Goal: Task Accomplishment & Management: Use online tool/utility

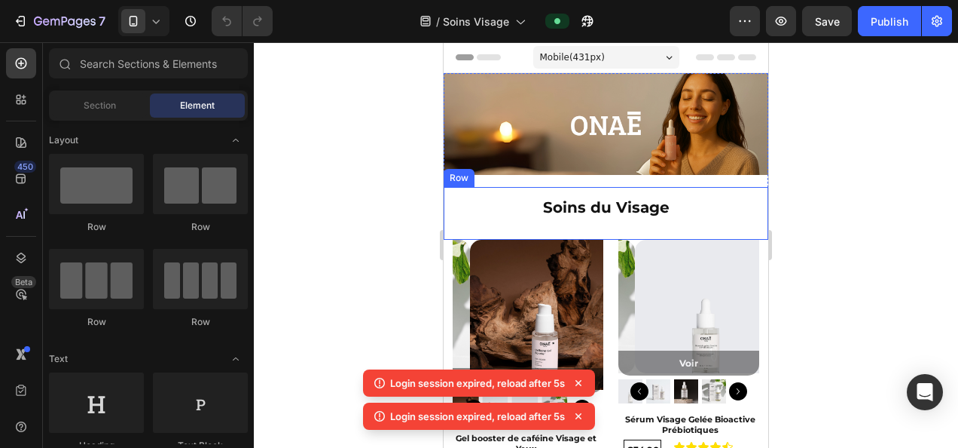
scroll to position [452, 0]
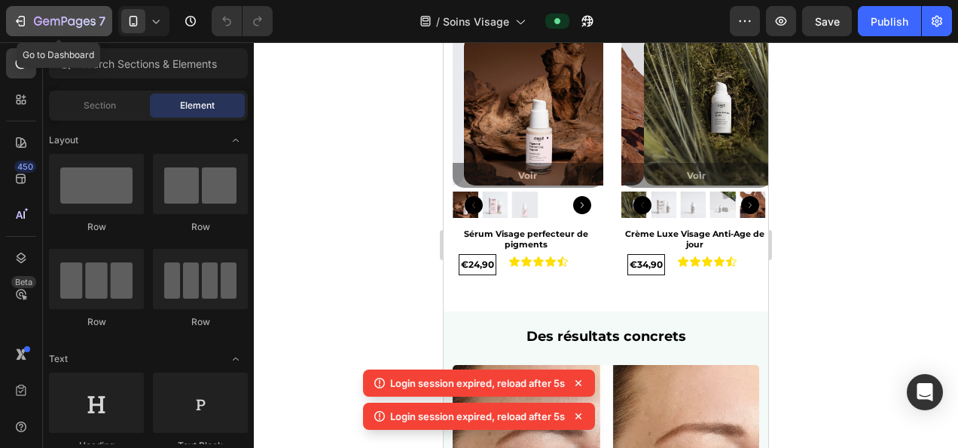
click at [65, 25] on icon "button" at bounding box center [65, 22] width 62 height 13
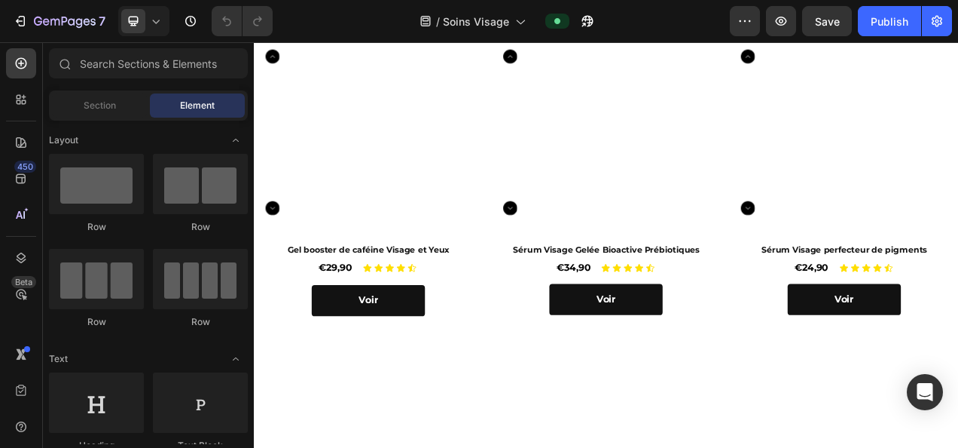
scroll to position [151, 0]
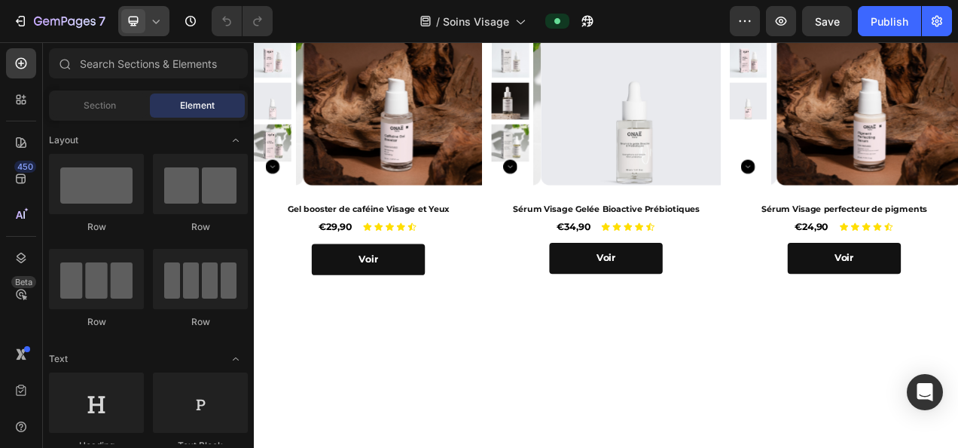
click at [160, 21] on icon at bounding box center [155, 21] width 15 height 15
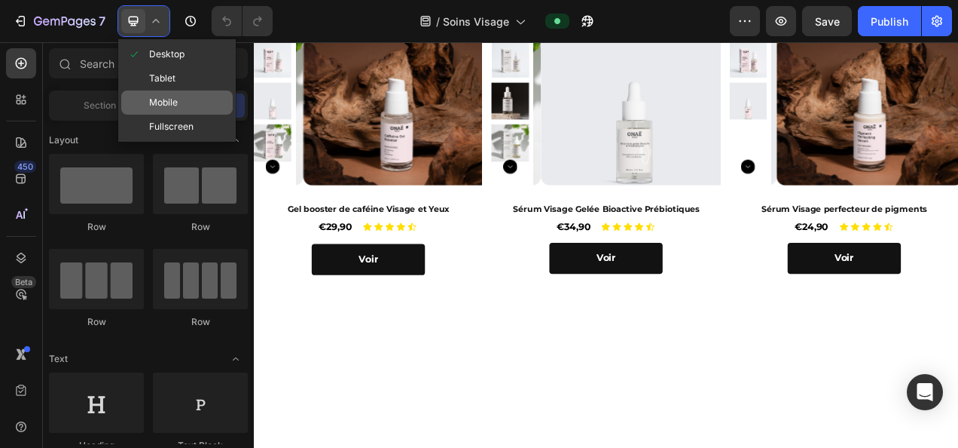
click at [167, 103] on span "Mobile" at bounding box center [163, 102] width 29 height 15
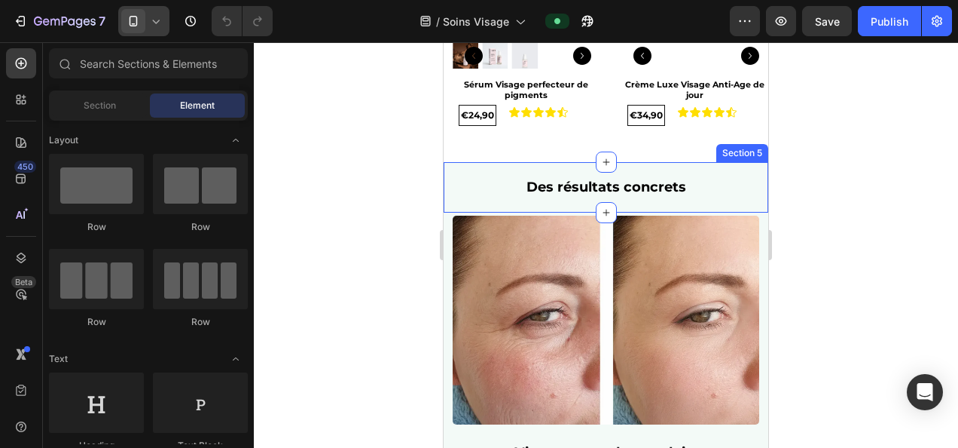
scroll to position [603, 0]
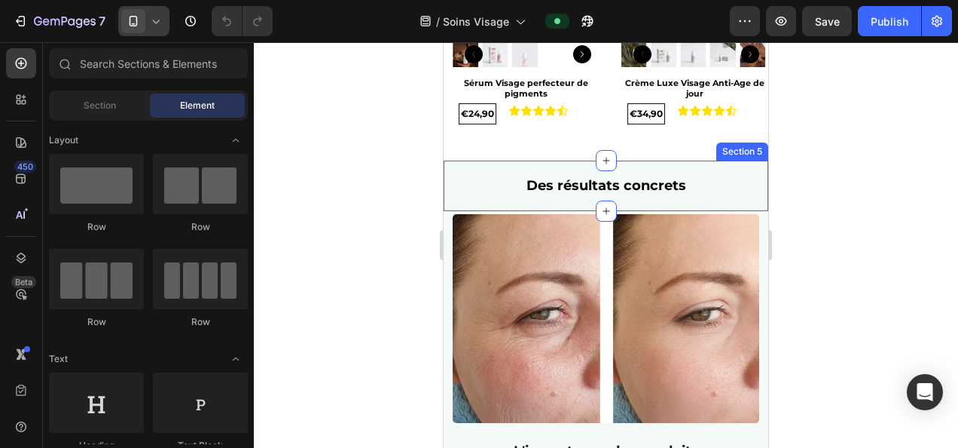
click at [718, 160] on div "Des résultats concrets Heading Section 5" at bounding box center [606, 185] width 325 height 50
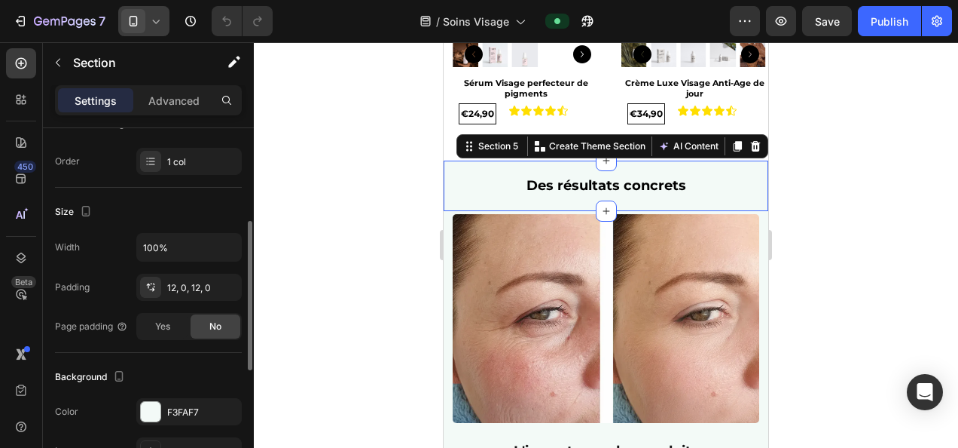
scroll to position [301, 0]
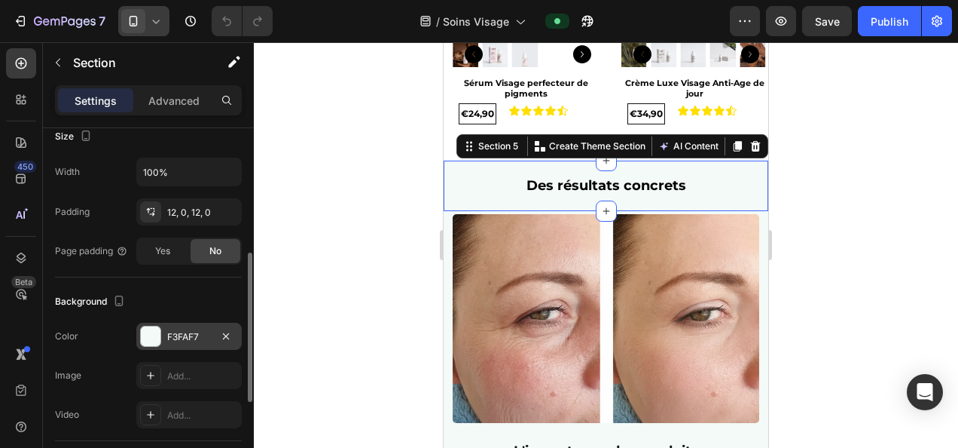
click at [191, 327] on div "F3FAF7" at bounding box center [188, 335] width 105 height 27
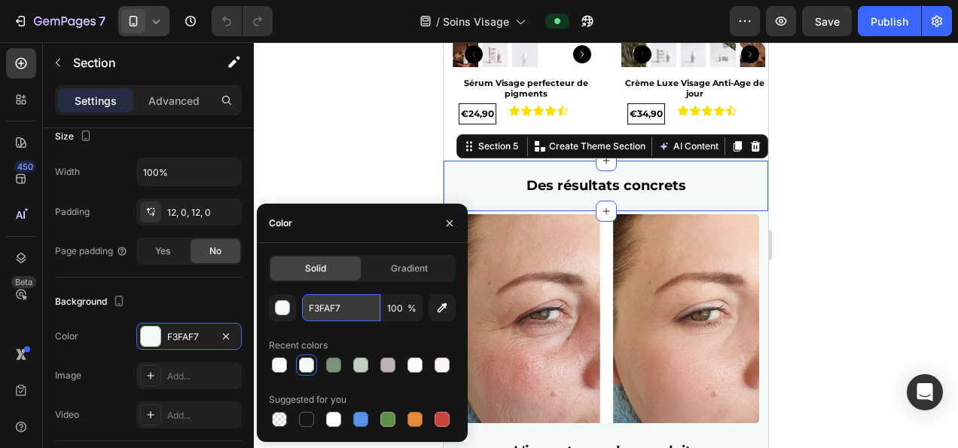
click at [338, 307] on input "F3FAF7" at bounding box center [341, 307] width 78 height 27
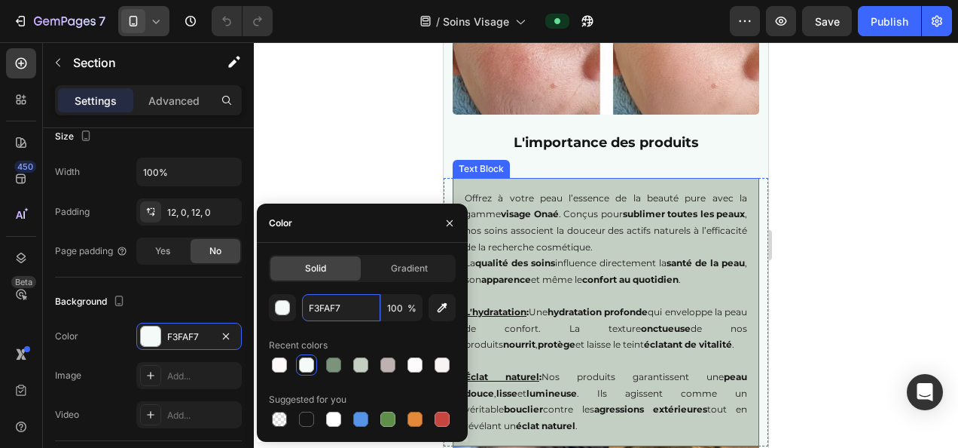
scroll to position [980, 0]
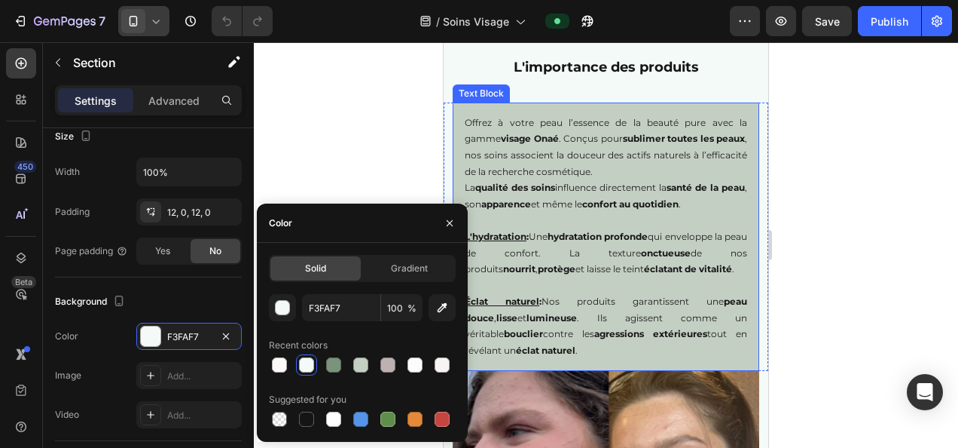
click at [732, 200] on p "La qualité des soins influence directement la santé de la peau , son apparence …" at bounding box center [606, 195] width 283 height 32
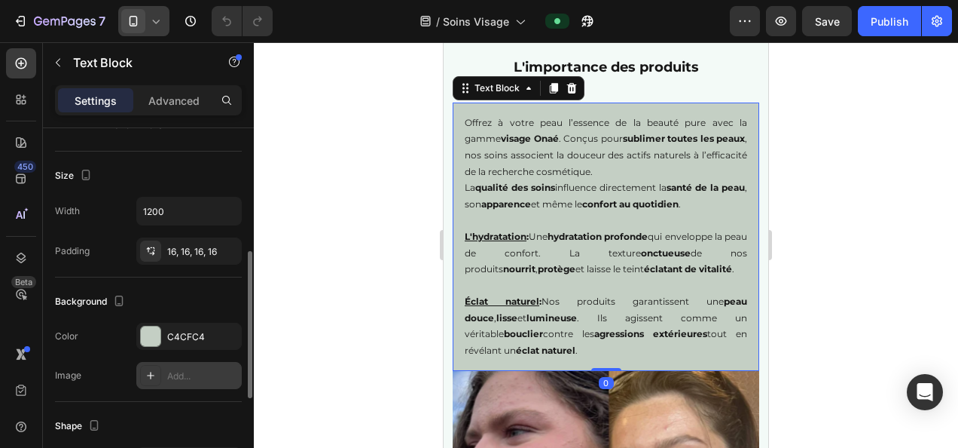
scroll to position [377, 0]
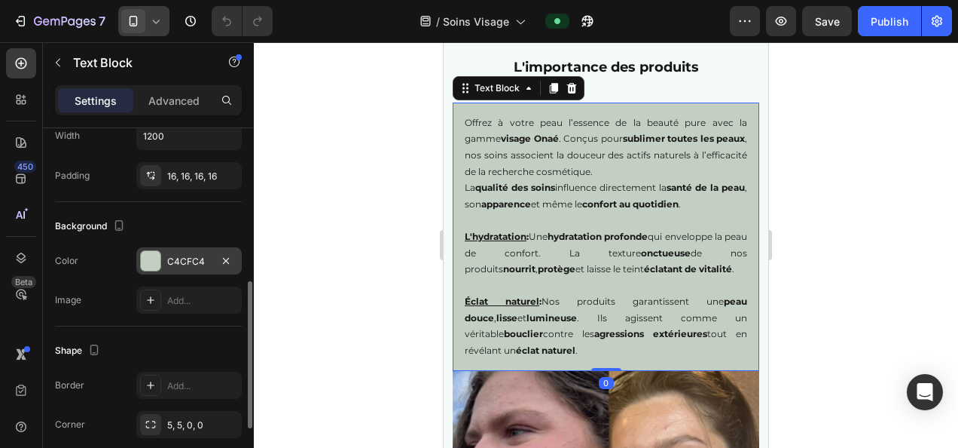
click at [193, 258] on div "C4CFC4" at bounding box center [189, 262] width 44 height 14
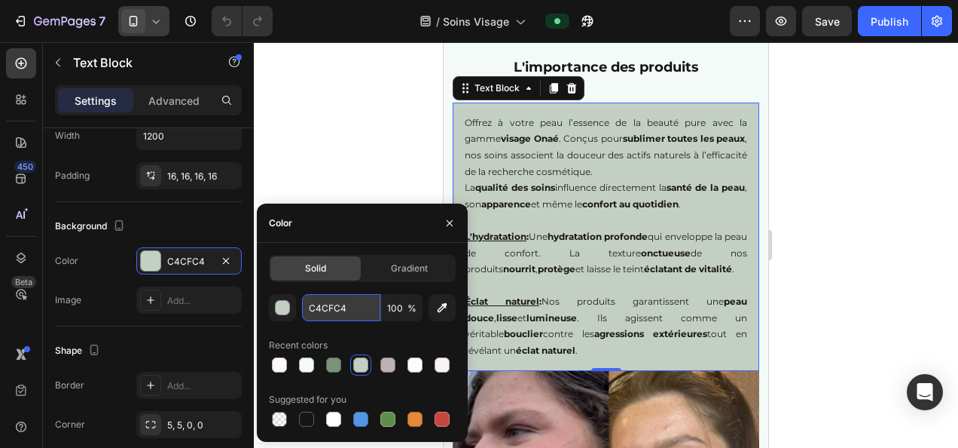
click at [339, 307] on input "C4CFC4" at bounding box center [341, 307] width 78 height 27
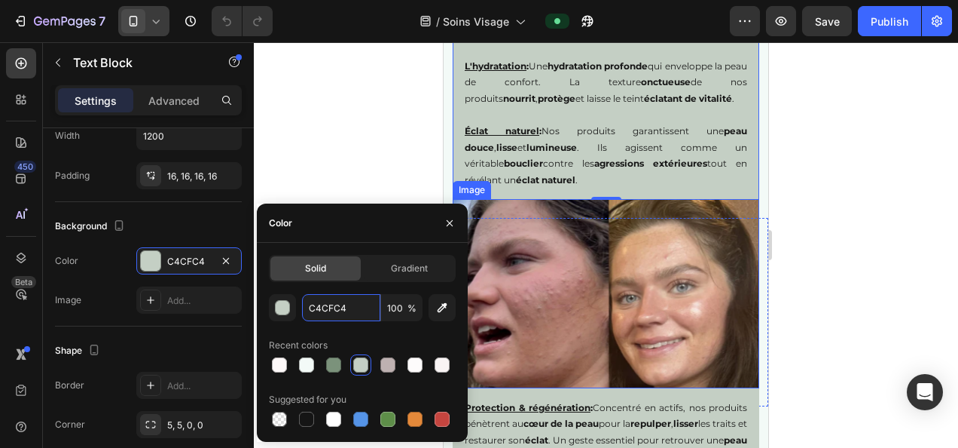
scroll to position [1281, 0]
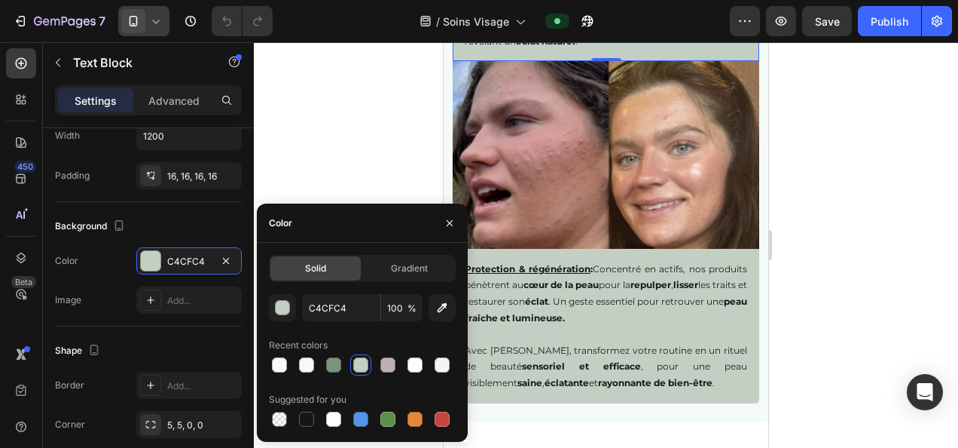
click at [844, 229] on div at bounding box center [606, 244] width 705 height 405
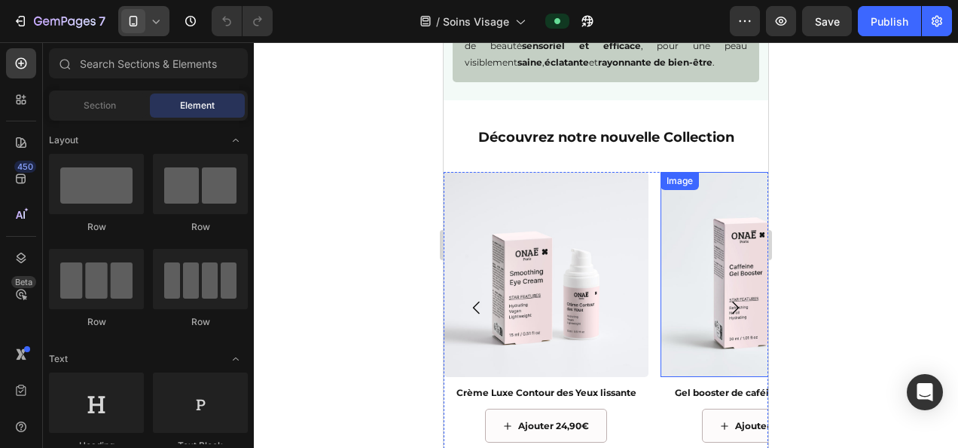
scroll to position [1808, 0]
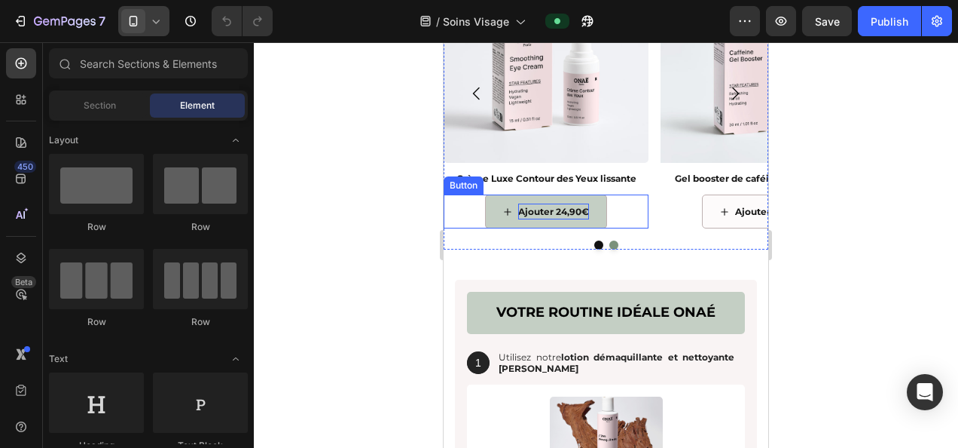
click at [526, 211] on p "Ajouter 24,90€" at bounding box center [553, 211] width 71 height 17
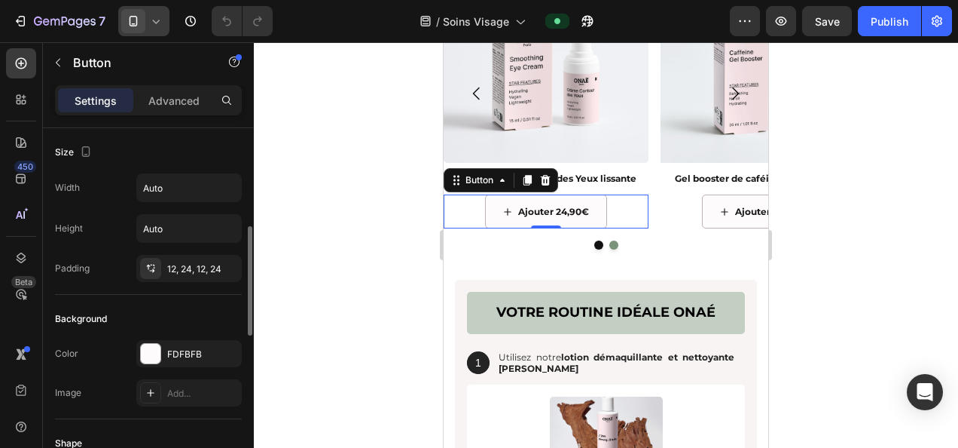
scroll to position [75, 0]
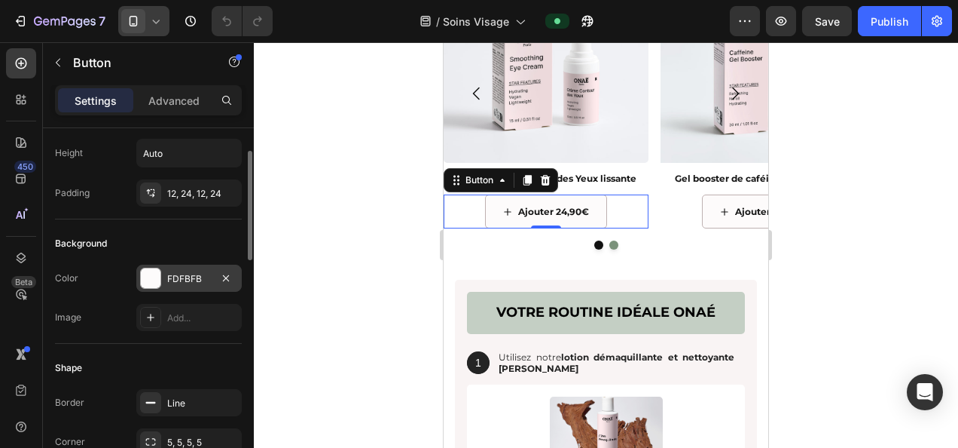
click at [201, 283] on div "FDFBFB" at bounding box center [189, 279] width 44 height 14
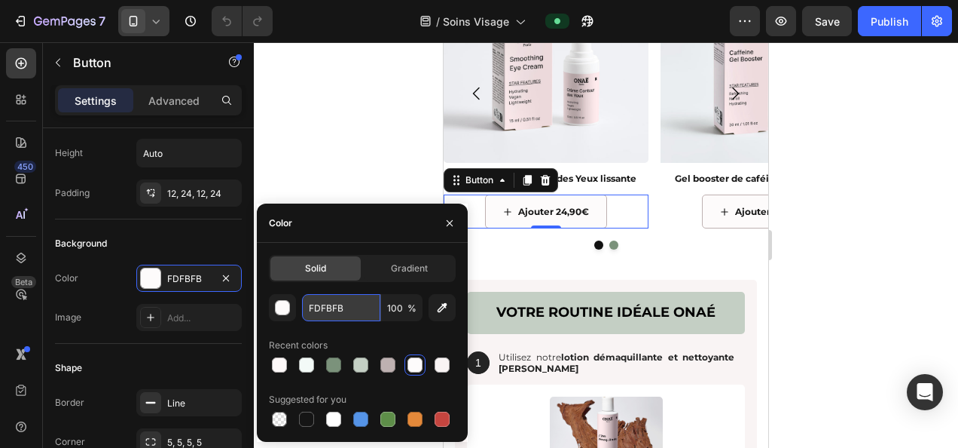
click at [329, 319] on input "FDFBFB" at bounding box center [341, 307] width 78 height 27
click at [178, 100] on p "Advanced" at bounding box center [173, 101] width 51 height 16
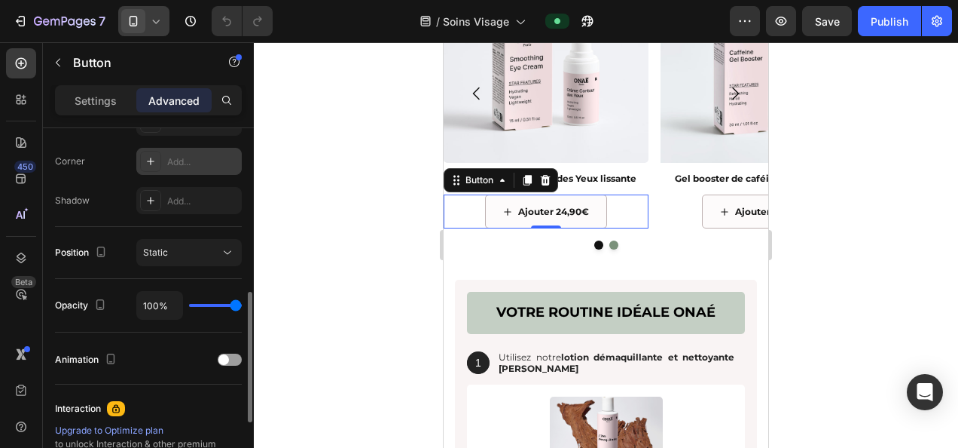
scroll to position [301, 0]
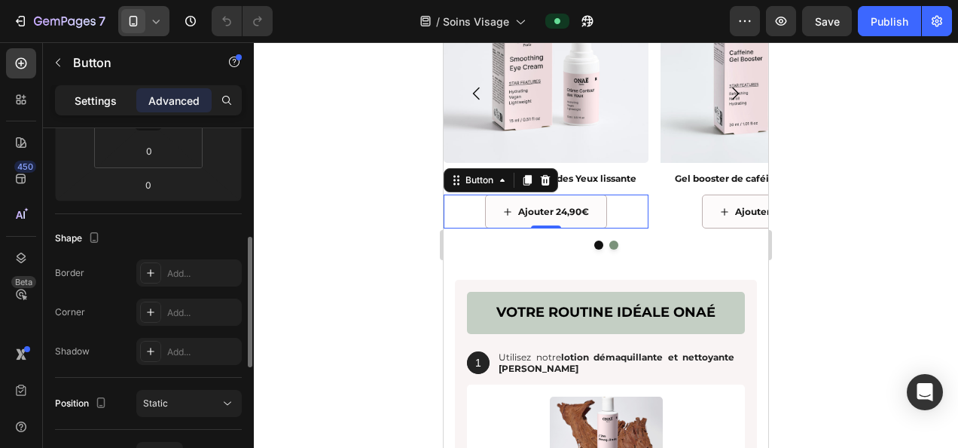
click at [105, 100] on p "Settings" at bounding box center [96, 101] width 42 height 16
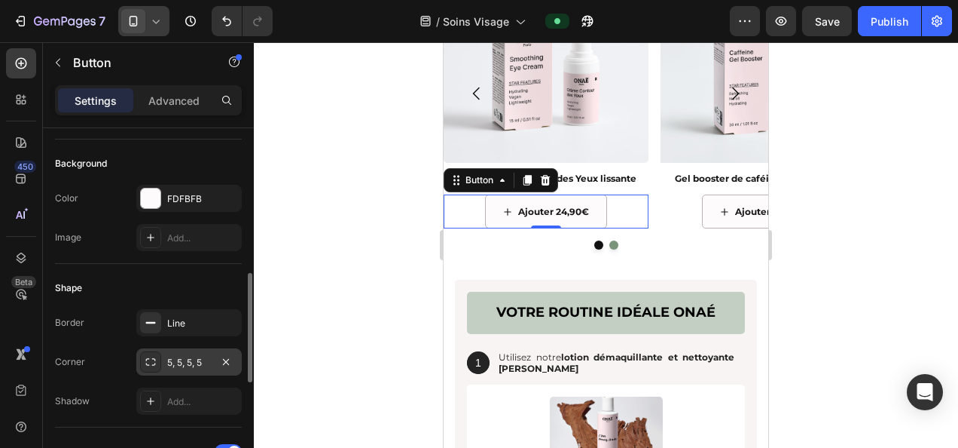
scroll to position [231, 0]
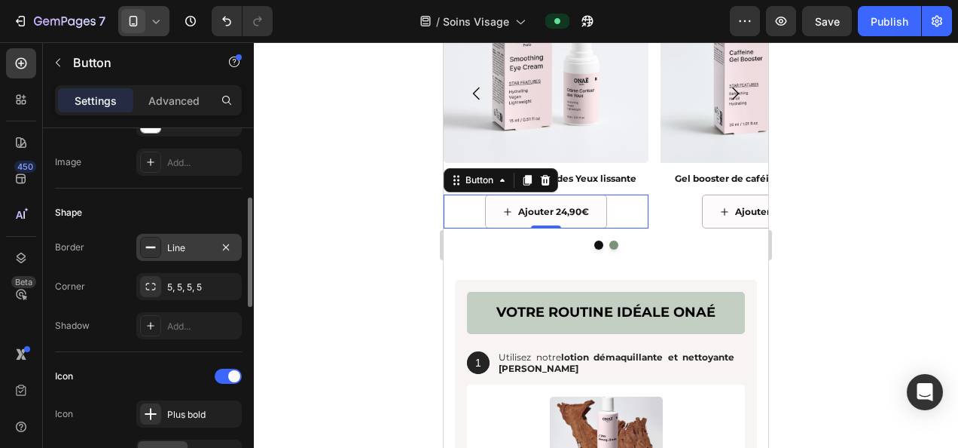
click at [187, 252] on div "Line" at bounding box center [189, 248] width 44 height 14
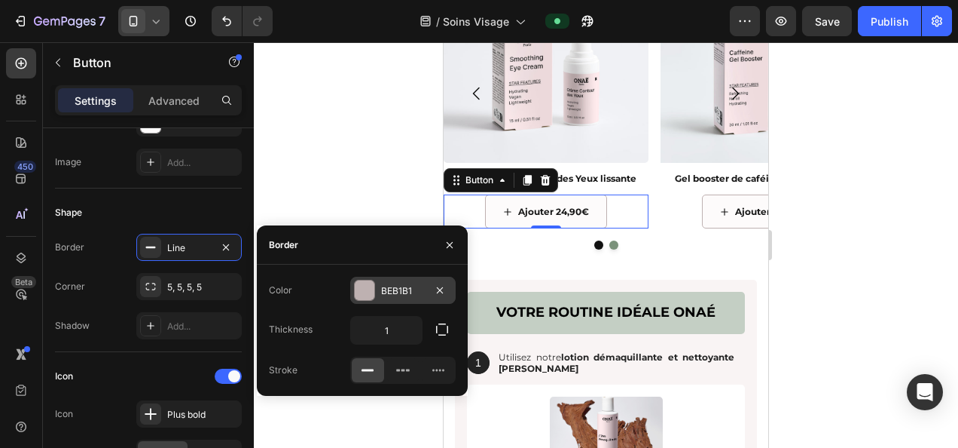
click at [387, 288] on div "BEB1B1" at bounding box center [403, 291] width 44 height 14
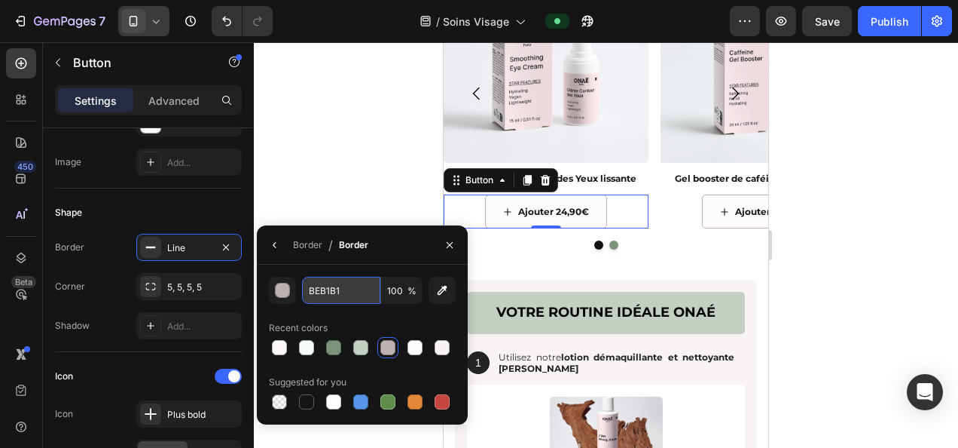
click at [330, 292] on input "BEB1B1" at bounding box center [341, 290] width 78 height 27
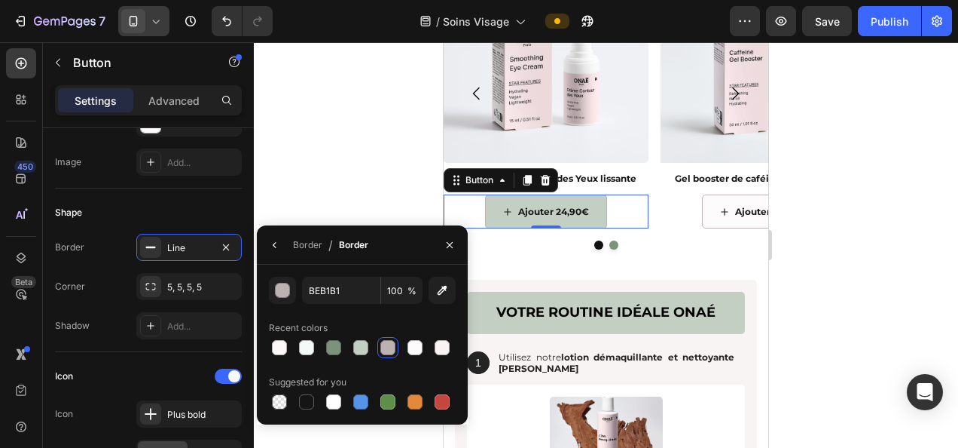
click at [493, 209] on button "Ajouter 24,90€" at bounding box center [546, 211] width 122 height 35
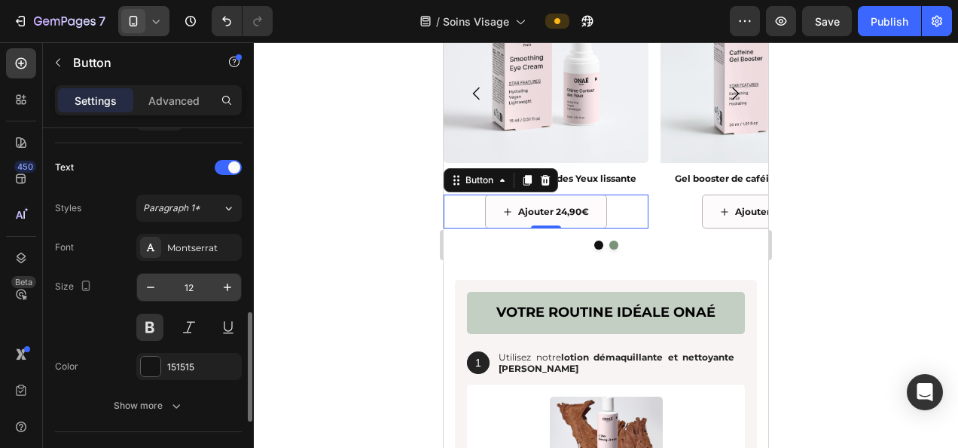
scroll to position [833, 0]
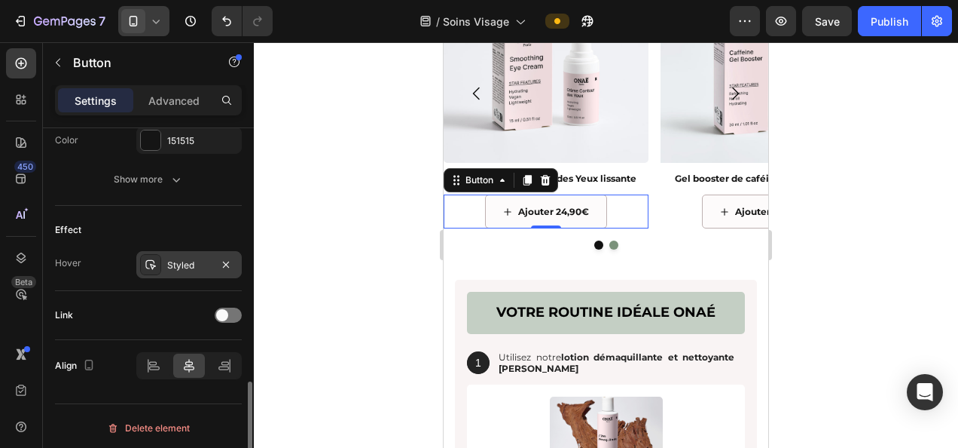
click at [194, 268] on div "Styled" at bounding box center [188, 264] width 105 height 27
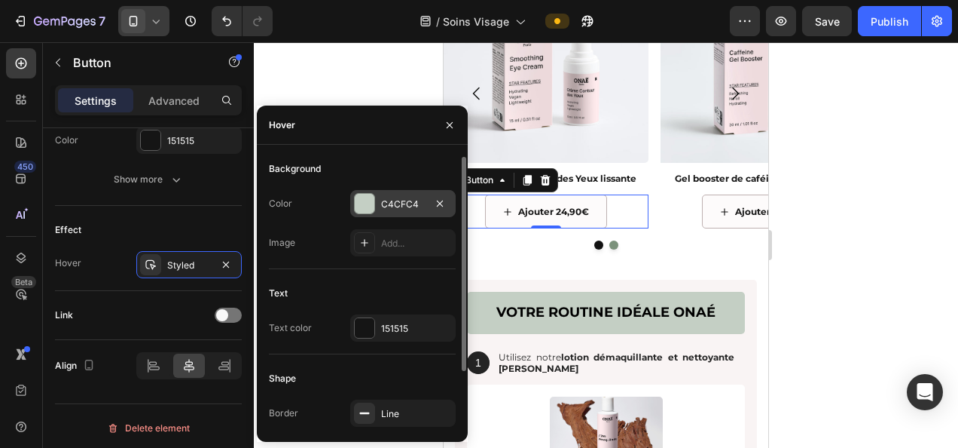
click at [407, 208] on div "C4CFC4" at bounding box center [403, 204] width 44 height 14
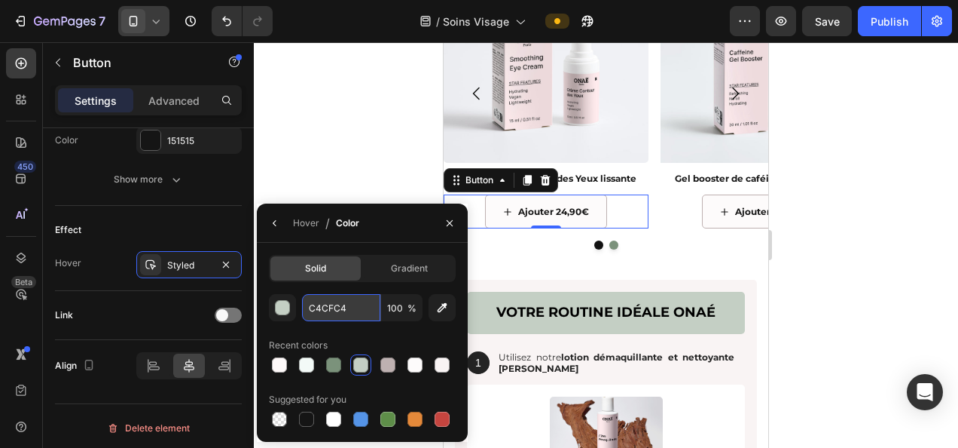
click at [0, 0] on input "C4CFC4" at bounding box center [0, 0] width 0 height 0
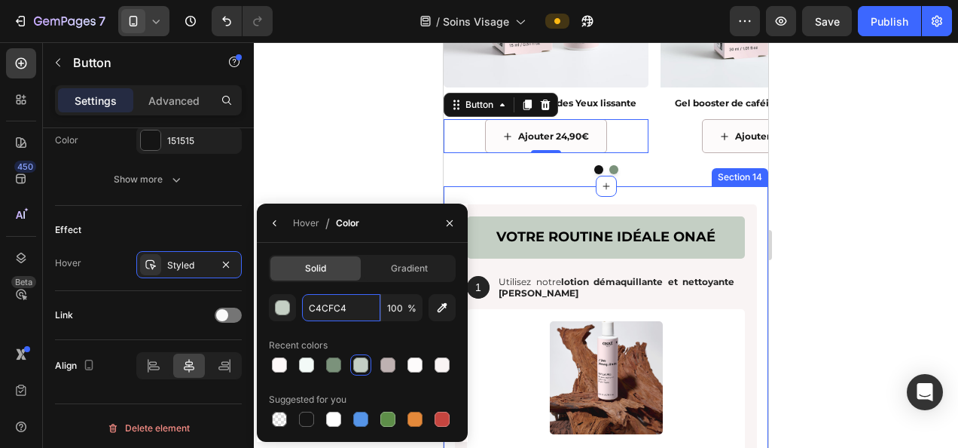
scroll to position [1959, 0]
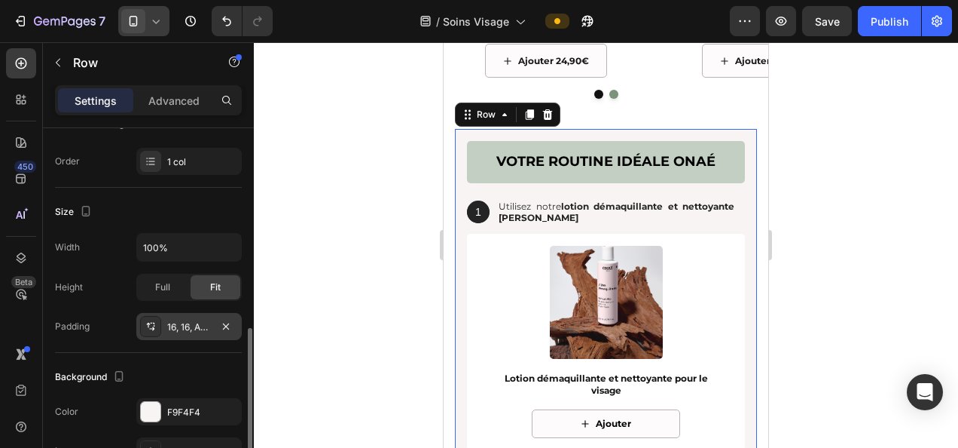
scroll to position [301, 0]
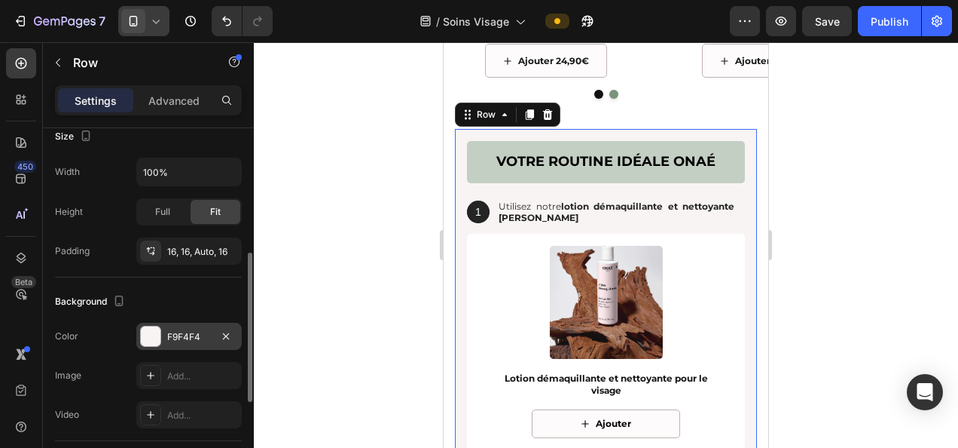
click at [188, 326] on div "F9F4F4" at bounding box center [188, 335] width 105 height 27
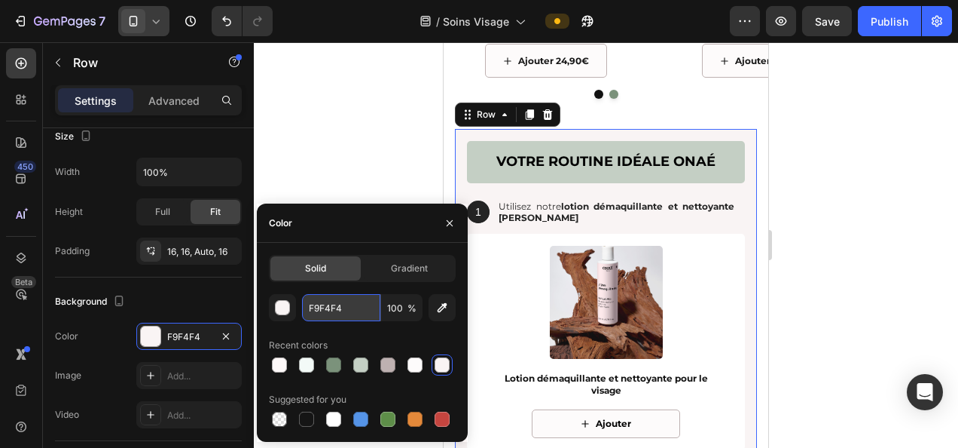
click at [346, 312] on input "F9F4F4" at bounding box center [341, 307] width 78 height 27
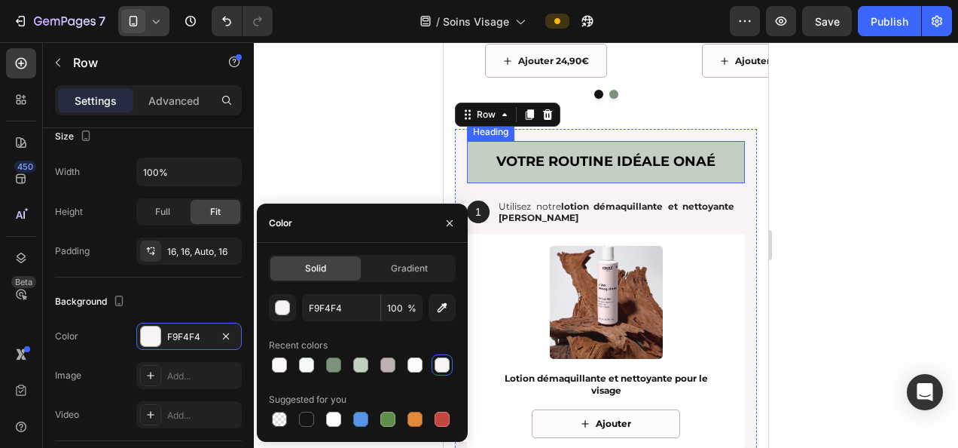
click at [486, 149] on h2 "votre routine idéale onaé" at bounding box center [606, 161] width 278 height 41
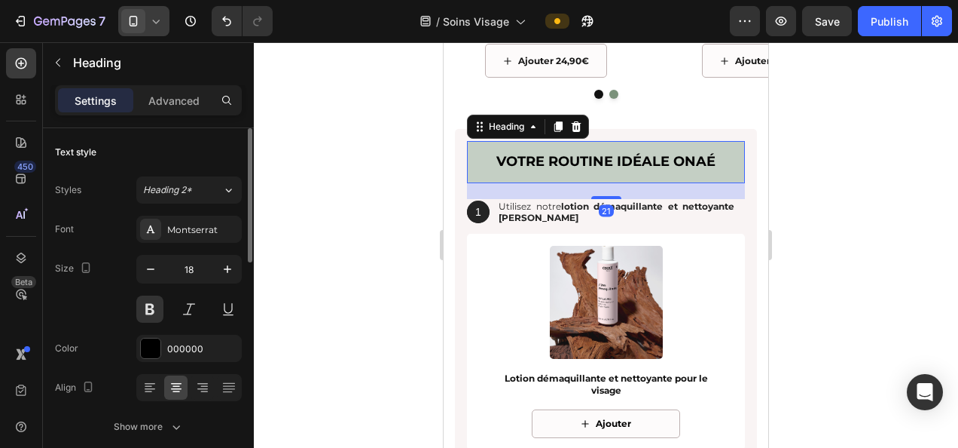
scroll to position [226, 0]
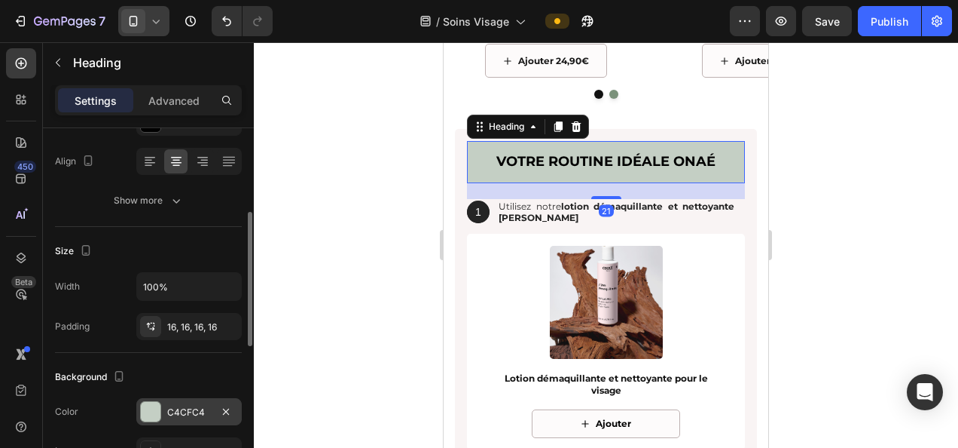
click at [190, 412] on div "C4CFC4" at bounding box center [189, 412] width 44 height 14
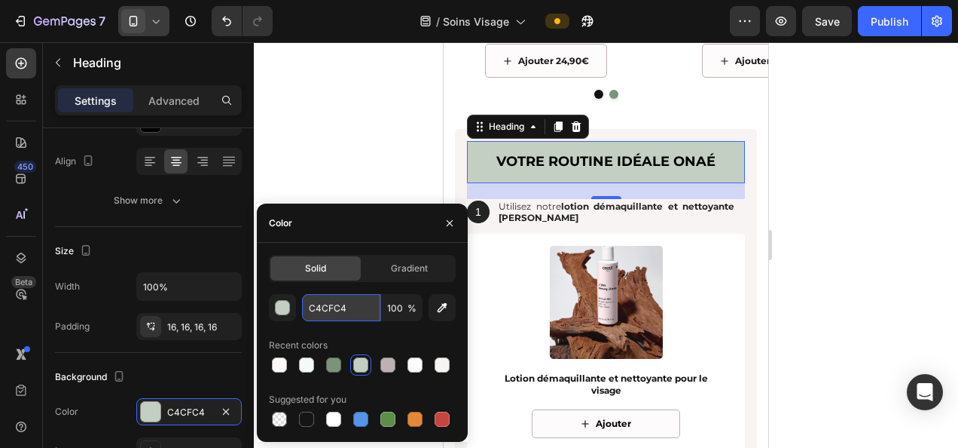
click at [339, 304] on input "C4CFC4" at bounding box center [341, 307] width 78 height 27
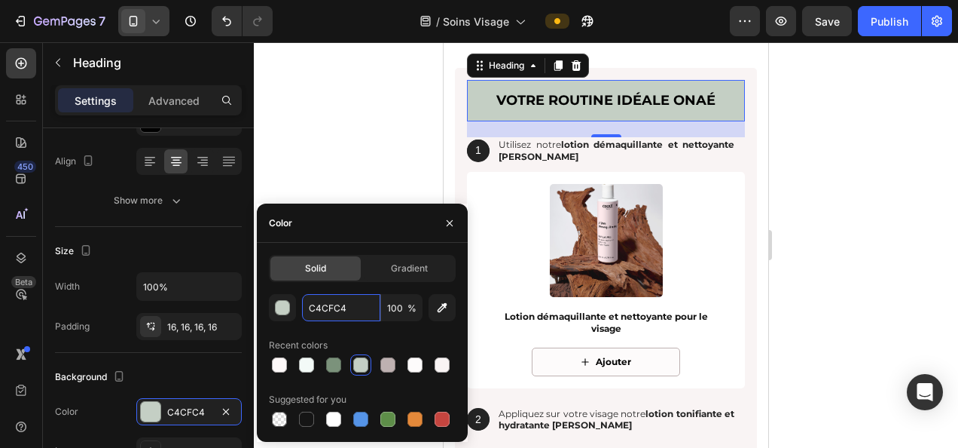
scroll to position [2034, 0]
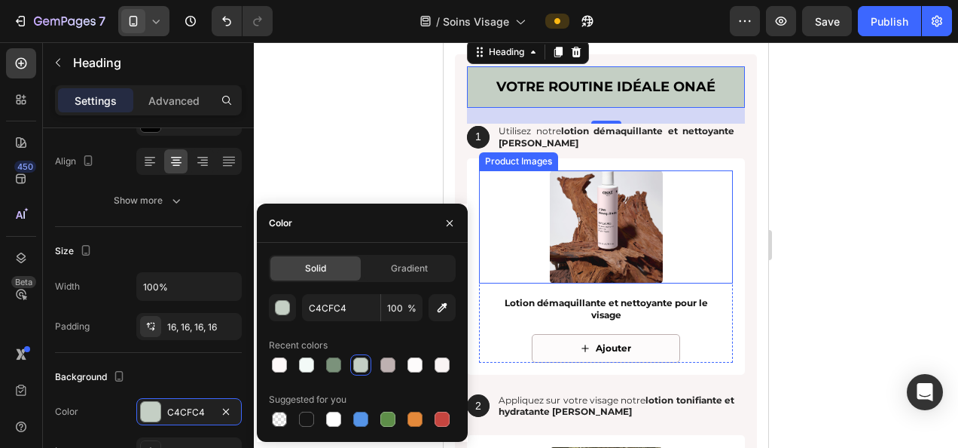
click at [521, 228] on div at bounding box center [606, 226] width 254 height 113
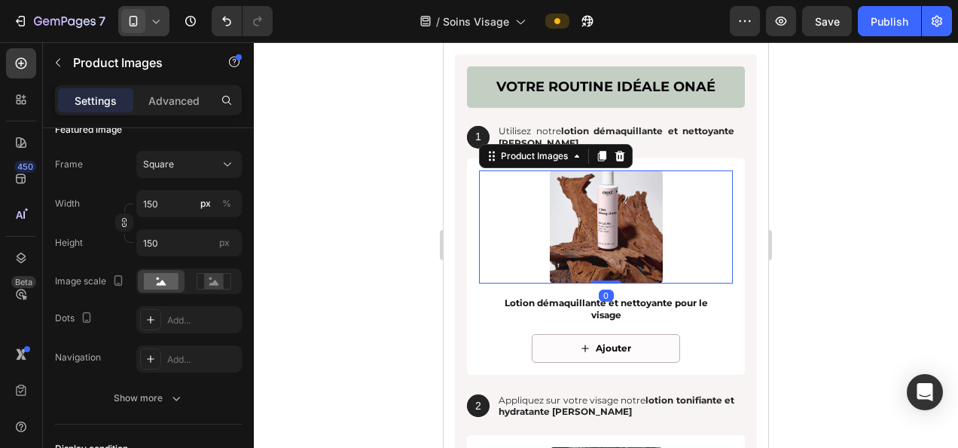
scroll to position [0, 0]
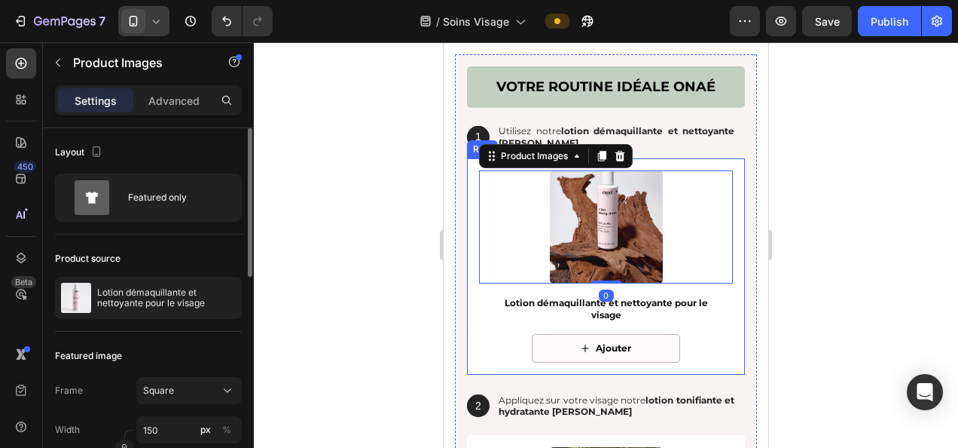
click at [472, 261] on div "Product Images 0 Lotion démaquillante et nettoyante pour le visage Product Titl…" at bounding box center [606, 266] width 278 height 216
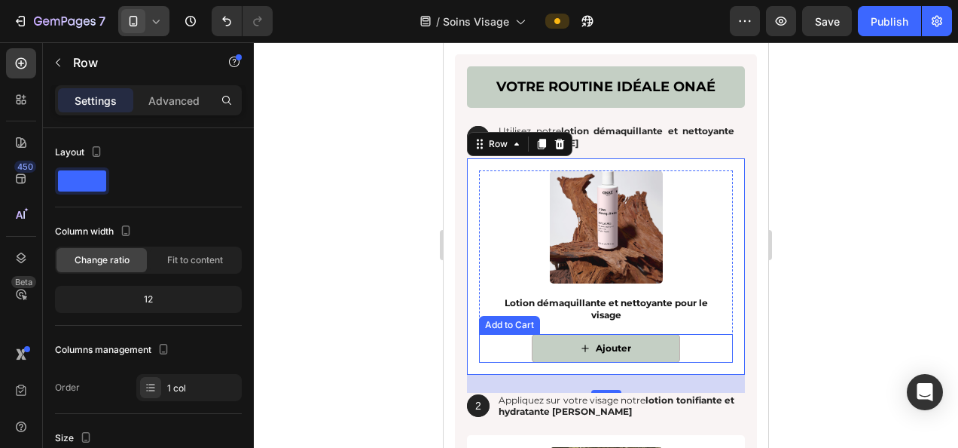
click at [555, 347] on button "Ajouter" at bounding box center [606, 348] width 148 height 29
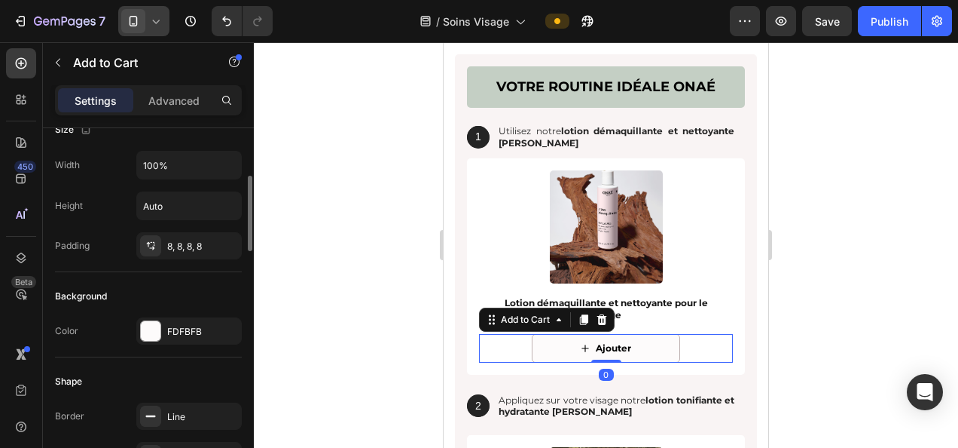
scroll to position [301, 0]
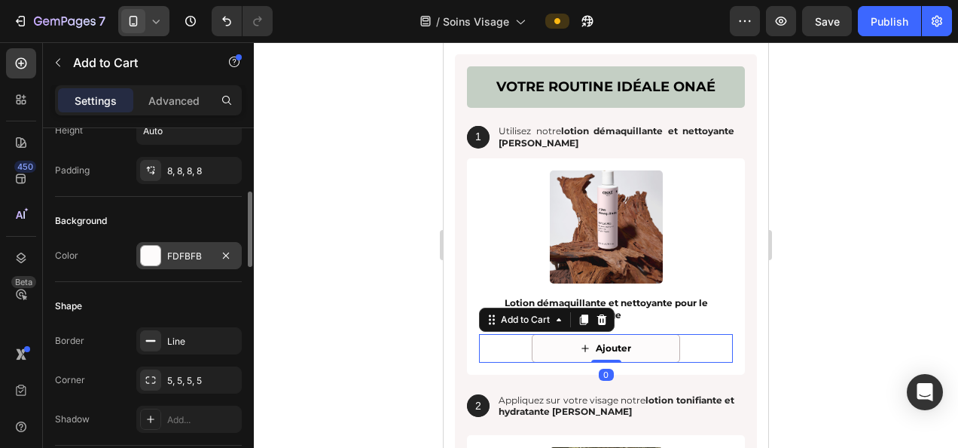
click at [188, 249] on div "FDFBFB" at bounding box center [189, 256] width 44 height 14
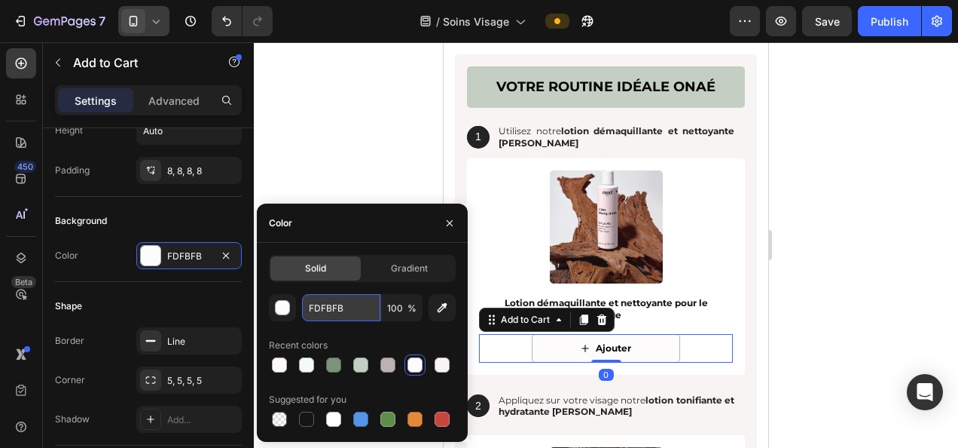
click at [336, 312] on input "FDFBFB" at bounding box center [341, 307] width 78 height 27
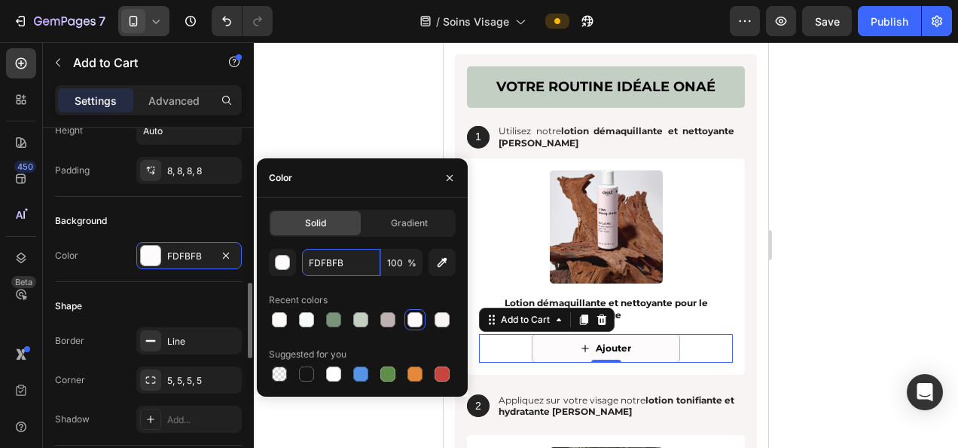
scroll to position [452, 0]
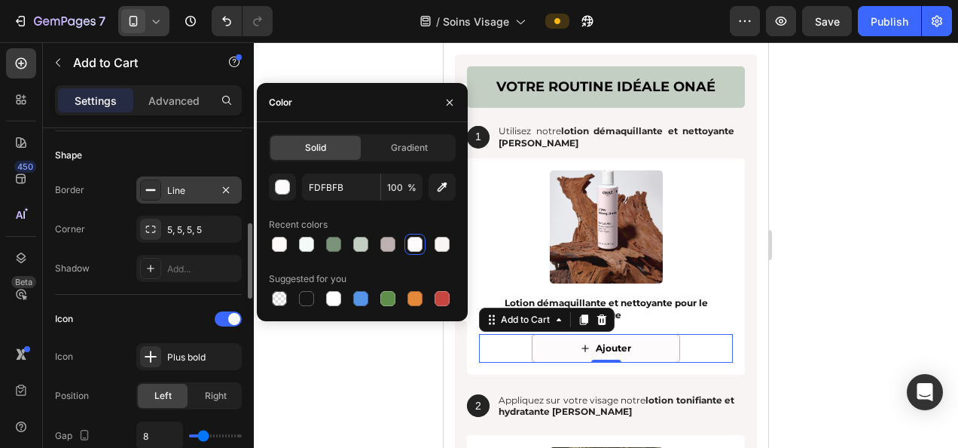
click at [187, 190] on div "Line" at bounding box center [189, 191] width 44 height 14
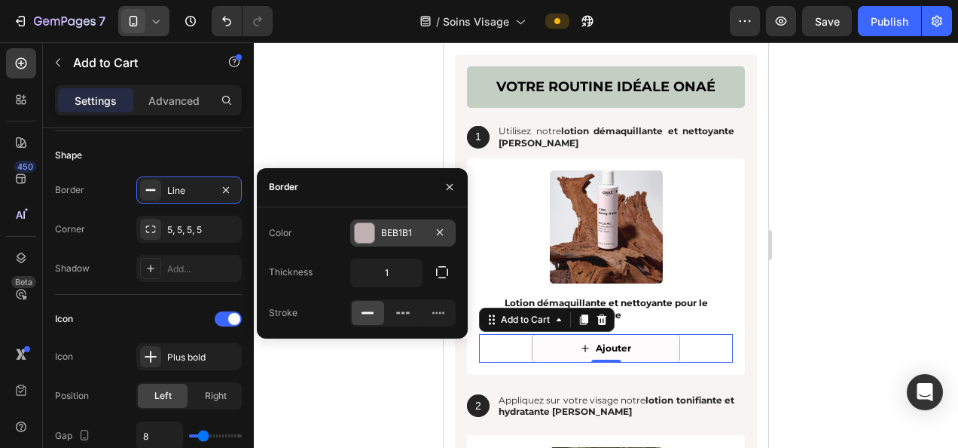
click at [405, 234] on div "BEB1B1" at bounding box center [403, 233] width 44 height 14
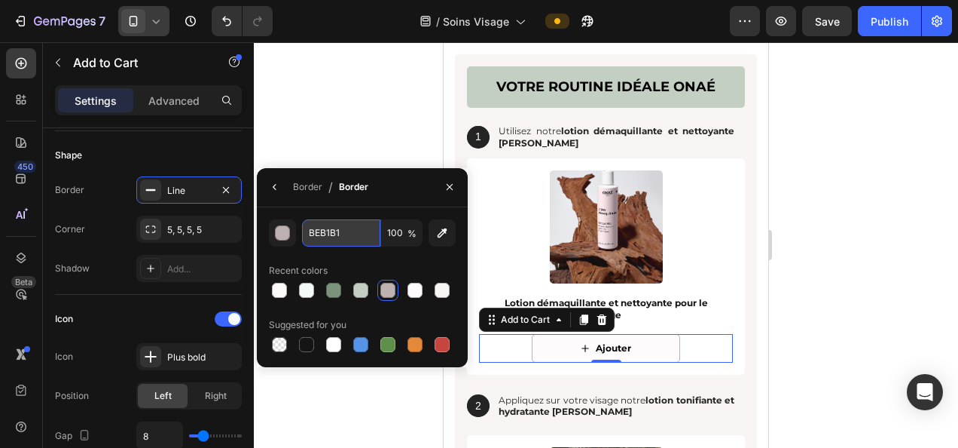
click at [0, 0] on input "BEB1B1" at bounding box center [0, 0] width 0 height 0
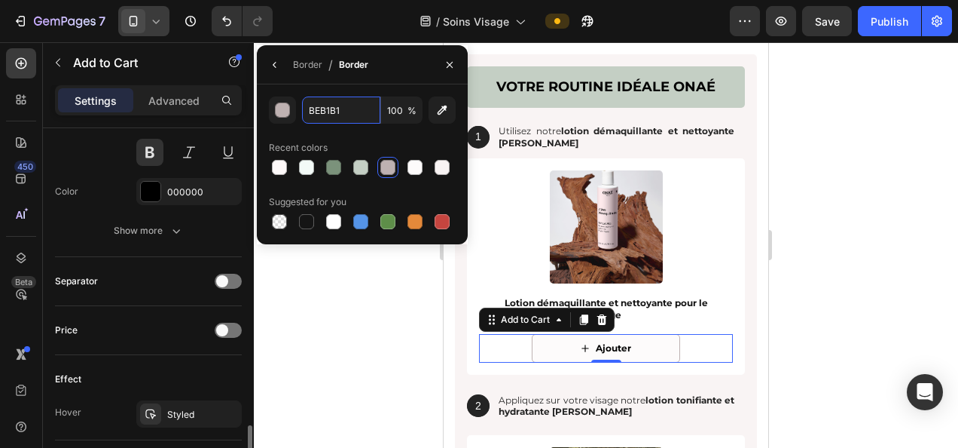
scroll to position [1055, 0]
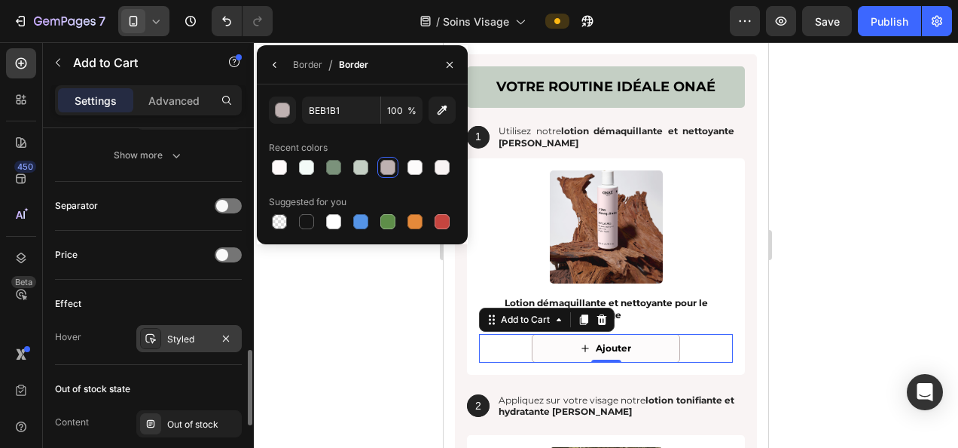
click at [191, 325] on div "Styled" at bounding box center [188, 338] width 105 height 27
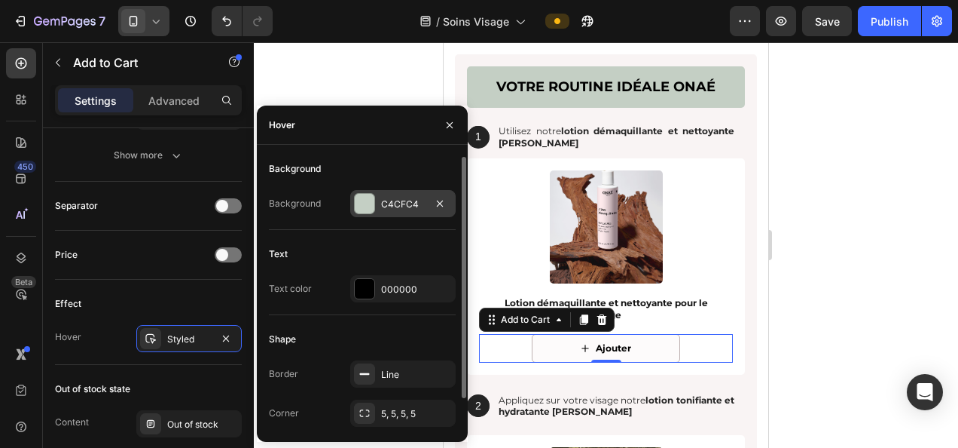
click at [393, 194] on div "C4CFC4" at bounding box center [402, 203] width 105 height 27
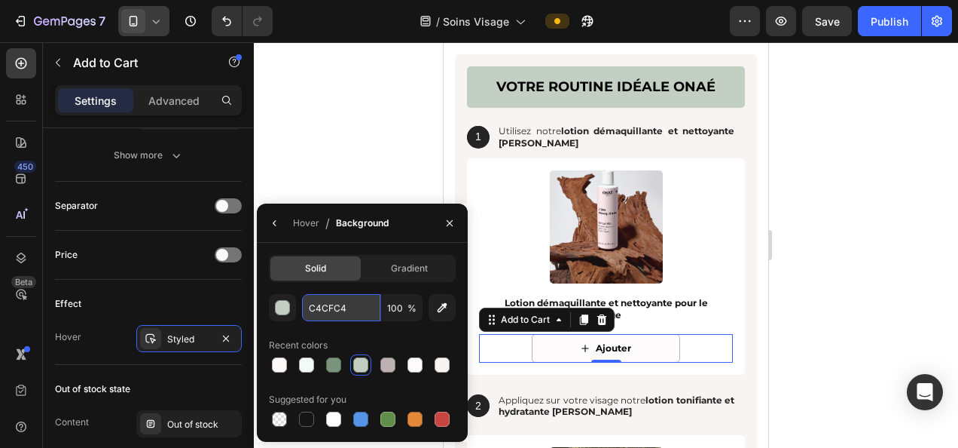
click at [0, 0] on input "C4CFC4" at bounding box center [0, 0] width 0 height 0
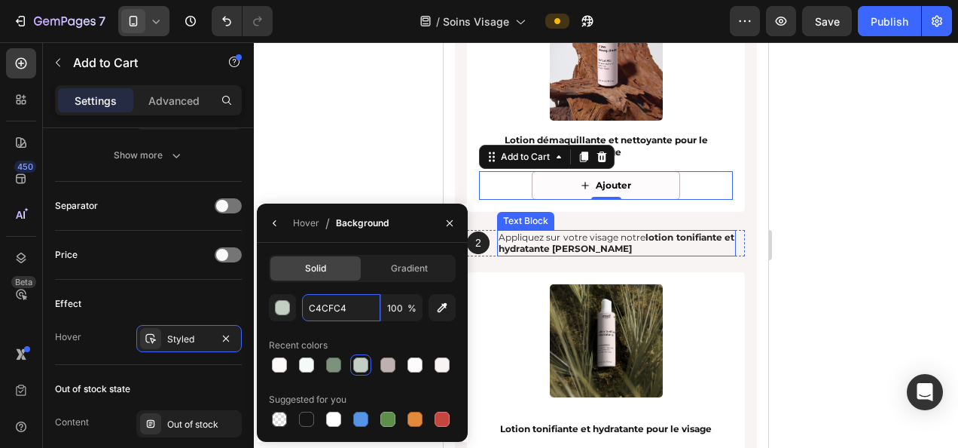
scroll to position [2185, 0]
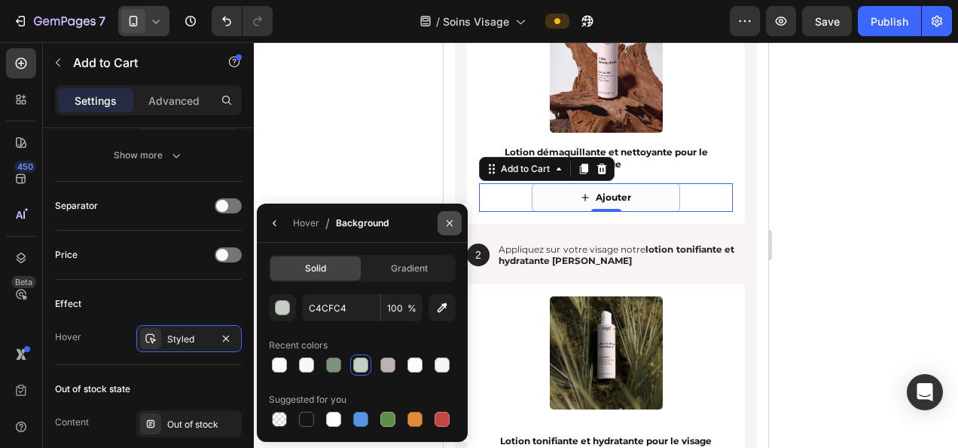
click at [451, 223] on icon "button" at bounding box center [450, 223] width 12 height 12
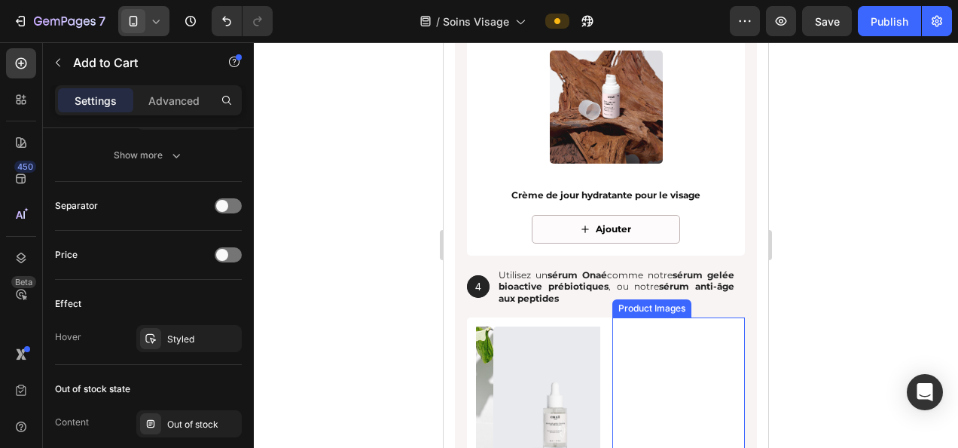
scroll to position [2637, 0]
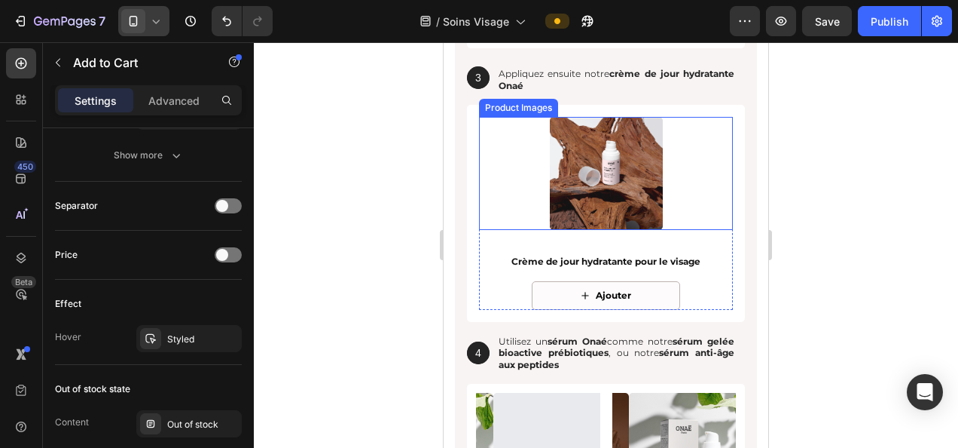
click at [609, 173] on img at bounding box center [606, 173] width 113 height 113
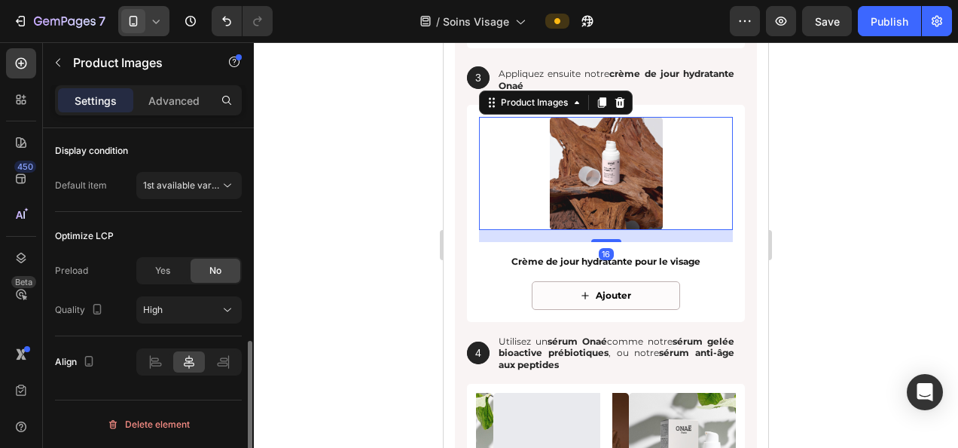
scroll to position [0, 0]
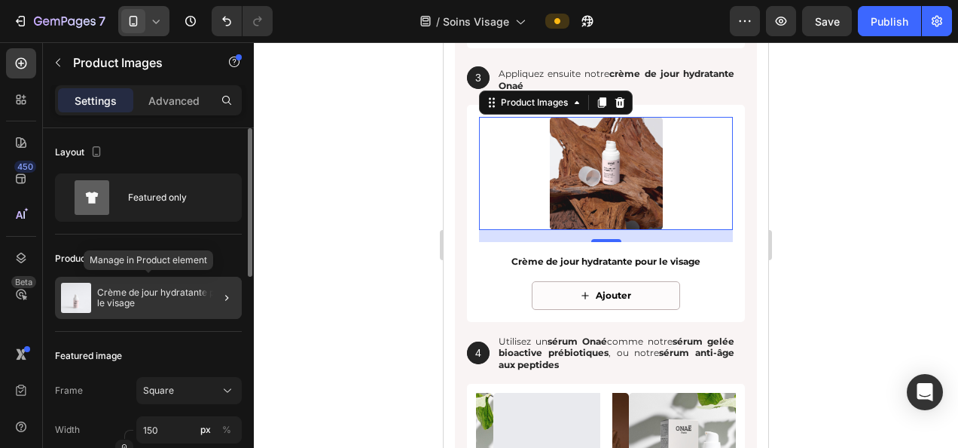
click at [187, 291] on p "Crème de jour hydratante pour le visage" at bounding box center [166, 297] width 139 height 21
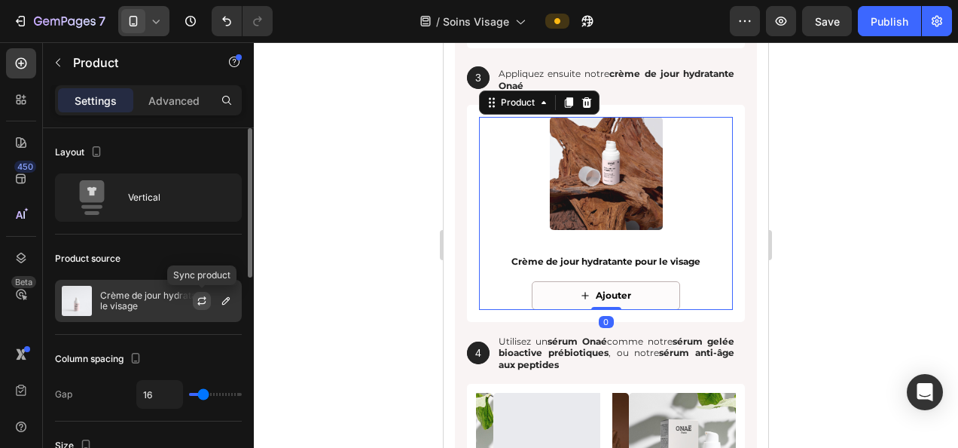
click at [204, 301] on icon "button" at bounding box center [201, 303] width 8 height 5
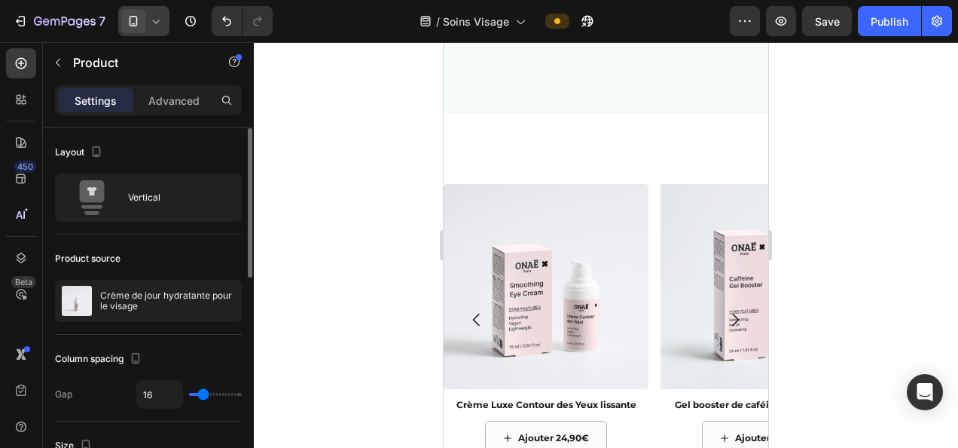
scroll to position [1808, 0]
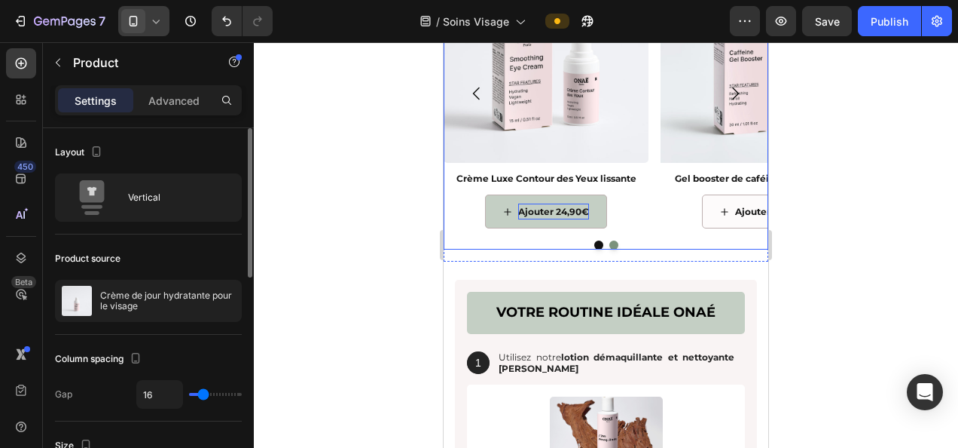
click at [521, 208] on p "Ajouter 24,90€" at bounding box center [553, 211] width 71 height 17
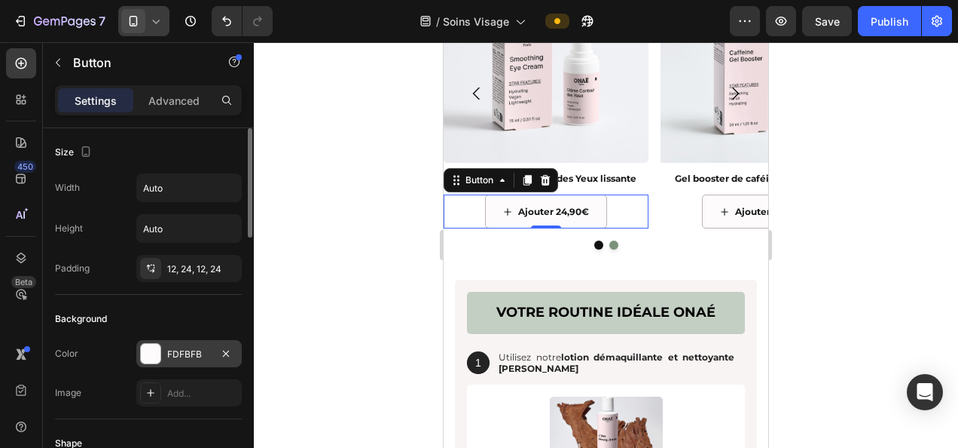
scroll to position [75, 0]
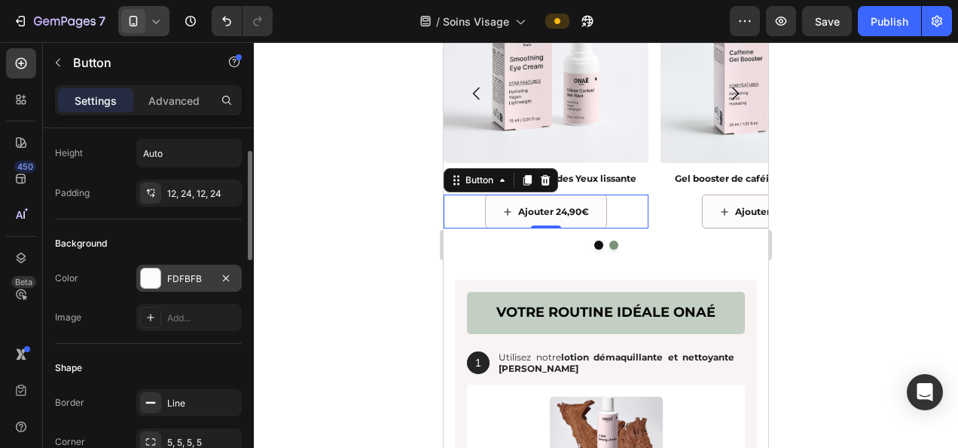
click at [191, 268] on div "FDFBFB" at bounding box center [188, 277] width 105 height 27
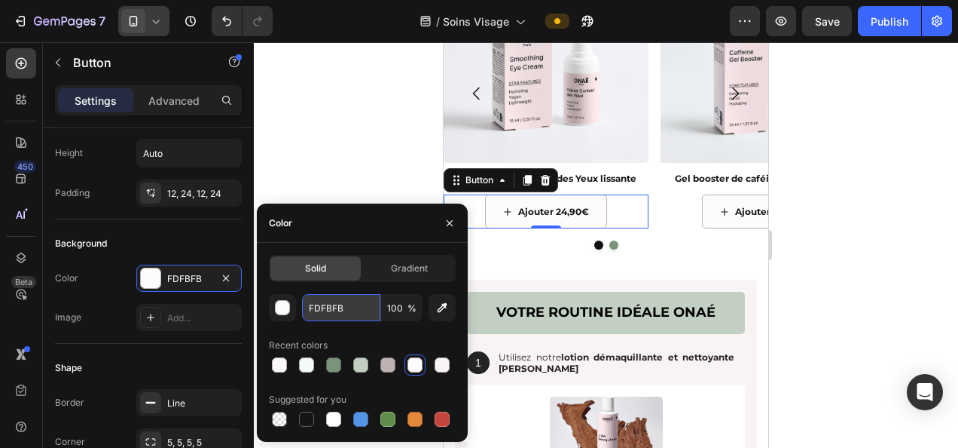
click at [347, 306] on input "FDFBFB" at bounding box center [341, 307] width 78 height 27
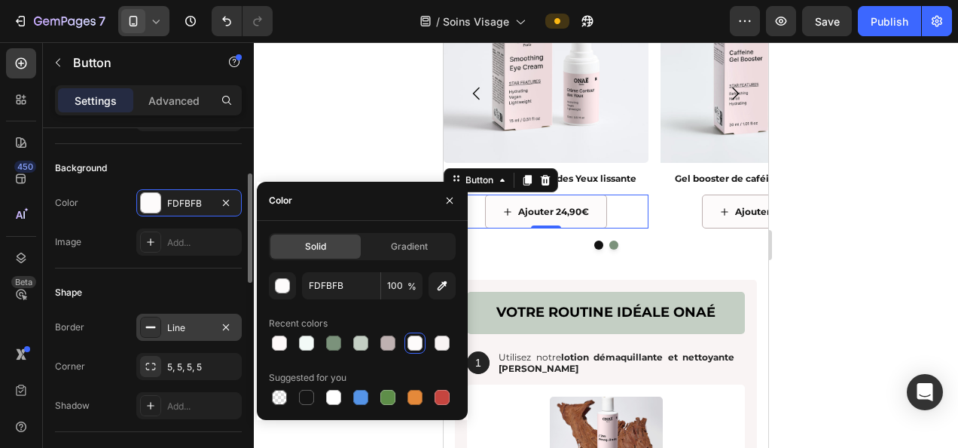
click at [185, 334] on div "Line" at bounding box center [188, 326] width 105 height 27
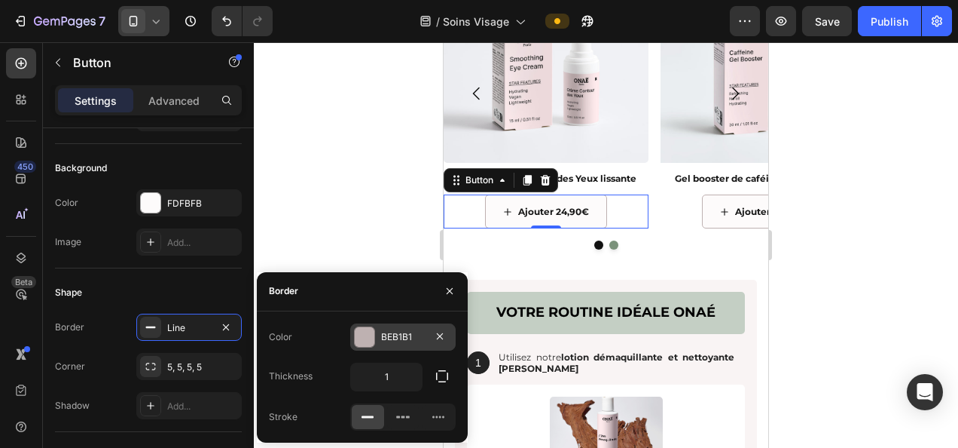
click at [393, 333] on div "BEB1B1" at bounding box center [403, 337] width 44 height 14
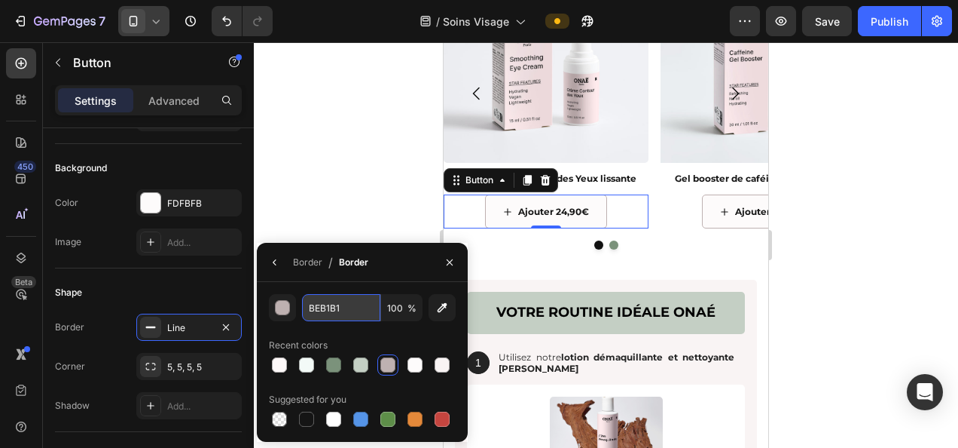
click at [0, 0] on input "BEB1B1" at bounding box center [0, 0] width 0 height 0
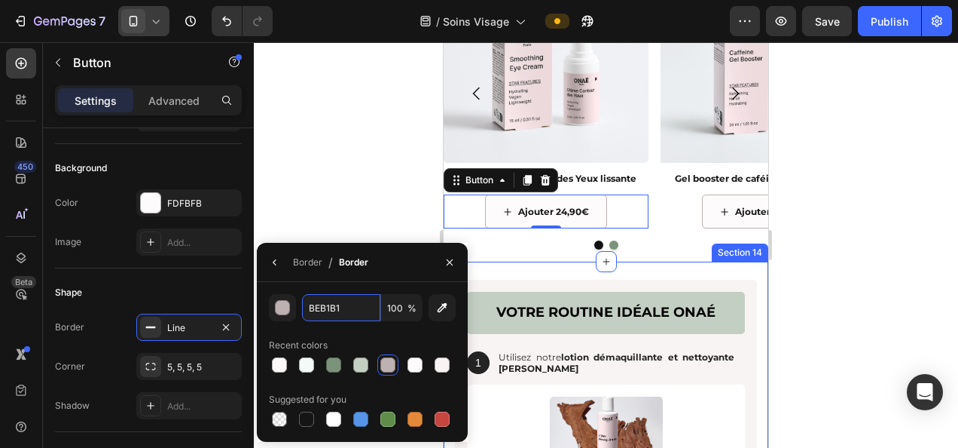
scroll to position [1884, 0]
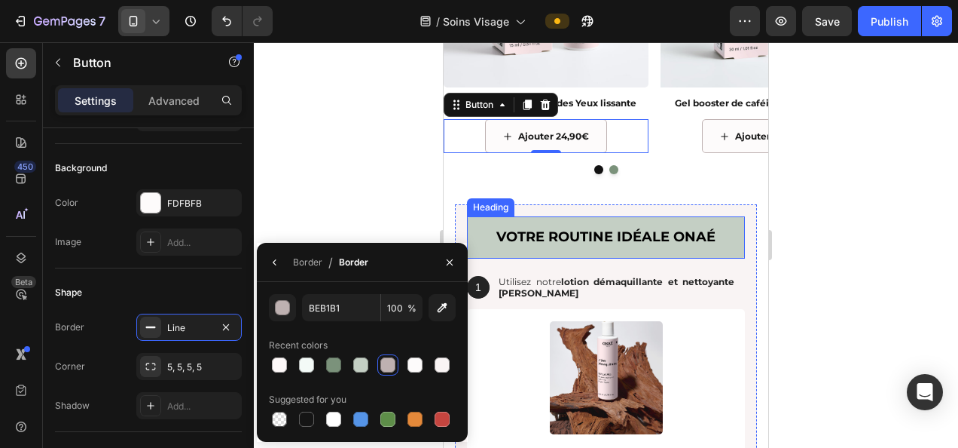
click at [493, 240] on h2 "votre routine idéale onaé" at bounding box center [606, 236] width 278 height 41
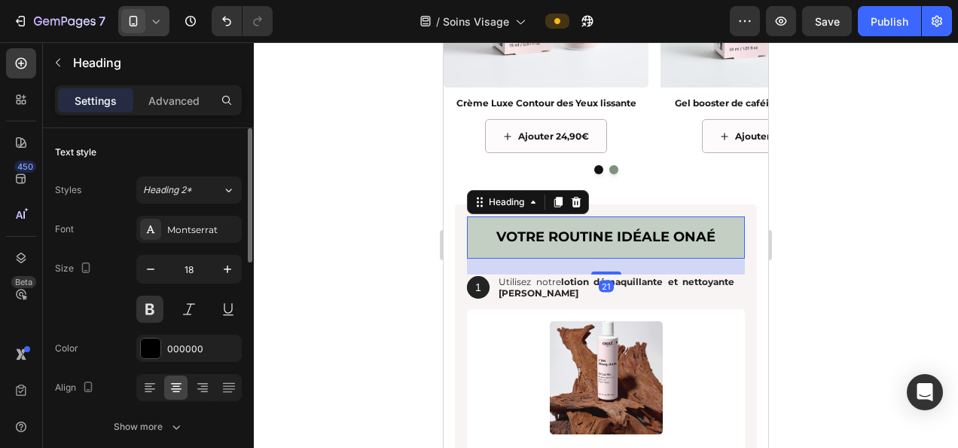
scroll to position [301, 0]
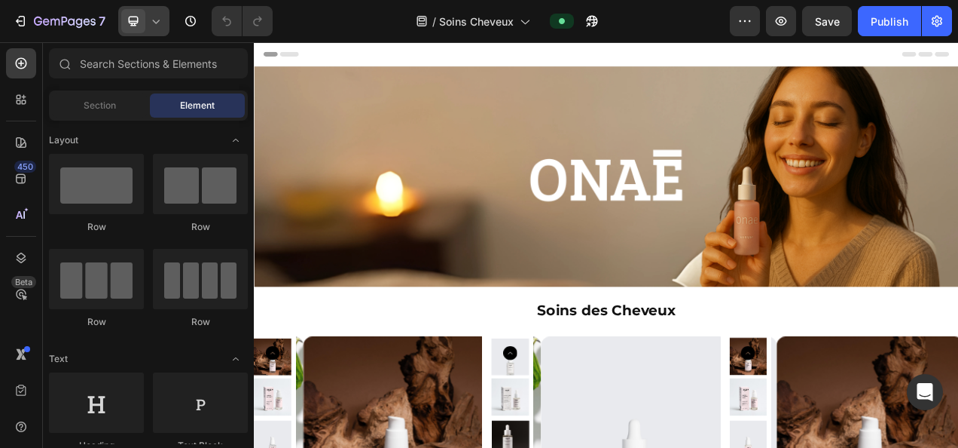
click at [157, 14] on icon at bounding box center [155, 21] width 15 height 15
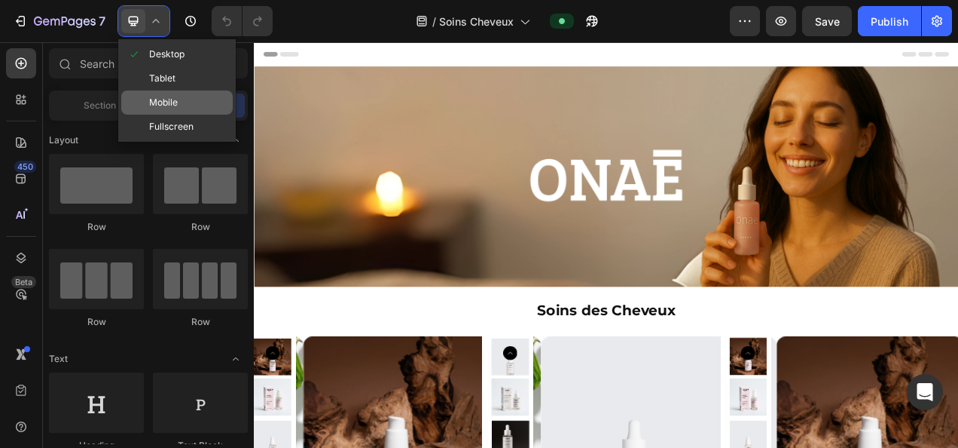
click at [176, 99] on span "Mobile" at bounding box center [163, 102] width 29 height 15
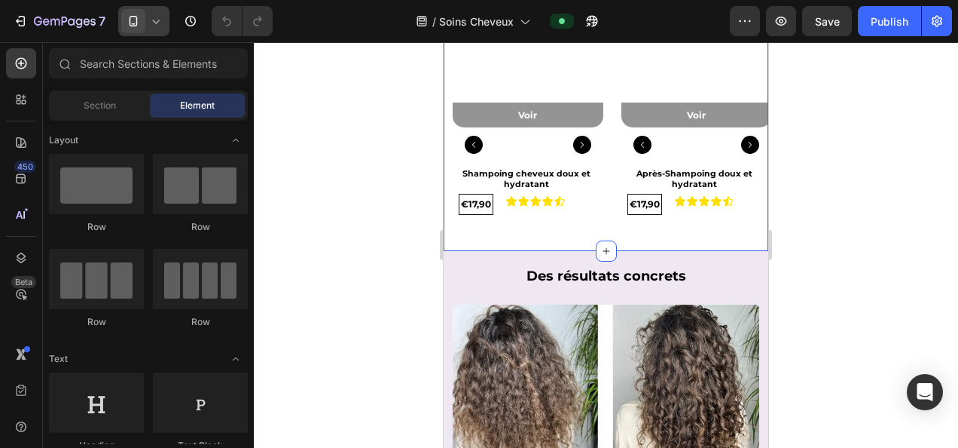
scroll to position [527, 0]
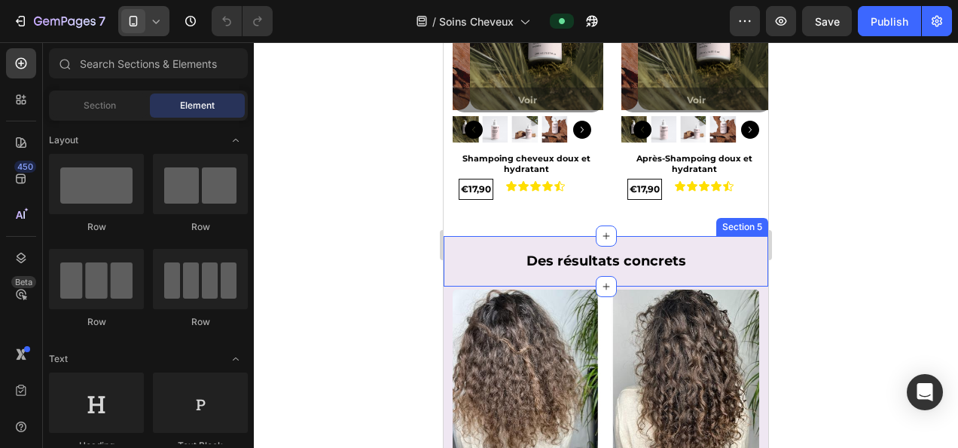
click at [725, 236] on div "Des résultats concrets Heading Section 5" at bounding box center [606, 261] width 325 height 50
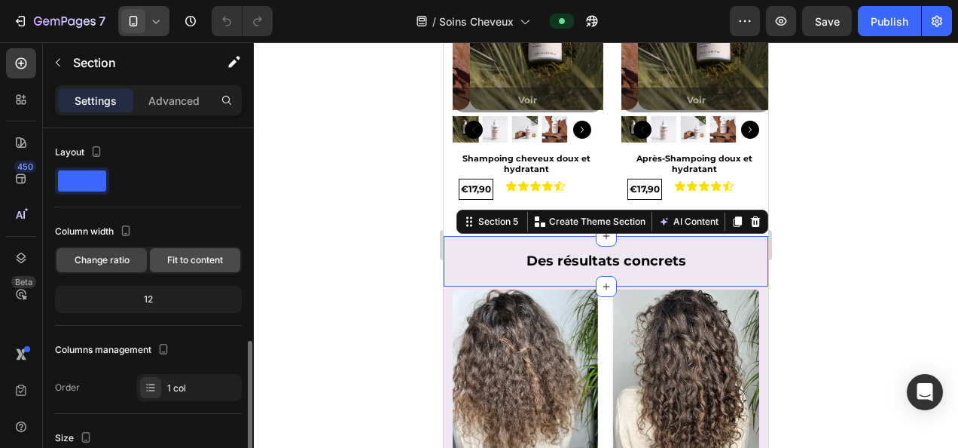
scroll to position [377, 0]
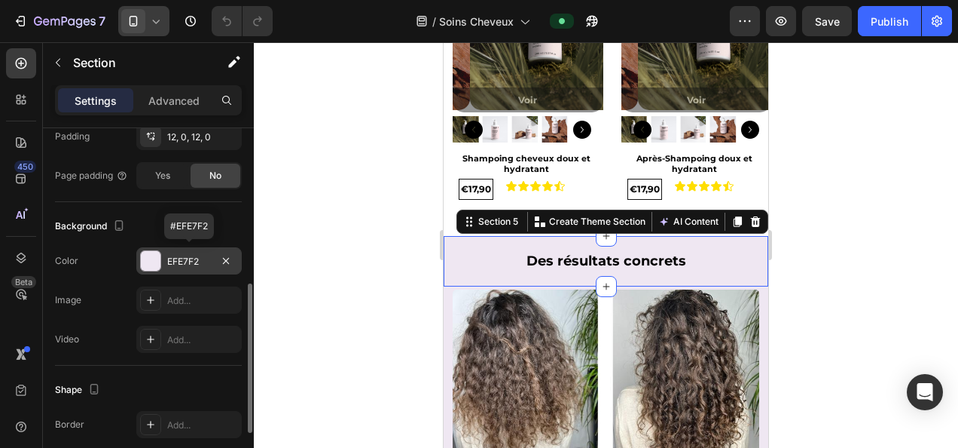
click at [182, 261] on div "EFE7F2" at bounding box center [189, 262] width 44 height 14
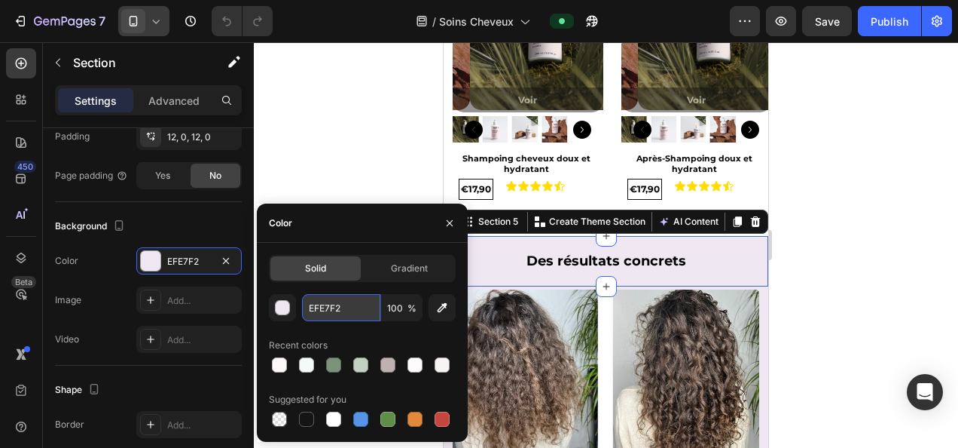
click at [322, 312] on input "EFE7F2" at bounding box center [341, 307] width 78 height 27
paste input "F3FAF7"
type input "F3FAF7"
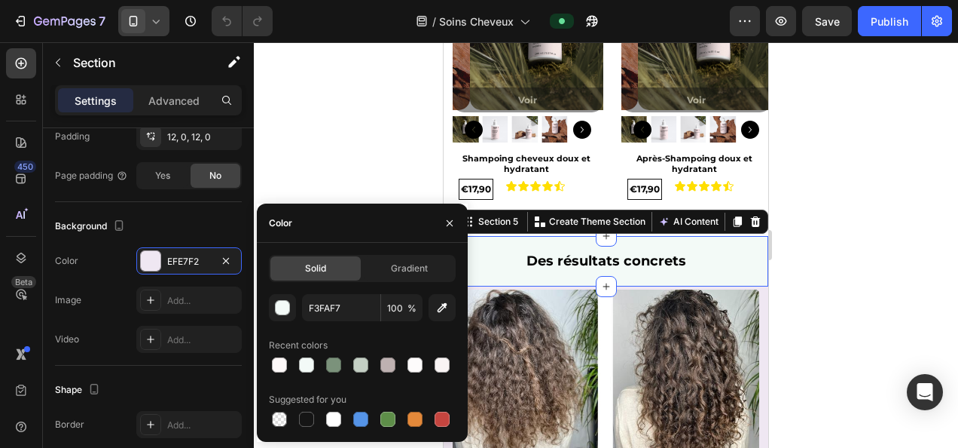
click at [848, 245] on div at bounding box center [606, 244] width 705 height 405
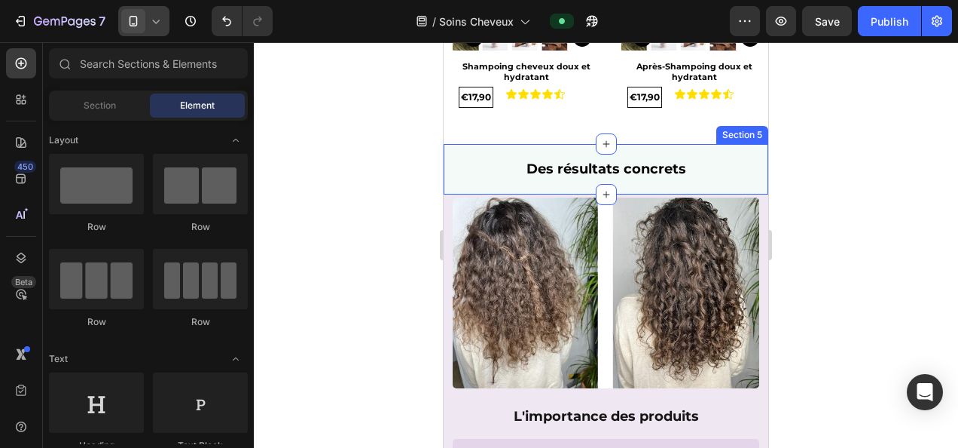
scroll to position [678, 0]
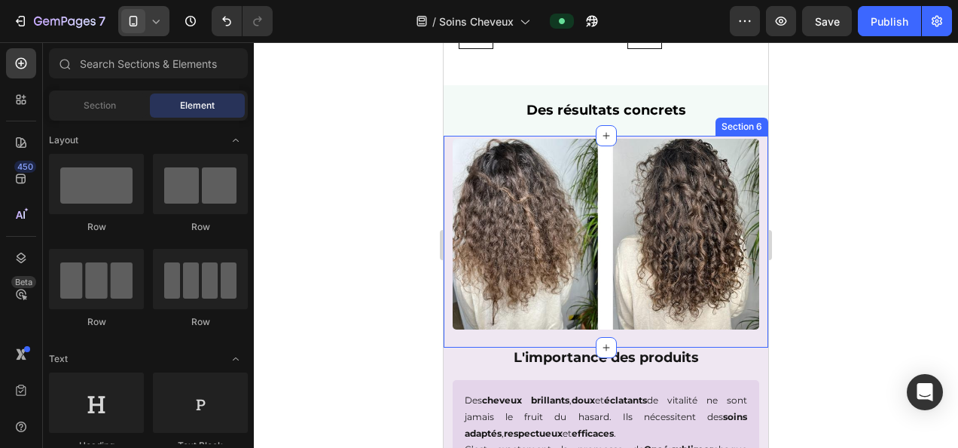
click at [449, 200] on div "Image" at bounding box center [606, 234] width 325 height 191
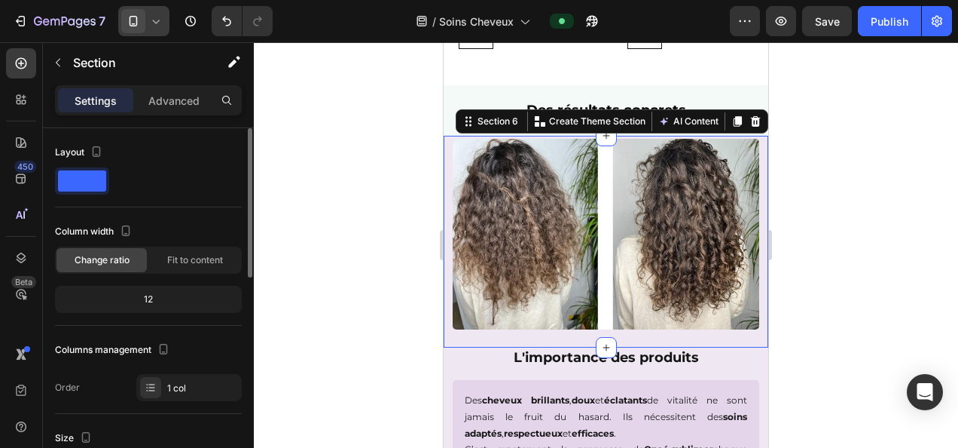
scroll to position [226, 0]
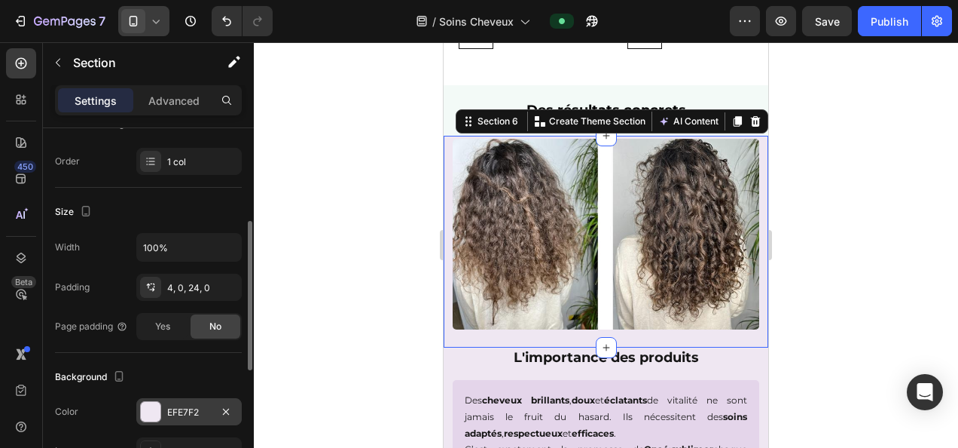
click at [184, 405] on div "EFE7F2" at bounding box center [189, 412] width 44 height 14
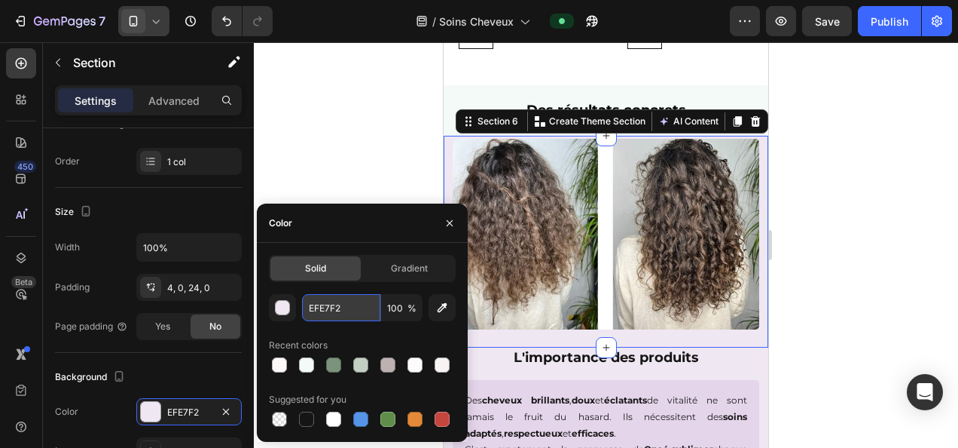
click at [352, 298] on input "EFE7F2" at bounding box center [341, 307] width 78 height 27
paste input "F3FAF7"
type input "F3FAF7"
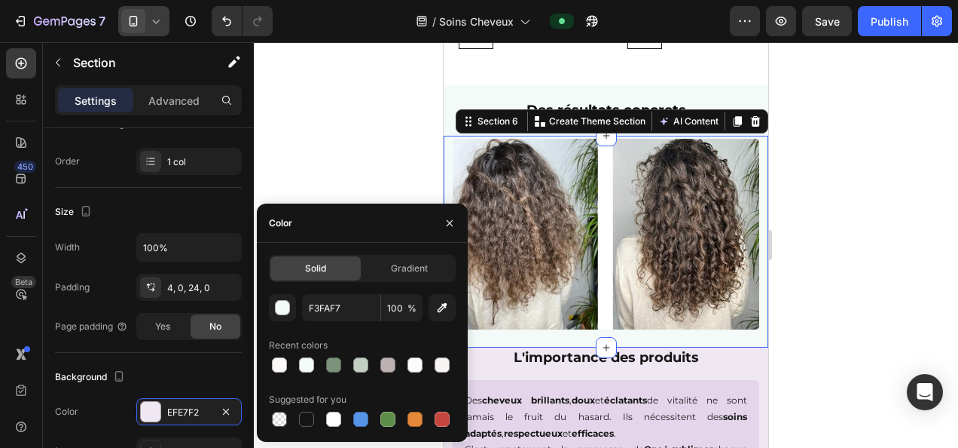
click at [815, 287] on div at bounding box center [606, 244] width 705 height 405
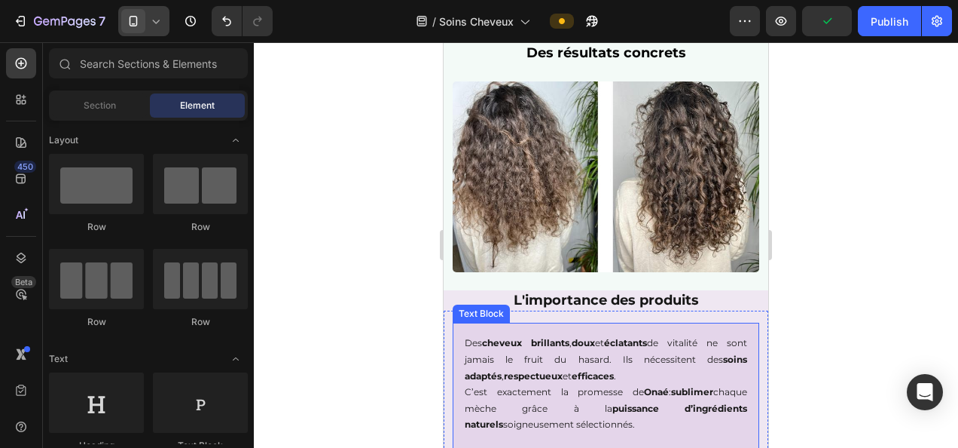
scroll to position [754, 0]
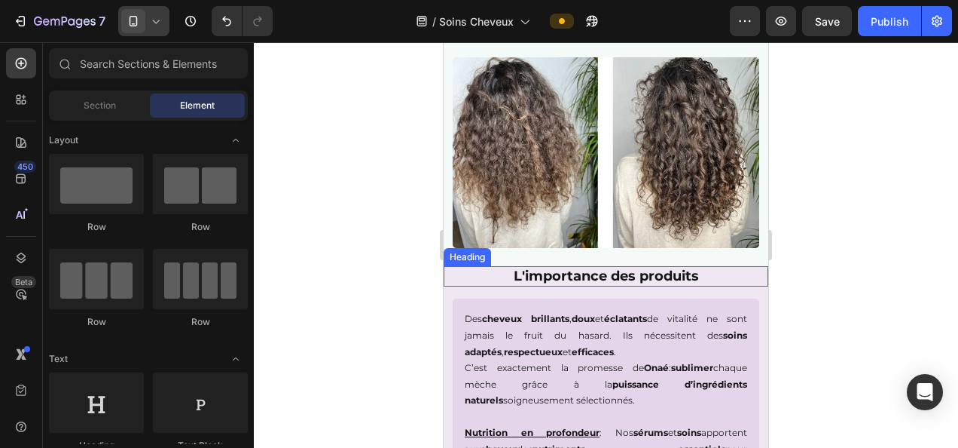
click at [451, 267] on h2 "L'importance des produits" at bounding box center [606, 276] width 325 height 20
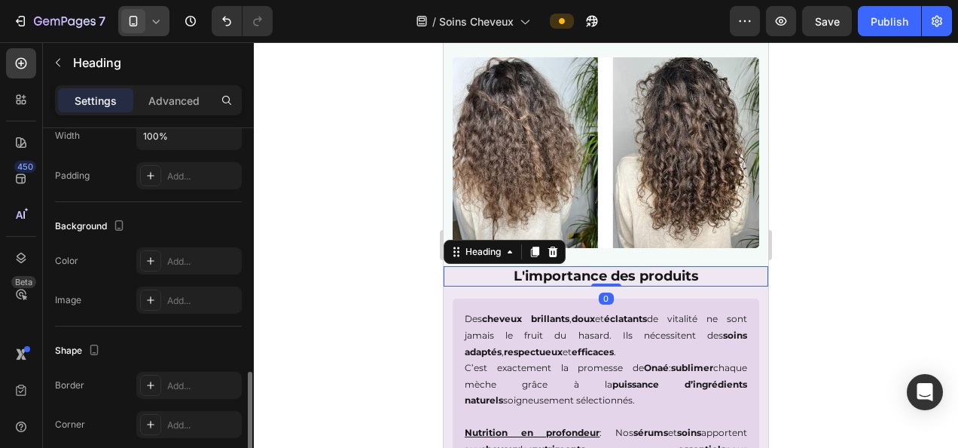
scroll to position [452, 0]
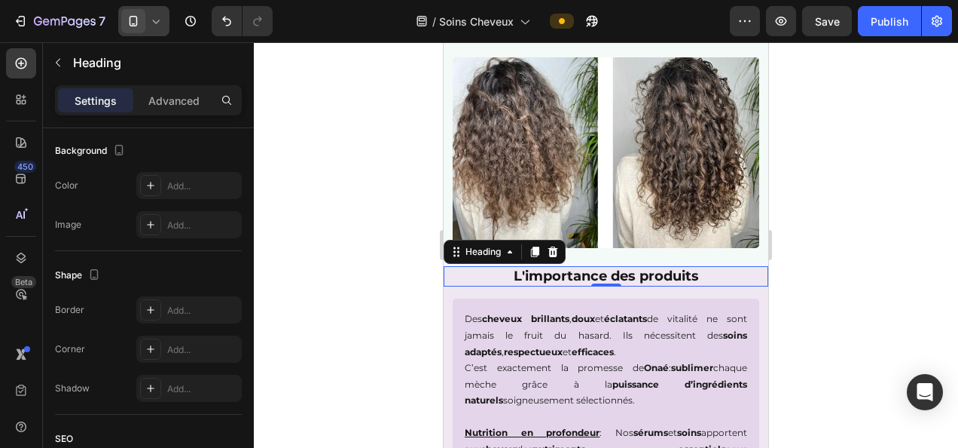
click at [452, 266] on h2 "L'importance des produits" at bounding box center [606, 276] width 325 height 20
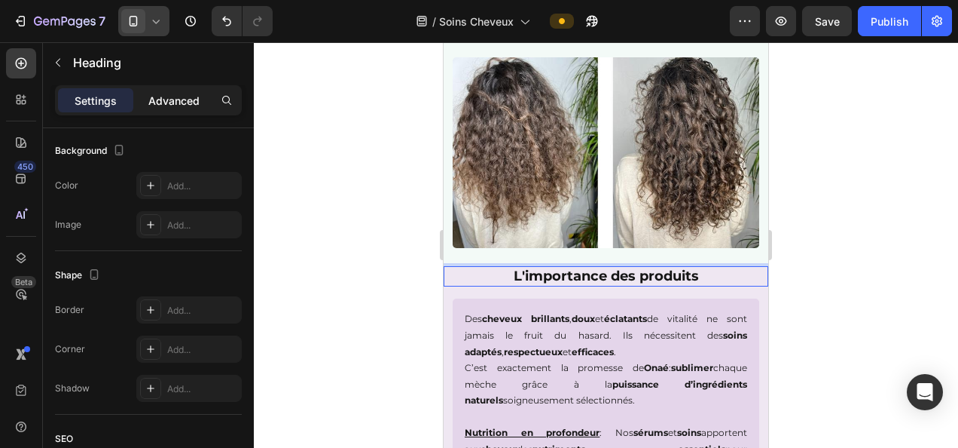
click at [173, 104] on p "Advanced" at bounding box center [173, 101] width 51 height 16
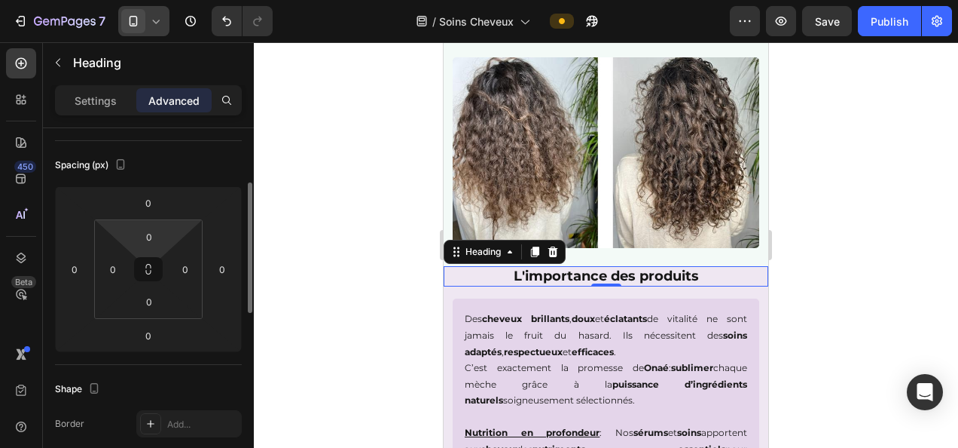
scroll to position [0, 0]
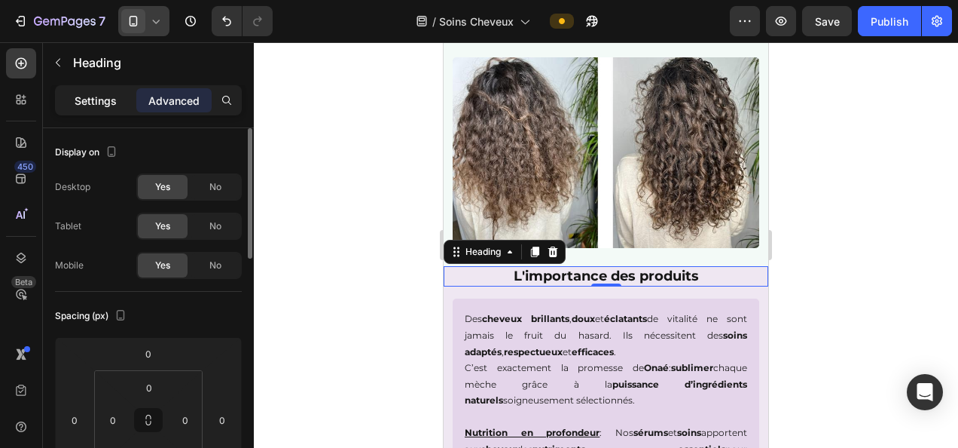
click at [107, 102] on p "Settings" at bounding box center [96, 101] width 42 height 16
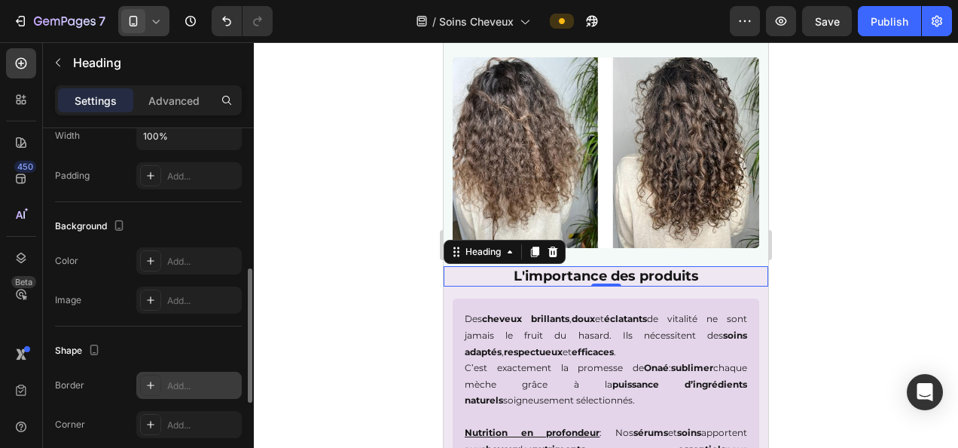
scroll to position [452, 0]
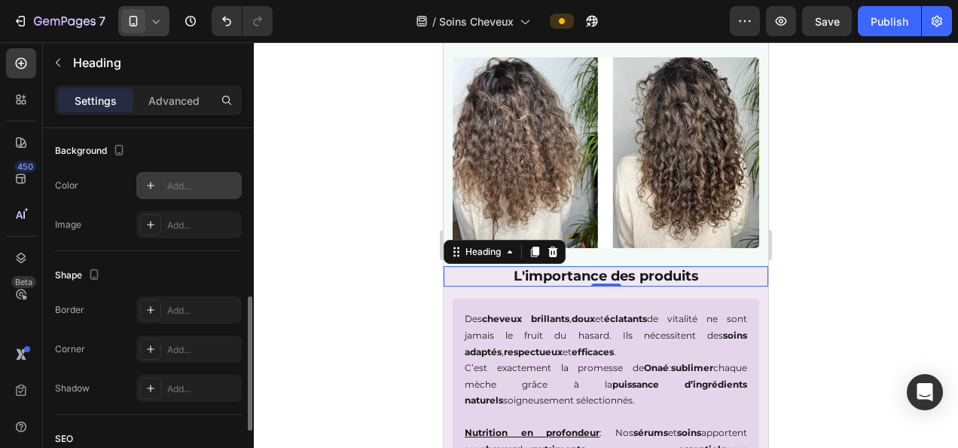
click at [175, 179] on div "Add..." at bounding box center [202, 186] width 71 height 14
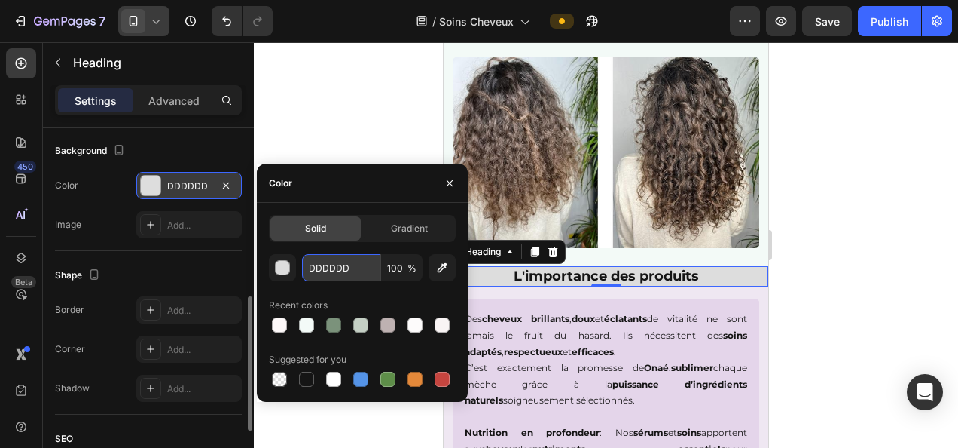
click at [329, 264] on input "DDDDDD" at bounding box center [341, 267] width 78 height 27
paste input "F3FAF7"
type input "F3FAF7"
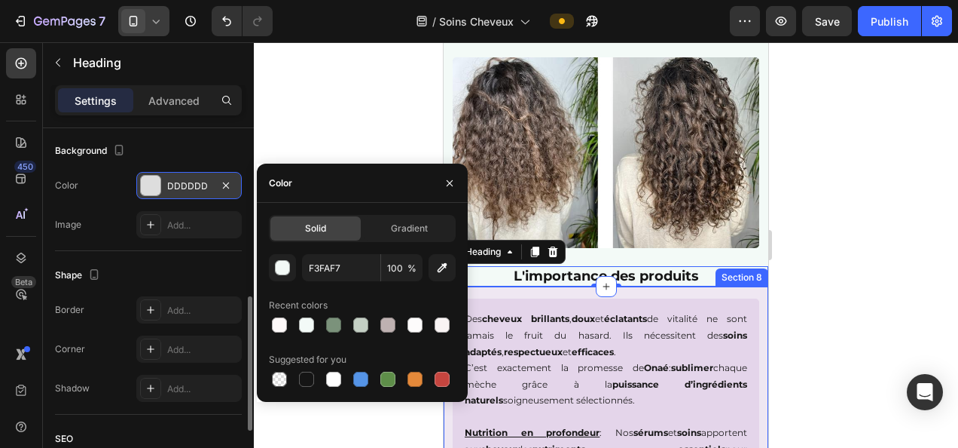
click at [723, 286] on div "Des cheveux brillants , doux et éclatants de vitalité ne sont jamais le fruit d…" at bounding box center [606, 418] width 325 height 264
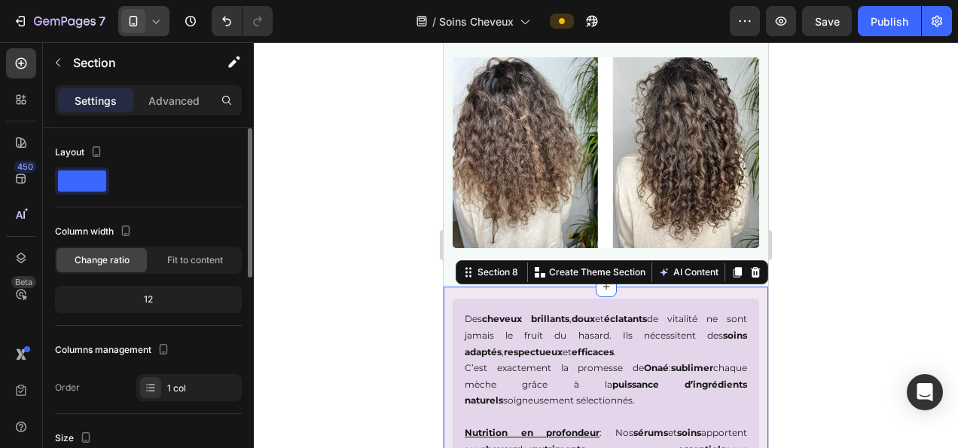
scroll to position [226, 0]
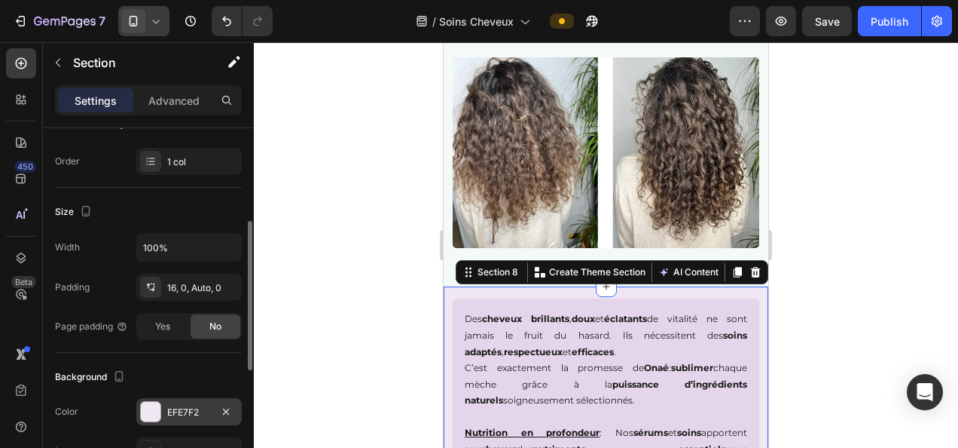
click at [179, 419] on div "EFE7F2" at bounding box center [188, 411] width 105 height 27
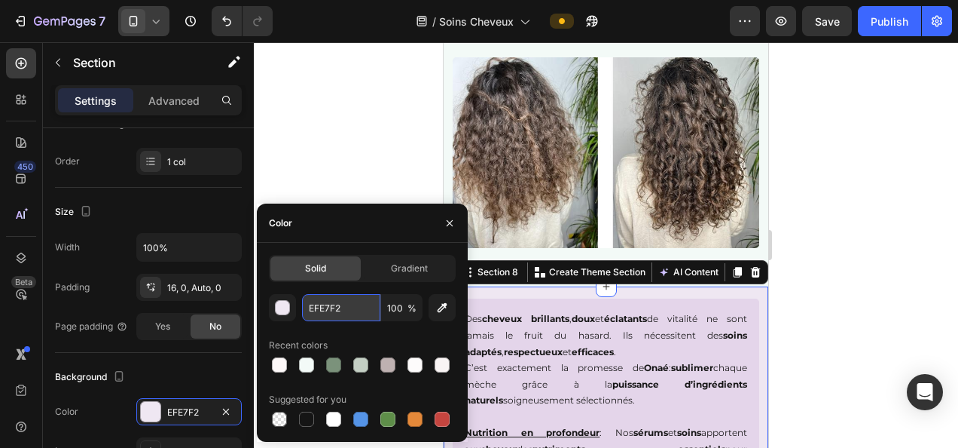
click at [331, 306] on input "EFE7F2" at bounding box center [341, 307] width 78 height 27
paste input "F3FAF7"
type input "F3FAF7"
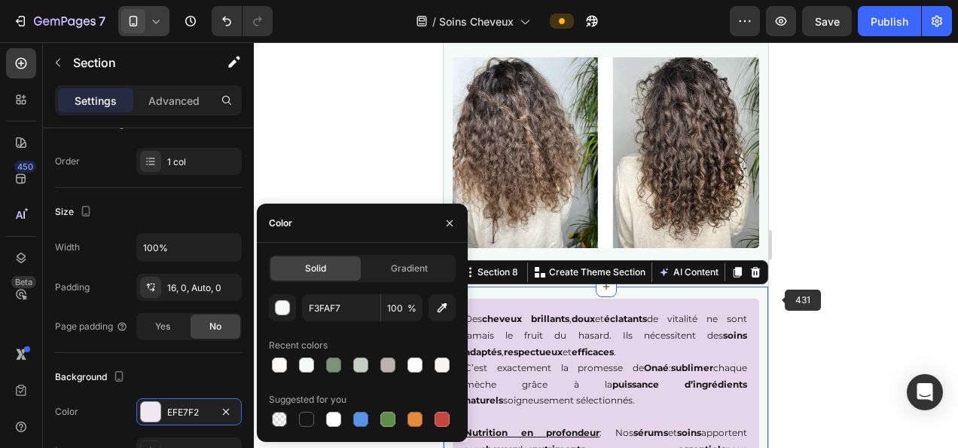
click at [790, 281] on div at bounding box center [606, 244] width 705 height 405
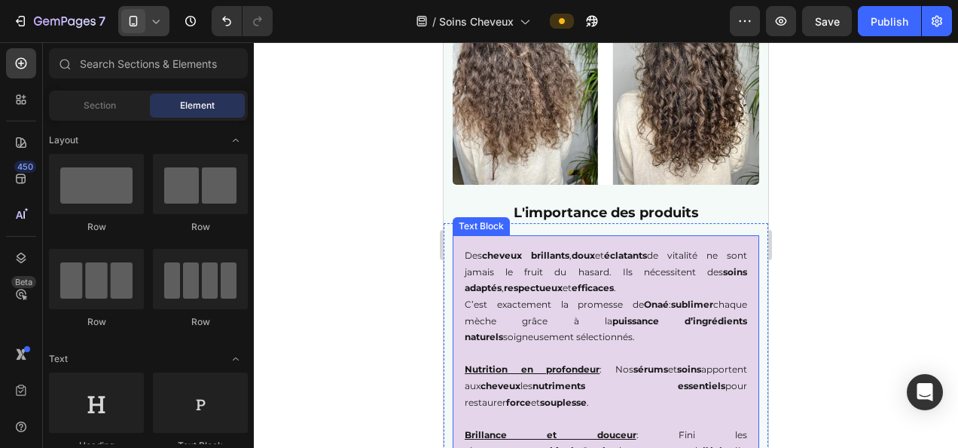
scroll to position [904, 0]
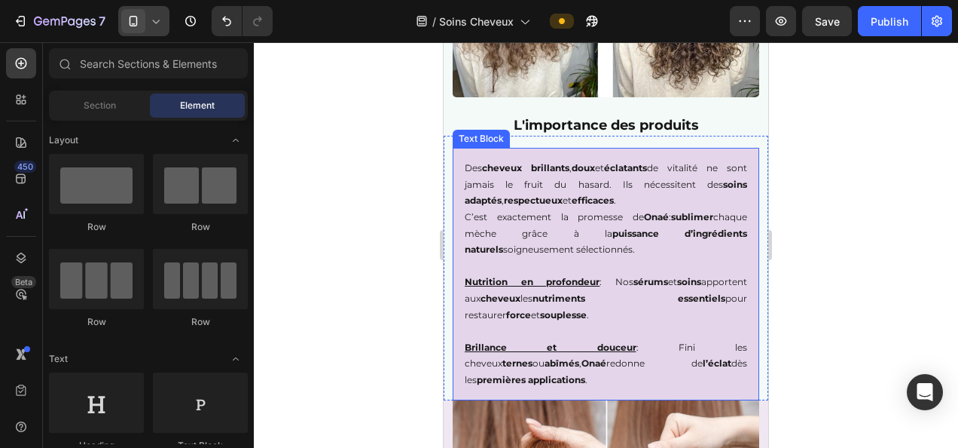
click at [457, 244] on div "Des cheveux brillants , doux et éclatants de vitalité ne sont jamais le fruit d…" at bounding box center [606, 274] width 307 height 252
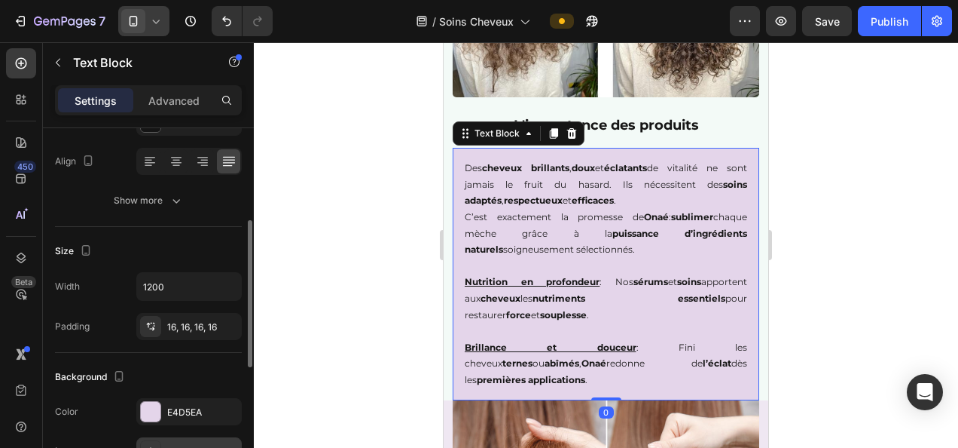
scroll to position [301, 0]
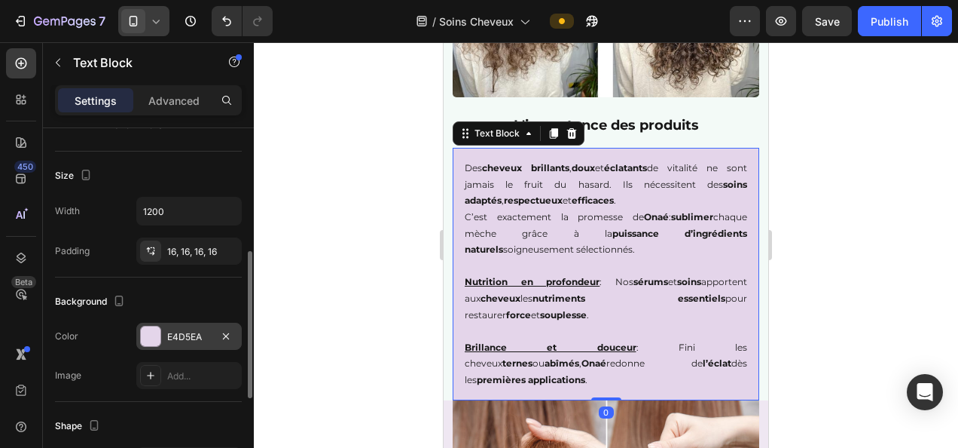
click at [186, 338] on div "E4D5EA" at bounding box center [189, 337] width 44 height 14
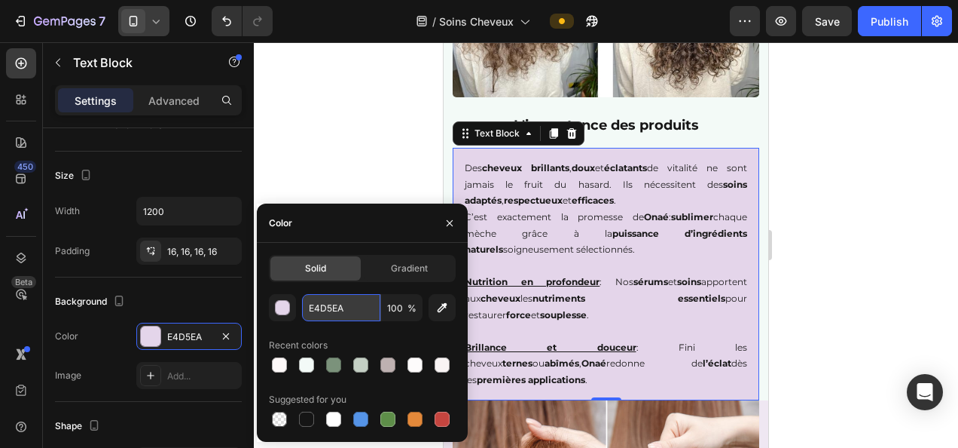
click at [338, 305] on input "E4D5EA" at bounding box center [341, 307] width 78 height 27
paste input "C4CFC4"
type input "C4CFC4"
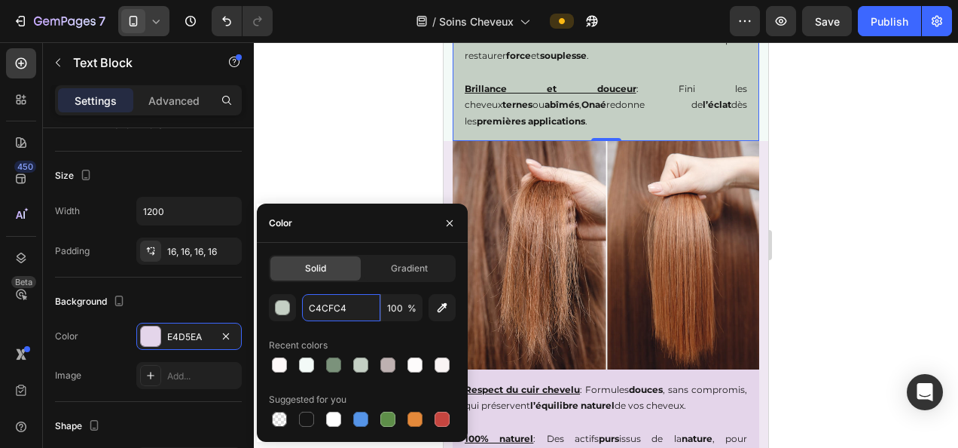
scroll to position [1206, 0]
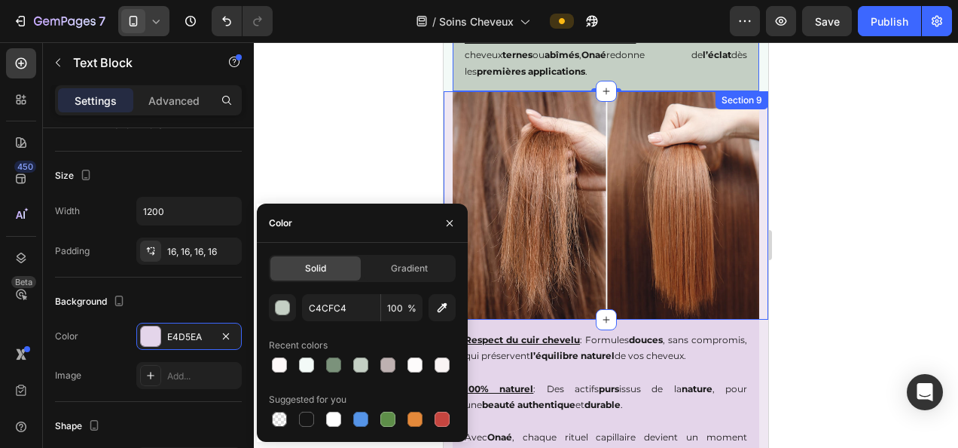
click at [750, 202] on div "Image" at bounding box center [606, 205] width 325 height 228
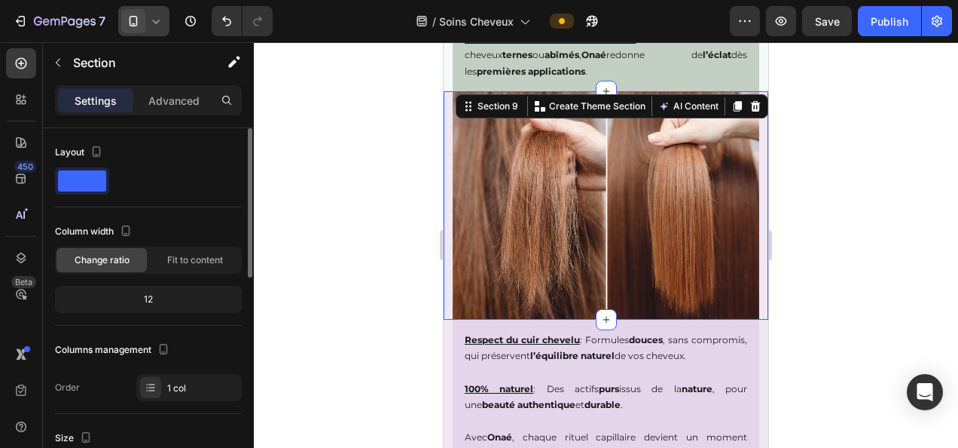
scroll to position [226, 0]
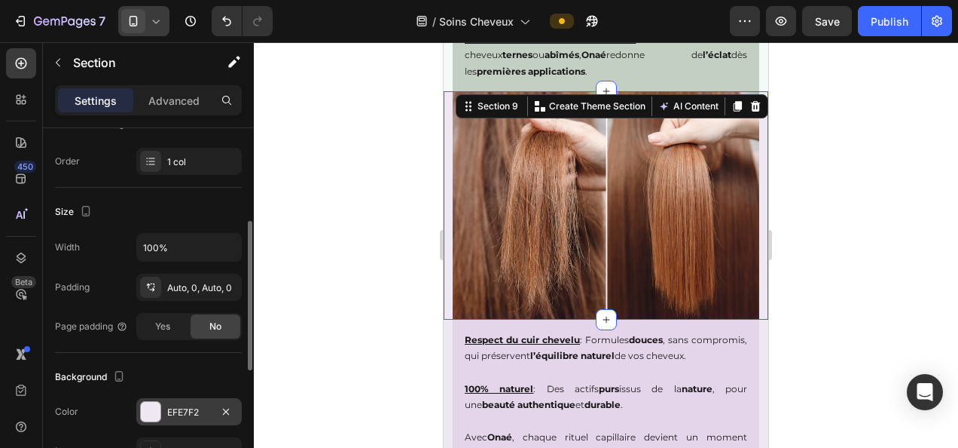
click at [183, 410] on div "EFE7F2" at bounding box center [189, 412] width 44 height 14
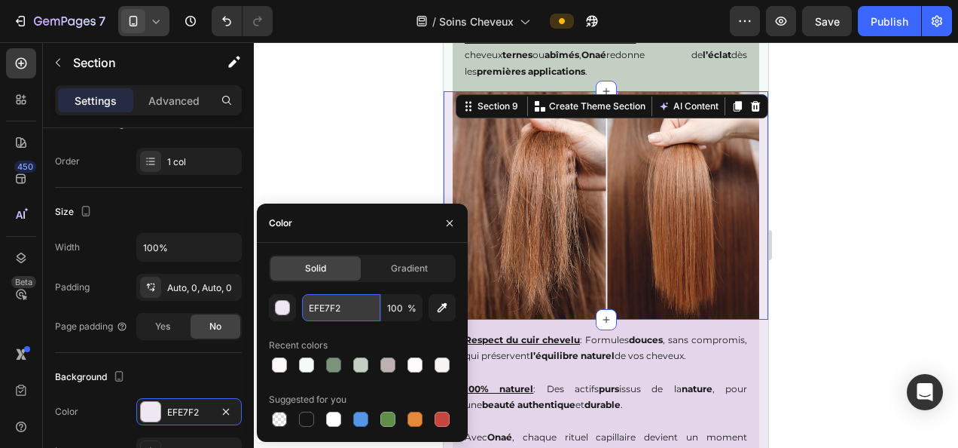
click at [340, 314] on input "EFE7F2" at bounding box center [341, 307] width 78 height 27
paste input "C4CFC4"
type input "C4CFC4"
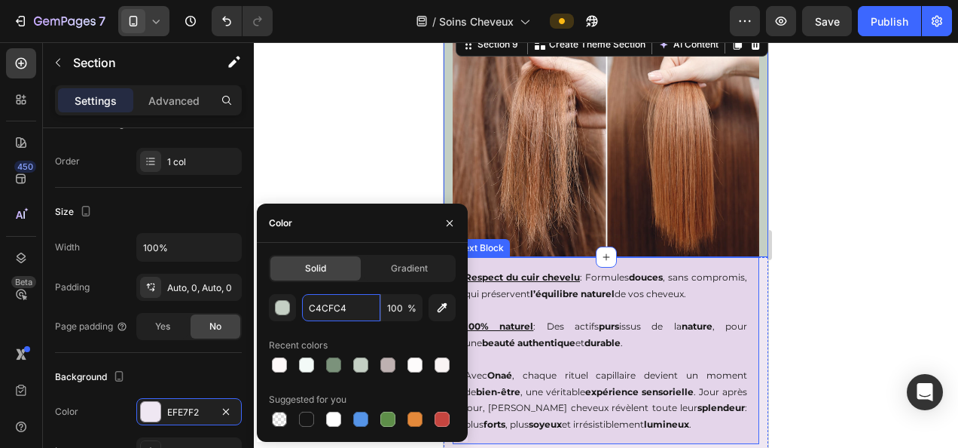
scroll to position [1281, 0]
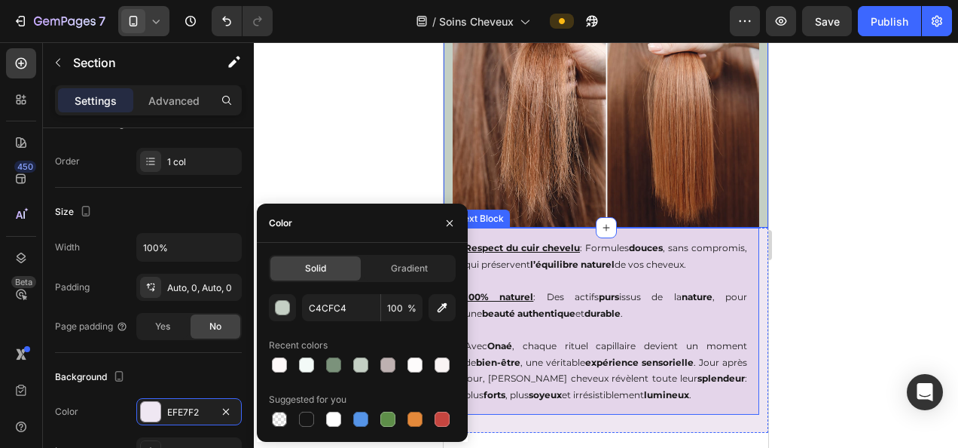
click at [705, 272] on p "Respect du cuir chevelu : Formules douces , sans compromis, qui préservent l’éq…" at bounding box center [606, 256] width 283 height 32
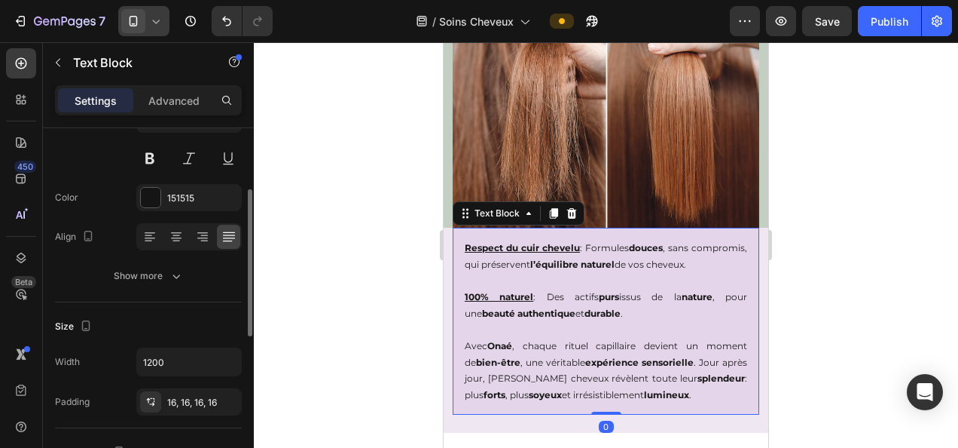
scroll to position [226, 0]
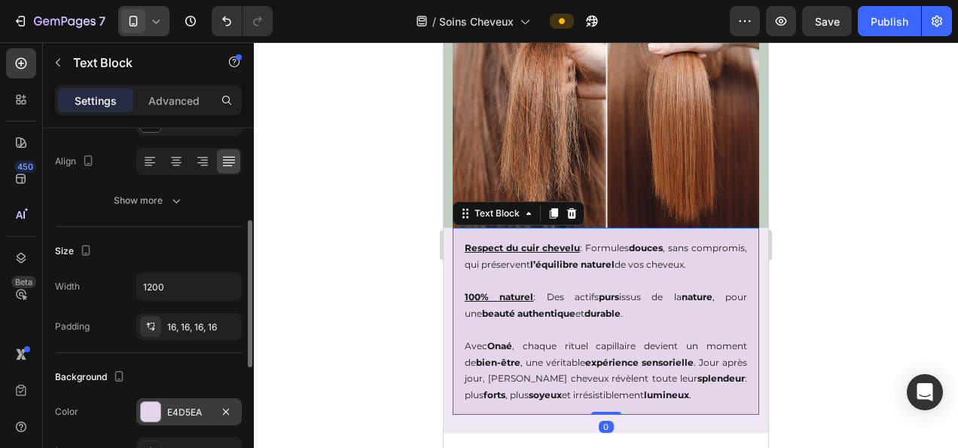
click at [193, 405] on div "E4D5EA" at bounding box center [189, 412] width 44 height 14
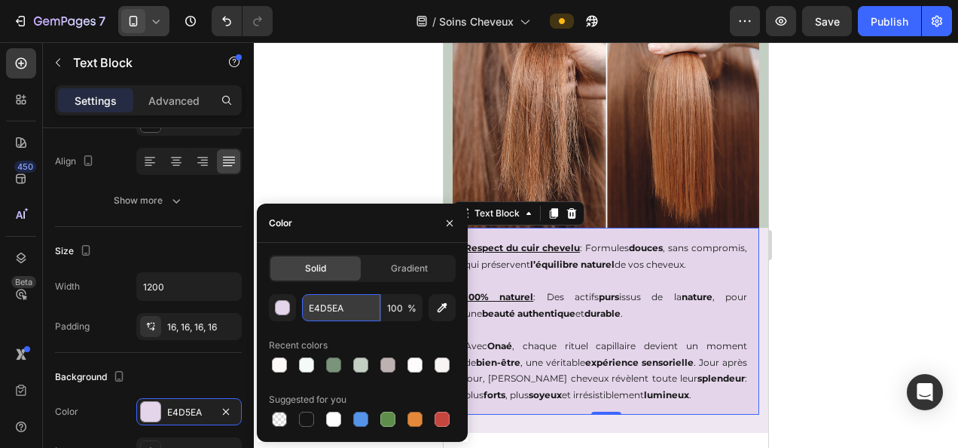
click at [341, 306] on input "E4D5EA" at bounding box center [341, 307] width 78 height 27
paste input "C4CFC4"
type input "C4CFC4"
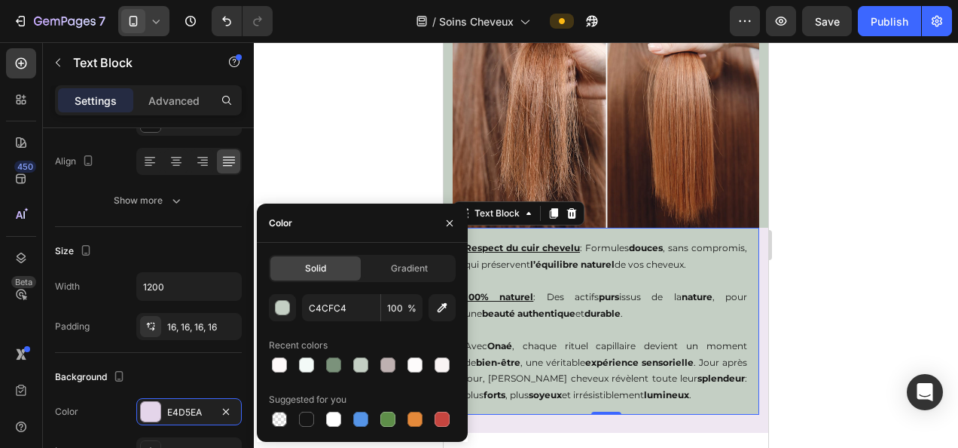
click at [832, 271] on div at bounding box center [606, 244] width 705 height 405
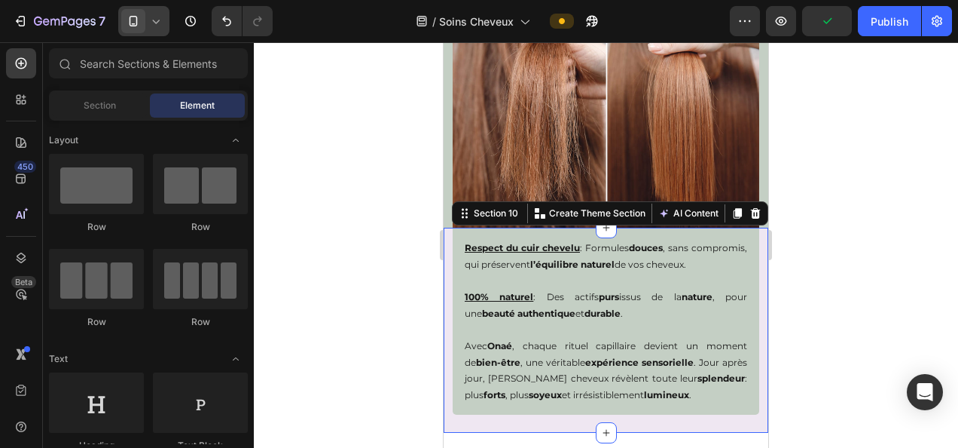
click at [449, 261] on div "Respect du cuir chevelu : Formules douces , sans compromis, qui préservent l’éq…" at bounding box center [606, 321] width 325 height 187
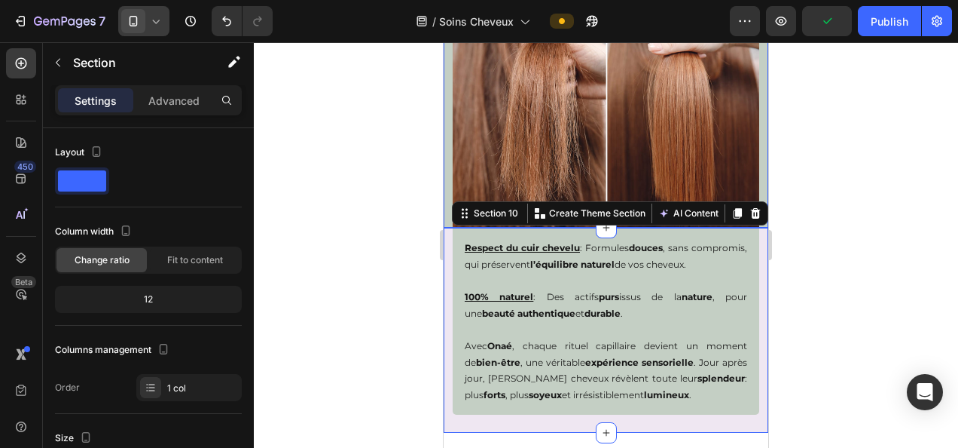
click at [445, 172] on div "Image" at bounding box center [606, 114] width 325 height 228
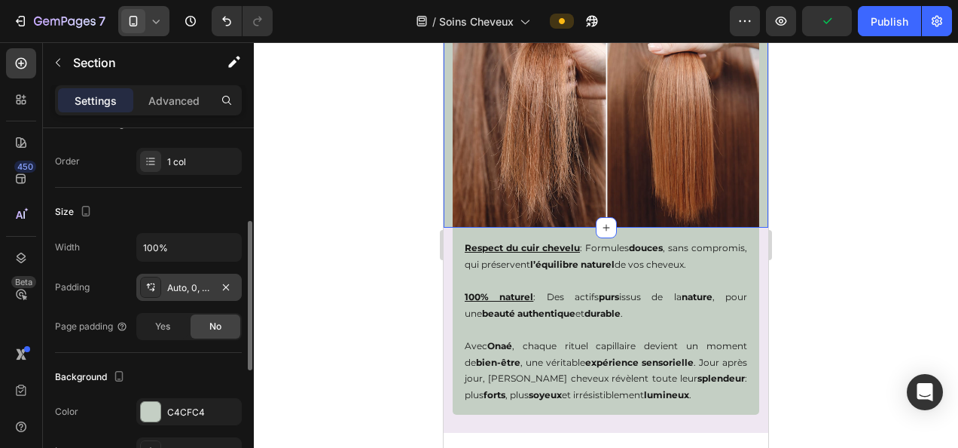
scroll to position [301, 0]
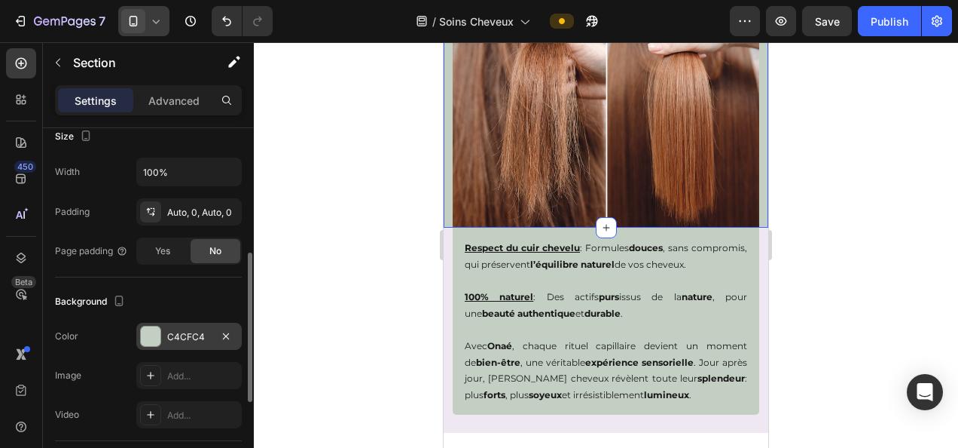
click at [176, 337] on div "C4CFC4" at bounding box center [189, 337] width 44 height 14
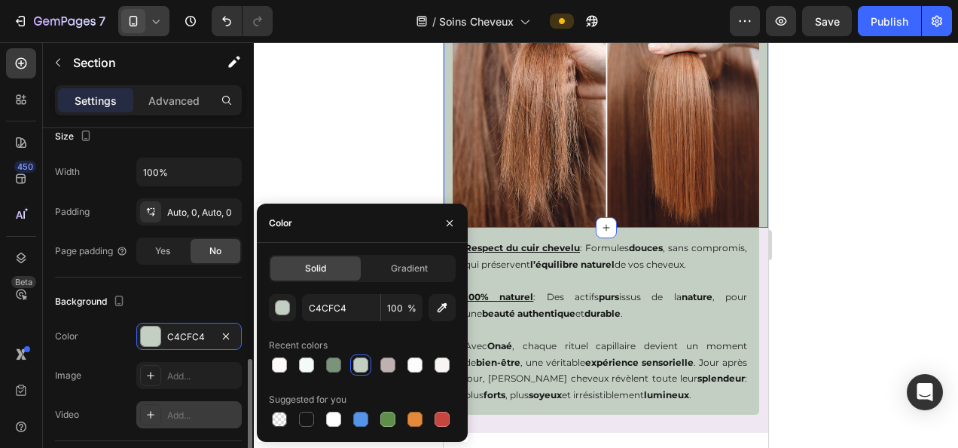
scroll to position [377, 0]
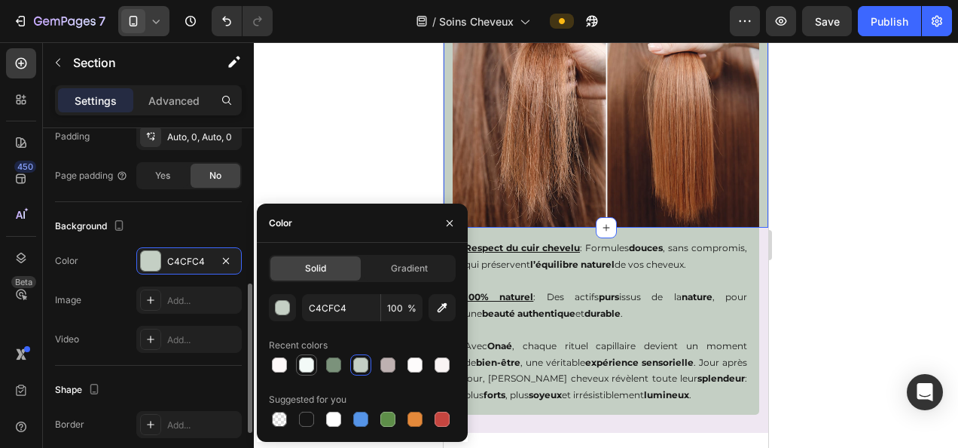
click at [310, 363] on div at bounding box center [306, 364] width 15 height 15
type input "F3FAF7"
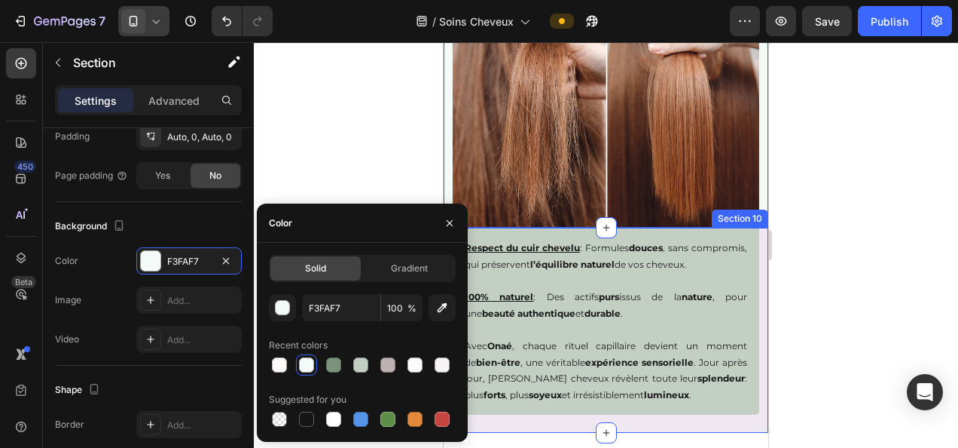
click at [748, 428] on div "Respect du cuir chevelu : Formules douces , sans compromis, qui préservent l’éq…" at bounding box center [606, 330] width 325 height 205
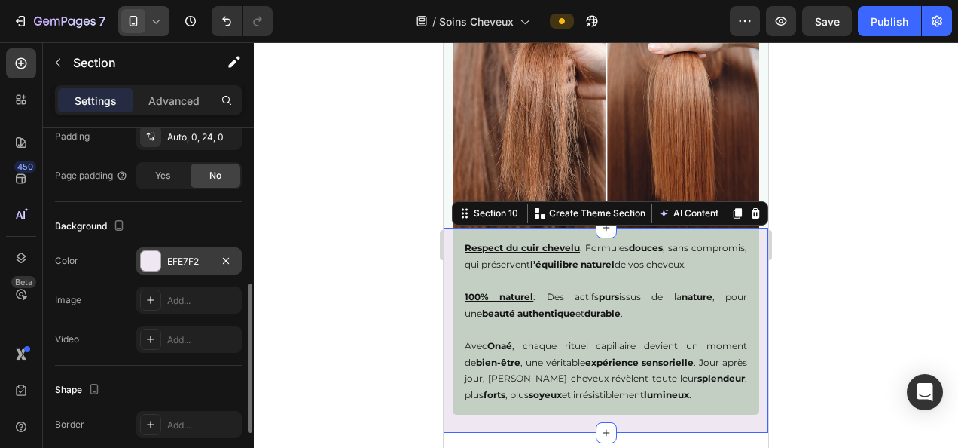
click at [196, 261] on div "EFE7F2" at bounding box center [189, 262] width 44 height 14
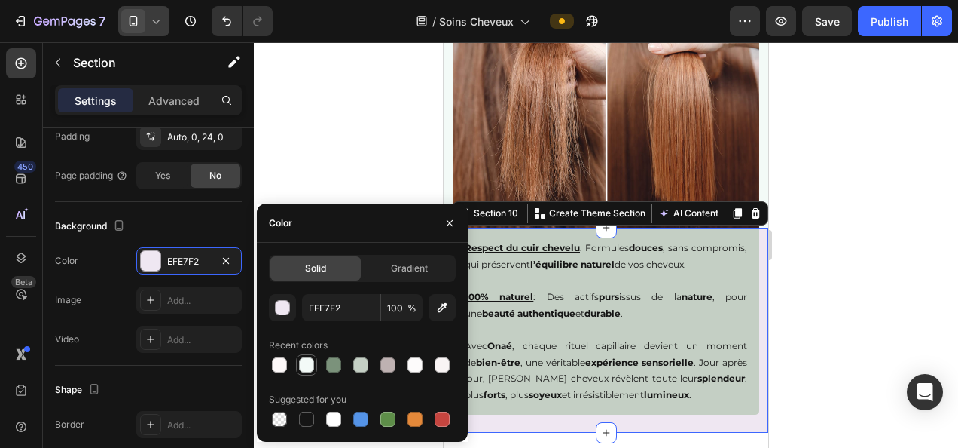
click at [302, 368] on div at bounding box center [306, 364] width 15 height 15
type input "F3FAF7"
click at [782, 322] on div at bounding box center [606, 244] width 705 height 405
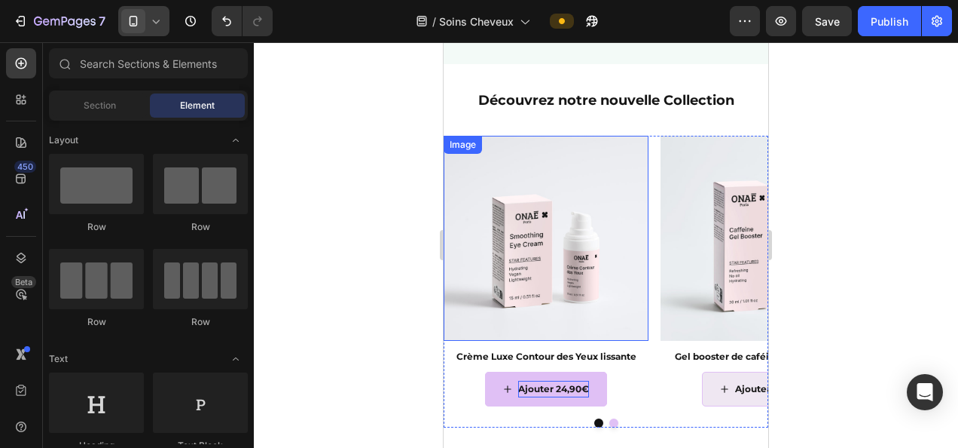
scroll to position [1733, 0]
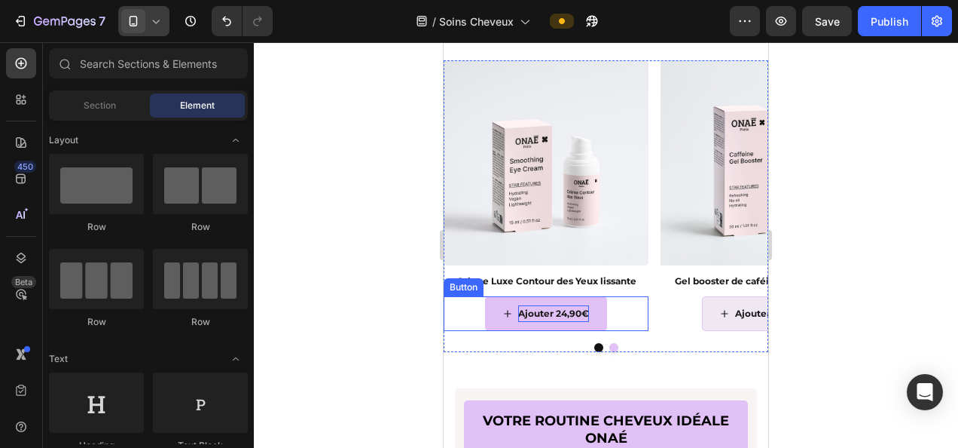
click at [538, 311] on p "Ajouter 24,90€" at bounding box center [553, 313] width 71 height 17
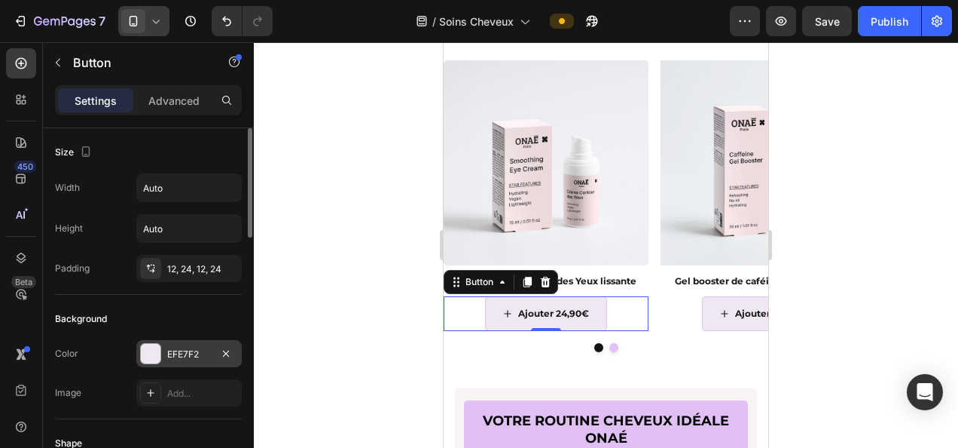
click at [185, 356] on div "EFE7F2" at bounding box center [189, 354] width 44 height 14
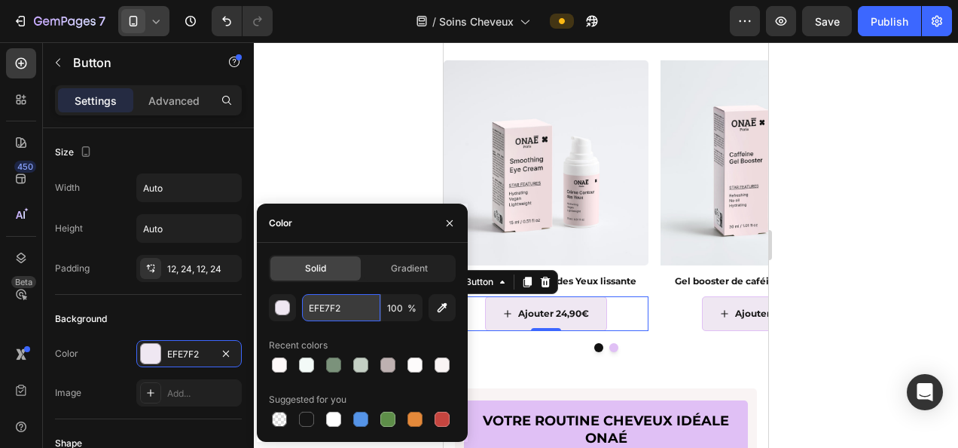
click at [330, 308] on input "EFE7F2" at bounding box center [341, 307] width 78 height 27
paste input "FDFBFB"
type input "FDFBFB"
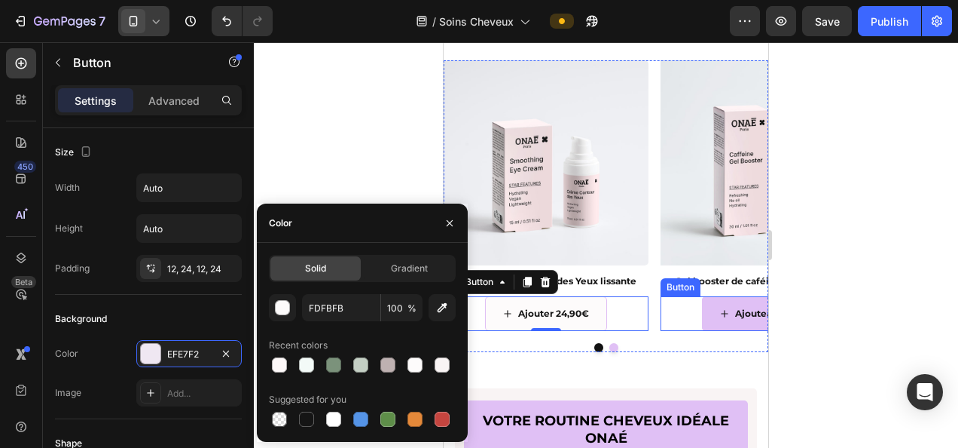
click at [733, 313] on div "Ajouter 24,90€" at bounding box center [763, 313] width 86 height 17
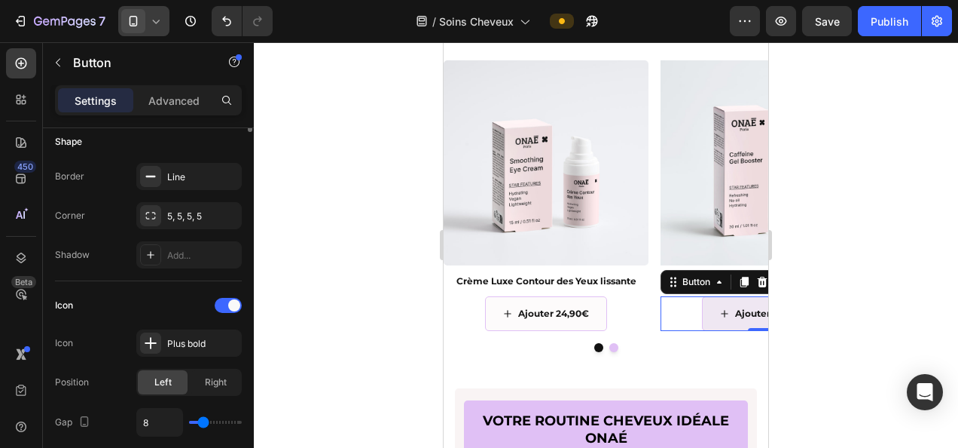
scroll to position [151, 0]
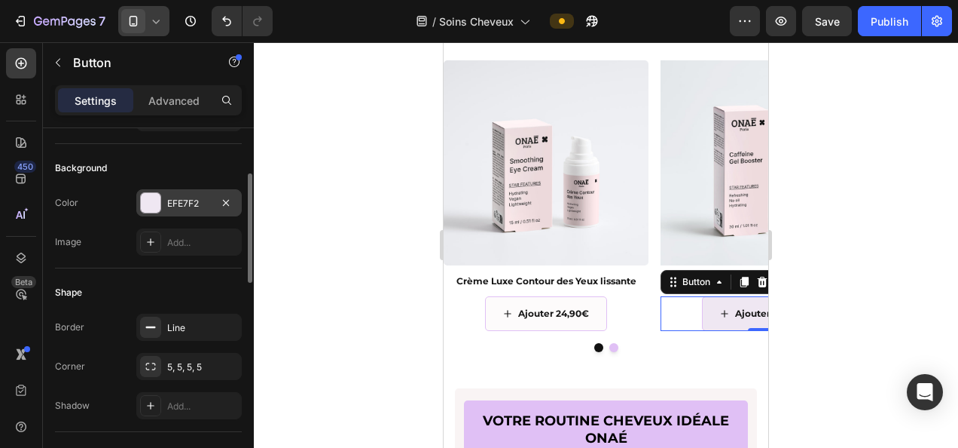
click at [200, 197] on div "EFE7F2" at bounding box center [189, 204] width 44 height 14
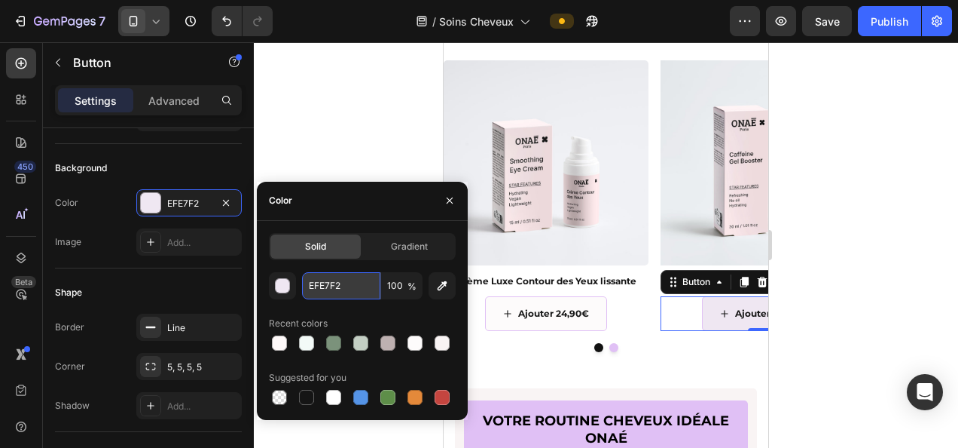
click at [348, 288] on input "EFE7F2" at bounding box center [341, 285] width 78 height 27
paste input "FDFBFB"
type input "FDFBFB"
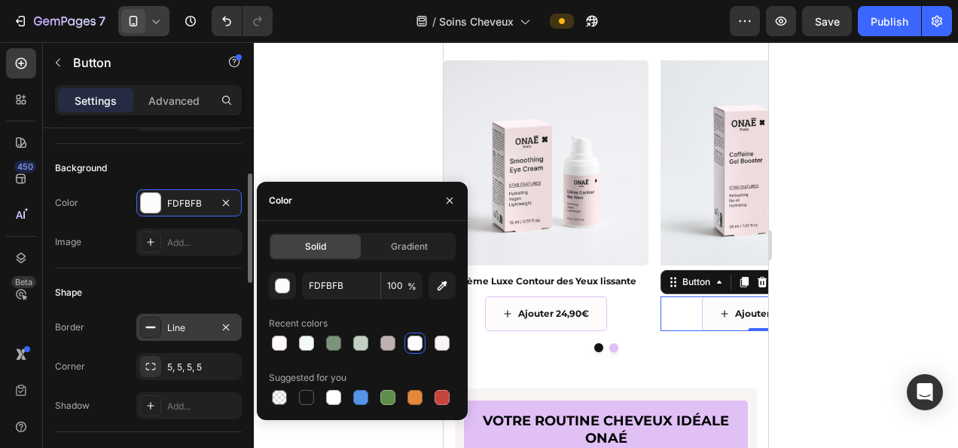
click at [188, 326] on div "Line" at bounding box center [189, 328] width 44 height 14
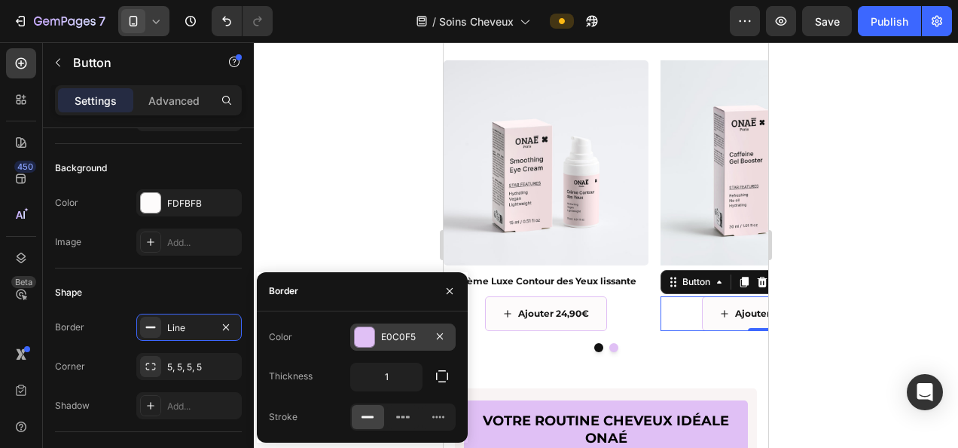
click at [401, 340] on div "E0C0F5" at bounding box center [403, 337] width 44 height 14
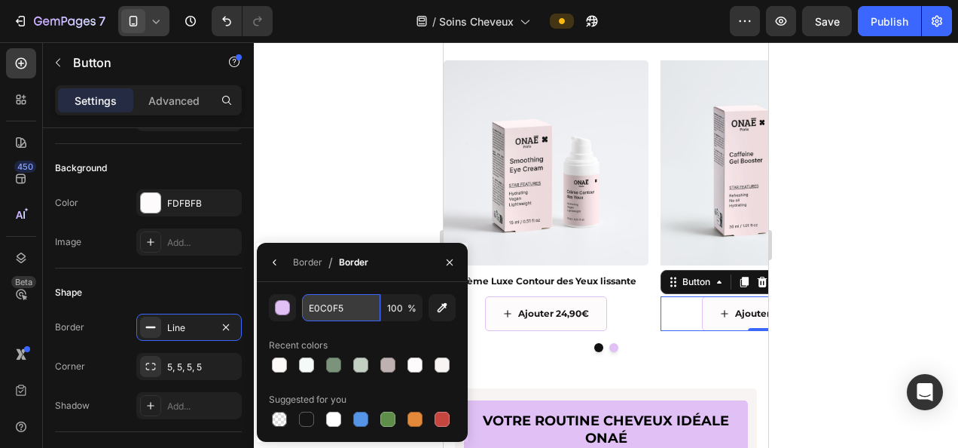
click at [0, 0] on input "E0C0F5" at bounding box center [0, 0] width 0 height 0
paste input "BEB1B1"
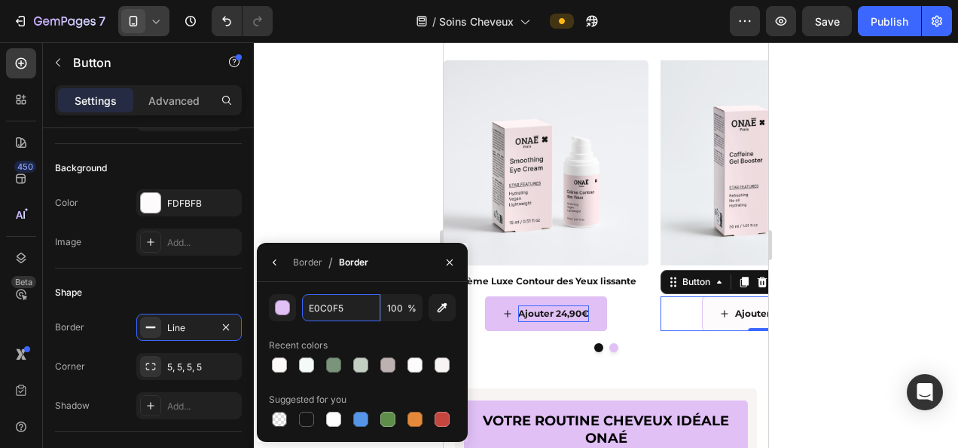
type input "BEB1B1"
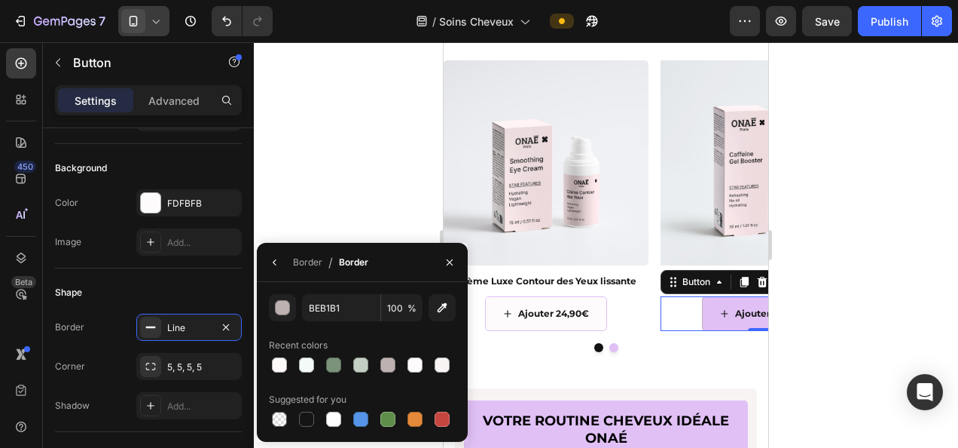
click at [713, 305] on button "Ajouter 24,90€" at bounding box center [763, 313] width 122 height 35
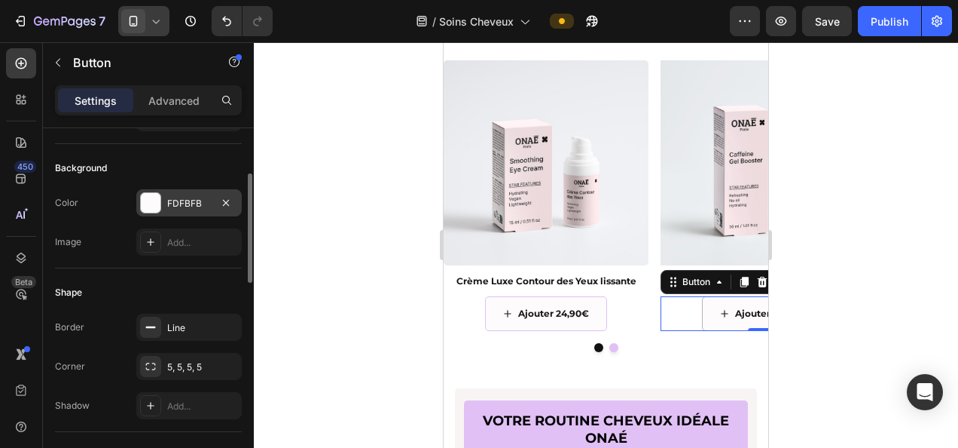
click at [186, 203] on div "FDFBFB" at bounding box center [189, 204] width 44 height 14
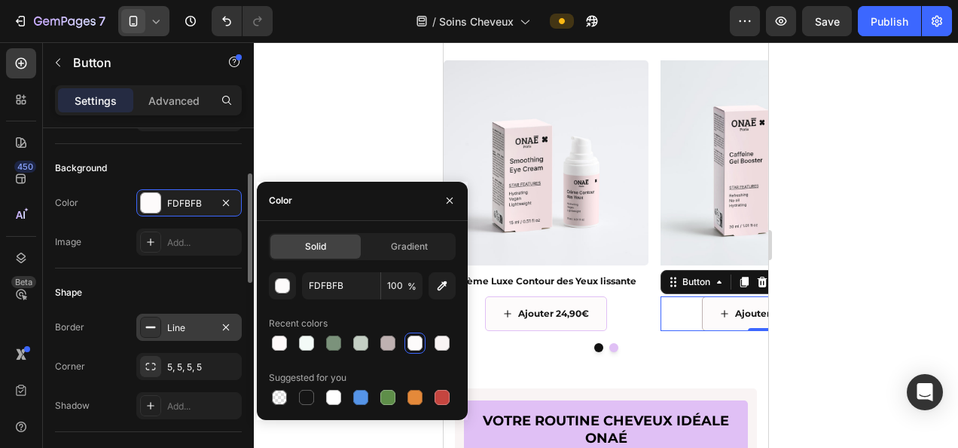
click at [196, 322] on div "Line" at bounding box center [189, 328] width 44 height 14
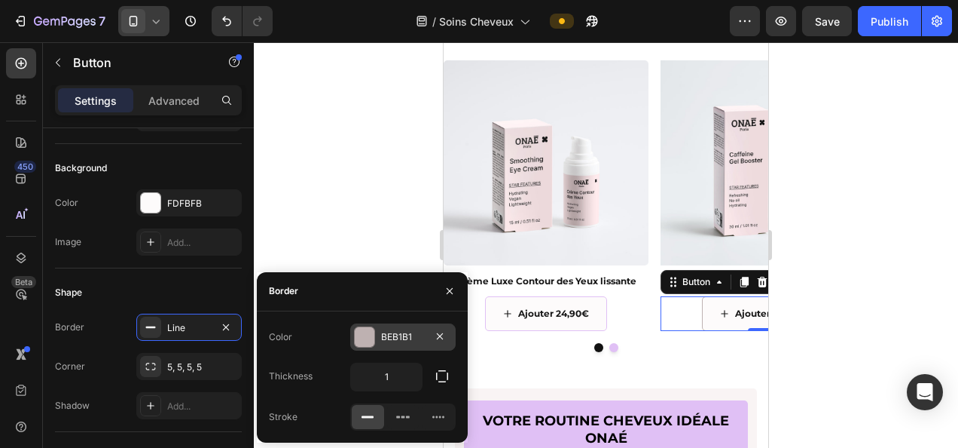
click at [393, 338] on div "BEB1B1" at bounding box center [403, 337] width 44 height 14
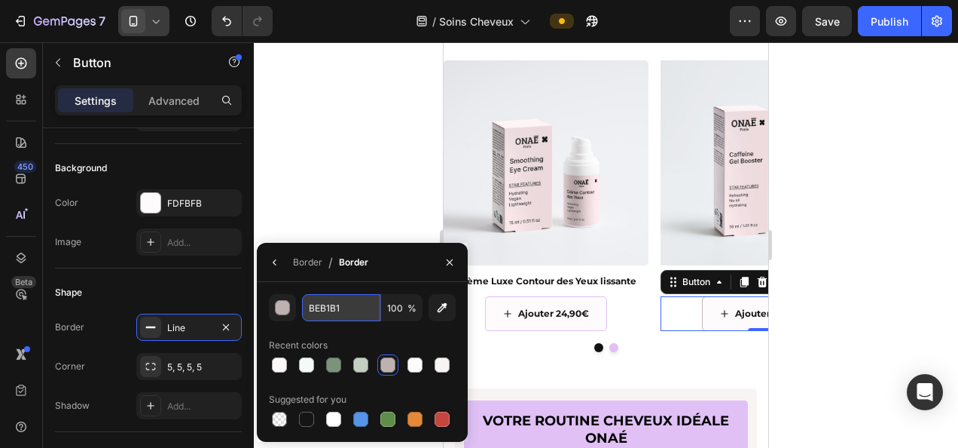
click at [0, 0] on input "BEB1B1" at bounding box center [0, 0] width 0 height 0
click at [805, 298] on div at bounding box center [606, 244] width 705 height 405
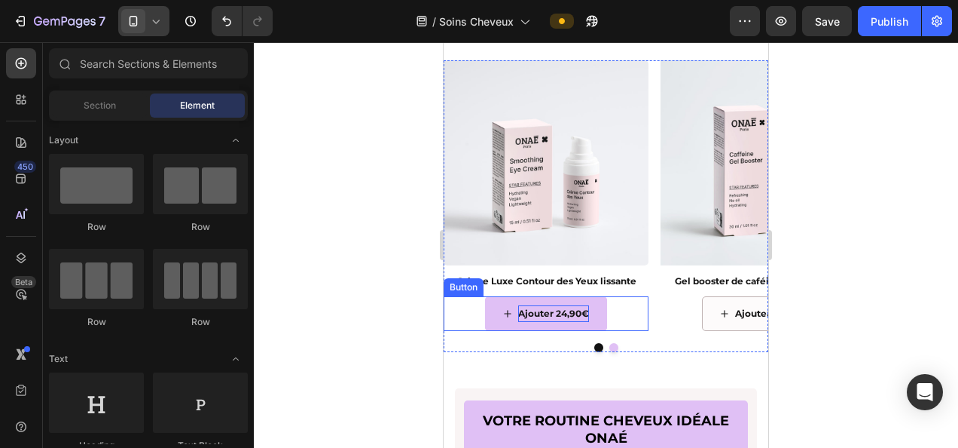
click at [561, 318] on p "Ajouter 24,90€" at bounding box center [553, 313] width 71 height 17
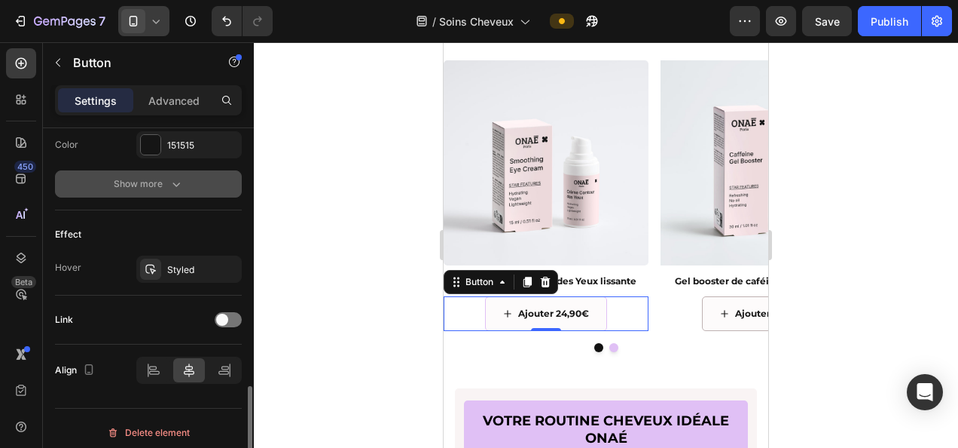
scroll to position [833, 0]
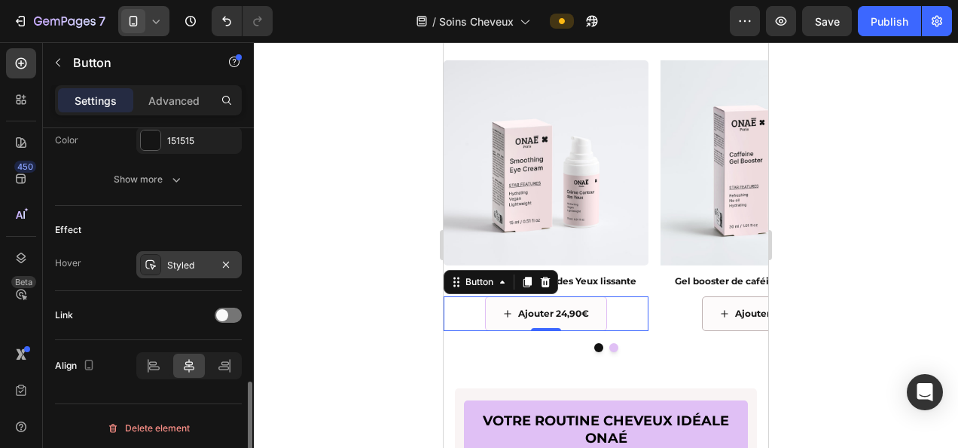
click at [179, 258] on div "Styled" at bounding box center [189, 265] width 44 height 14
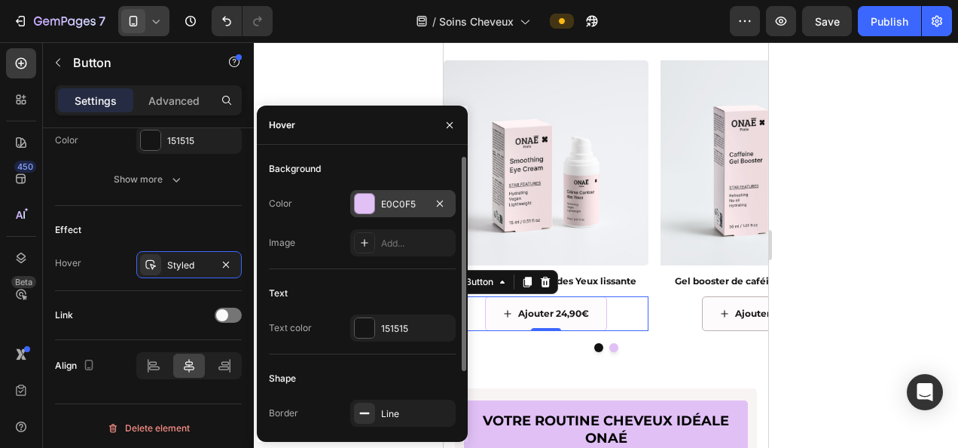
click at [388, 202] on div "E0C0F5" at bounding box center [403, 204] width 44 height 14
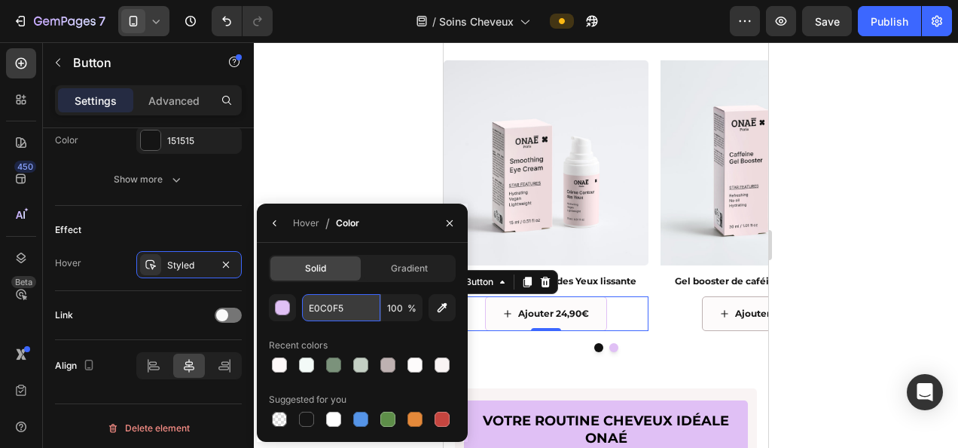
click at [339, 306] on input "E0C0F5" at bounding box center [341, 307] width 78 height 27
paste input "C4CFC4"
type input "C4CFC4"
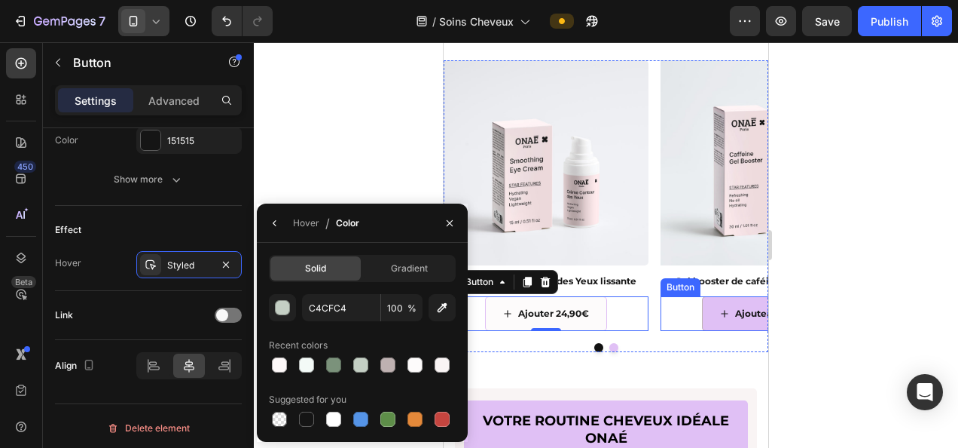
click at [717, 316] on button "Ajouter 24,90€" at bounding box center [763, 313] width 122 height 35
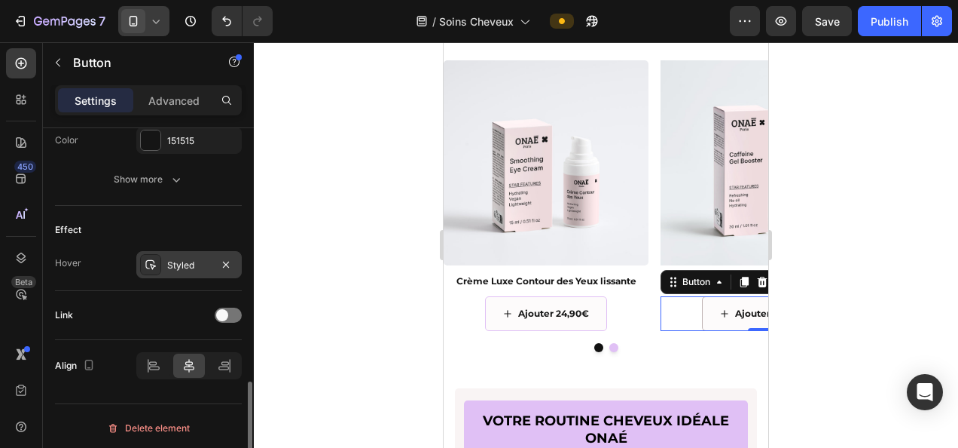
click at [185, 261] on div "Styled" at bounding box center [189, 265] width 44 height 14
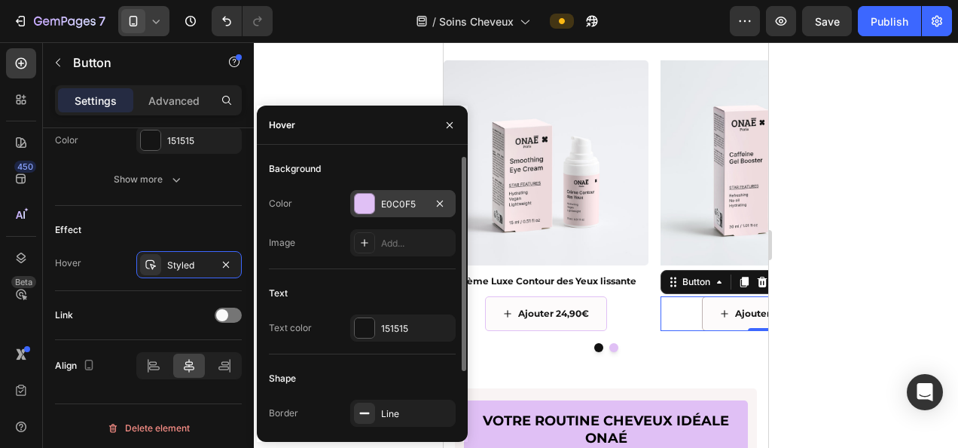
click at [396, 208] on div "E0C0F5" at bounding box center [403, 204] width 44 height 14
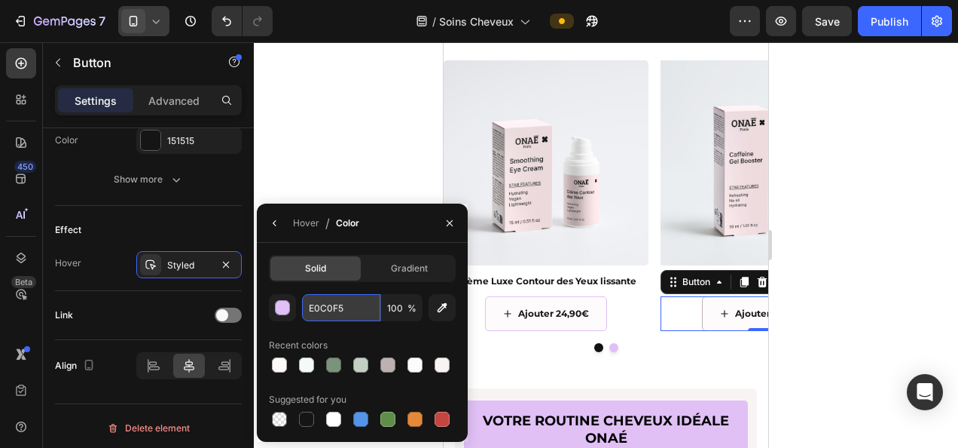
click at [333, 307] on input "E0C0F5" at bounding box center [341, 307] width 78 height 27
paste input "C4CFC4"
type input "C4CFC4"
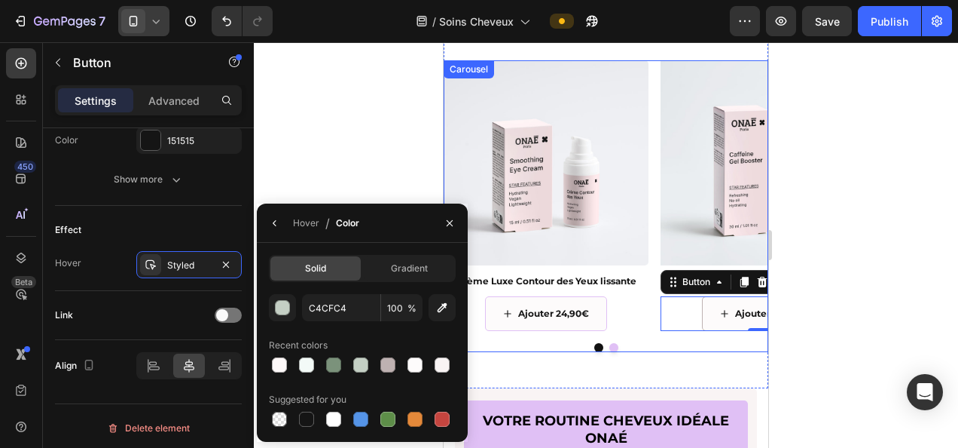
click at [643, 340] on div "Image Crème Luxe Contour des Yeux lissante Text Block Ajouter 24,90€ Button Ima…" at bounding box center [606, 206] width 325 height 292
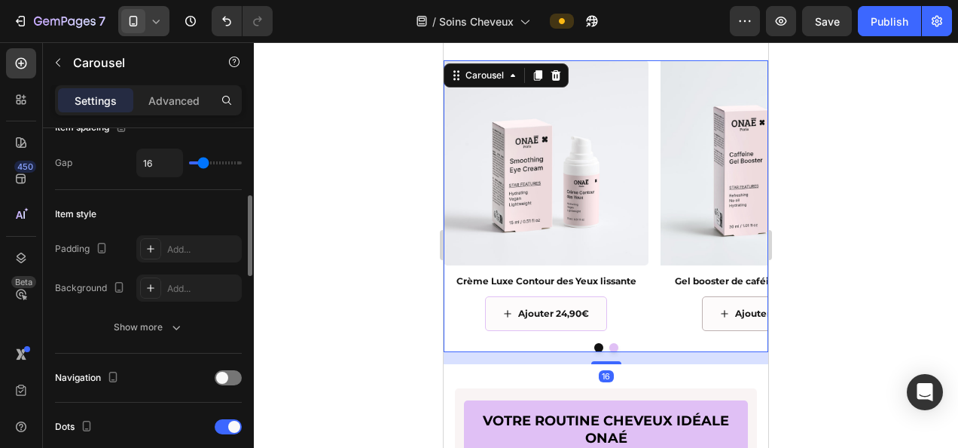
scroll to position [377, 0]
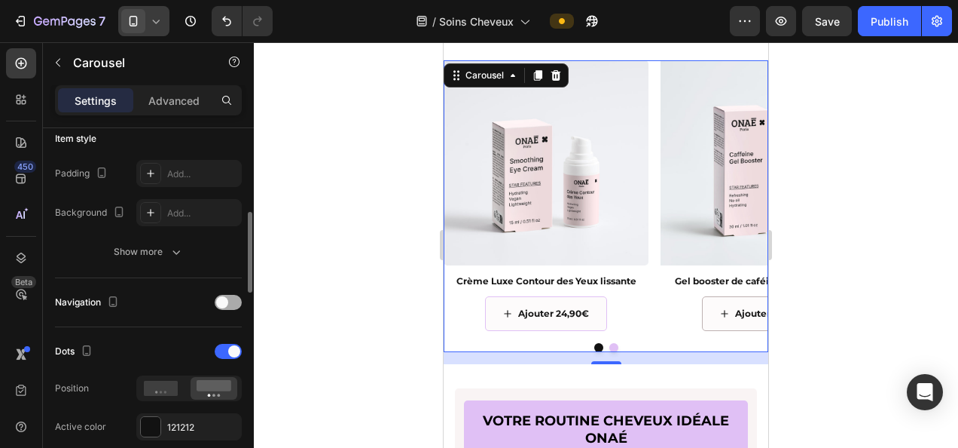
click at [234, 304] on div at bounding box center [228, 302] width 27 height 15
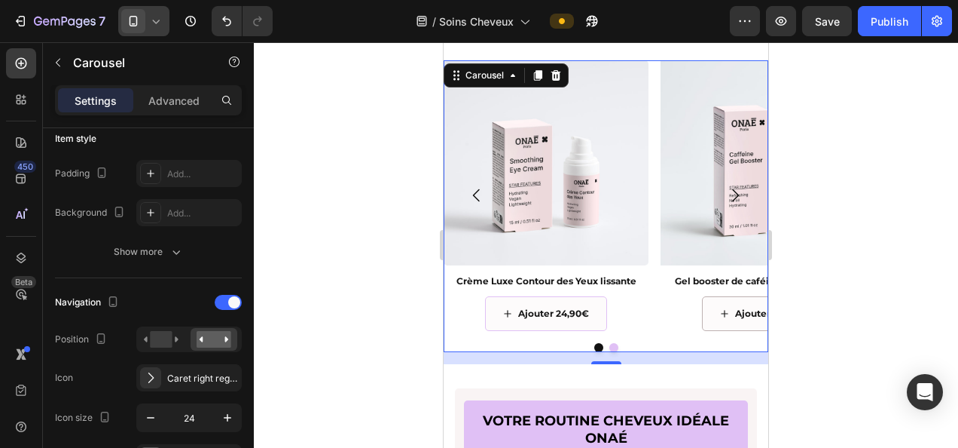
click at [726, 193] on icon "Carousel Next Arrow" at bounding box center [735, 195] width 18 height 18
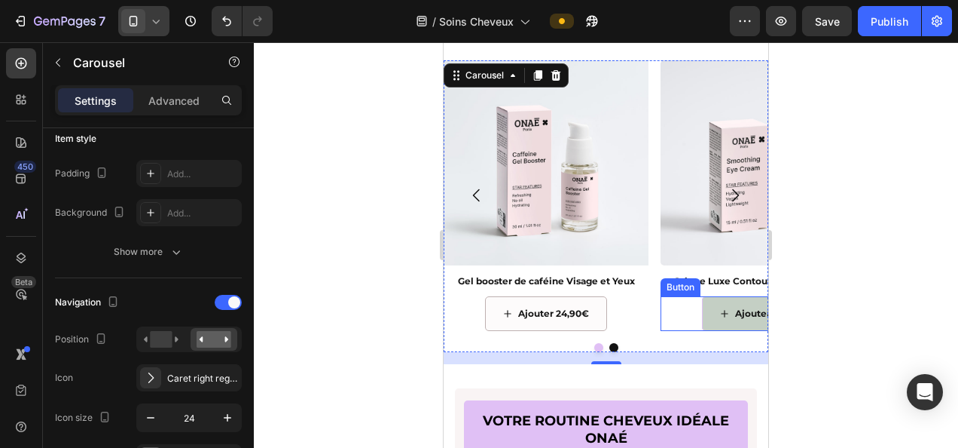
click at [708, 316] on button "Ajouter 24,90€" at bounding box center [763, 313] width 122 height 35
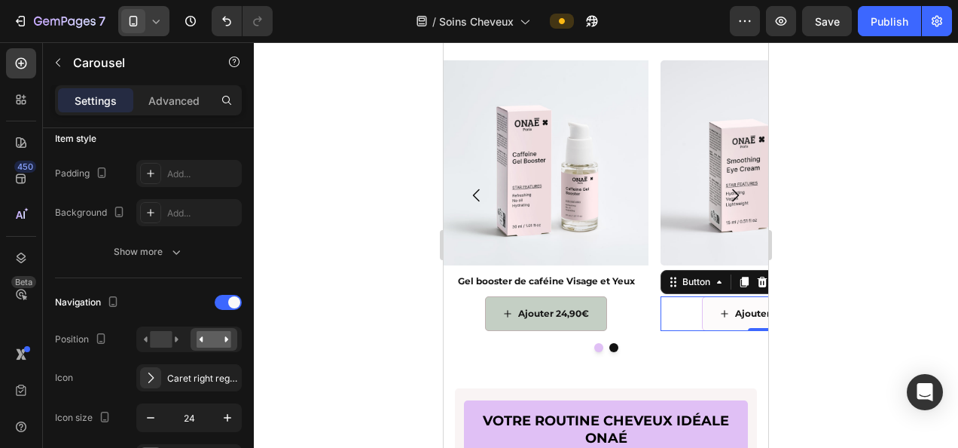
scroll to position [0, 0]
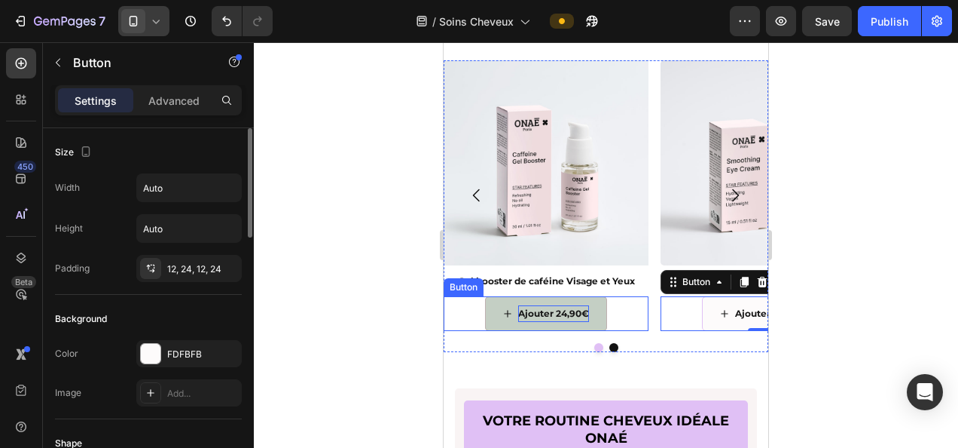
click at [573, 319] on p "Ajouter 24,90€" at bounding box center [553, 313] width 71 height 17
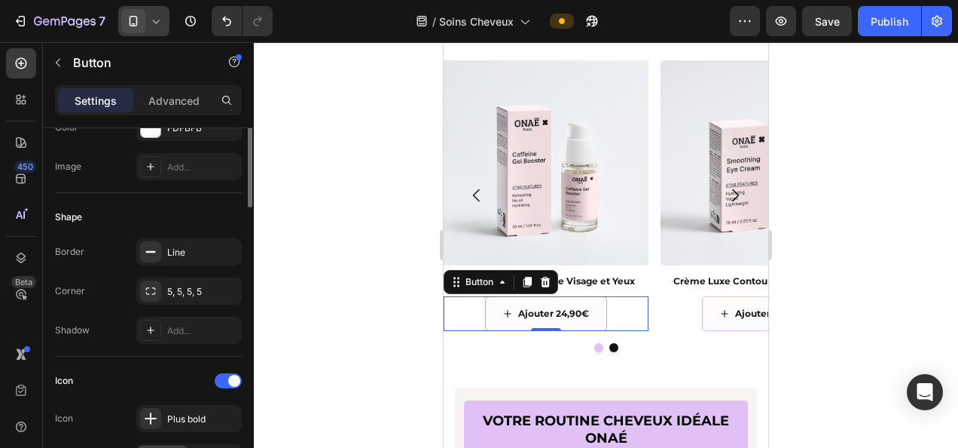
scroll to position [301, 0]
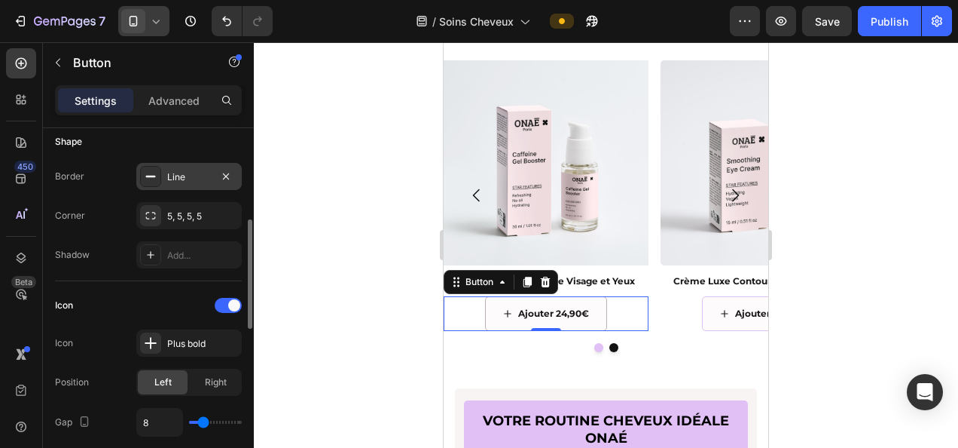
click at [190, 172] on div "Line" at bounding box center [189, 177] width 44 height 14
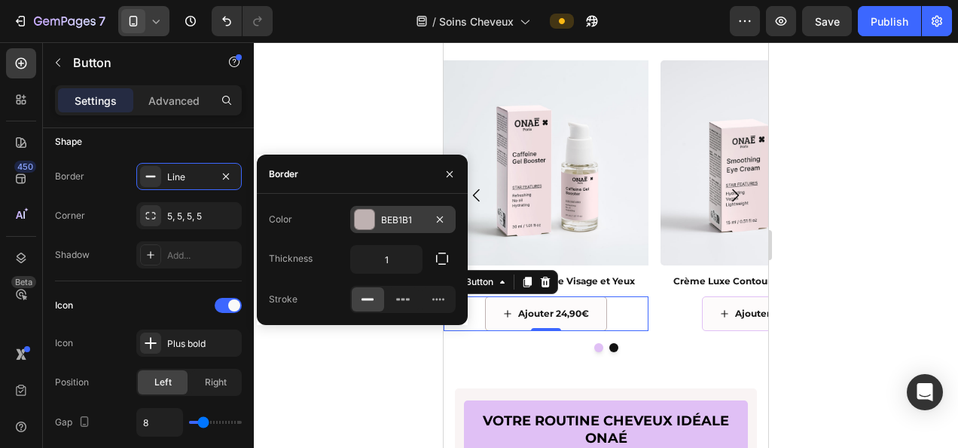
click at [393, 220] on div "BEB1B1" at bounding box center [403, 220] width 44 height 14
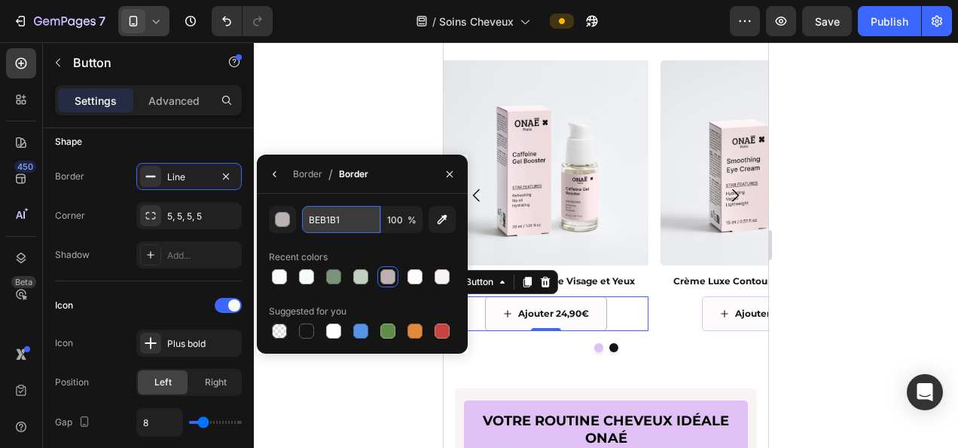
click at [338, 218] on input "BEB1B1" at bounding box center [341, 219] width 78 height 27
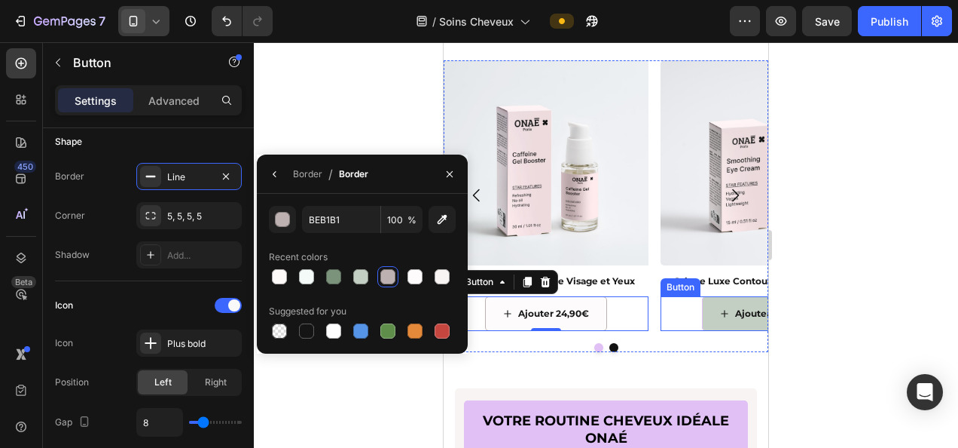
click at [717, 312] on button "Ajouter 24,90€" at bounding box center [763, 313] width 122 height 35
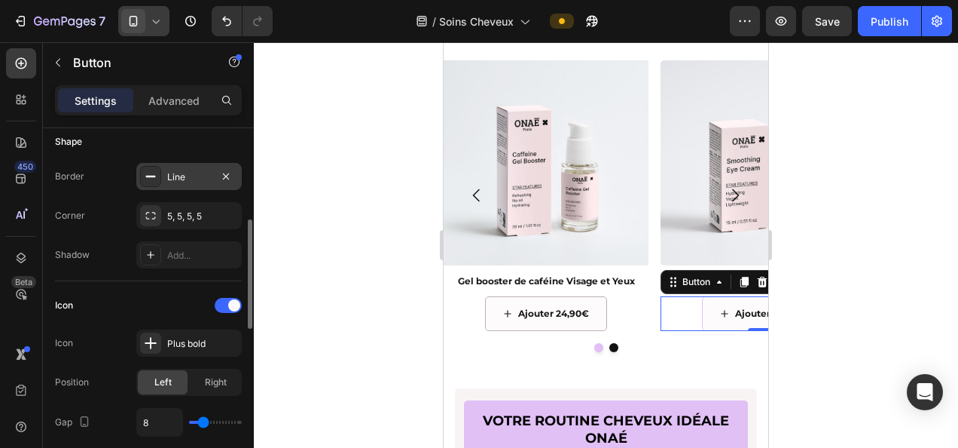
click at [181, 164] on div "Line" at bounding box center [188, 176] width 105 height 27
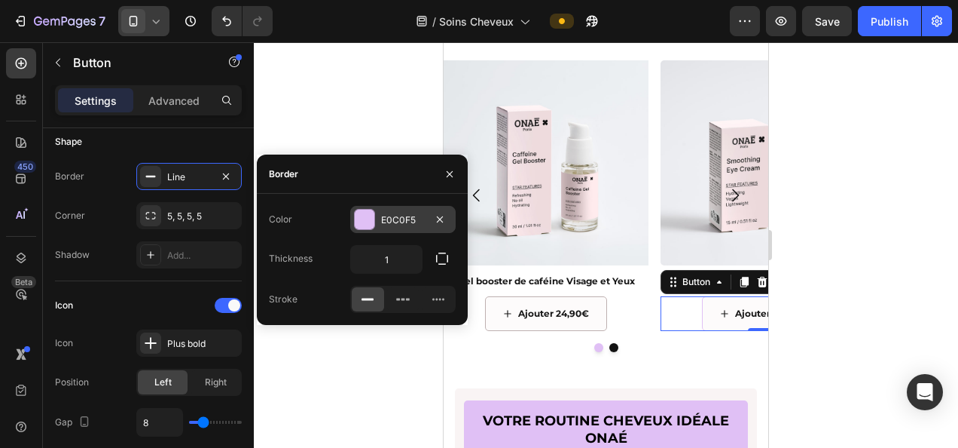
click at [393, 217] on div "E0C0F5" at bounding box center [403, 220] width 44 height 14
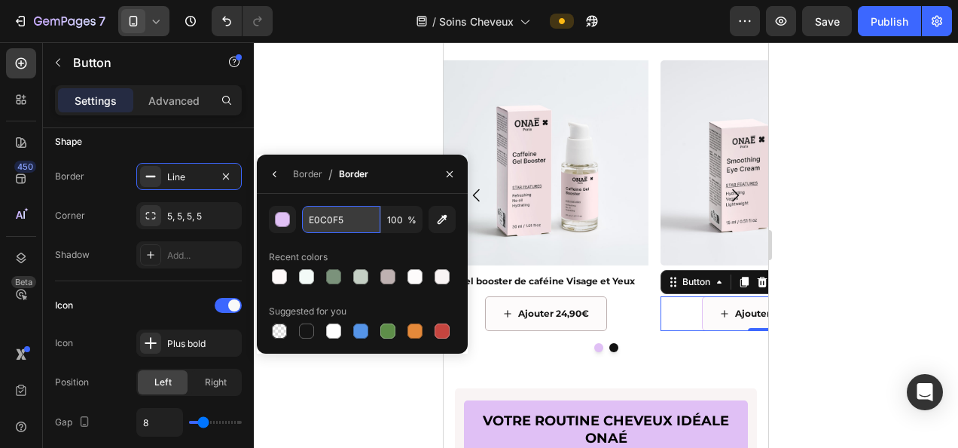
click at [336, 221] on input "E0C0F5" at bounding box center [341, 219] width 78 height 27
paste input "BEB1B1"
type input "BEB1B1"
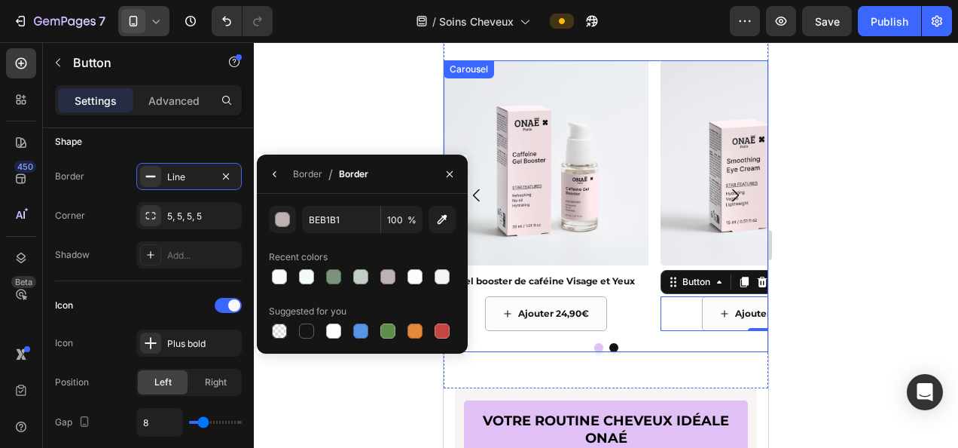
click at [726, 194] on icon "Carousel Next Arrow" at bounding box center [735, 195] width 18 height 18
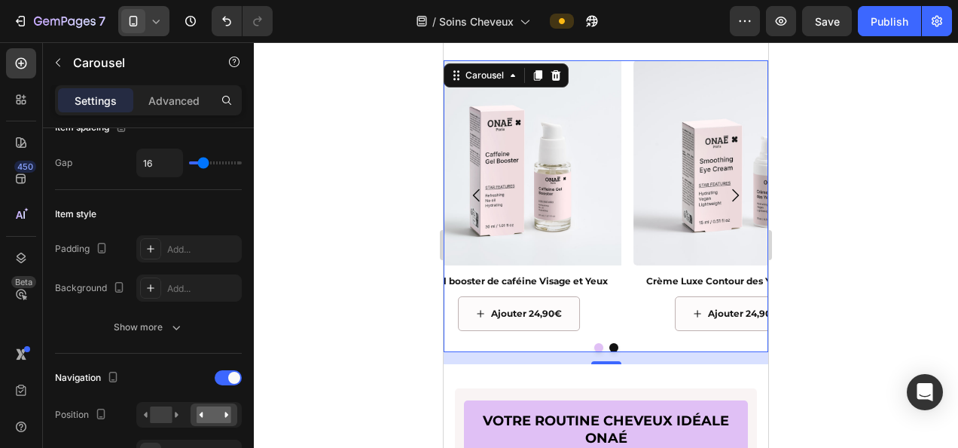
scroll to position [0, 0]
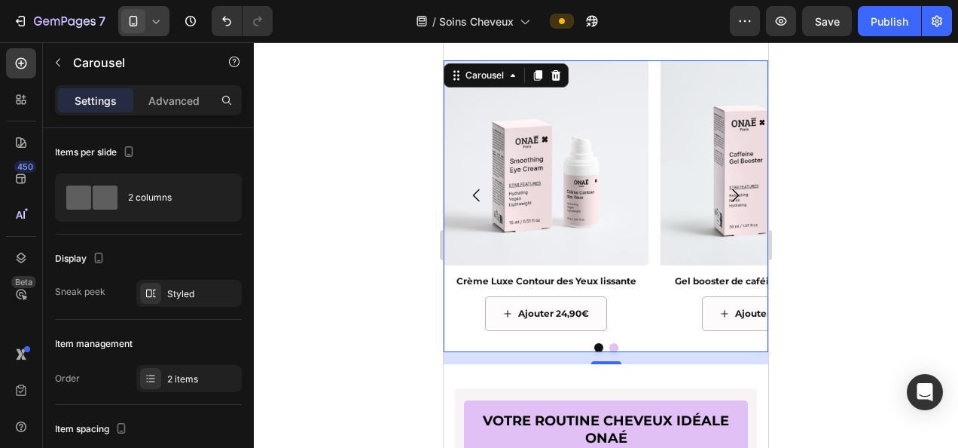
click at [732, 197] on icon "Carousel Next Arrow" at bounding box center [735, 195] width 7 height 13
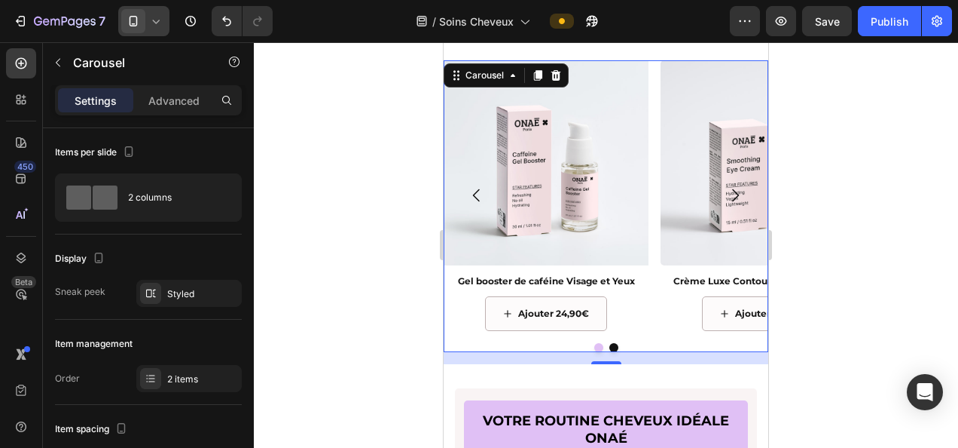
click at [726, 196] on icon "Carousel Next Arrow" at bounding box center [735, 195] width 18 height 18
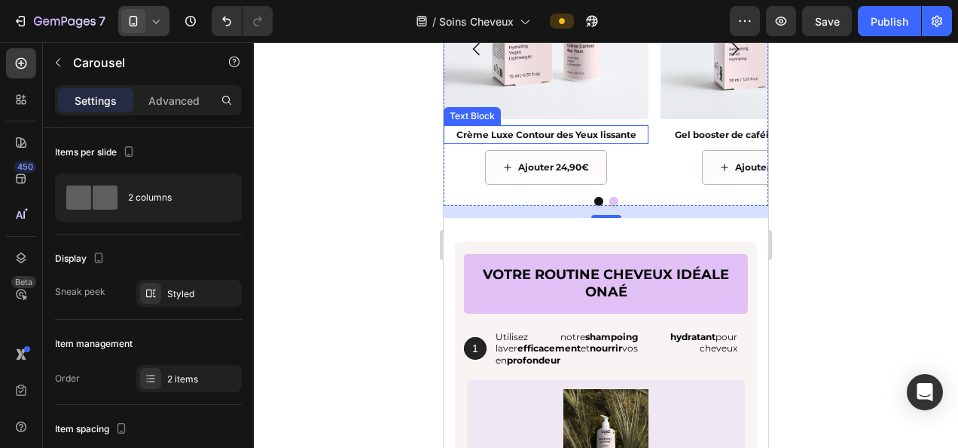
scroll to position [1884, 0]
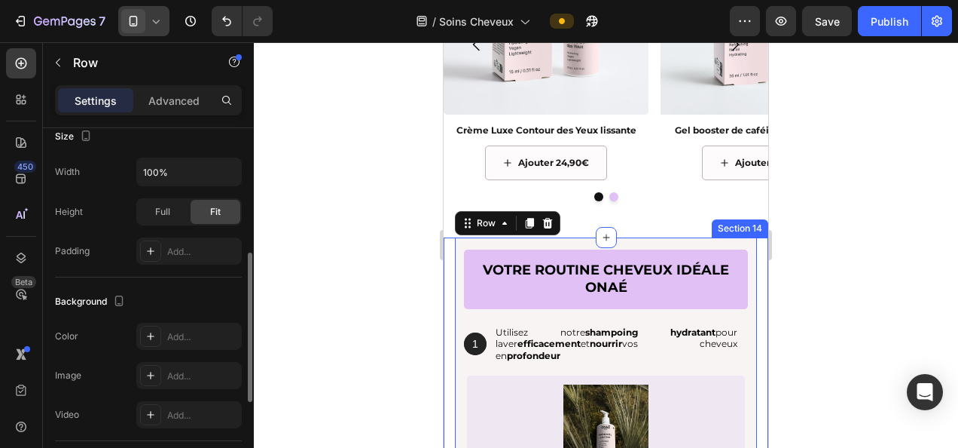
scroll to position [377, 0]
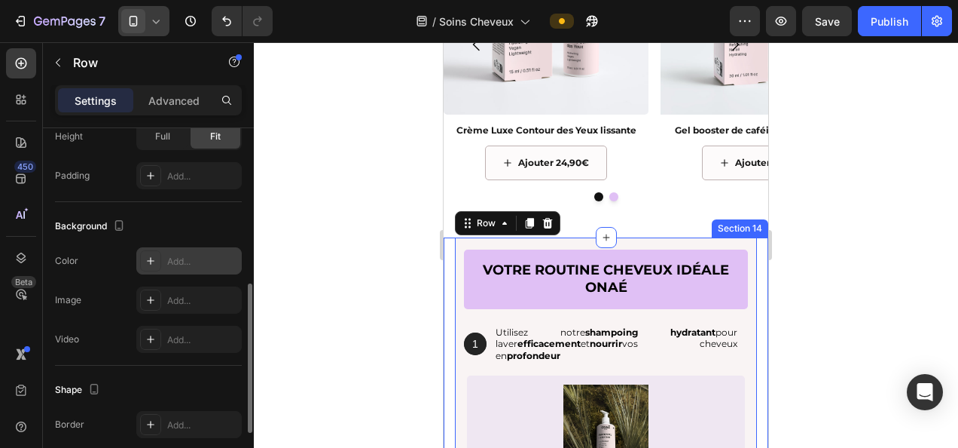
click at [184, 262] on div "Add..." at bounding box center [202, 262] width 71 height 14
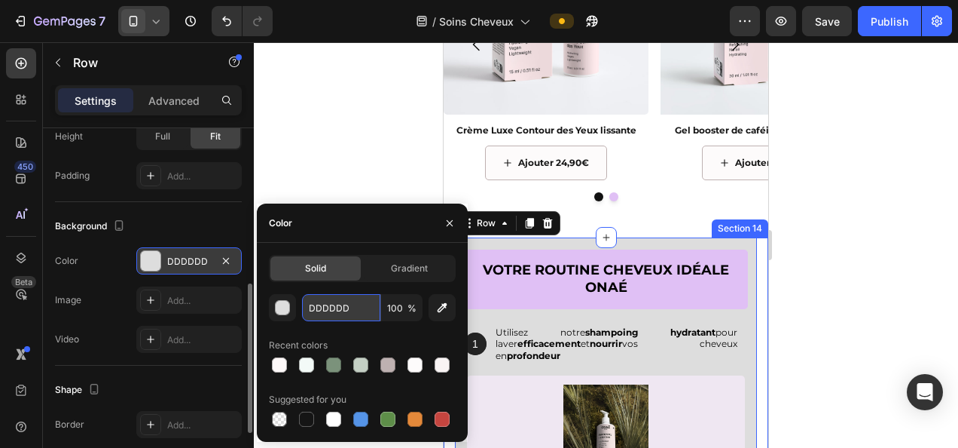
click at [340, 307] on input "DDDDDD" at bounding box center [341, 307] width 78 height 27
paste input "F9F4F4"
type input "F9F4F4"
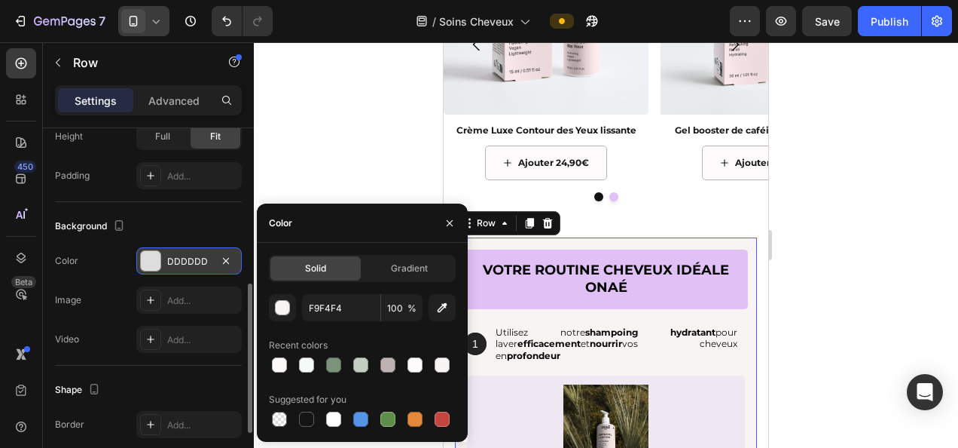
click at [902, 326] on div at bounding box center [606, 244] width 705 height 405
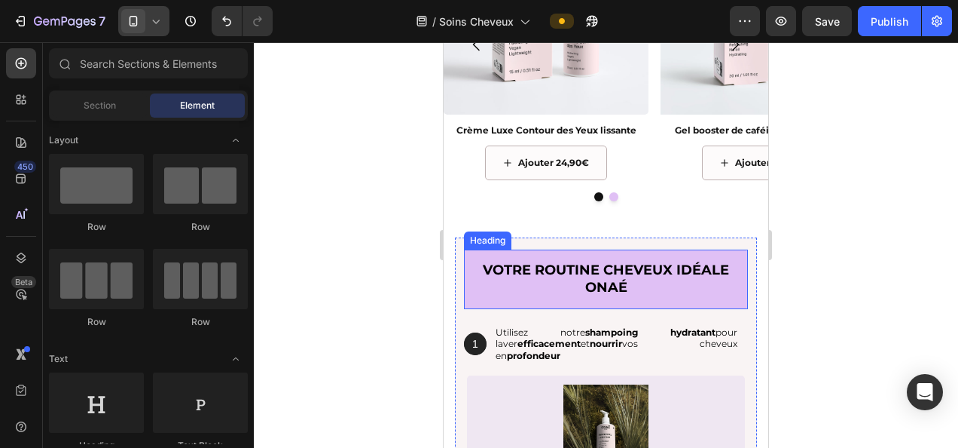
click at [665, 298] on h2 "Votre routine CHEVEUX idéale Onaé" at bounding box center [606, 279] width 284 height 60
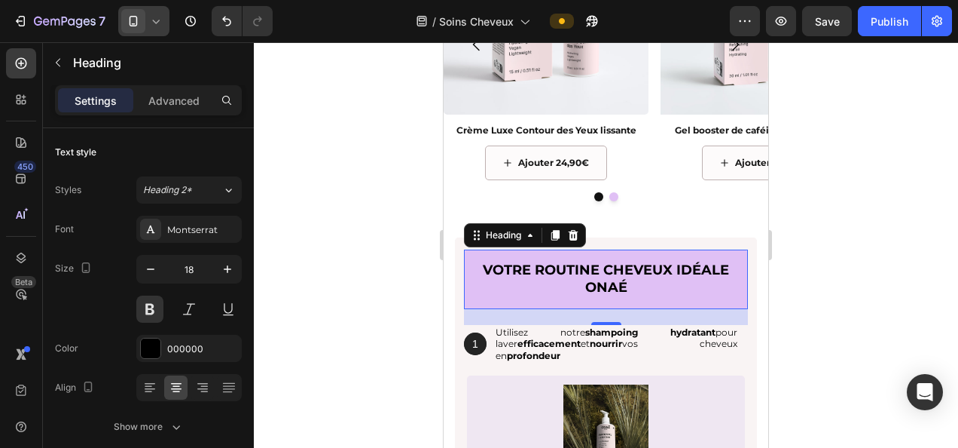
click at [597, 277] on h2 "Votre routine CHEVEUX idéale Onaé" at bounding box center [606, 279] width 284 height 60
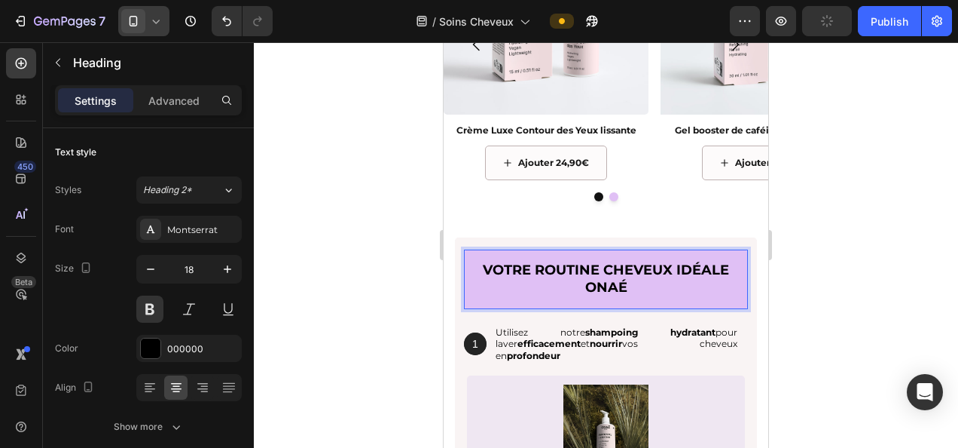
click at [524, 294] on p "Votre routine CHEVEUX idéale Onaé" at bounding box center [606, 278] width 260 height 35
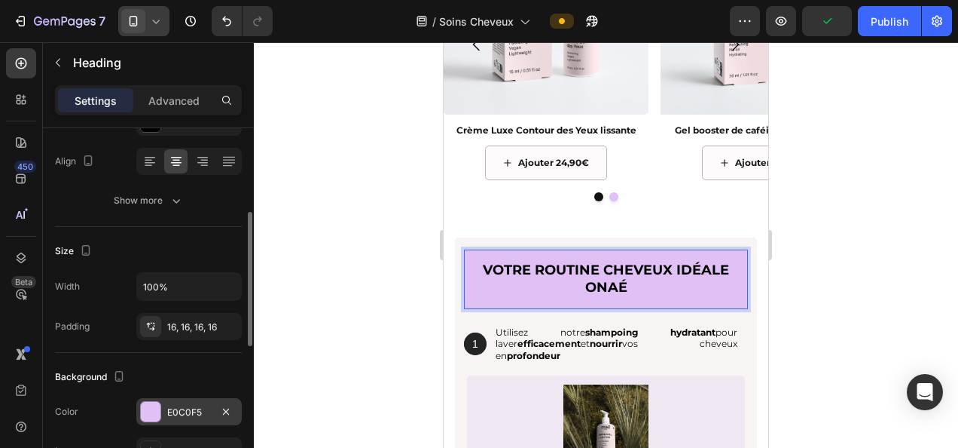
click at [182, 413] on div "E0C0F5" at bounding box center [189, 412] width 44 height 14
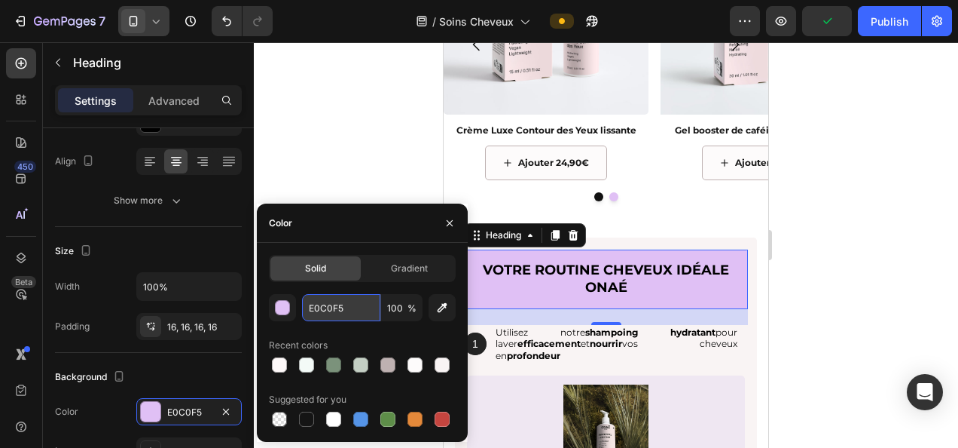
click at [330, 309] on input "E0C0F5" at bounding box center [341, 307] width 78 height 27
paste input "C4CFC4"
type input "C4CFC4"
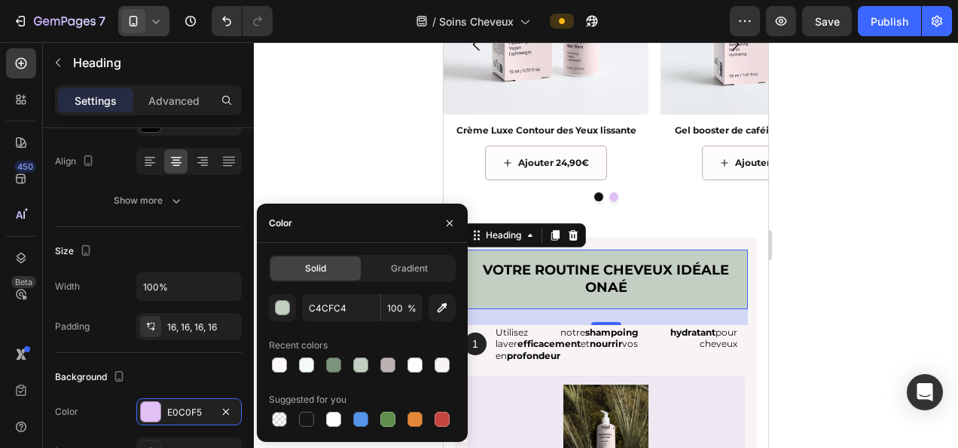
click at [875, 273] on div at bounding box center [606, 244] width 705 height 405
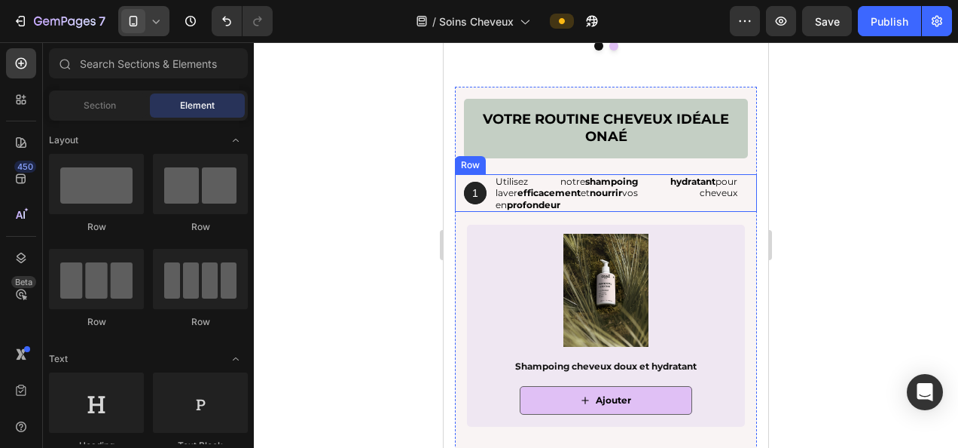
scroll to position [2110, 0]
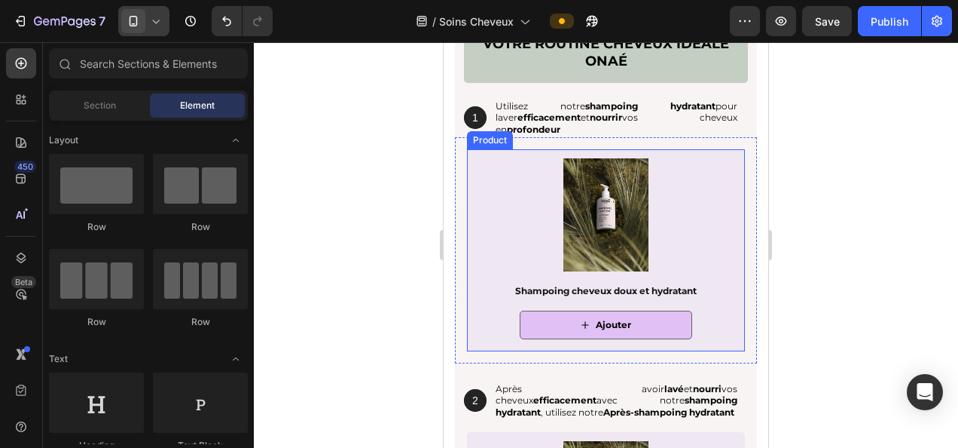
click at [474, 343] on div "Product Images Shampoing cheveux doux et hydratant Product Title Ajouter Add to…" at bounding box center [606, 249] width 278 height 201
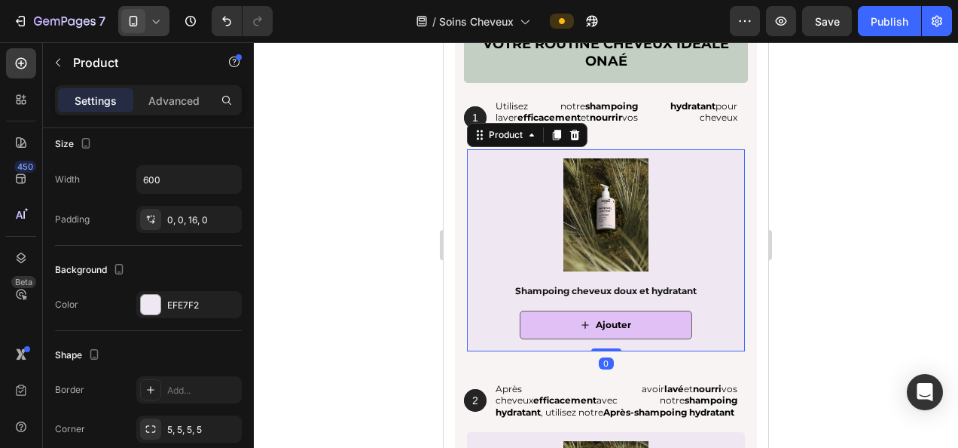
scroll to position [377, 0]
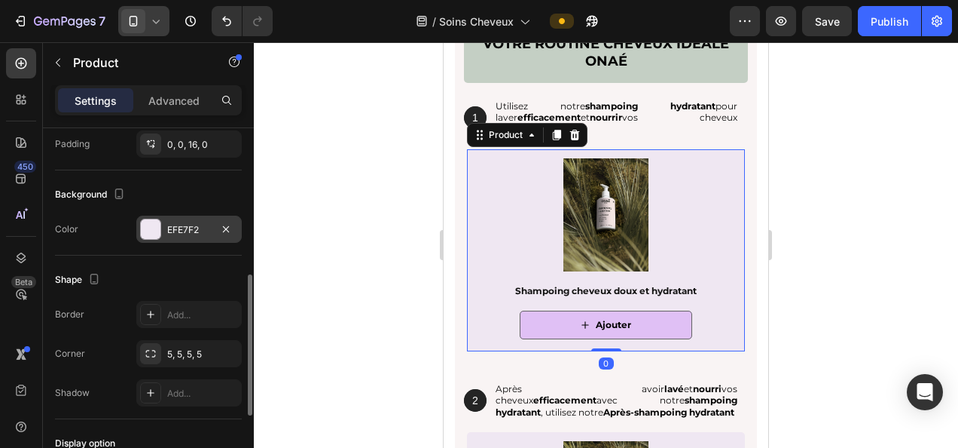
click at [181, 229] on div "EFE7F2" at bounding box center [189, 230] width 44 height 14
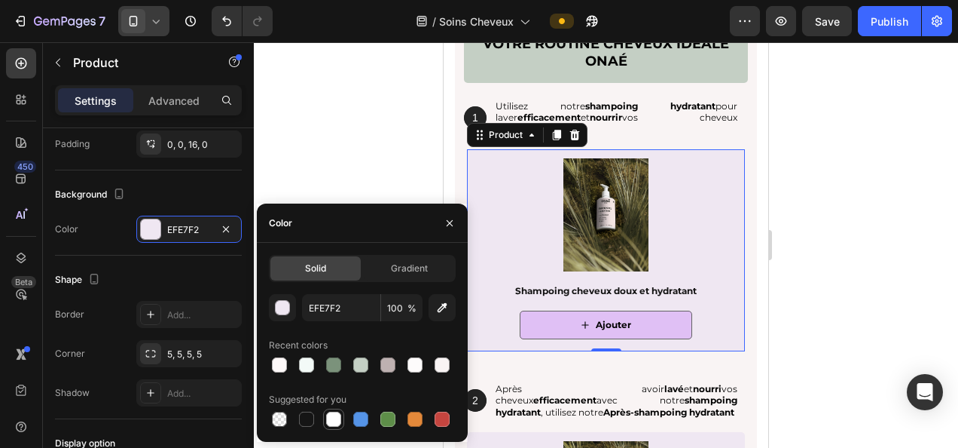
click at [332, 417] on div at bounding box center [333, 418] width 15 height 15
type input "FFFFFF"
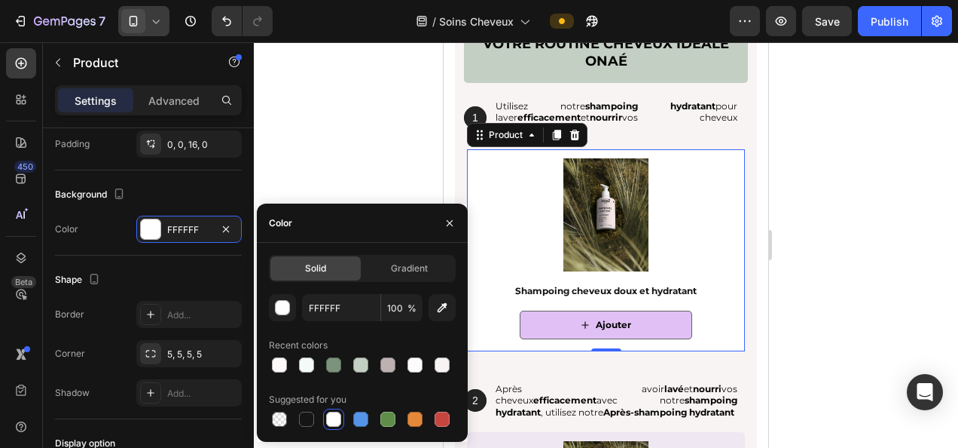
click at [867, 229] on div at bounding box center [606, 244] width 705 height 405
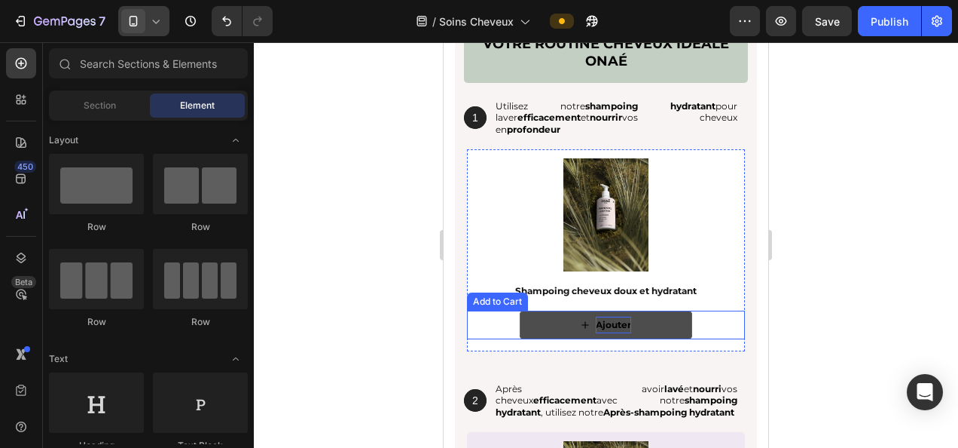
click at [612, 318] on div "Ajouter" at bounding box center [613, 324] width 35 height 17
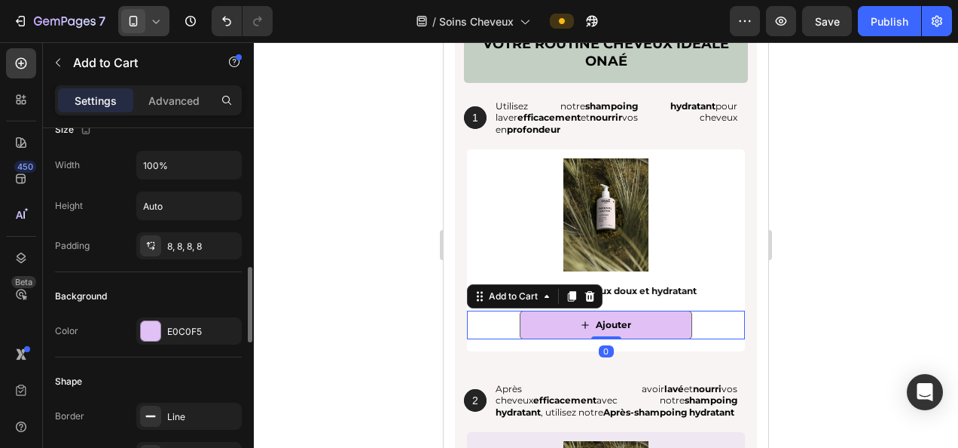
scroll to position [301, 0]
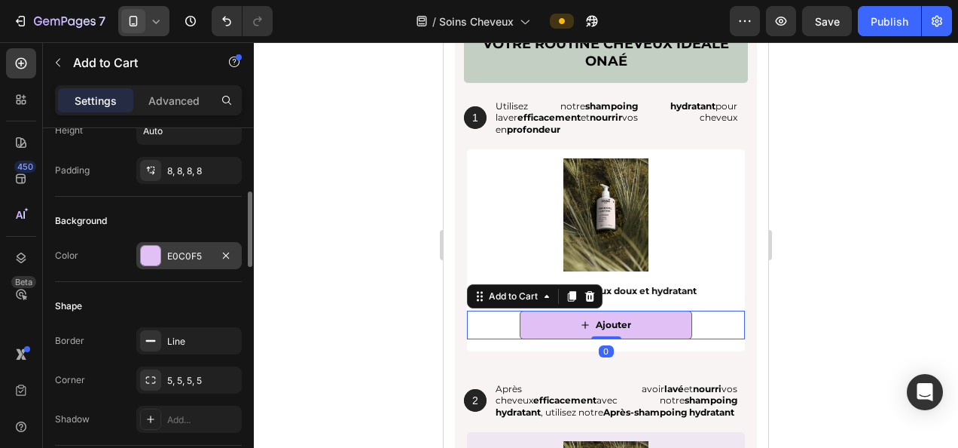
click at [166, 252] on div "E0C0F5" at bounding box center [188, 255] width 105 height 27
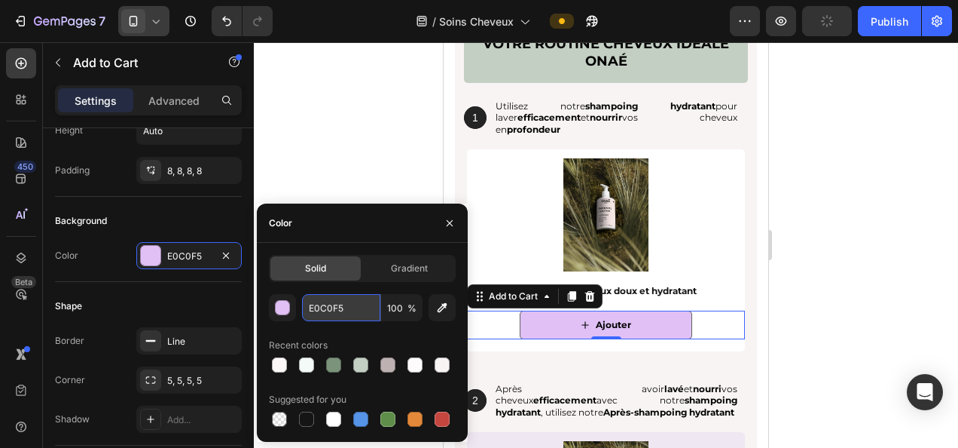
click at [341, 305] on input "E0C0F5" at bounding box center [341, 307] width 78 height 27
paste input "FDFBFB"
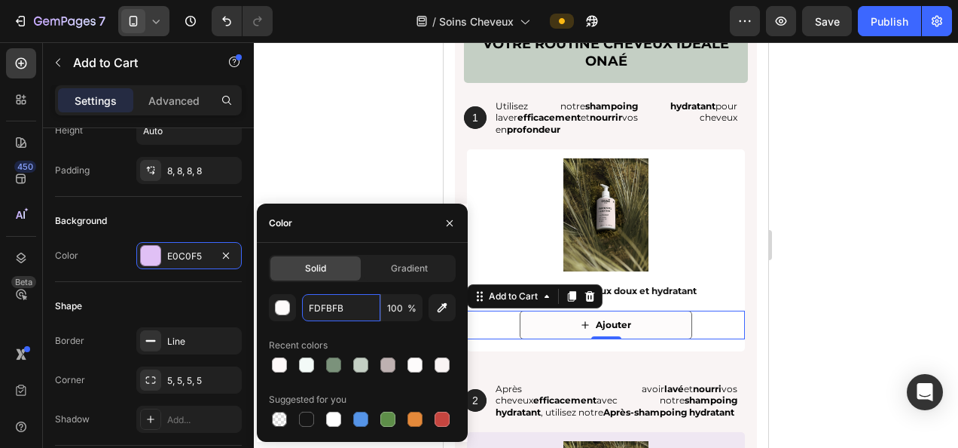
type input "FDFBFB"
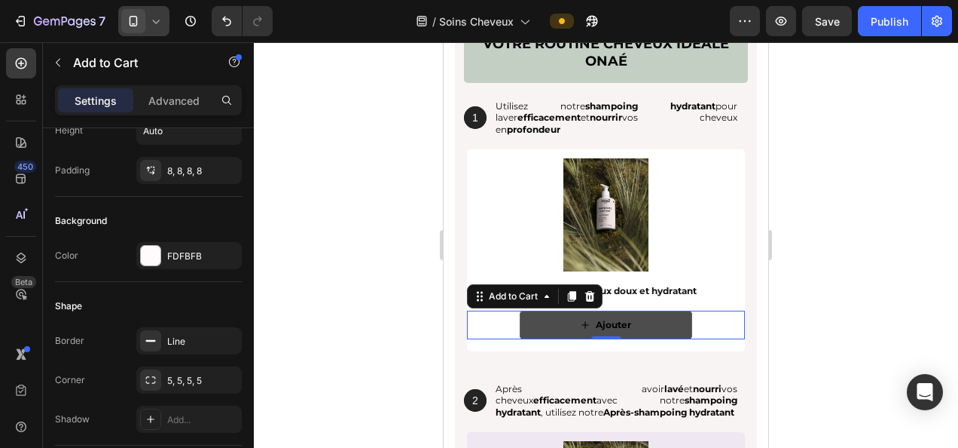
click at [642, 320] on button "Ajouter" at bounding box center [606, 324] width 173 height 29
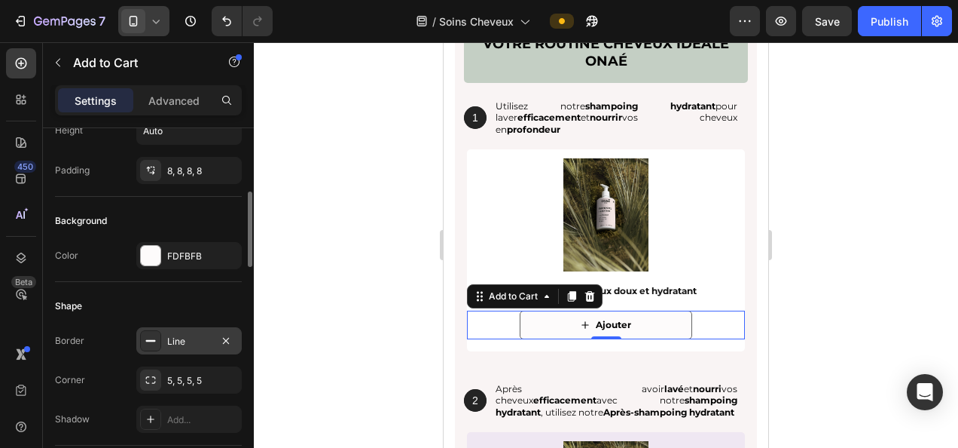
click at [146, 337] on icon at bounding box center [151, 341] width 12 height 12
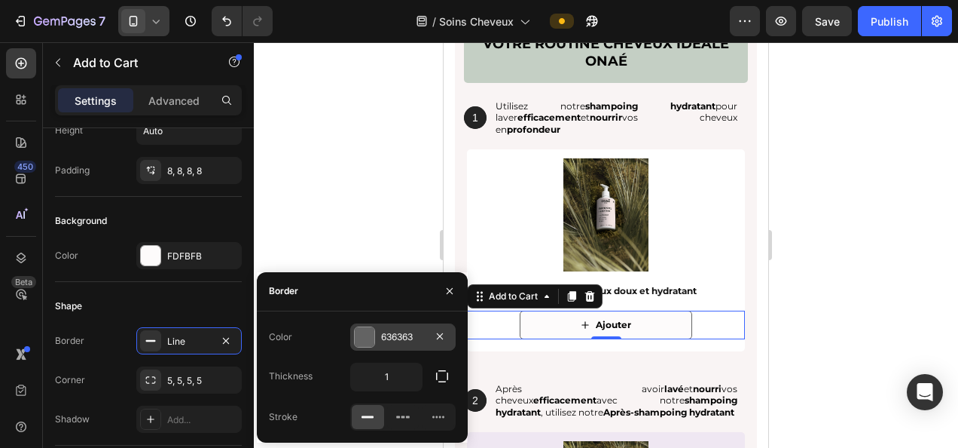
click at [398, 338] on div "636363" at bounding box center [403, 337] width 44 height 14
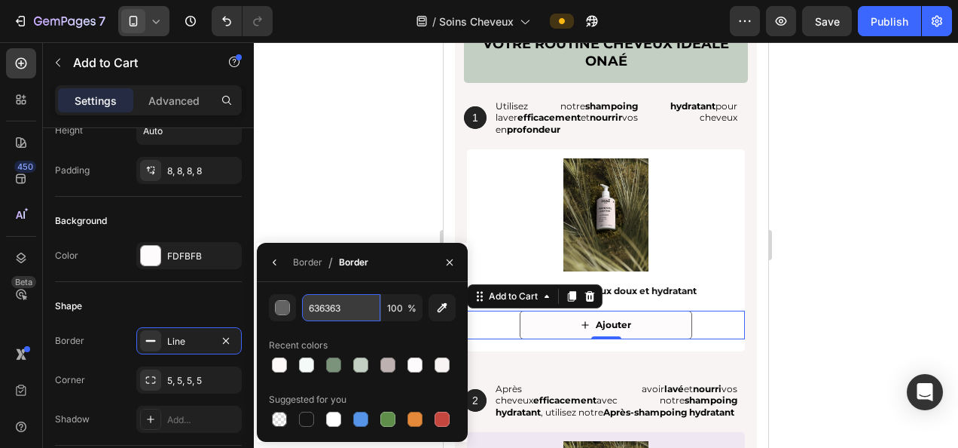
click at [0, 0] on input "636363" at bounding box center [0, 0] width 0 height 0
paste input "BEB1B1"
type input "BEB1B1"
click at [823, 256] on div at bounding box center [606, 244] width 705 height 405
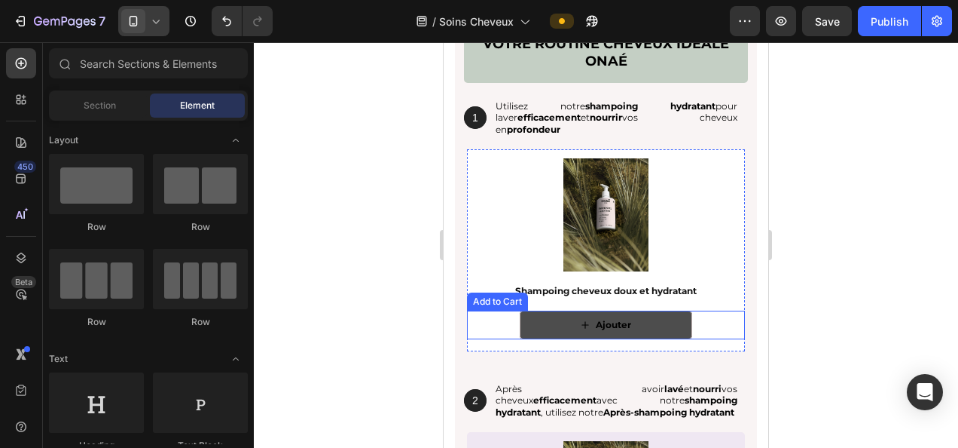
click at [648, 321] on button "Ajouter" at bounding box center [606, 324] width 173 height 29
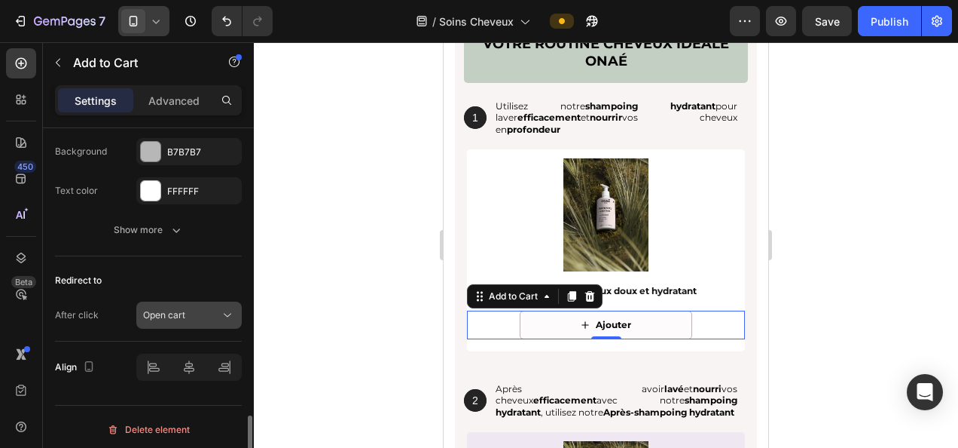
scroll to position [1215, 0]
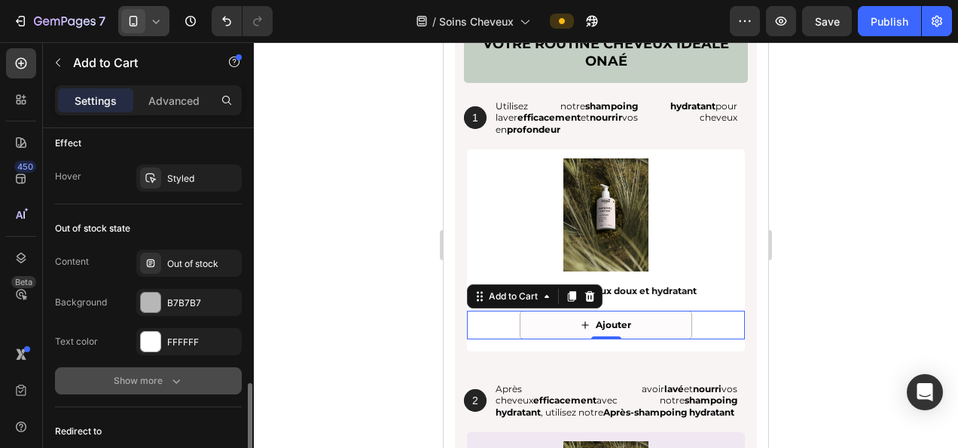
click at [151, 367] on button "Show more" at bounding box center [148, 380] width 187 height 27
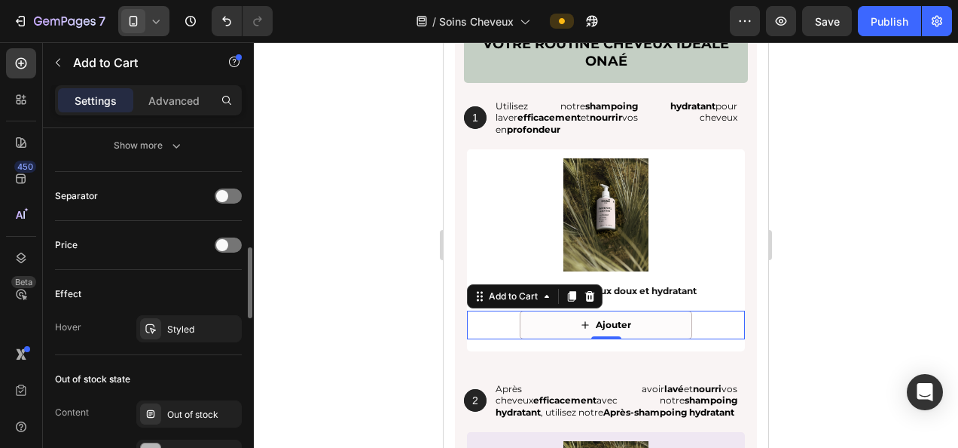
scroll to position [989, 0]
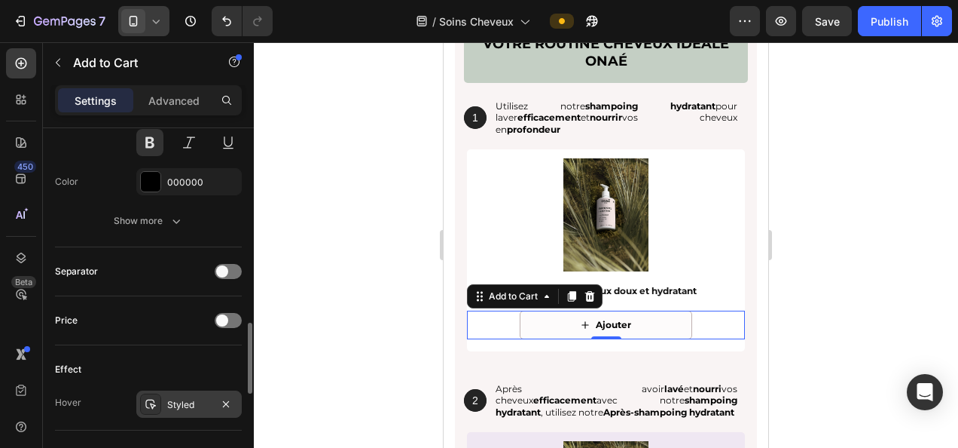
click at [185, 398] on div "Styled" at bounding box center [189, 405] width 44 height 14
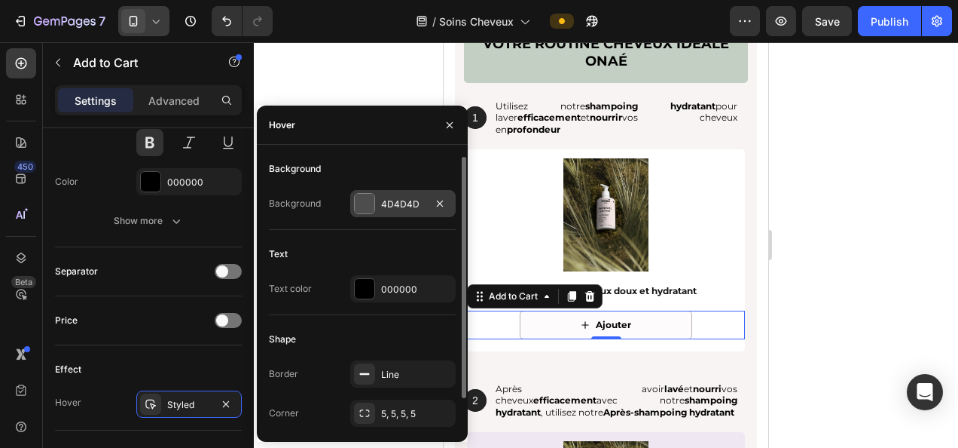
click at [405, 203] on div "4D4D4D" at bounding box center [403, 204] width 44 height 14
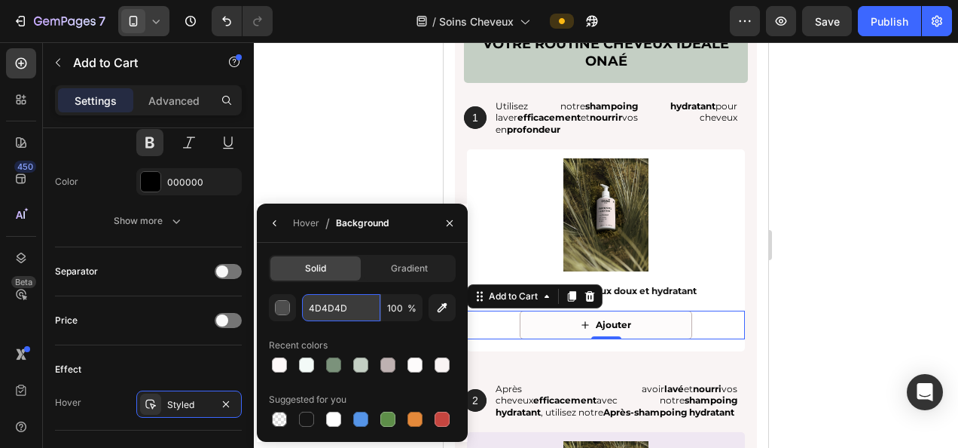
click at [349, 310] on input "4D4D4D" at bounding box center [341, 307] width 78 height 27
paste input "C4CFC4"
type input "C4CFC4"
click at [856, 285] on div at bounding box center [606, 244] width 705 height 405
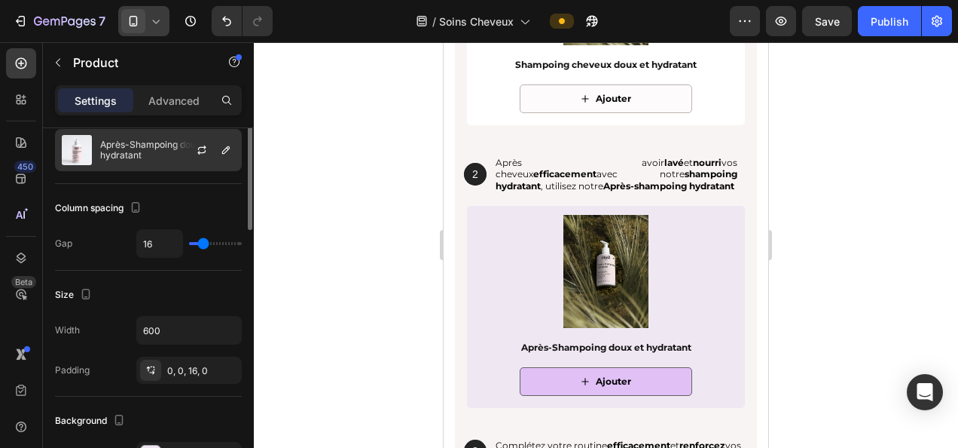
scroll to position [226, 0]
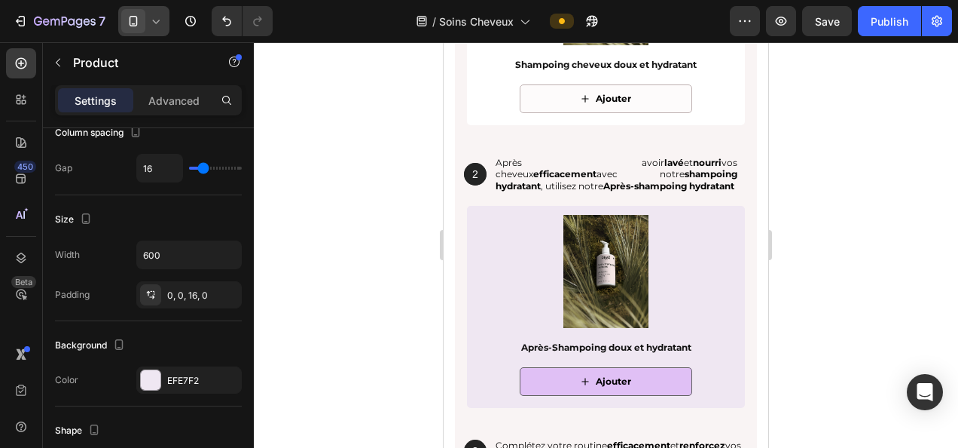
click at [484, 393] on div "Ajouter Add to Cart" at bounding box center [606, 381] width 278 height 29
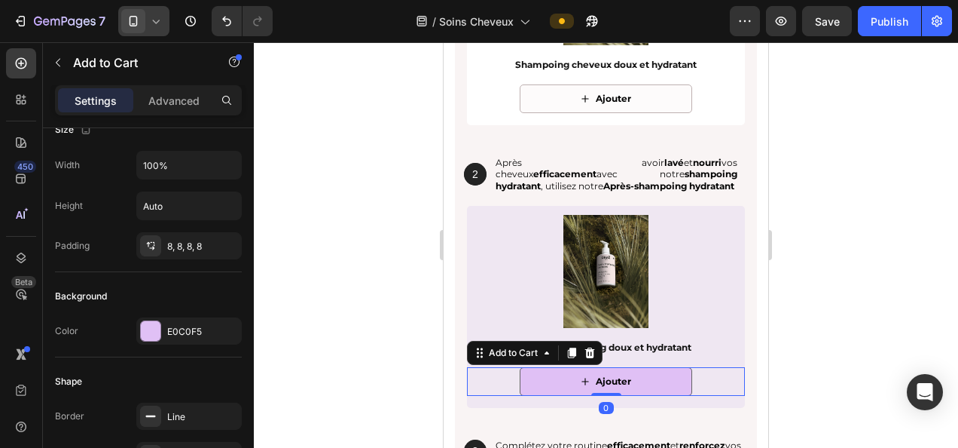
scroll to position [0, 0]
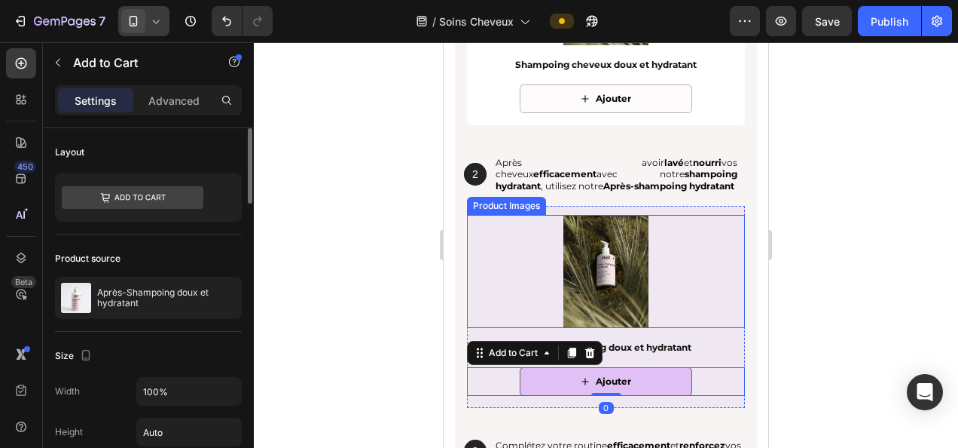
click at [479, 316] on div at bounding box center [606, 271] width 278 height 113
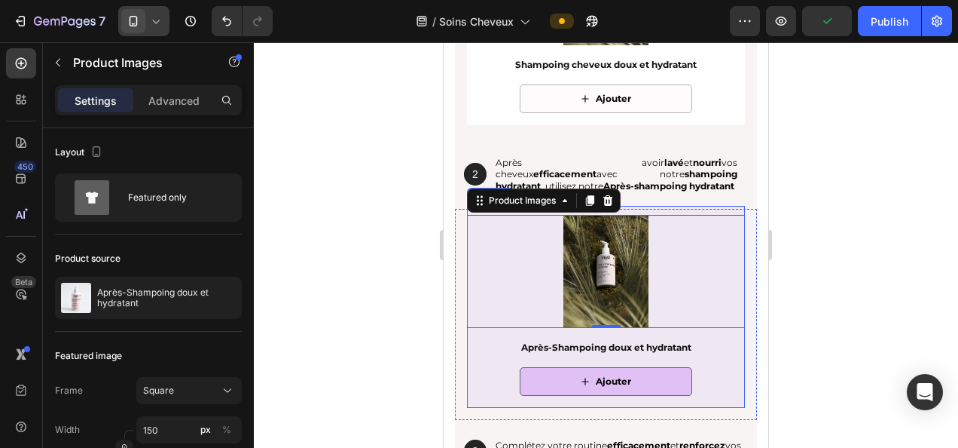
click at [511, 398] on div "Product Images 0 Après-Shampoing doux et hydratant Product Title Ajouter Add to…" at bounding box center [606, 306] width 278 height 201
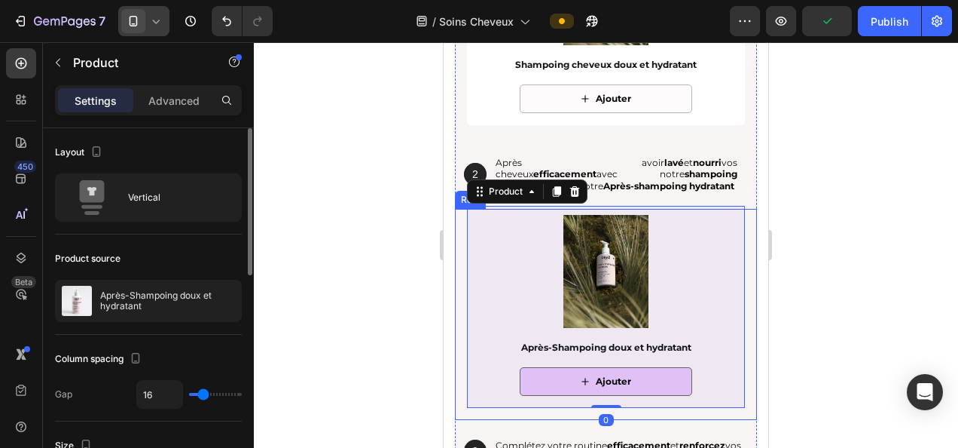
scroll to position [301, 0]
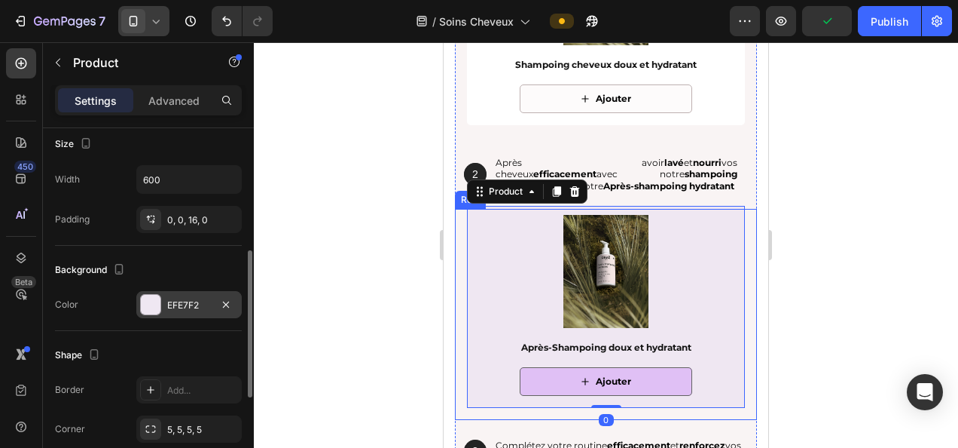
click at [186, 299] on div "EFE7F2" at bounding box center [189, 305] width 44 height 14
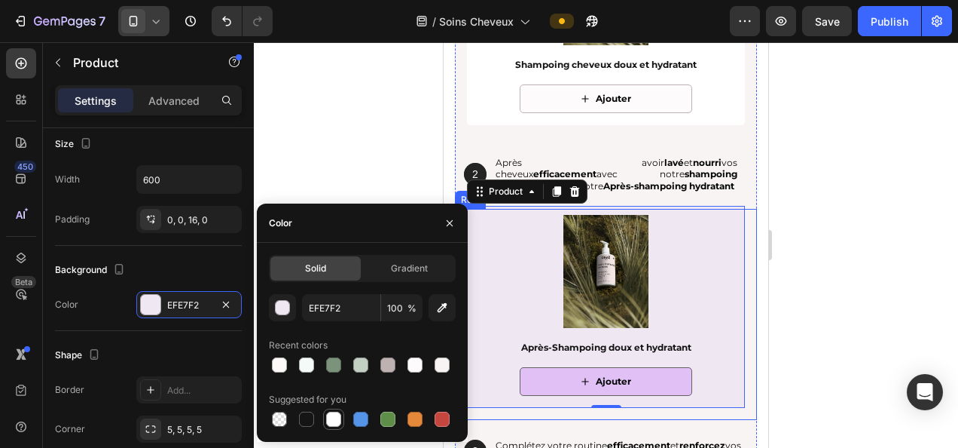
click at [329, 414] on div at bounding box center [333, 418] width 15 height 15
type input "FFFFFF"
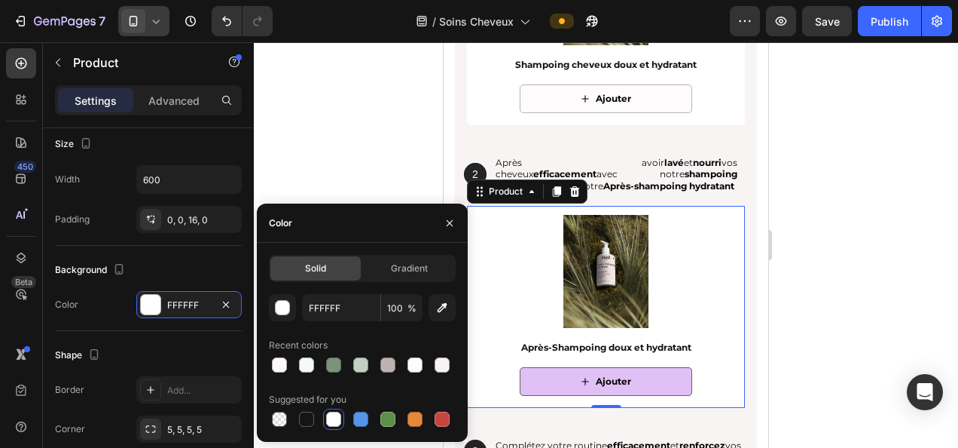
click at [903, 289] on div at bounding box center [606, 244] width 705 height 405
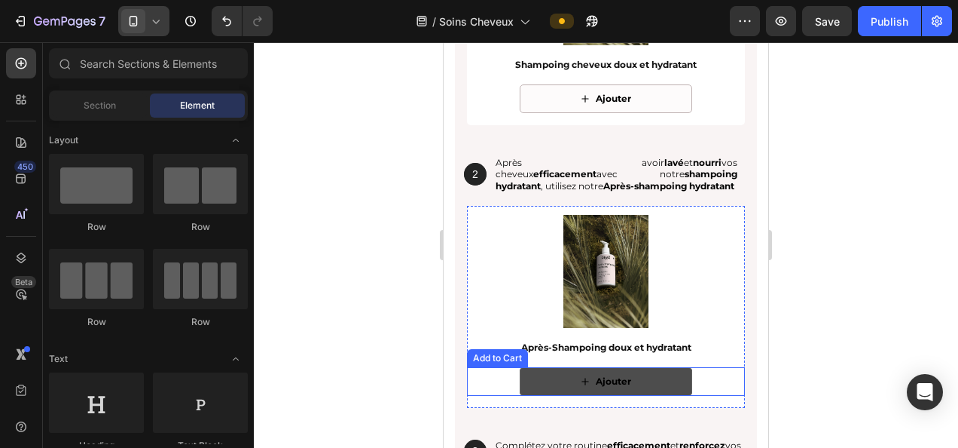
click at [634, 384] on button "Ajouter" at bounding box center [606, 381] width 173 height 29
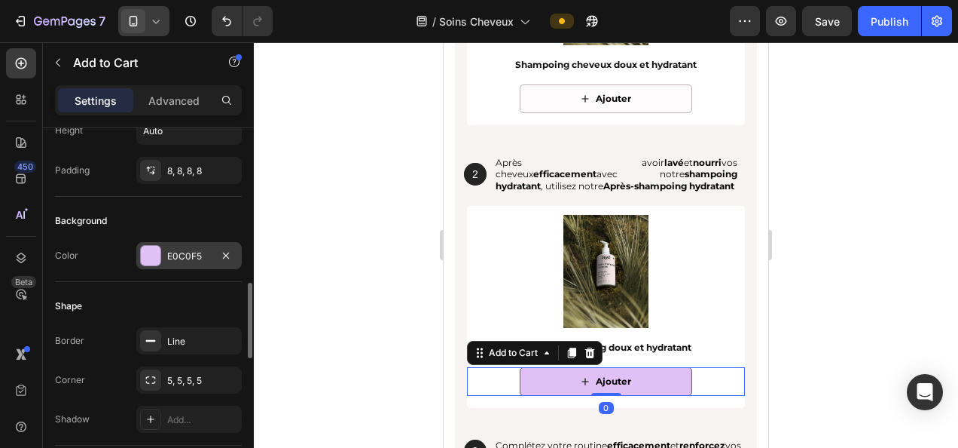
scroll to position [377, 0]
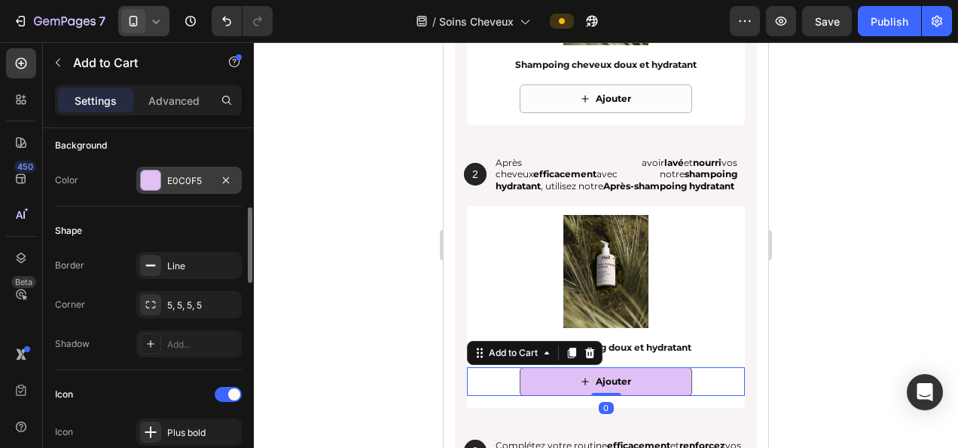
click at [176, 183] on div "E0C0F5" at bounding box center [189, 181] width 44 height 14
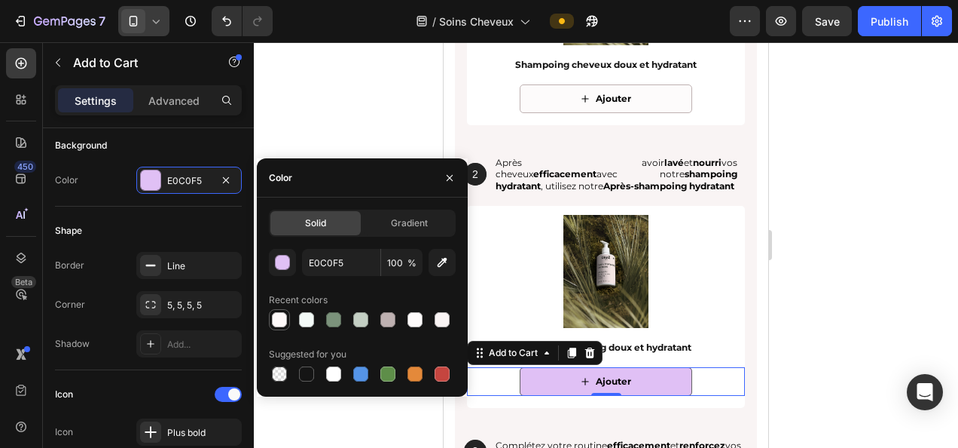
click at [280, 319] on div at bounding box center [279, 319] width 15 height 15
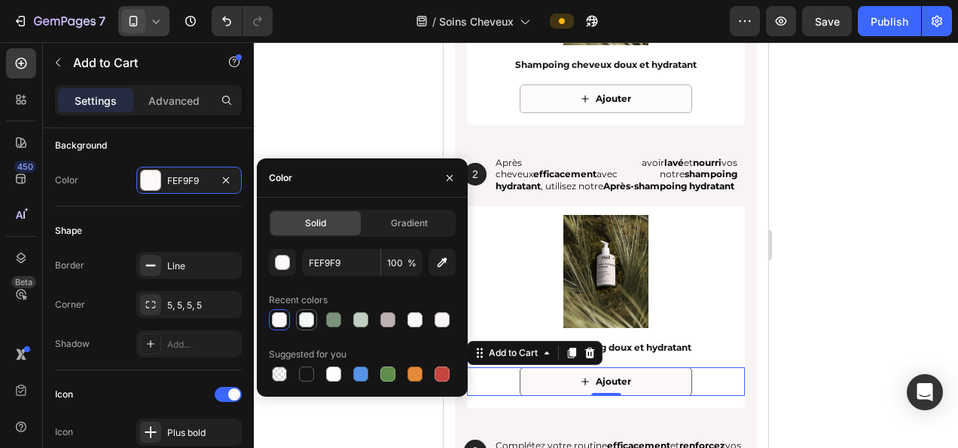
click at [304, 319] on div at bounding box center [306, 319] width 15 height 15
click at [420, 316] on div at bounding box center [415, 319] width 15 height 15
type input "FDFBFB"
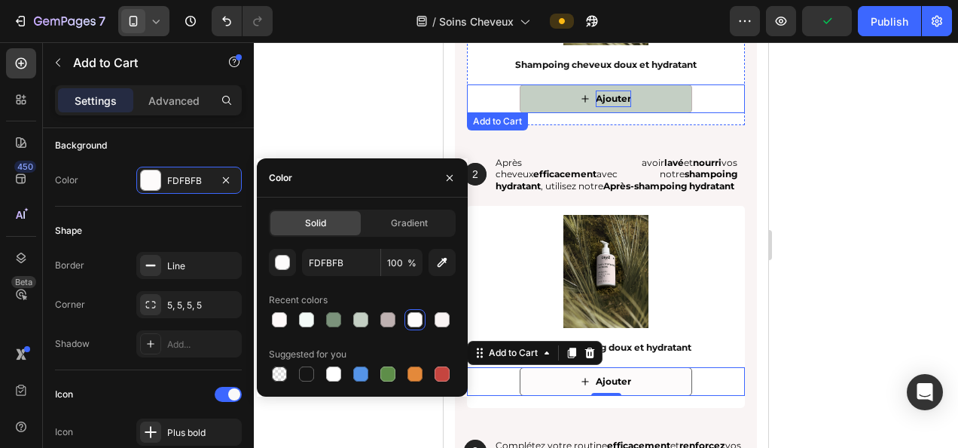
click at [610, 100] on div "Ajouter" at bounding box center [613, 98] width 35 height 17
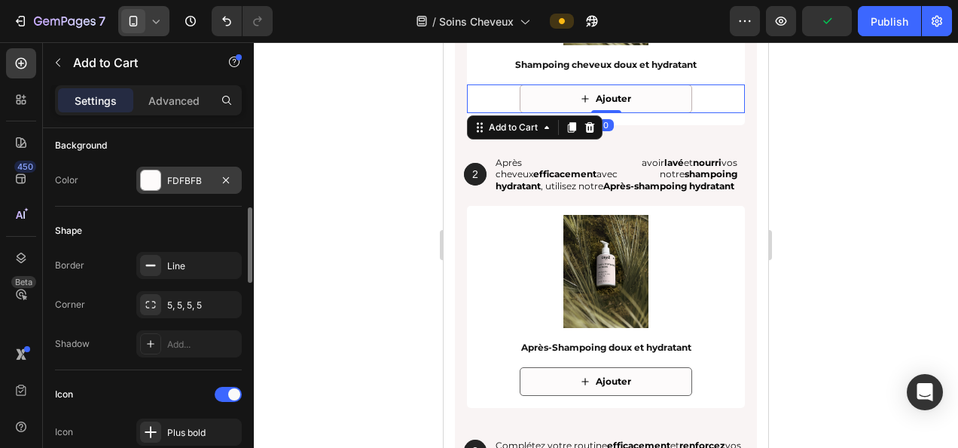
click at [196, 175] on div "FDFBFB" at bounding box center [189, 181] width 44 height 14
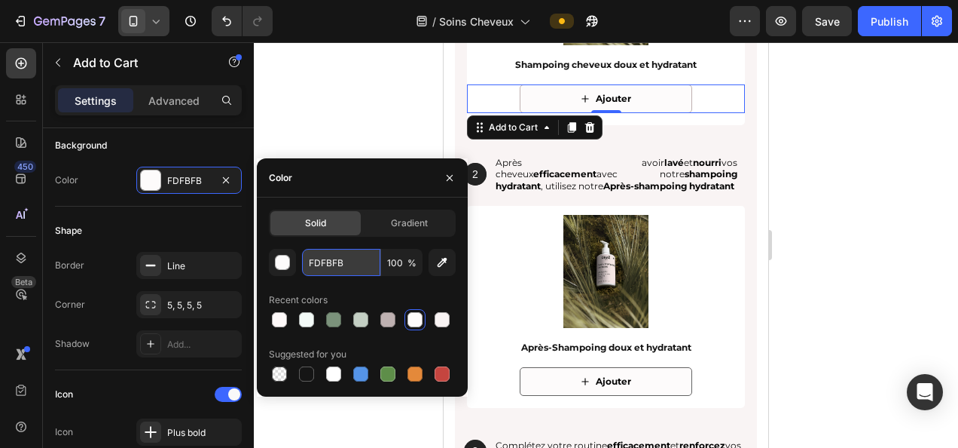
click at [327, 267] on input "FDFBFB" at bounding box center [341, 262] width 78 height 27
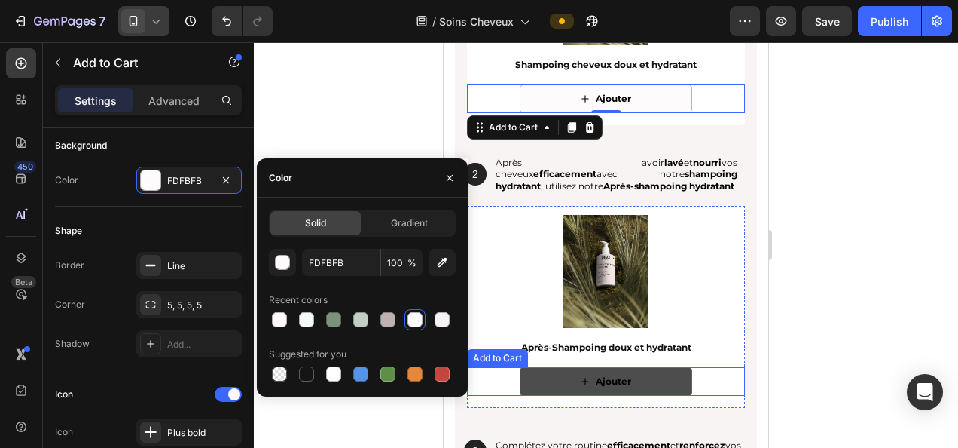
click at [640, 384] on button "Ajouter" at bounding box center [606, 381] width 173 height 29
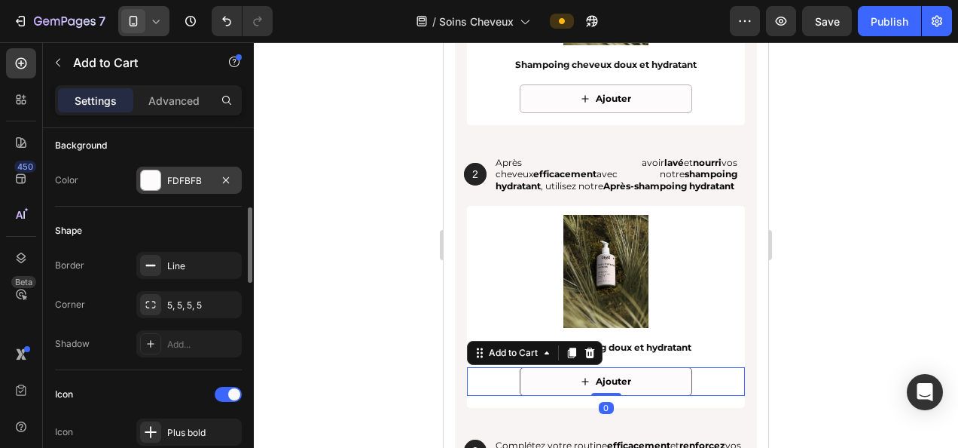
click at [195, 186] on div "FDFBFB" at bounding box center [188, 180] width 105 height 27
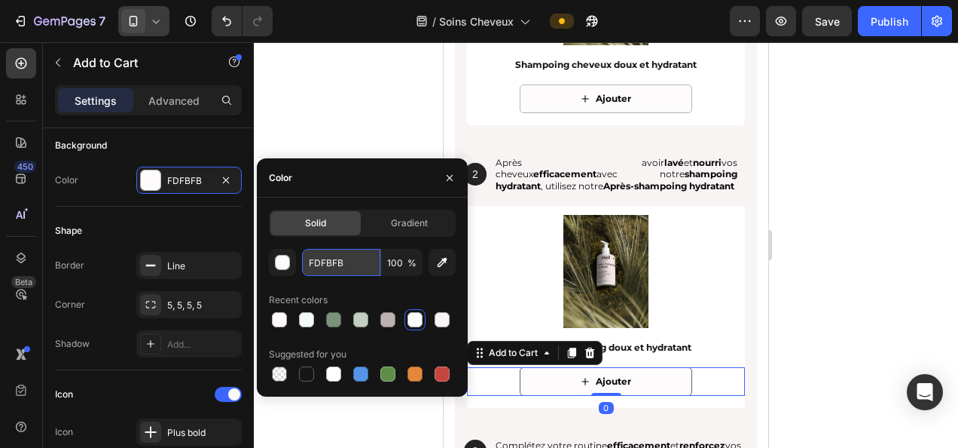
click at [326, 262] on input "FDFBFB" at bounding box center [341, 262] width 78 height 27
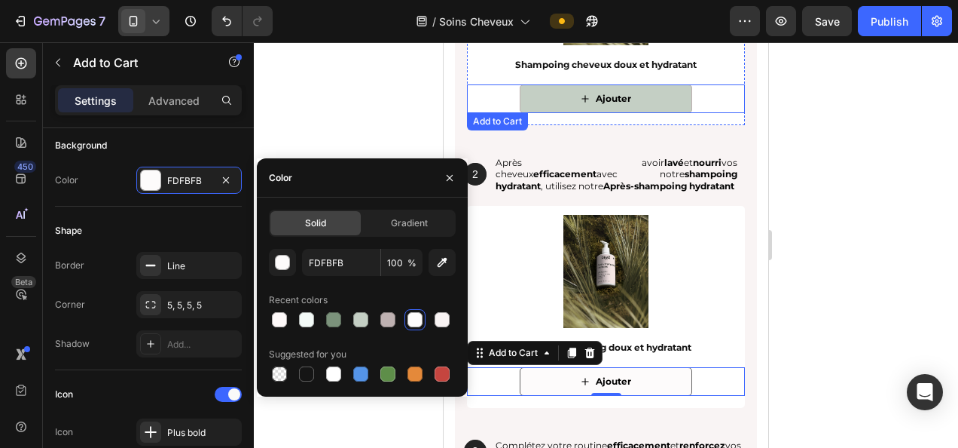
click at [544, 103] on button "Ajouter" at bounding box center [606, 98] width 173 height 29
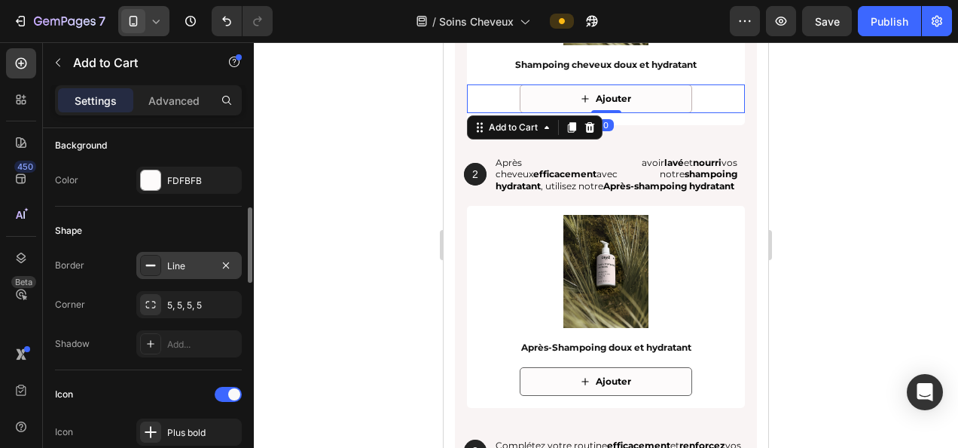
click at [175, 260] on div "Line" at bounding box center [189, 266] width 44 height 14
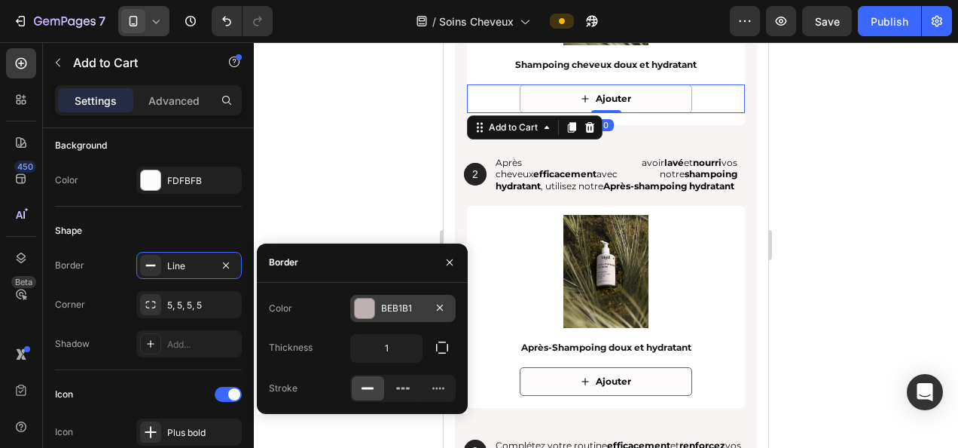
click at [397, 313] on div "BEB1B1" at bounding box center [403, 308] width 44 height 14
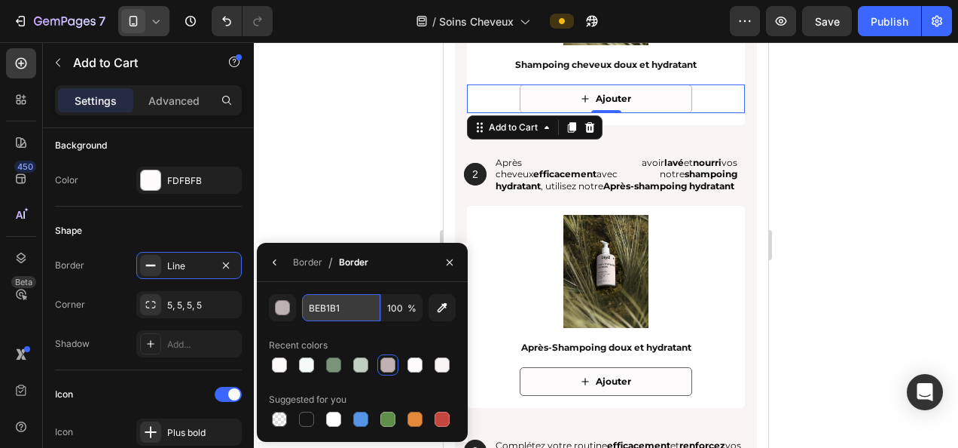
click at [344, 304] on input "BEB1B1" at bounding box center [341, 307] width 78 height 27
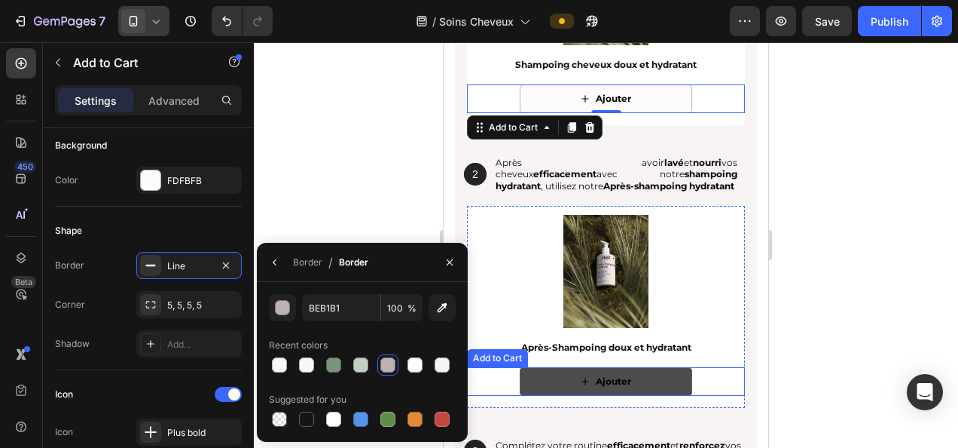
click at [555, 375] on button "Ajouter" at bounding box center [606, 381] width 173 height 29
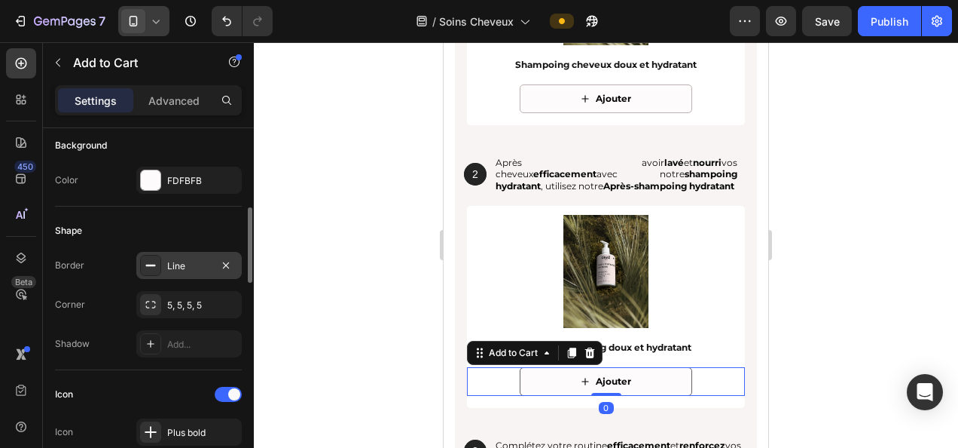
click at [181, 261] on div "Line" at bounding box center [189, 266] width 44 height 14
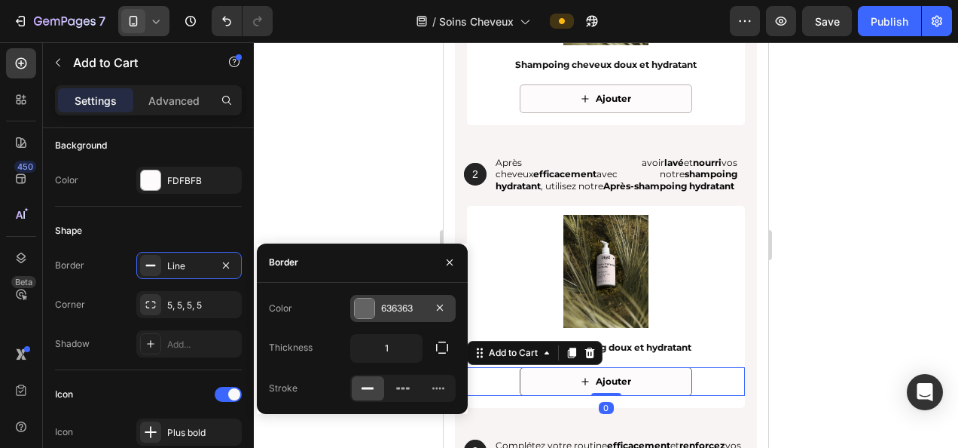
click at [391, 301] on div "636363" at bounding box center [403, 308] width 44 height 14
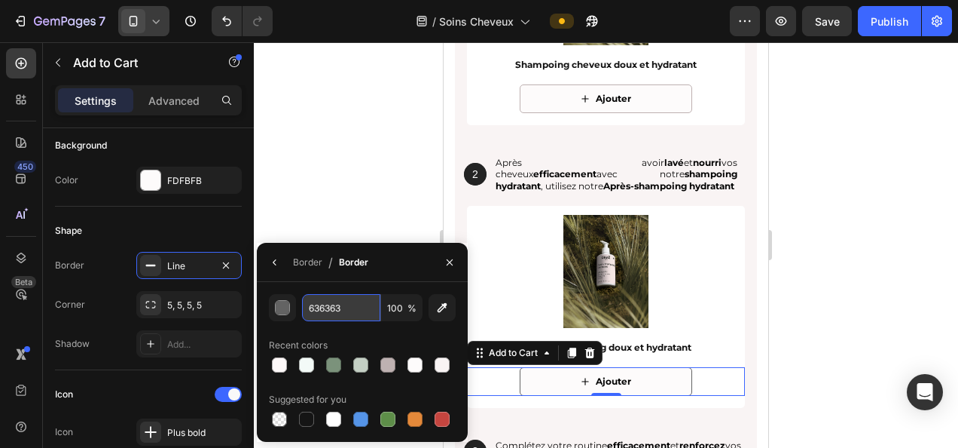
click at [338, 307] on input "636363" at bounding box center [341, 307] width 78 height 27
paste input "BEB1B1"
type input "BEB1B1"
click at [793, 300] on div at bounding box center [606, 244] width 705 height 405
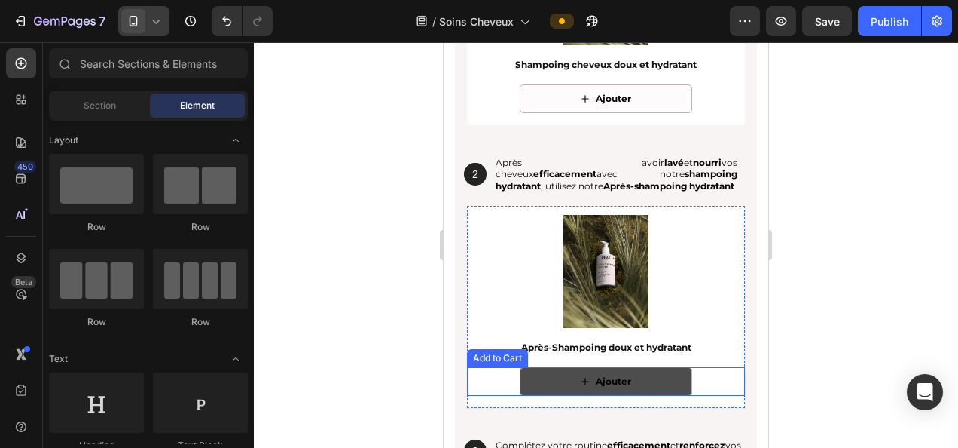
click at [663, 382] on button "Ajouter" at bounding box center [606, 381] width 173 height 29
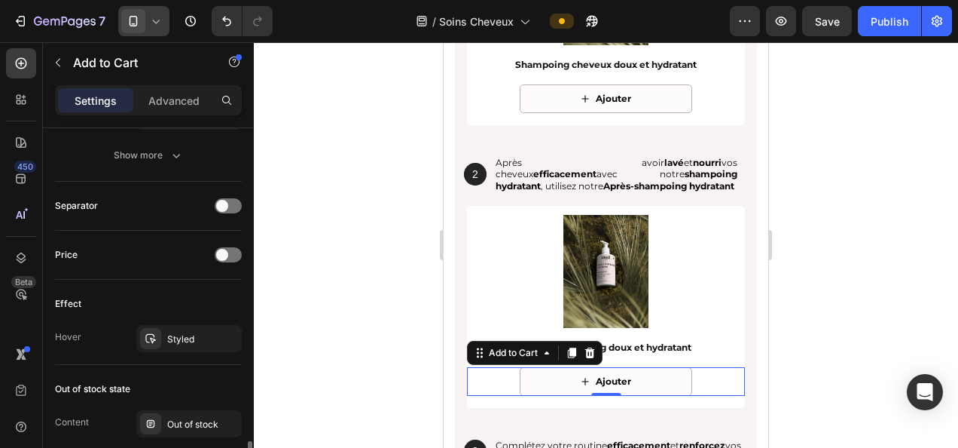
scroll to position [1130, 0]
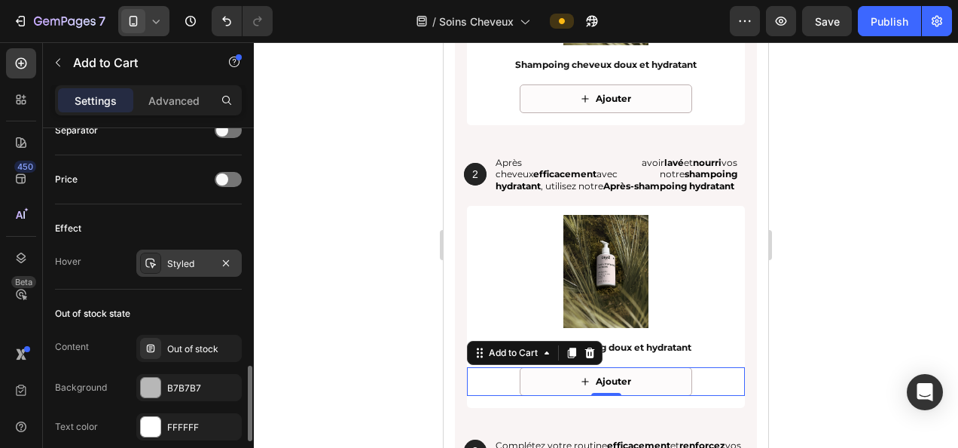
click at [185, 257] on div "Styled" at bounding box center [189, 264] width 44 height 14
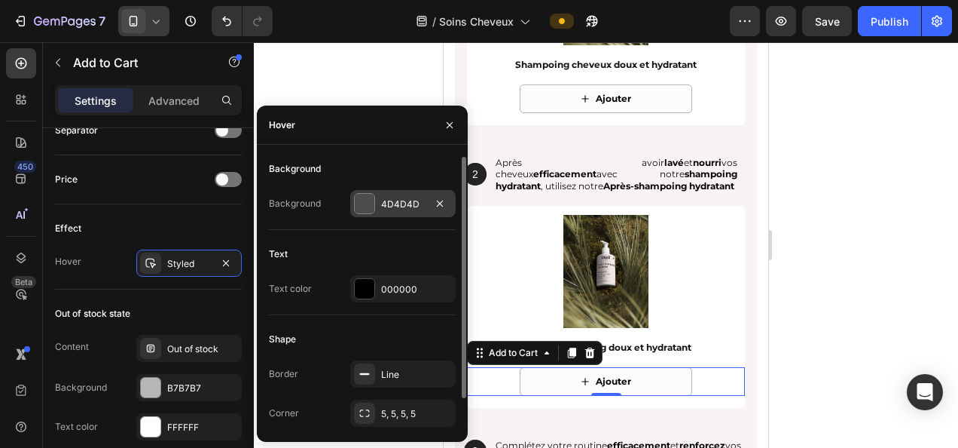
click at [389, 203] on div "4D4D4D" at bounding box center [403, 204] width 44 height 14
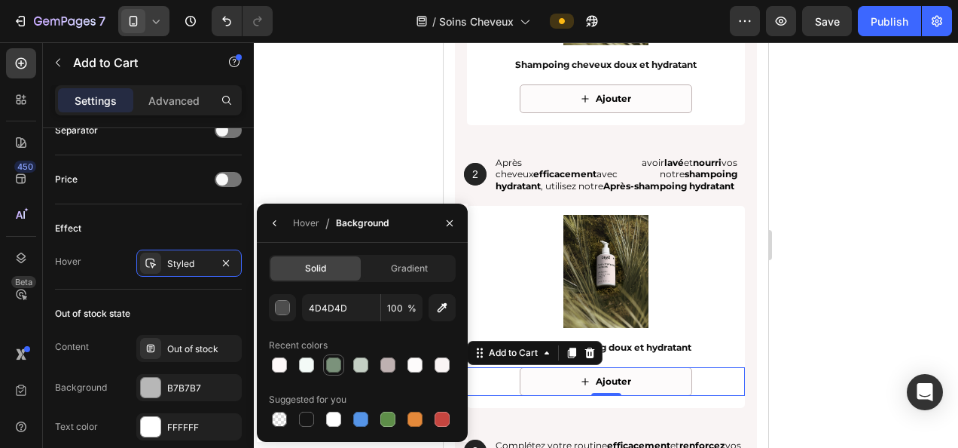
click at [336, 365] on div at bounding box center [333, 364] width 15 height 15
click at [356, 359] on div at bounding box center [360, 364] width 15 height 15
type input "C4CFC4"
click at [350, 113] on div at bounding box center [606, 244] width 705 height 405
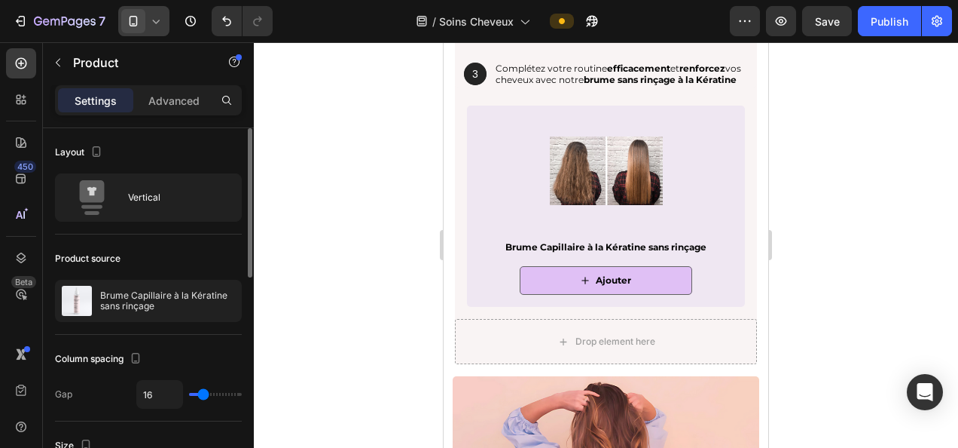
scroll to position [301, 0]
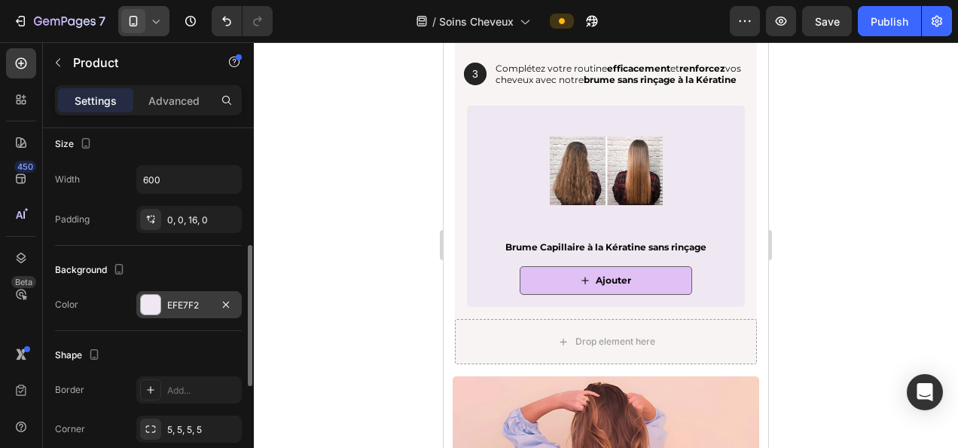
click at [185, 309] on div "EFE7F2" at bounding box center [189, 305] width 44 height 14
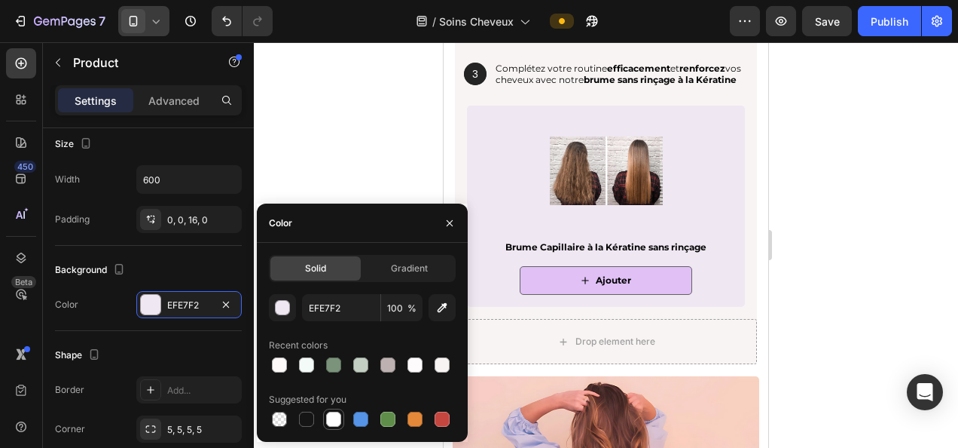
click at [335, 417] on div at bounding box center [333, 418] width 15 height 15
type input "FFFFFF"
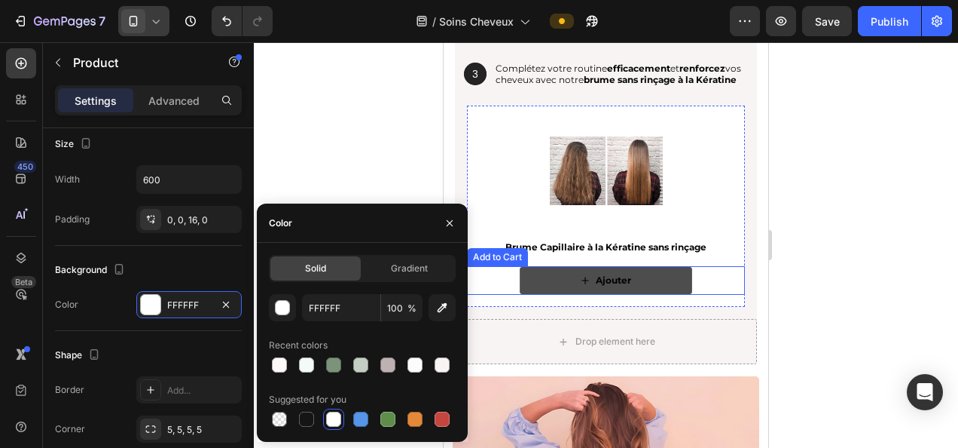
click at [532, 294] on button "Ajouter" at bounding box center [606, 280] width 173 height 29
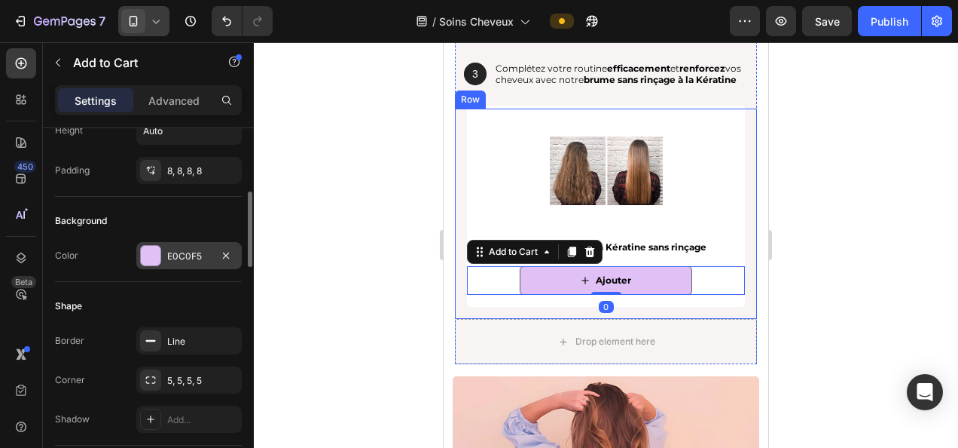
click at [185, 255] on div "E0C0F5" at bounding box center [189, 256] width 44 height 14
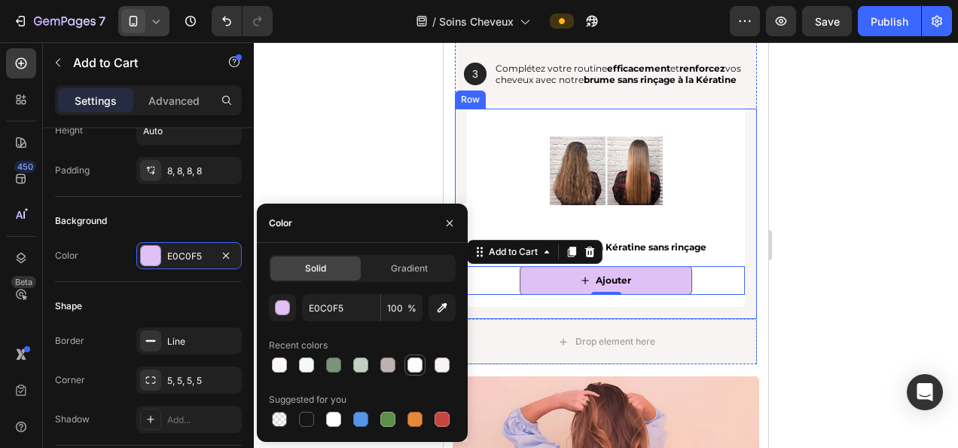
click at [420, 365] on div at bounding box center [415, 364] width 15 height 15
type input "FDFBFB"
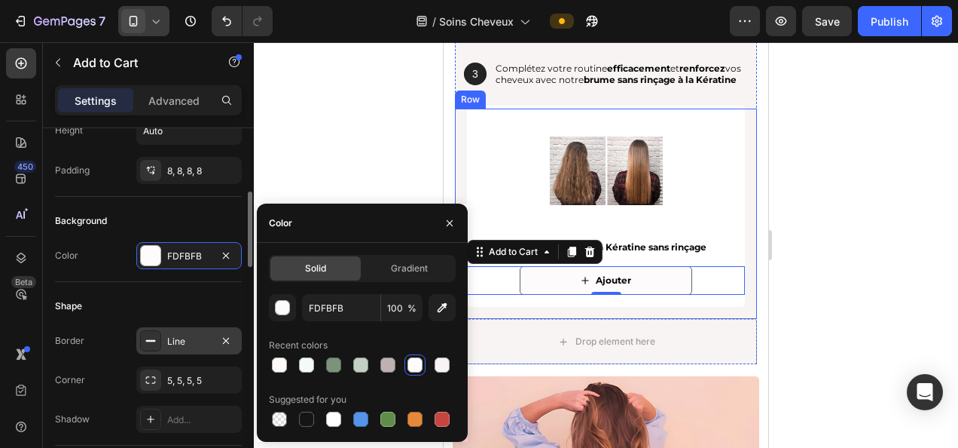
click at [205, 337] on div "Line" at bounding box center [189, 342] width 44 height 14
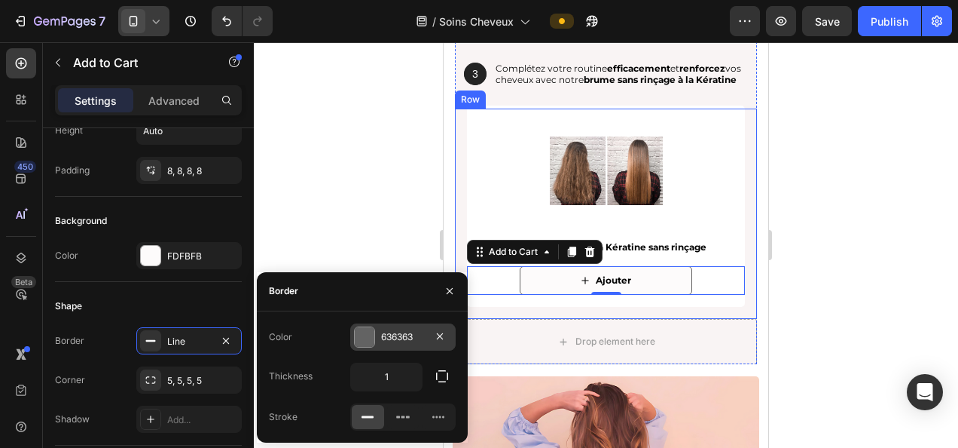
click at [396, 336] on div "636363" at bounding box center [403, 337] width 44 height 14
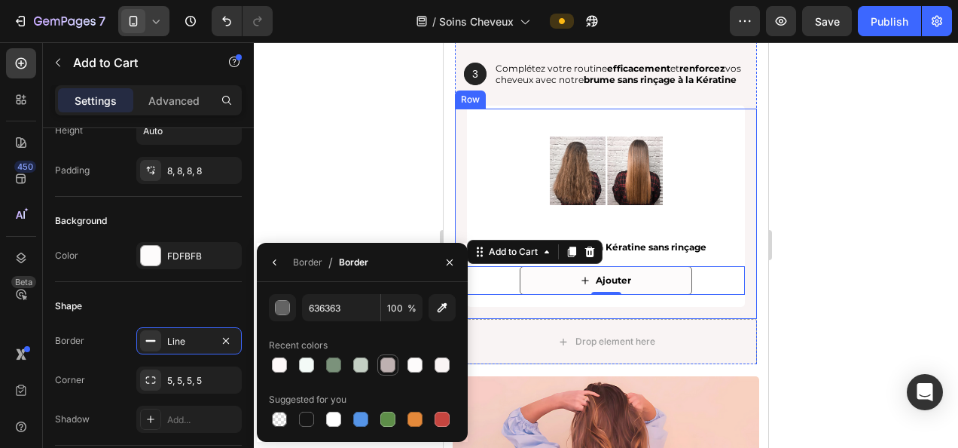
click at [388, 366] on div at bounding box center [388, 364] width 15 height 15
type input "BEB1B1"
click at [363, 149] on div at bounding box center [606, 244] width 705 height 405
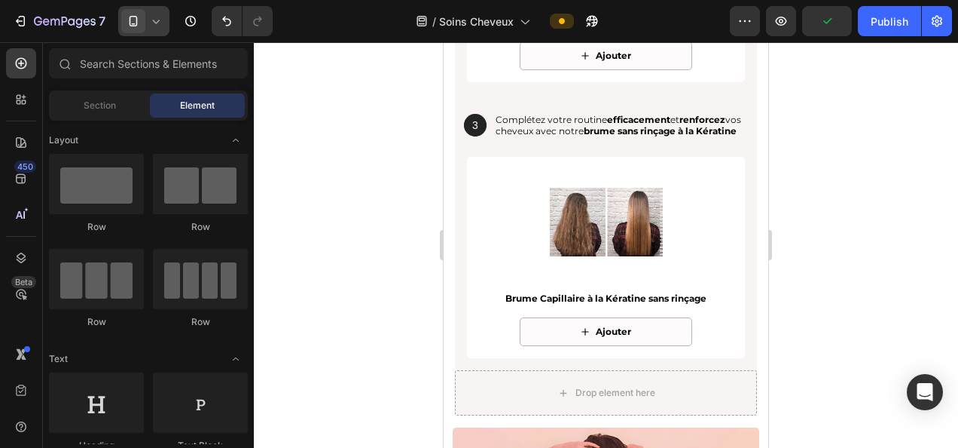
scroll to position [2713, 0]
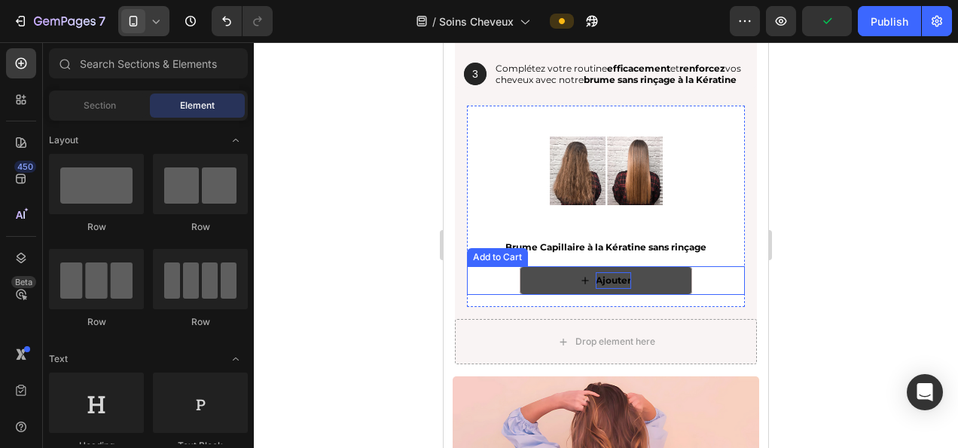
click at [617, 289] on div "Ajouter" at bounding box center [613, 280] width 35 height 17
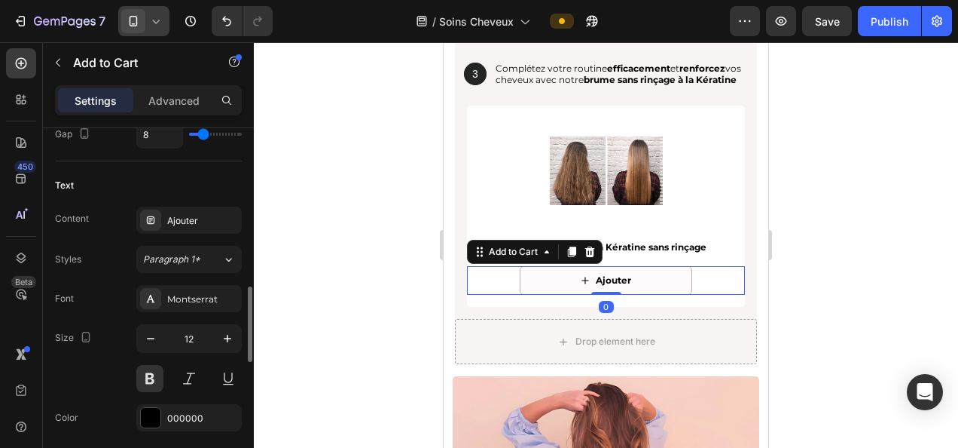
scroll to position [1055, 0]
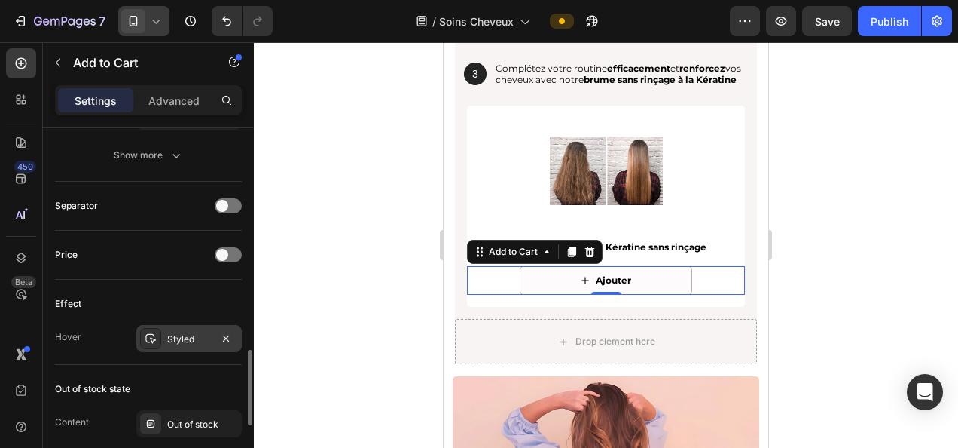
click at [188, 341] on div "Styled" at bounding box center [188, 338] width 105 height 27
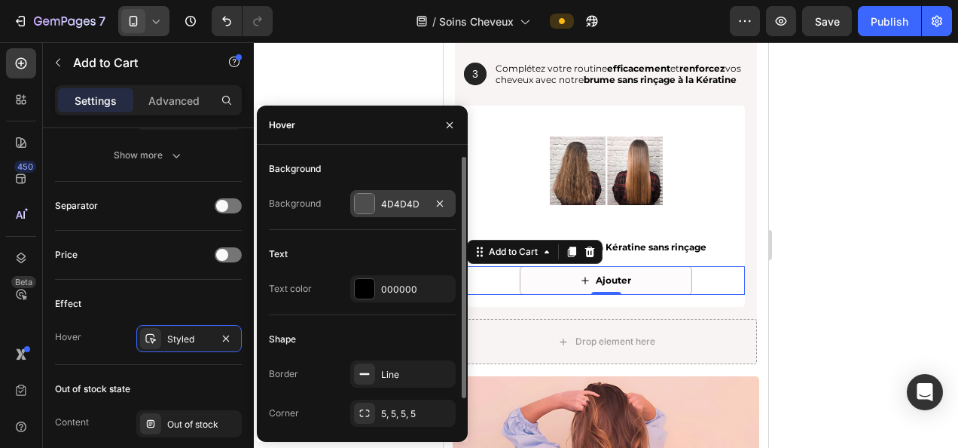
click at [410, 201] on div "4D4D4D" at bounding box center [403, 204] width 44 height 14
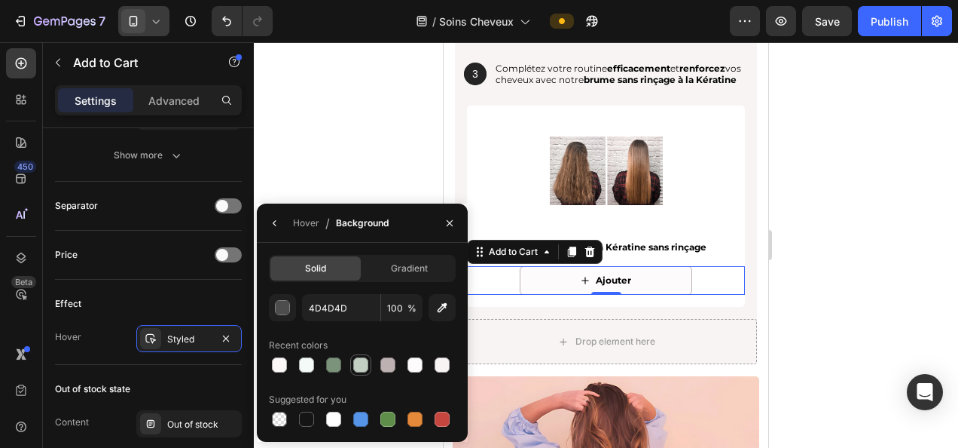
click at [361, 365] on div at bounding box center [360, 364] width 15 height 15
type input "C4CFC4"
click at [828, 271] on div at bounding box center [606, 244] width 705 height 405
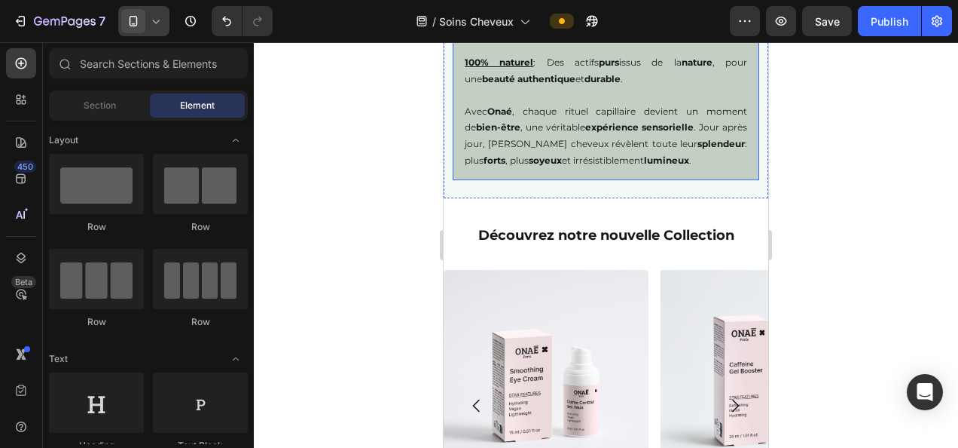
scroll to position [1658, 0]
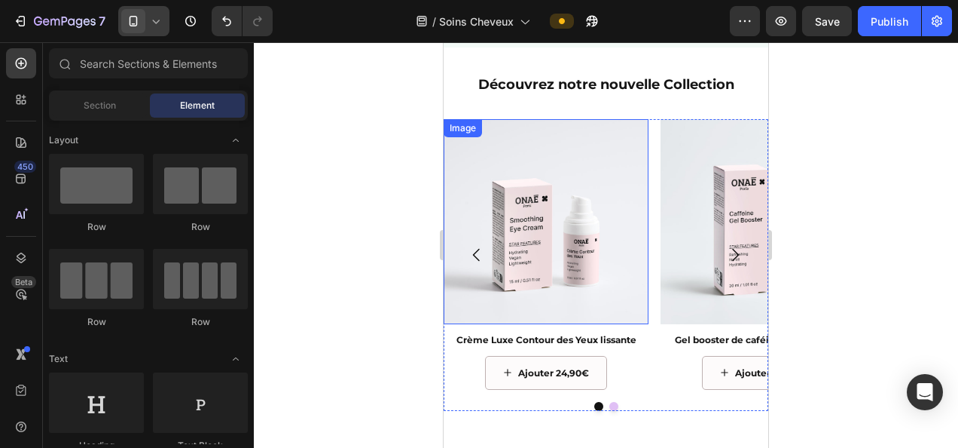
click at [555, 248] on img at bounding box center [546, 221] width 205 height 205
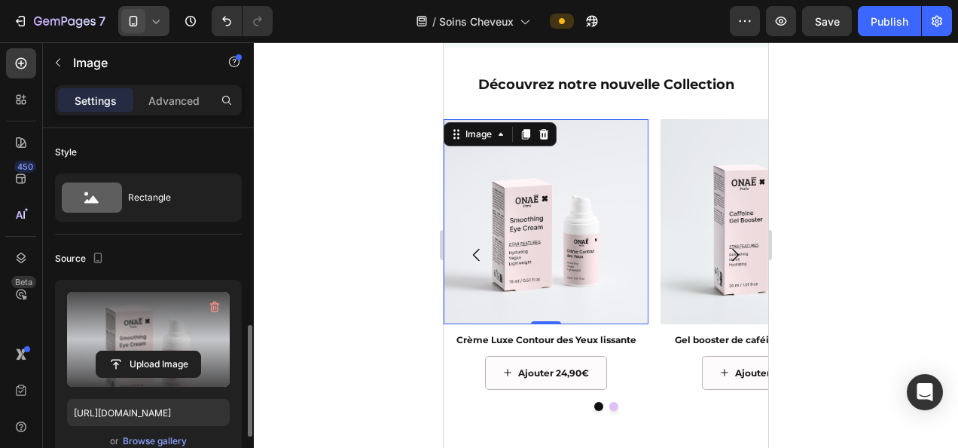
scroll to position [151, 0]
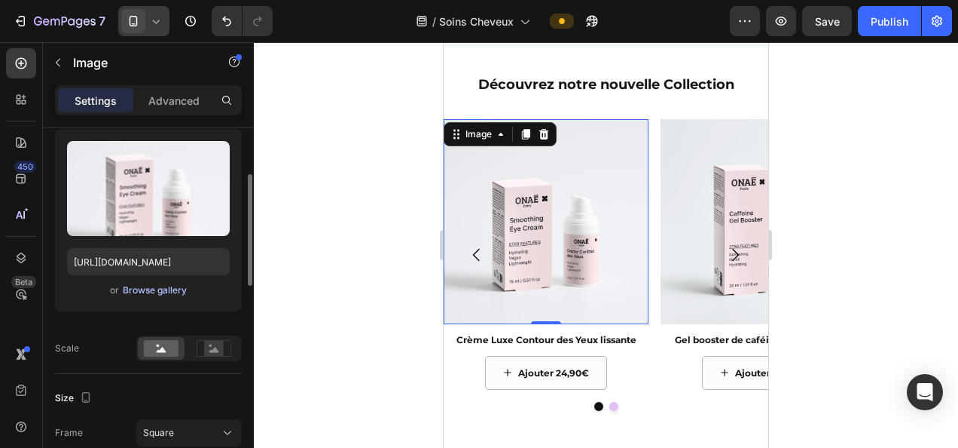
click at [161, 288] on div "Browse gallery" at bounding box center [155, 290] width 64 height 14
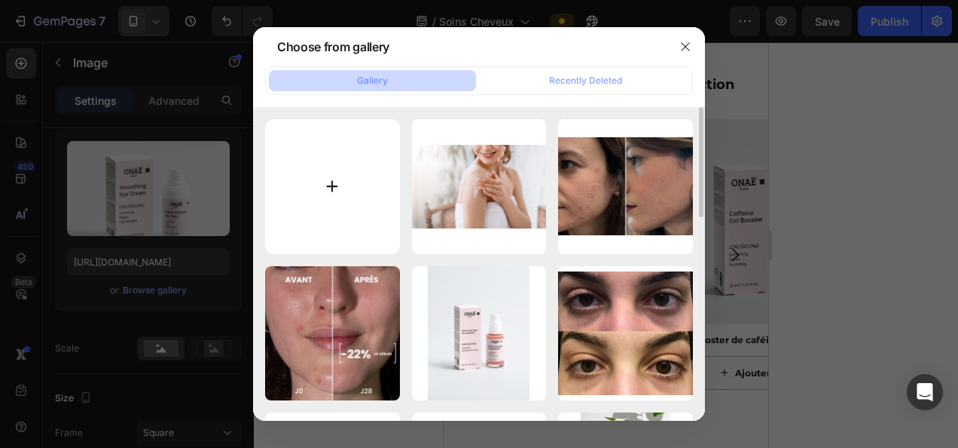
click at [338, 179] on input "file" at bounding box center [332, 186] width 135 height 135
type input "C:\fakepath\télécharger (8).jpg"
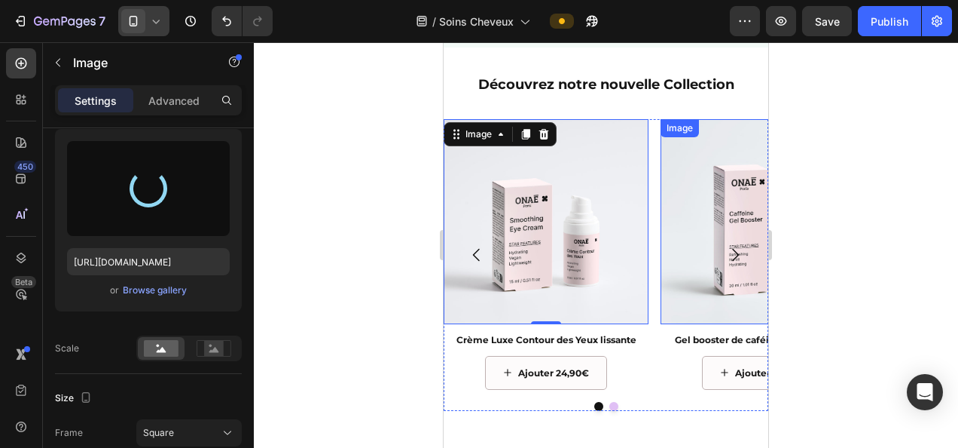
type input "https://cdn.shopify.com/s/files/1/0905/0859/1489/files/gempages_559583098073777…"
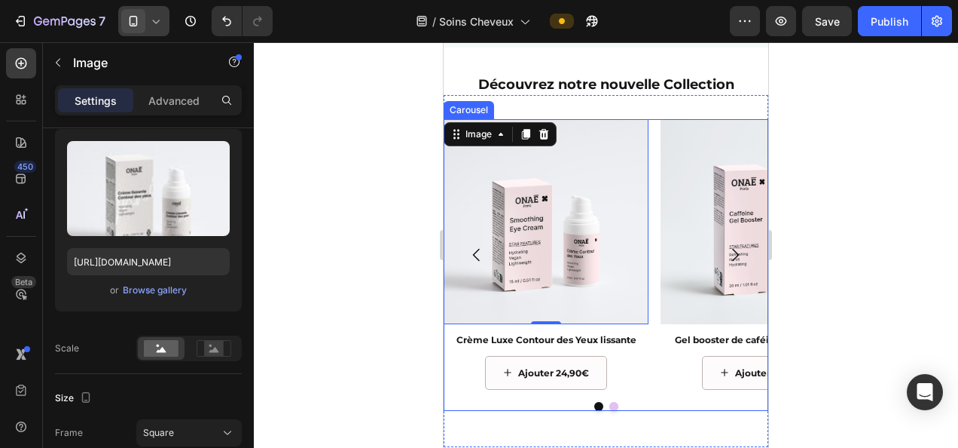
click at [657, 411] on div "Image 0 Crème Luxe Contour des Yeux lissante Text Block Ajouter 24,90€ Button I…" at bounding box center [606, 265] width 325 height 292
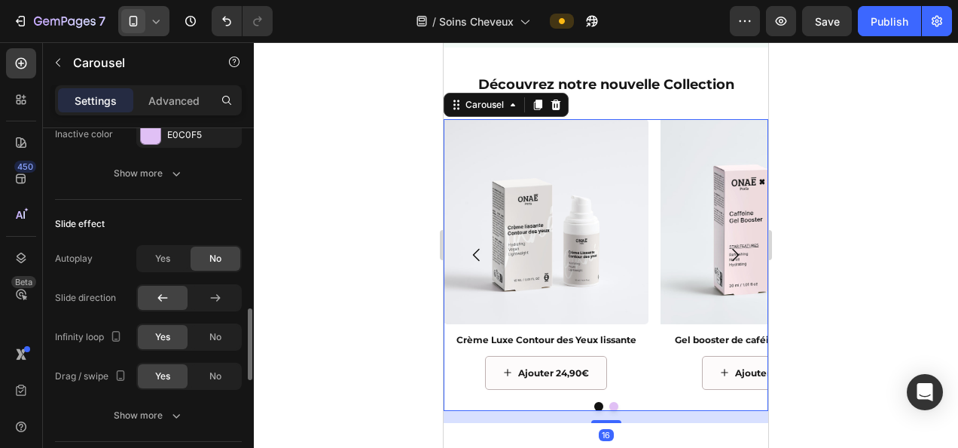
scroll to position [829, 0]
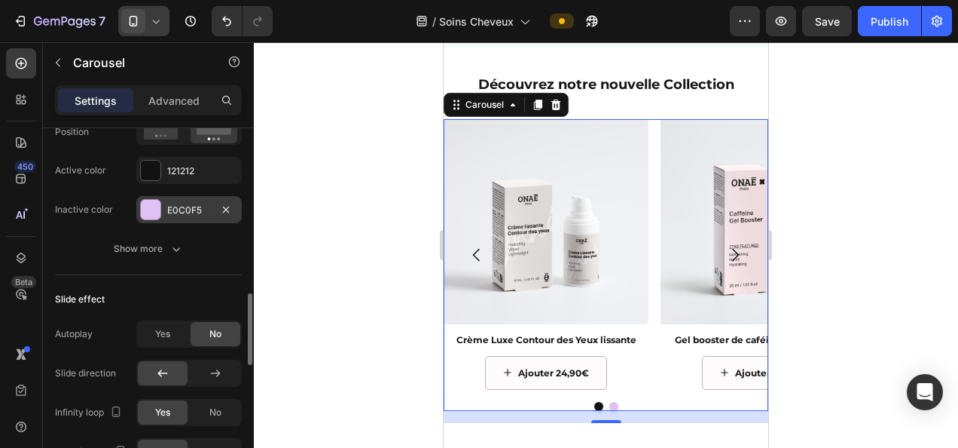
click at [179, 206] on div "E0C0F5" at bounding box center [189, 210] width 44 height 14
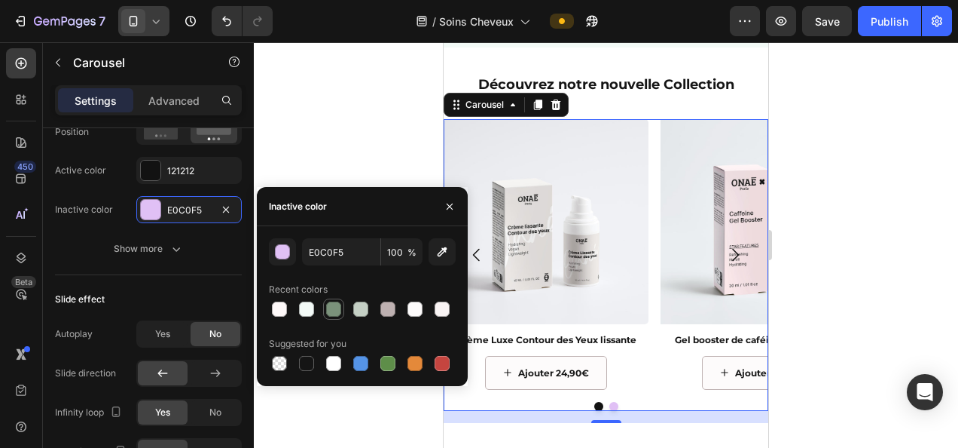
click at [332, 309] on div at bounding box center [333, 308] width 15 height 15
type input "7B927B"
click at [844, 273] on div at bounding box center [606, 244] width 705 height 405
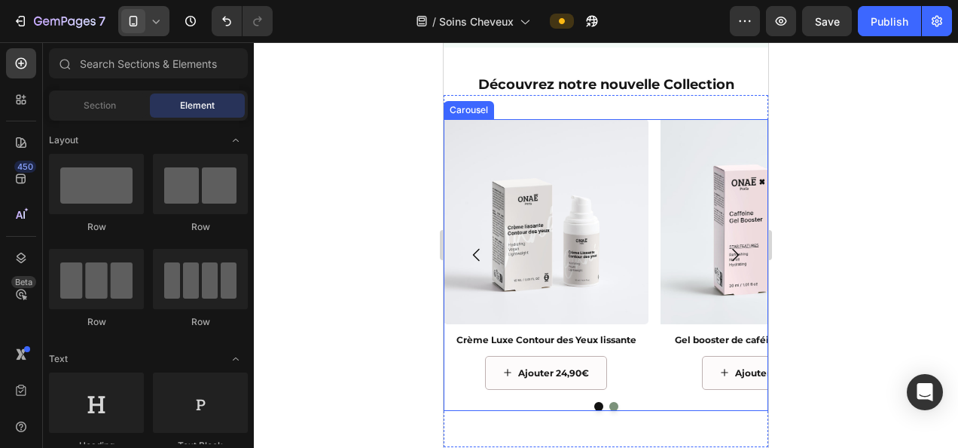
click at [726, 264] on icon "Carousel Next Arrow" at bounding box center [735, 255] width 18 height 18
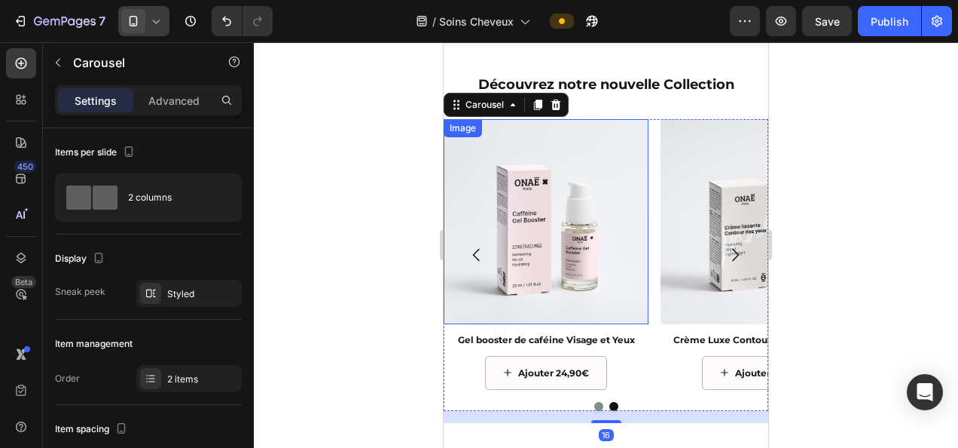
click at [585, 244] on img at bounding box center [546, 221] width 205 height 205
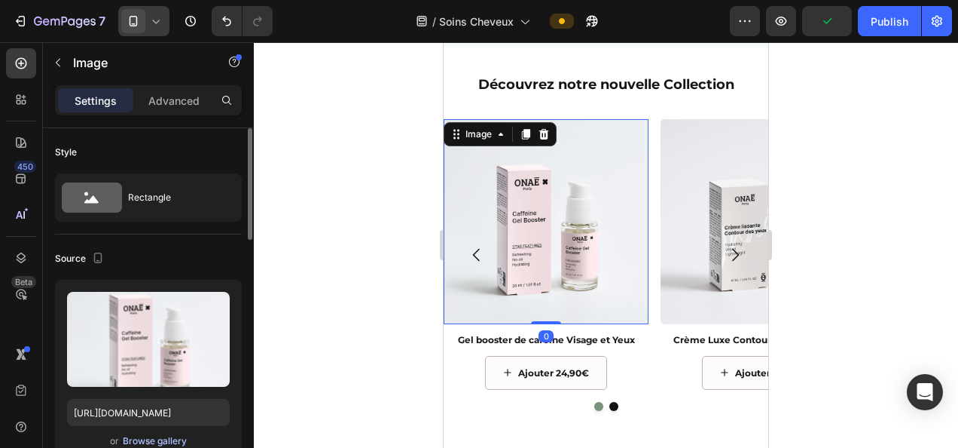
click at [135, 438] on div "Browse gallery" at bounding box center [155, 441] width 64 height 14
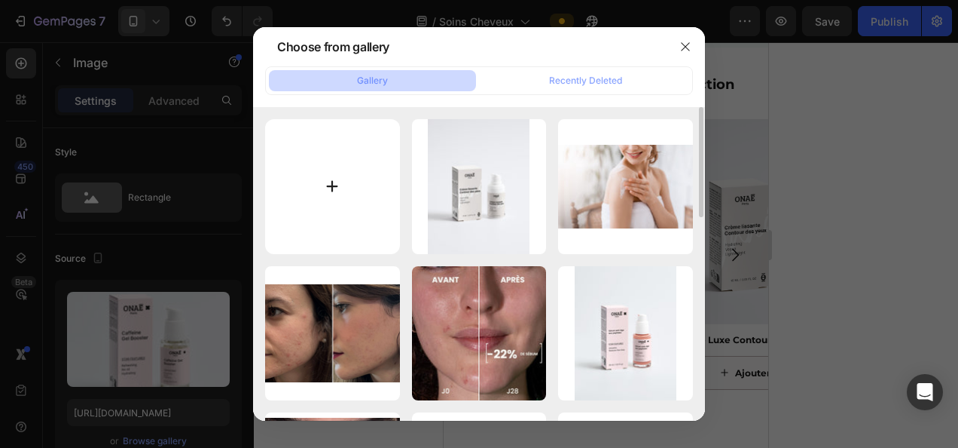
click at [345, 184] on input "file" at bounding box center [332, 186] width 135 height 135
click at [689, 45] on icon "button" at bounding box center [686, 47] width 12 height 12
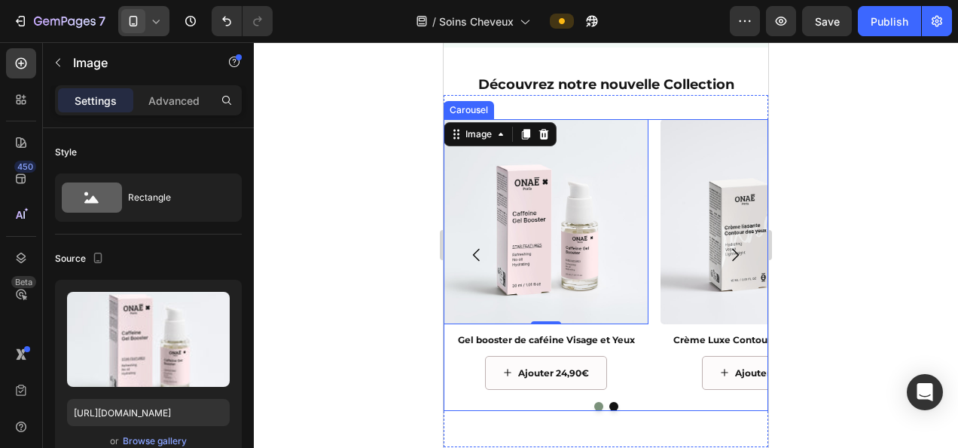
click at [726, 264] on icon "Carousel Next Arrow" at bounding box center [735, 255] width 18 height 18
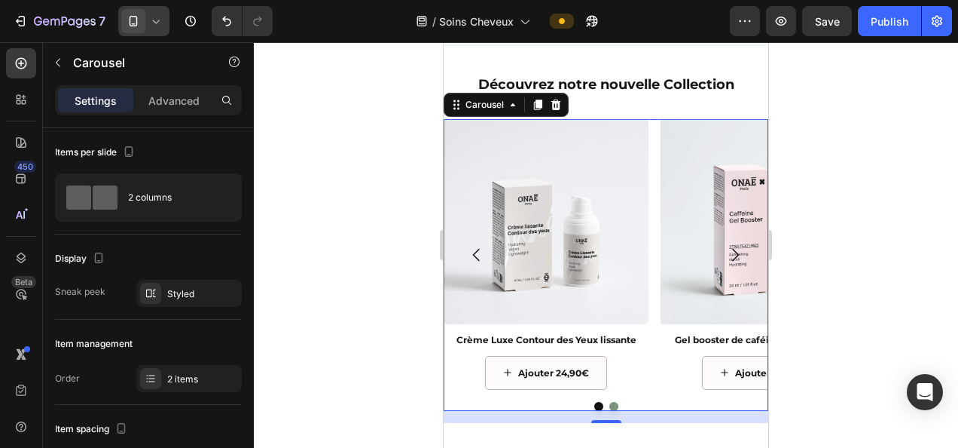
click at [727, 264] on icon "Carousel Next Arrow" at bounding box center [735, 255] width 18 height 18
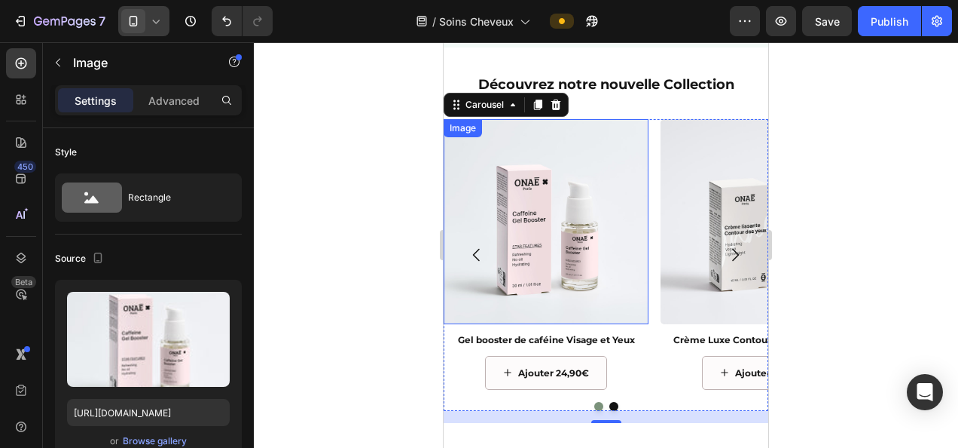
click at [543, 243] on img at bounding box center [546, 221] width 205 height 205
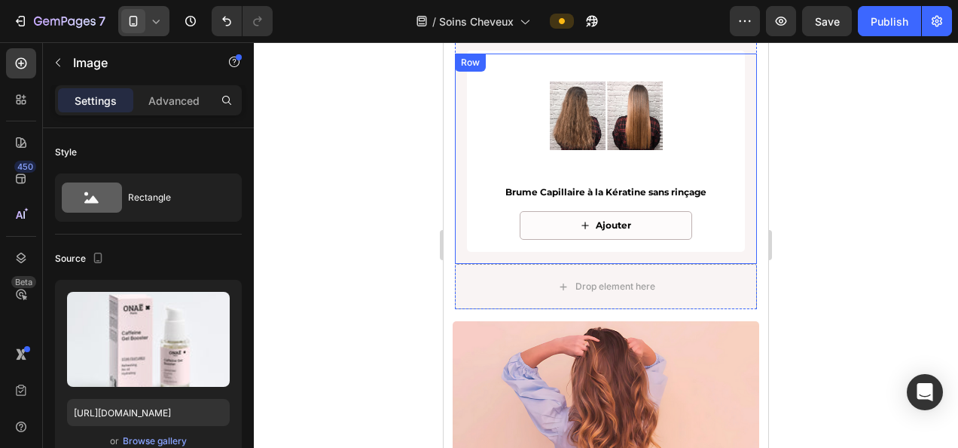
scroll to position [2788, 0]
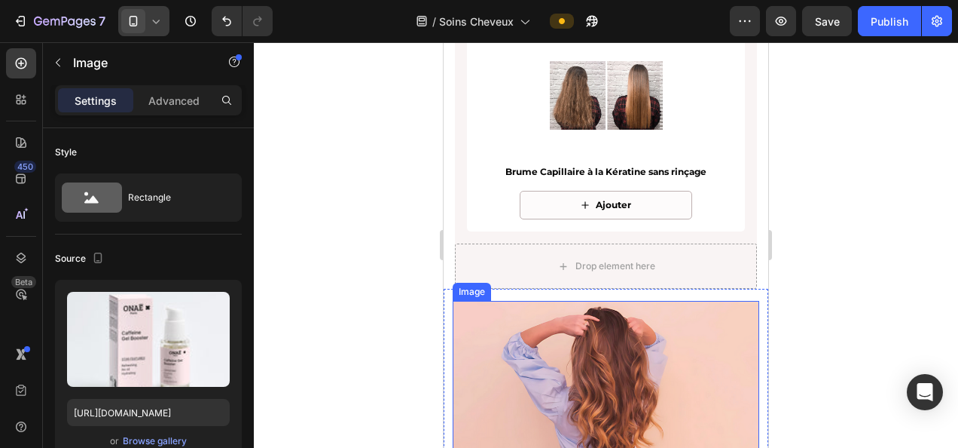
click at [552, 354] on img at bounding box center [606, 403] width 307 height 204
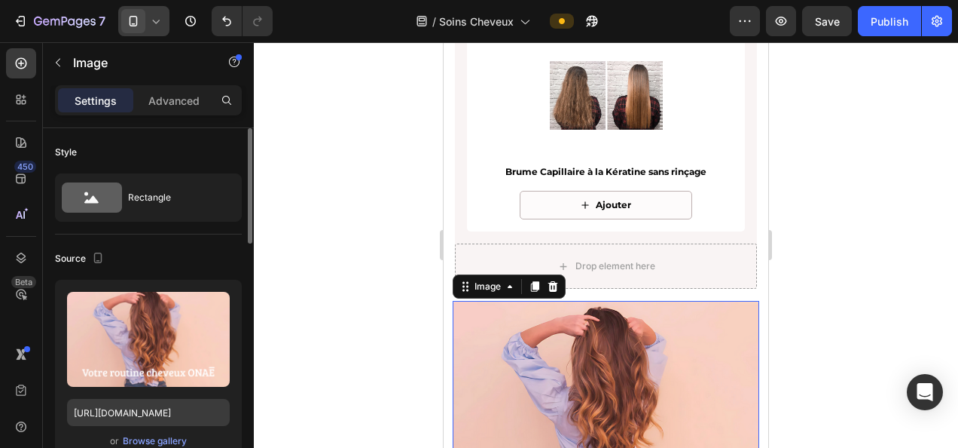
scroll to position [75, 0]
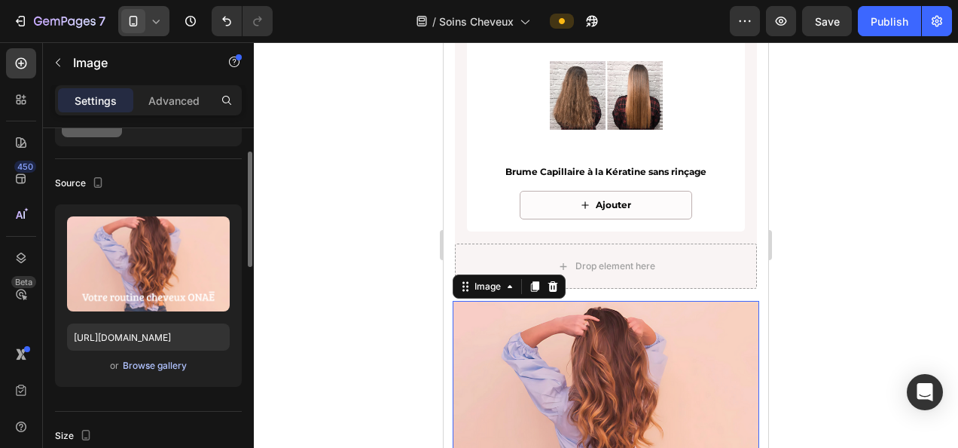
click at [148, 362] on div "Browse gallery" at bounding box center [155, 366] width 64 height 14
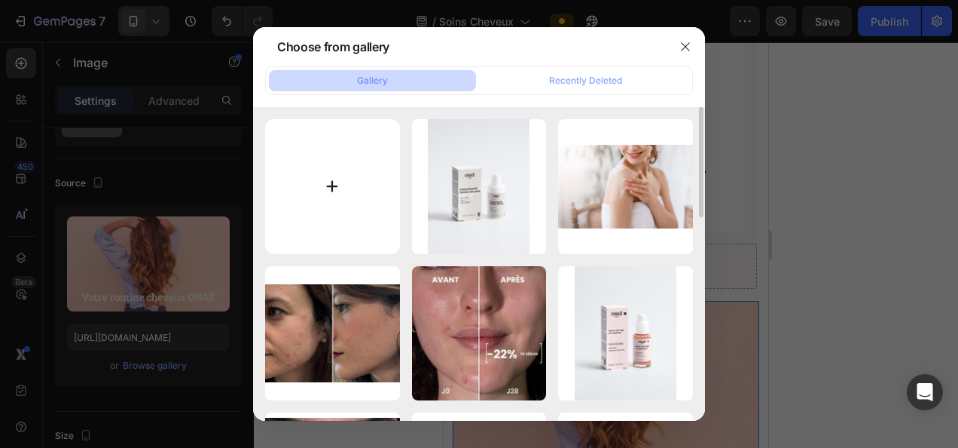
click at [360, 168] on input "file" at bounding box center [332, 186] width 135 height 135
type input "C:\fakepath\59be7378-5823-4dca-af84-73d32fed7867.png"
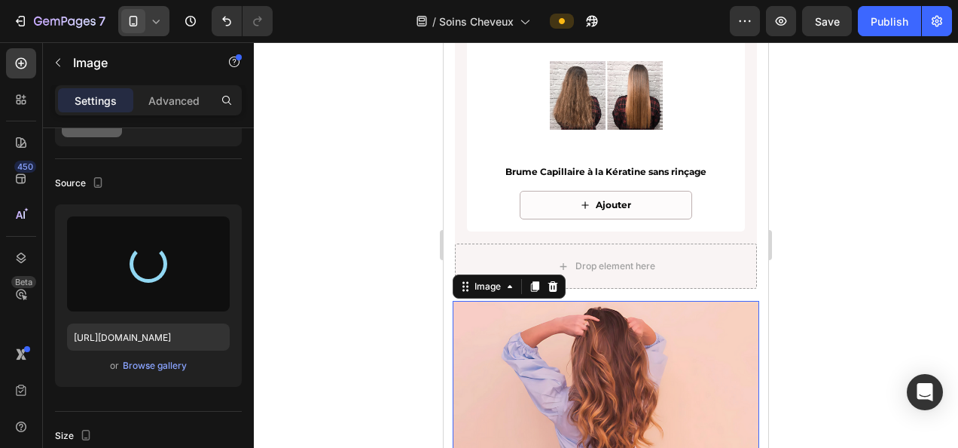
type input "https://cdn.shopify.com/s/files/1/0905/0859/1489/files/gempages_559583098073777…"
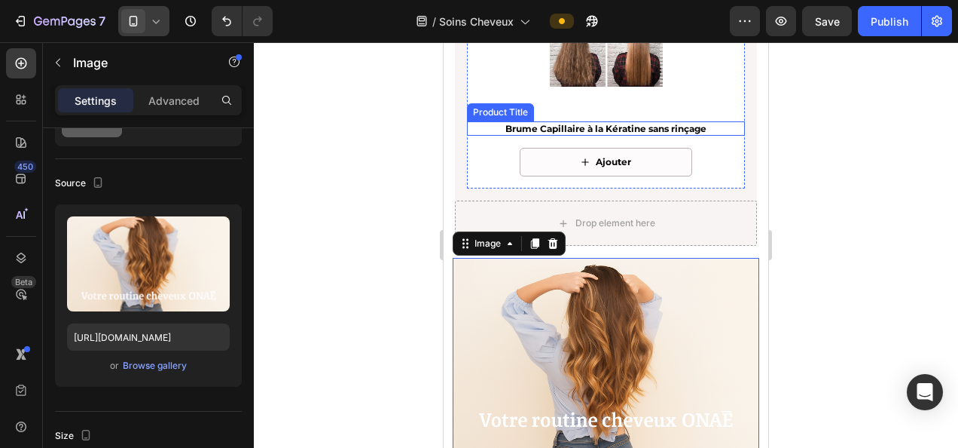
scroll to position [2863, 0]
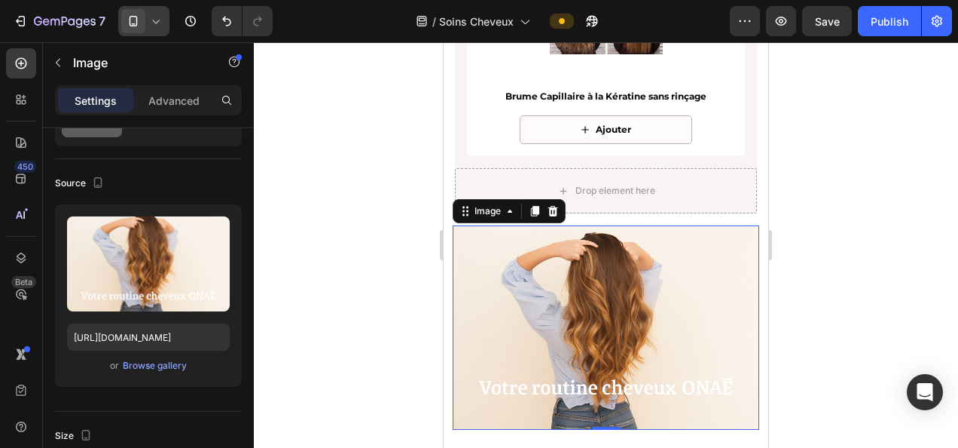
click at [271, 250] on div at bounding box center [606, 244] width 705 height 405
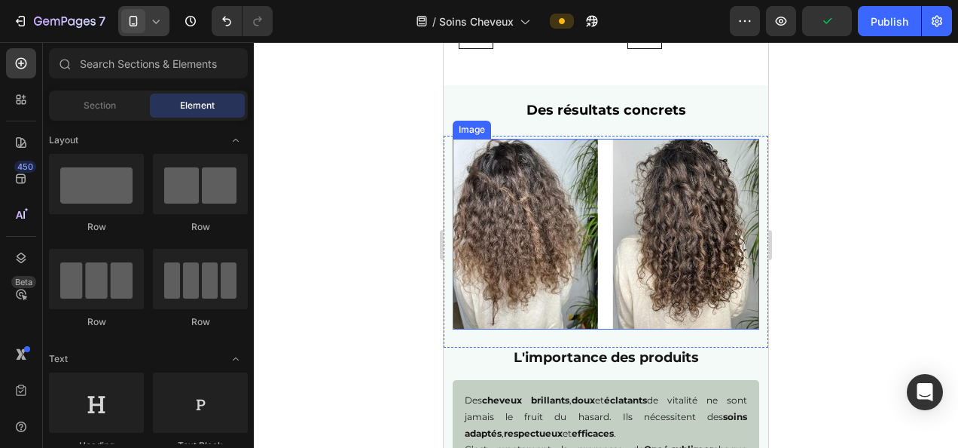
scroll to position [754, 0]
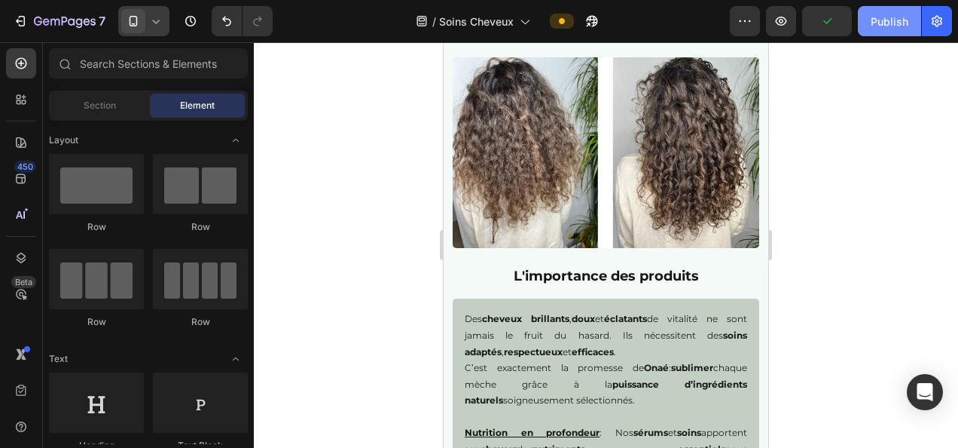
click at [873, 20] on div "Publish" at bounding box center [890, 22] width 38 height 16
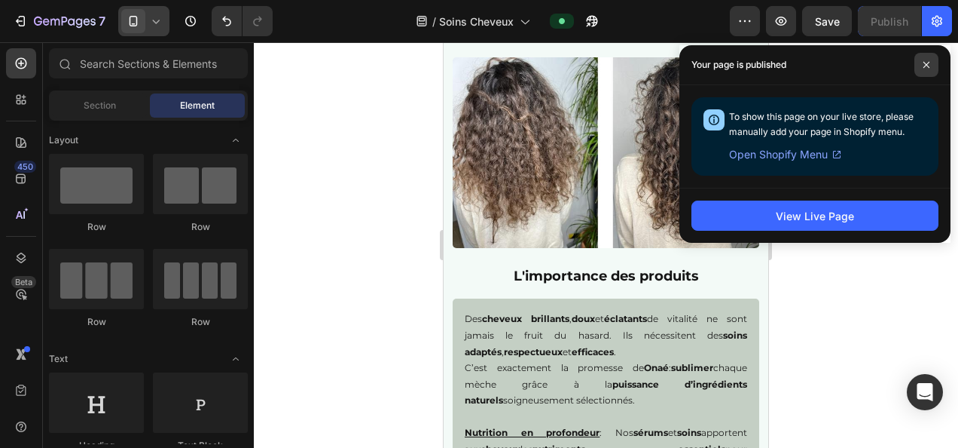
click at [925, 65] on icon at bounding box center [927, 65] width 6 height 6
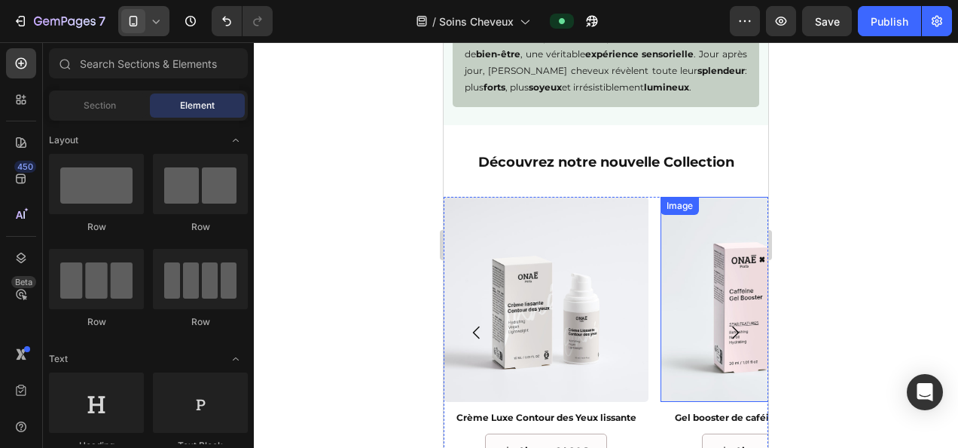
scroll to position [1658, 0]
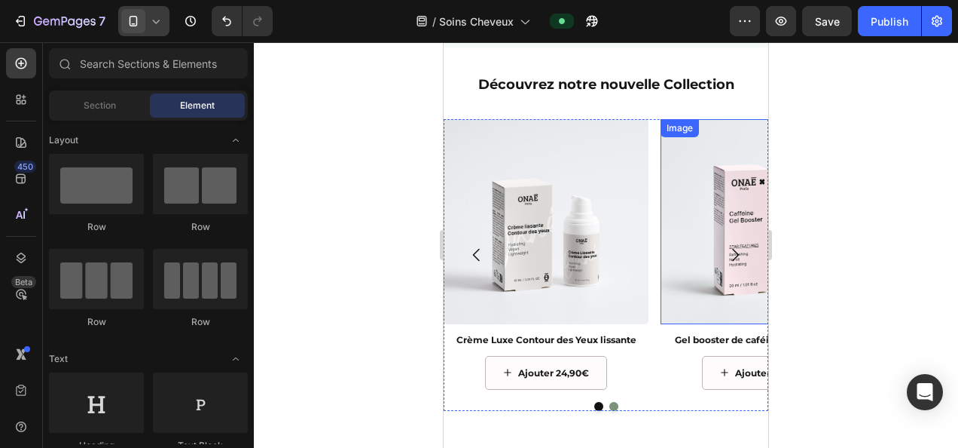
click at [686, 231] on img at bounding box center [763, 221] width 205 height 205
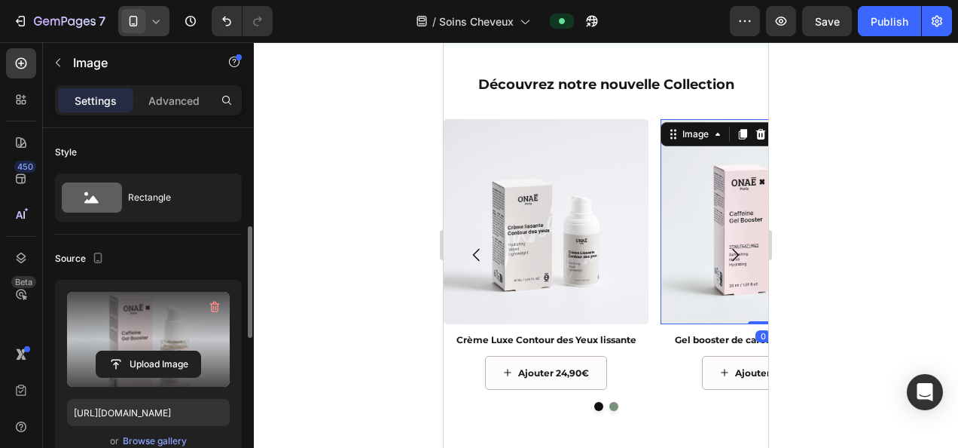
scroll to position [75, 0]
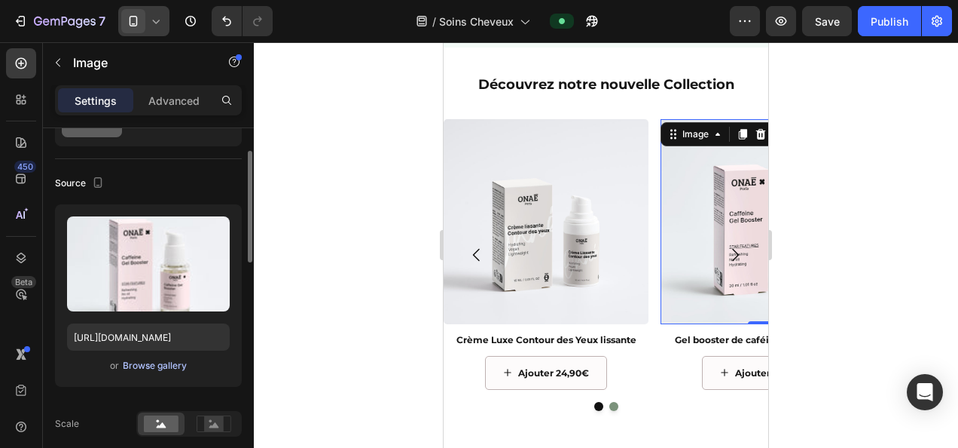
click at [169, 365] on div "Browse gallery" at bounding box center [155, 366] width 64 height 14
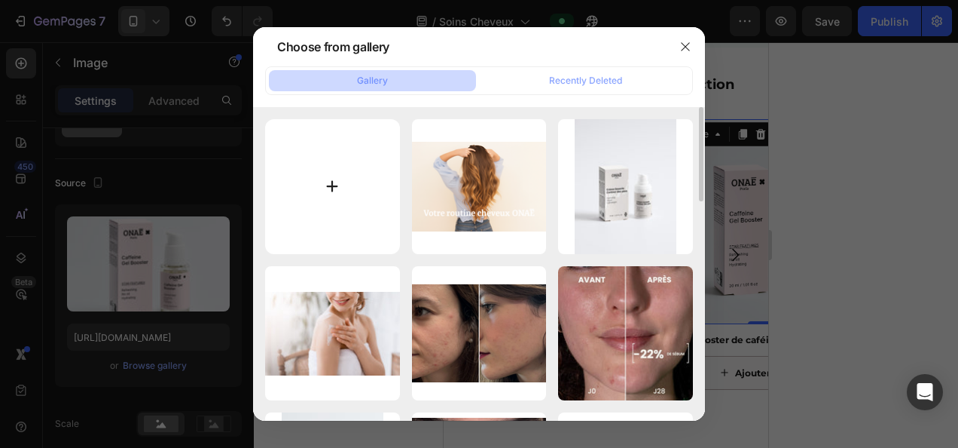
click at [344, 168] on input "file" at bounding box center [332, 186] width 135 height 135
type input "C:\fakepath\télécharger5.jpg"
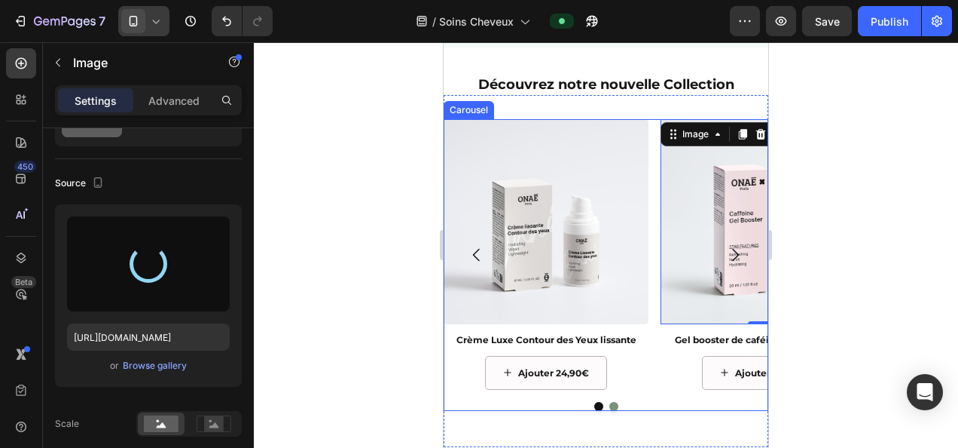
type input "[URL][DOMAIN_NAME]"
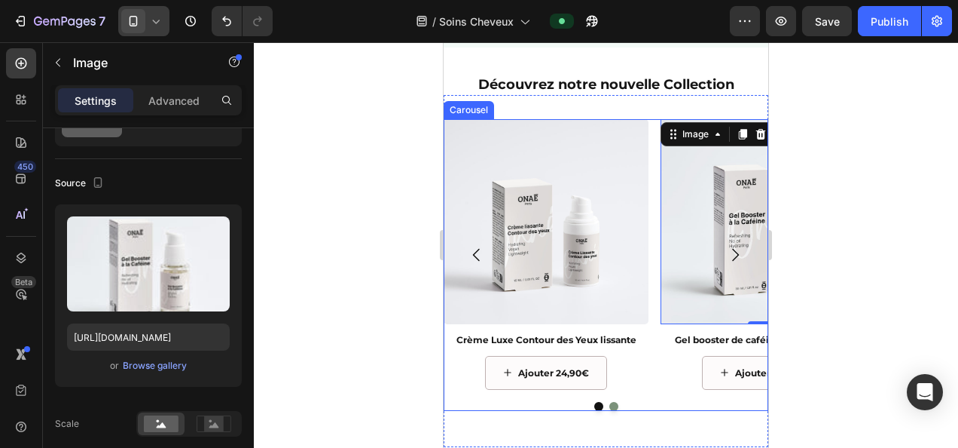
click at [726, 264] on icon "Carousel Next Arrow" at bounding box center [735, 255] width 18 height 18
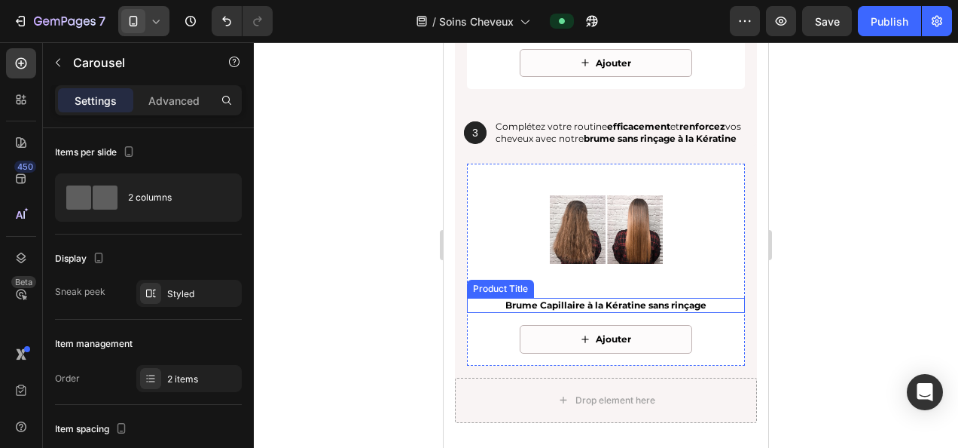
scroll to position [2411, 0]
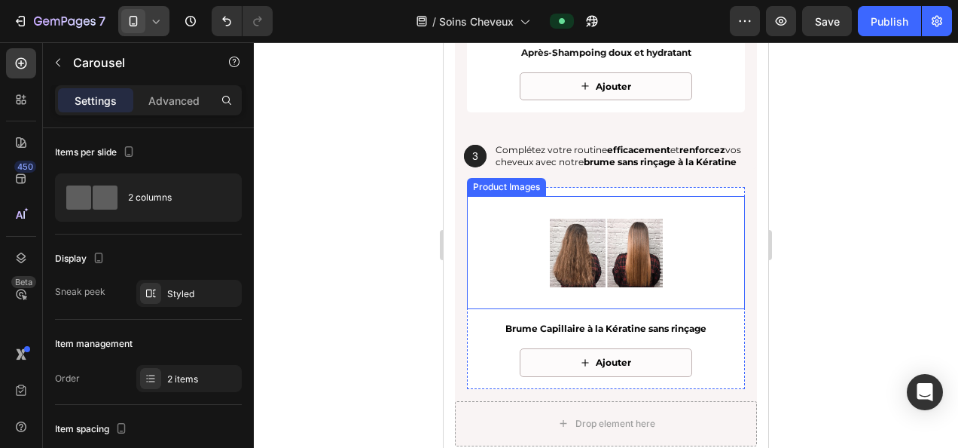
click at [628, 259] on img at bounding box center [606, 252] width 113 height 113
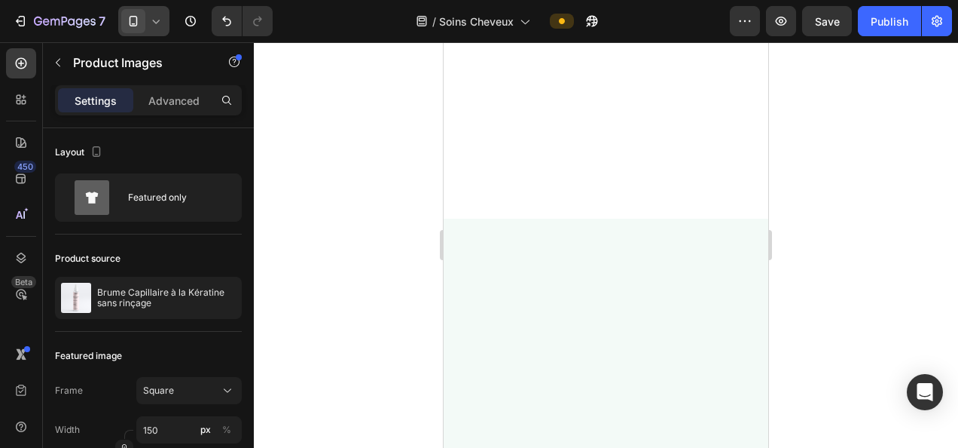
scroll to position [0, 0]
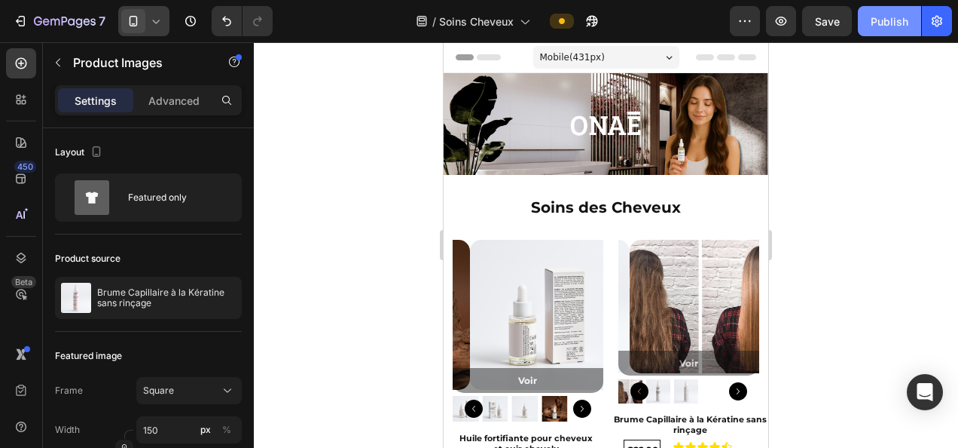
click at [879, 14] on div "Publish" at bounding box center [890, 22] width 38 height 16
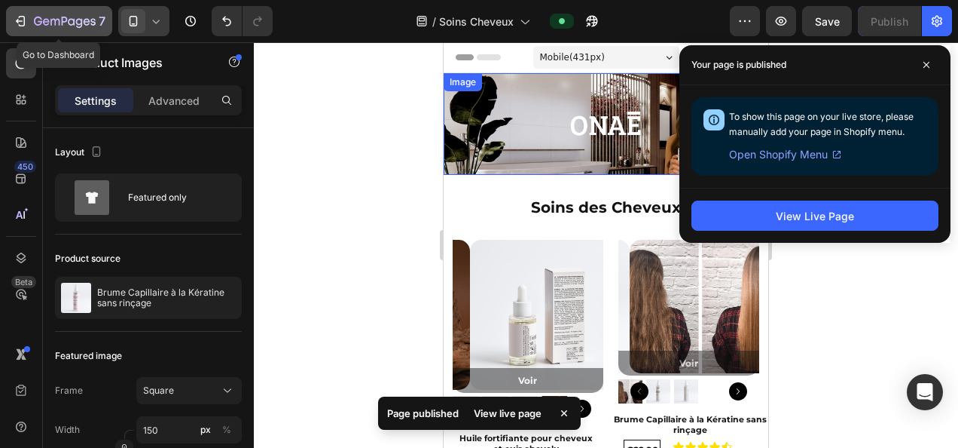
click at [72, 22] on icon "button" at bounding box center [65, 22] width 62 height 13
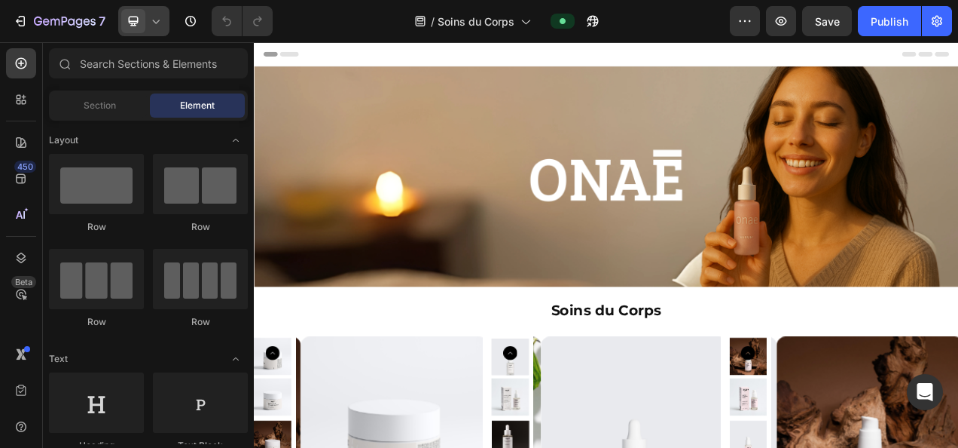
click at [162, 26] on icon at bounding box center [155, 21] width 15 height 15
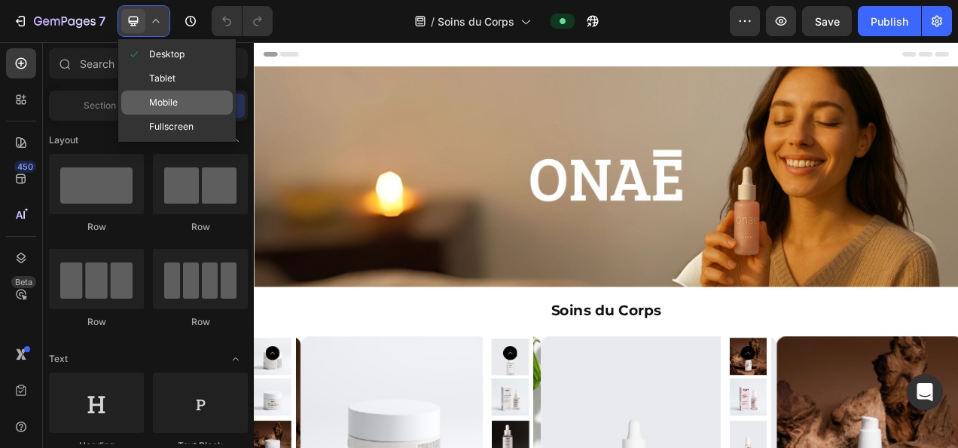
click at [167, 96] on span "Mobile" at bounding box center [163, 102] width 29 height 15
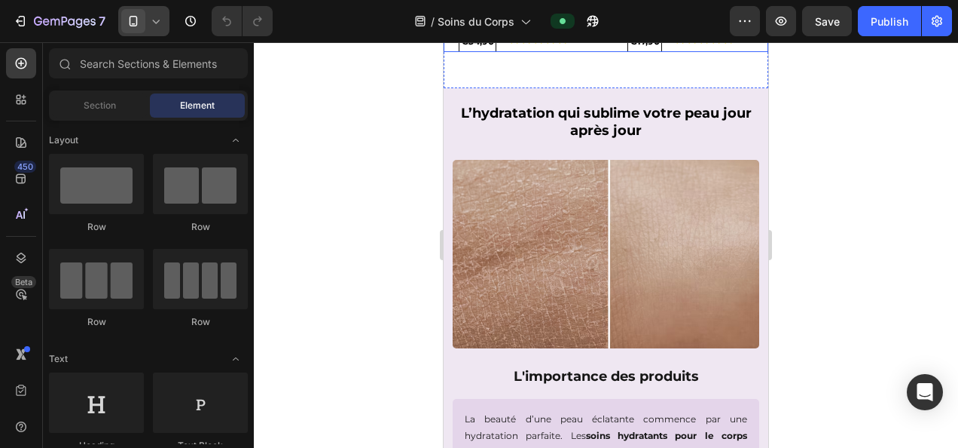
scroll to position [678, 0]
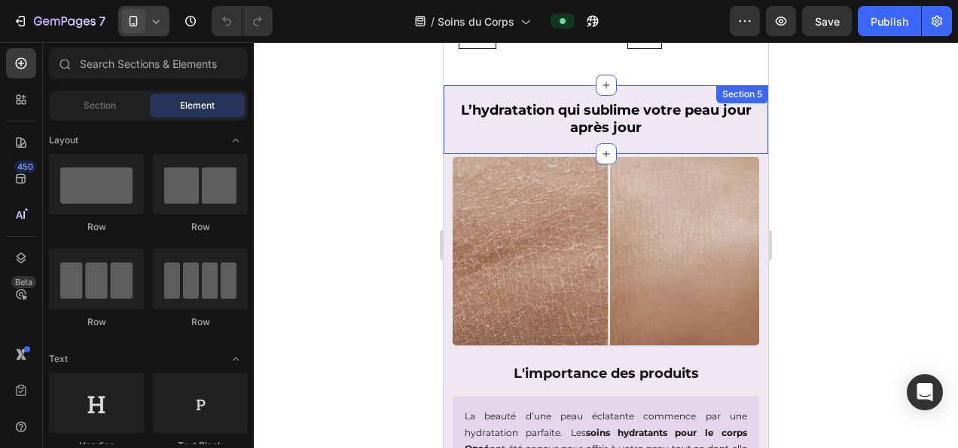
click at [530, 94] on div "L’hydratation qui sublime votre peau jour après jour Heading" at bounding box center [606, 119] width 325 height 50
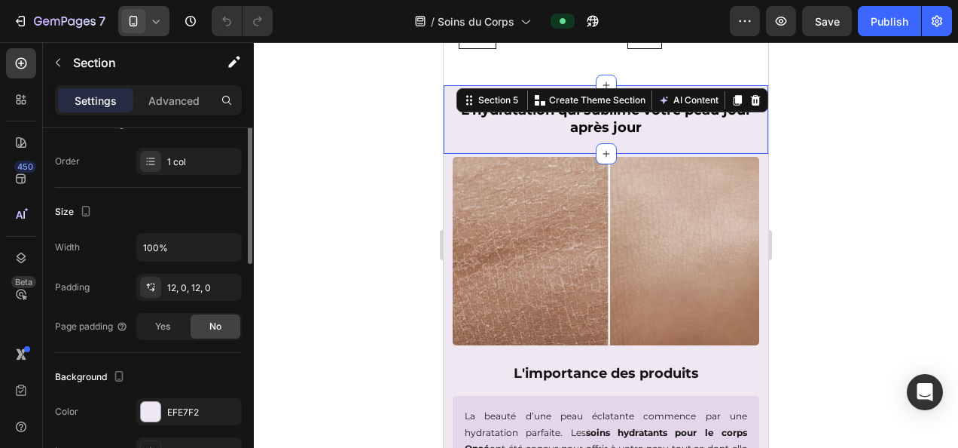
scroll to position [301, 0]
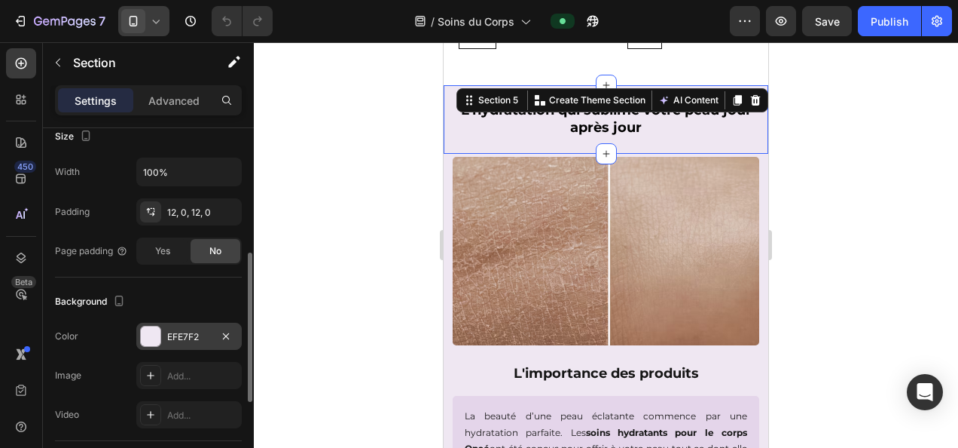
click at [186, 332] on div "EFE7F2" at bounding box center [189, 337] width 44 height 14
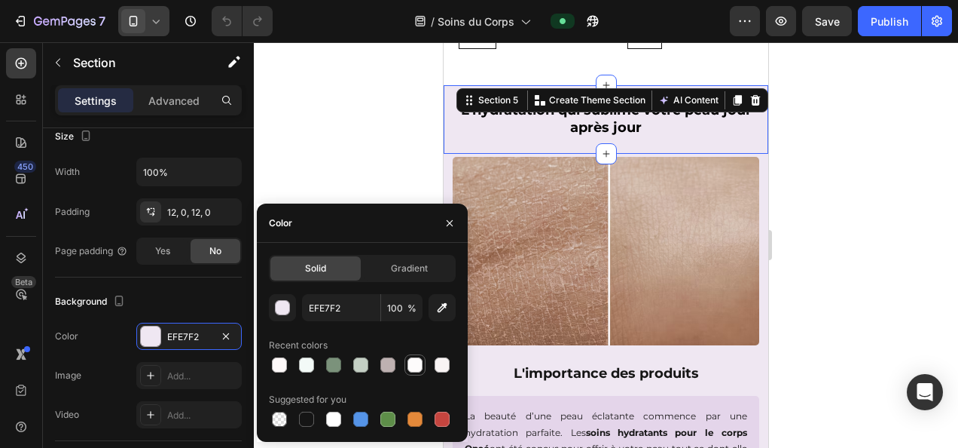
click at [419, 366] on div at bounding box center [415, 364] width 15 height 15
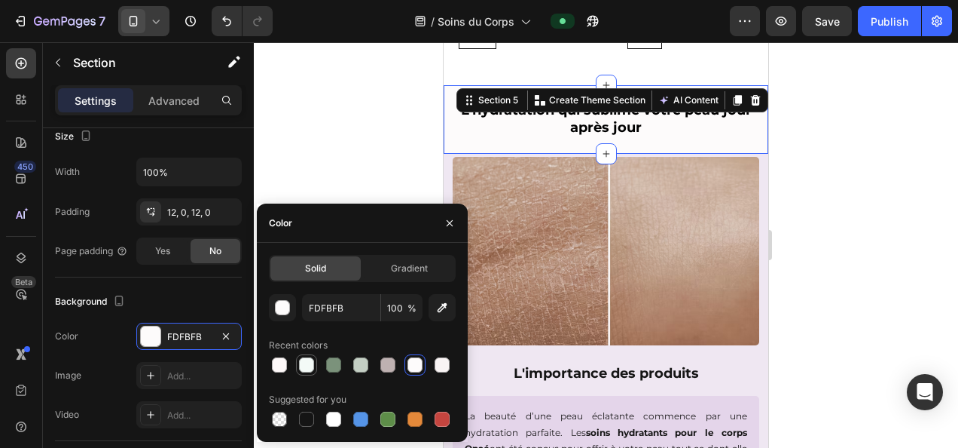
click at [302, 362] on div at bounding box center [306, 364] width 15 height 15
type input "F3FAF7"
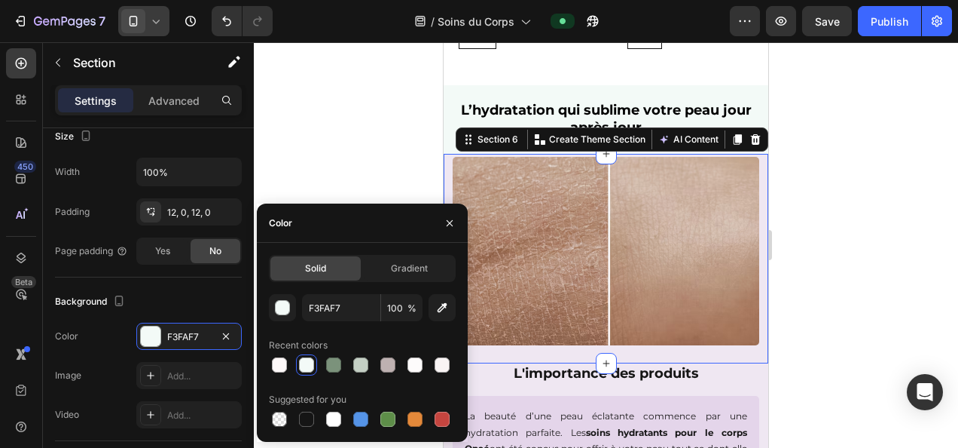
click at [446, 166] on div "Image" at bounding box center [606, 251] width 325 height 188
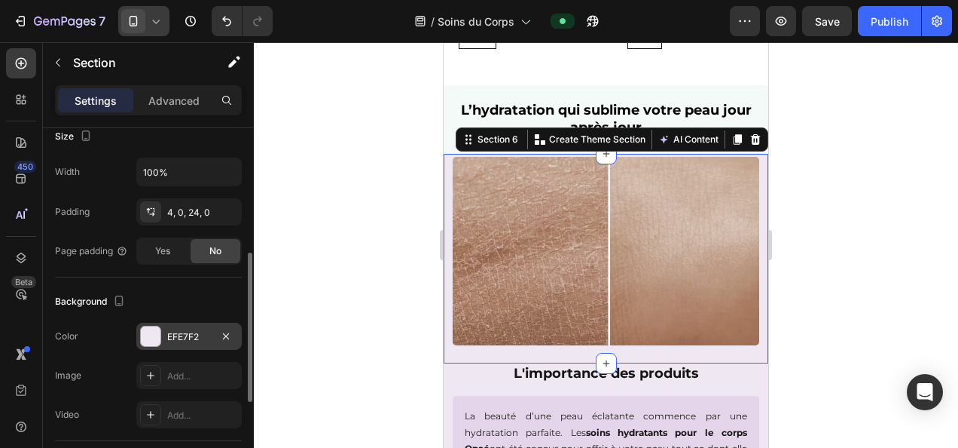
click at [188, 332] on div "EFE7F2" at bounding box center [189, 337] width 44 height 14
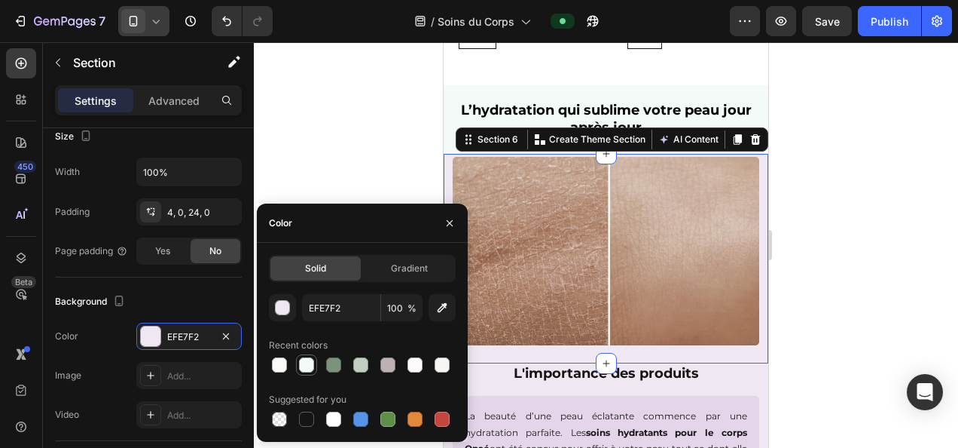
click at [306, 363] on div at bounding box center [306, 364] width 15 height 15
type input "F3FAF7"
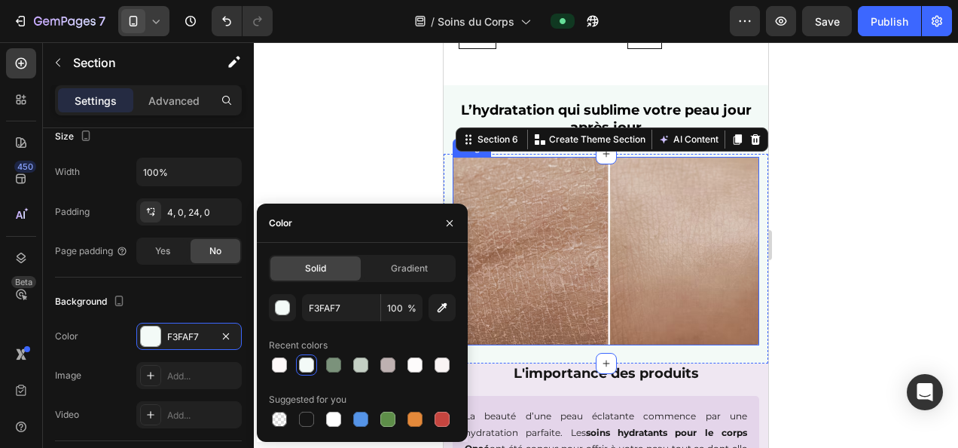
scroll to position [829, 0]
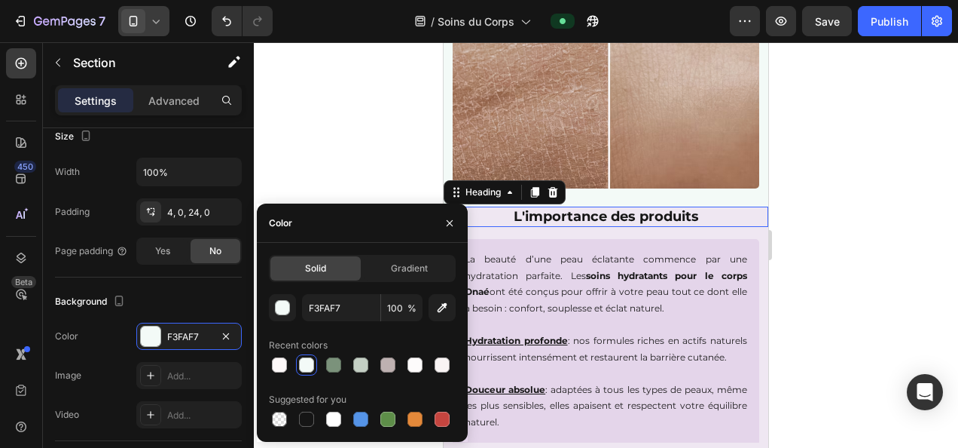
click at [738, 222] on h2 "L'importance des produits" at bounding box center [606, 216] width 325 height 20
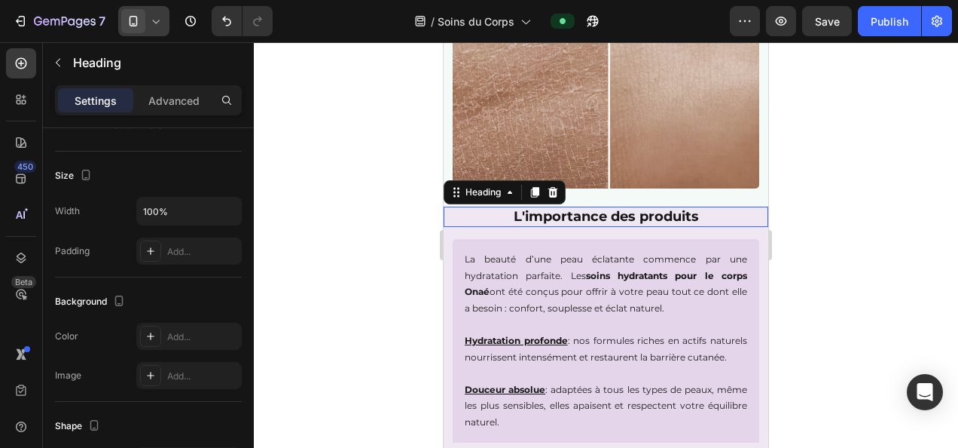
scroll to position [0, 0]
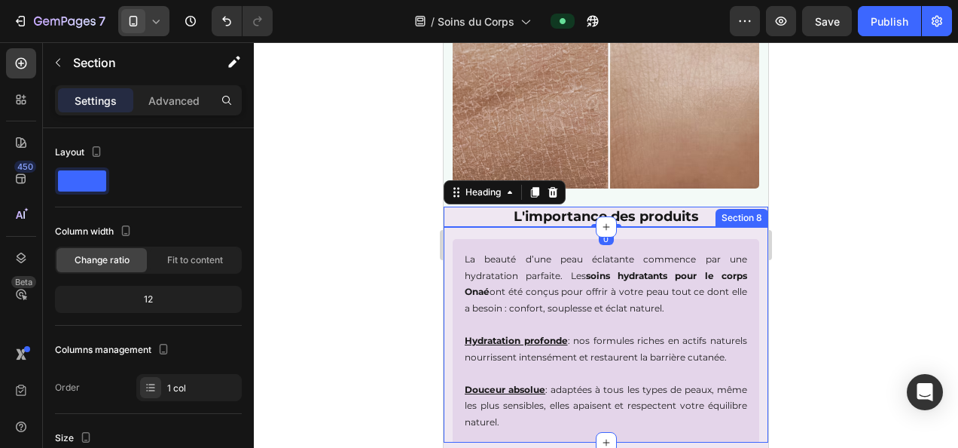
click at [512, 231] on div "La beauté d’une peau éclatante commence par une hydratation parfaite. Les soins…" at bounding box center [606, 335] width 325 height 216
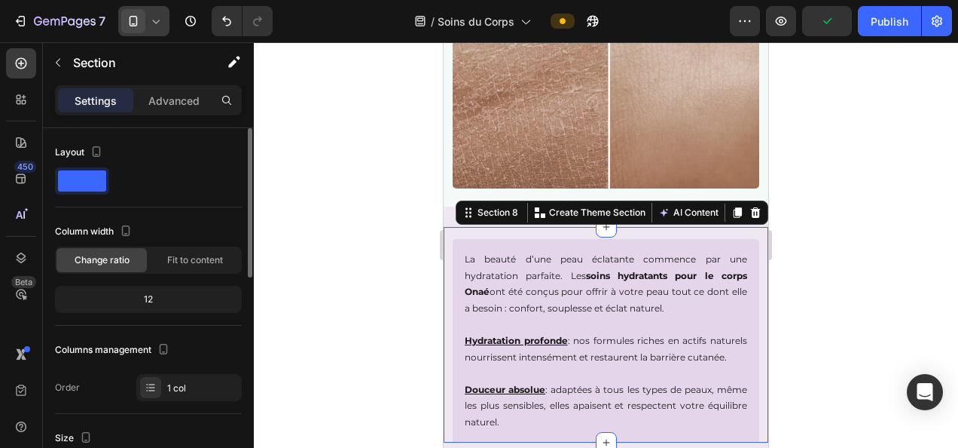
scroll to position [301, 0]
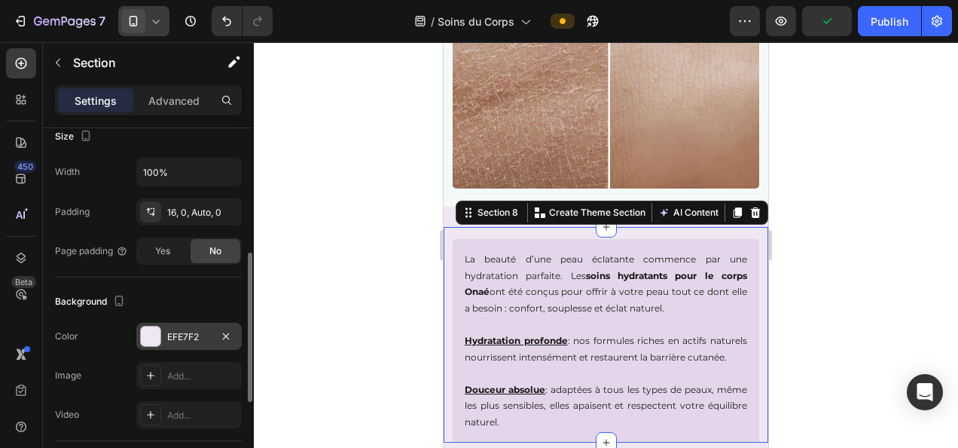
click at [191, 344] on div "EFE7F2" at bounding box center [188, 335] width 105 height 27
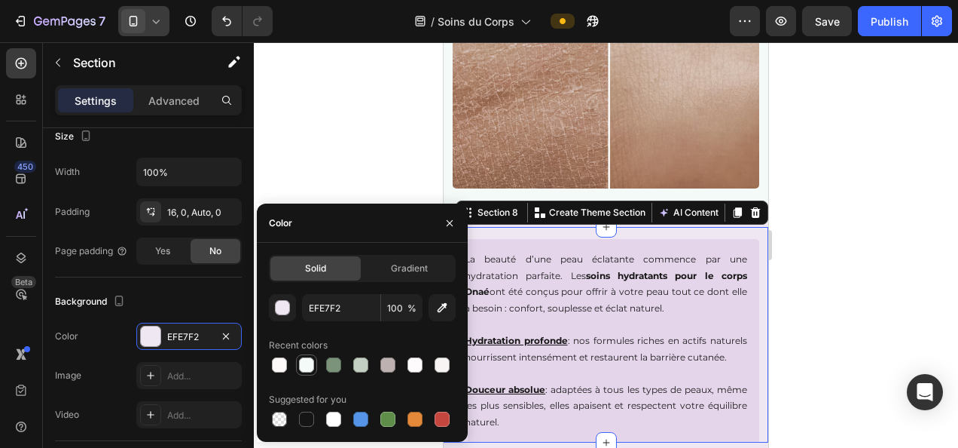
click at [301, 364] on div at bounding box center [306, 364] width 15 height 15
type input "F3FAF7"
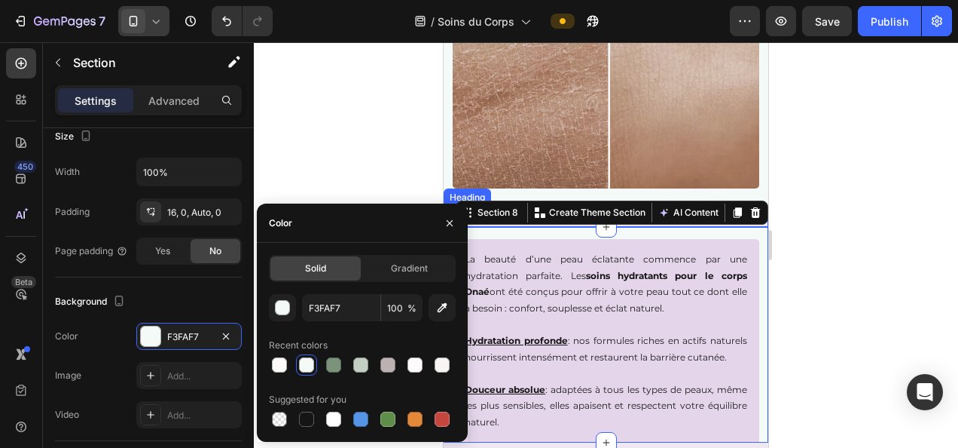
click at [738, 225] on h2 "L'importance des produits" at bounding box center [606, 216] width 325 height 20
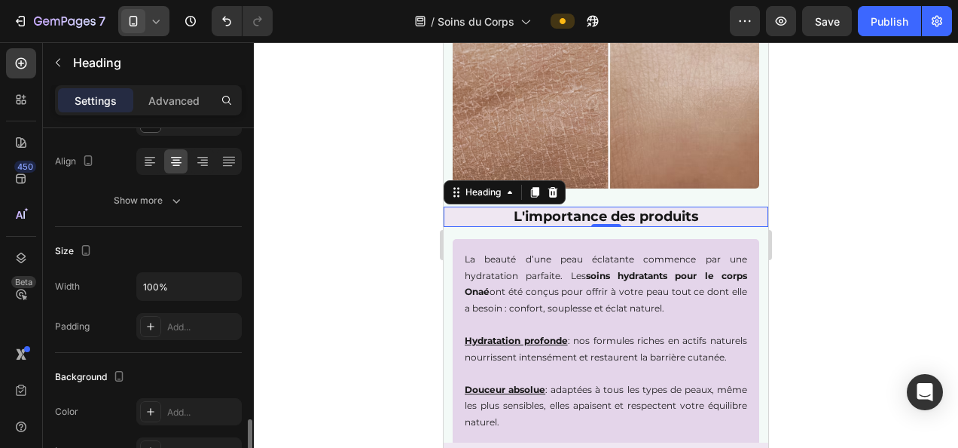
scroll to position [377, 0]
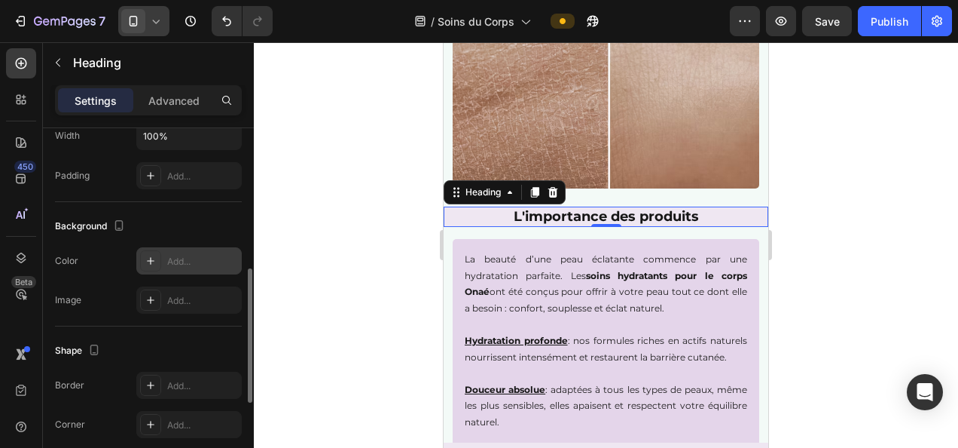
click at [168, 262] on div "Add..." at bounding box center [202, 262] width 71 height 14
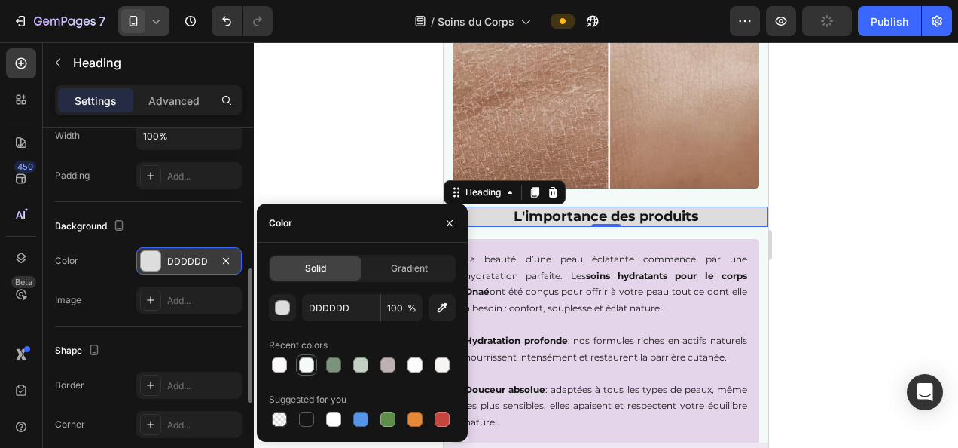
click at [307, 364] on div at bounding box center [306, 364] width 15 height 15
type input "F3FAF7"
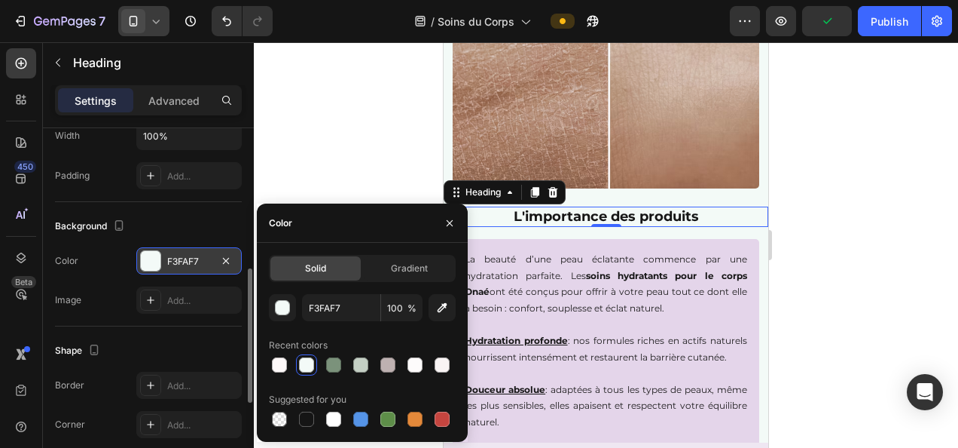
click at [341, 146] on div at bounding box center [606, 244] width 705 height 405
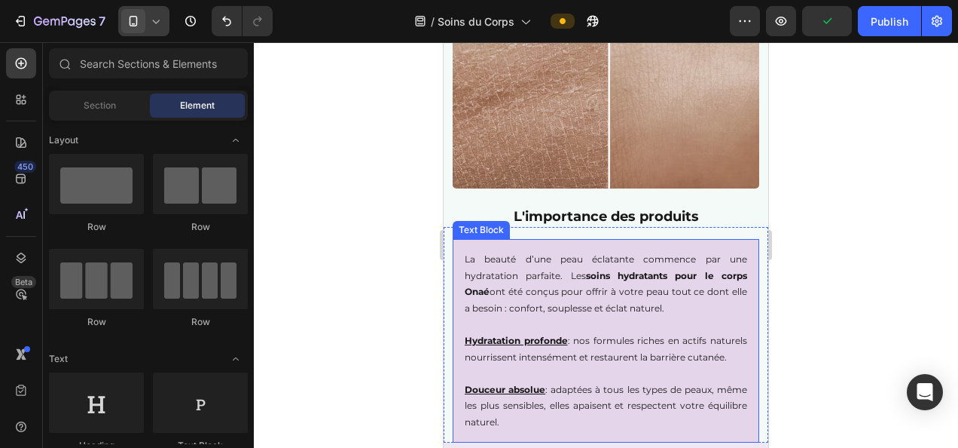
click at [459, 321] on div "La beauté d’une peau éclatante commence par une hydratation parfaite. Les soins…" at bounding box center [606, 340] width 307 height 203
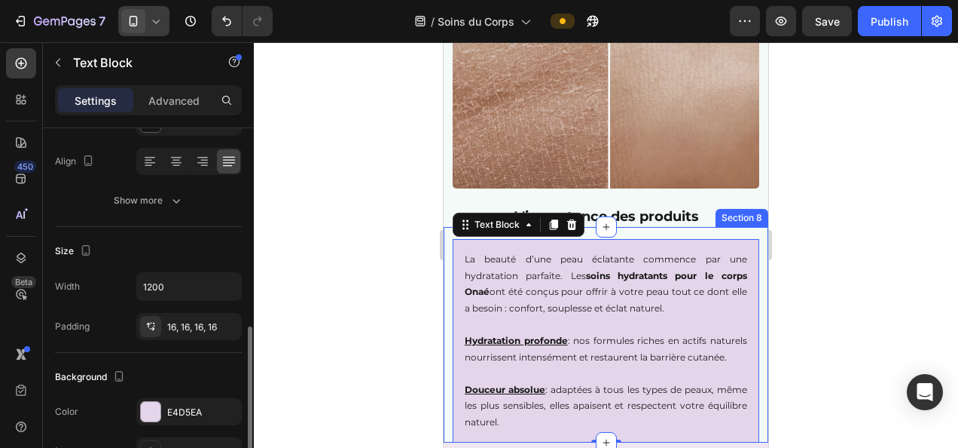
scroll to position [301, 0]
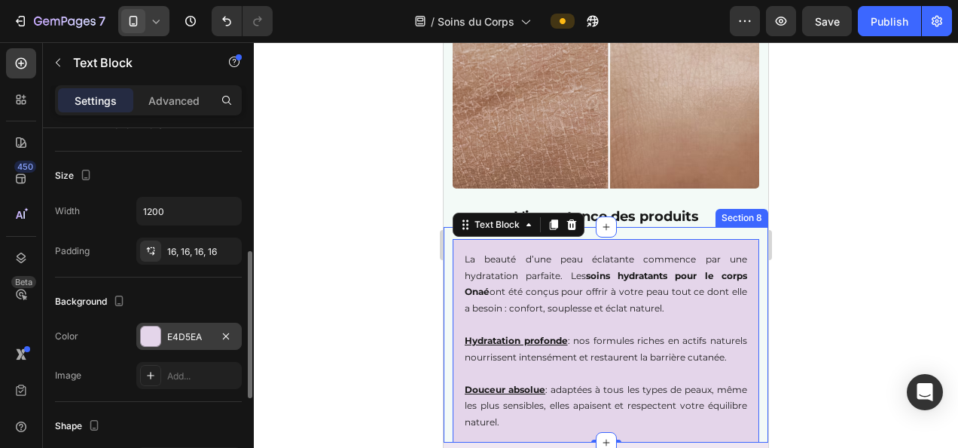
click at [185, 326] on div "E4D5EA" at bounding box center [188, 335] width 105 height 27
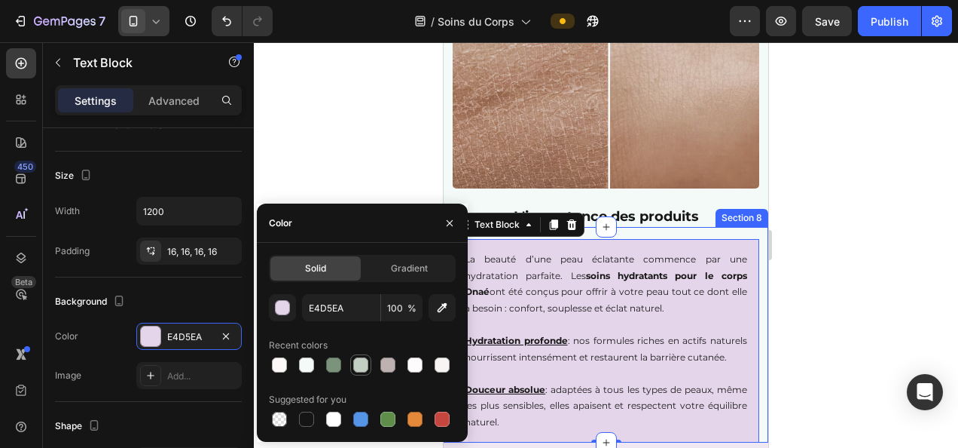
click at [359, 362] on div at bounding box center [360, 364] width 15 height 15
type input "C4CFC4"
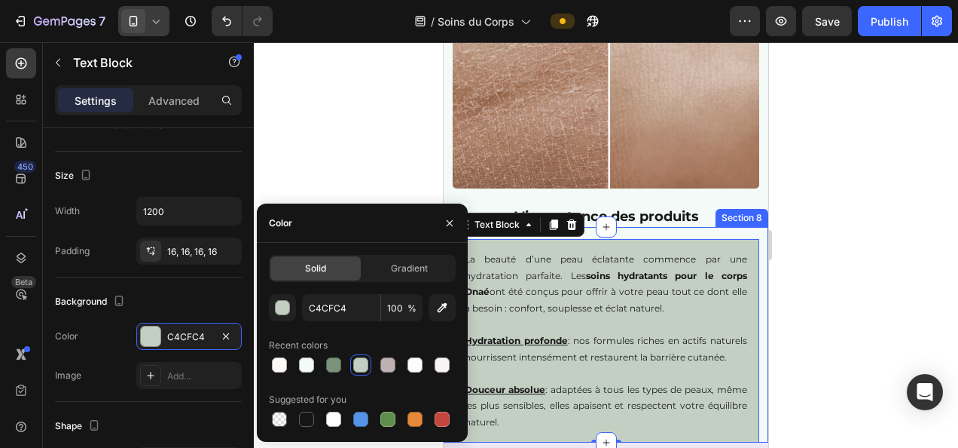
click at [338, 122] on div at bounding box center [606, 244] width 705 height 405
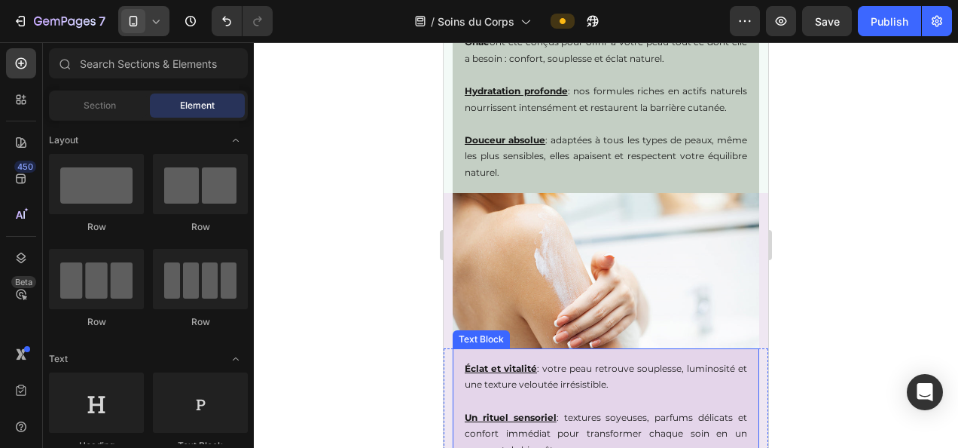
scroll to position [1055, 0]
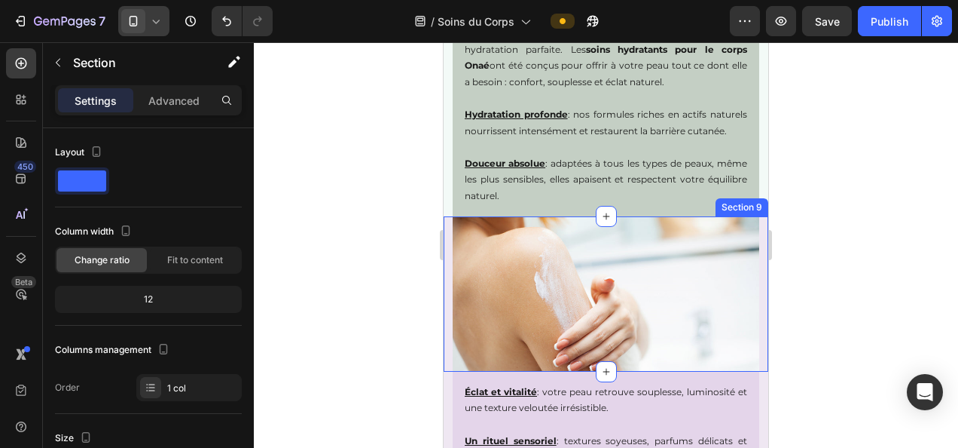
click at [448, 255] on div "Image" at bounding box center [606, 293] width 325 height 155
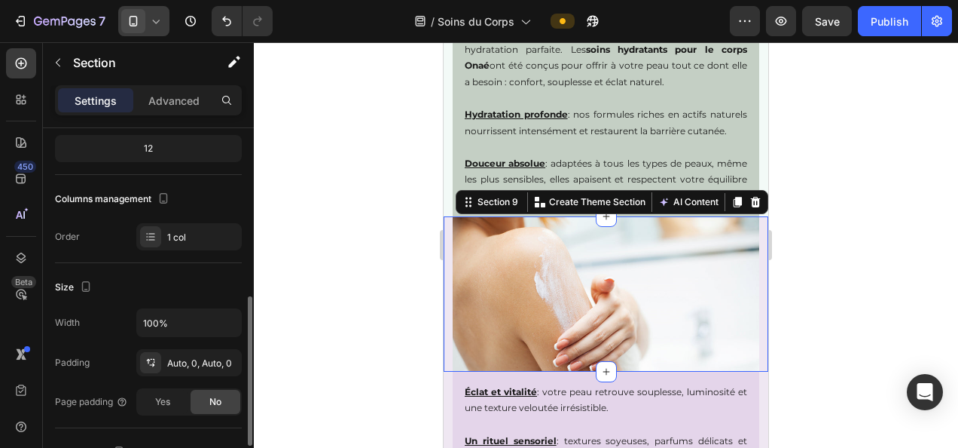
scroll to position [301, 0]
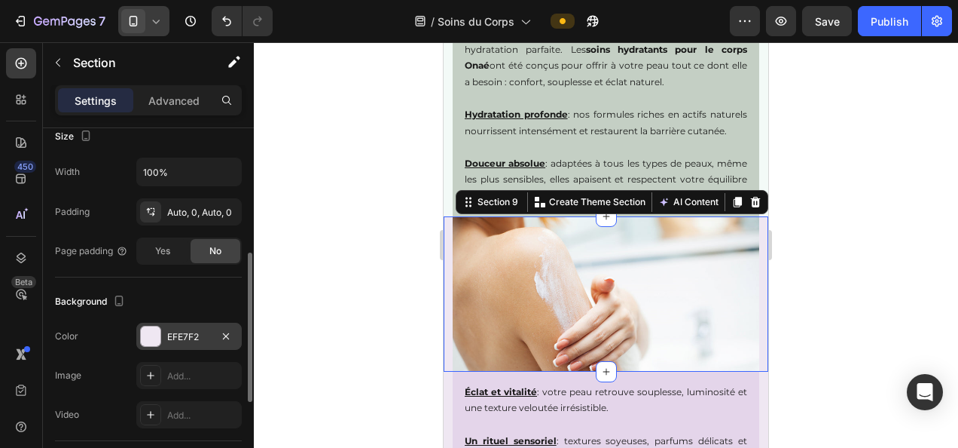
click at [185, 331] on div "EFE7F2" at bounding box center [189, 337] width 44 height 14
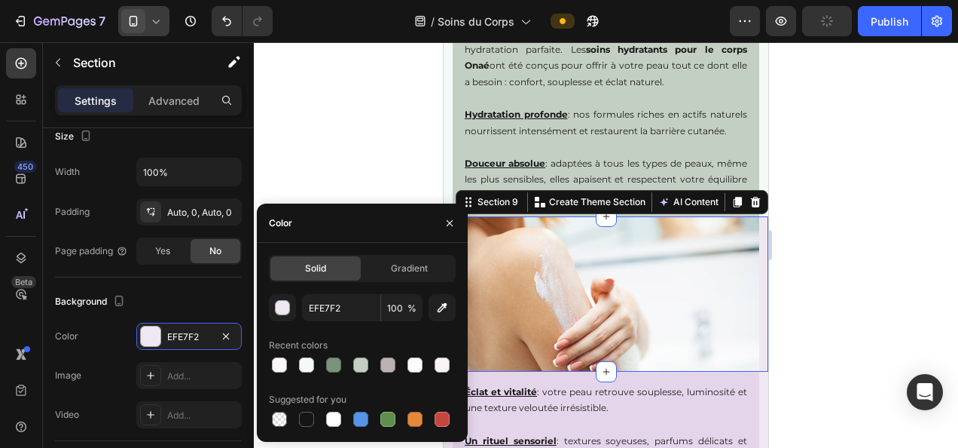
click at [307, 362] on div at bounding box center [306, 364] width 15 height 15
type input "F3FAF7"
click at [357, 146] on div at bounding box center [606, 244] width 705 height 405
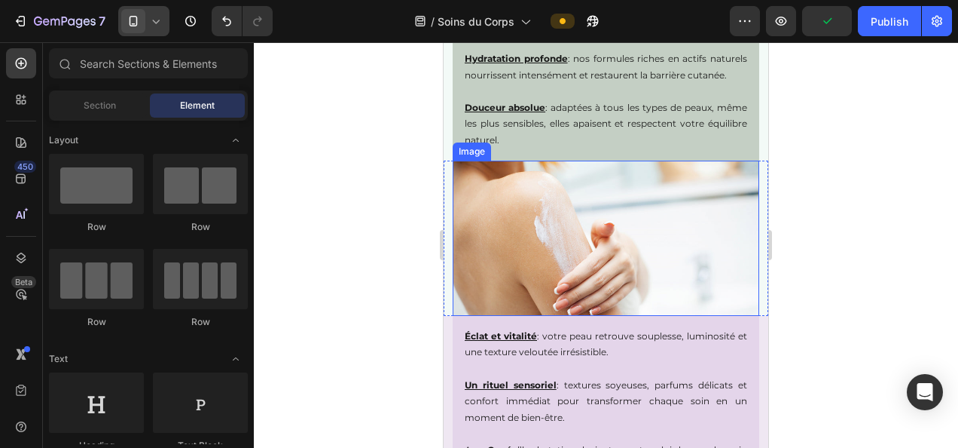
scroll to position [1206, 0]
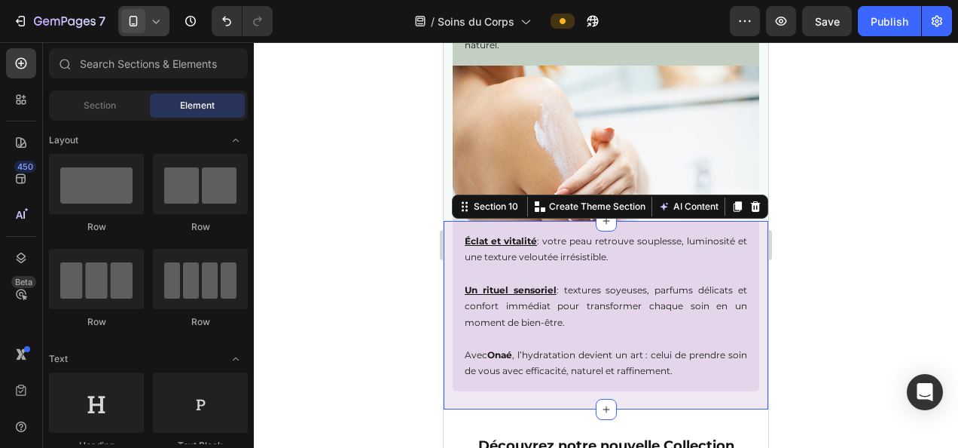
click at [448, 271] on div "Éclat et vitalité : votre peau retrouve souplesse, luminosité et une texture ve…" at bounding box center [606, 306] width 325 height 170
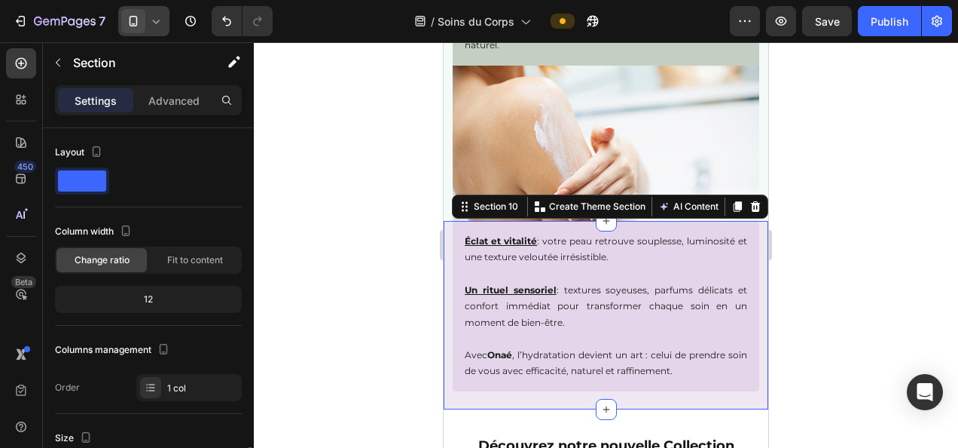
scroll to position [301, 0]
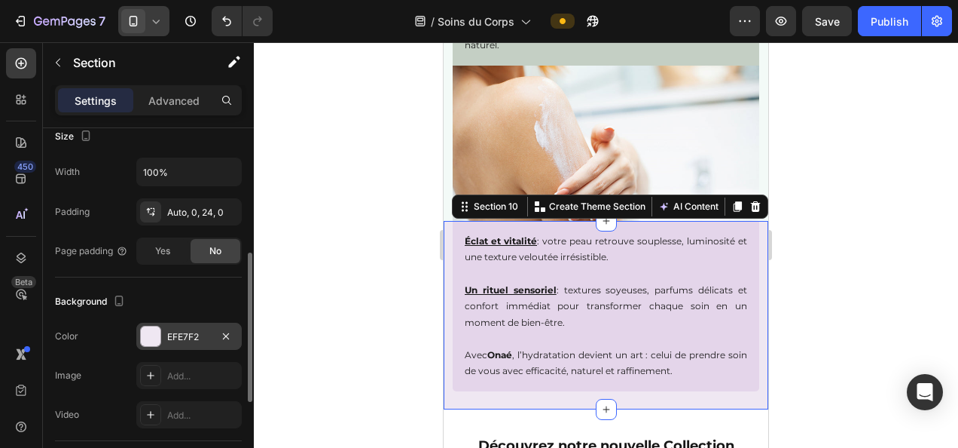
click at [178, 335] on div "EFE7F2" at bounding box center [189, 337] width 44 height 14
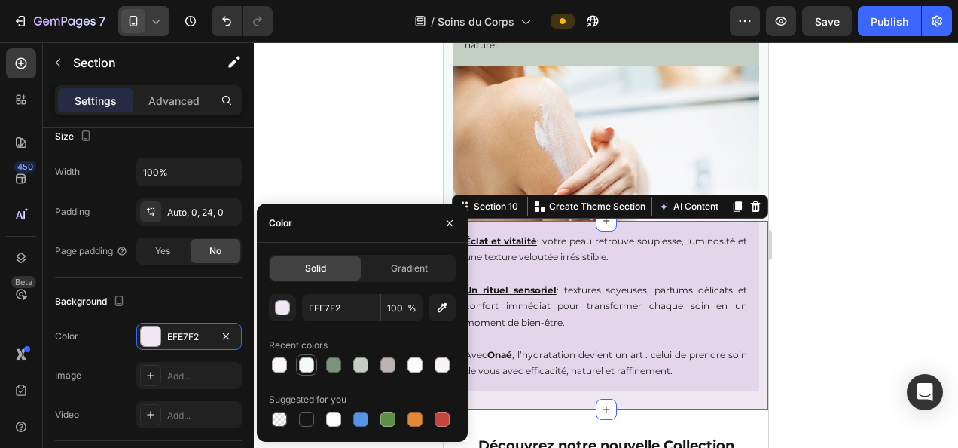
click at [301, 362] on div at bounding box center [306, 364] width 15 height 15
type input "F3FAF7"
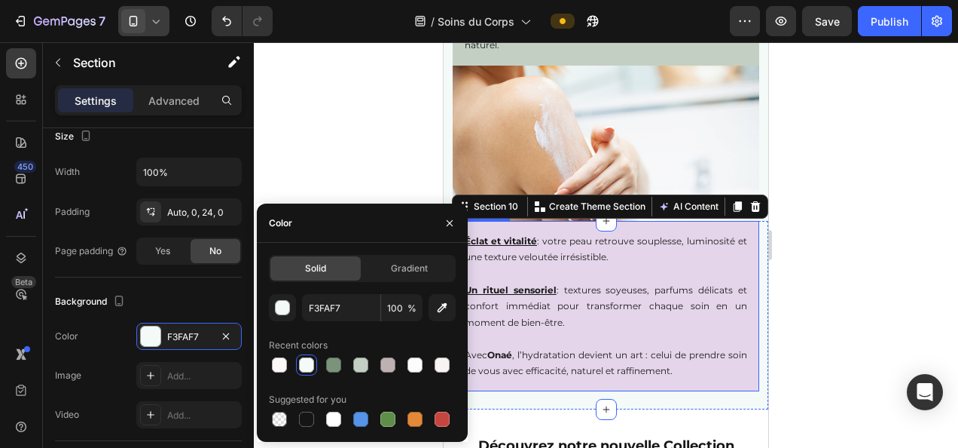
click at [592, 327] on p "Un rituel sensoriel : textures soyeuses, parfums délicats et confort immédiat p…" at bounding box center [606, 297] width 283 height 65
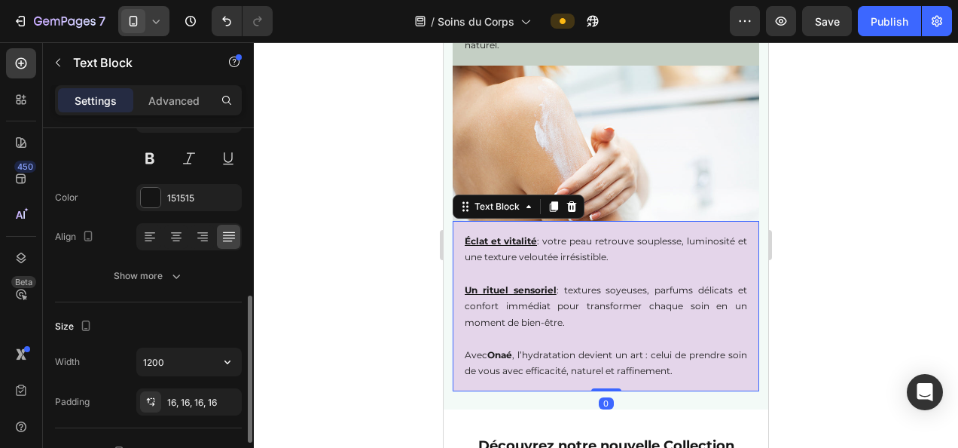
scroll to position [226, 0]
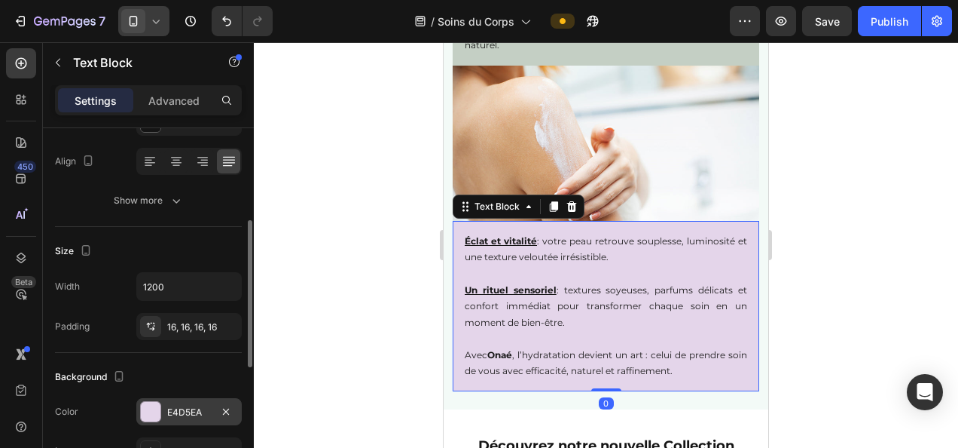
click at [178, 405] on div "E4D5EA" at bounding box center [189, 412] width 44 height 14
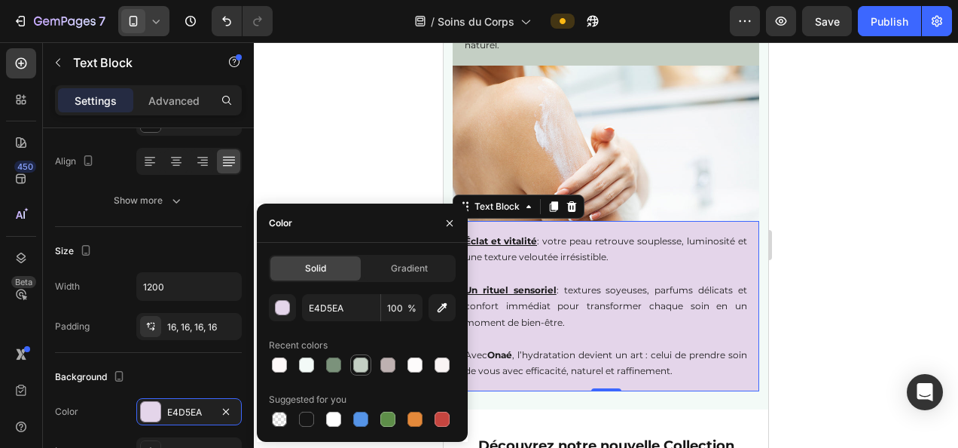
click at [362, 362] on div at bounding box center [360, 364] width 15 height 15
type input "C4CFC4"
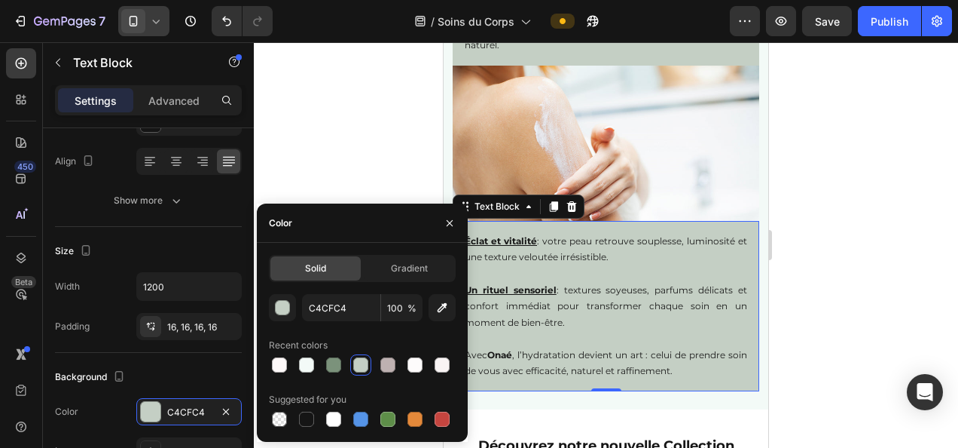
click at [322, 134] on div at bounding box center [606, 244] width 705 height 405
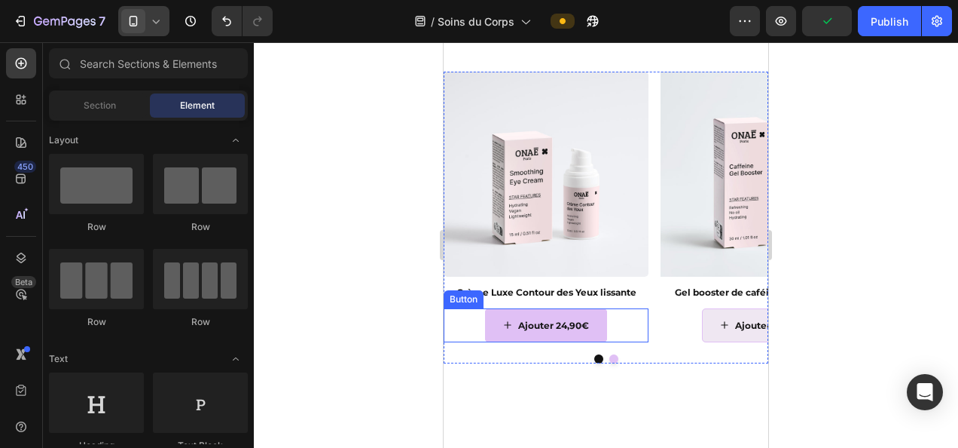
scroll to position [1658, 0]
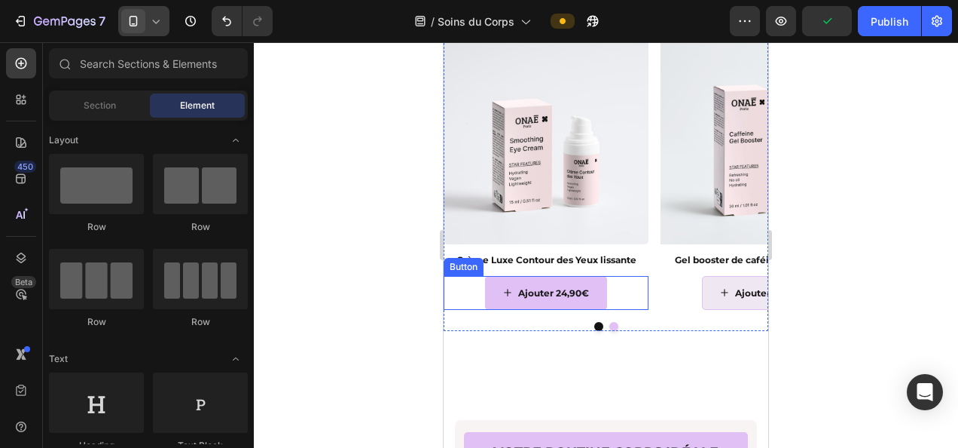
click at [493, 293] on button "Ajouter 24,90€" at bounding box center [546, 293] width 122 height 35
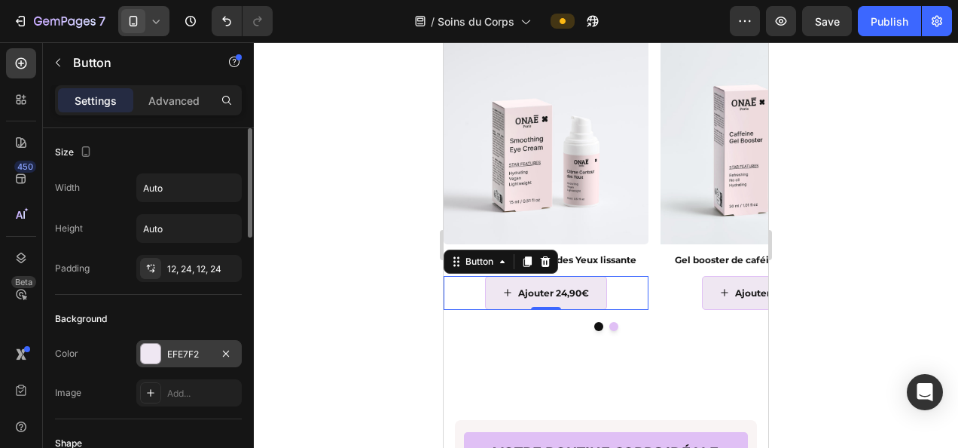
click at [189, 356] on div "EFE7F2" at bounding box center [189, 354] width 44 height 14
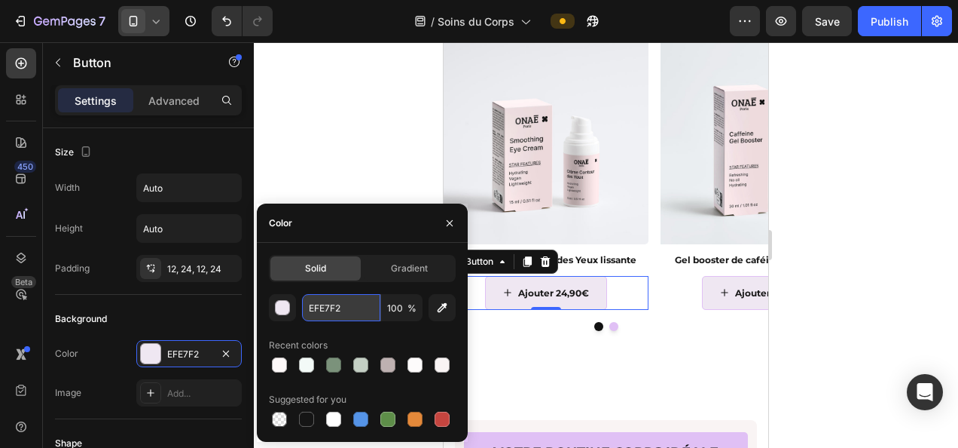
click at [336, 306] on input "EFE7F2" at bounding box center [341, 307] width 78 height 27
paste input "FDFBFB"
type input "FDFBFB"
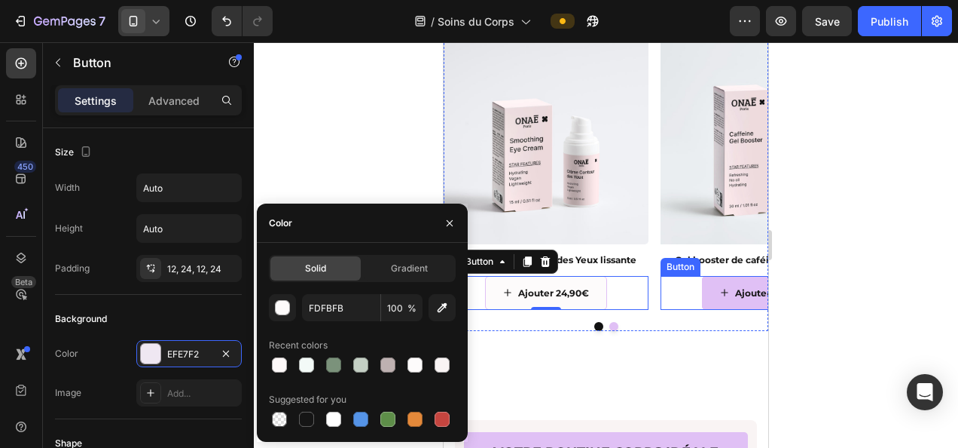
click at [733, 294] on div "Ajouter 24,90€" at bounding box center [763, 293] width 86 height 17
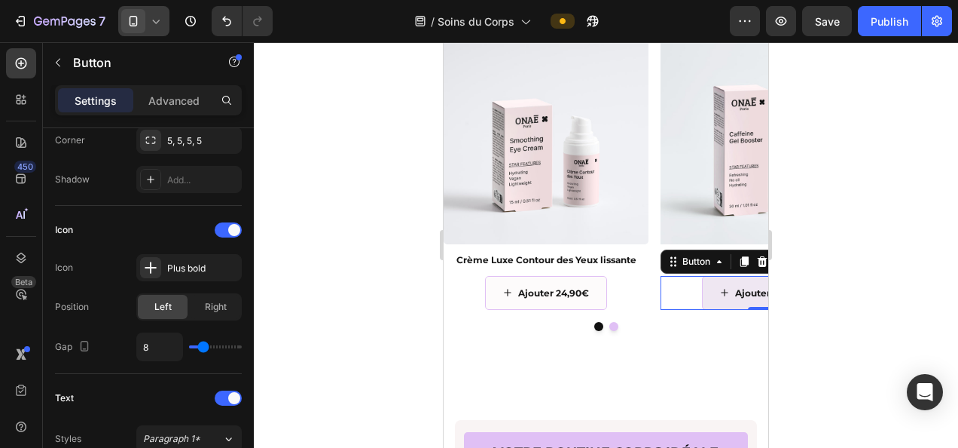
scroll to position [0, 0]
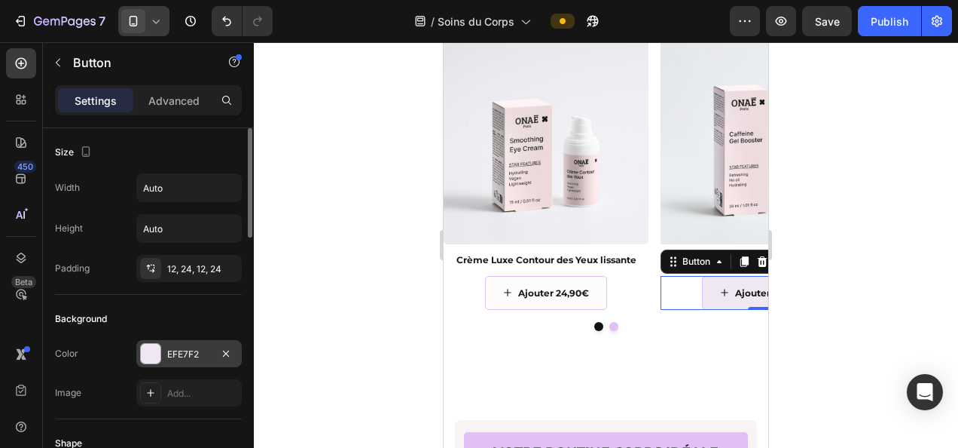
click at [185, 347] on div "EFE7F2" at bounding box center [189, 354] width 44 height 14
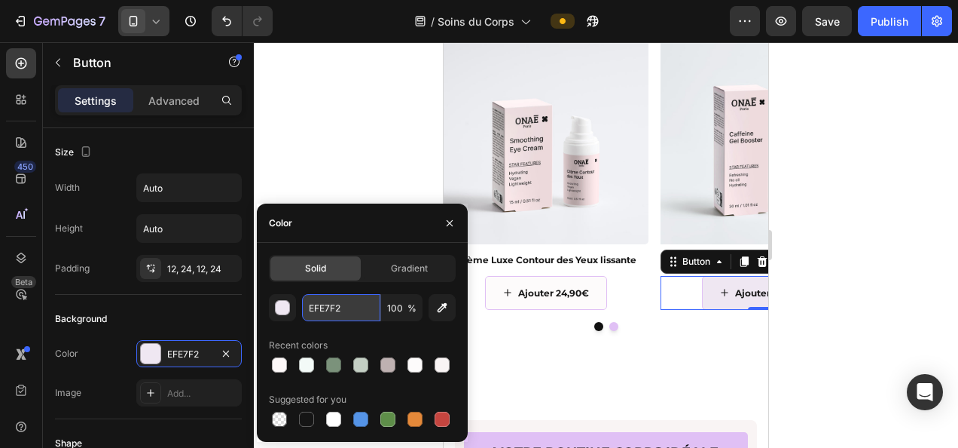
click at [342, 306] on input "EFE7F2" at bounding box center [341, 307] width 78 height 27
paste input "FDFBFB"
type input "FDFBFB"
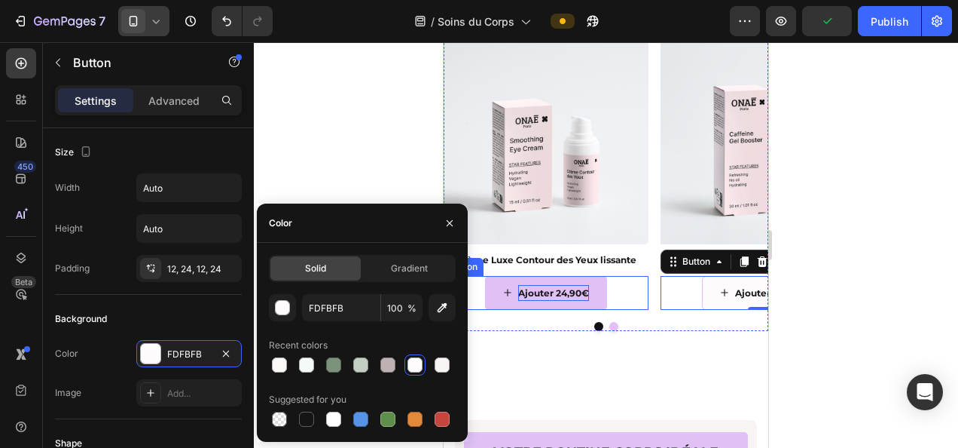
click at [528, 300] on p "Ajouter 24,90€" at bounding box center [553, 293] width 71 height 17
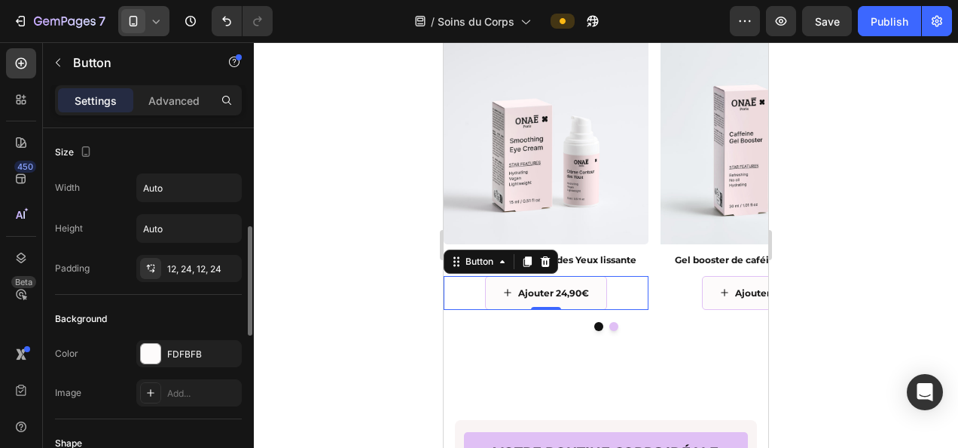
scroll to position [151, 0]
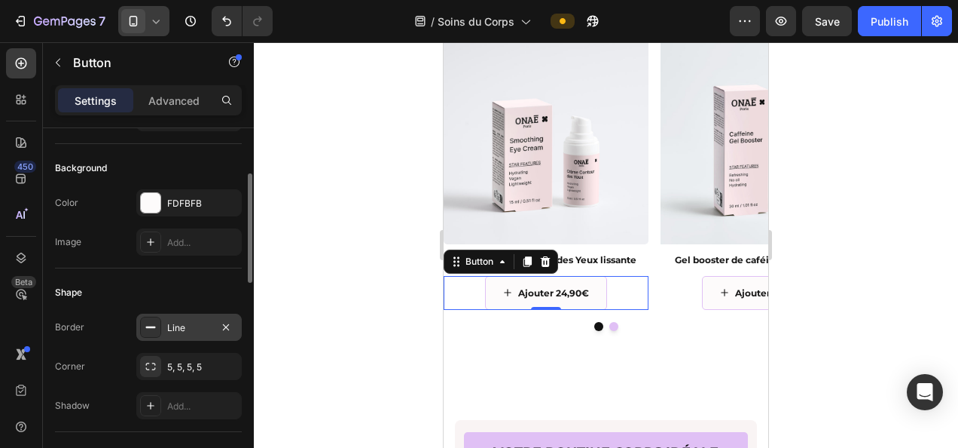
click at [194, 324] on div "Line" at bounding box center [189, 328] width 44 height 14
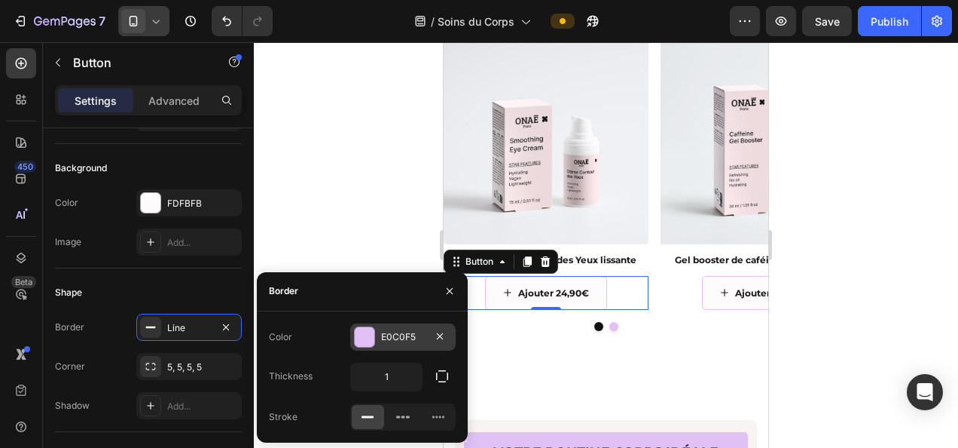
click at [395, 338] on div "E0C0F5" at bounding box center [403, 337] width 44 height 14
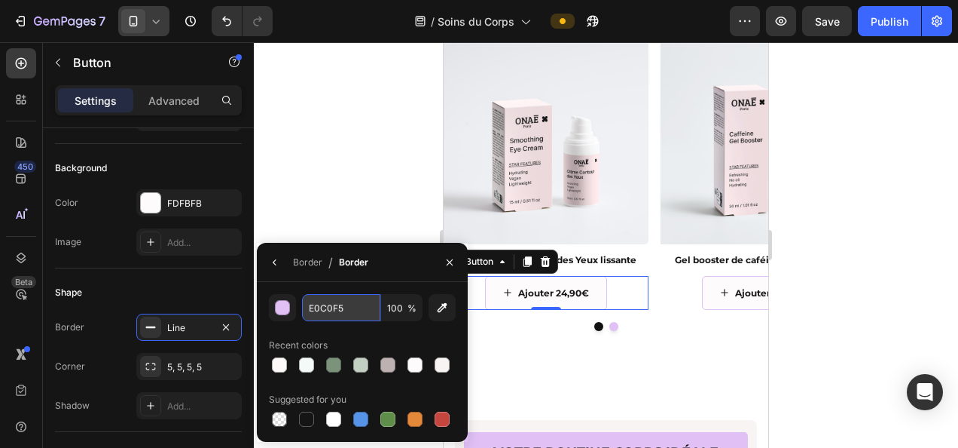
click at [337, 313] on input "E0C0F5" at bounding box center [341, 307] width 78 height 27
paste input "BEB1B1"
type input "BEB1B1"
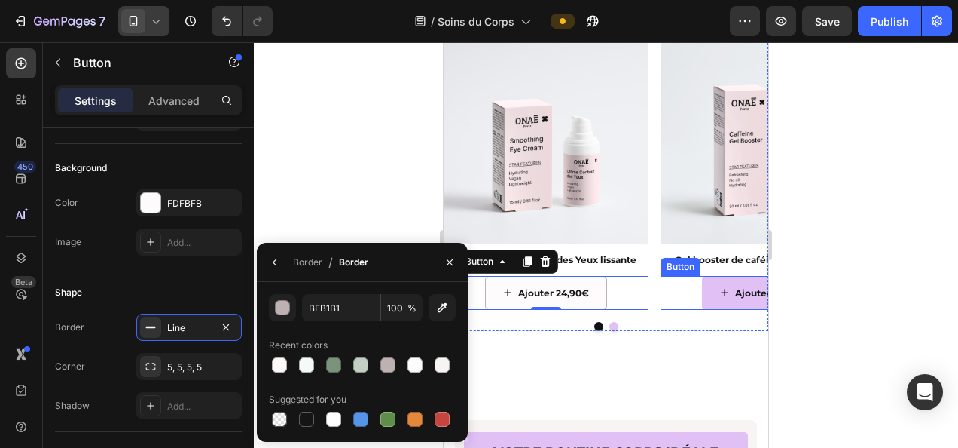
click at [717, 294] on button "Ajouter 24,90€" at bounding box center [763, 293] width 122 height 35
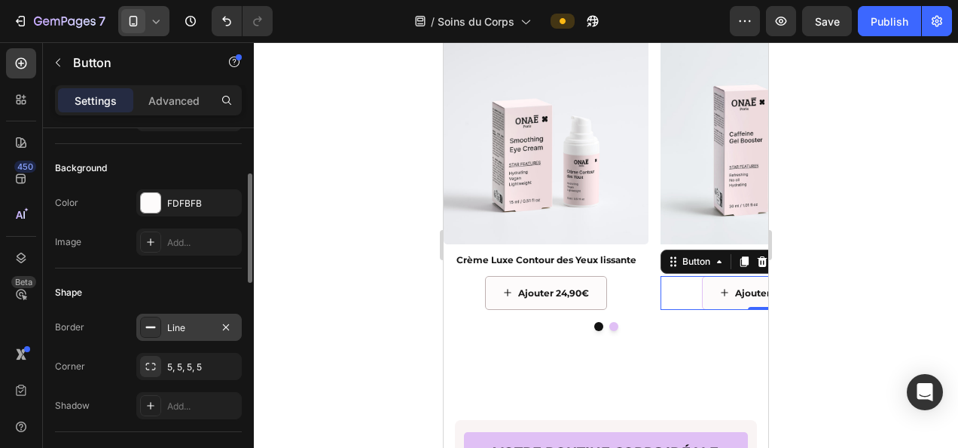
click at [194, 321] on div "Line" at bounding box center [189, 328] width 44 height 14
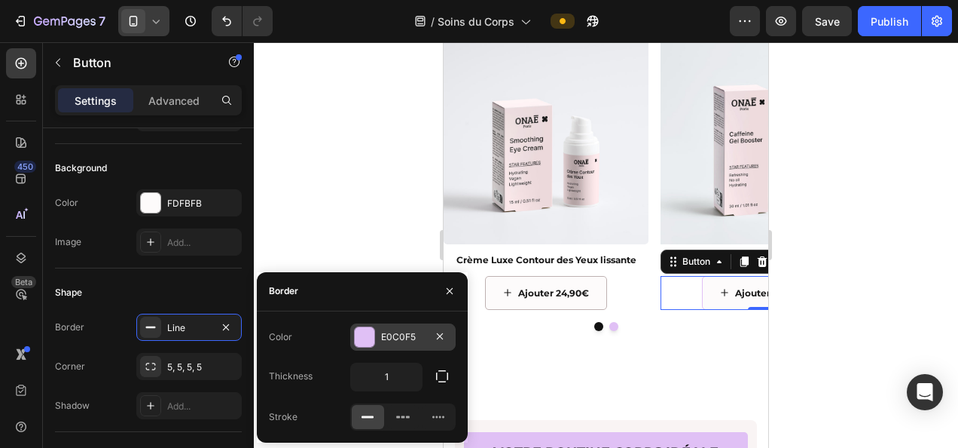
click at [389, 334] on div "E0C0F5" at bounding box center [403, 337] width 44 height 14
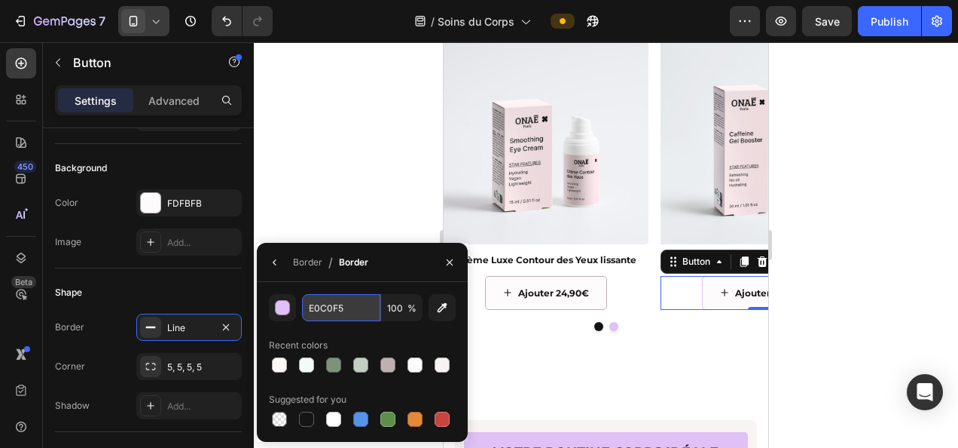
click at [334, 306] on input "E0C0F5" at bounding box center [341, 307] width 78 height 27
paste input "BEB1B1"
type input "BEB1B1"
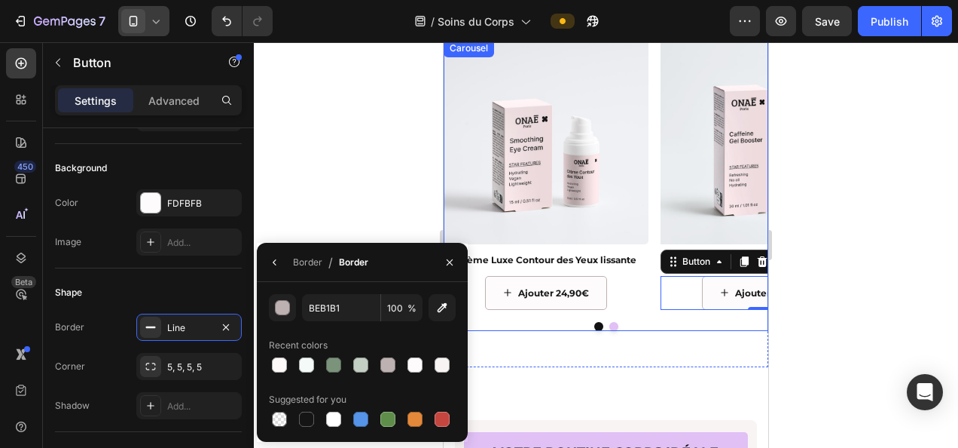
click at [801, 316] on div at bounding box center [606, 244] width 705 height 405
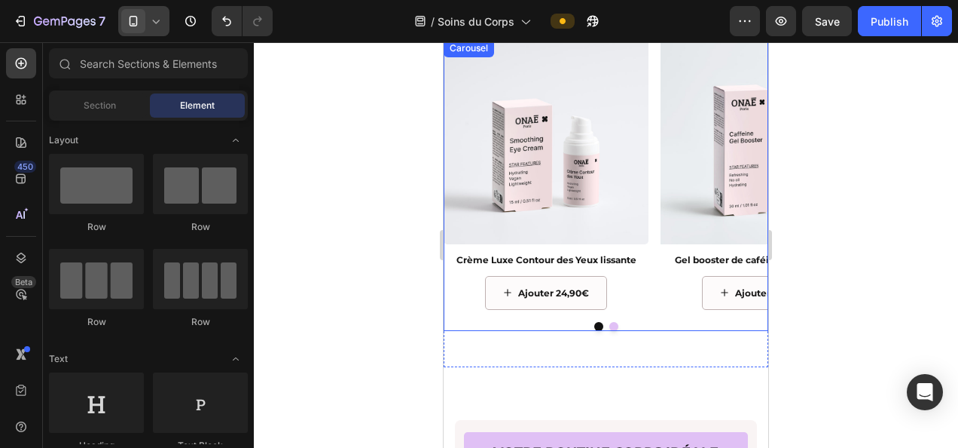
click at [634, 322] on div at bounding box center [606, 326] width 325 height 9
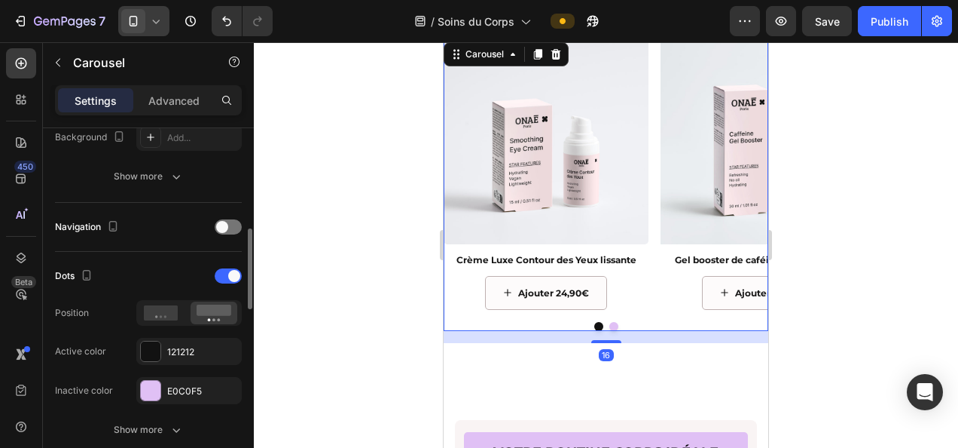
scroll to position [377, 0]
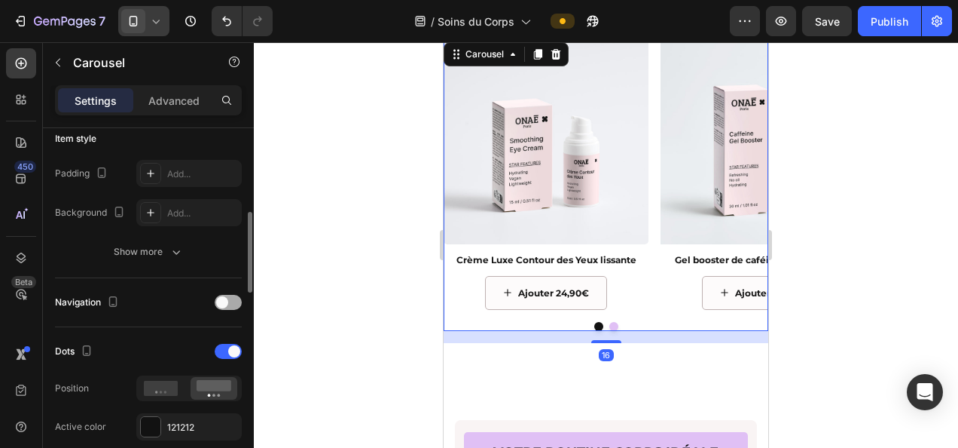
click at [234, 298] on div at bounding box center [228, 302] width 27 height 15
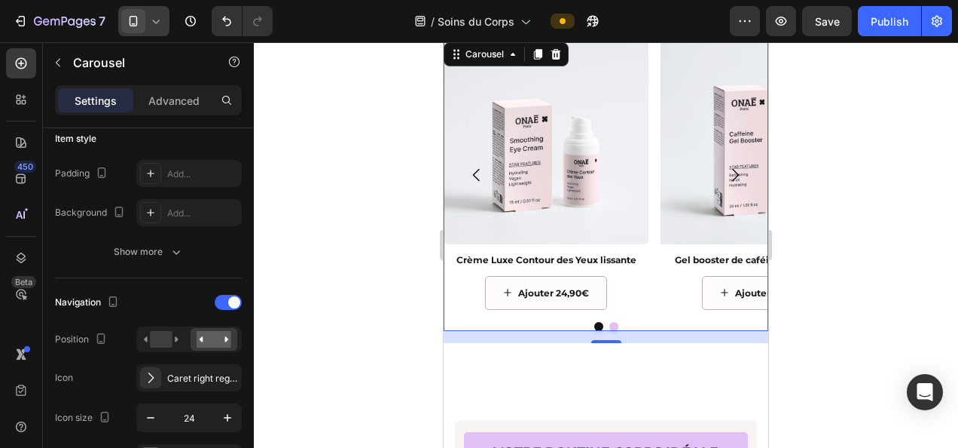
click at [732, 175] on icon "Carousel Next Arrow" at bounding box center [735, 174] width 7 height 13
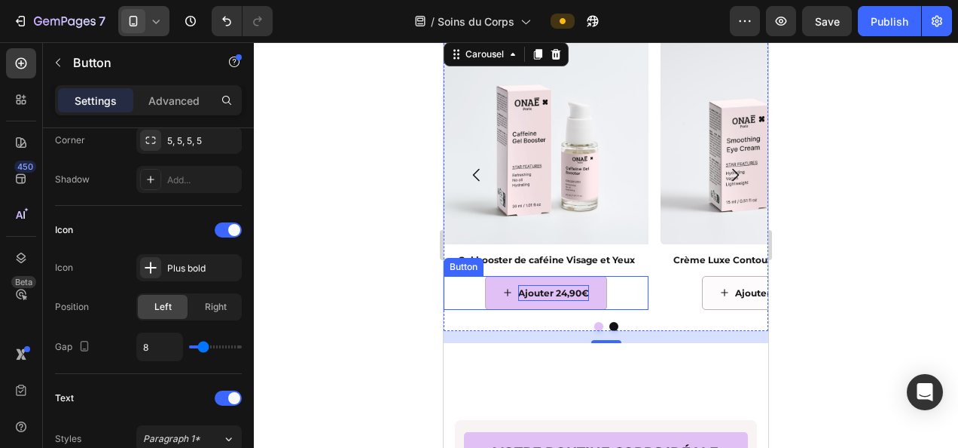
click at [520, 288] on p "Ajouter 24,90€" at bounding box center [553, 293] width 71 height 17
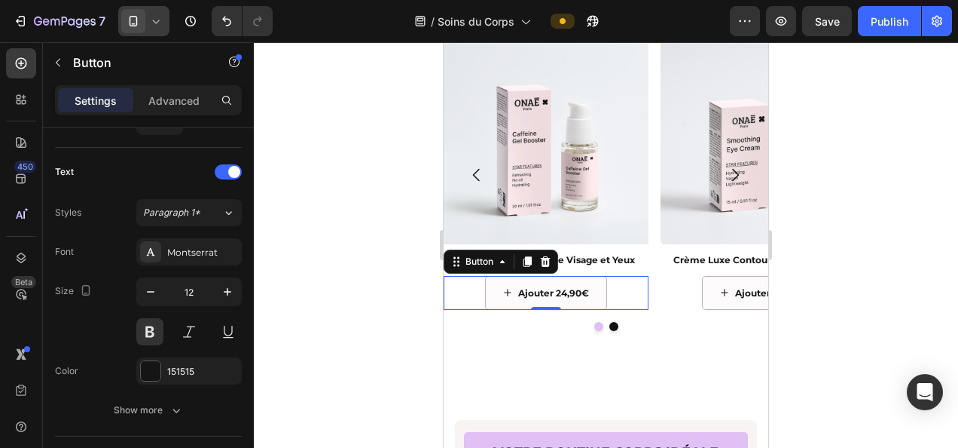
scroll to position [829, 0]
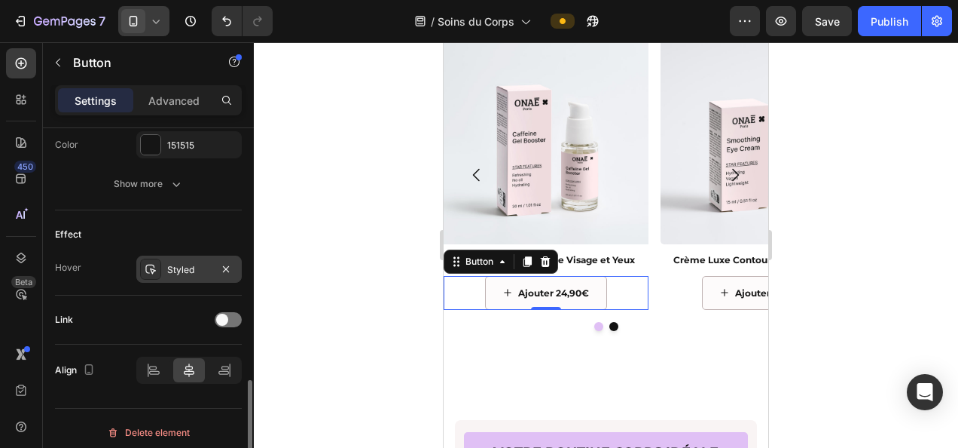
click at [200, 270] on div "Styled" at bounding box center [189, 270] width 44 height 14
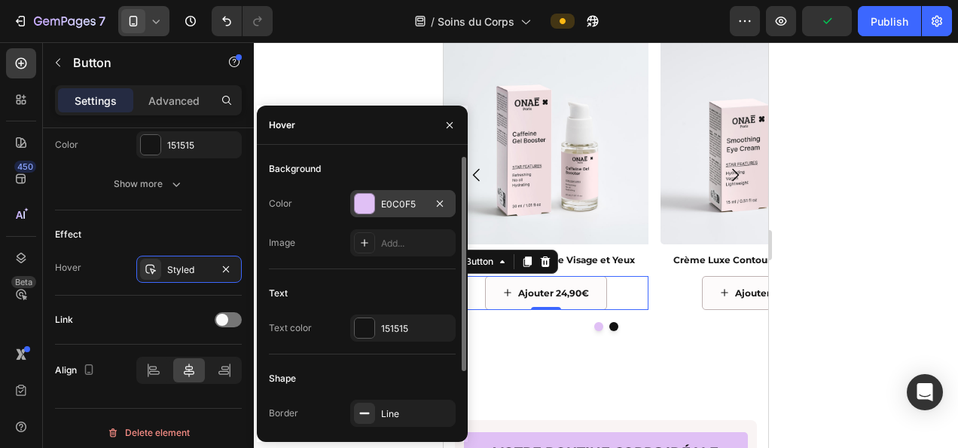
click at [412, 203] on div "E0C0F5" at bounding box center [403, 204] width 44 height 14
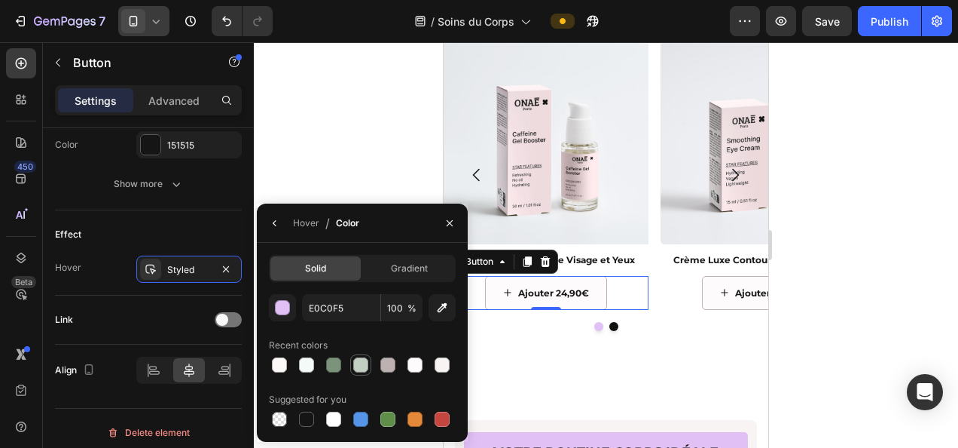
click at [362, 362] on div at bounding box center [360, 364] width 15 height 15
type input "C4CFC4"
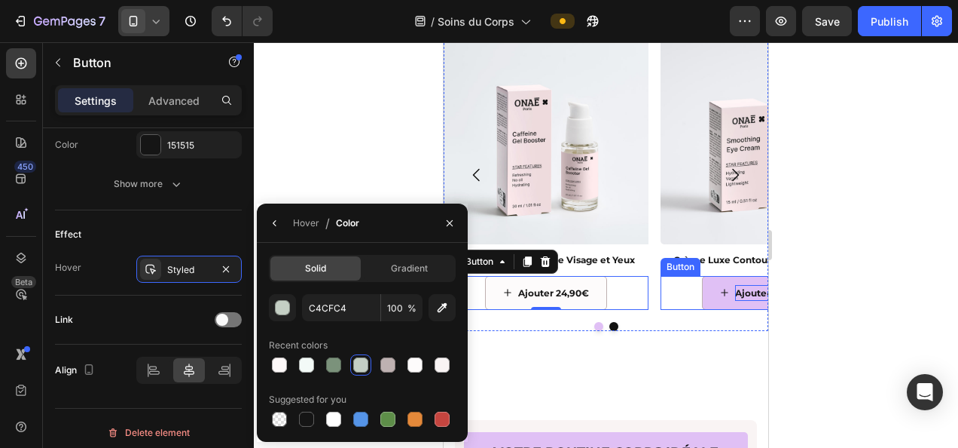
click at [740, 292] on p "Ajouter 24,90€" at bounding box center [770, 293] width 71 height 17
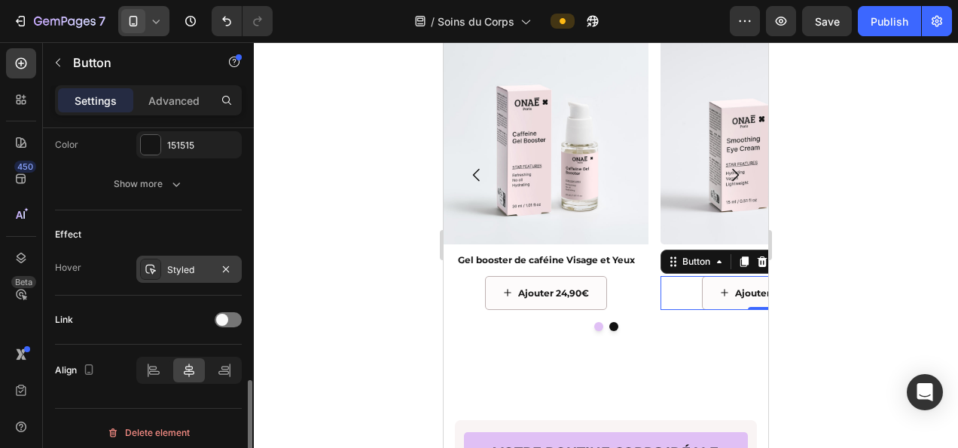
click at [188, 264] on div "Styled" at bounding box center [189, 270] width 44 height 14
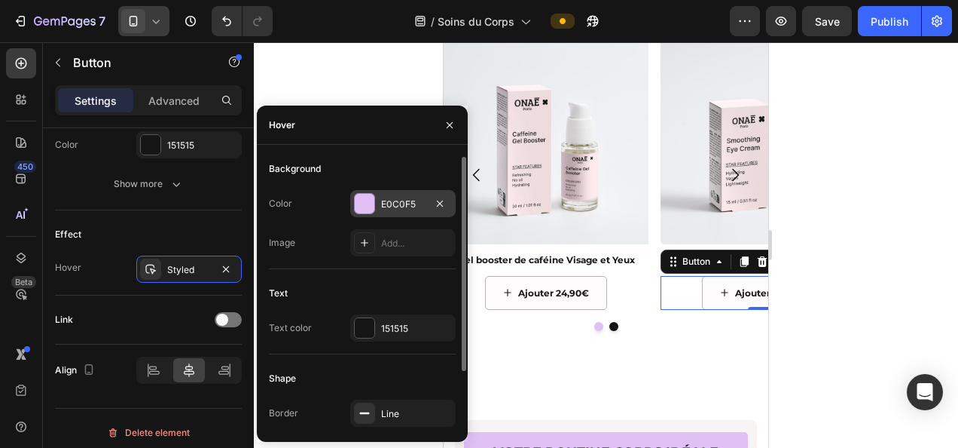
click at [403, 206] on div "E0C0F5" at bounding box center [403, 204] width 44 height 14
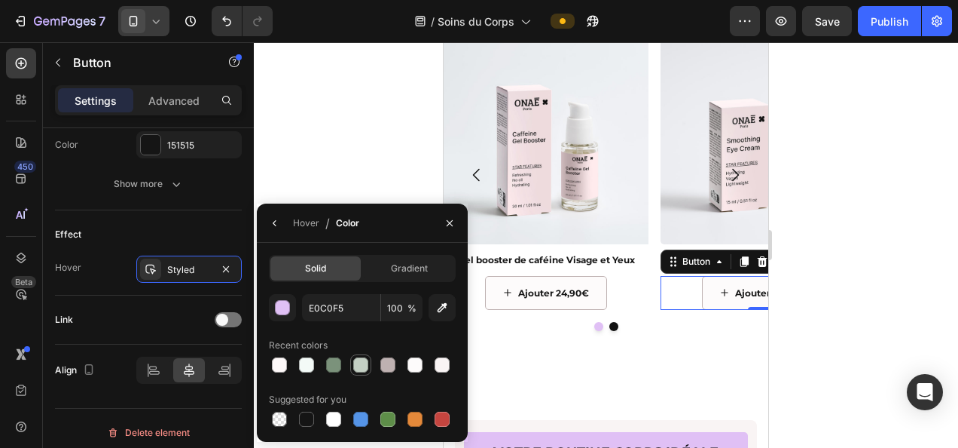
click at [357, 368] on div at bounding box center [360, 364] width 15 height 15
type input "C4CFC4"
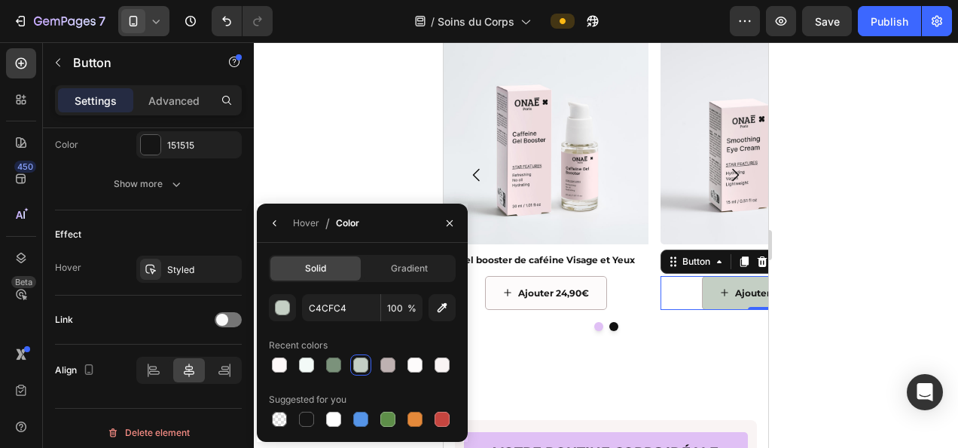
click at [715, 303] on button "Ajouter 24,90€" at bounding box center [763, 293] width 122 height 35
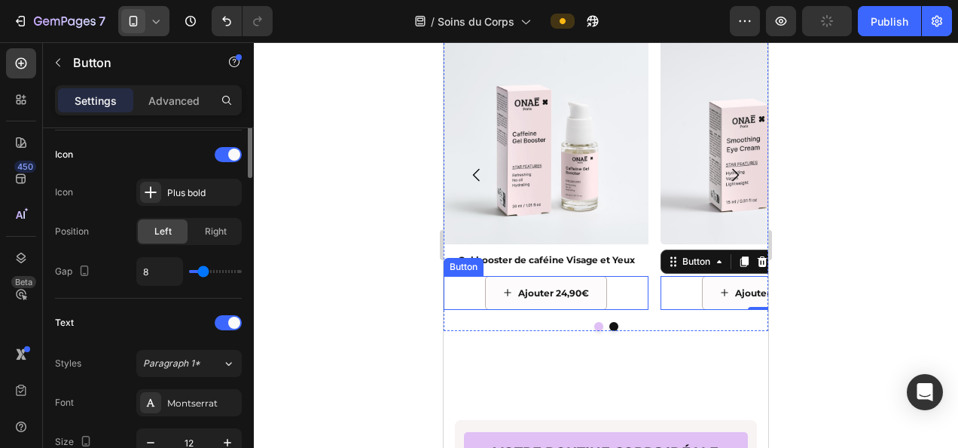
scroll to position [226, 0]
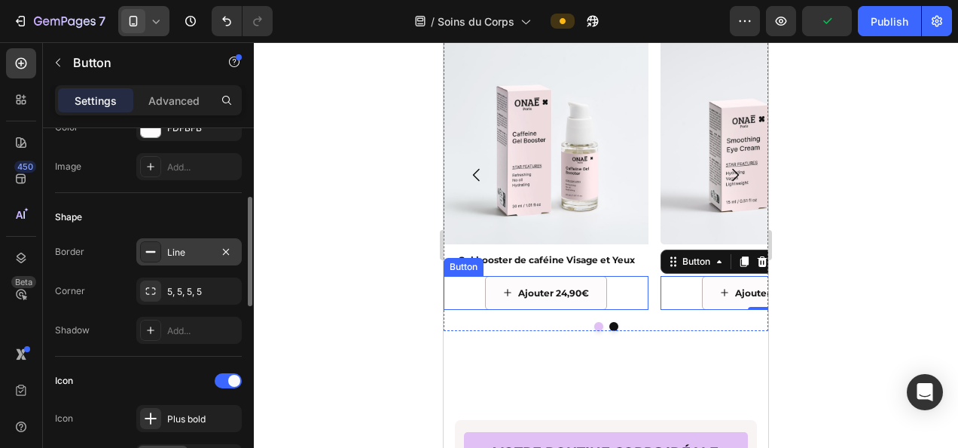
click at [196, 255] on div "Line" at bounding box center [189, 253] width 44 height 14
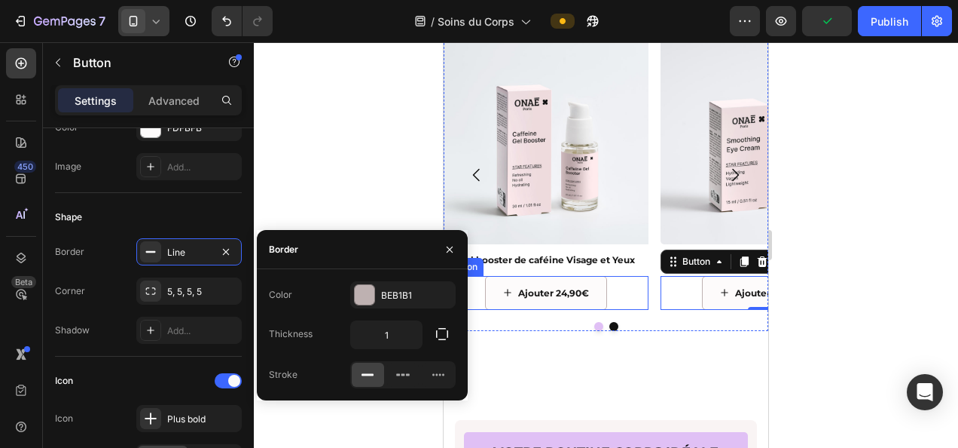
click at [360, 145] on div at bounding box center [606, 244] width 705 height 405
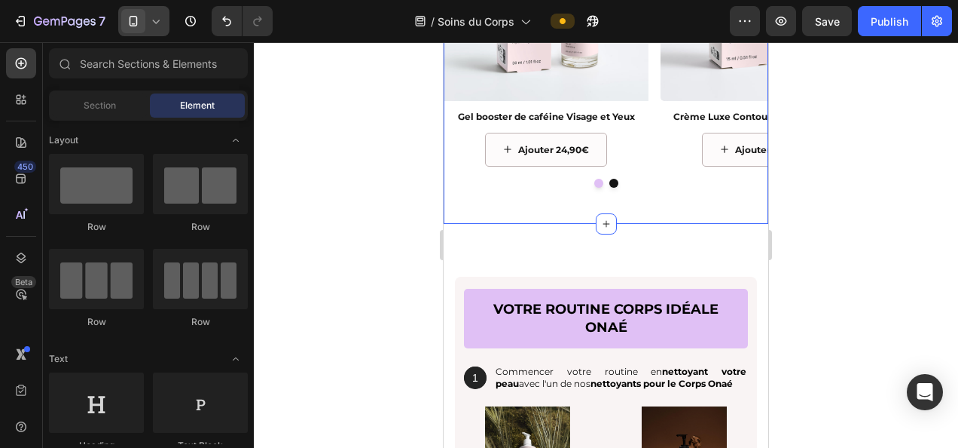
scroll to position [1733, 0]
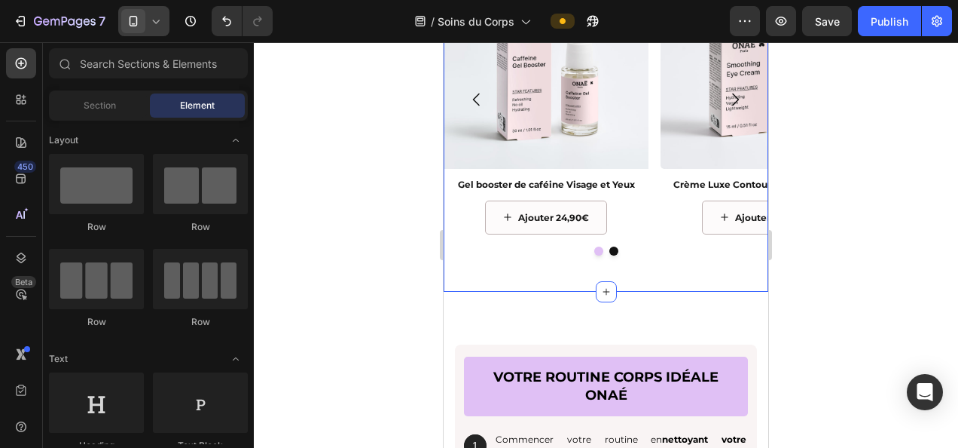
click at [653, 266] on div "Image Crème Luxe Contour des Yeux lissante Text Block Ajouter 24,90€ Button Ima…" at bounding box center [606, 116] width 325 height 304
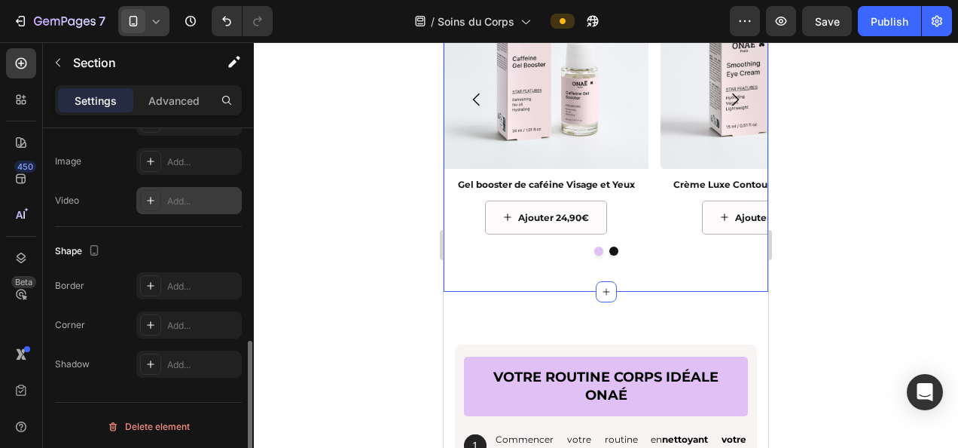
scroll to position [365, 0]
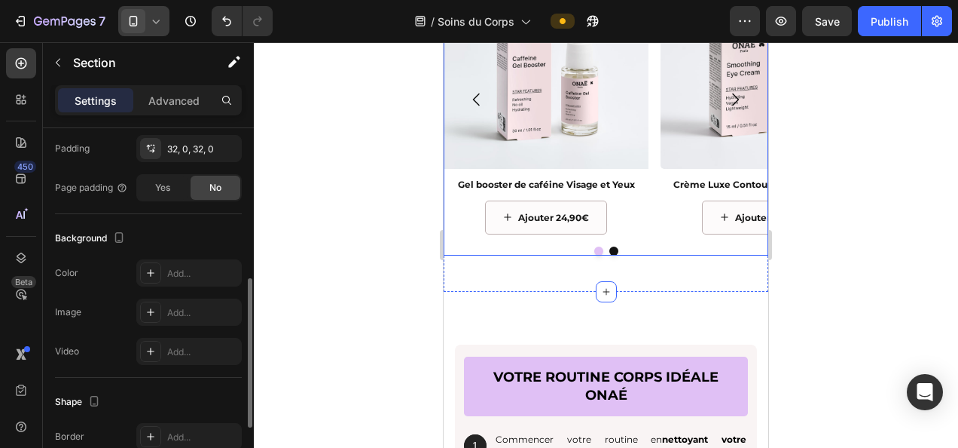
click at [568, 246] on div at bounding box center [606, 250] width 325 height 9
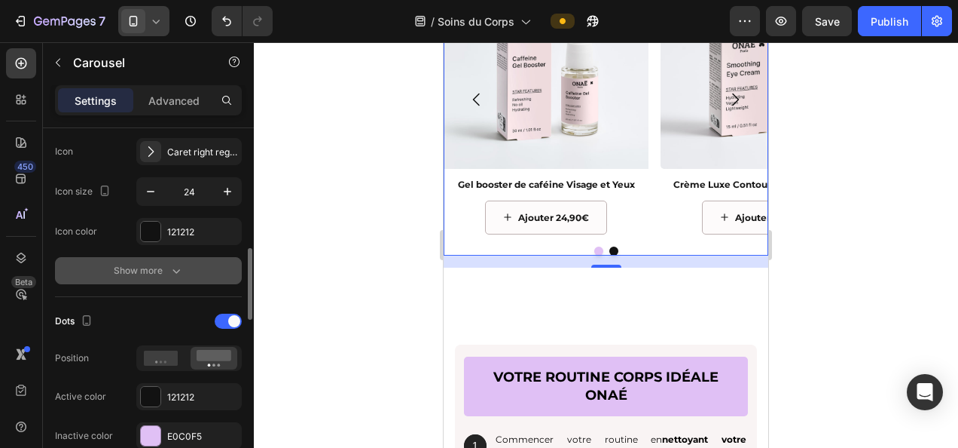
scroll to position [754, 0]
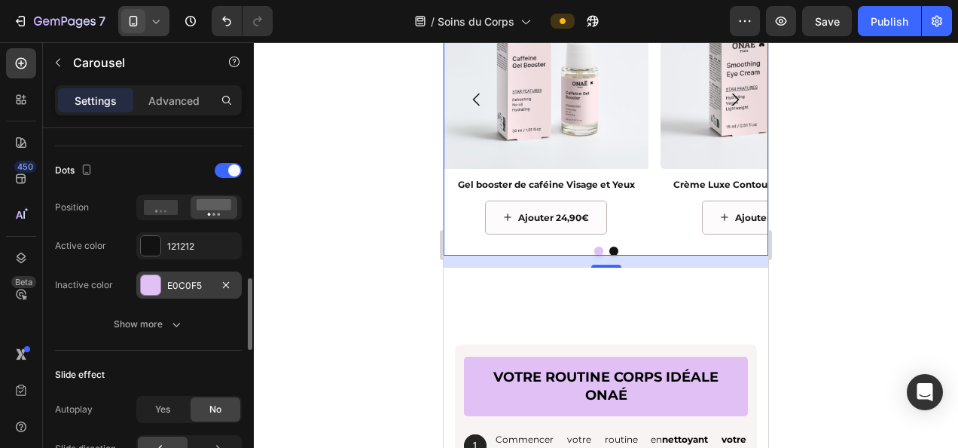
click at [188, 283] on div "E0C0F5" at bounding box center [189, 286] width 44 height 14
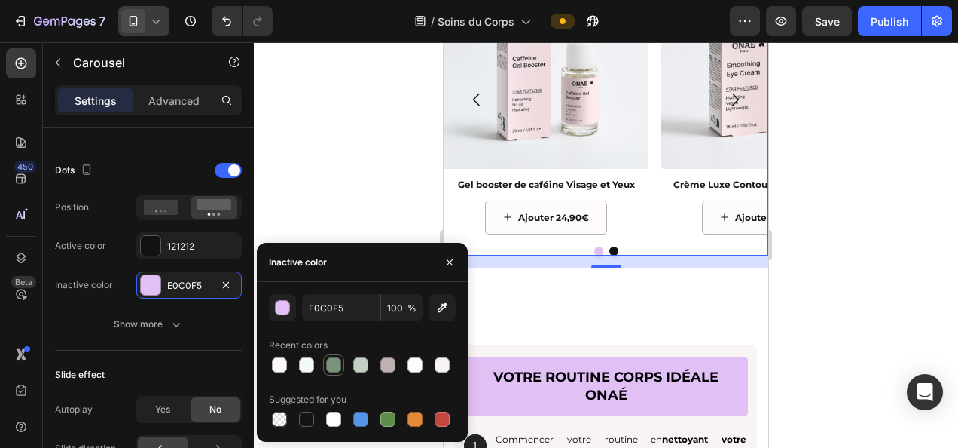
click at [336, 360] on div at bounding box center [333, 364] width 15 height 15
type input "7B927B"
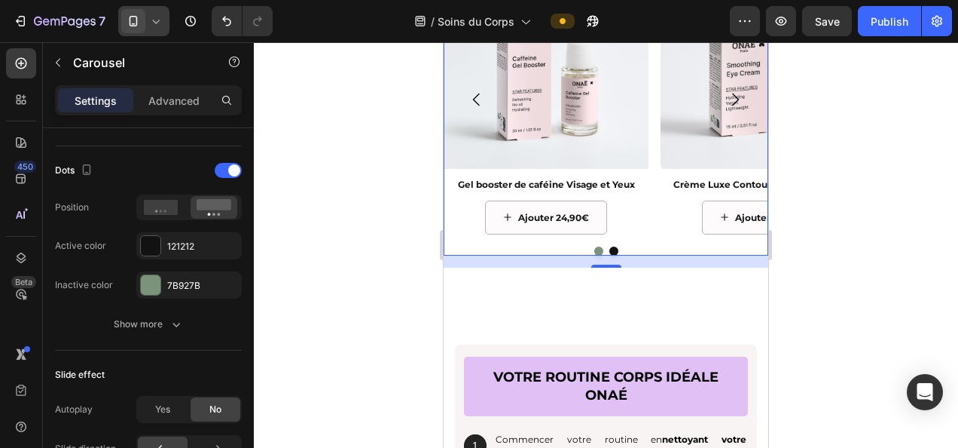
click at [365, 164] on div at bounding box center [606, 244] width 705 height 405
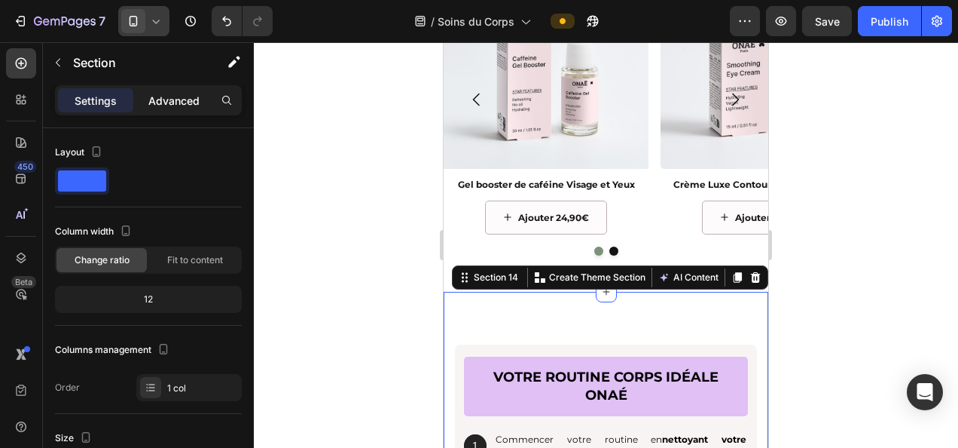
click at [178, 104] on p "Advanced" at bounding box center [173, 101] width 51 height 16
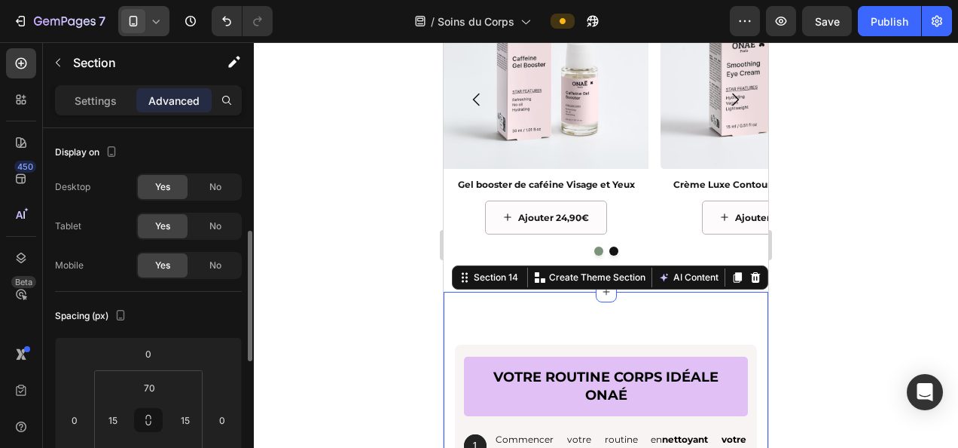
scroll to position [75, 0]
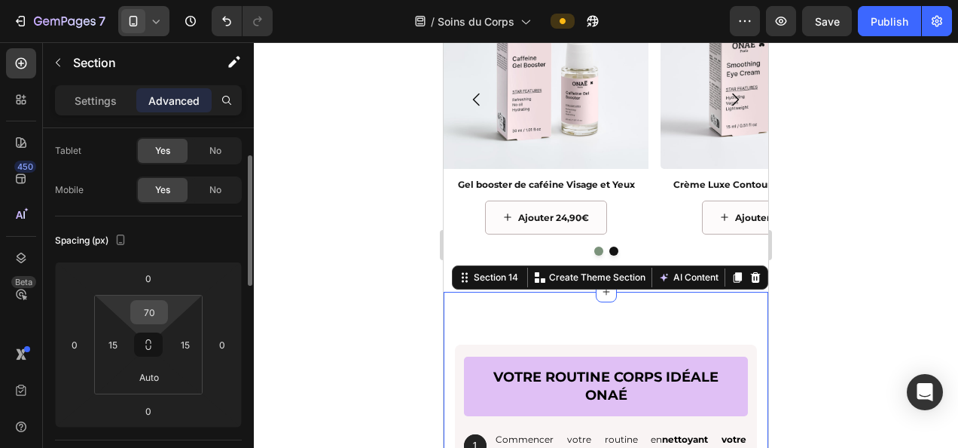
click at [155, 313] on input "70" at bounding box center [149, 312] width 30 height 23
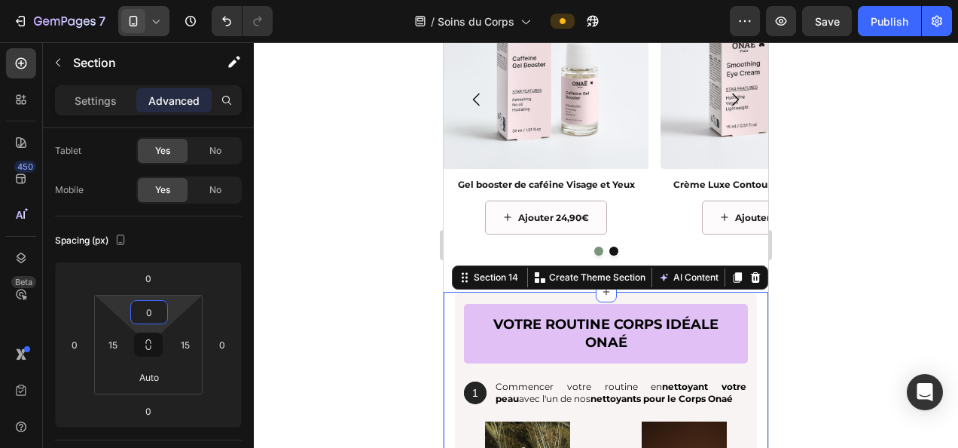
click at [326, 252] on div at bounding box center [606, 244] width 705 height 405
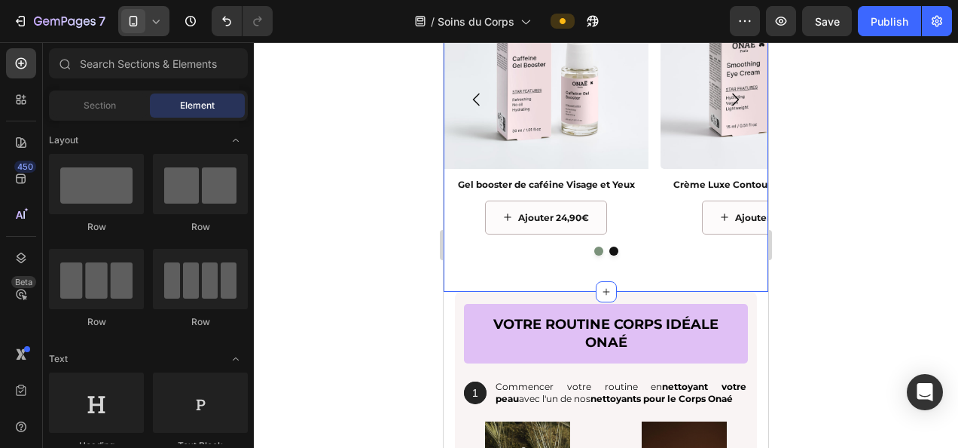
click at [531, 278] on div "Image Crème Luxe Contour des Yeux lissante Text Block Ajouter 24,90€ Button Ima…" at bounding box center [606, 116] width 325 height 352
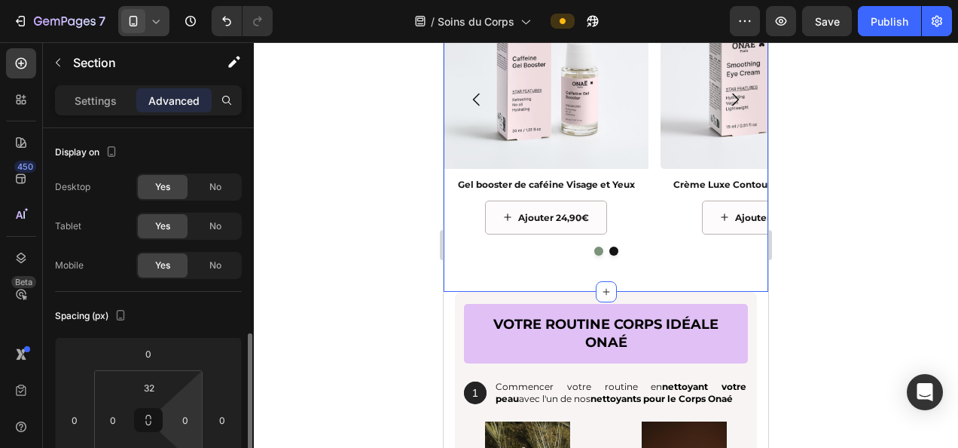
scroll to position [151, 0]
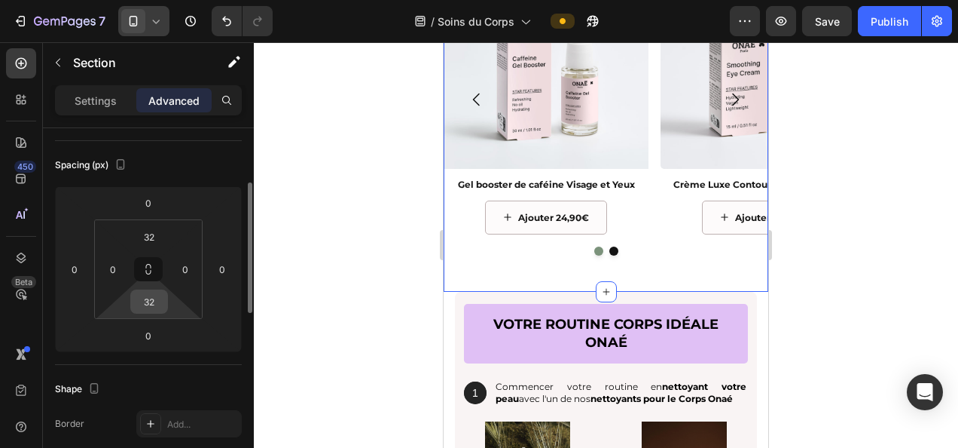
click at [149, 300] on input "32" at bounding box center [149, 301] width 30 height 23
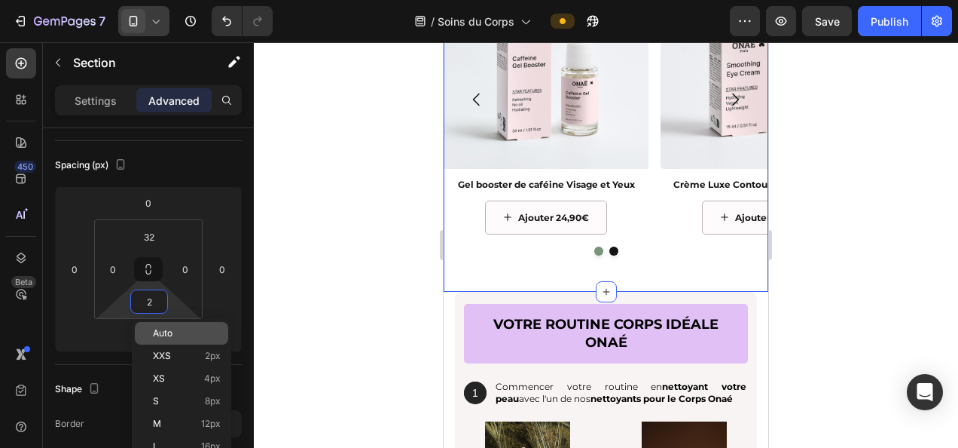
click at [165, 327] on div "Auto" at bounding box center [181, 333] width 93 height 23
type input "Auto"
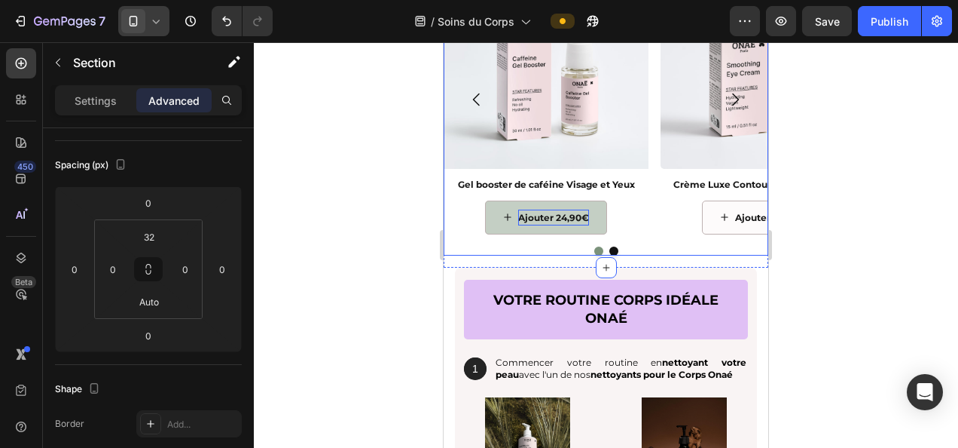
click at [559, 219] on p "Ajouter 24,90€" at bounding box center [553, 217] width 71 height 17
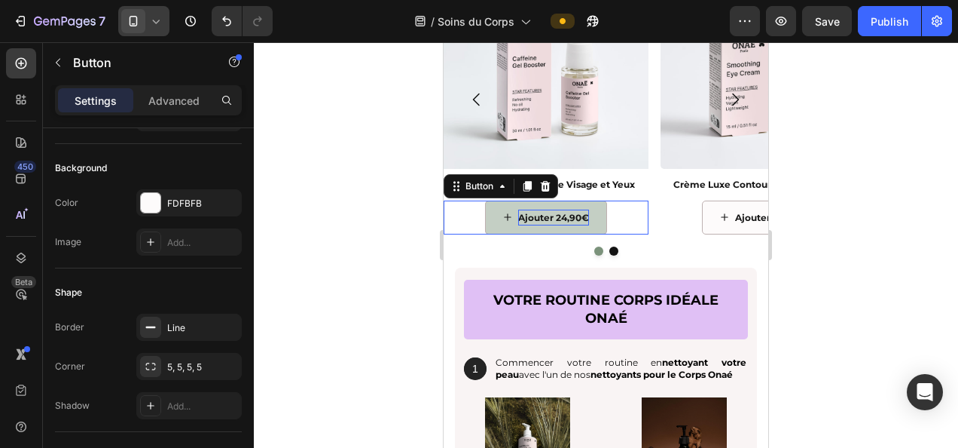
scroll to position [0, 0]
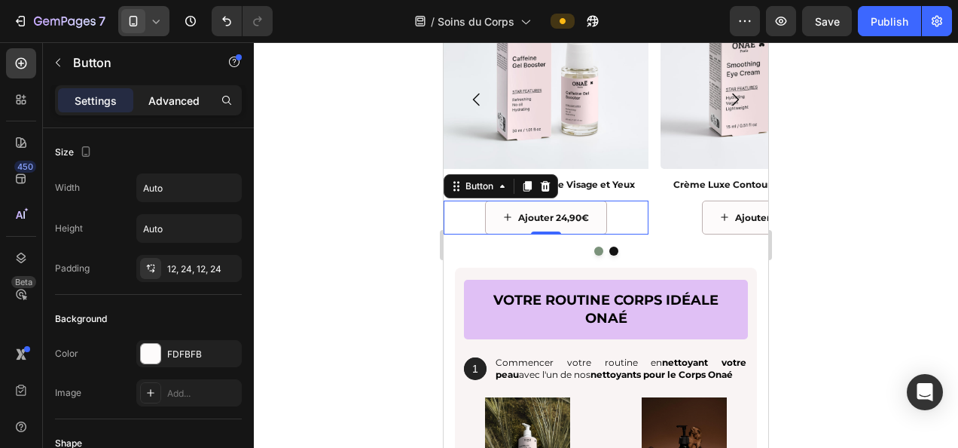
click at [194, 90] on div "Advanced" at bounding box center [173, 100] width 75 height 24
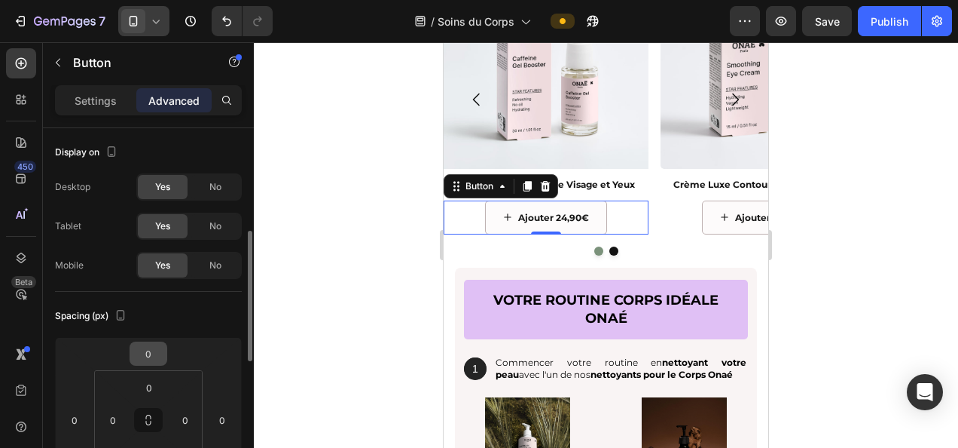
scroll to position [151, 0]
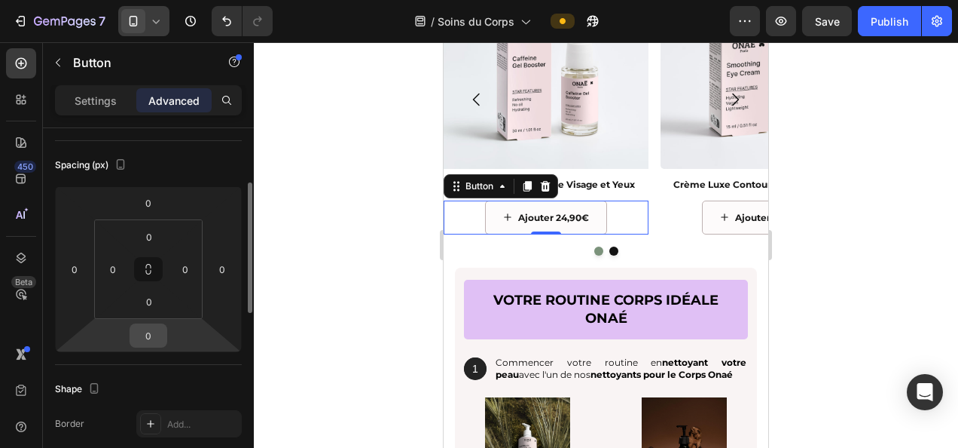
click at [150, 335] on input "0" at bounding box center [148, 335] width 30 height 23
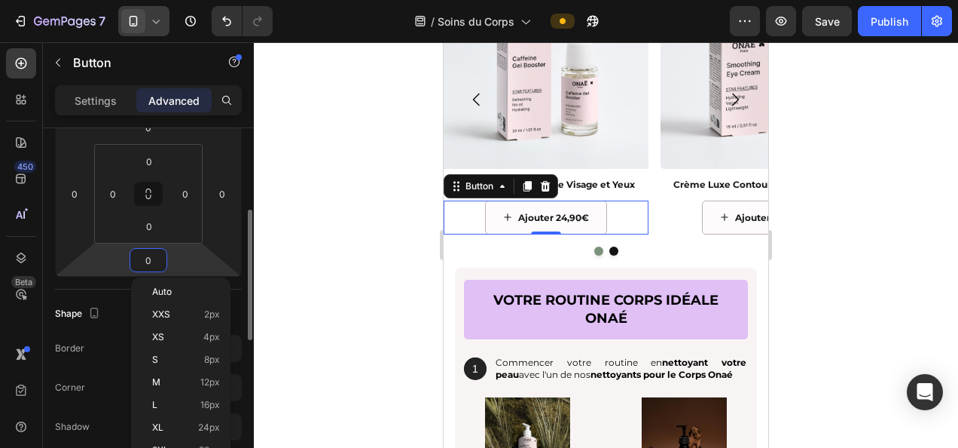
scroll to position [301, 0]
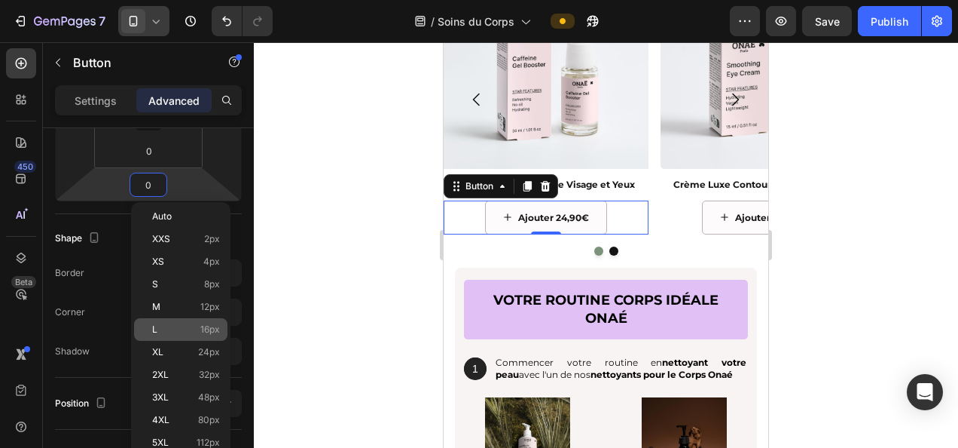
click at [191, 328] on p "L 16px" at bounding box center [186, 329] width 68 height 11
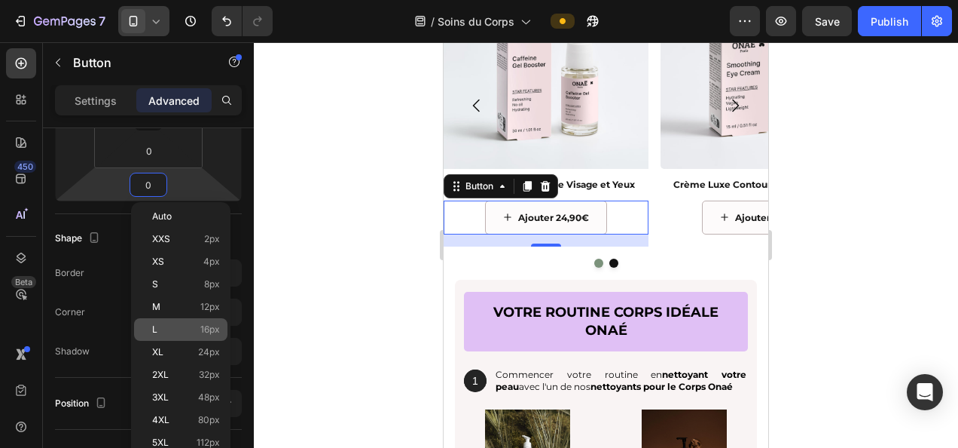
type input "16"
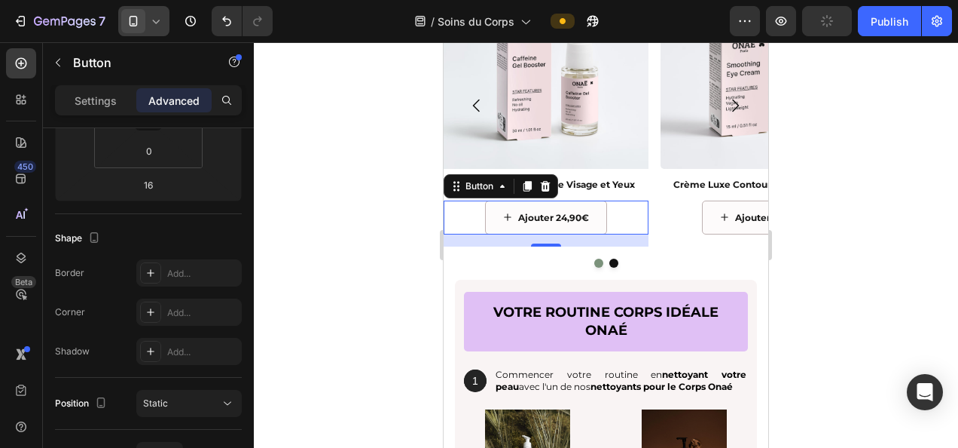
scroll to position [1739, 0]
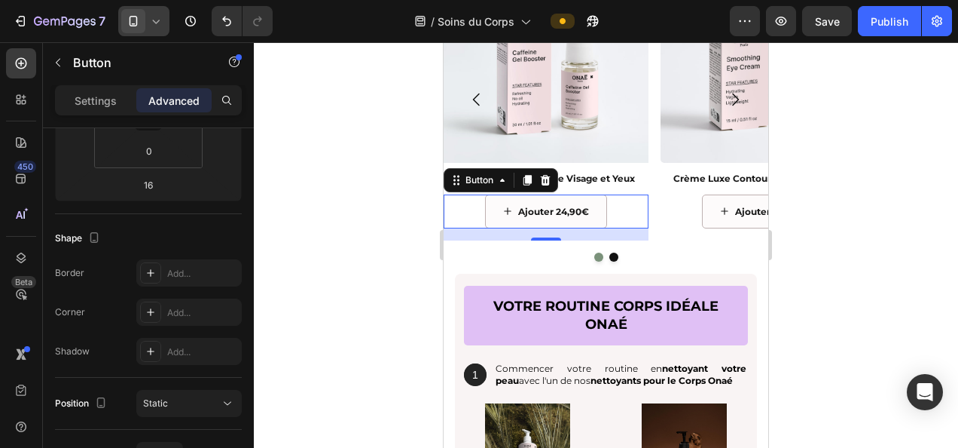
click at [854, 235] on div at bounding box center [606, 244] width 705 height 405
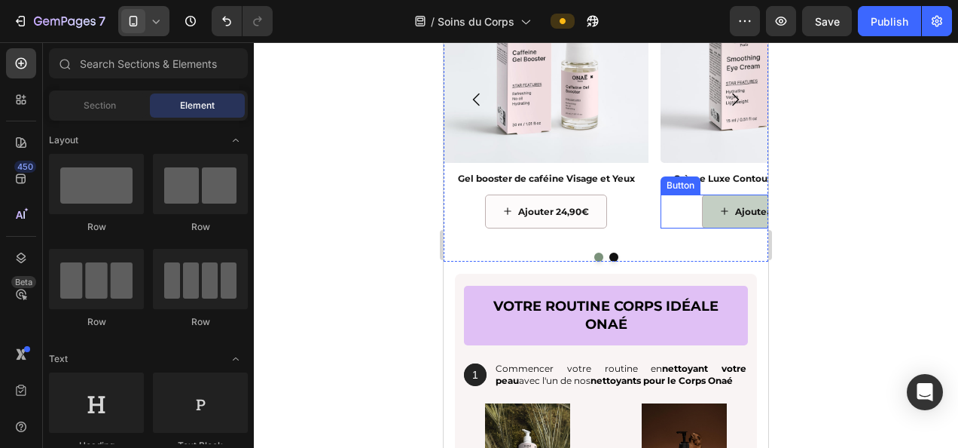
click at [728, 224] on button "Ajouter 24,90€" at bounding box center [763, 211] width 122 height 35
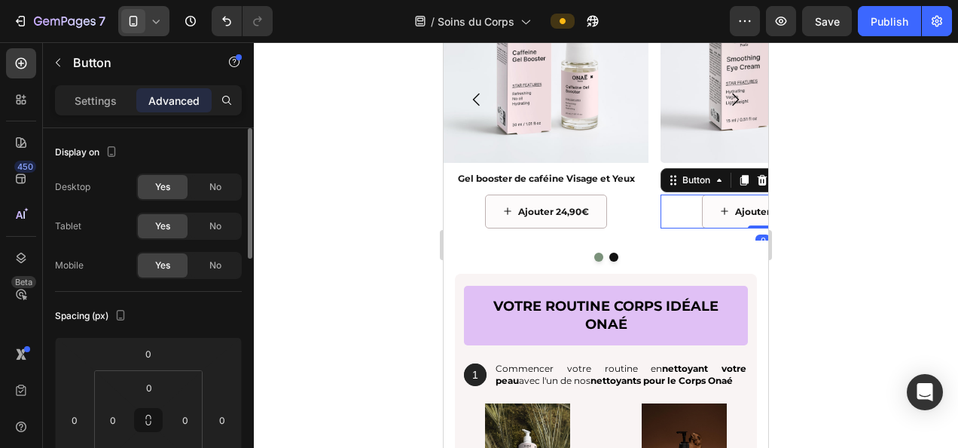
scroll to position [151, 0]
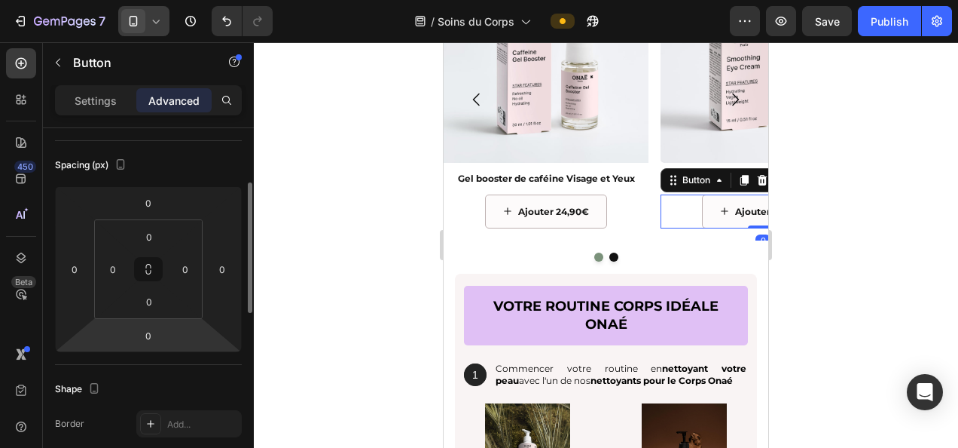
click at [145, 337] on input "0" at bounding box center [148, 335] width 30 height 23
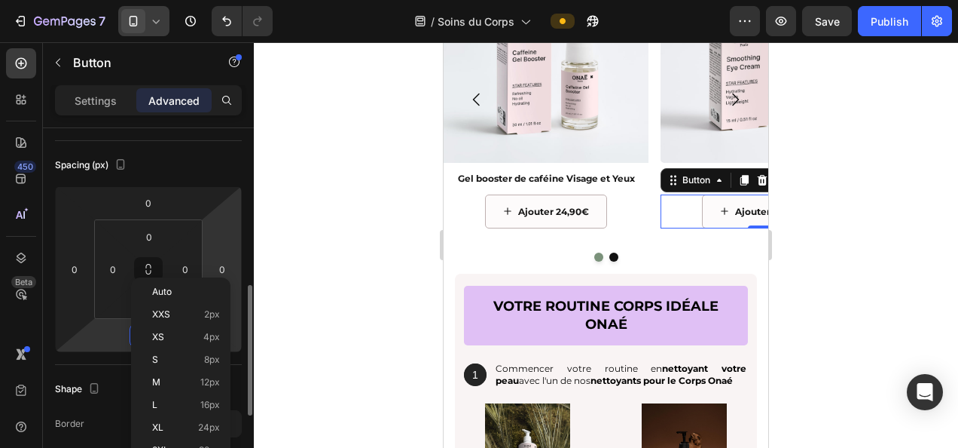
scroll to position [226, 0]
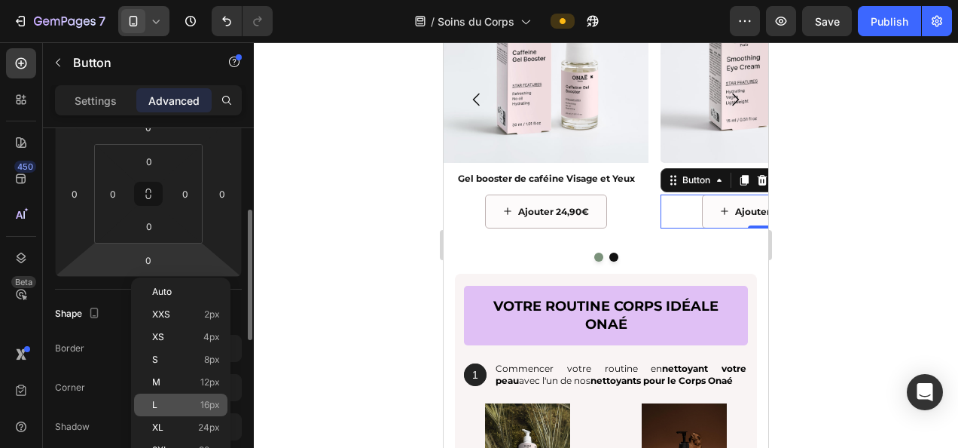
click at [200, 396] on div "L 16px" at bounding box center [180, 404] width 93 height 23
type input "16"
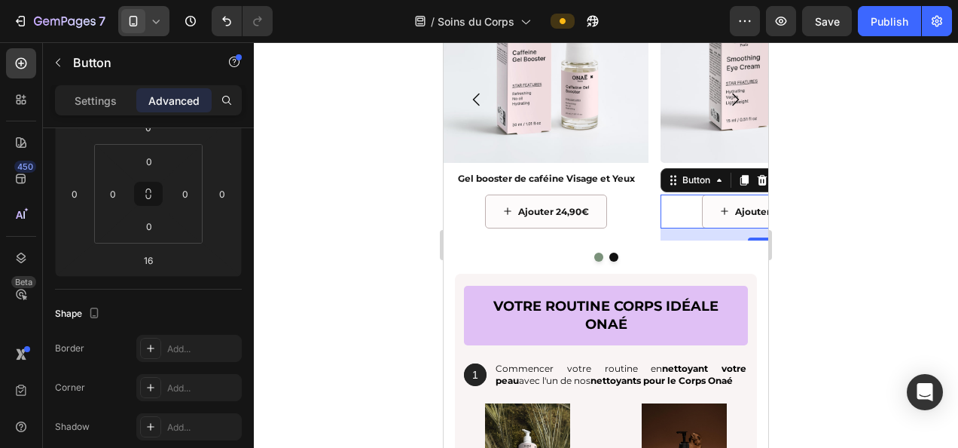
click at [916, 275] on div at bounding box center [606, 244] width 705 height 405
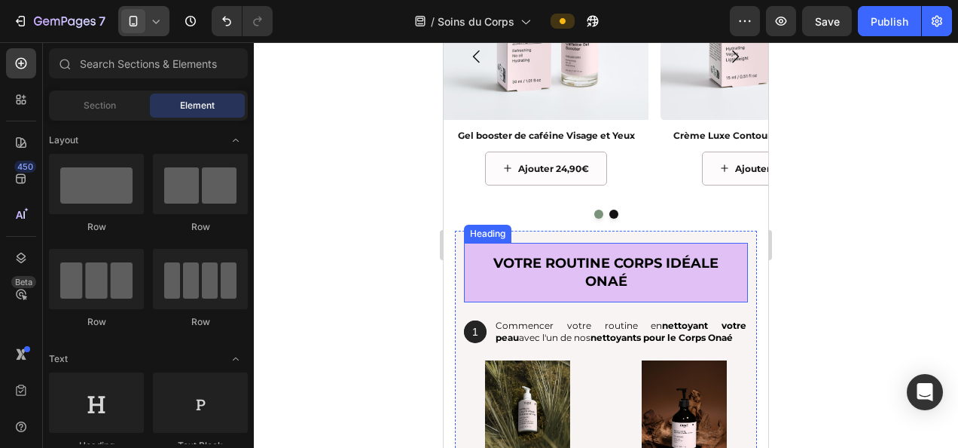
scroll to position [1814, 0]
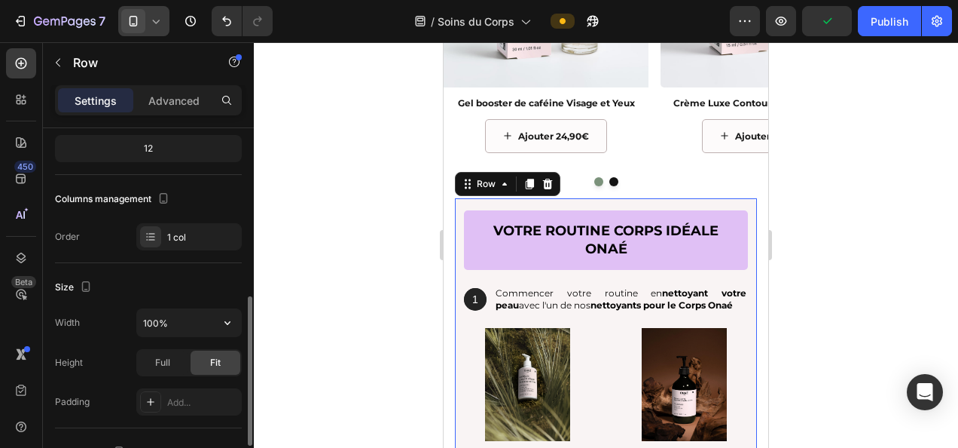
scroll to position [301, 0]
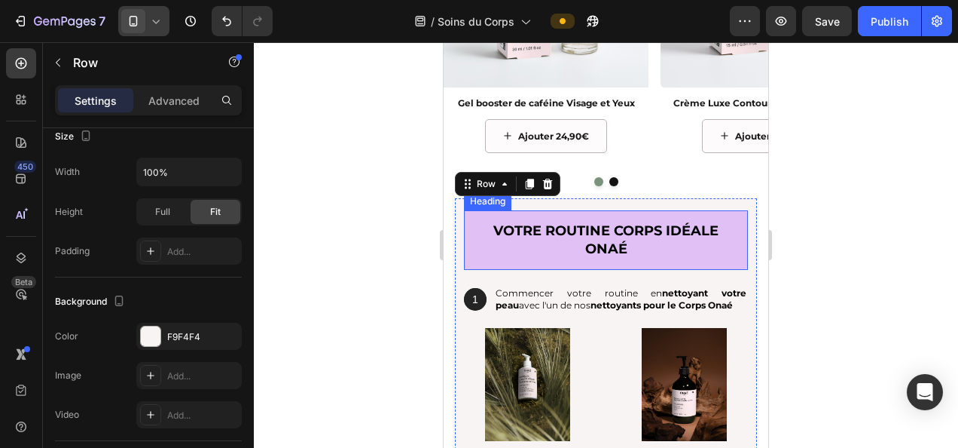
click at [477, 245] on h2 "votre routine CORPS idéale onaé" at bounding box center [606, 240] width 284 height 60
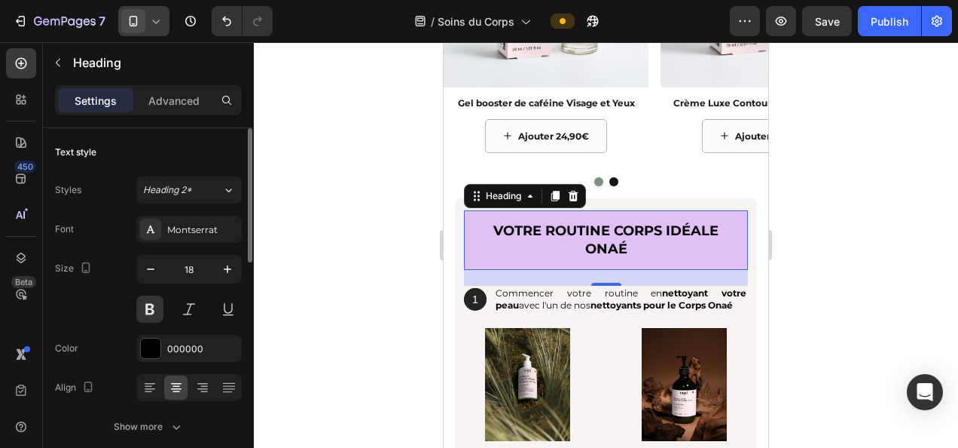
scroll to position [226, 0]
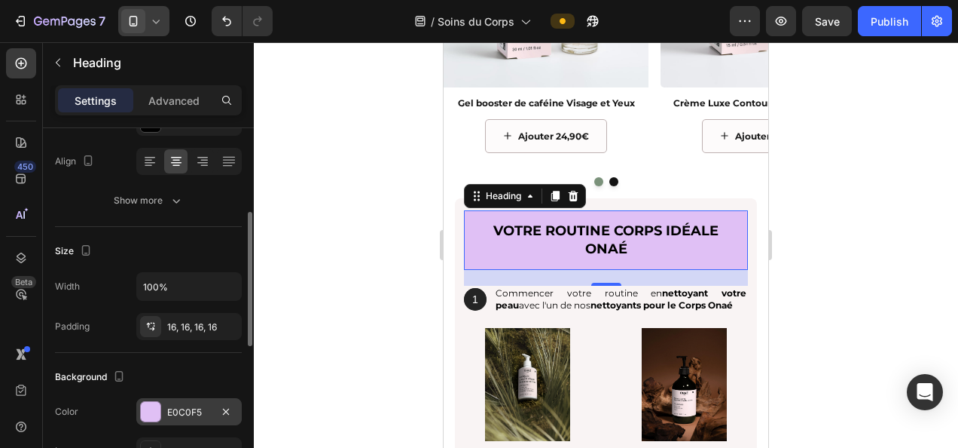
click at [182, 406] on div "E0C0F5" at bounding box center [189, 412] width 44 height 14
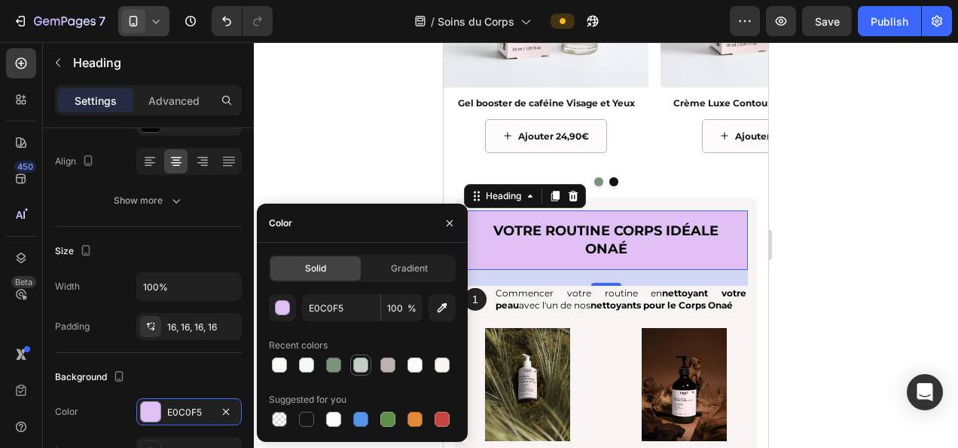
click at [359, 368] on div at bounding box center [360, 364] width 15 height 15
type input "C4CFC4"
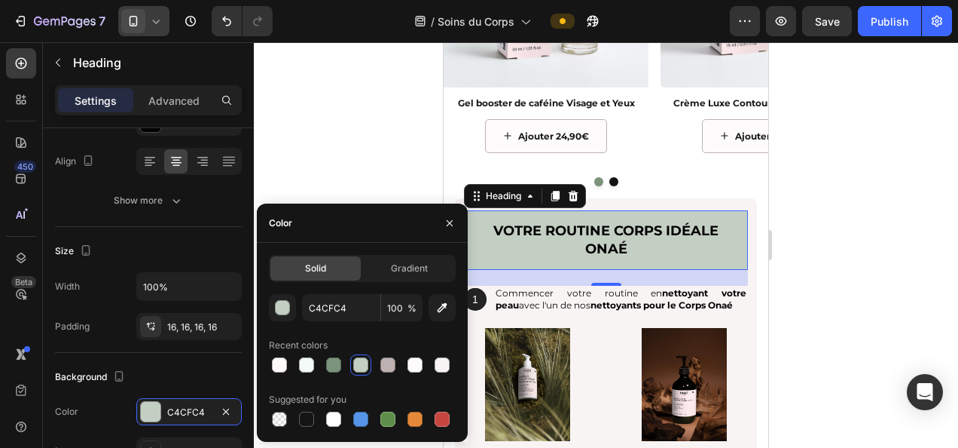
click at [368, 142] on div at bounding box center [606, 244] width 705 height 405
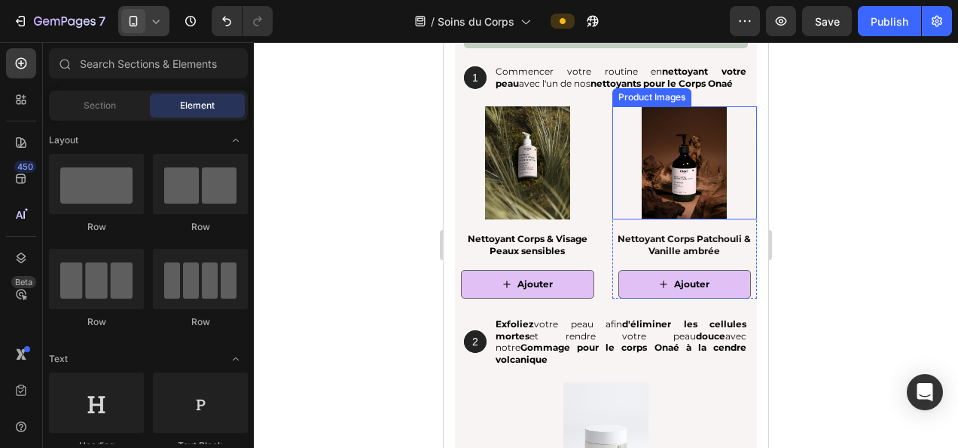
scroll to position [2040, 0]
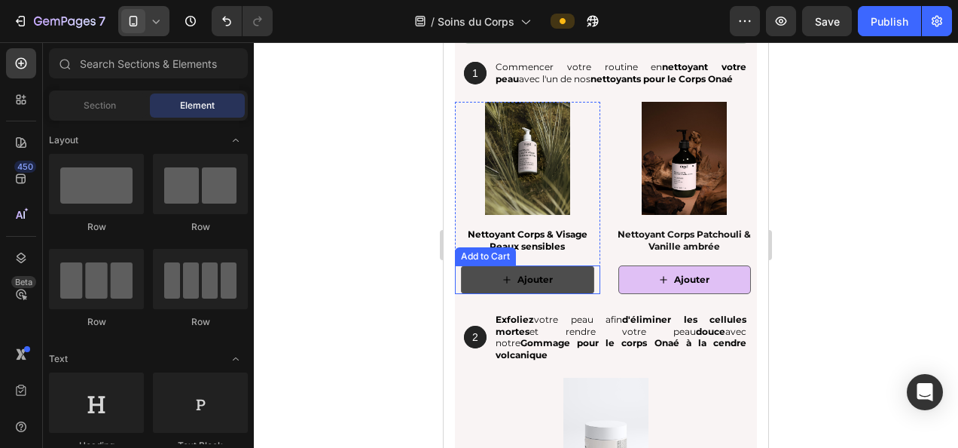
click at [553, 280] on button "Ajouter" at bounding box center [527, 279] width 133 height 29
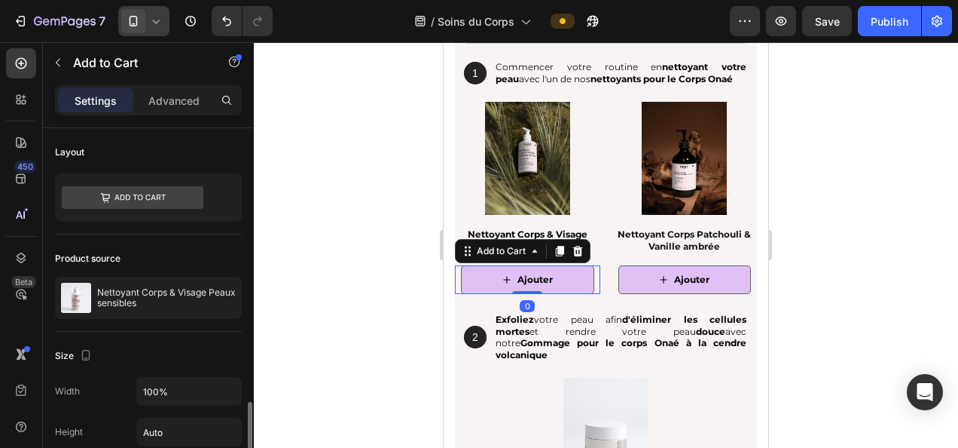
scroll to position [301, 0]
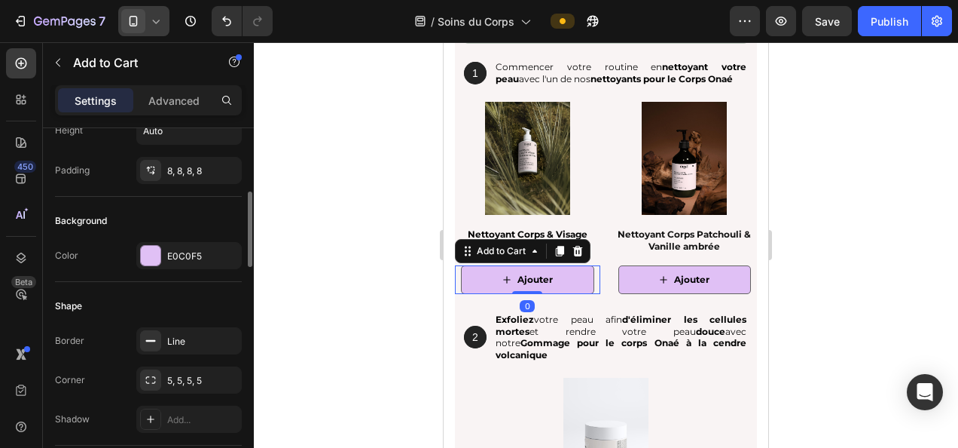
click at [190, 249] on div "E0C0F5" at bounding box center [189, 256] width 44 height 14
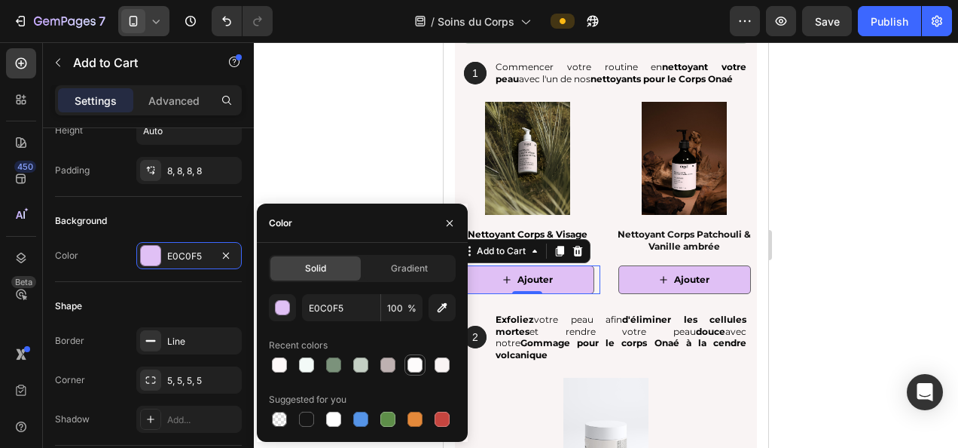
click at [416, 363] on div at bounding box center [415, 364] width 15 height 15
type input "FDFBFB"
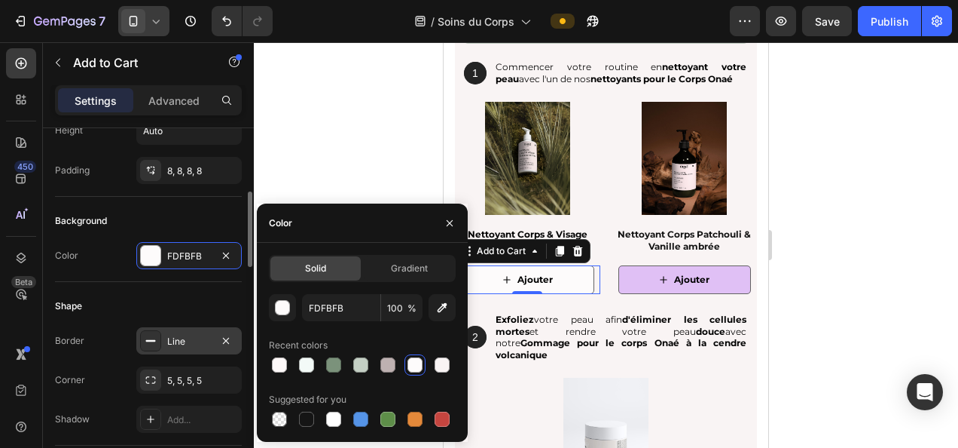
click at [195, 343] on div "Line" at bounding box center [189, 342] width 44 height 14
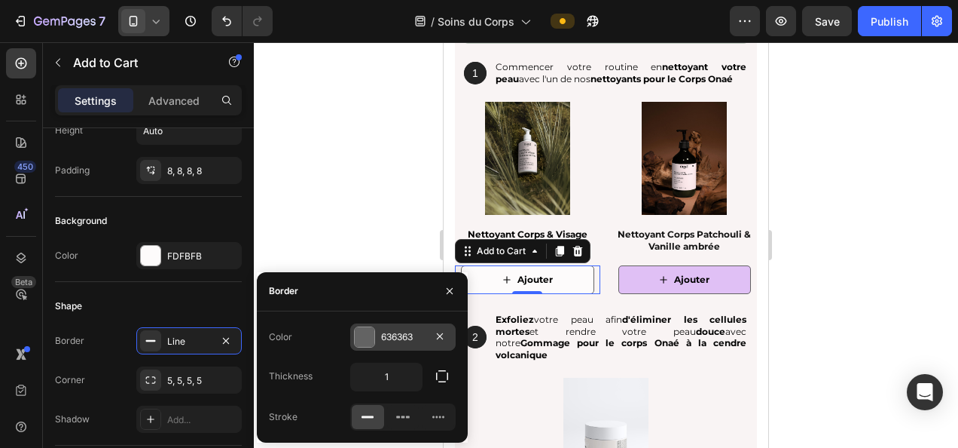
click at [404, 343] on div "636363" at bounding box center [403, 337] width 44 height 14
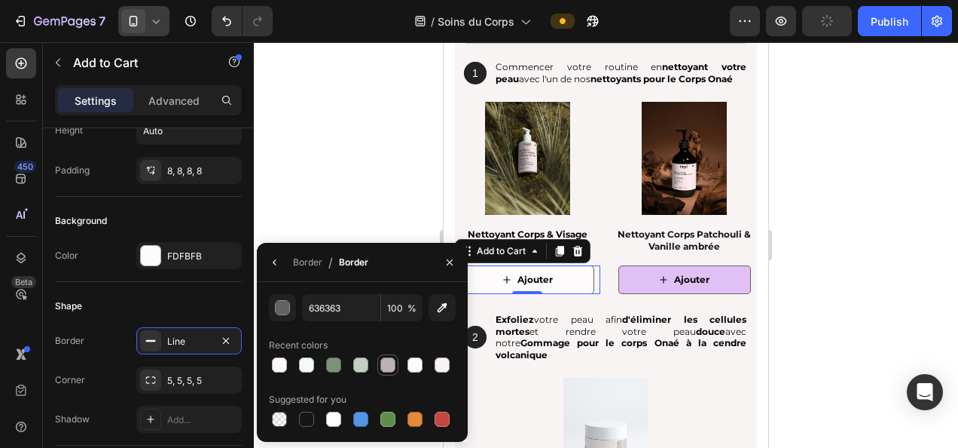
click at [389, 366] on div at bounding box center [388, 364] width 15 height 15
type input "BEB1B1"
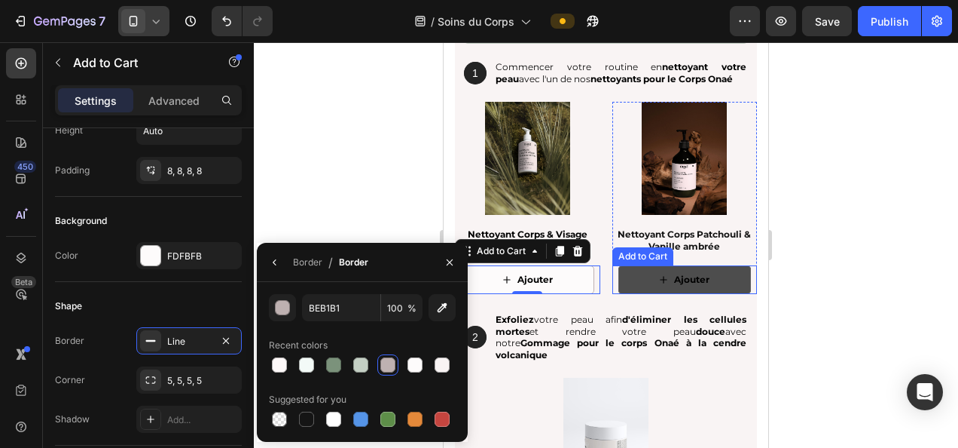
click at [659, 280] on icon "Ajouter" at bounding box center [663, 279] width 9 height 9
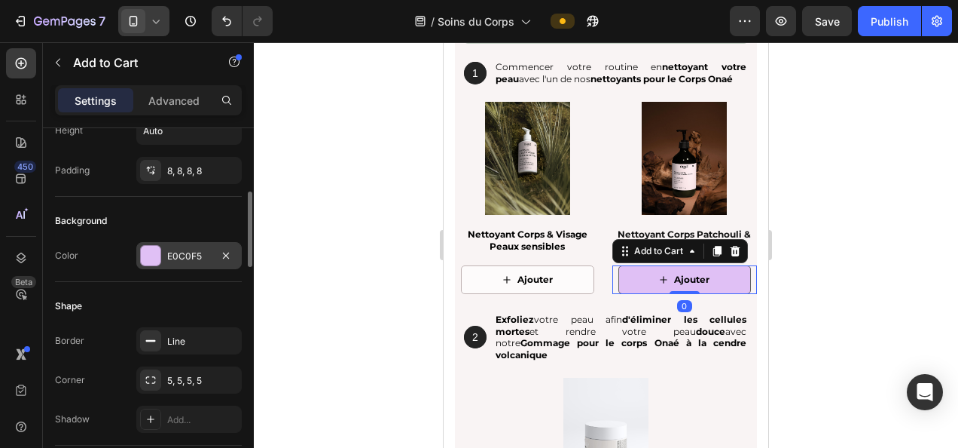
click at [182, 256] on div "E0C0F5" at bounding box center [189, 256] width 44 height 14
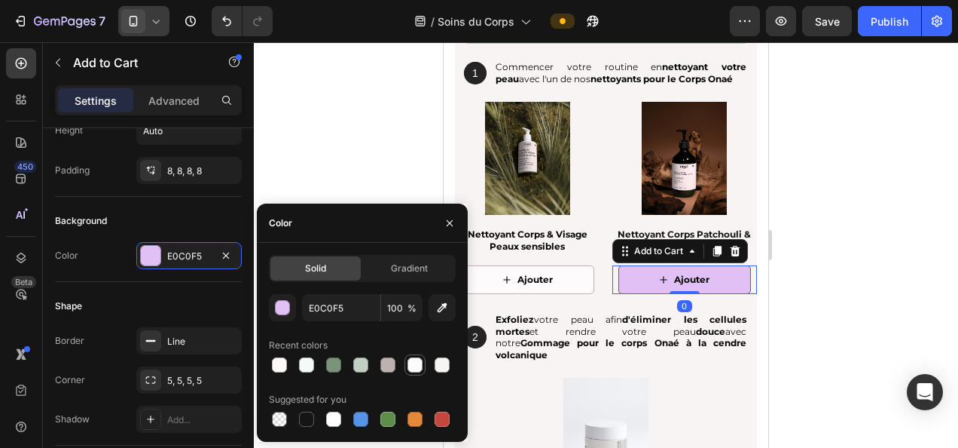
click at [414, 365] on div at bounding box center [415, 364] width 15 height 15
type input "FDFBFB"
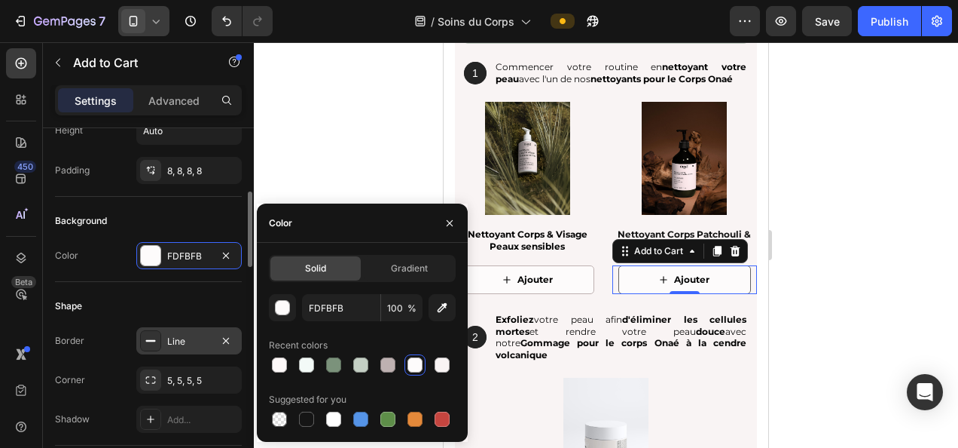
click at [194, 350] on div "Line" at bounding box center [188, 340] width 105 height 27
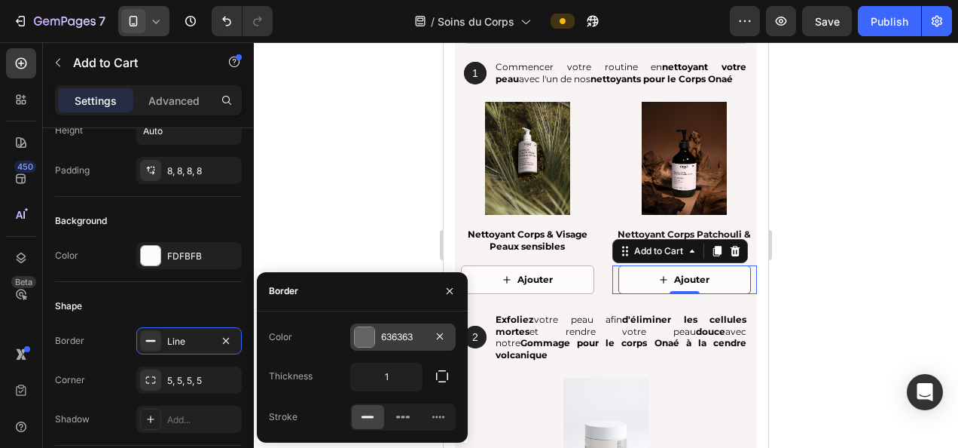
click at [401, 342] on div "636363" at bounding box center [403, 337] width 44 height 14
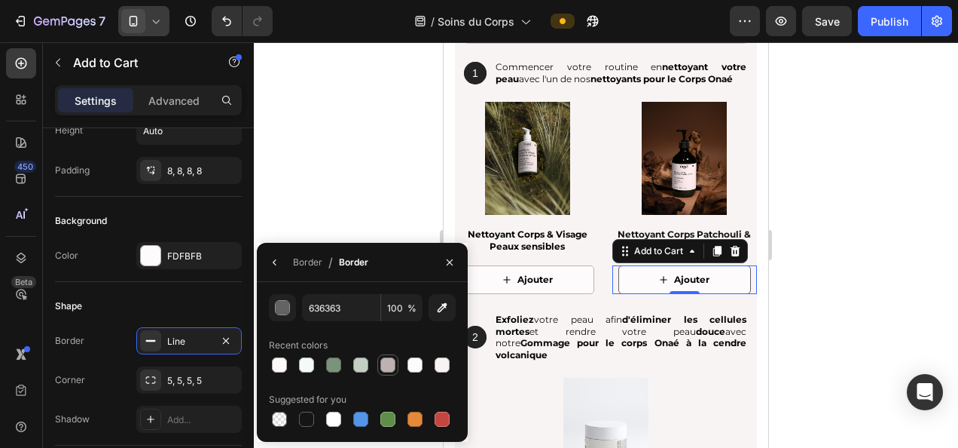
click at [386, 366] on div at bounding box center [388, 364] width 15 height 15
type input "BEB1B1"
click at [299, 187] on div at bounding box center [606, 244] width 705 height 405
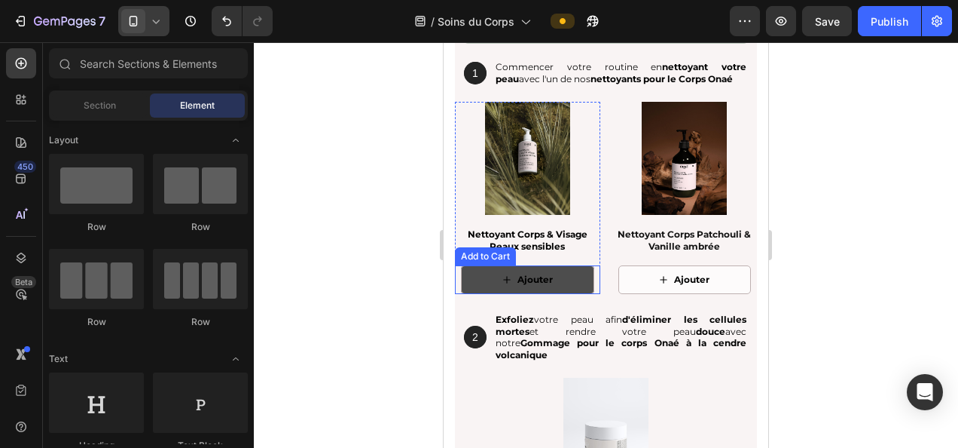
click at [494, 280] on button "Ajouter" at bounding box center [527, 279] width 133 height 29
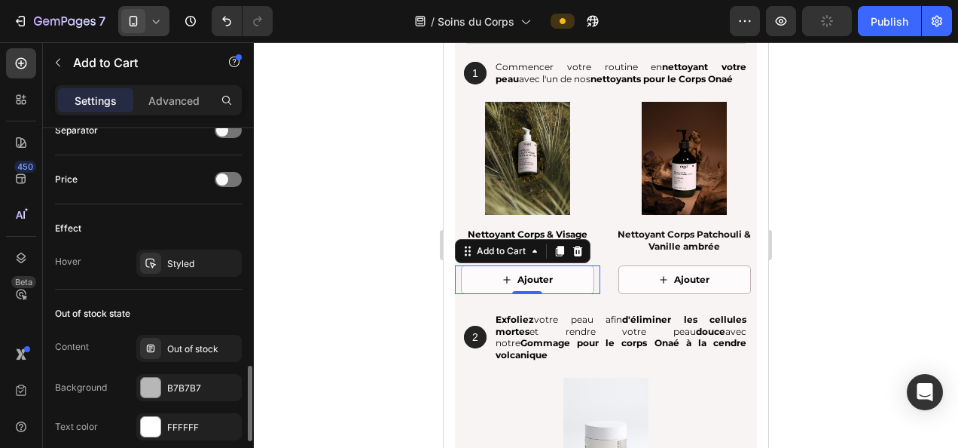
scroll to position [1206, 0]
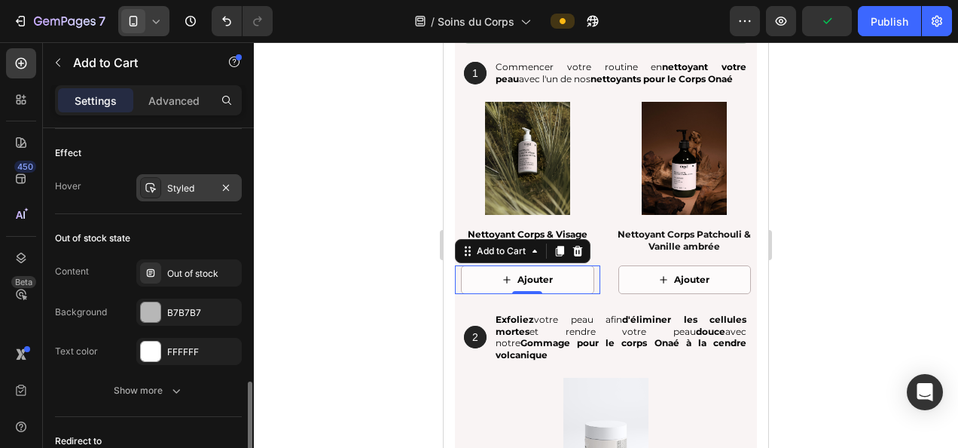
click at [173, 182] on div "Styled" at bounding box center [189, 189] width 44 height 14
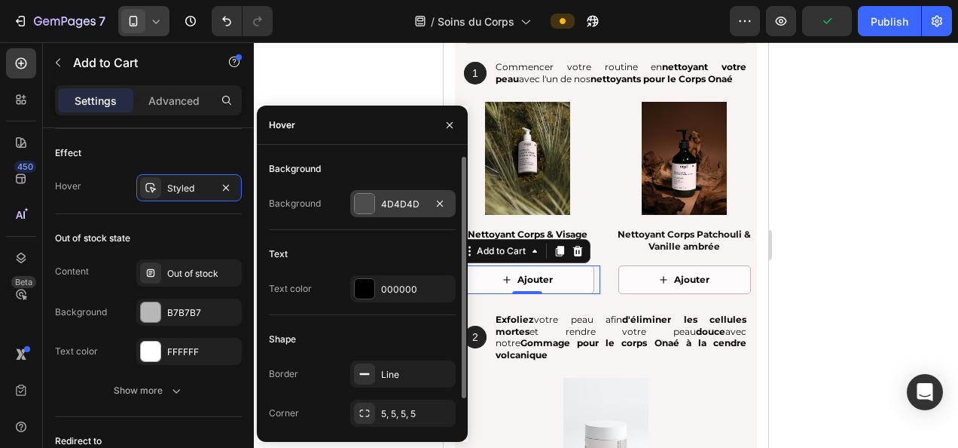
click at [415, 198] on div "4D4D4D" at bounding box center [403, 204] width 44 height 14
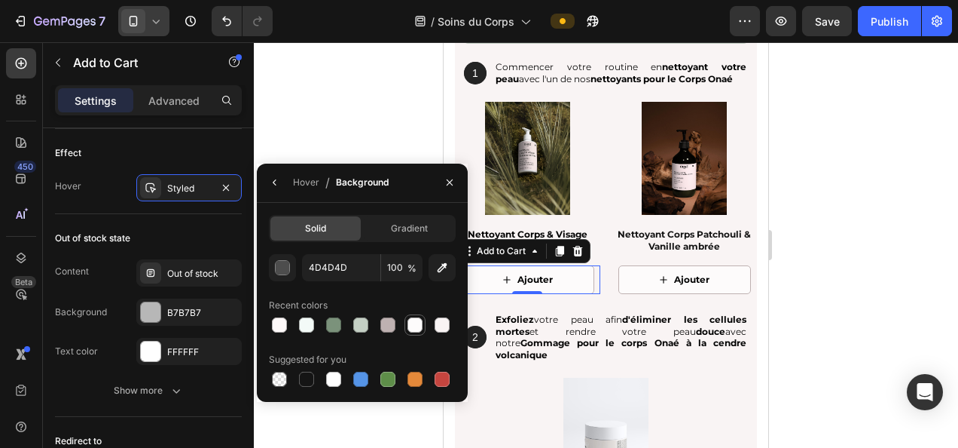
drag, startPoint x: 362, startPoint y: 322, endPoint x: 410, endPoint y: 328, distance: 48.5
click at [362, 323] on div at bounding box center [360, 324] width 15 height 15
type input "C4CFC4"
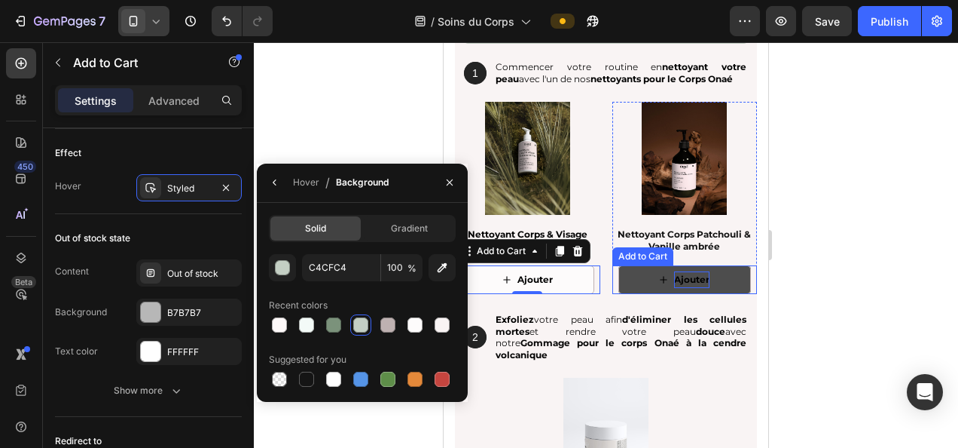
click at [674, 273] on div "Ajouter" at bounding box center [691, 279] width 35 height 17
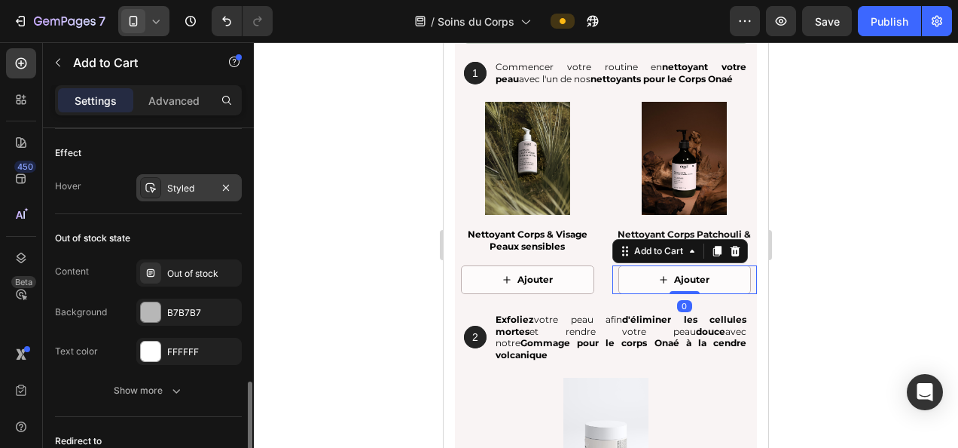
click at [176, 185] on div "Styled" at bounding box center [189, 189] width 44 height 14
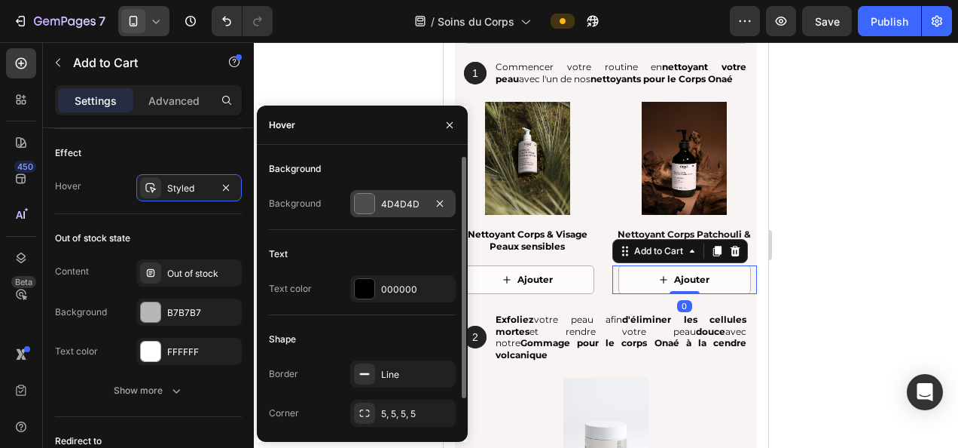
click at [384, 208] on div "4D4D4D" at bounding box center [403, 204] width 44 height 14
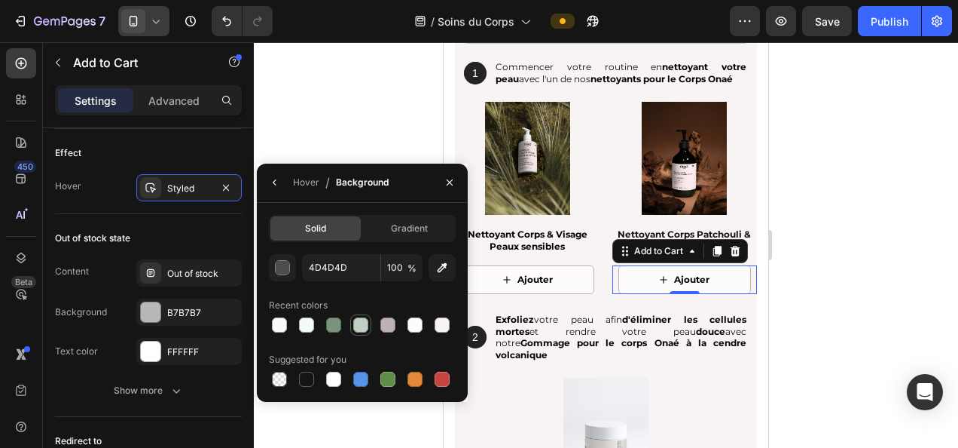
click at [359, 323] on div at bounding box center [360, 324] width 15 height 15
type input "C4CFC4"
click at [868, 252] on div at bounding box center [606, 244] width 705 height 405
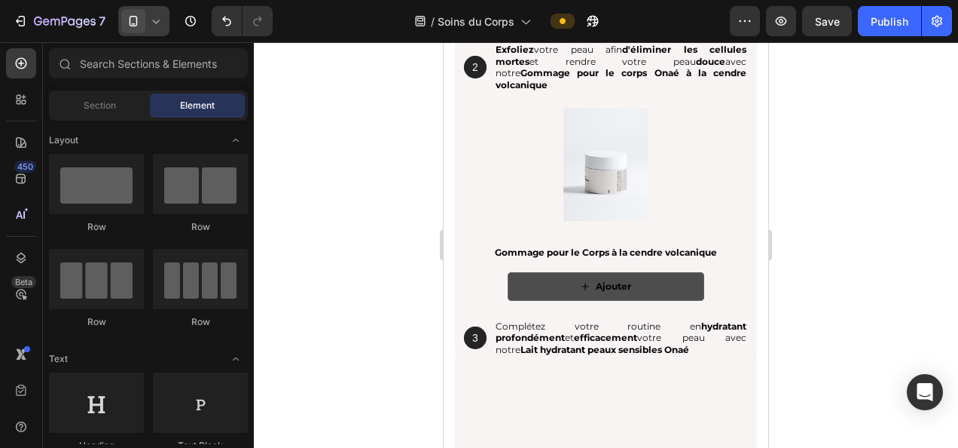
scroll to position [2342, 0]
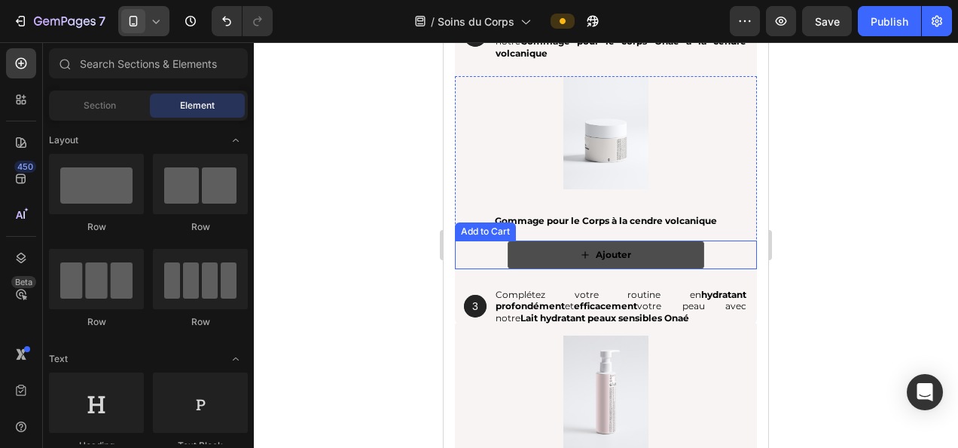
click at [662, 260] on button "Ajouter" at bounding box center [606, 254] width 197 height 29
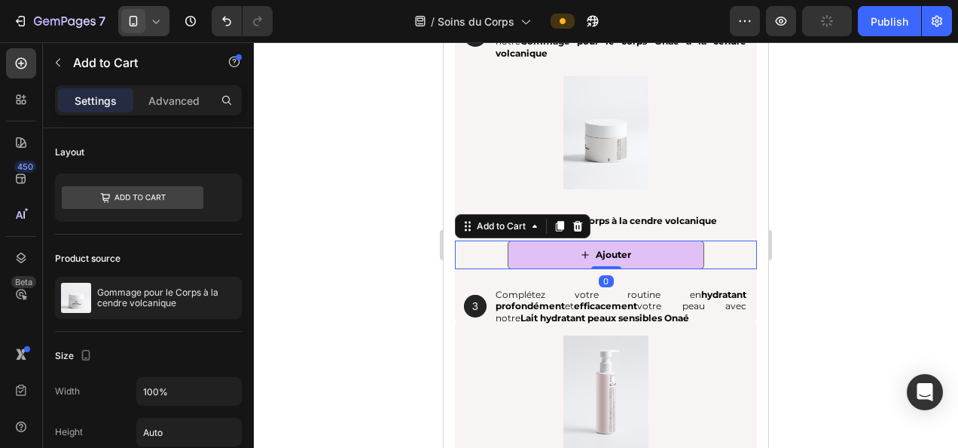
scroll to position [301, 0]
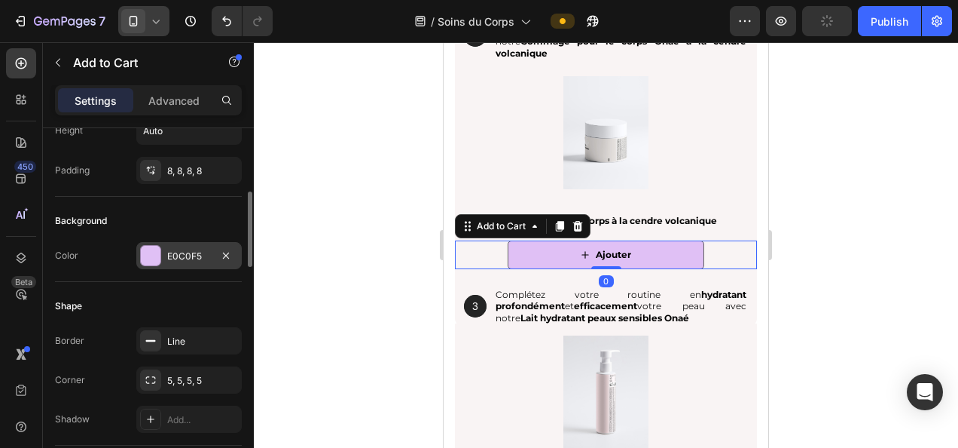
click at [185, 259] on div "E0C0F5" at bounding box center [189, 256] width 44 height 14
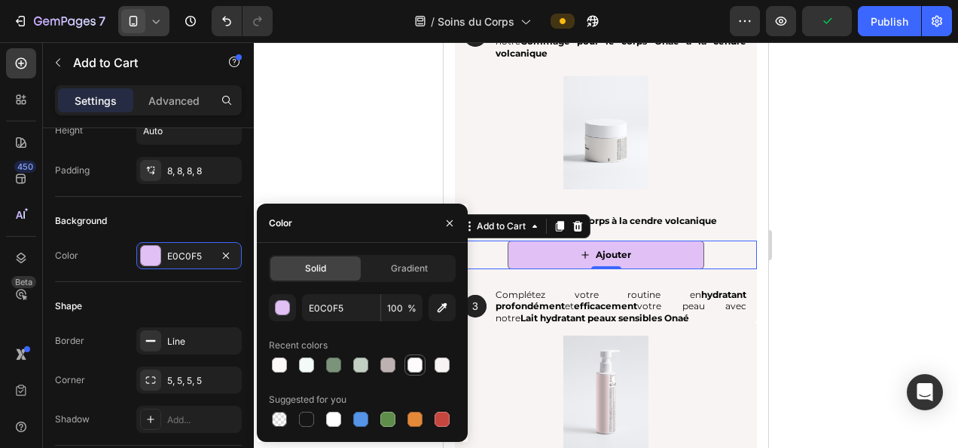
click at [417, 362] on div at bounding box center [415, 364] width 15 height 15
type input "FDFBFB"
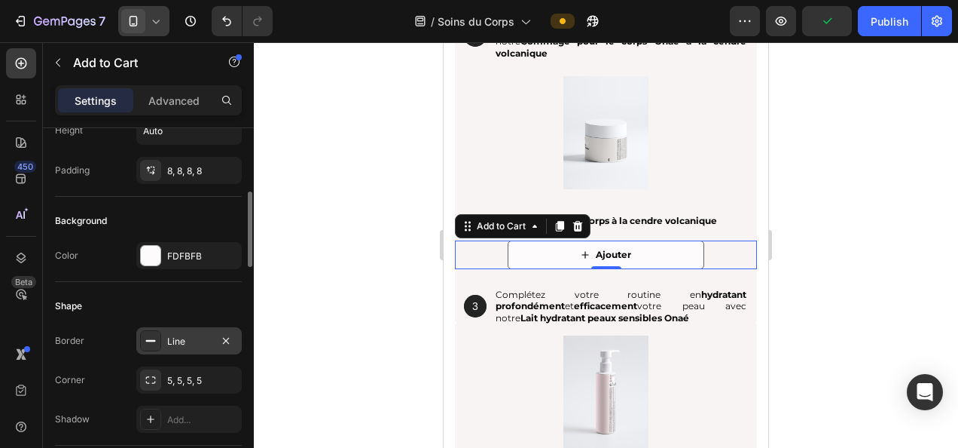
click at [211, 338] on div "Line" at bounding box center [189, 342] width 44 height 14
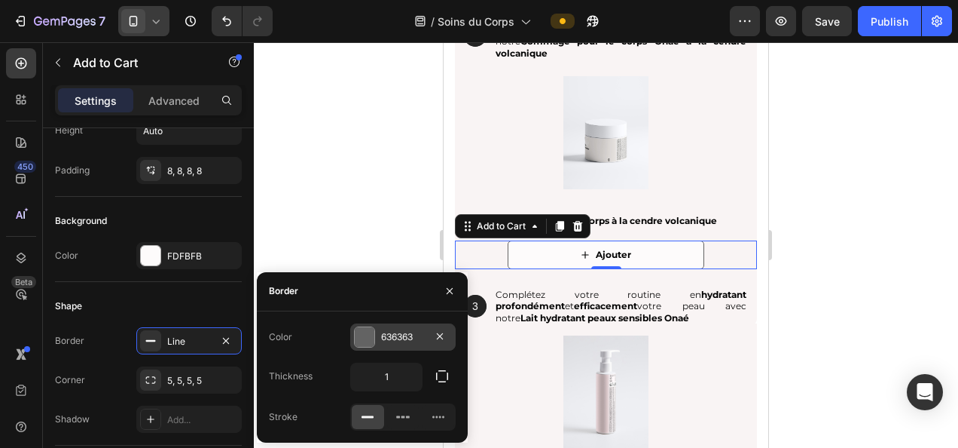
click at [390, 333] on div "636363" at bounding box center [403, 337] width 44 height 14
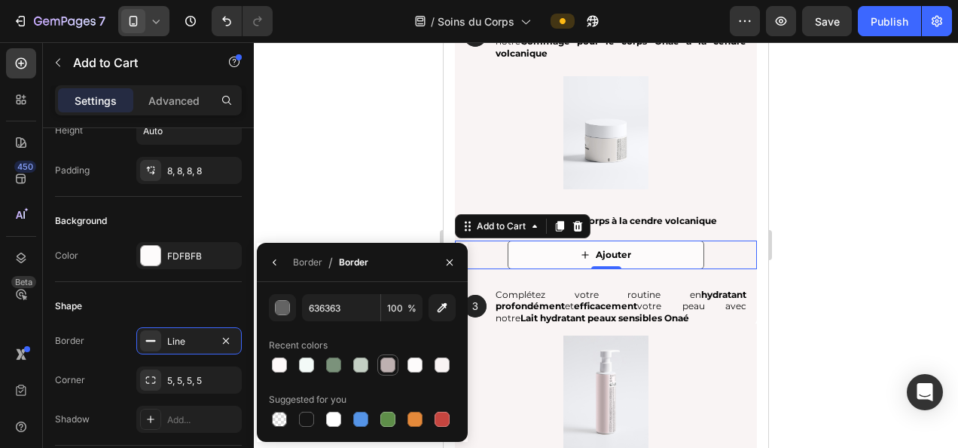
click at [385, 362] on div at bounding box center [388, 364] width 15 height 15
type input "BEB1B1"
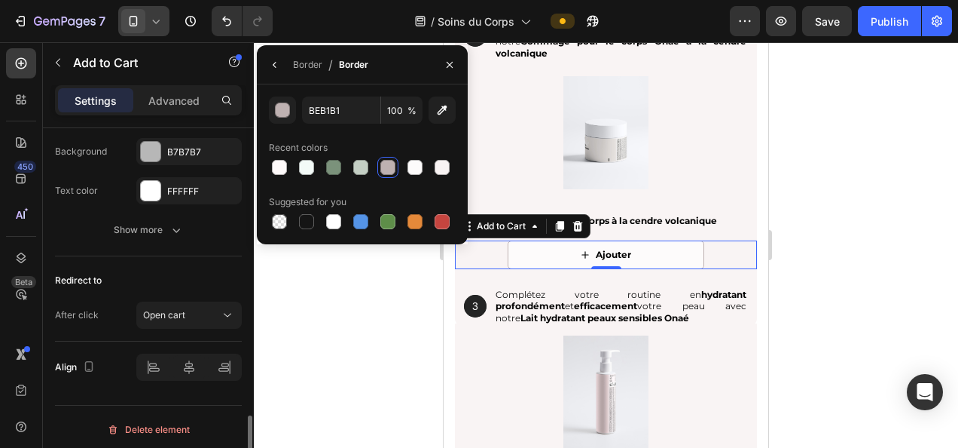
scroll to position [1065, 0]
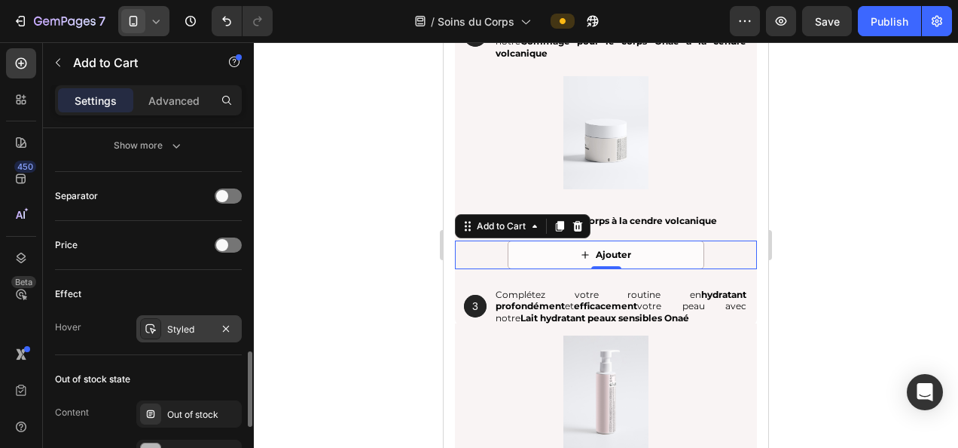
click at [177, 326] on div "Styled" at bounding box center [189, 329] width 44 height 14
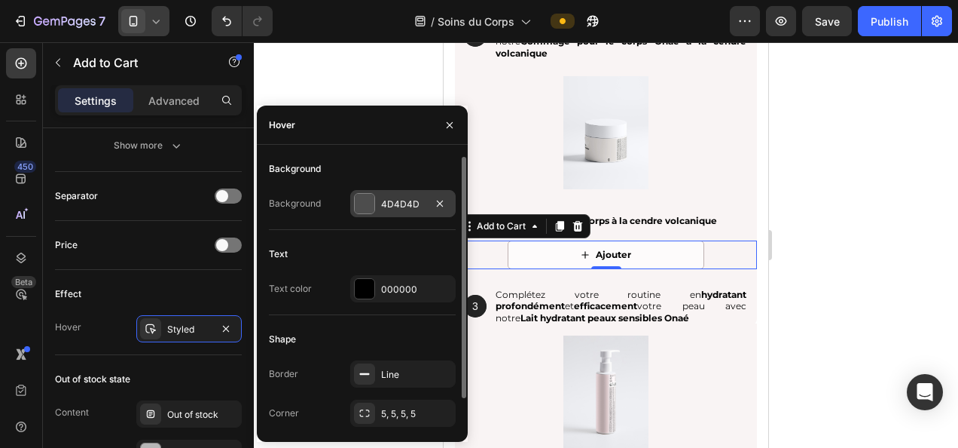
click at [402, 203] on div "4D4D4D" at bounding box center [403, 204] width 44 height 14
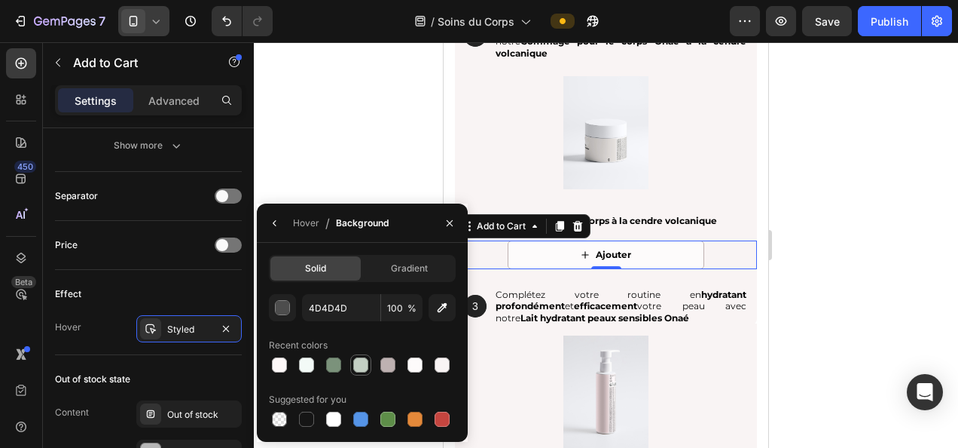
click at [363, 367] on div at bounding box center [360, 364] width 15 height 15
type input "C4CFC4"
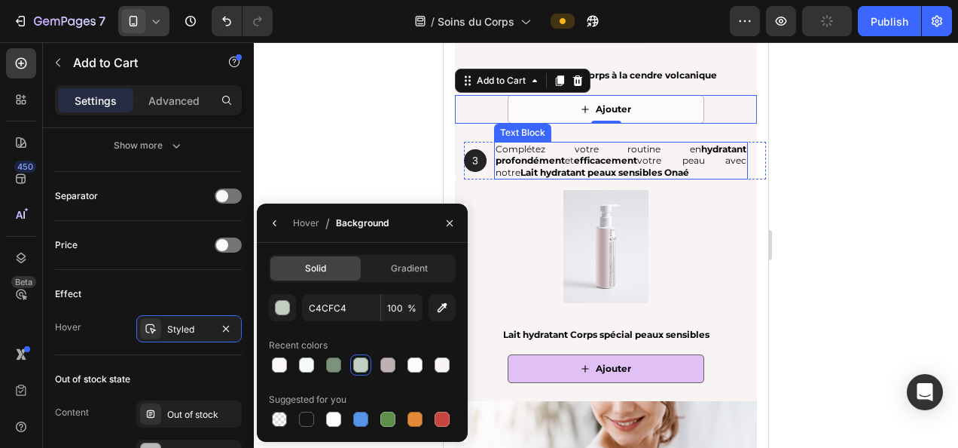
scroll to position [2568, 0]
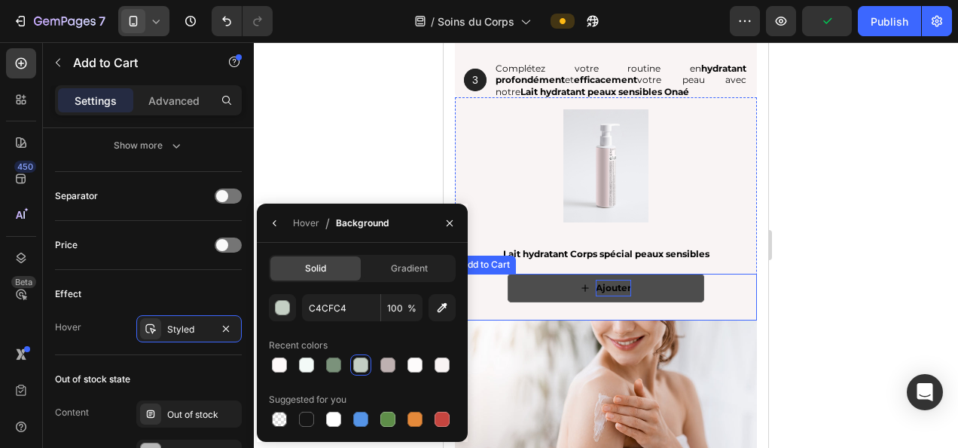
click at [622, 291] on div "Ajouter" at bounding box center [613, 288] width 35 height 17
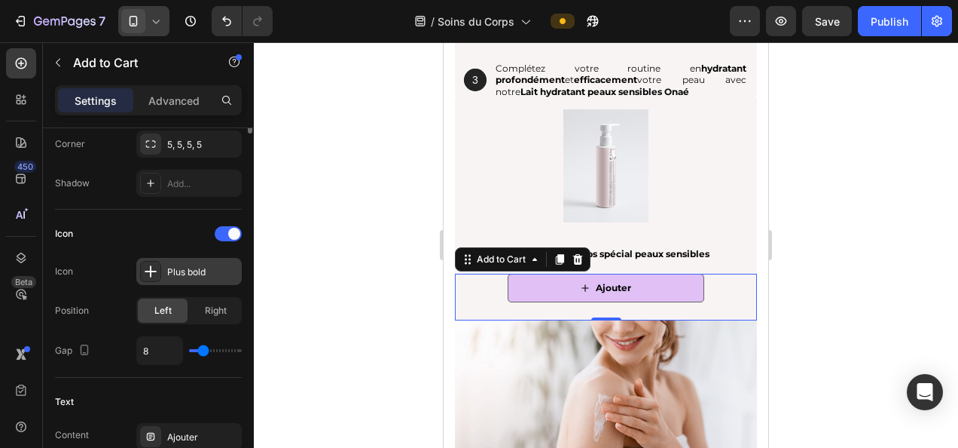
scroll to position [311, 0]
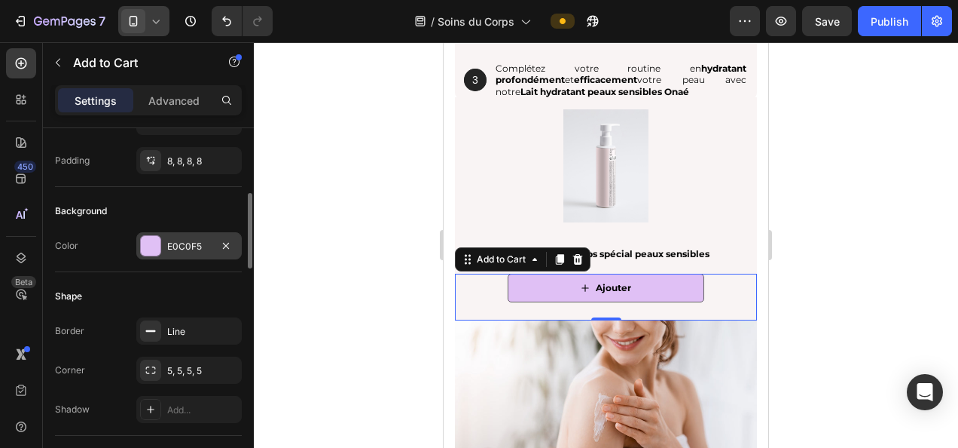
click at [176, 243] on div "E0C0F5" at bounding box center [189, 247] width 44 height 14
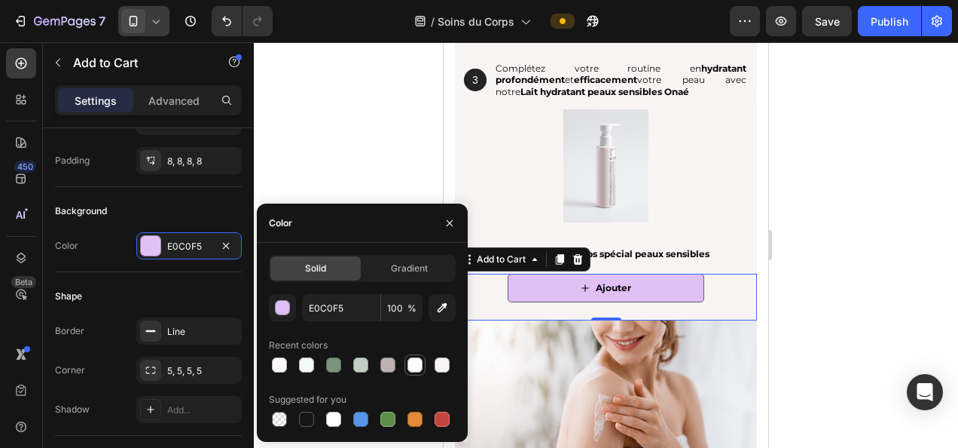
click at [411, 359] on div at bounding box center [415, 364] width 15 height 15
type input "FDFBFB"
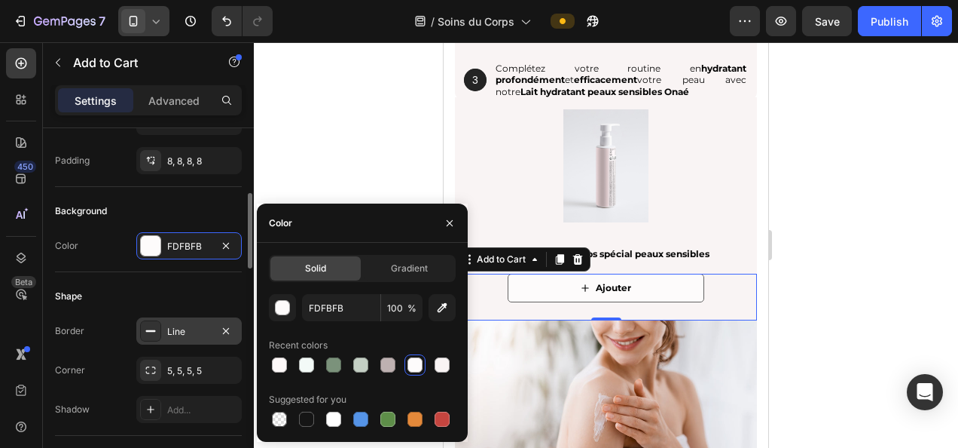
click at [188, 320] on div "Line" at bounding box center [188, 330] width 105 height 27
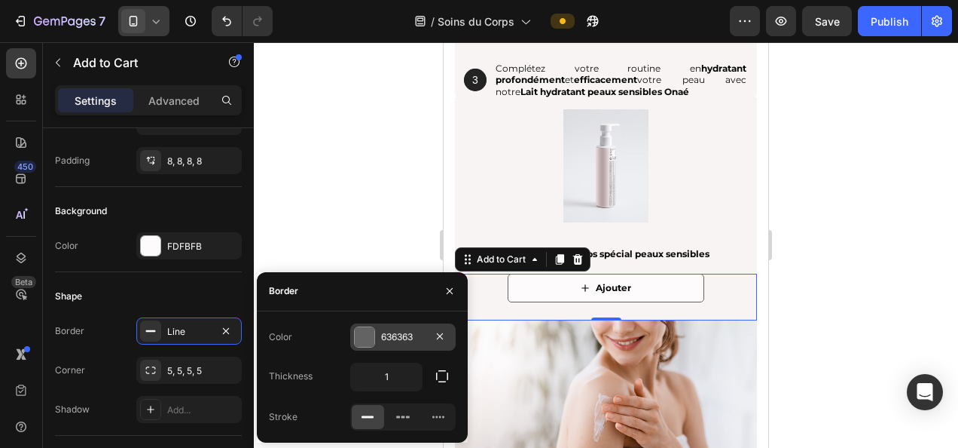
click at [398, 332] on div "636363" at bounding box center [403, 337] width 44 height 14
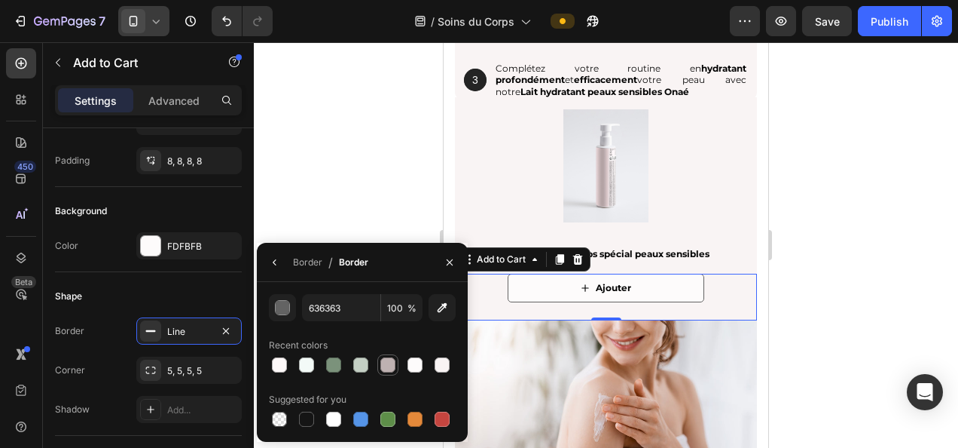
click at [389, 359] on div at bounding box center [388, 364] width 15 height 15
type input "BEB1B1"
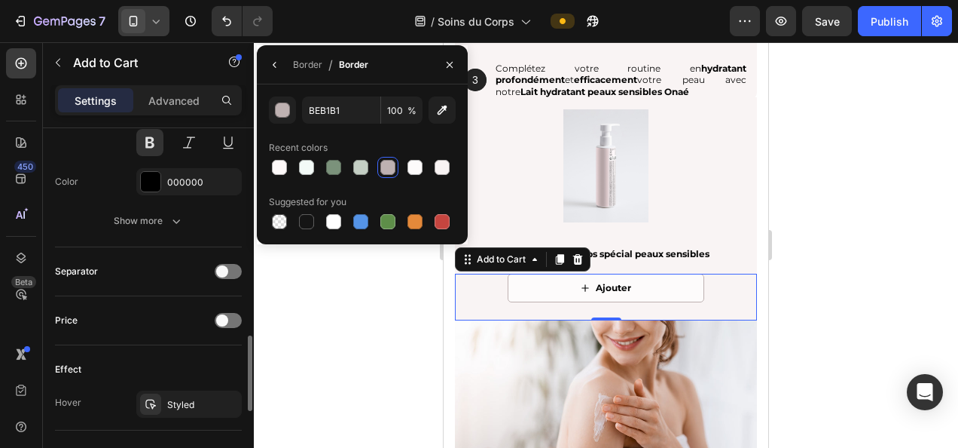
scroll to position [1140, 0]
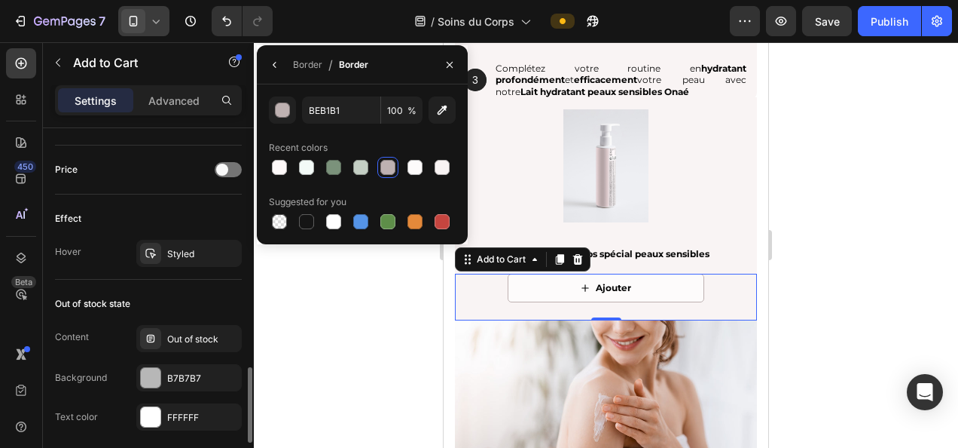
click at [178, 227] on div "Effect Hover Styled" at bounding box center [148, 236] width 187 height 85
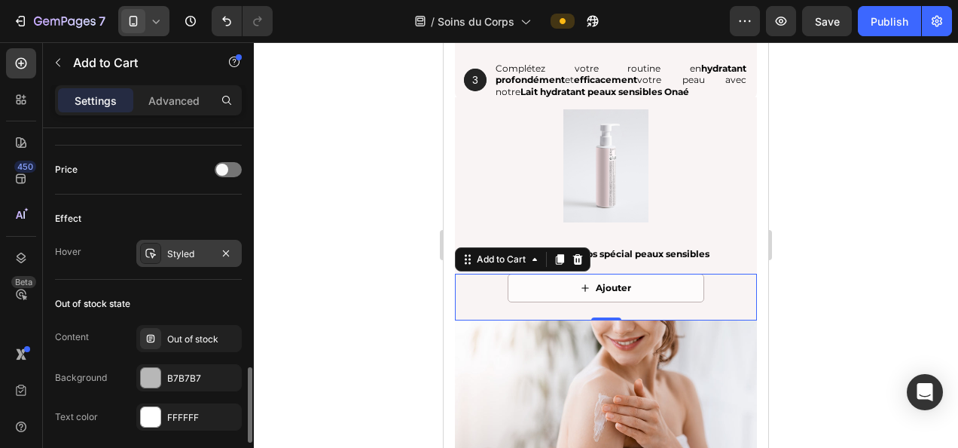
click at [178, 247] on div "Styled" at bounding box center [189, 254] width 44 height 14
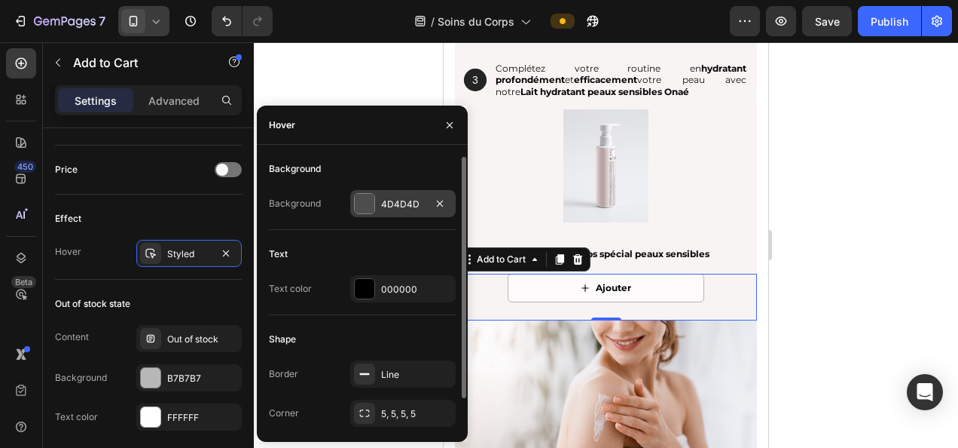
click at [411, 200] on div "4D4D4D" at bounding box center [403, 204] width 44 height 14
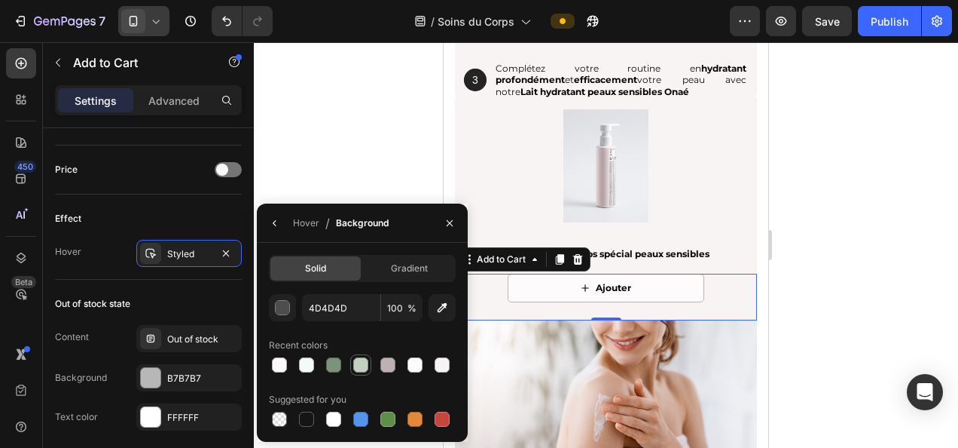
click at [356, 357] on div at bounding box center [360, 364] width 15 height 15
type input "C4CFC4"
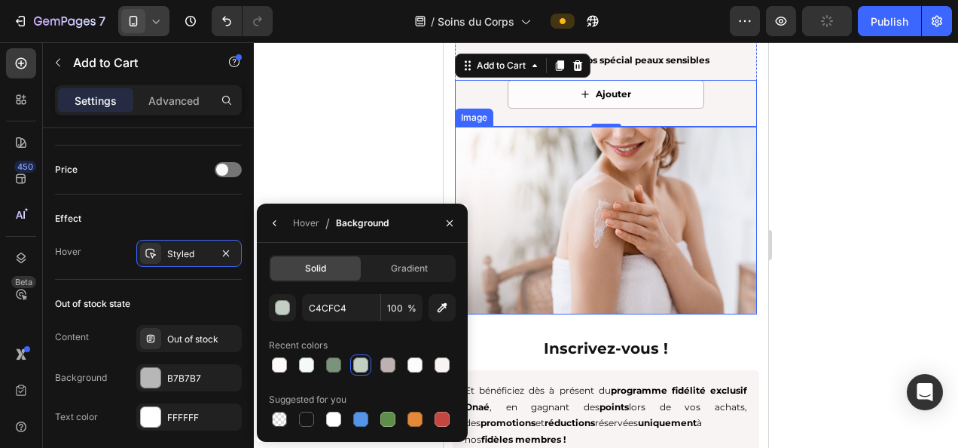
scroll to position [2869, 0]
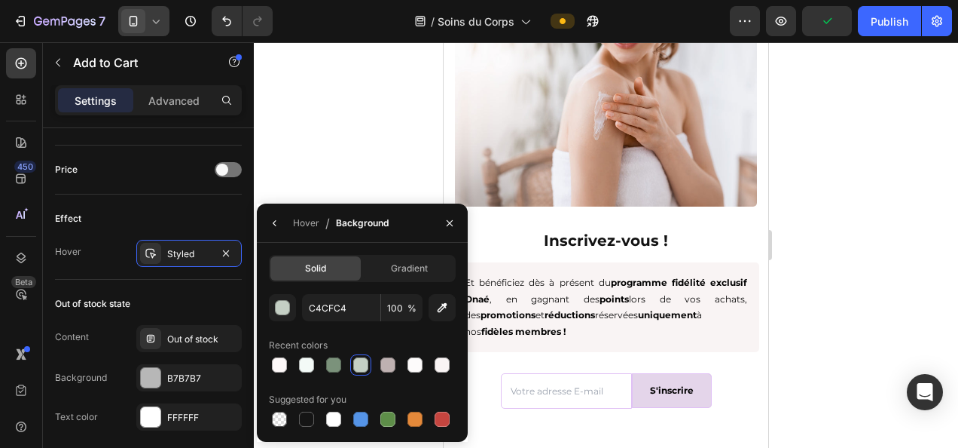
click at [857, 241] on div at bounding box center [606, 244] width 705 height 405
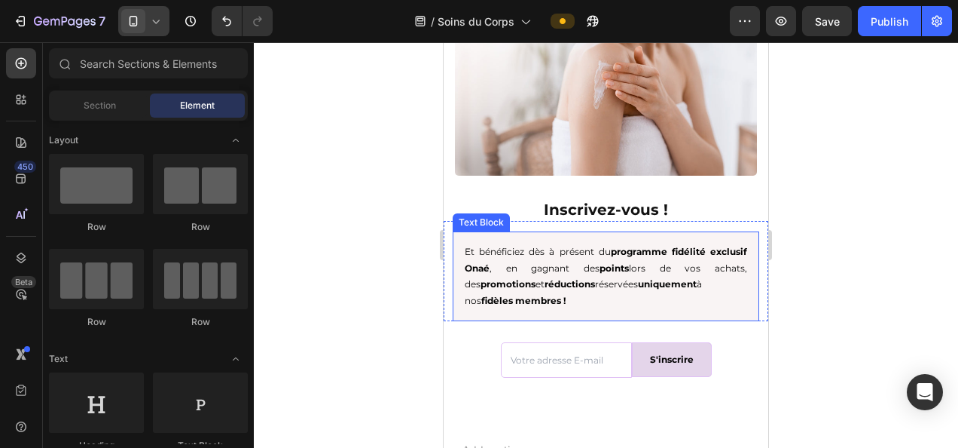
scroll to position [2945, 0]
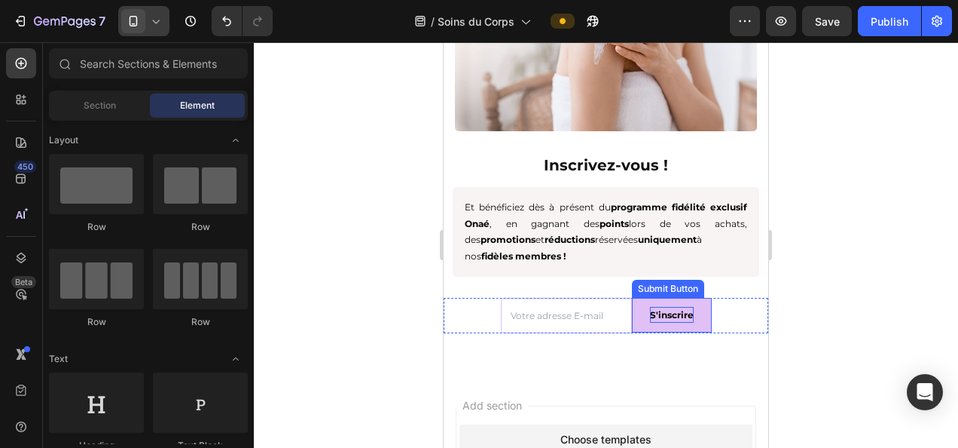
click at [677, 307] on div "S'inscrire" at bounding box center [672, 315] width 44 height 17
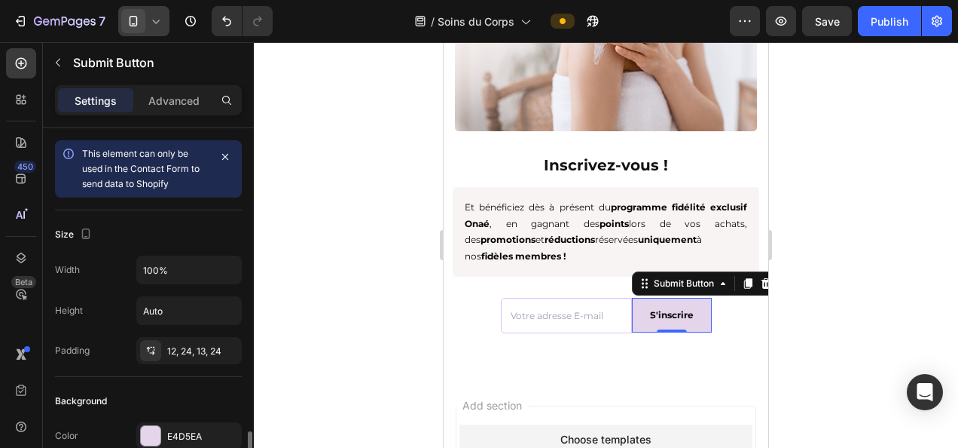
scroll to position [301, 0]
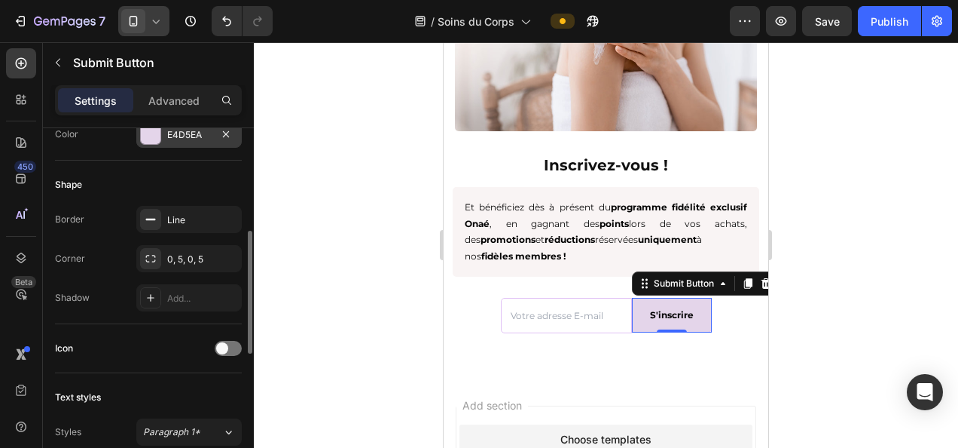
click at [188, 140] on div "E4D5EA" at bounding box center [188, 134] width 105 height 27
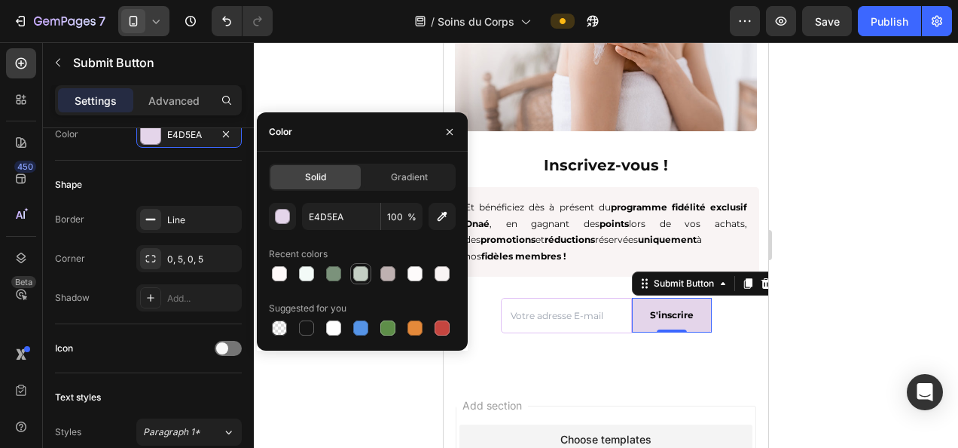
click at [355, 267] on div at bounding box center [360, 273] width 15 height 15
type input "C4CFC4"
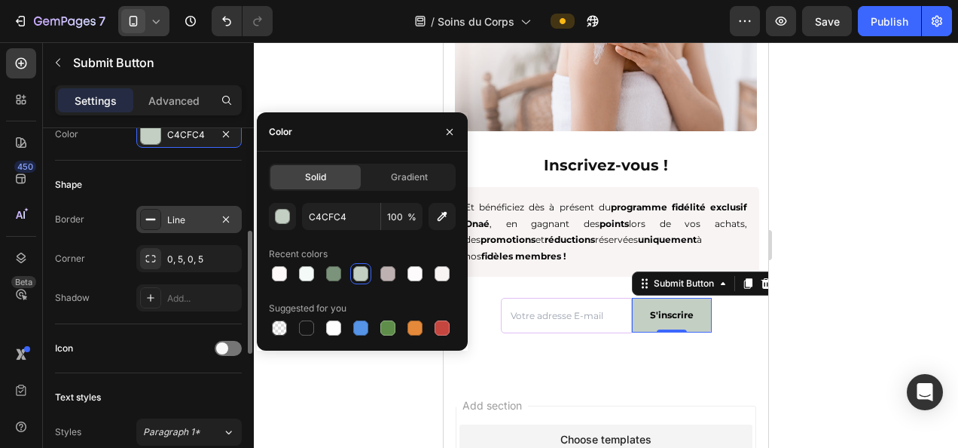
click at [214, 222] on div "Line" at bounding box center [188, 219] width 105 height 27
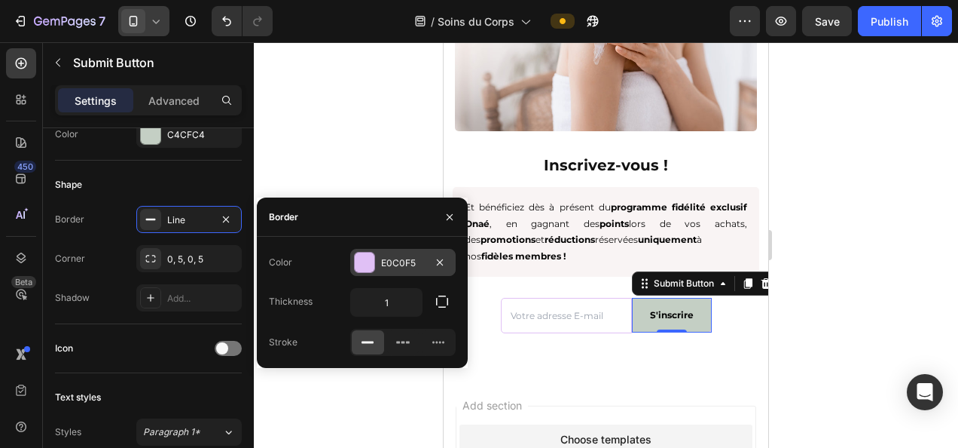
click at [408, 259] on div "E0C0F5" at bounding box center [403, 263] width 44 height 14
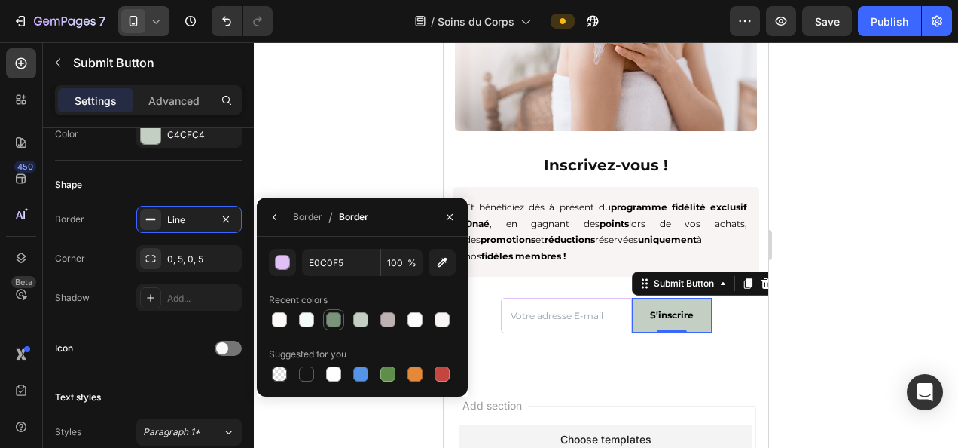
click at [331, 318] on div at bounding box center [333, 319] width 15 height 15
type input "7B927B"
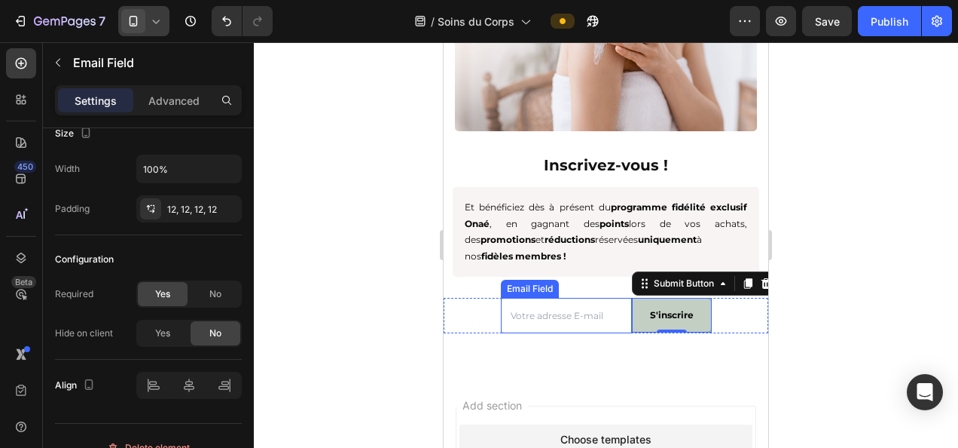
click at [549, 312] on input "email" at bounding box center [566, 316] width 131 height 36
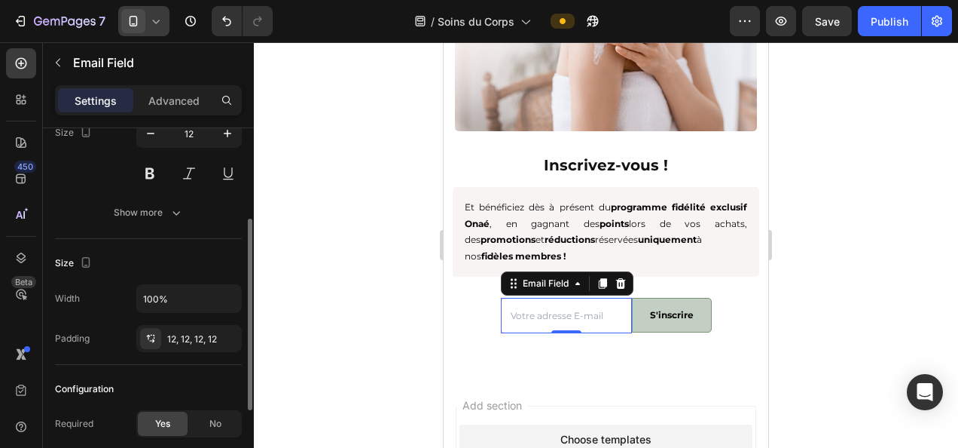
scroll to position [96, 0]
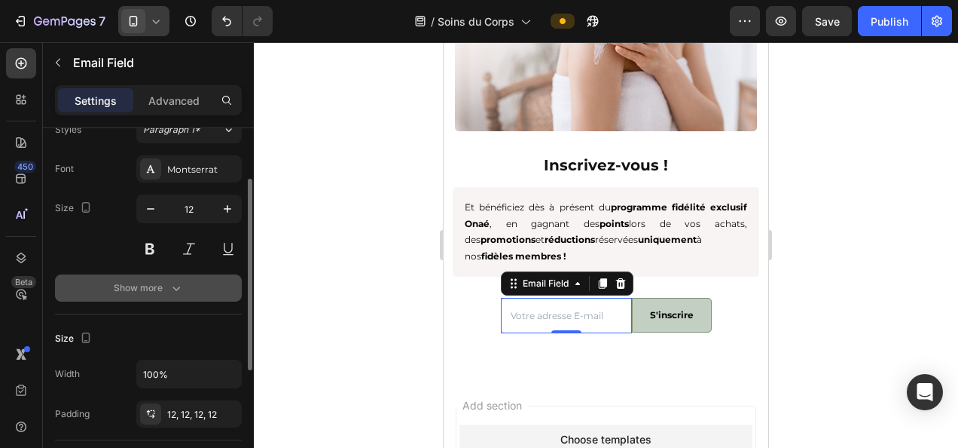
click at [133, 277] on button "Show more" at bounding box center [148, 287] width 187 height 27
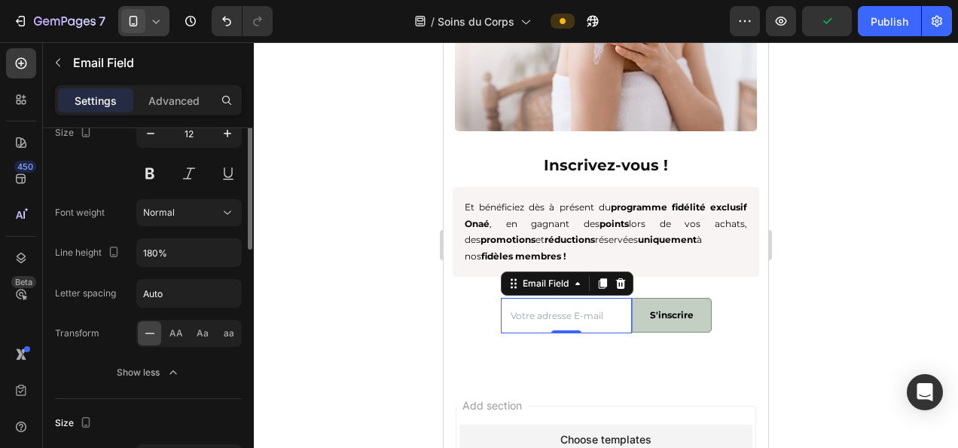
scroll to position [21, 0]
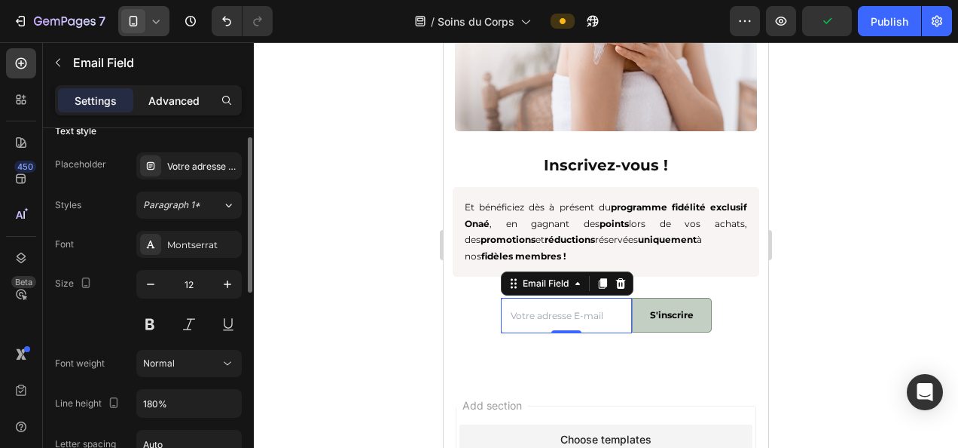
click at [169, 88] on div "Advanced" at bounding box center [173, 100] width 75 height 24
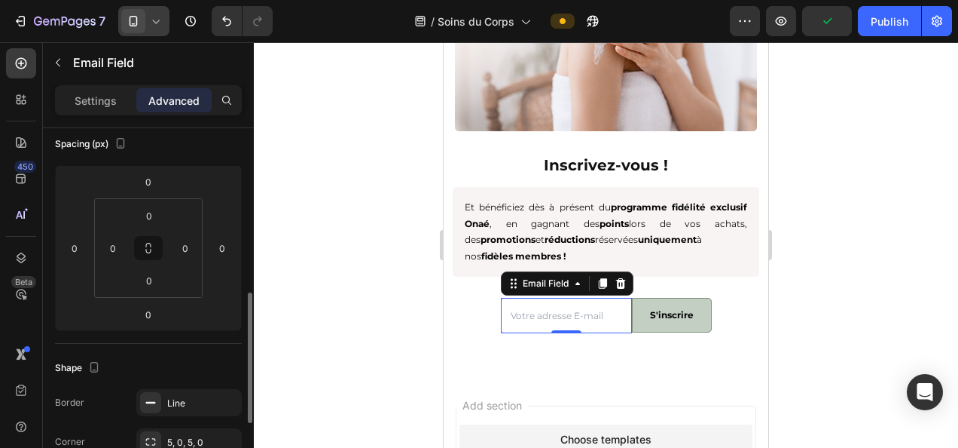
scroll to position [398, 0]
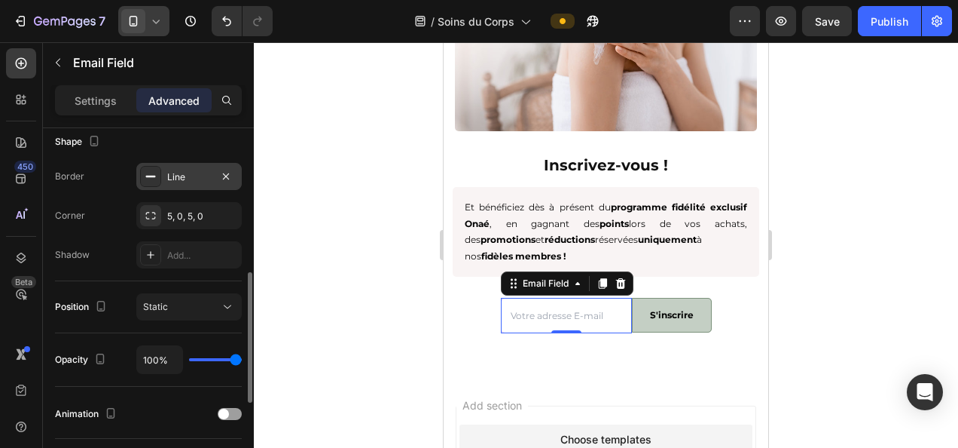
click at [199, 180] on div "Line" at bounding box center [189, 177] width 44 height 14
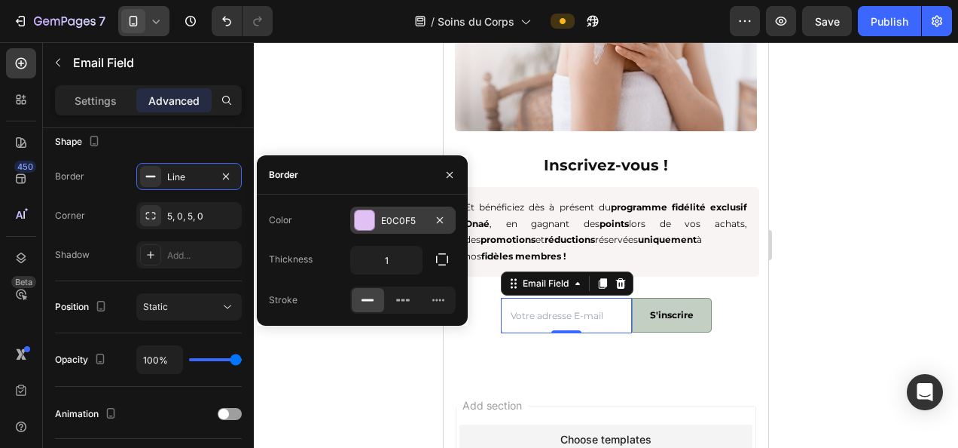
click at [417, 225] on div "E0C0F5" at bounding box center [403, 221] width 44 height 14
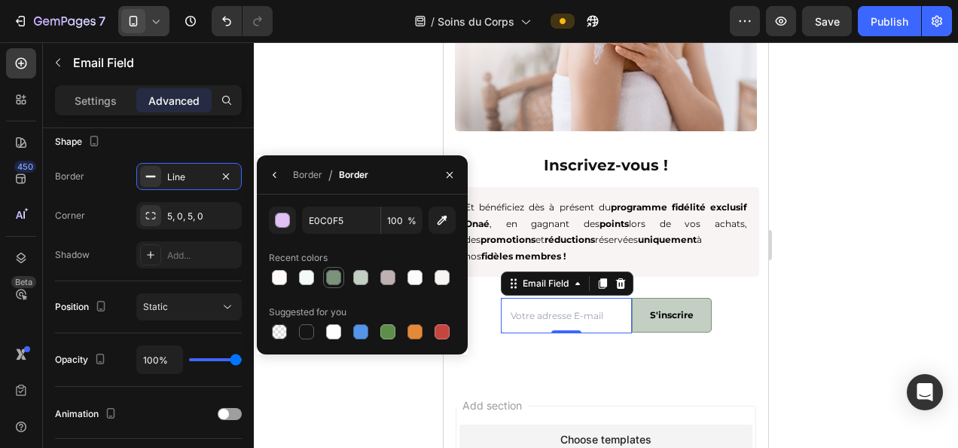
click at [332, 276] on div at bounding box center [333, 277] width 15 height 15
type input "7B927B"
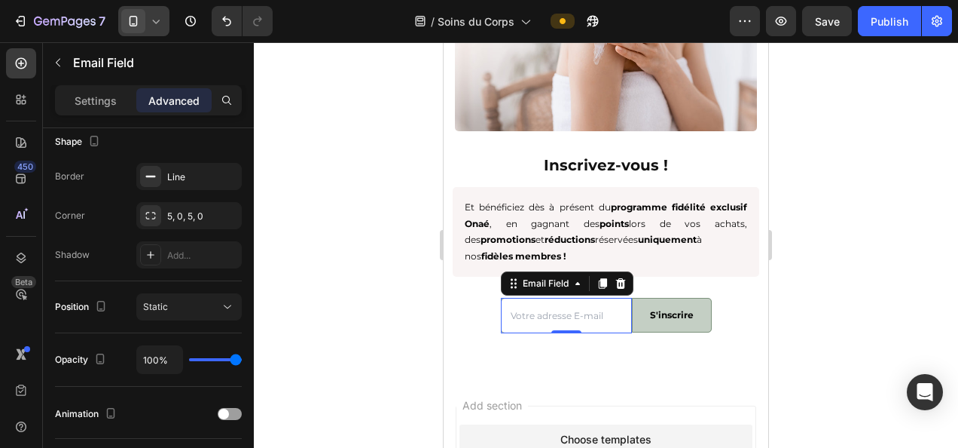
click at [371, 363] on div at bounding box center [606, 244] width 705 height 405
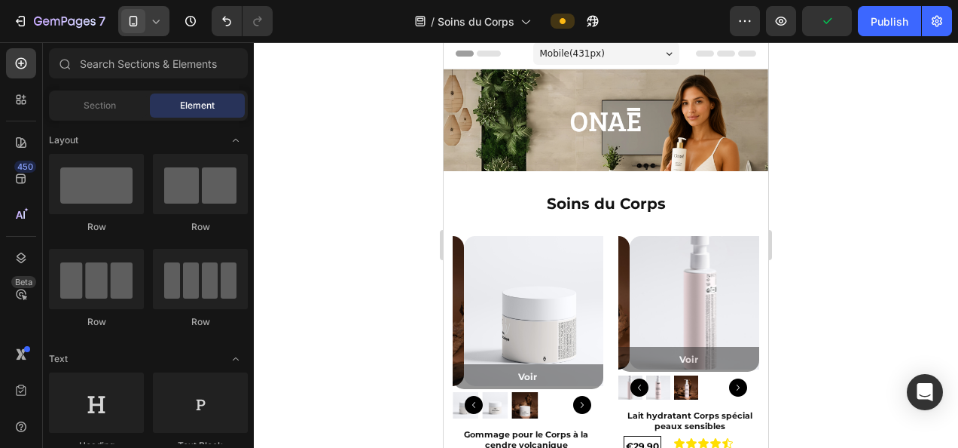
scroll to position [0, 0]
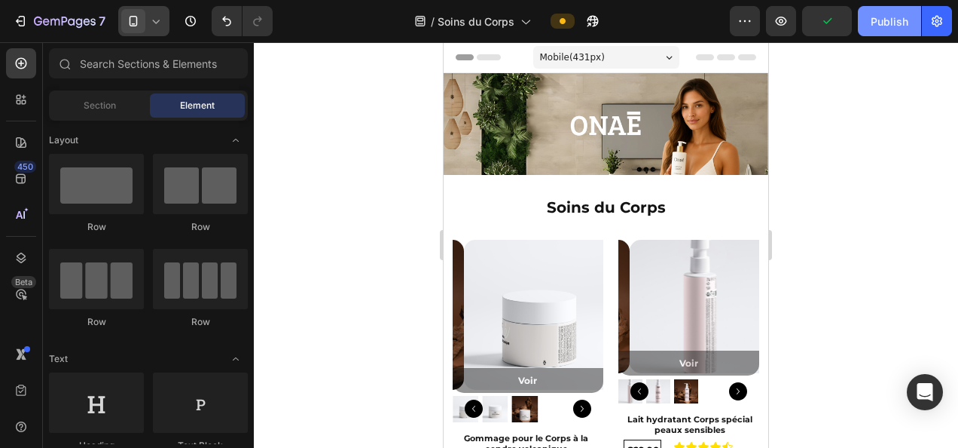
click at [879, 22] on div "Publish" at bounding box center [890, 22] width 38 height 16
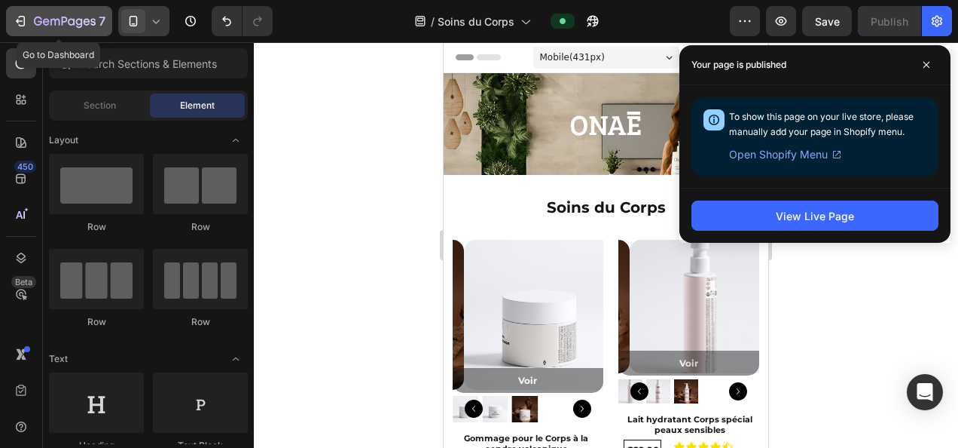
click at [48, 22] on icon "button" at bounding box center [46, 21] width 7 height 7
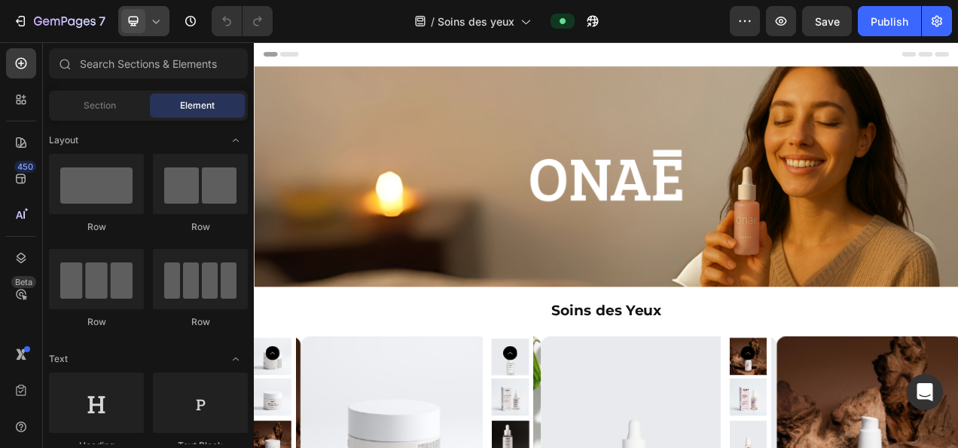
click at [164, 23] on div at bounding box center [143, 21] width 51 height 30
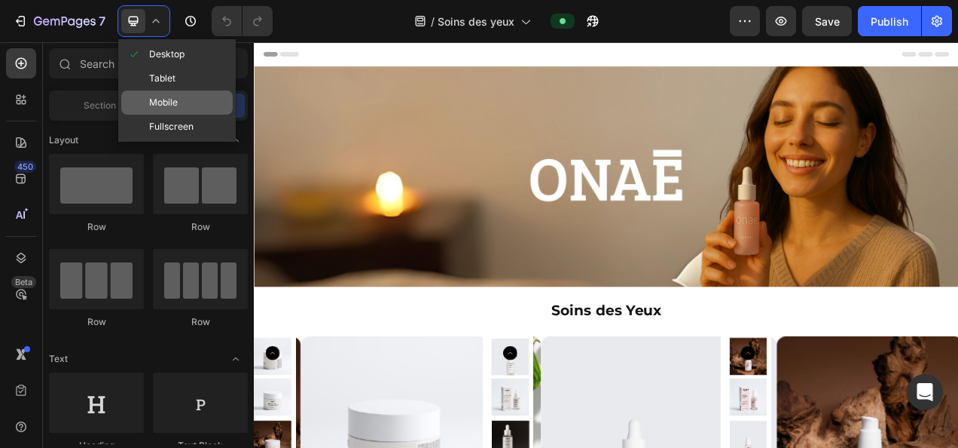
click at [173, 97] on span "Mobile" at bounding box center [163, 102] width 29 height 15
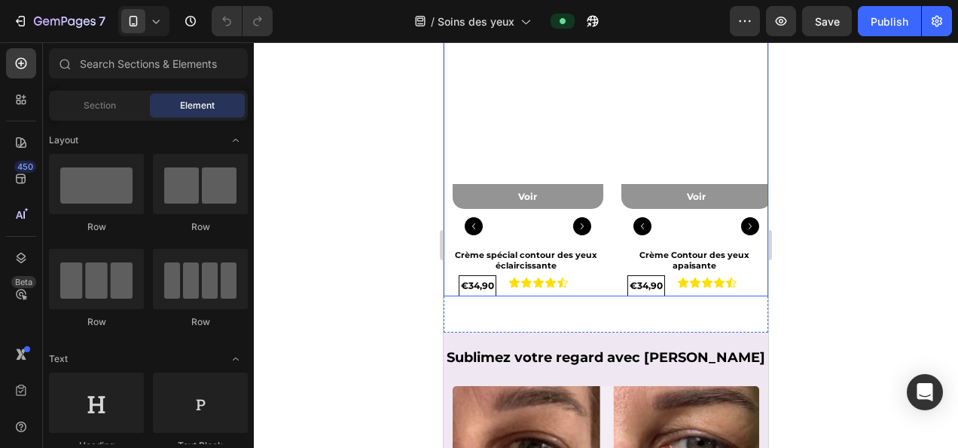
scroll to position [603, 0]
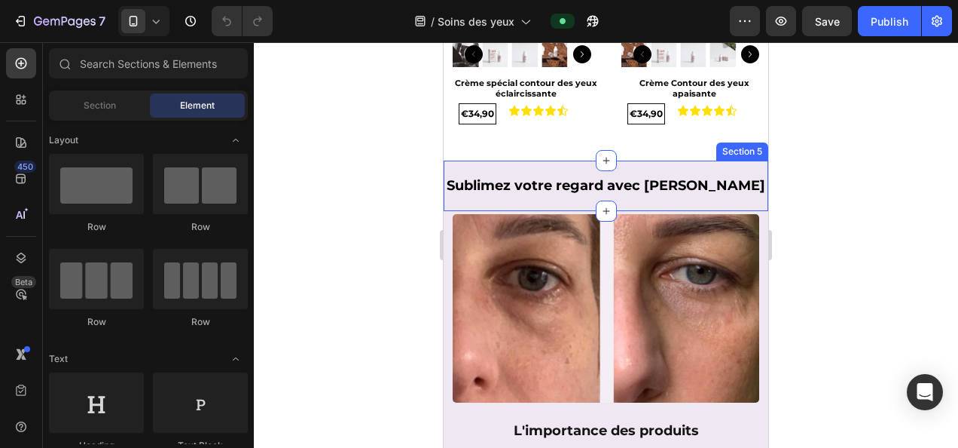
click at [535, 160] on div "Sublimez votre regard avec Onaé Heading Section 5" at bounding box center [606, 185] width 325 height 50
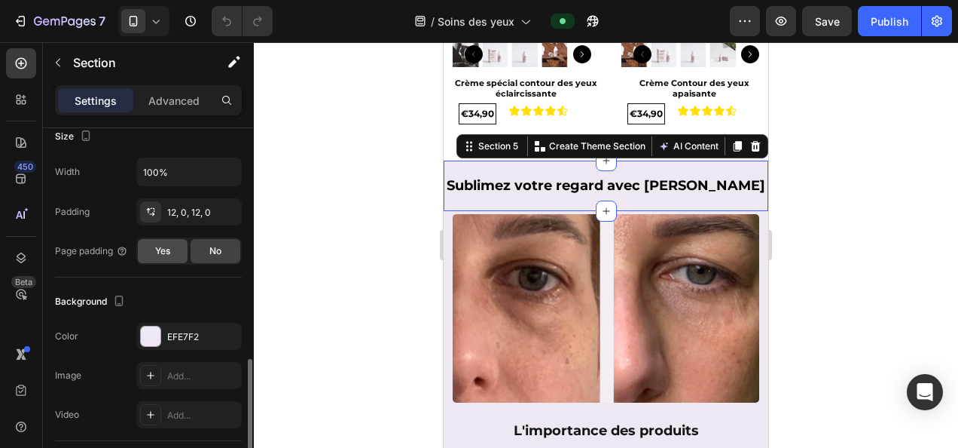
scroll to position [377, 0]
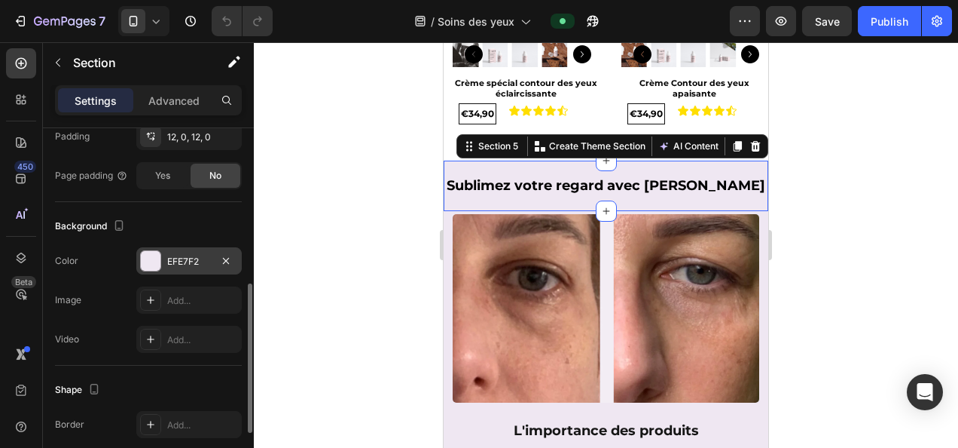
click at [185, 255] on div "EFE7F2" at bounding box center [189, 262] width 44 height 14
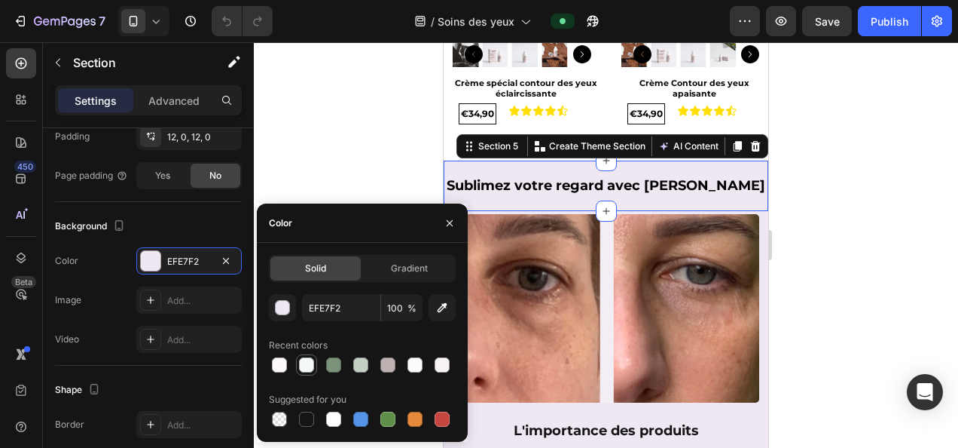
click at [309, 362] on div at bounding box center [306, 364] width 15 height 15
type input "F3FAF7"
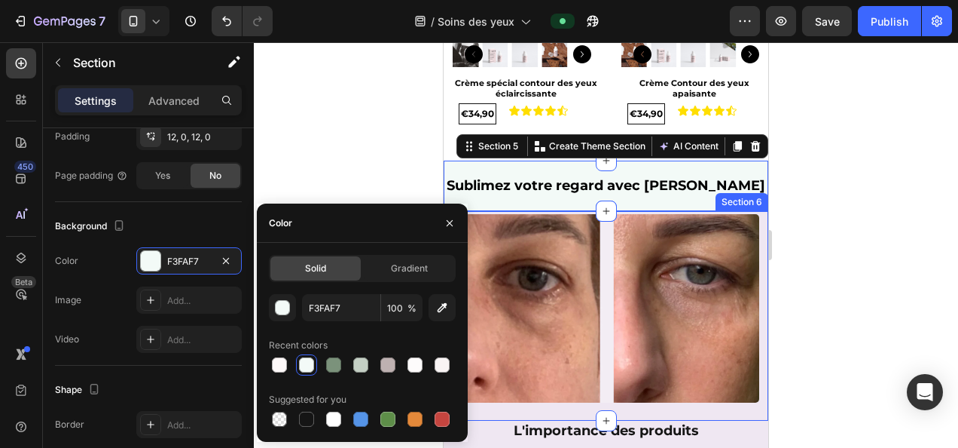
click at [750, 241] on div "Image" at bounding box center [606, 308] width 325 height 188
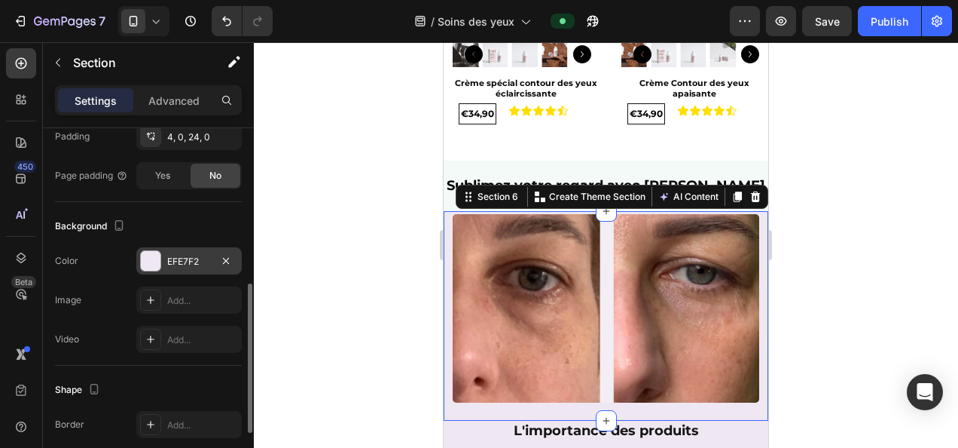
click at [169, 261] on div "EFE7F2" at bounding box center [189, 262] width 44 height 14
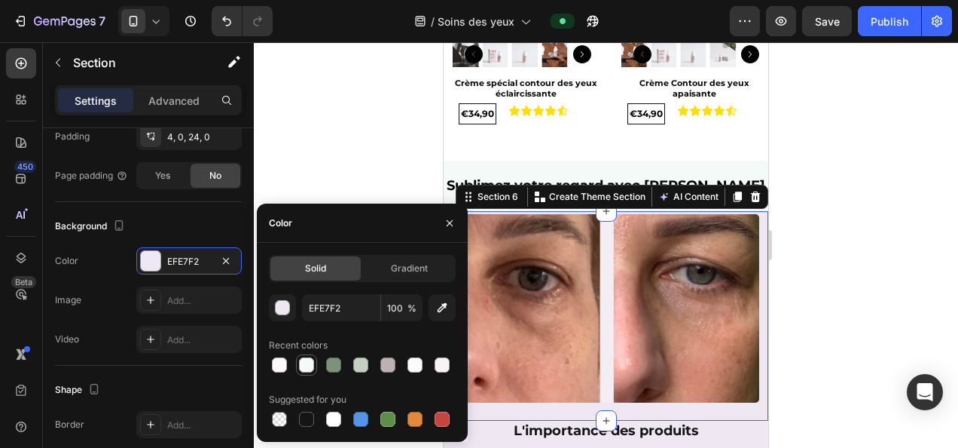
click at [307, 365] on div at bounding box center [306, 364] width 15 height 15
type input "F3FAF7"
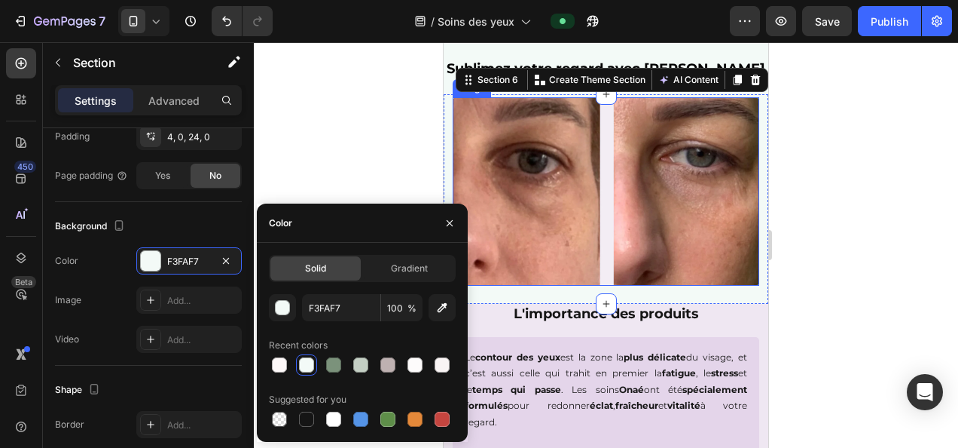
scroll to position [754, 0]
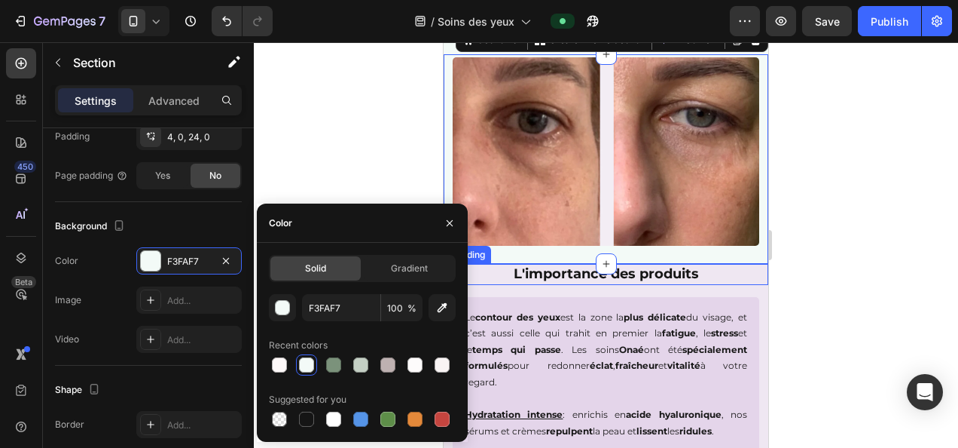
click at [698, 278] on h2 "L'importance des produits" at bounding box center [606, 274] width 325 height 20
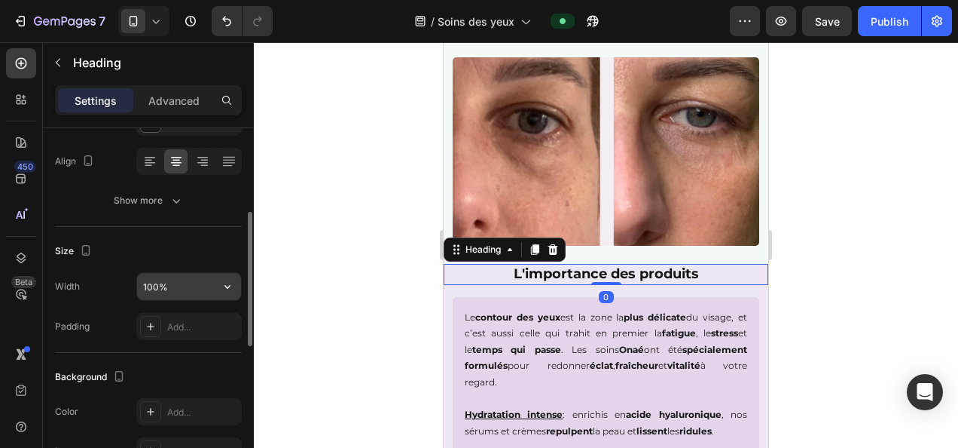
scroll to position [377, 0]
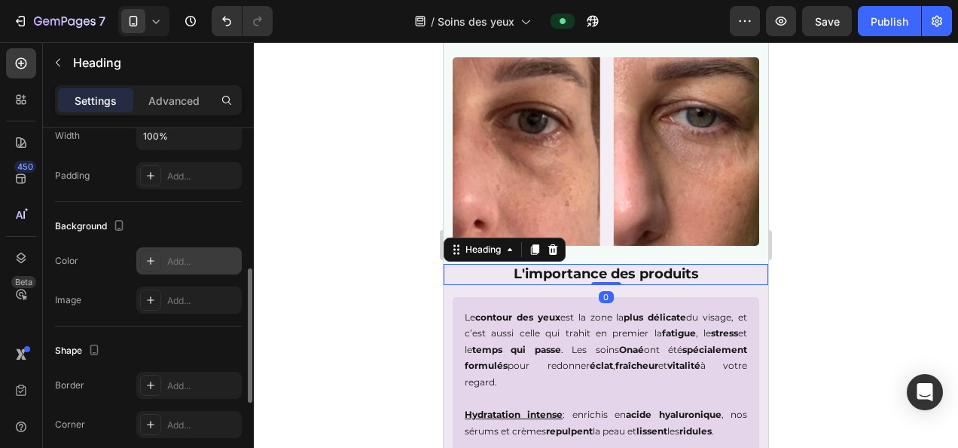
click at [191, 265] on div "Add..." at bounding box center [202, 262] width 71 height 14
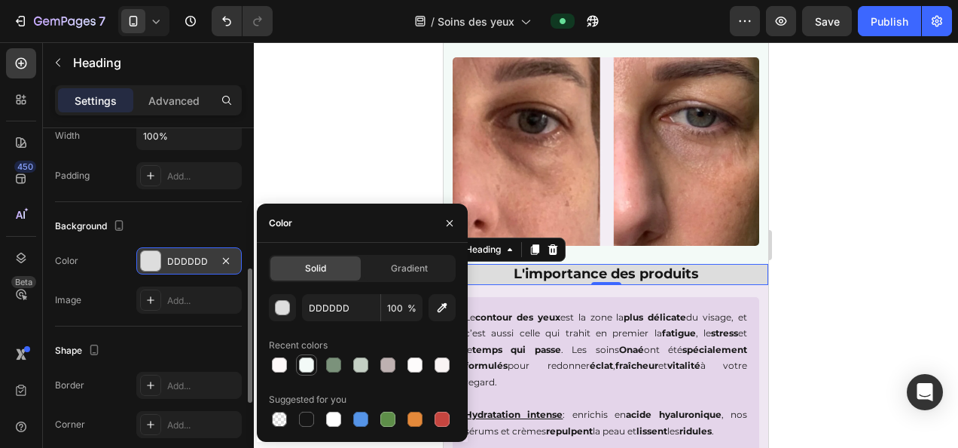
click at [310, 365] on div at bounding box center [306, 364] width 15 height 15
type input "F3FAF7"
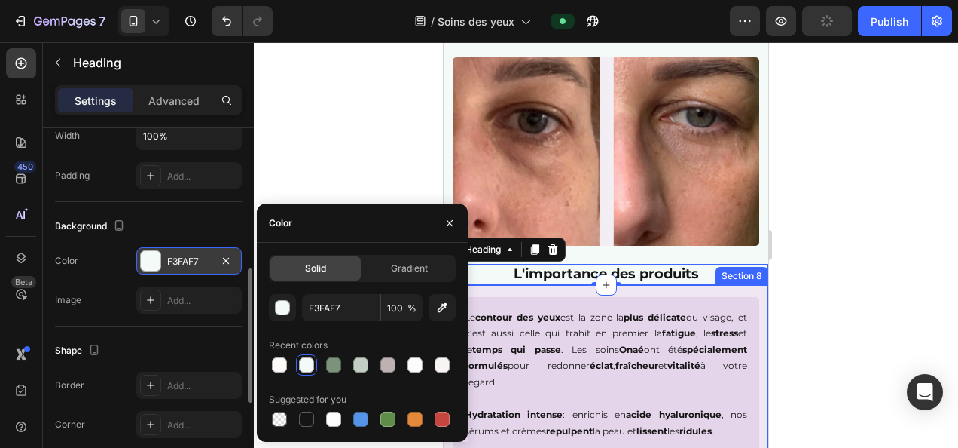
click at [744, 292] on div "Le contour des yeux est la zone la plus délicate du visage, et c’est aussi cell…" at bounding box center [606, 400] width 325 height 231
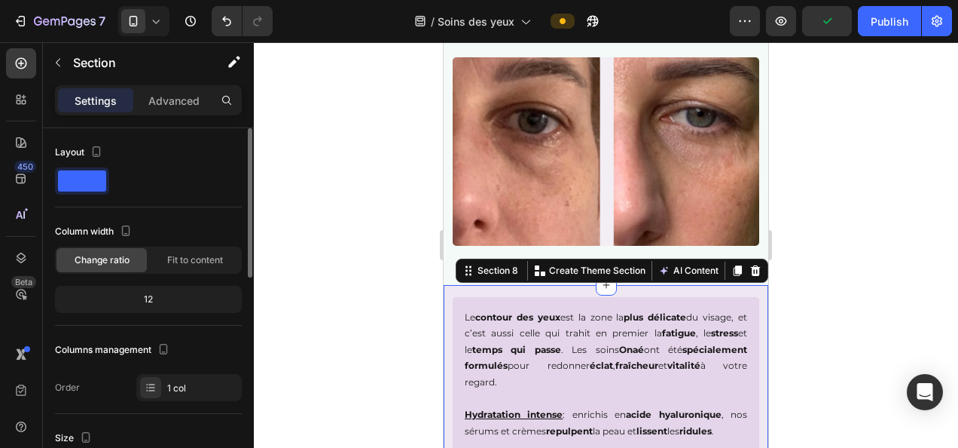
scroll to position [226, 0]
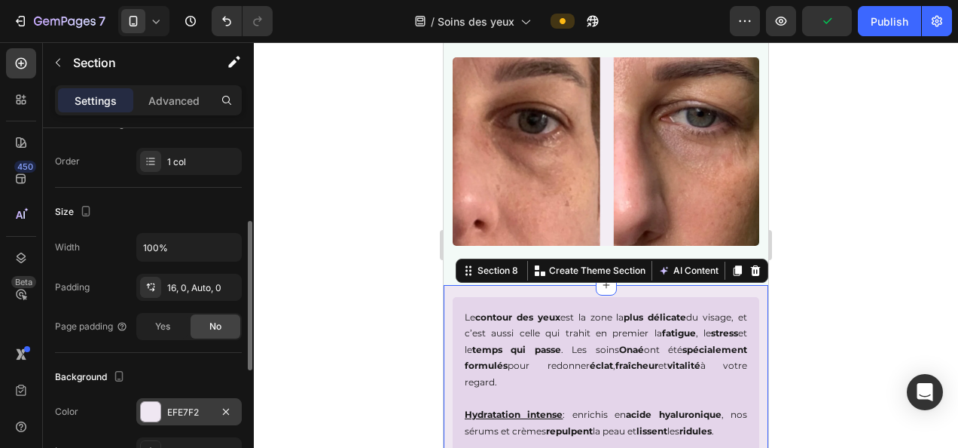
click at [182, 401] on div "EFE7F2" at bounding box center [188, 411] width 105 height 27
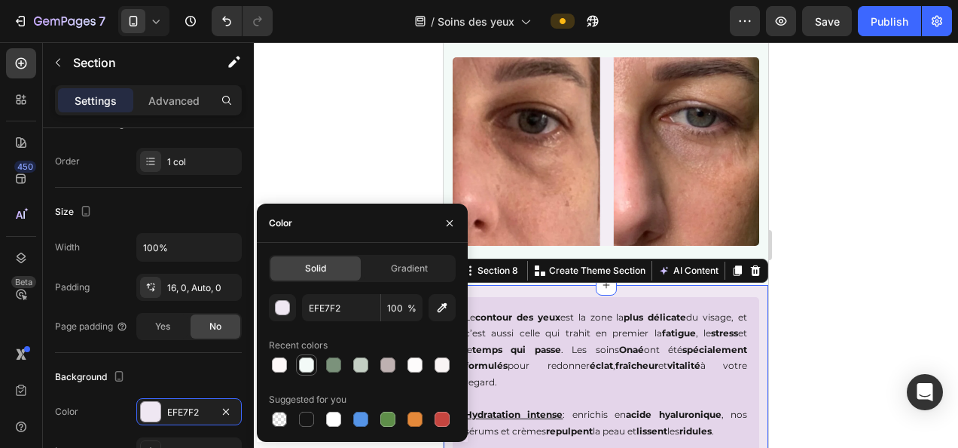
click at [303, 366] on div at bounding box center [306, 364] width 15 height 15
type input "F3FAF7"
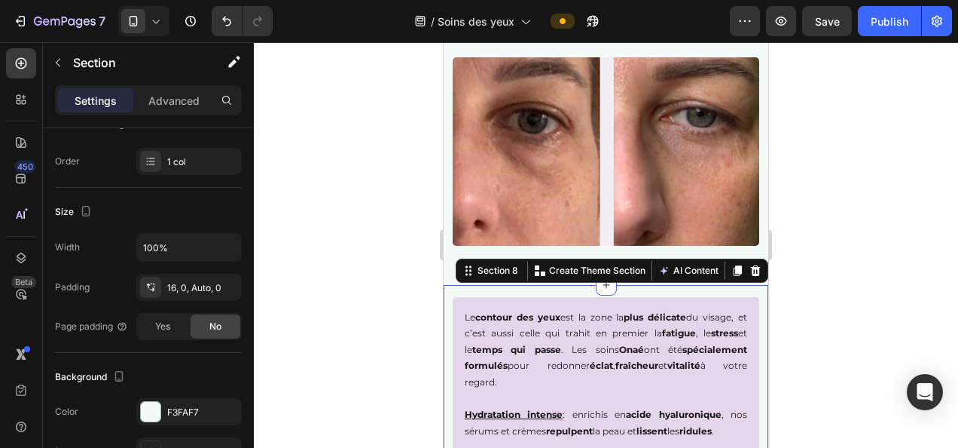
click at [898, 280] on div at bounding box center [606, 244] width 705 height 405
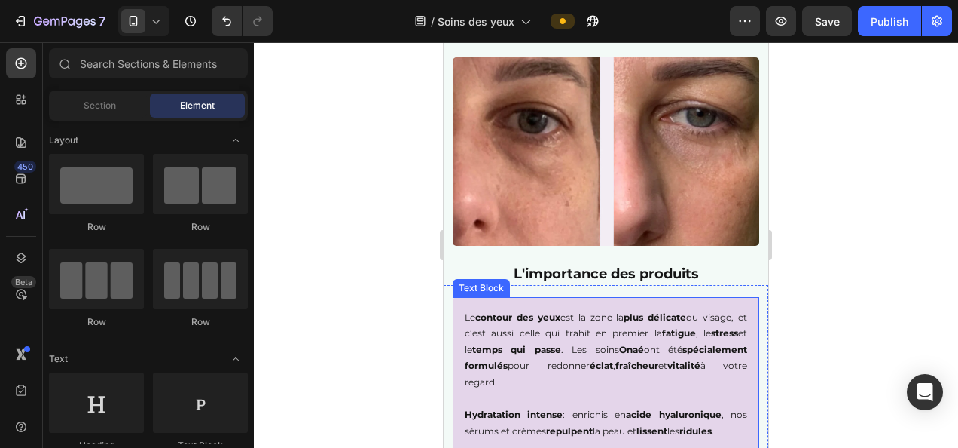
click at [461, 302] on div "Le contour des yeux est la zone la plus délicate du visage, et c’est aussi cell…" at bounding box center [606, 406] width 307 height 219
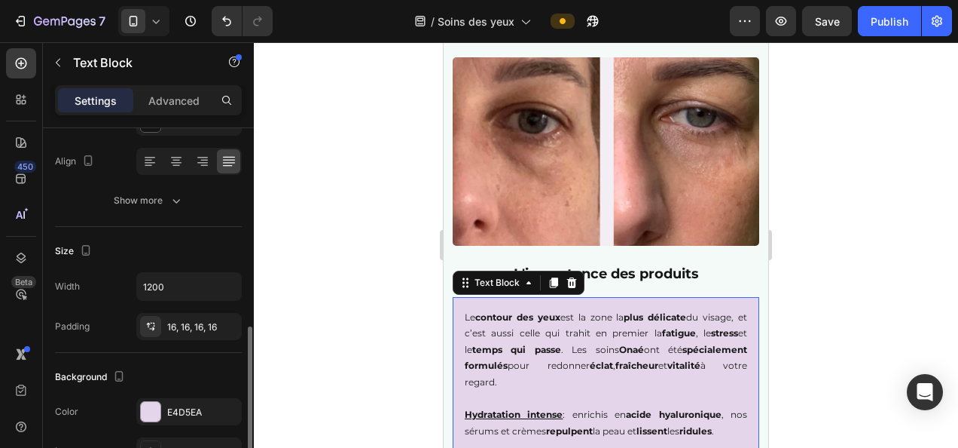
scroll to position [301, 0]
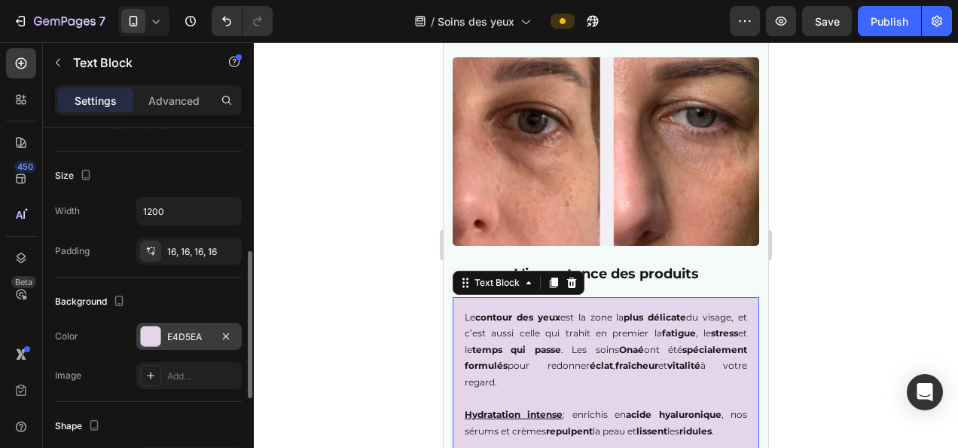
click at [184, 330] on div "E4D5EA" at bounding box center [189, 337] width 44 height 14
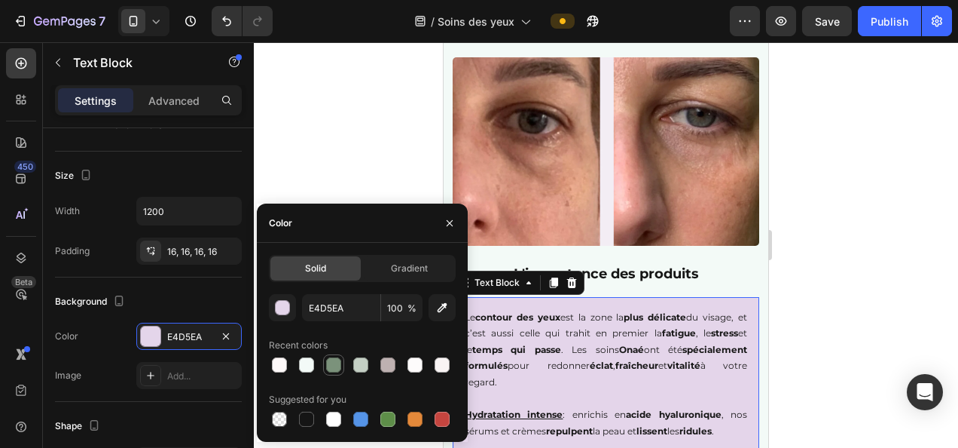
click at [335, 366] on div at bounding box center [333, 364] width 15 height 15
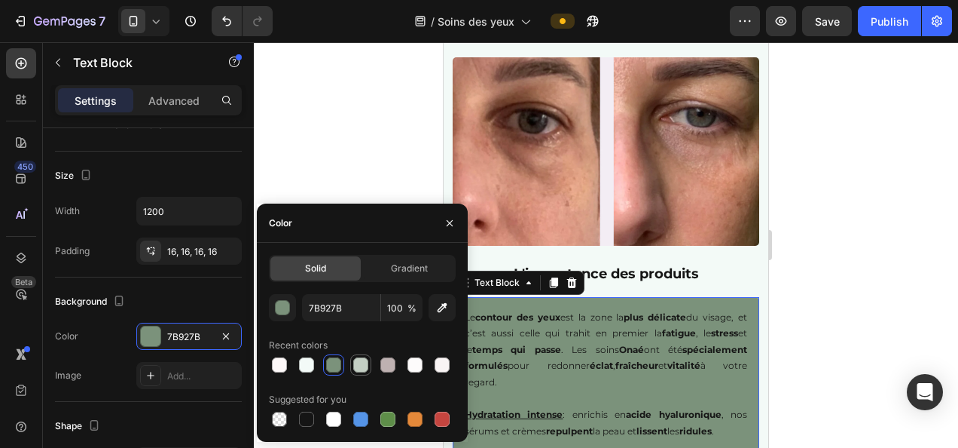
click at [354, 362] on div at bounding box center [360, 364] width 15 height 15
type input "C4CFC4"
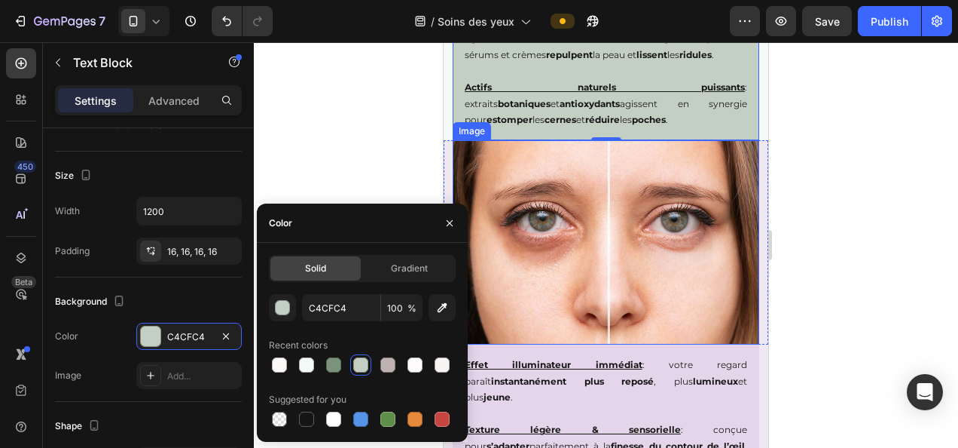
scroll to position [1130, 0]
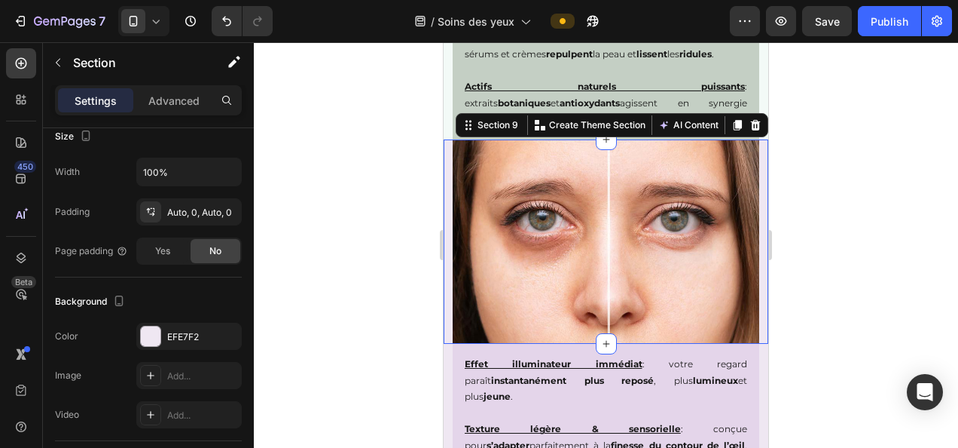
click at [448, 148] on div "Image" at bounding box center [606, 241] width 325 height 204
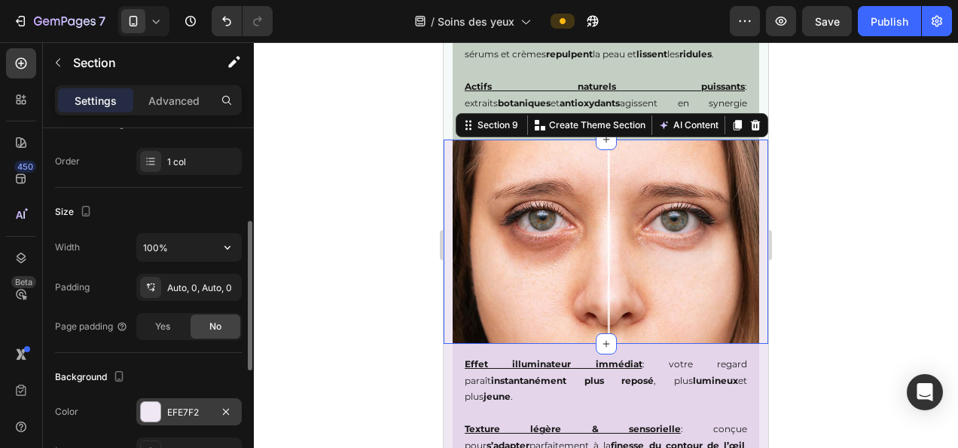
scroll to position [377, 0]
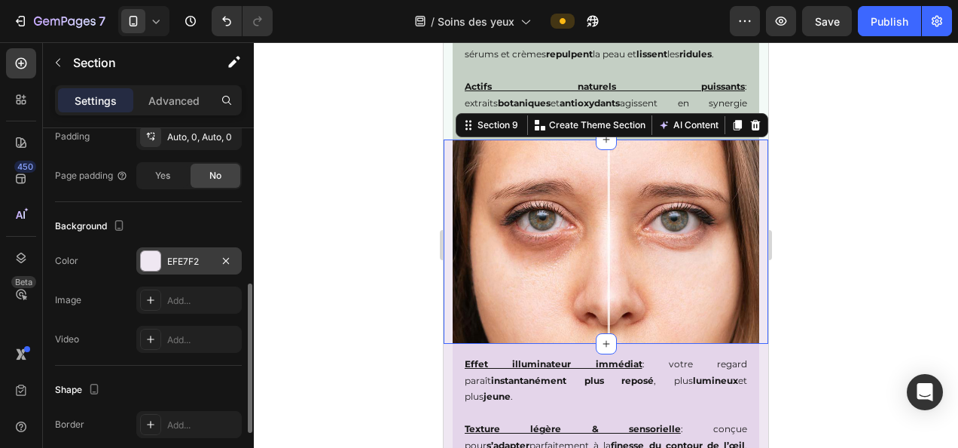
click at [188, 258] on div "EFE7F2" at bounding box center [189, 262] width 44 height 14
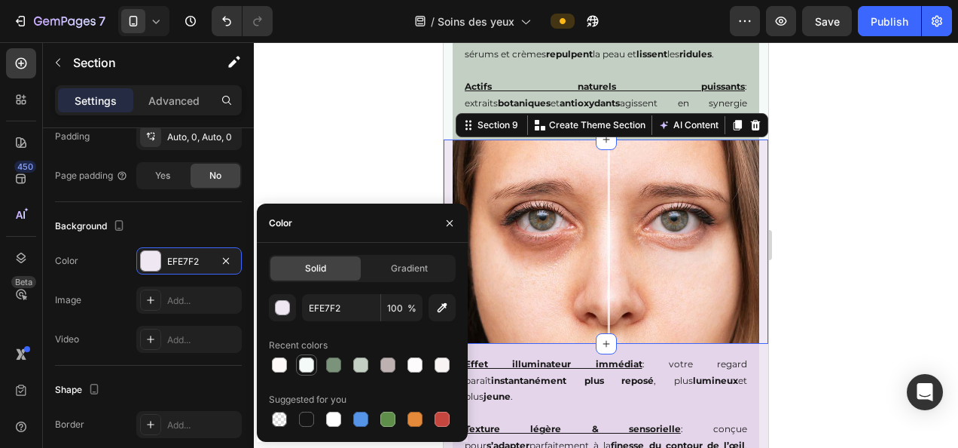
click at [308, 363] on div at bounding box center [306, 364] width 15 height 15
type input "F3FAF7"
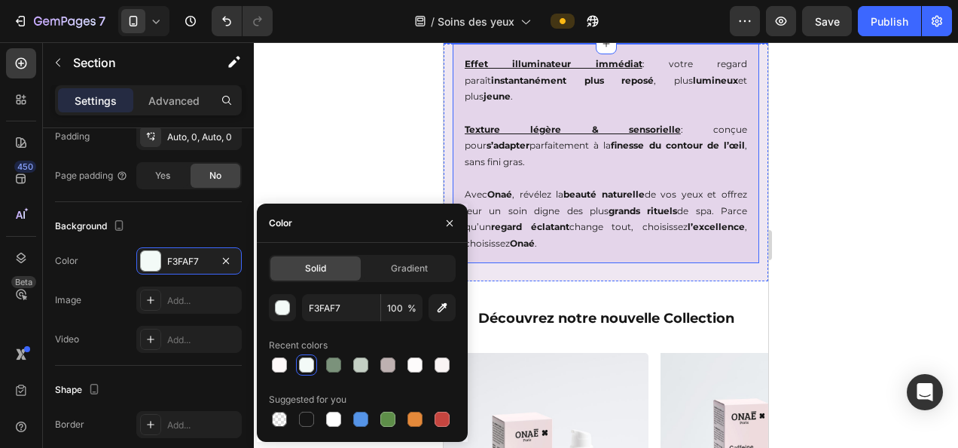
scroll to position [1432, 0]
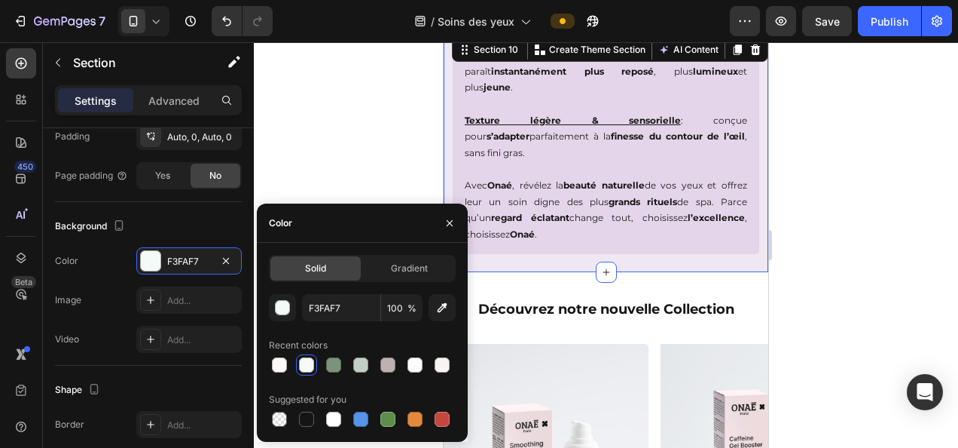
click at [446, 118] on div "Effet illuminateur immédiat : votre regard paraît instantanément plus reposé , …" at bounding box center [606, 144] width 325 height 219
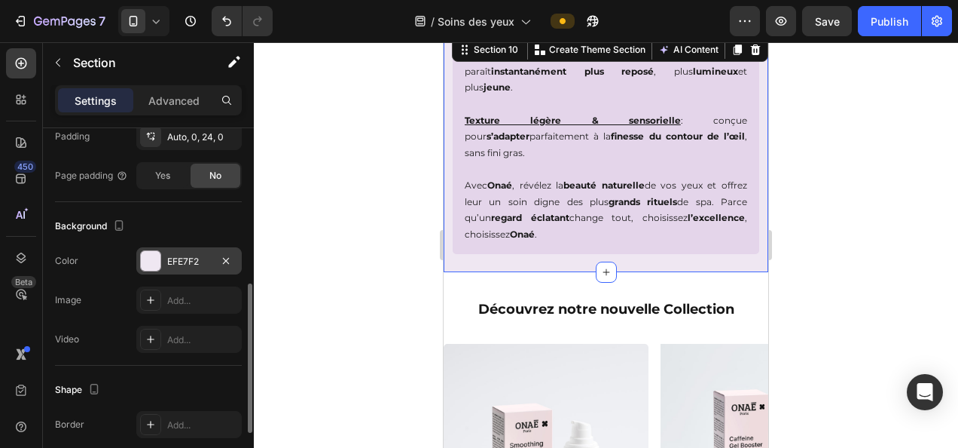
click at [143, 255] on div at bounding box center [151, 261] width 20 height 20
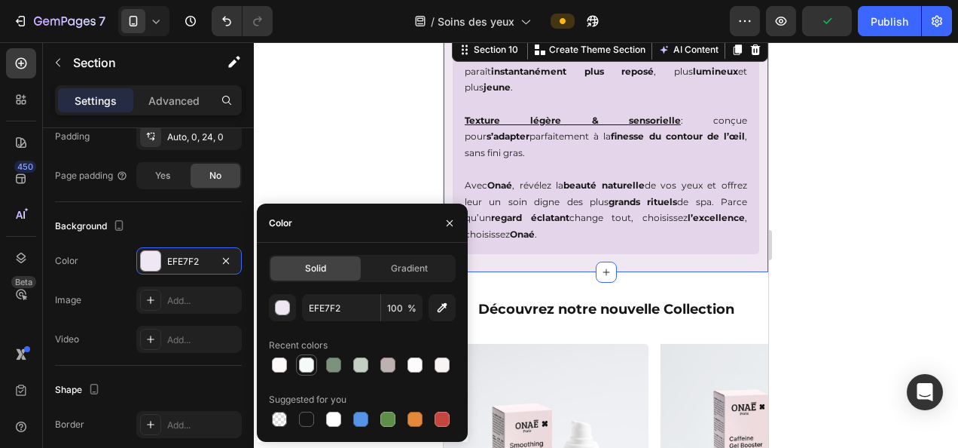
click at [312, 365] on div at bounding box center [306, 364] width 15 height 15
type input "F3FAF7"
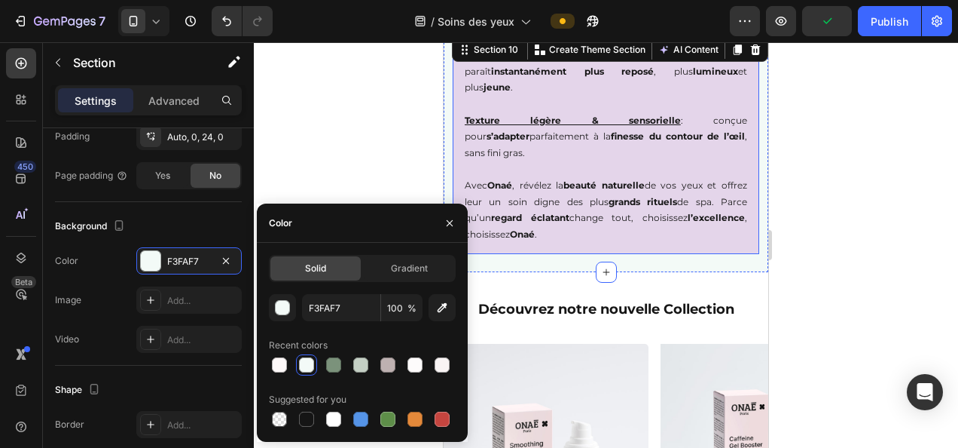
click at [575, 199] on p "Avec [PERSON_NAME] , révélez la beauté naturelle de vos yeux et offrez leur un …" at bounding box center [606, 209] width 283 height 65
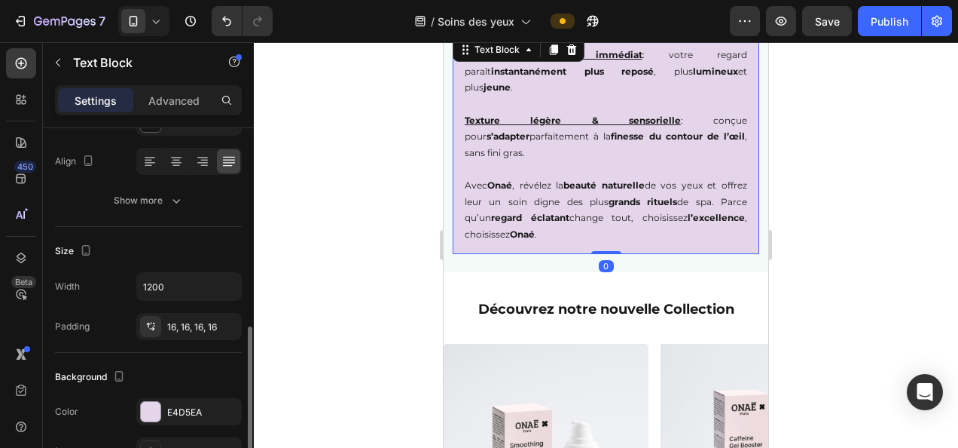
scroll to position [377, 0]
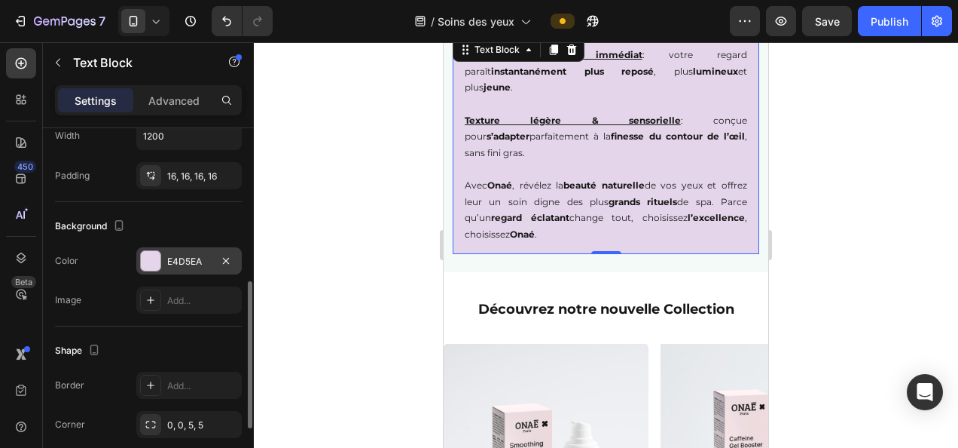
click at [176, 264] on div "E4D5EA" at bounding box center [189, 262] width 44 height 14
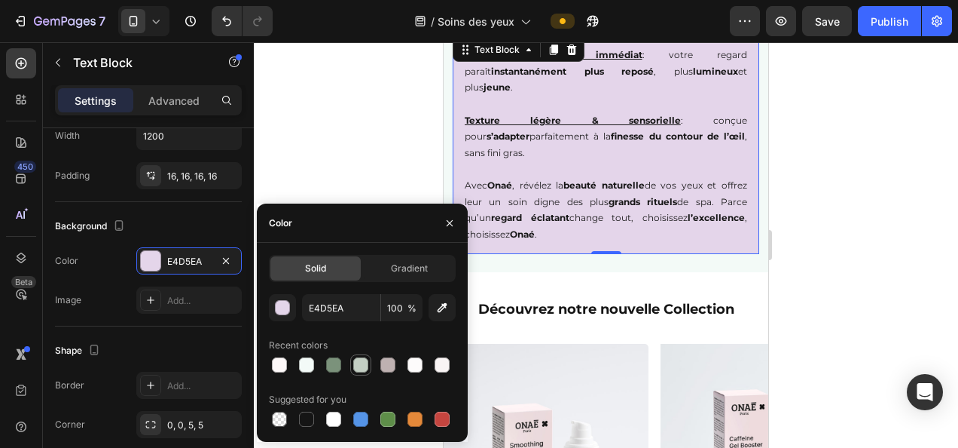
click at [362, 363] on div at bounding box center [360, 364] width 15 height 15
type input "C4CFC4"
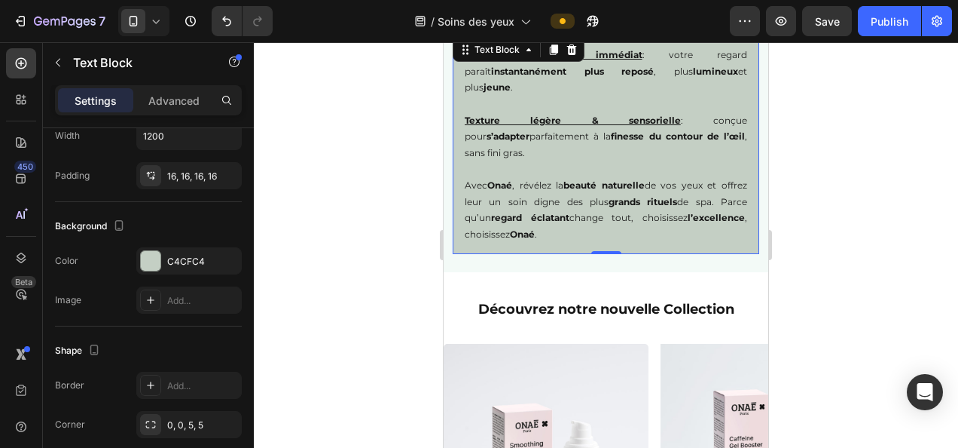
click at [842, 191] on div at bounding box center [606, 244] width 705 height 405
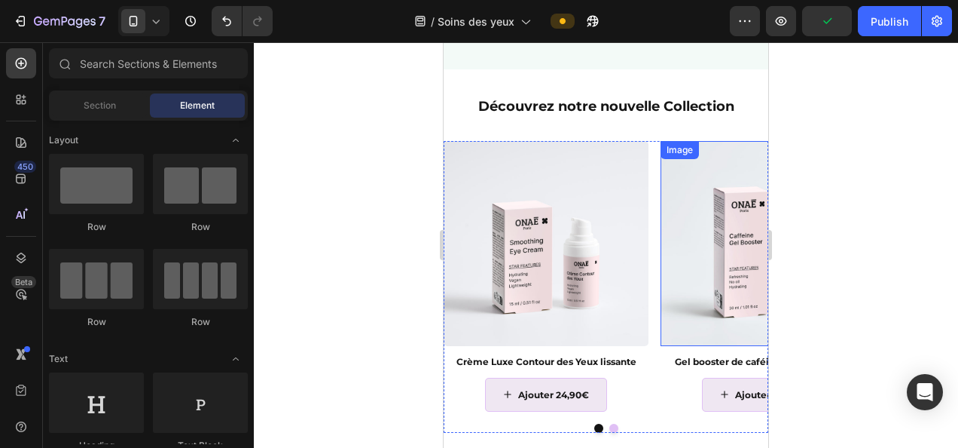
scroll to position [1733, 0]
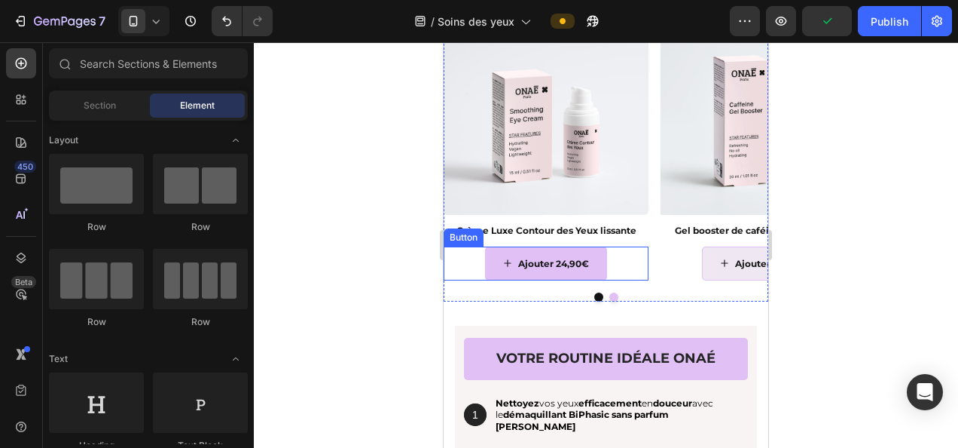
click at [512, 261] on icon "<p>Ajouter 24,90€&nbsp;</p>" at bounding box center [507, 262] width 9 height 9
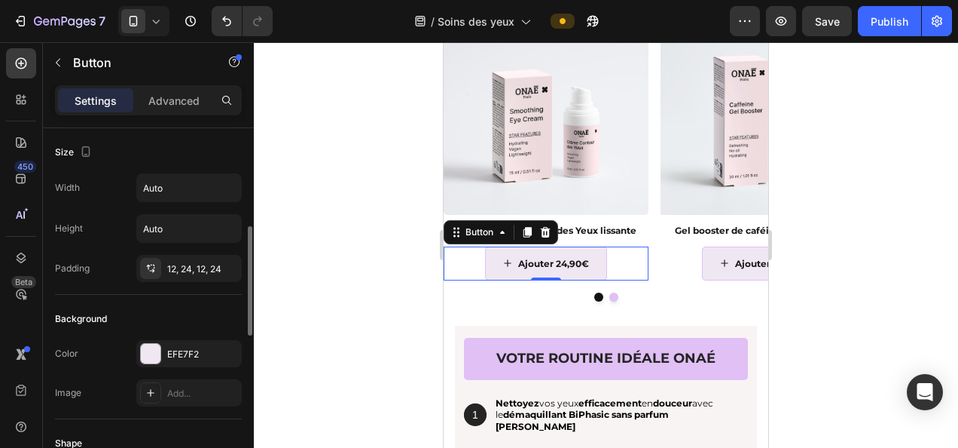
scroll to position [75, 0]
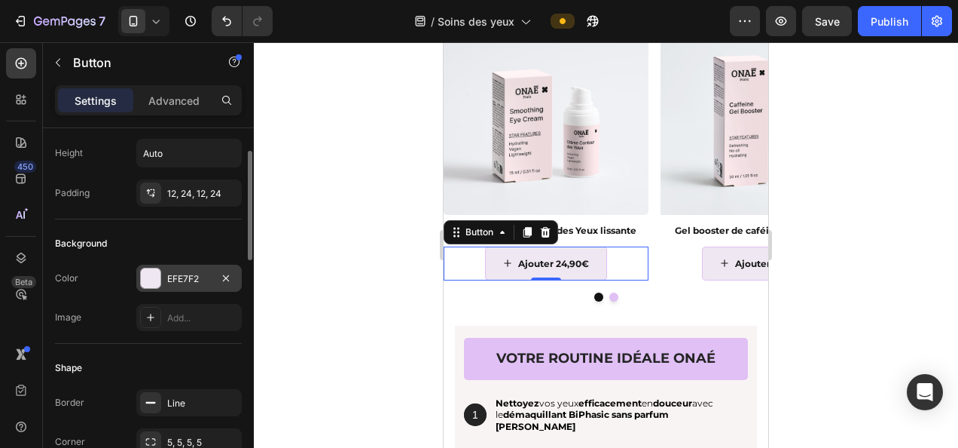
click at [184, 274] on div "EFE7F2" at bounding box center [189, 279] width 44 height 14
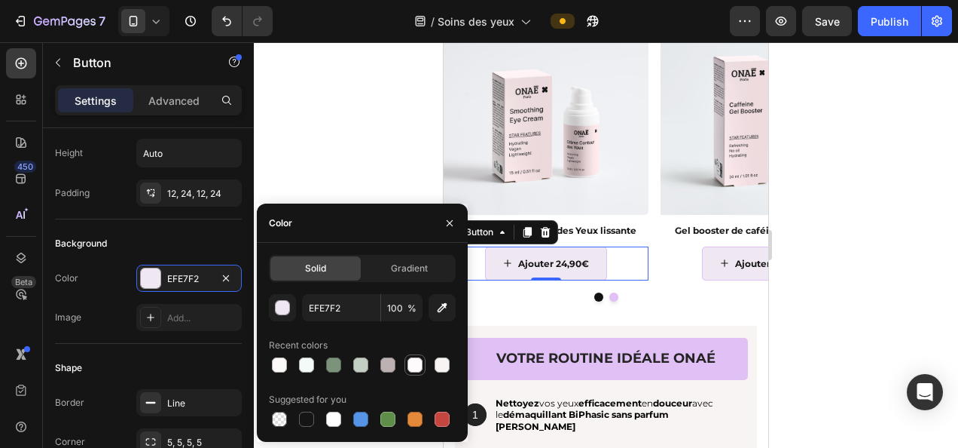
click at [411, 363] on div at bounding box center [415, 364] width 15 height 15
type input "FDFBFB"
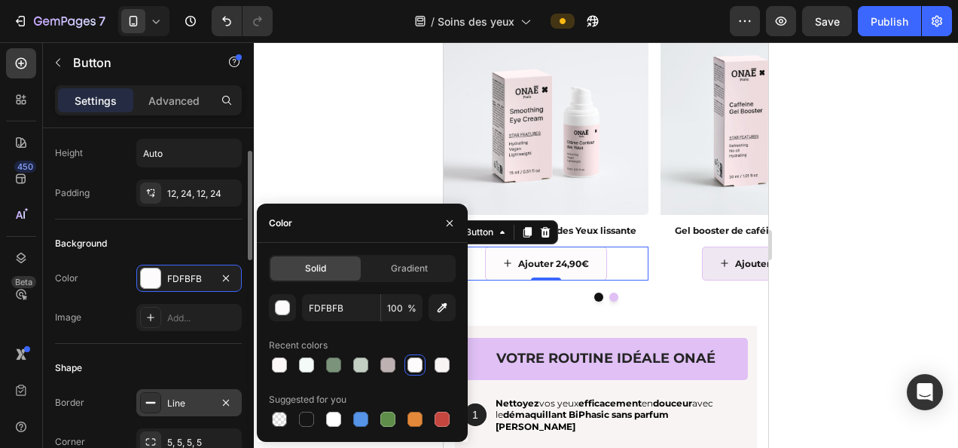
click at [188, 396] on div "Line" at bounding box center [189, 403] width 44 height 14
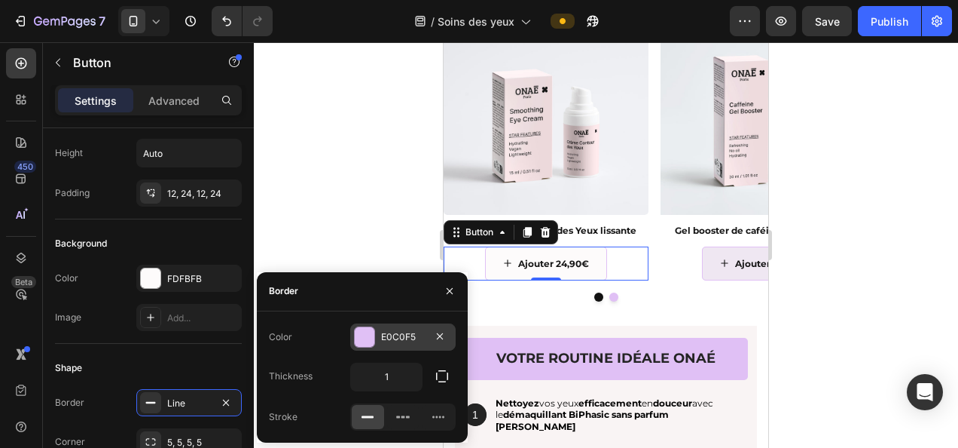
click at [389, 334] on div "E0C0F5" at bounding box center [403, 337] width 44 height 14
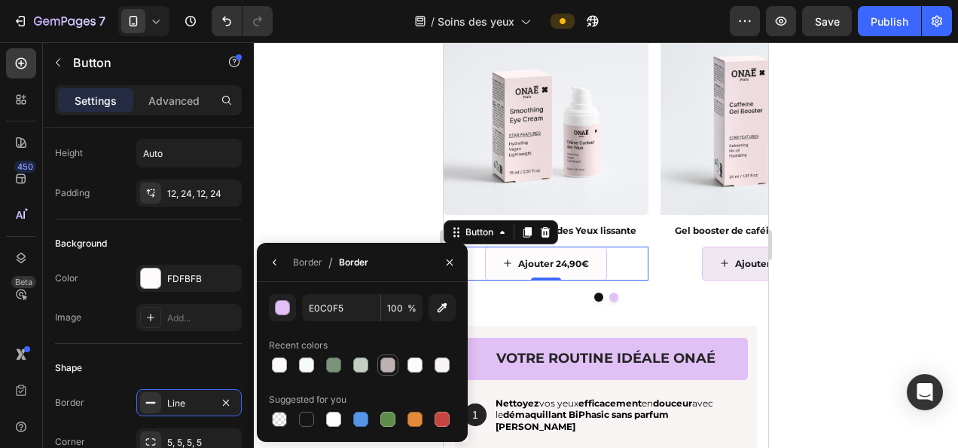
click at [393, 365] on div at bounding box center [388, 364] width 15 height 15
type input "BEB1B1"
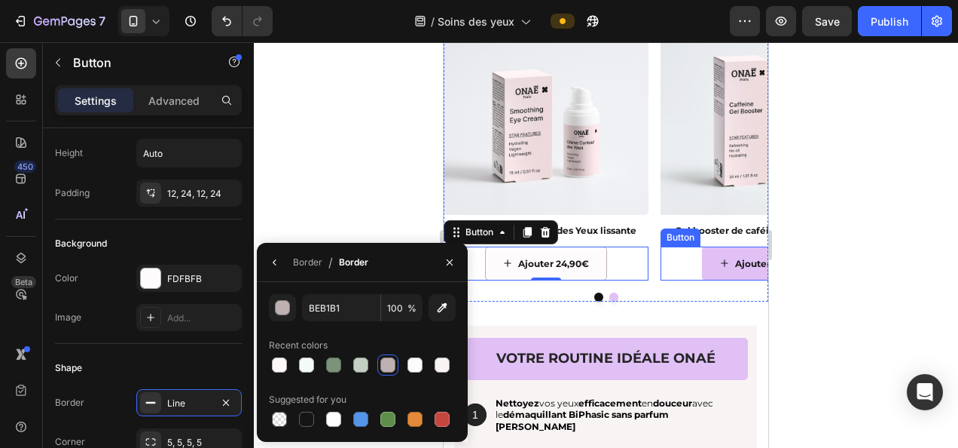
click at [722, 269] on span "<p>Ajouter 24,90€&nbsp;</p>" at bounding box center [724, 263] width 9 height 17
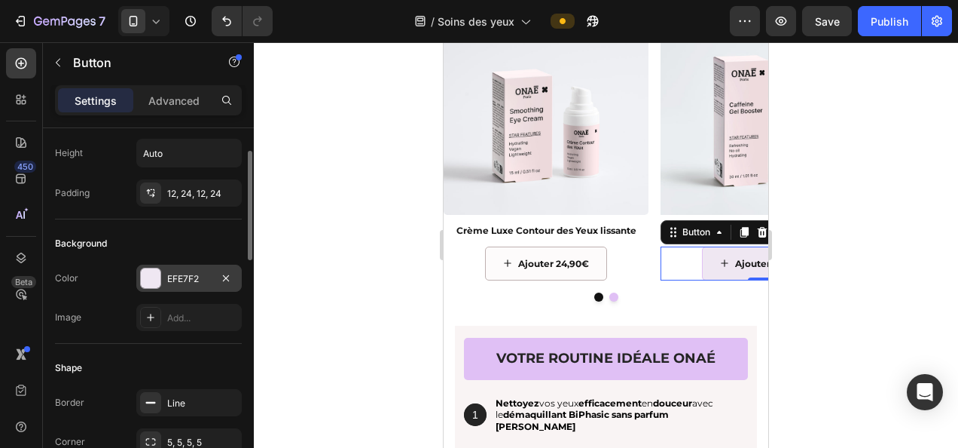
click at [168, 274] on div "EFE7F2" at bounding box center [189, 279] width 44 height 14
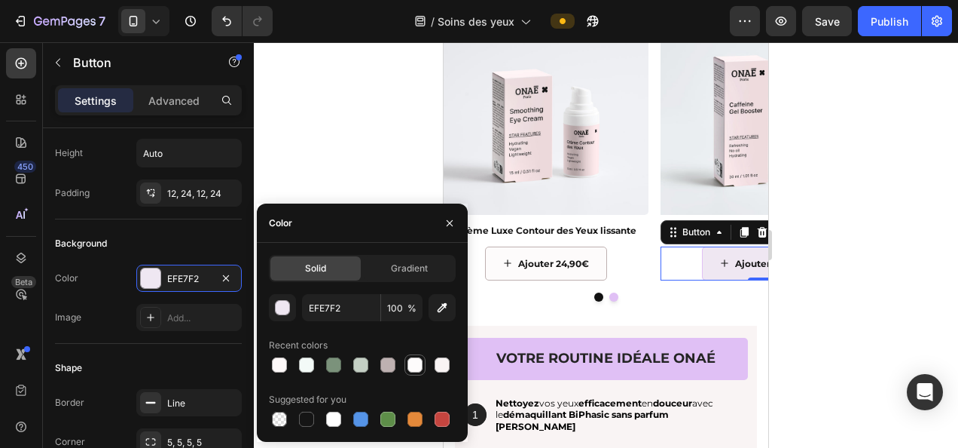
click at [416, 359] on div at bounding box center [415, 364] width 15 height 15
type input "FDFBFB"
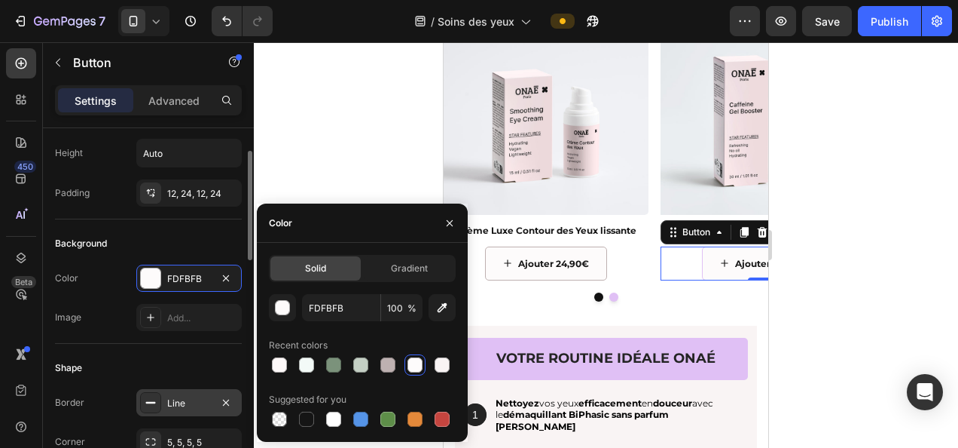
click at [185, 402] on div "Line" at bounding box center [189, 403] width 44 height 14
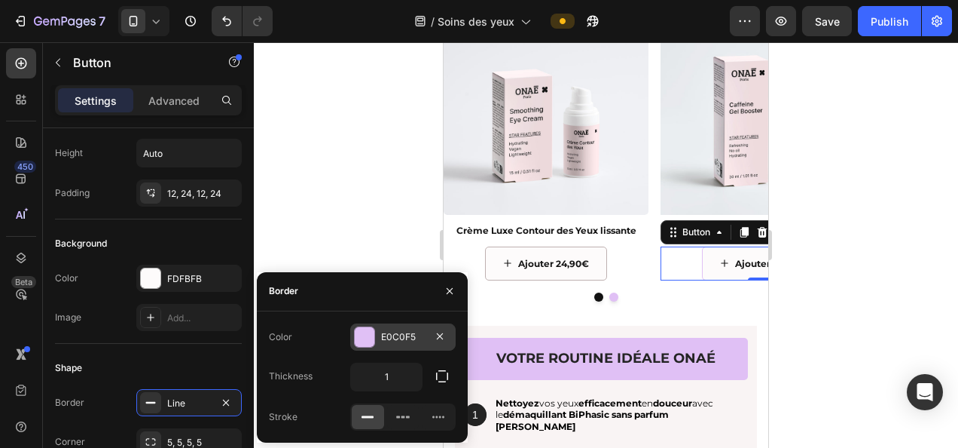
click at [387, 337] on div "E0C0F5" at bounding box center [403, 337] width 44 height 14
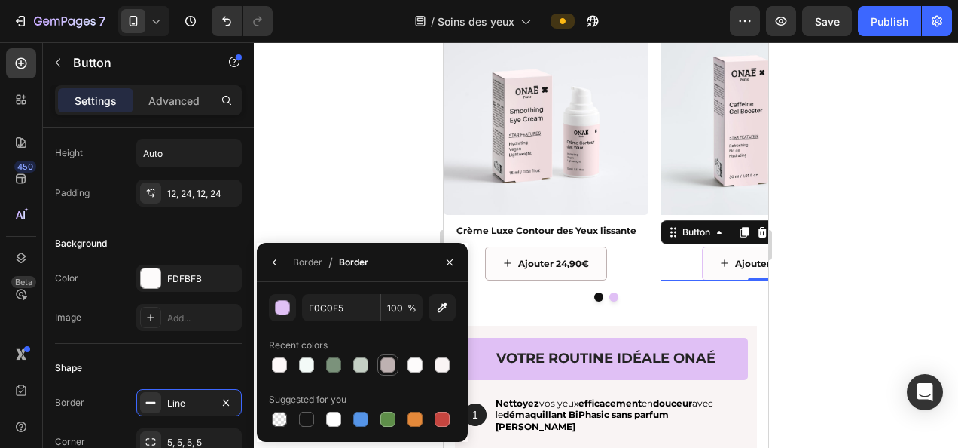
click at [387, 365] on div at bounding box center [388, 364] width 15 height 15
type input "BEB1B1"
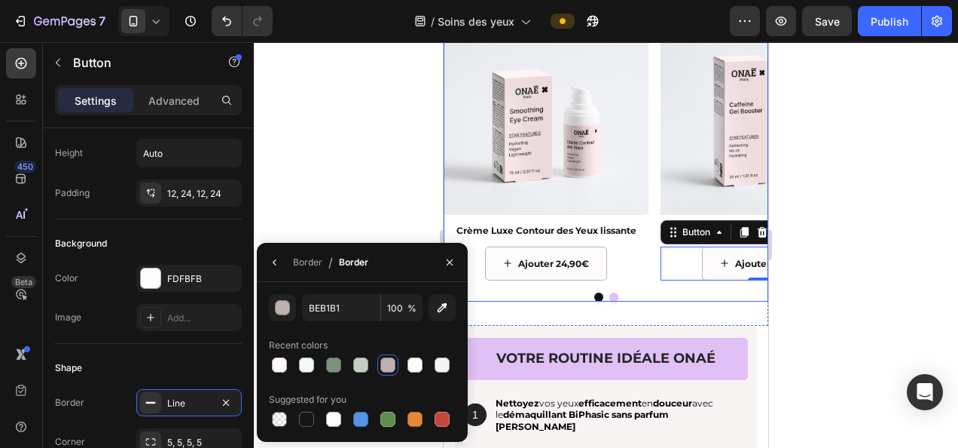
click at [643, 282] on div "Image Crème Luxe Contour des Yeux lissante Text Block Ajouter 24,90€ Button Ima…" at bounding box center [606, 156] width 325 height 292
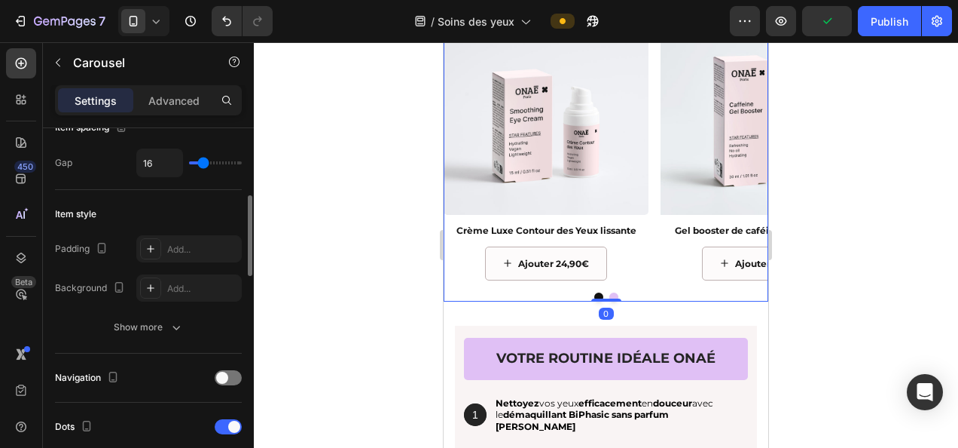
scroll to position [452, 0]
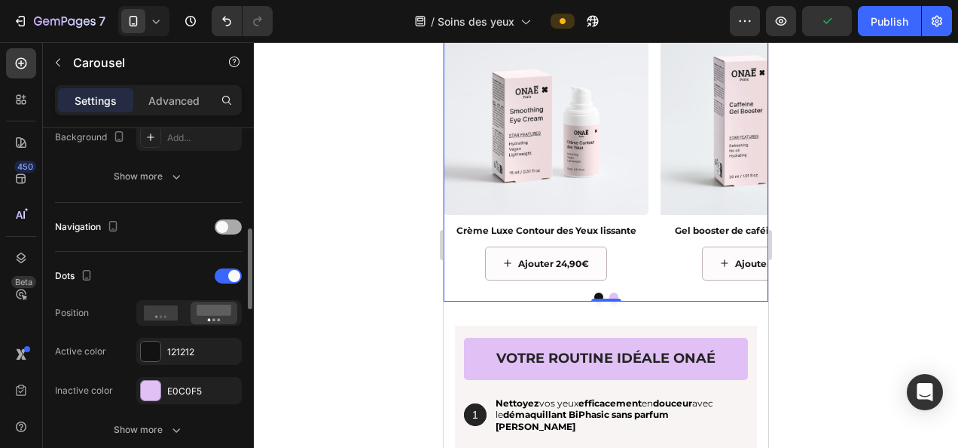
click at [237, 222] on div at bounding box center [228, 226] width 27 height 15
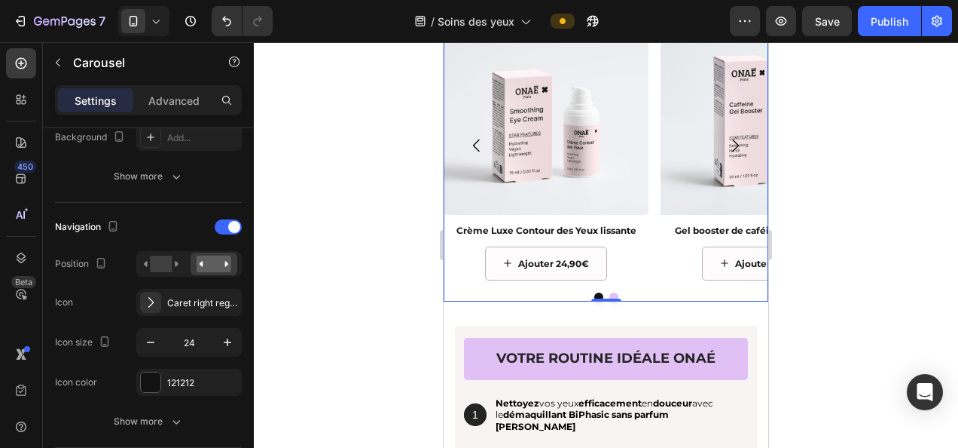
click at [726, 145] on icon "Carousel Next Arrow" at bounding box center [735, 145] width 18 height 18
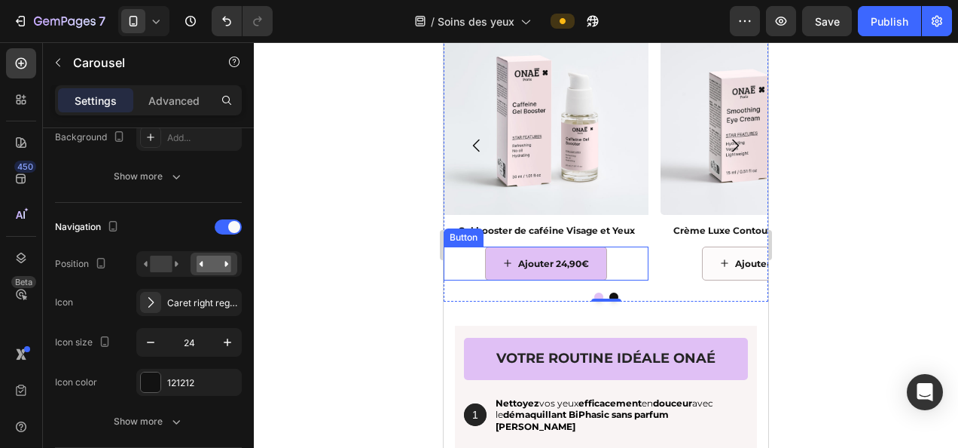
click at [564, 274] on button "Ajouter 24,90€" at bounding box center [546, 263] width 122 height 35
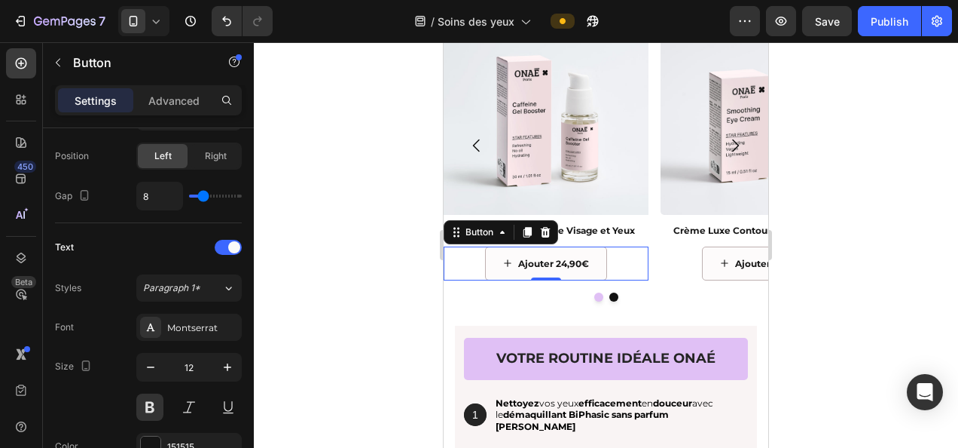
scroll to position [833, 0]
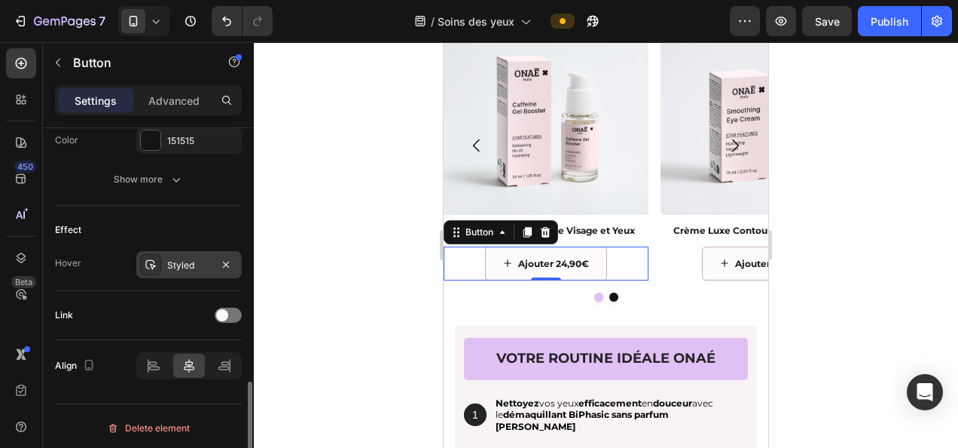
click at [182, 258] on div "Styled" at bounding box center [189, 265] width 44 height 14
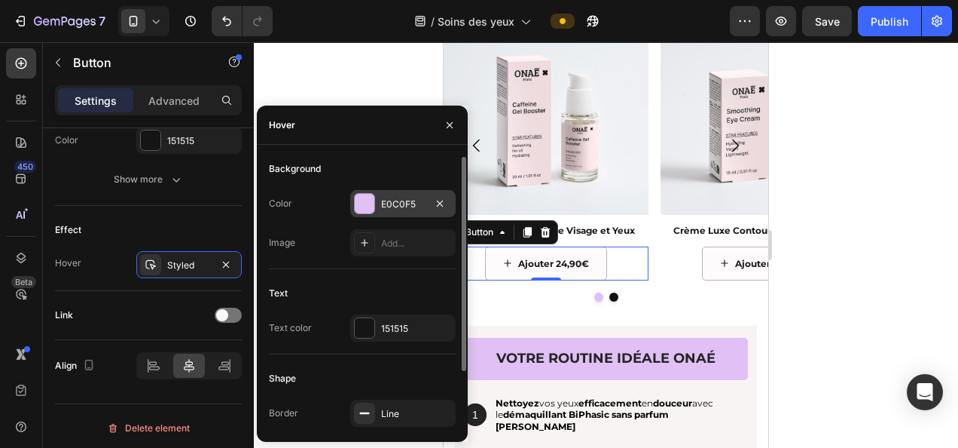
click at [392, 203] on div "E0C0F5" at bounding box center [403, 204] width 44 height 14
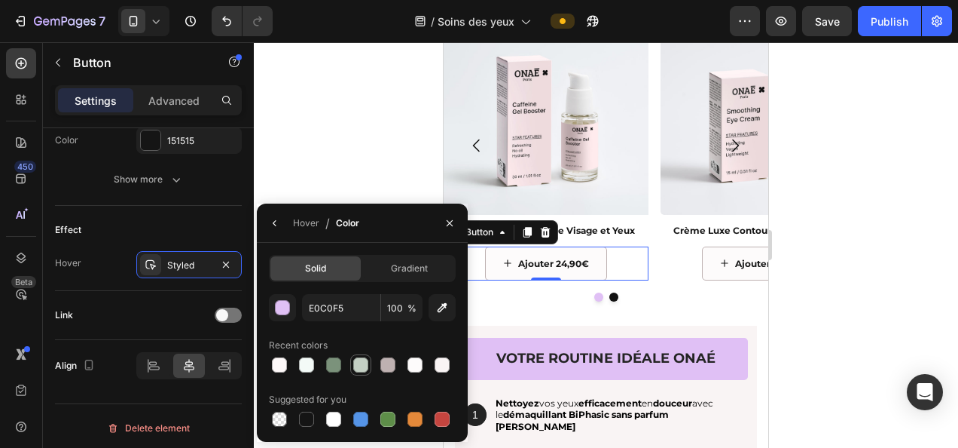
click at [357, 362] on div at bounding box center [360, 364] width 15 height 15
type input "C4CFC4"
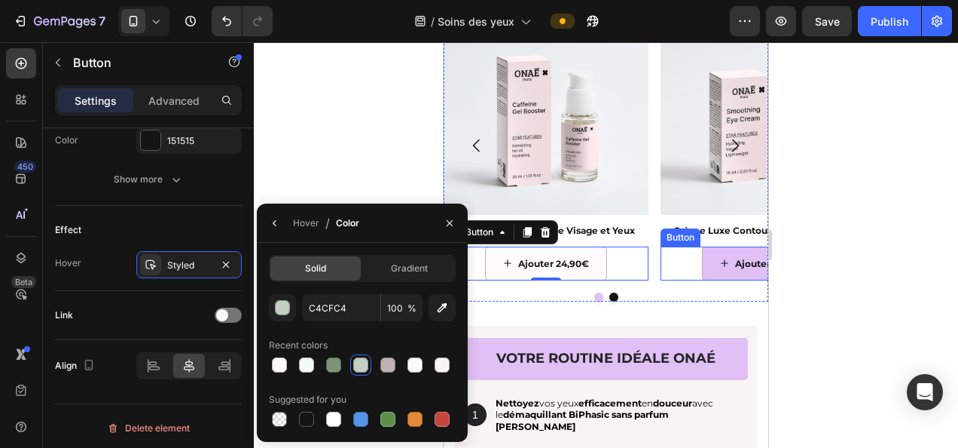
click at [720, 261] on icon "<p>Ajouter 24,90€&nbsp;</p>" at bounding box center [724, 262] width 9 height 9
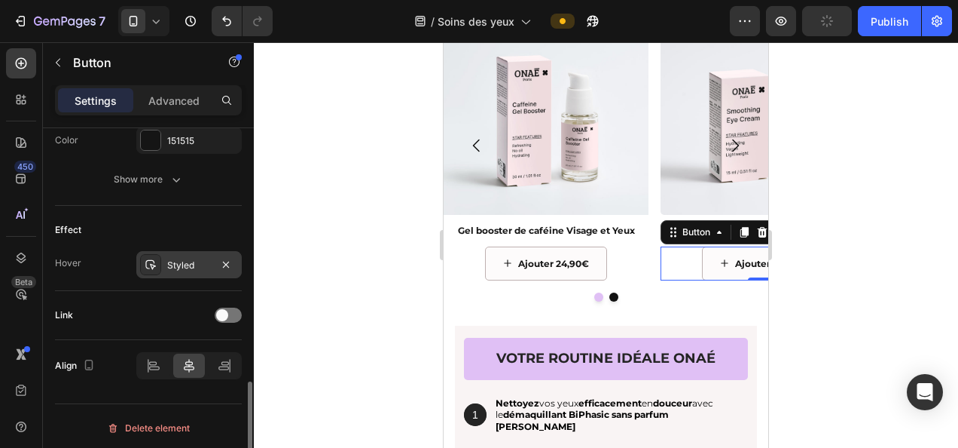
click at [182, 258] on div "Styled" at bounding box center [189, 265] width 44 height 14
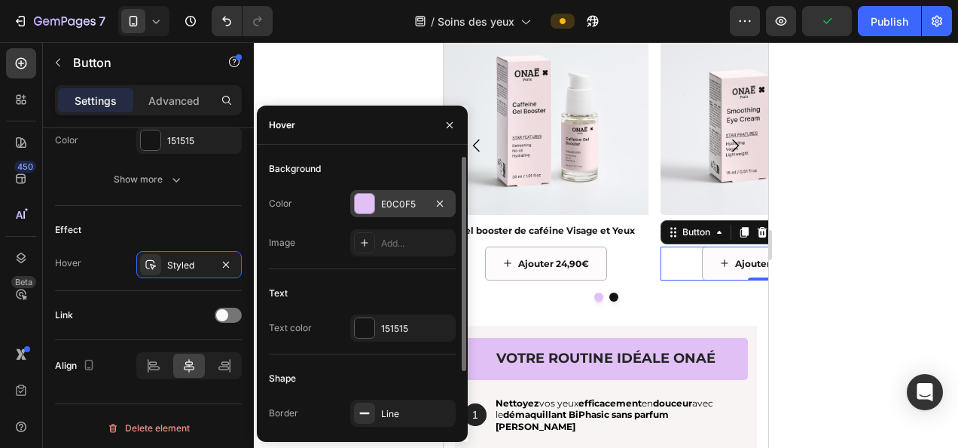
click at [399, 205] on div "E0C0F5" at bounding box center [403, 204] width 44 height 14
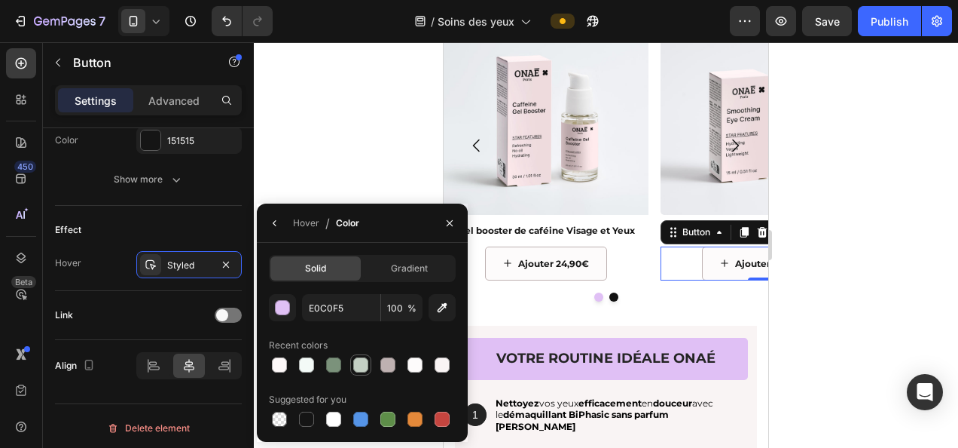
click at [362, 365] on div at bounding box center [360, 364] width 15 height 15
type input "C4CFC4"
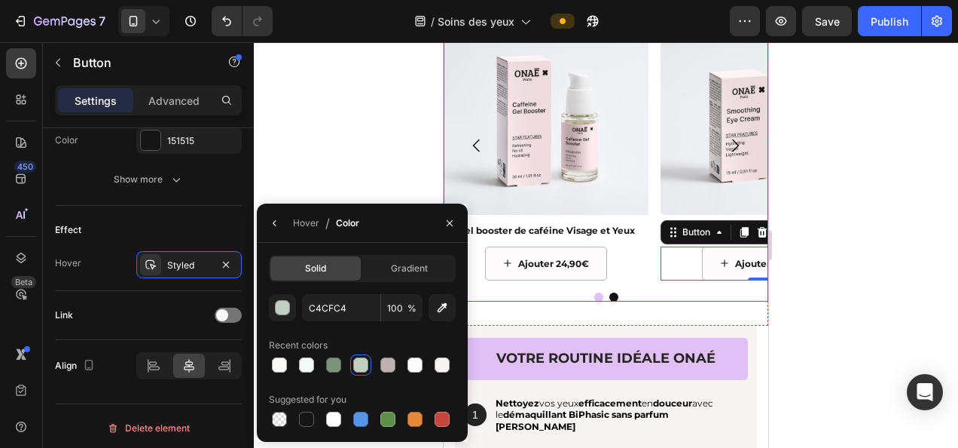
click at [732, 144] on icon "Carousel Next Arrow" at bounding box center [735, 145] width 7 height 13
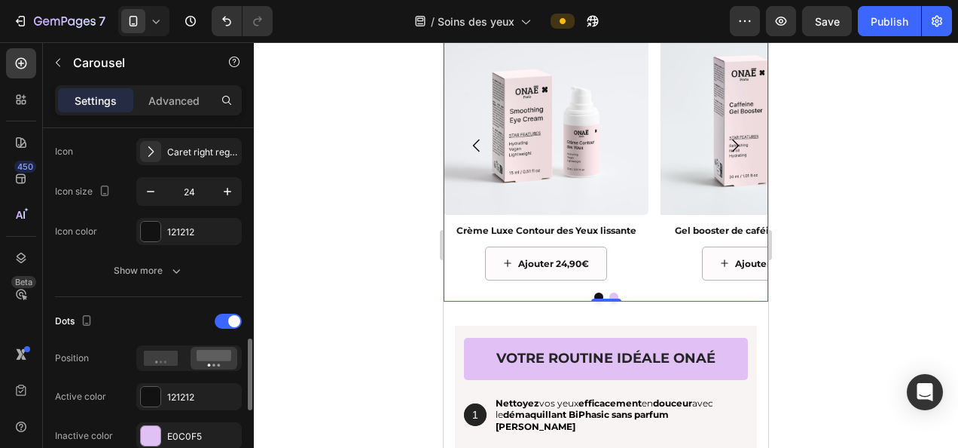
scroll to position [678, 0]
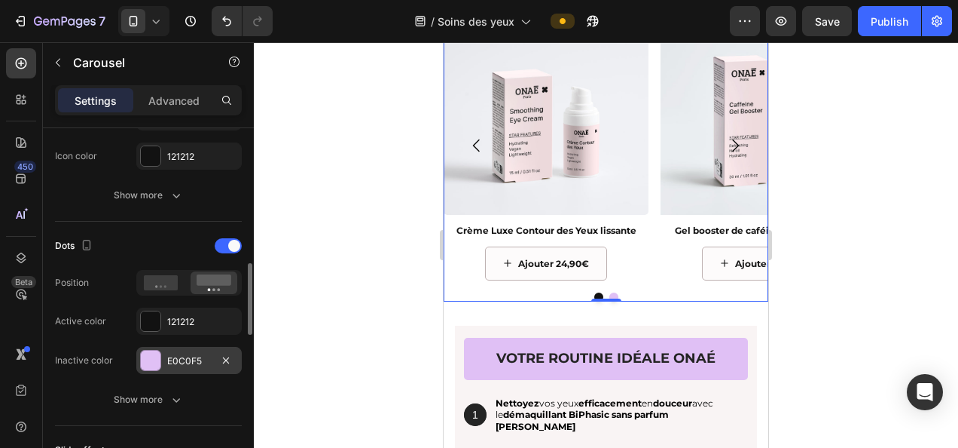
click at [178, 356] on div "E0C0F5" at bounding box center [189, 361] width 44 height 14
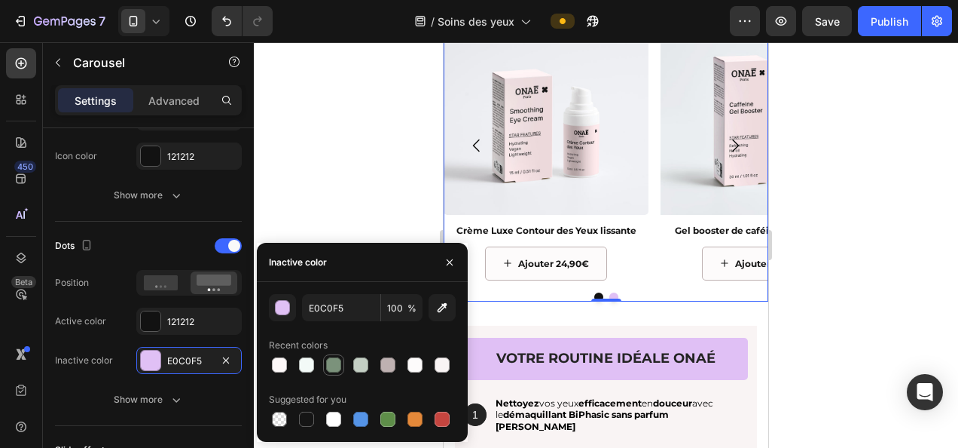
click at [330, 363] on div at bounding box center [333, 364] width 15 height 15
type input "7B927B"
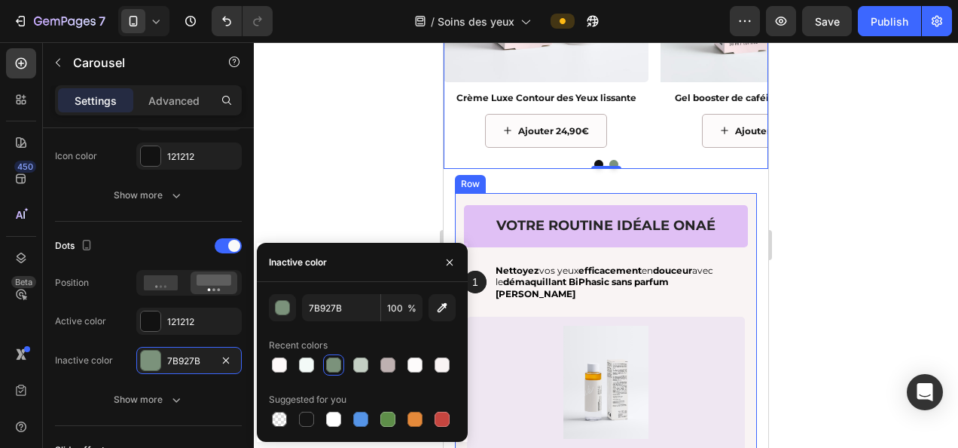
scroll to position [1884, 0]
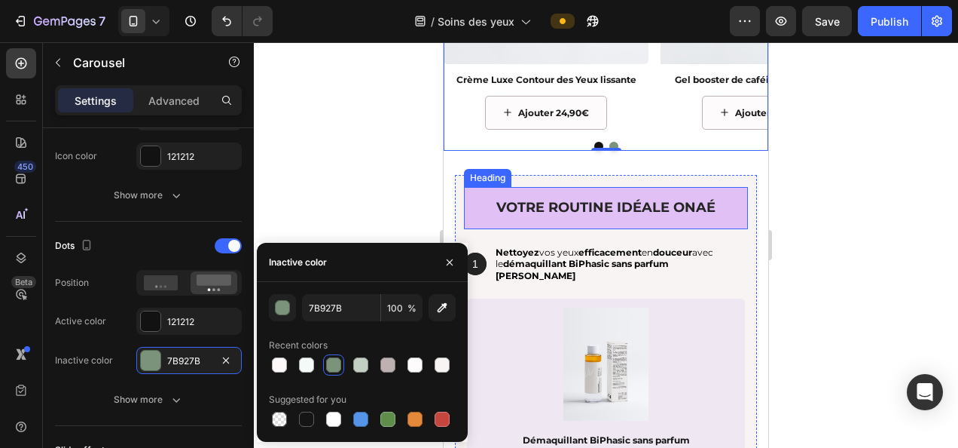
click at [478, 219] on h2 "votre routine idéale onaé" at bounding box center [606, 207] width 284 height 41
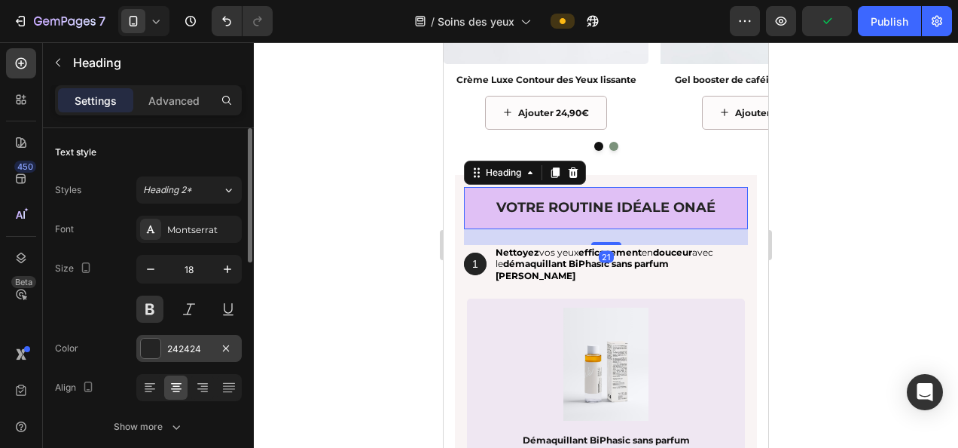
scroll to position [301, 0]
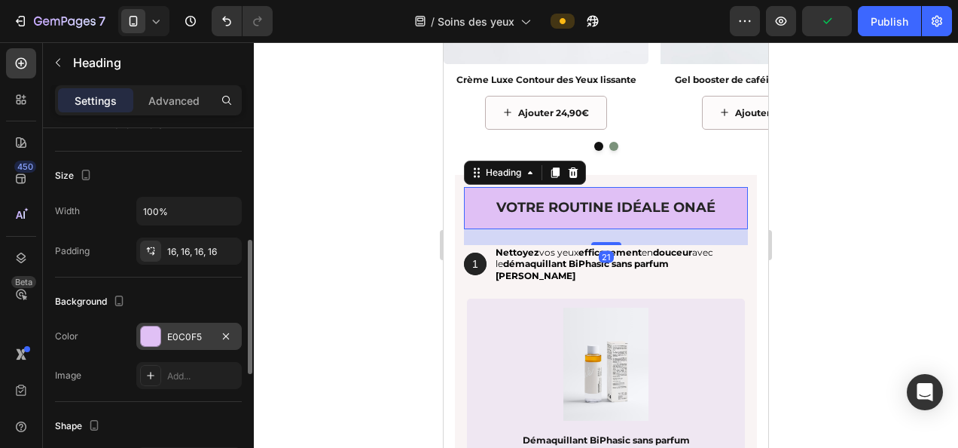
click at [189, 332] on div "E0C0F5" at bounding box center [189, 337] width 44 height 14
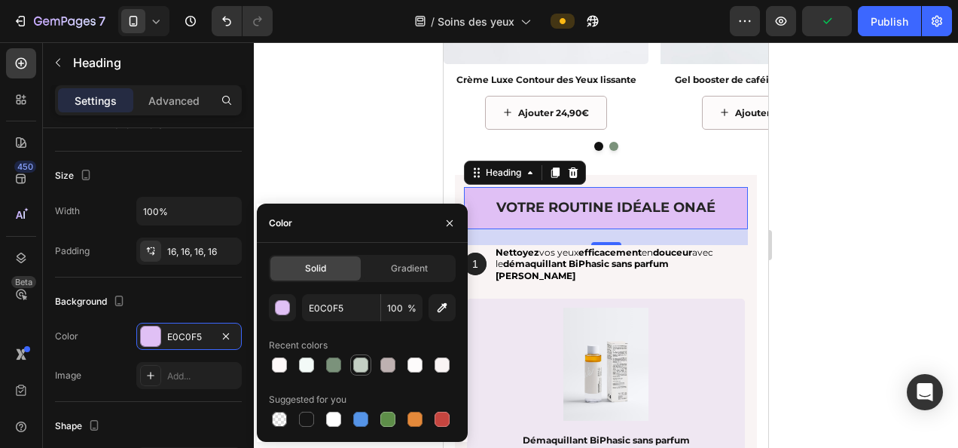
click at [359, 365] on div at bounding box center [360, 364] width 15 height 15
type input "C4CFC4"
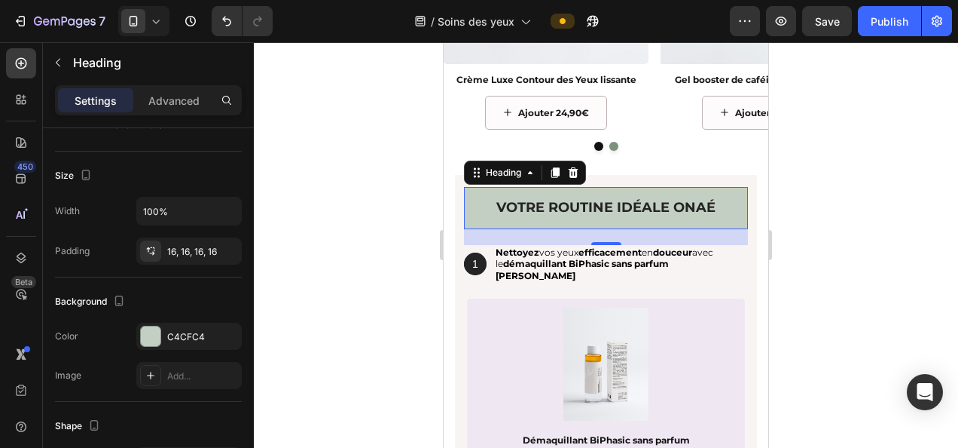
click at [845, 269] on div at bounding box center [606, 244] width 705 height 405
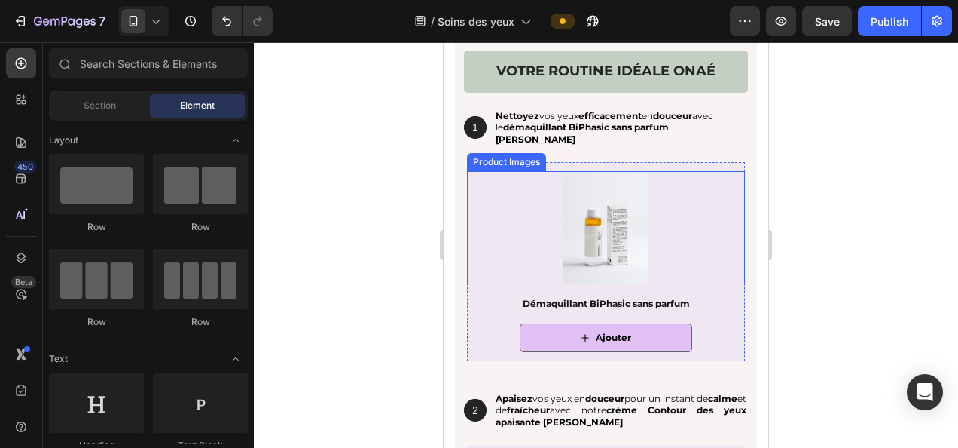
scroll to position [2034, 0]
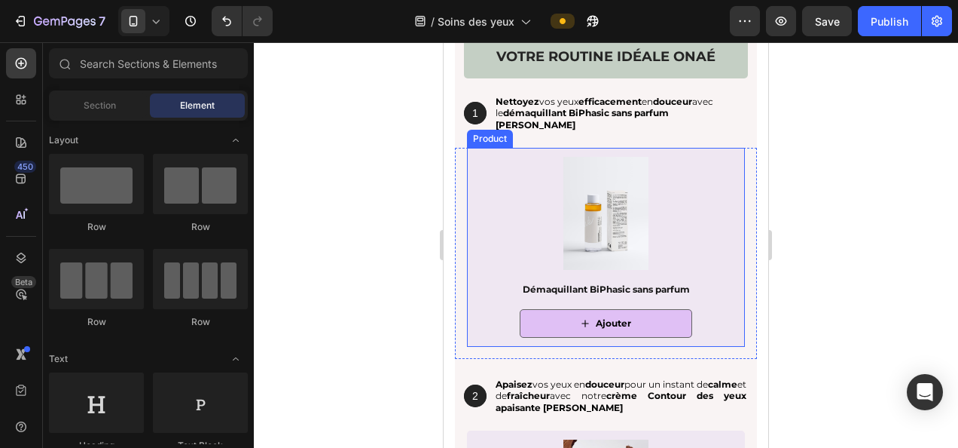
click at [479, 327] on div "Ajouter Add to Cart" at bounding box center [606, 328] width 278 height 38
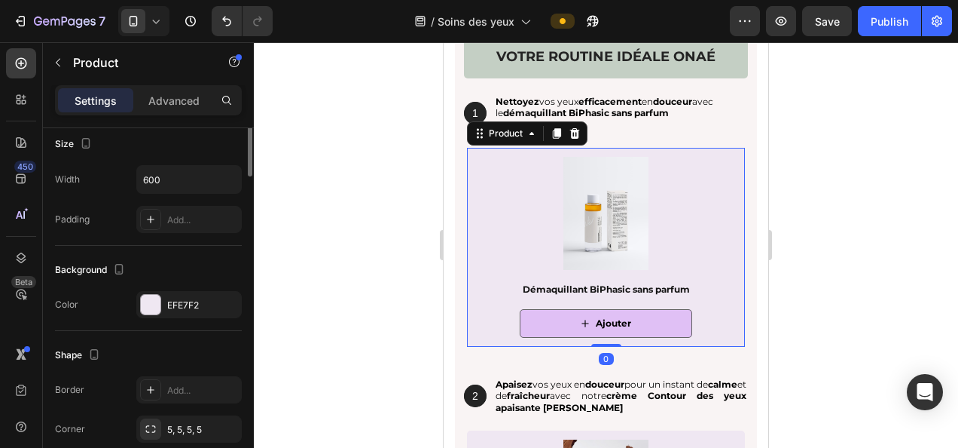
scroll to position [377, 0]
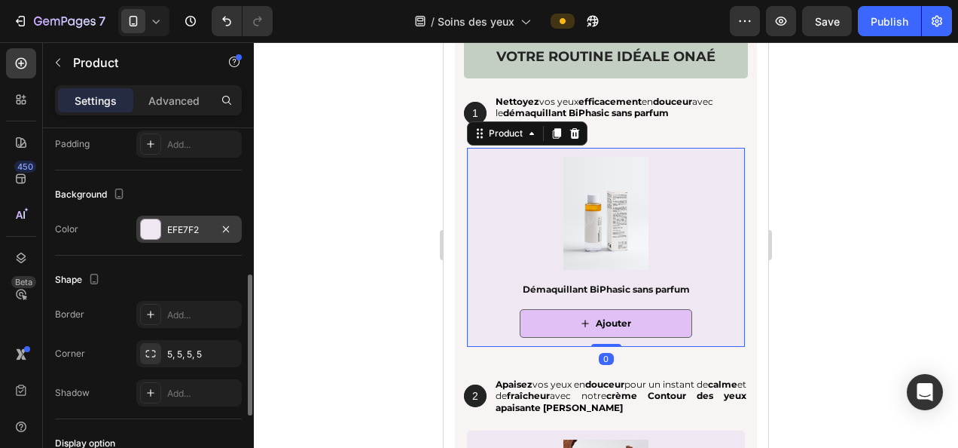
click at [182, 225] on div "EFE7F2" at bounding box center [189, 230] width 44 height 14
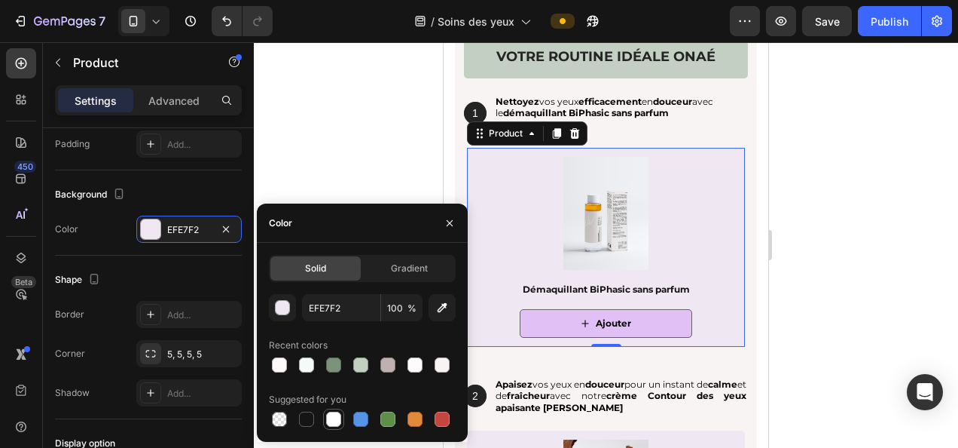
click at [340, 418] on div at bounding box center [333, 418] width 15 height 15
type input "FFFFFF"
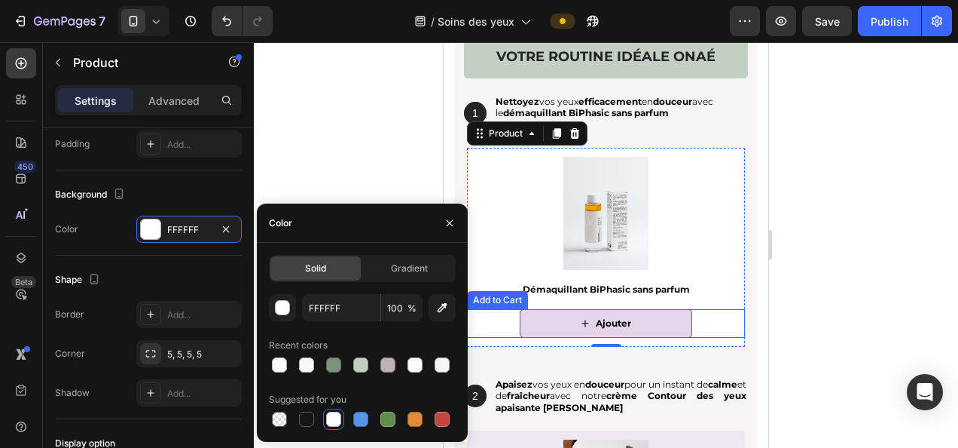
click at [533, 313] on button "Ajouter" at bounding box center [606, 323] width 173 height 29
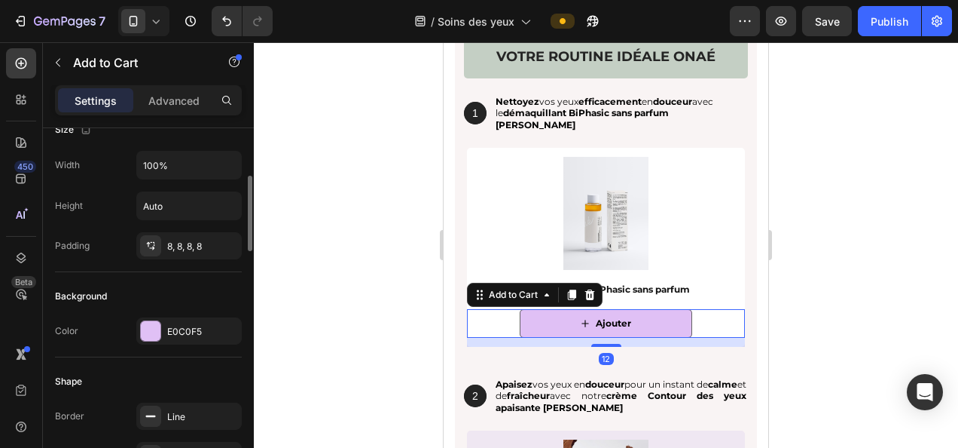
scroll to position [301, 0]
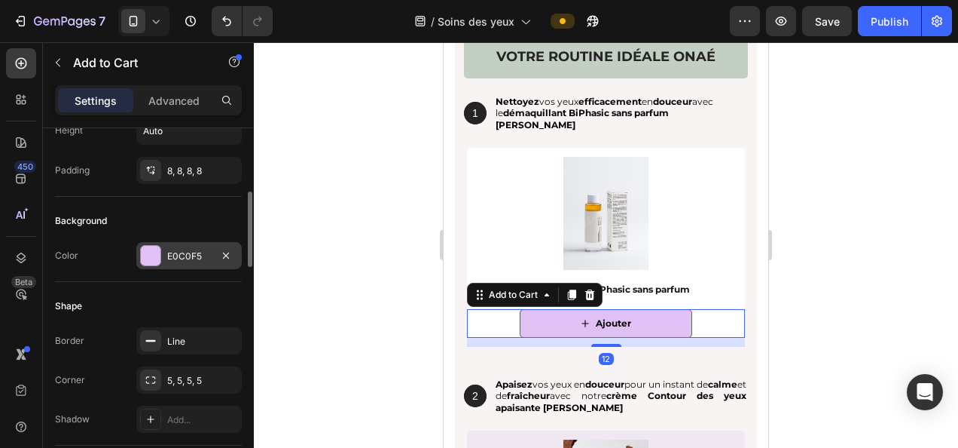
click at [181, 256] on div "E0C0F5" at bounding box center [189, 256] width 44 height 14
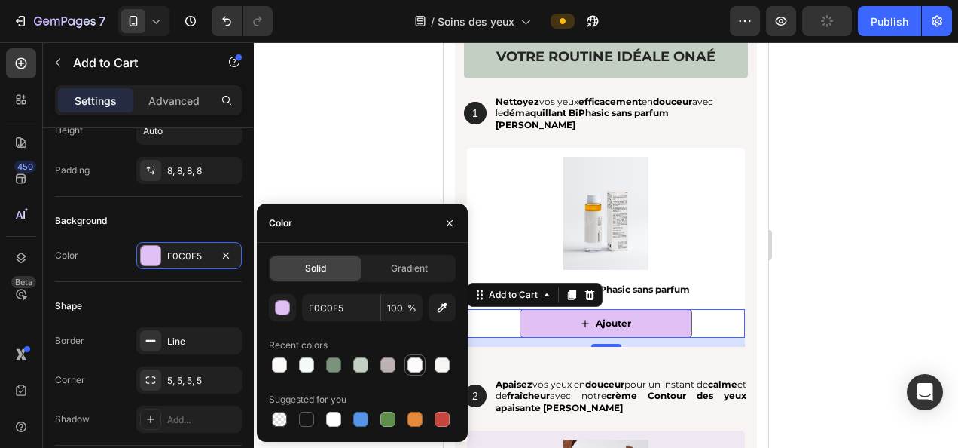
click at [411, 362] on div at bounding box center [415, 364] width 15 height 15
type input "FDFBFB"
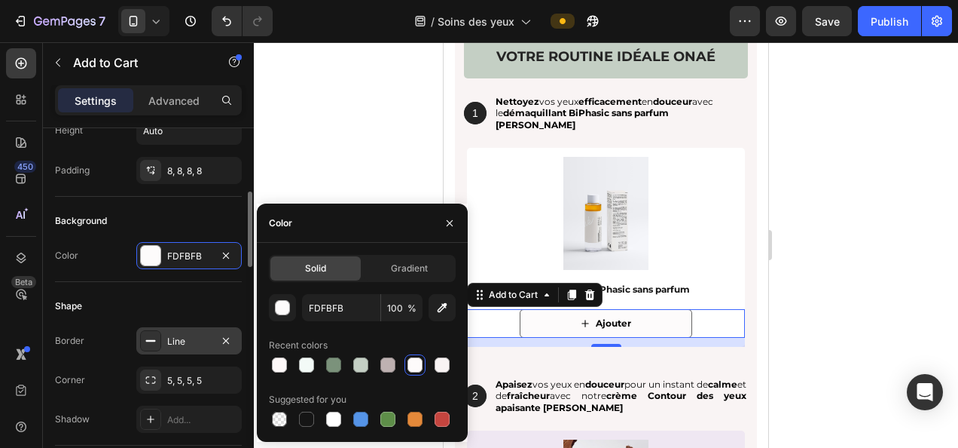
click at [192, 335] on div "Line" at bounding box center [189, 342] width 44 height 14
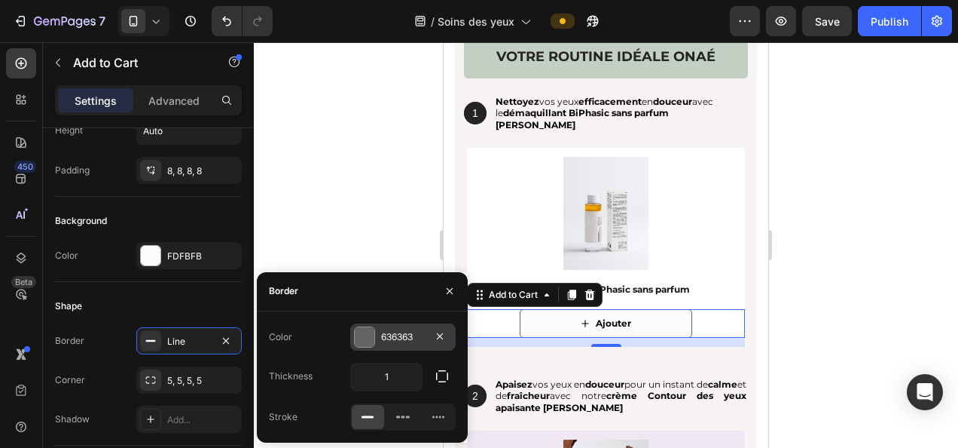
click at [410, 341] on div "636363" at bounding box center [403, 337] width 44 height 14
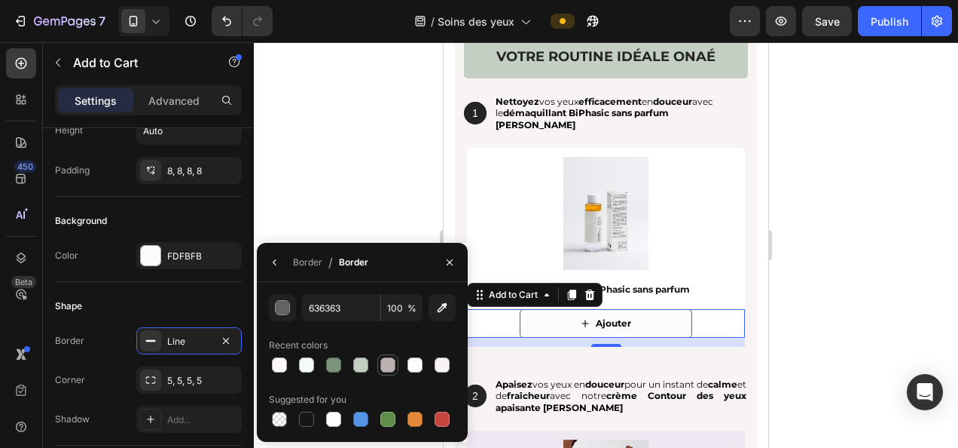
click at [392, 365] on div at bounding box center [388, 364] width 15 height 15
type input "BEB1B1"
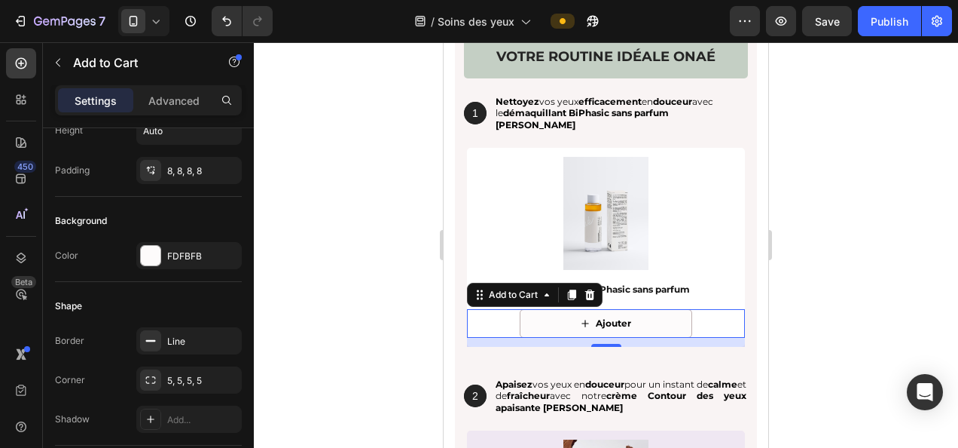
click at [863, 321] on div at bounding box center [606, 244] width 705 height 405
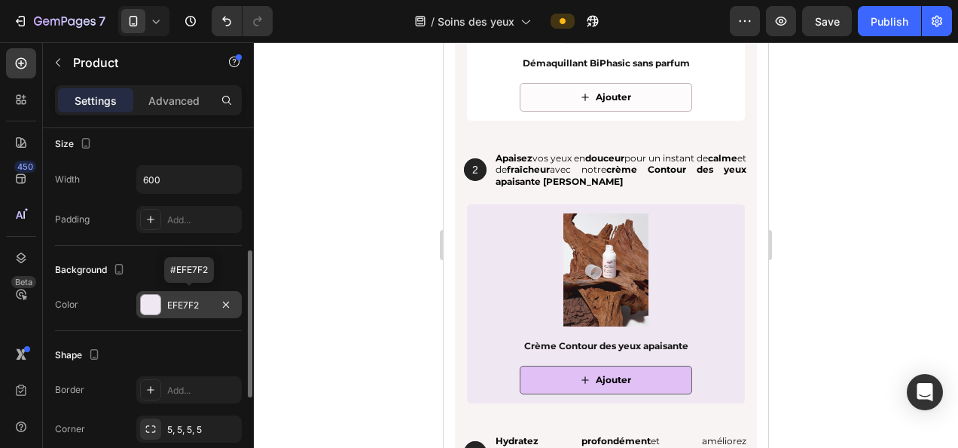
click at [189, 301] on div "EFE7F2" at bounding box center [189, 305] width 44 height 14
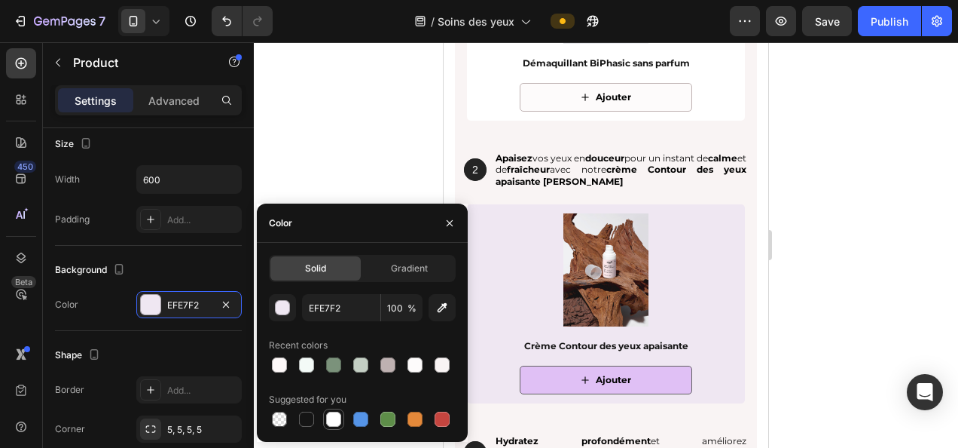
click at [336, 413] on div at bounding box center [333, 418] width 15 height 15
type input "FFFFFF"
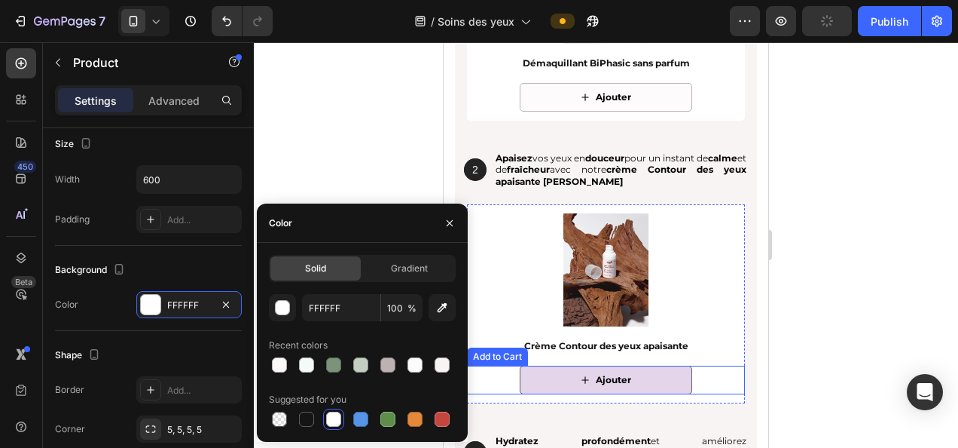
click at [558, 375] on button "Ajouter" at bounding box center [606, 379] width 173 height 29
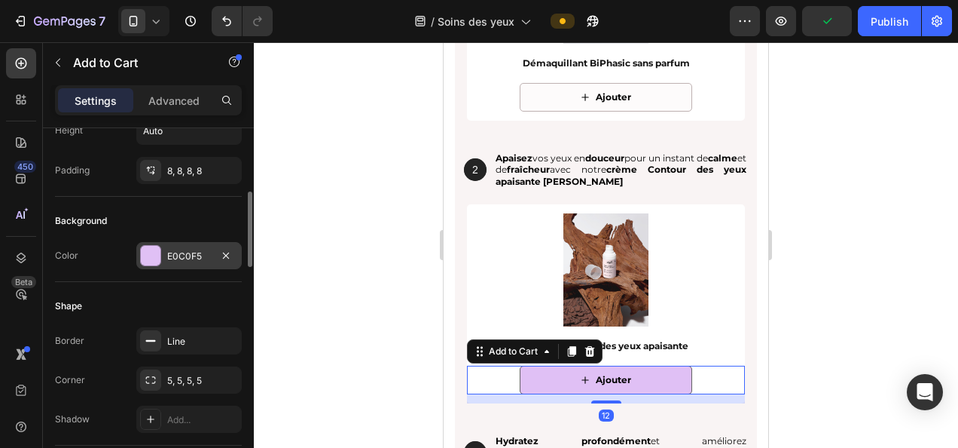
click at [187, 257] on div "E0C0F5" at bounding box center [189, 256] width 44 height 14
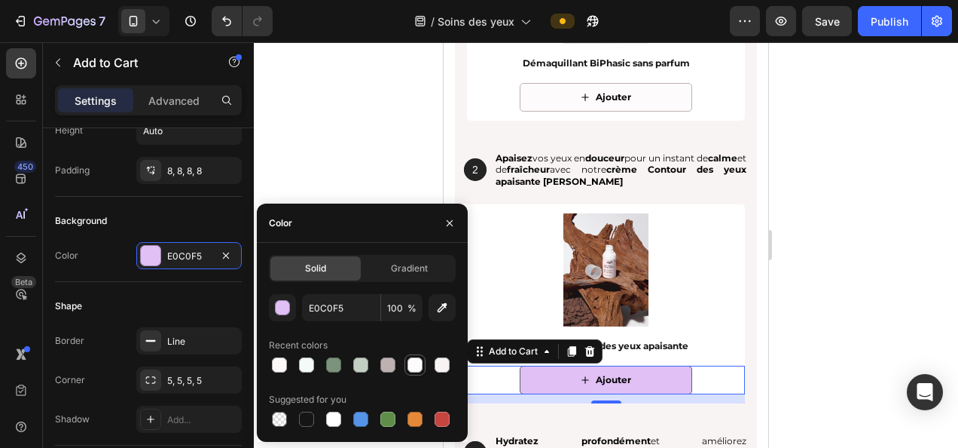
click at [413, 359] on div at bounding box center [415, 364] width 15 height 15
type input "FDFBFB"
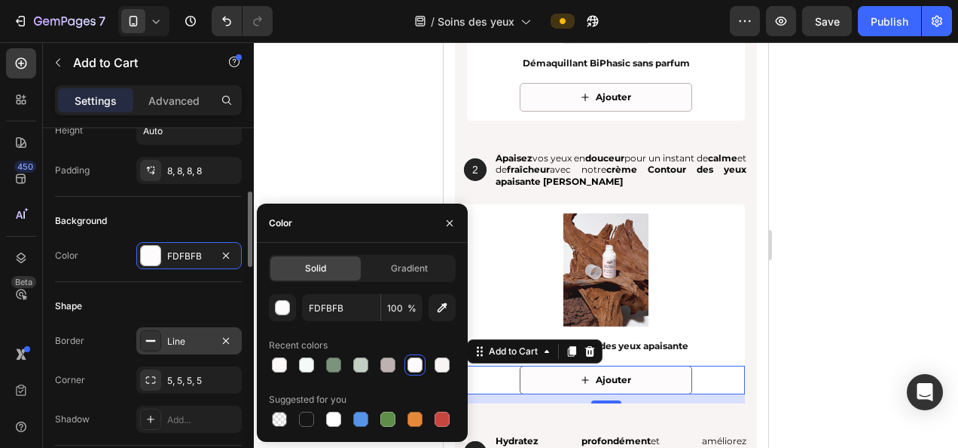
click at [190, 341] on div "Line" at bounding box center [189, 342] width 44 height 14
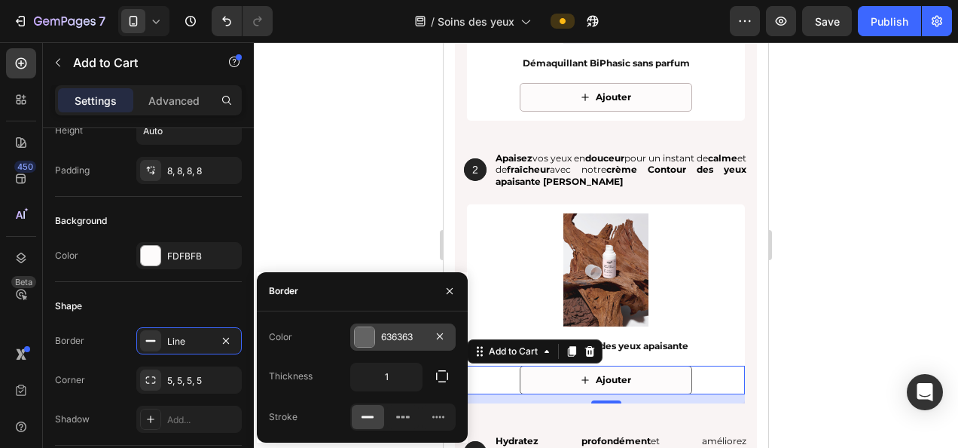
click at [391, 341] on div "636363" at bounding box center [403, 337] width 44 height 14
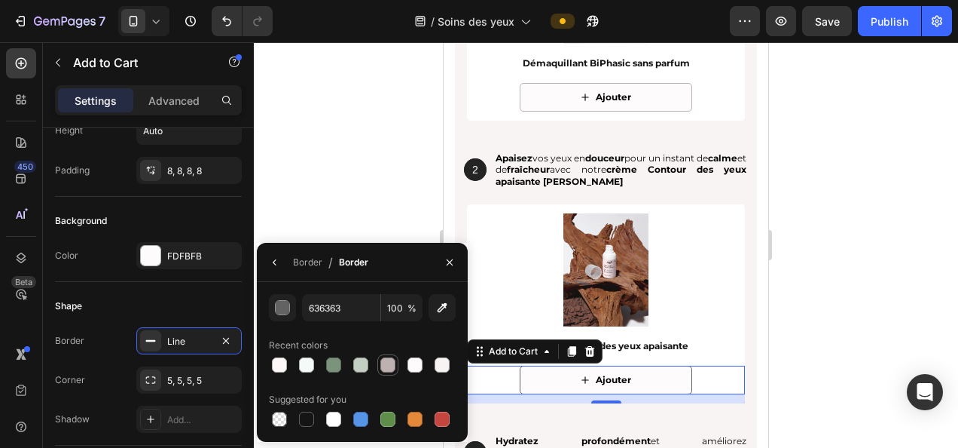
click at [393, 365] on div at bounding box center [388, 364] width 15 height 15
type input "BEB1B1"
click at [873, 285] on div at bounding box center [606, 244] width 705 height 405
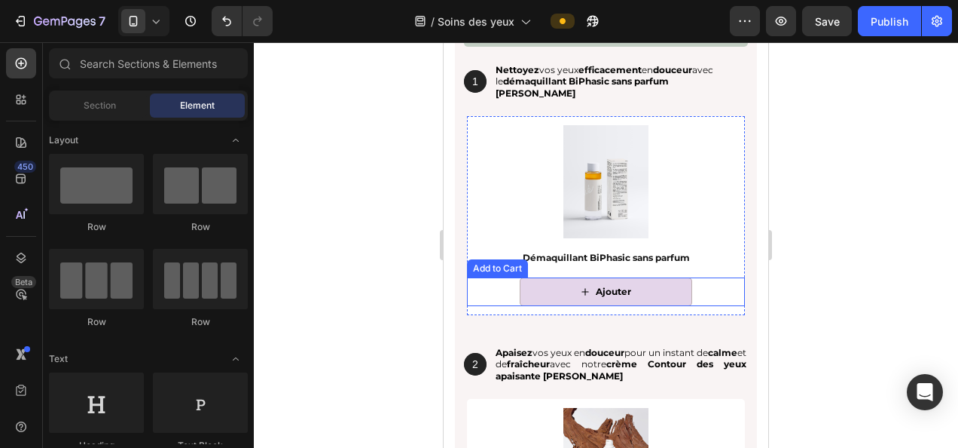
scroll to position [2034, 0]
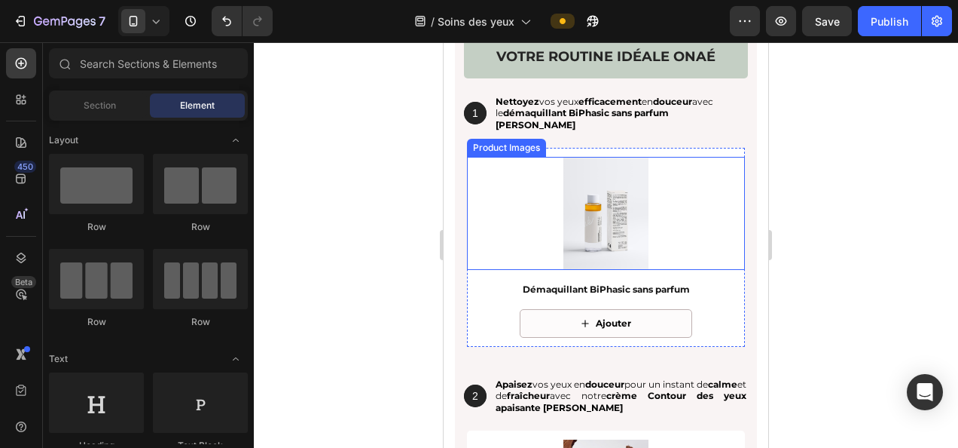
click at [578, 208] on img at bounding box center [606, 213] width 113 height 113
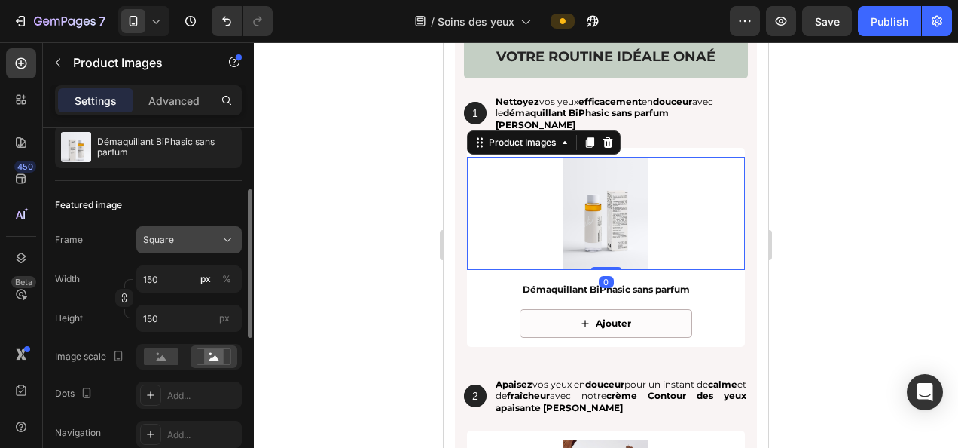
scroll to position [226, 0]
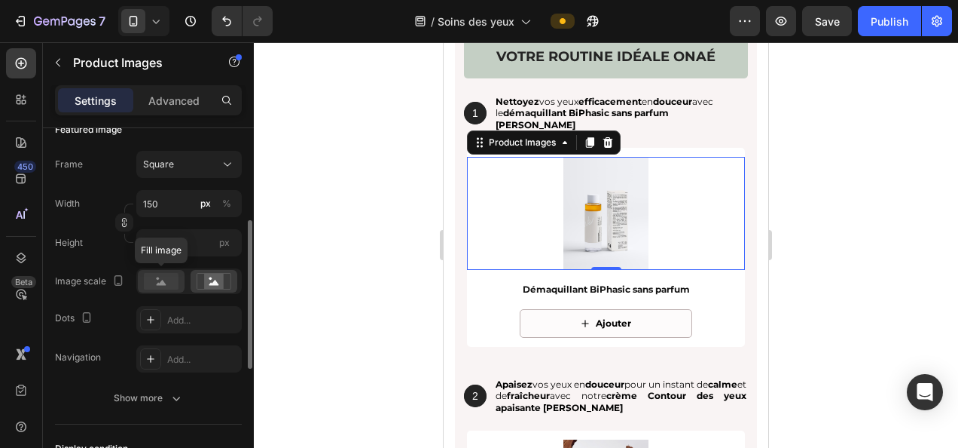
click at [165, 278] on rect at bounding box center [161, 281] width 35 height 17
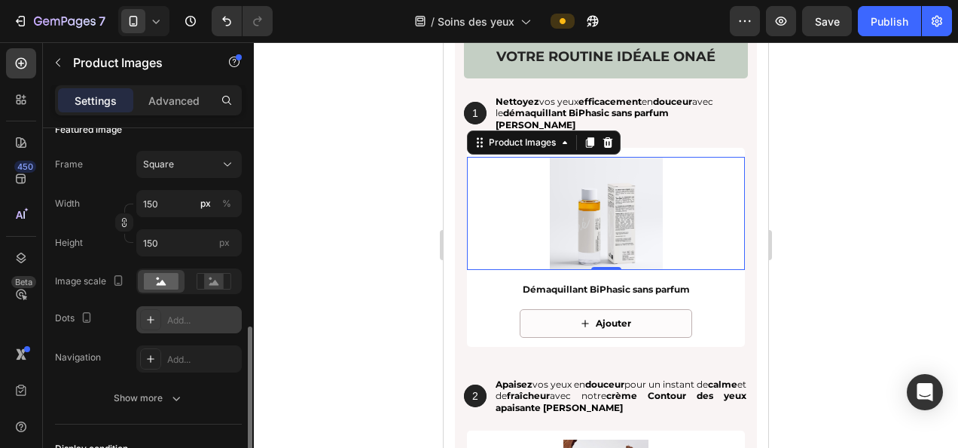
scroll to position [377, 0]
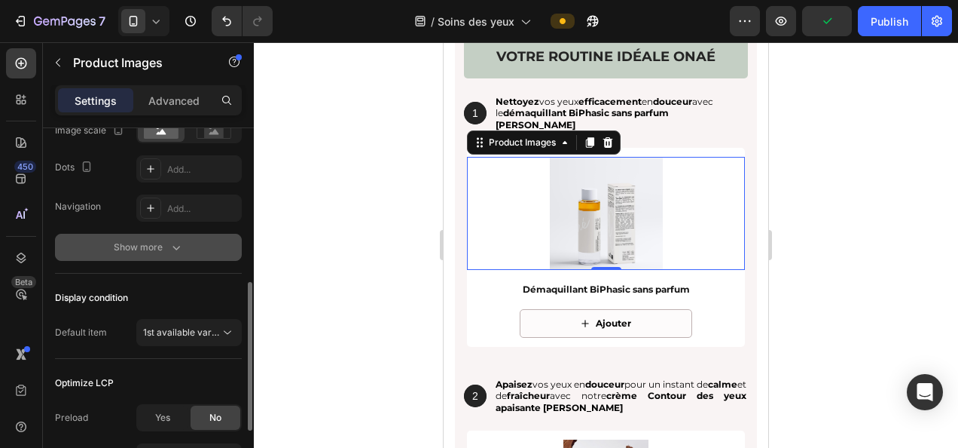
click at [167, 252] on div "Show more" at bounding box center [149, 247] width 70 height 15
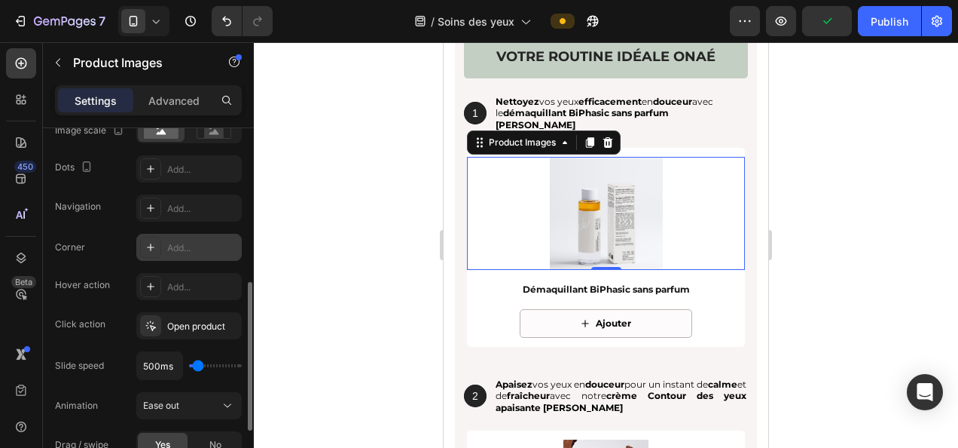
click at [188, 248] on div "Add..." at bounding box center [202, 248] width 71 height 14
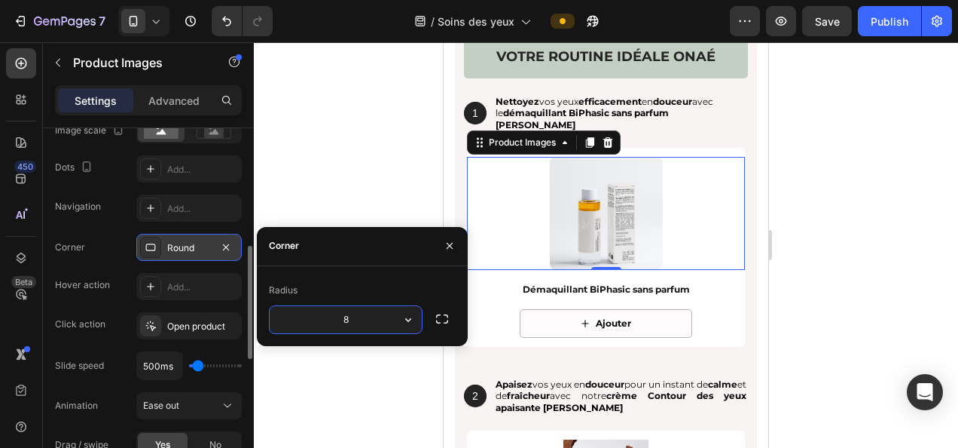
type input "5"
click at [368, 114] on div at bounding box center [606, 244] width 705 height 405
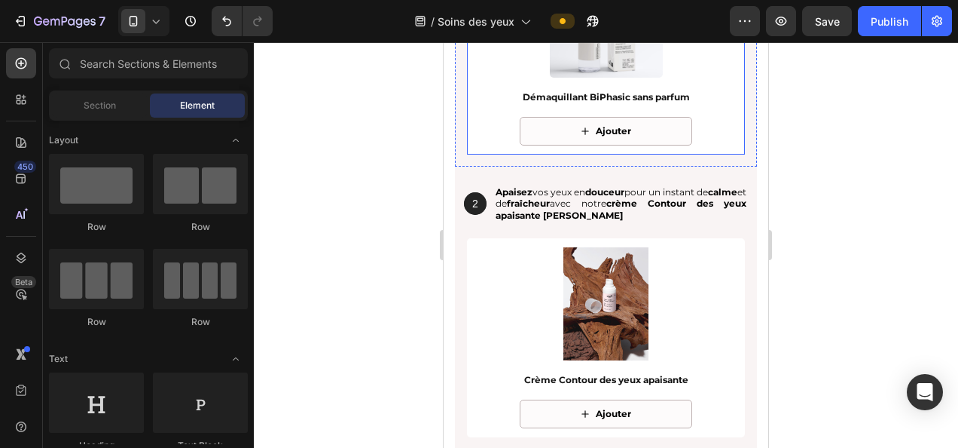
scroll to position [2261, 0]
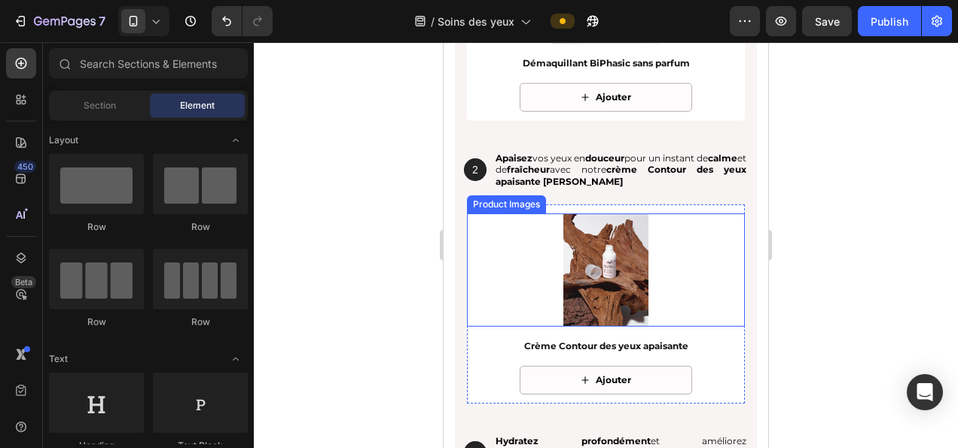
click at [566, 270] on img at bounding box center [606, 269] width 113 height 113
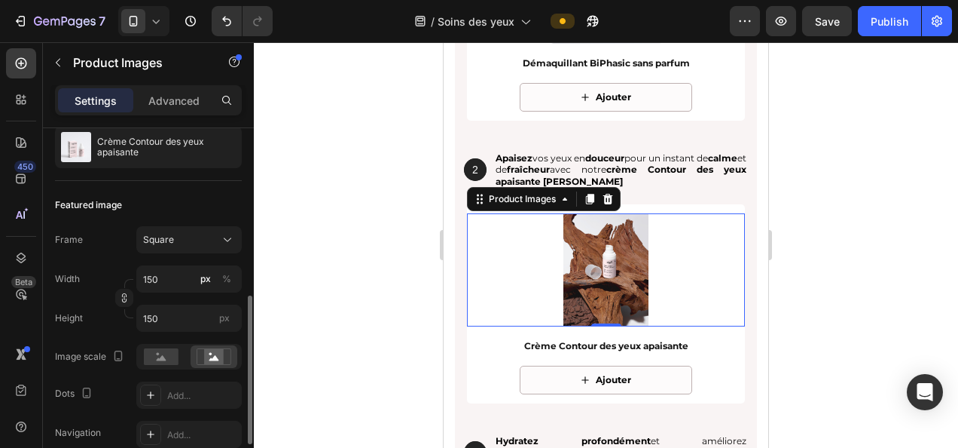
scroll to position [226, 0]
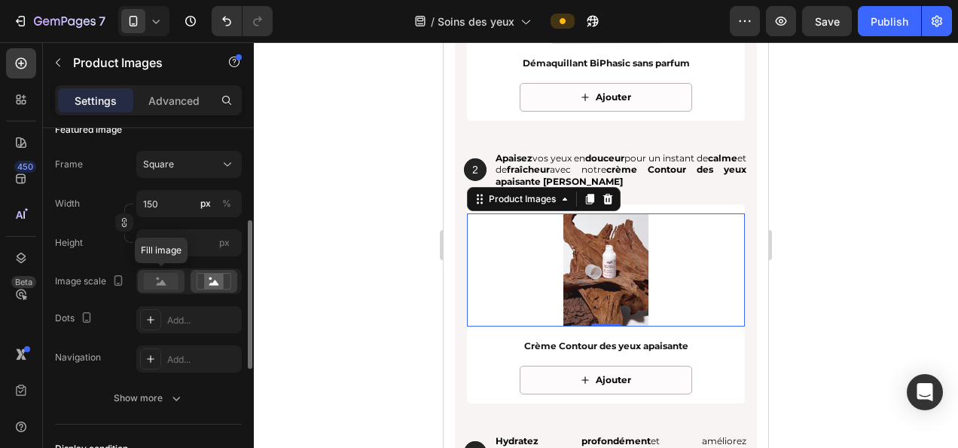
click at [162, 280] on icon at bounding box center [162, 282] width 10 height 5
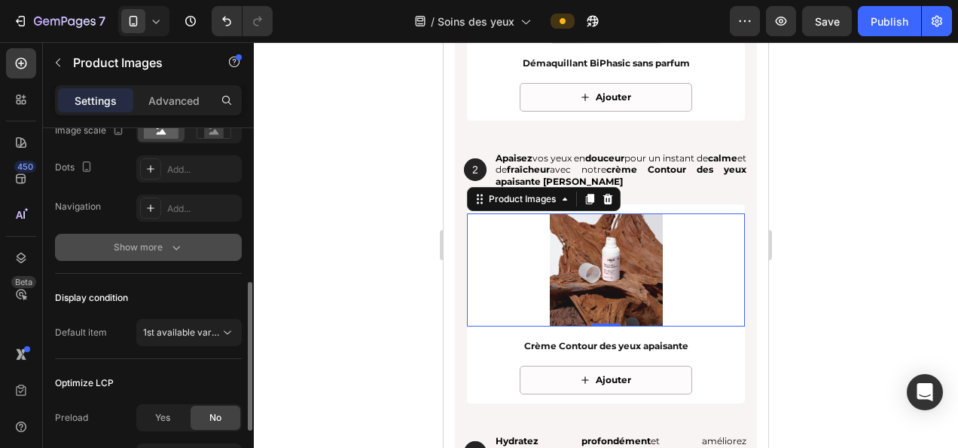
scroll to position [452, 0]
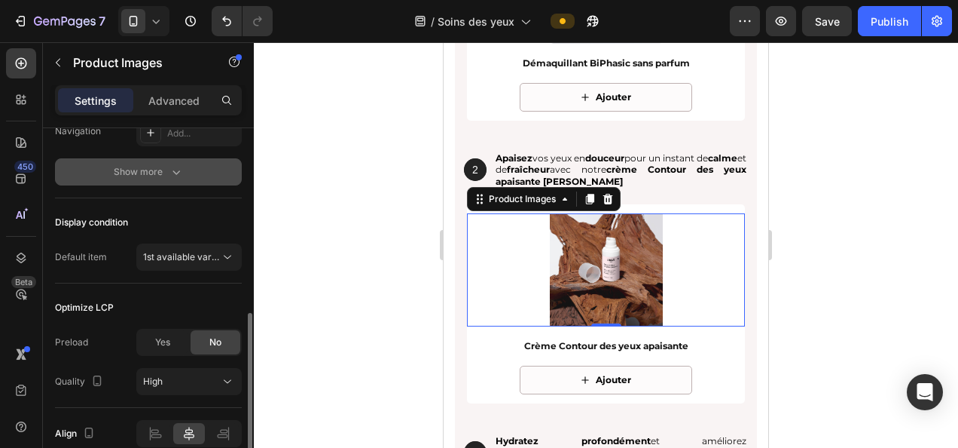
click at [147, 178] on button "Show more" at bounding box center [148, 171] width 187 height 27
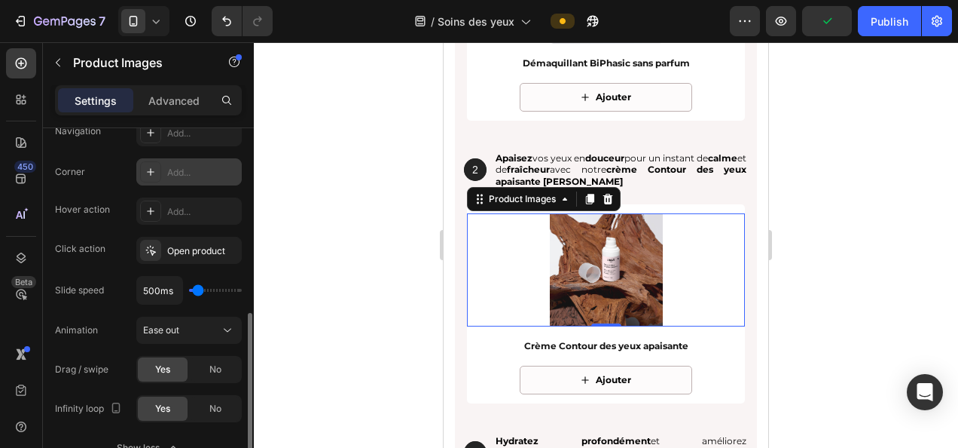
click at [185, 173] on div "Add..." at bounding box center [202, 173] width 71 height 14
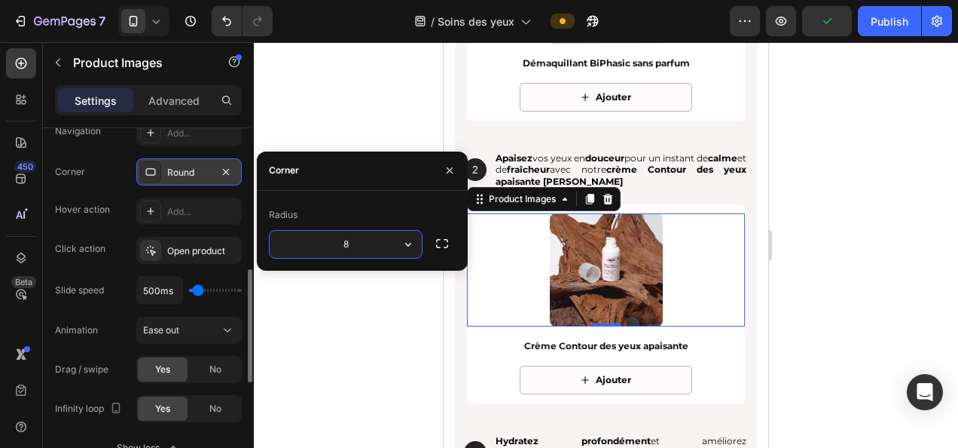
type input "5"
click at [396, 331] on div at bounding box center [606, 244] width 705 height 405
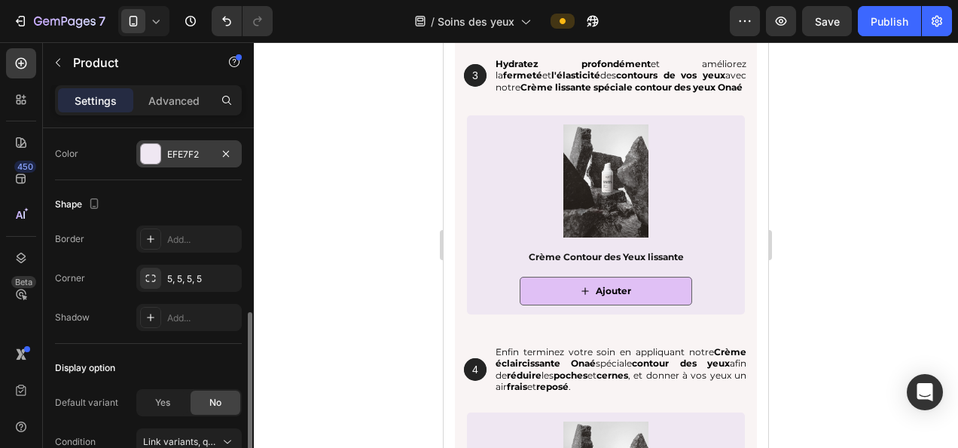
click at [184, 152] on div "EFE7F2" at bounding box center [189, 155] width 44 height 14
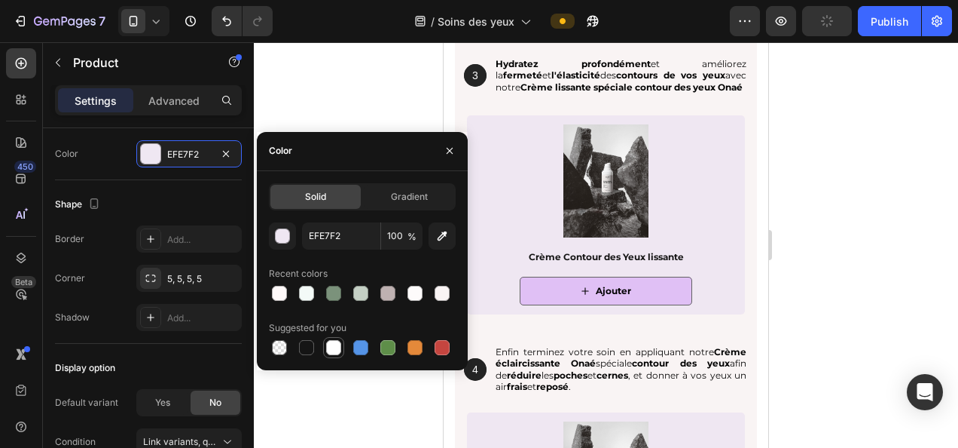
click at [331, 345] on div at bounding box center [333, 347] width 15 height 15
type input "FFFFFF"
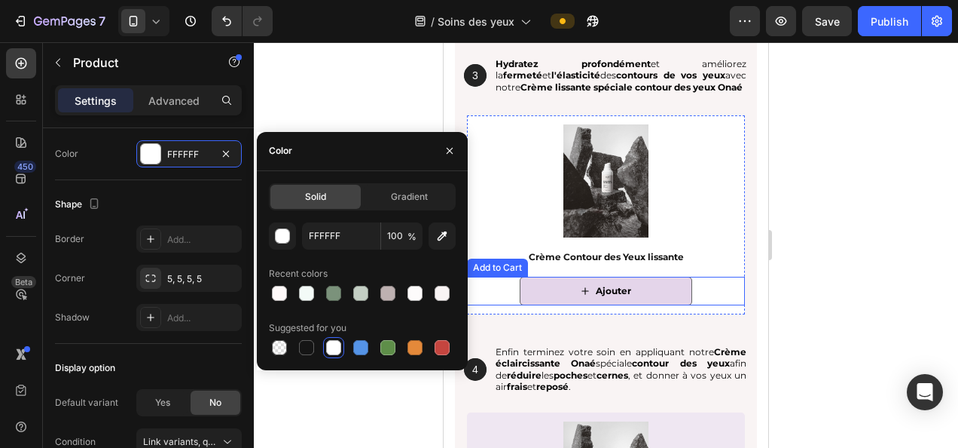
click at [541, 278] on button "Ajouter" at bounding box center [606, 291] width 173 height 29
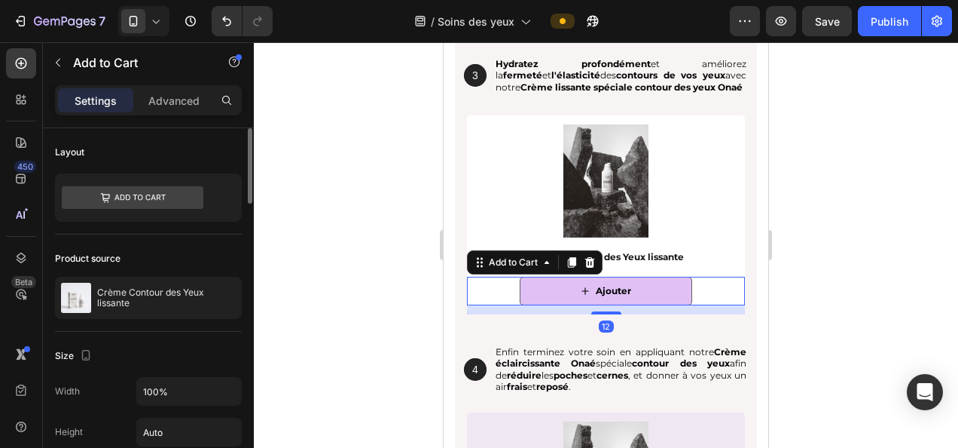
scroll to position [226, 0]
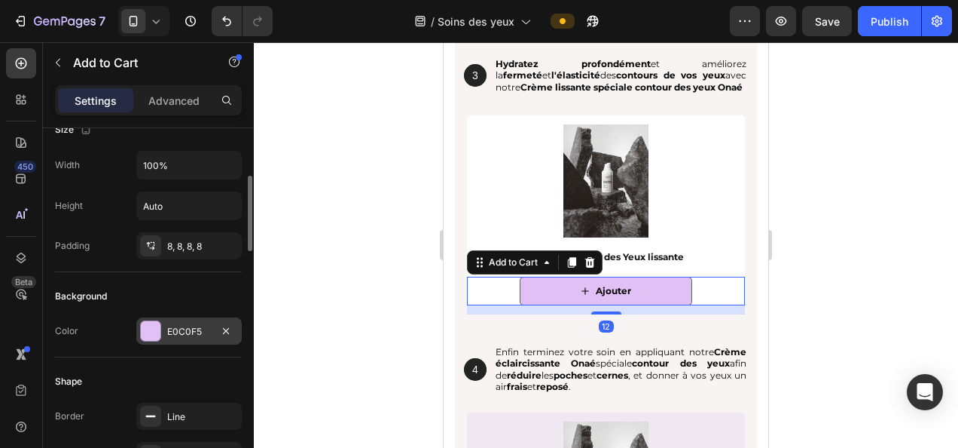
click at [178, 330] on div "E0C0F5" at bounding box center [189, 332] width 44 height 14
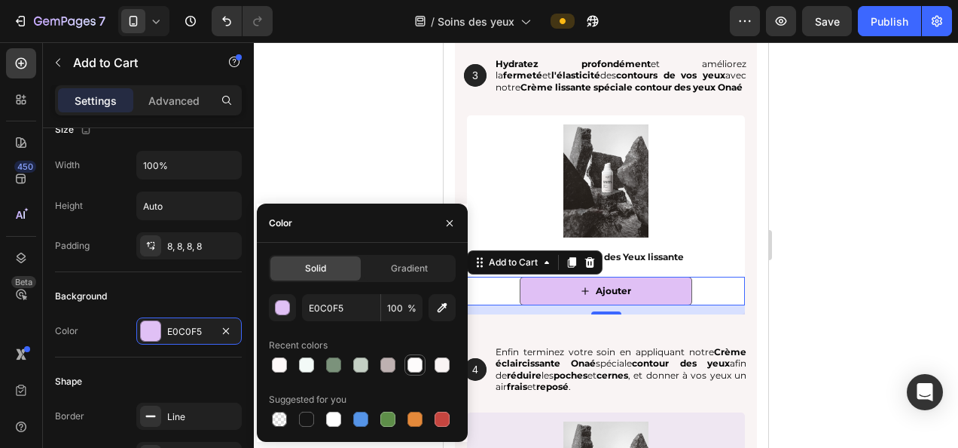
click at [412, 364] on div at bounding box center [415, 364] width 15 height 15
type input "FDFBFB"
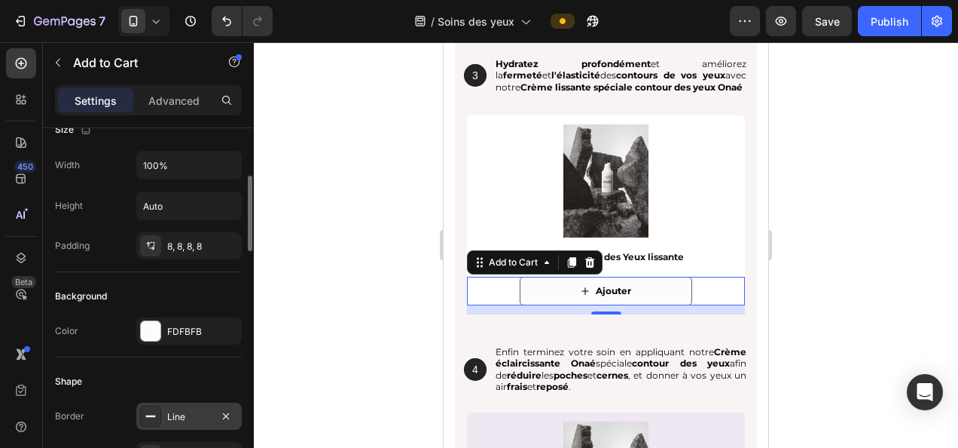
click at [182, 410] on div "Line" at bounding box center [189, 417] width 44 height 14
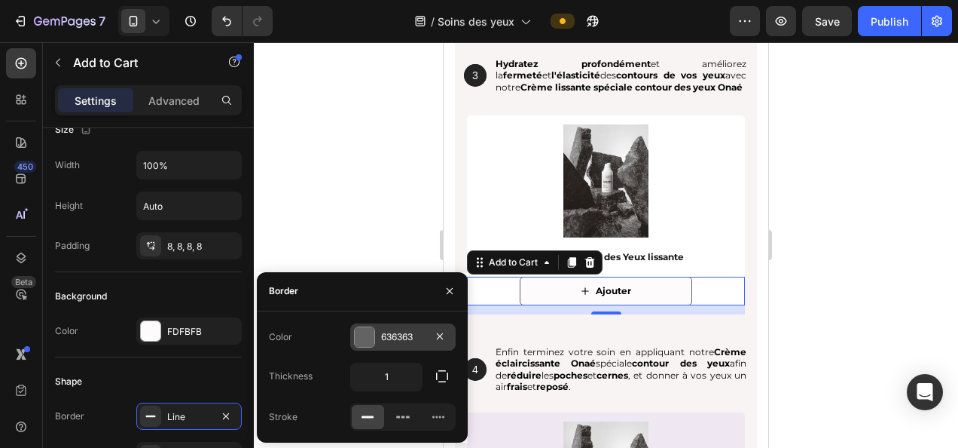
click at [415, 337] on div "636363" at bounding box center [403, 337] width 44 height 14
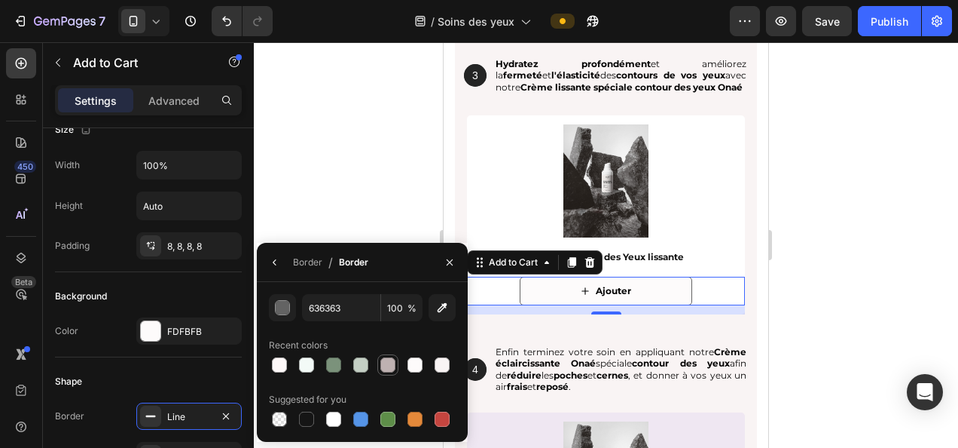
click at [392, 365] on div at bounding box center [388, 364] width 15 height 15
type input "BEB1B1"
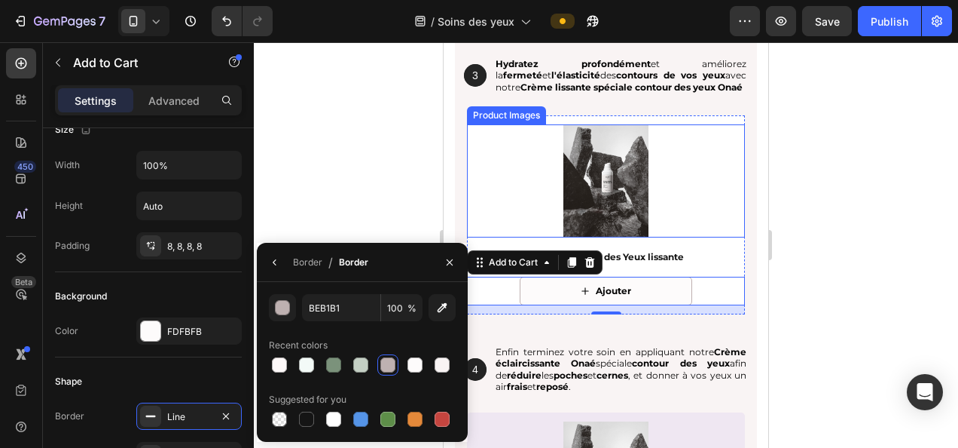
click at [616, 181] on img at bounding box center [606, 180] width 113 height 113
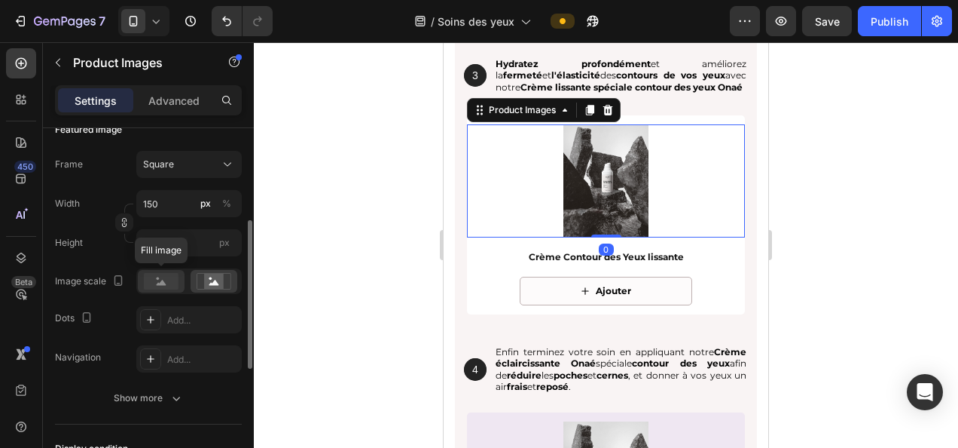
click at [162, 274] on rect at bounding box center [161, 281] width 35 height 17
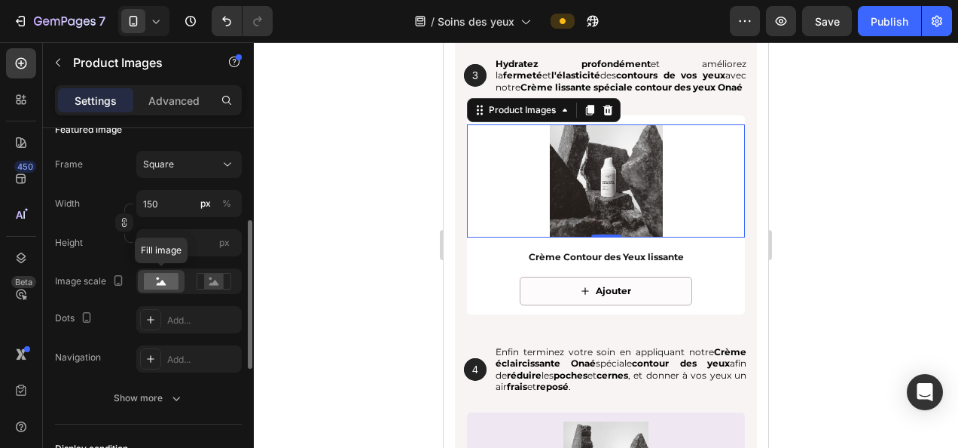
scroll to position [377, 0]
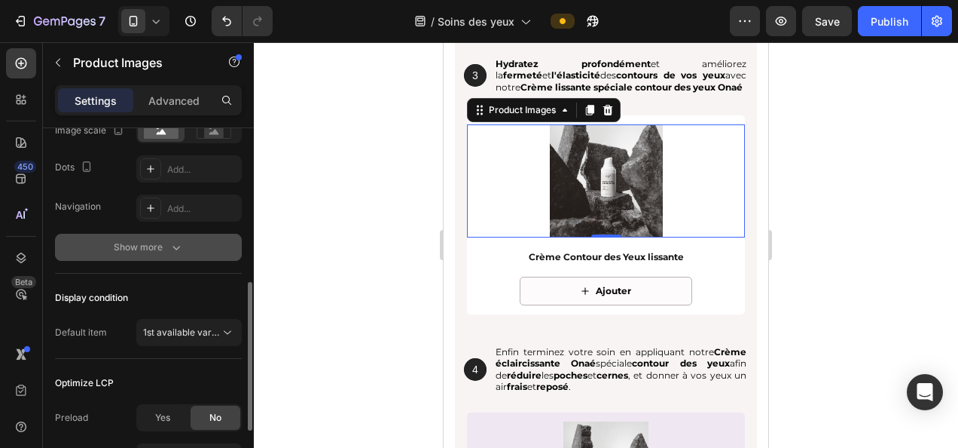
click at [149, 241] on div "Show more" at bounding box center [149, 247] width 70 height 15
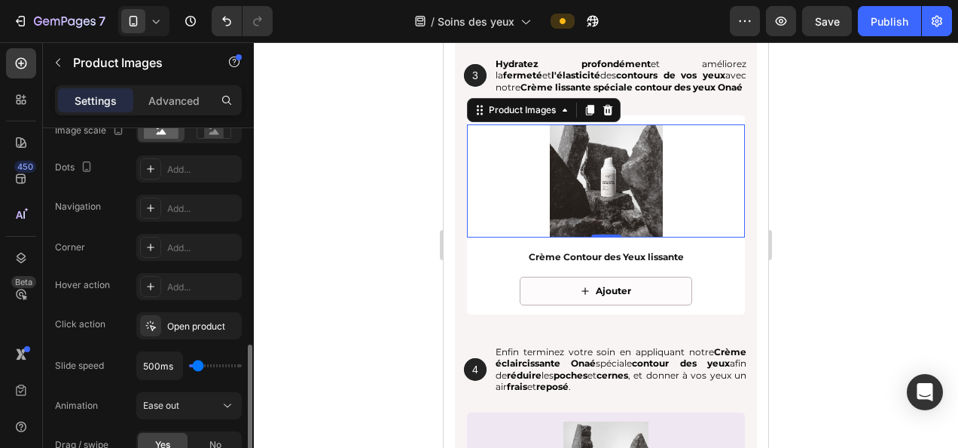
scroll to position [452, 0]
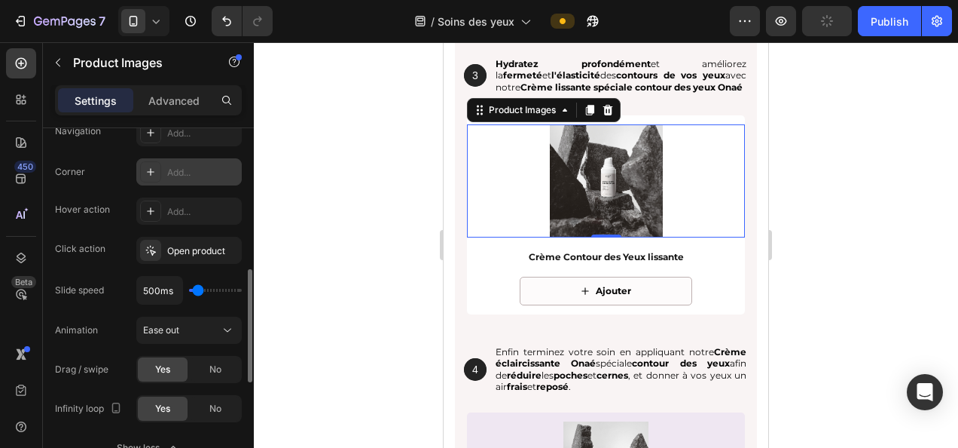
click at [184, 166] on div "Add..." at bounding box center [202, 173] width 71 height 14
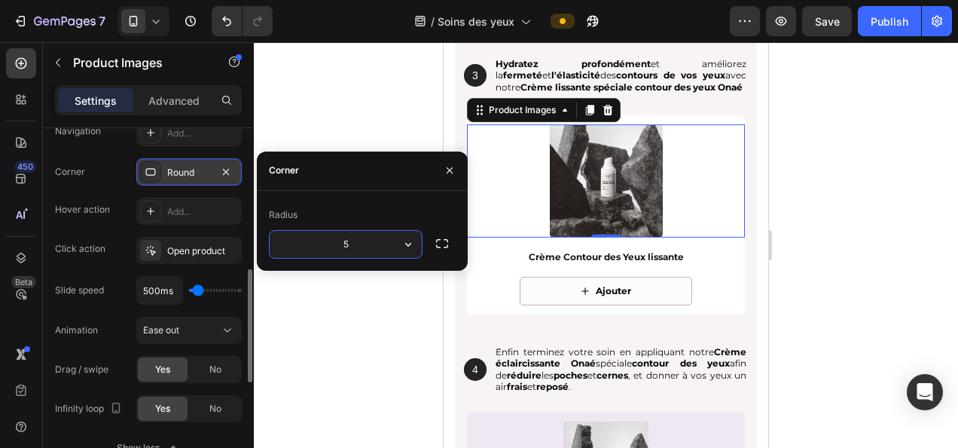
click at [359, 109] on div at bounding box center [606, 244] width 705 height 405
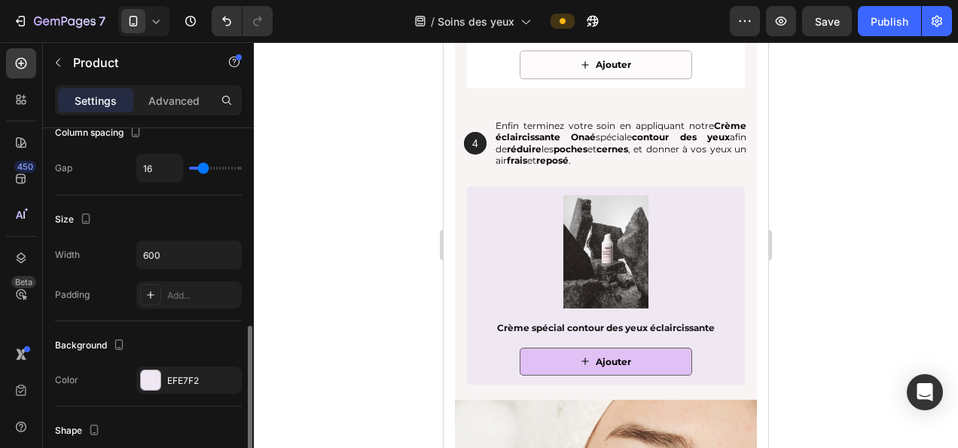
scroll to position [301, 0]
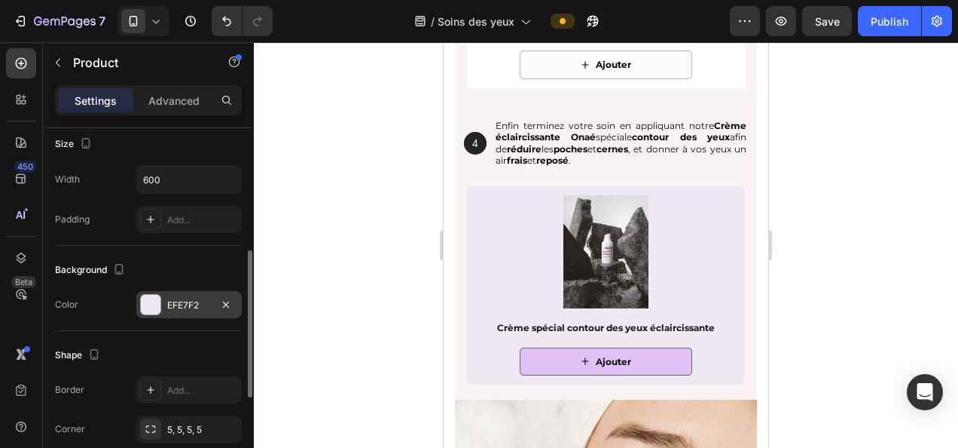
click at [180, 298] on div "EFE7F2" at bounding box center [189, 305] width 44 height 14
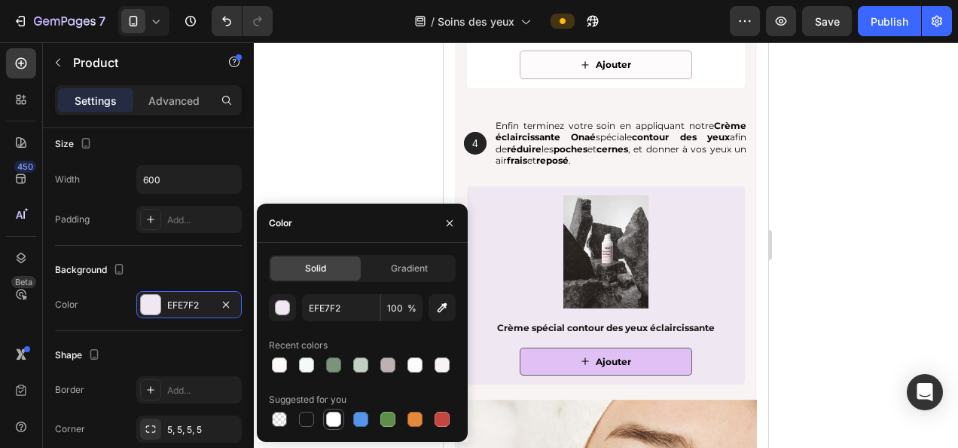
click at [335, 420] on div at bounding box center [333, 418] width 15 height 15
type input "FFFFFF"
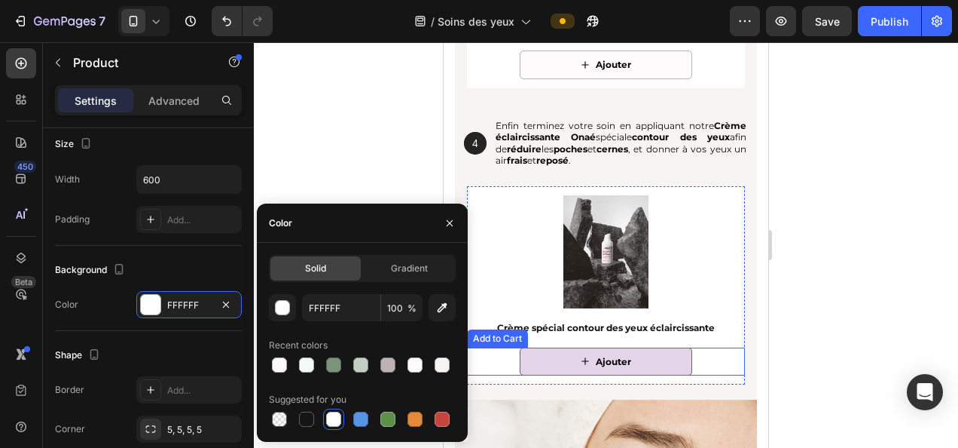
click at [537, 351] on button "Ajouter" at bounding box center [606, 361] width 173 height 29
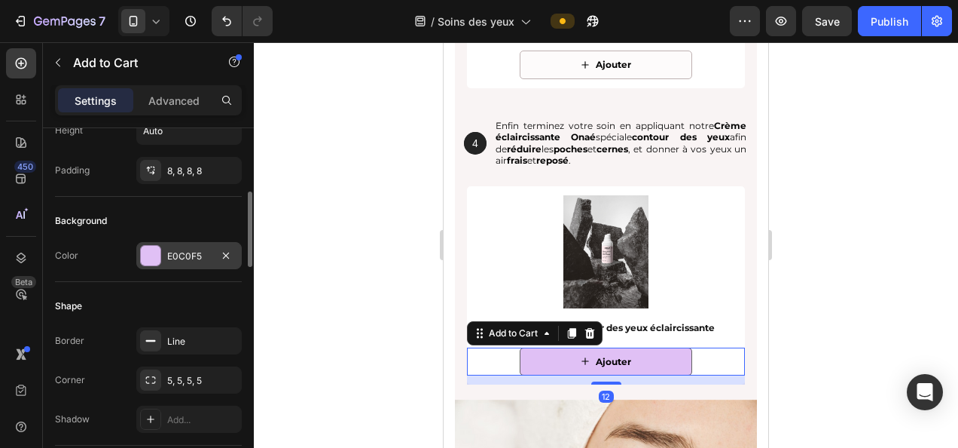
click at [185, 258] on div "E0C0F5" at bounding box center [189, 256] width 44 height 14
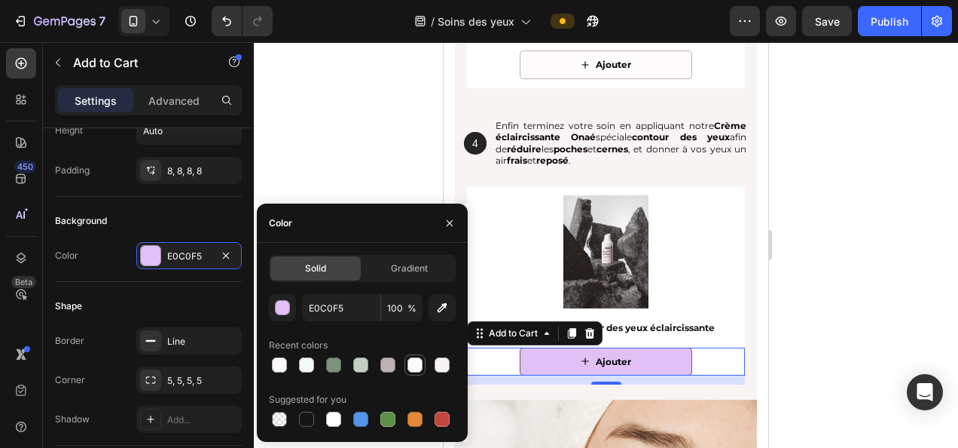
click at [413, 366] on div at bounding box center [415, 364] width 15 height 15
type input "FDFBFB"
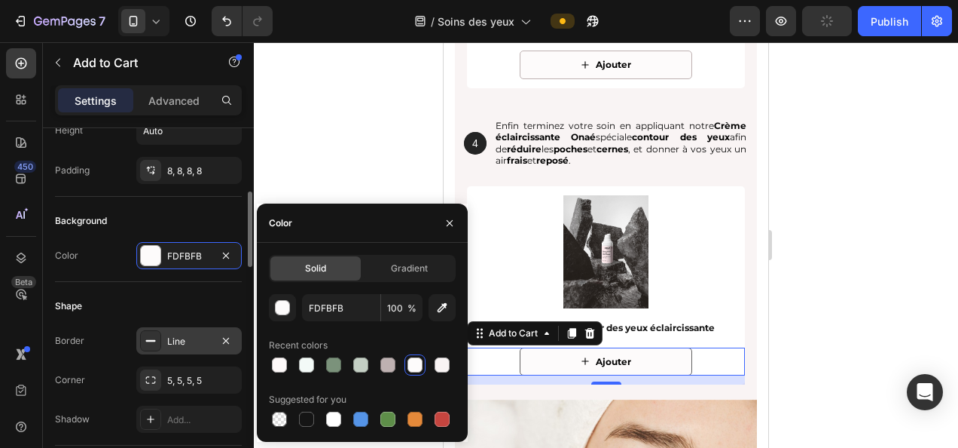
click at [197, 341] on div "Line" at bounding box center [189, 342] width 44 height 14
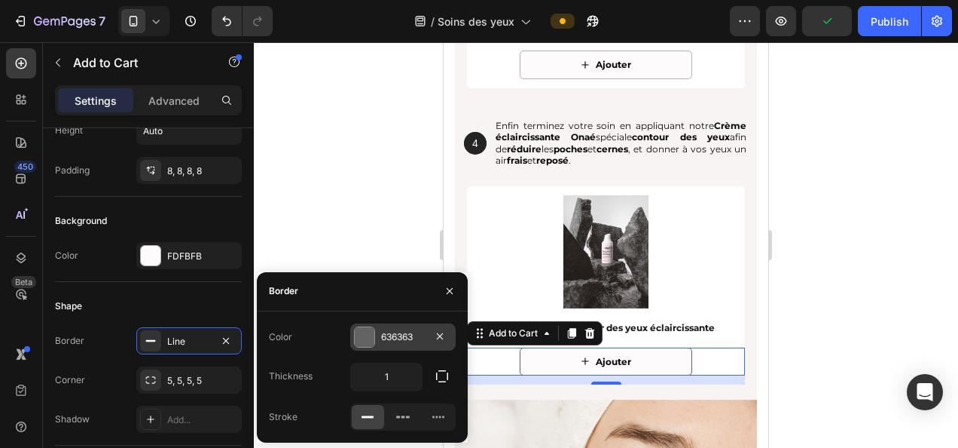
click at [389, 338] on div "636363" at bounding box center [403, 337] width 44 height 14
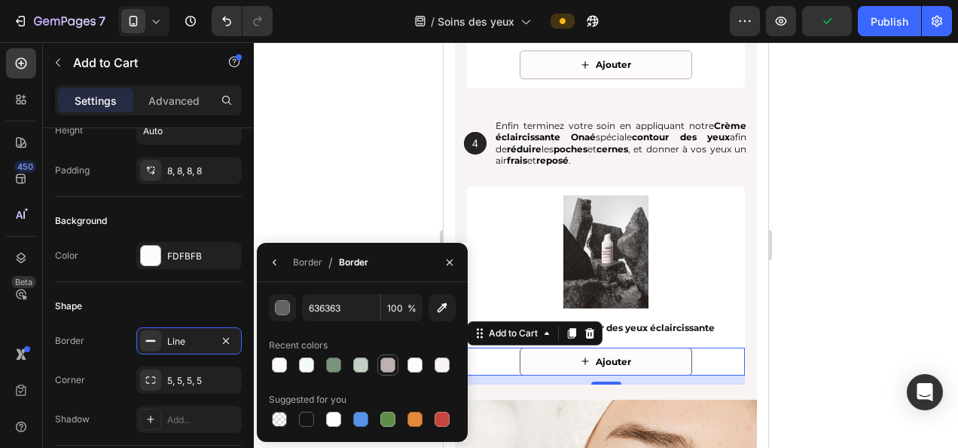
click at [385, 360] on div at bounding box center [388, 364] width 15 height 15
type input "BEB1B1"
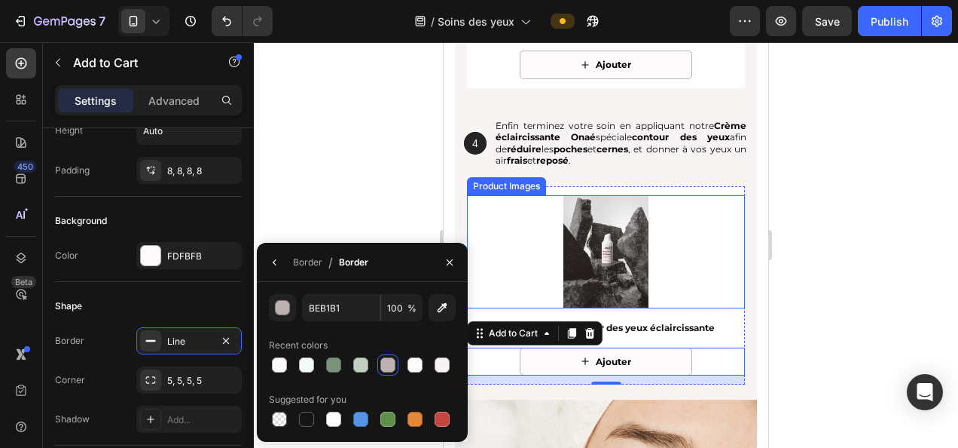
click at [590, 244] on img at bounding box center [606, 251] width 113 height 113
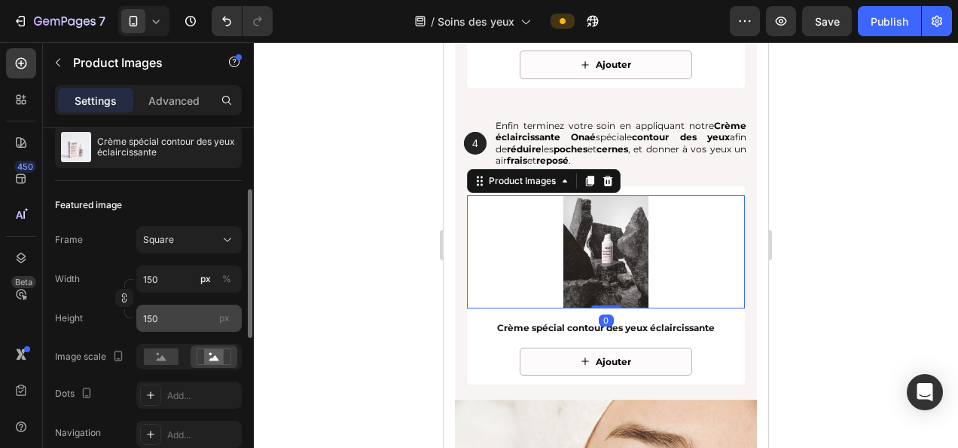
scroll to position [226, 0]
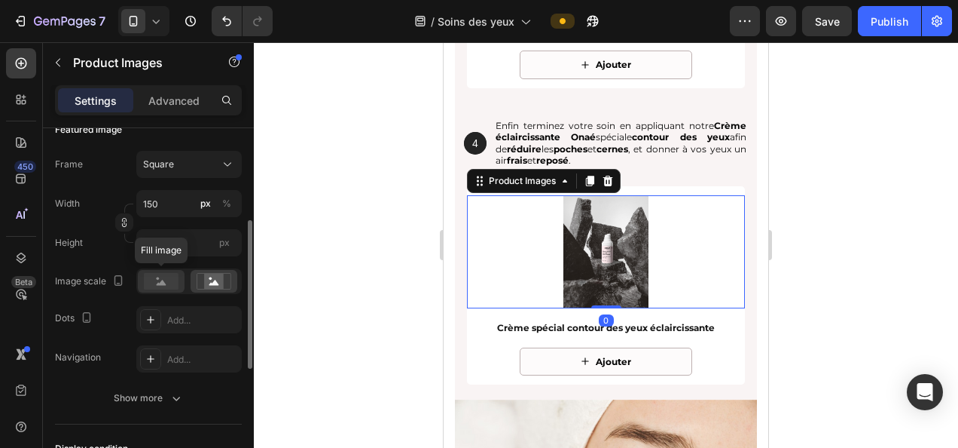
click at [163, 281] on icon at bounding box center [162, 282] width 10 height 5
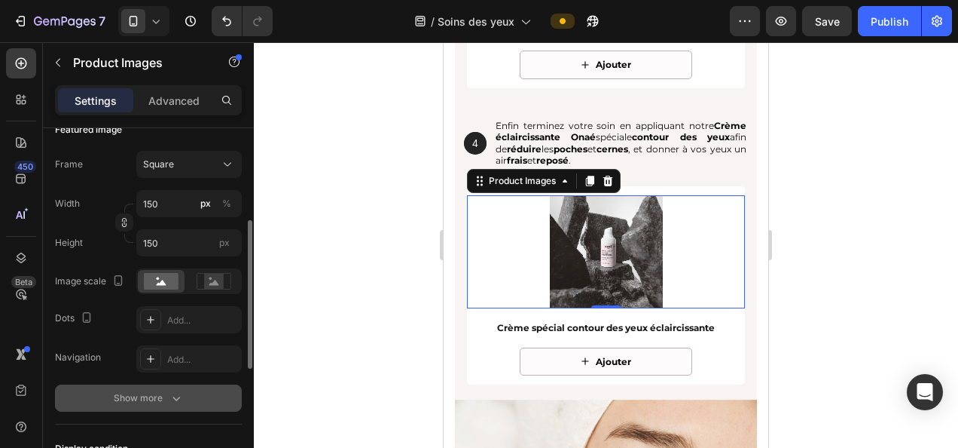
click at [148, 393] on div "Show more" at bounding box center [149, 397] width 70 height 15
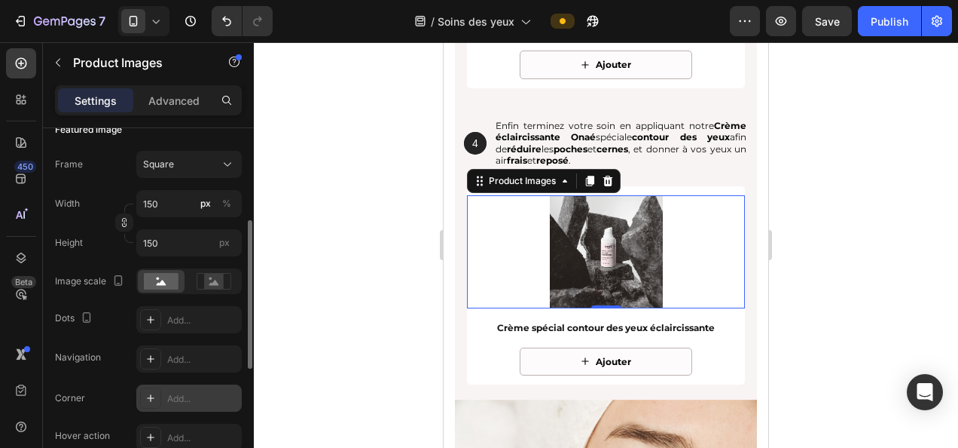
click at [197, 397] on div "Add..." at bounding box center [202, 399] width 71 height 14
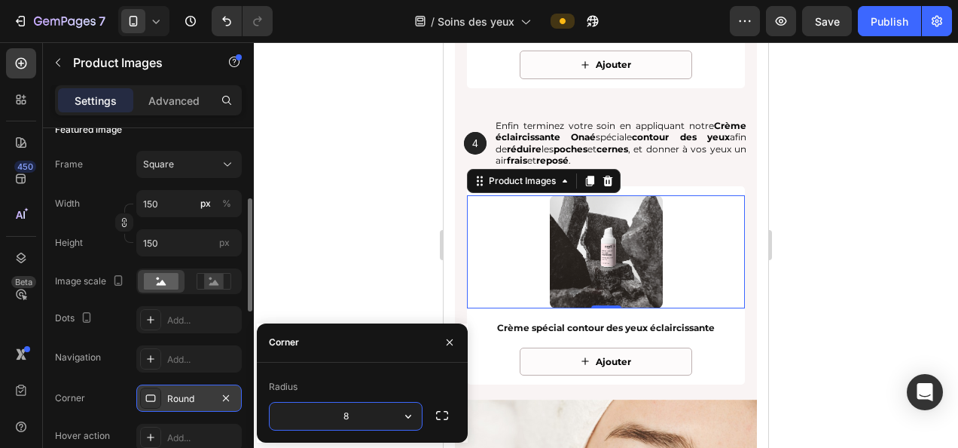
type input "5"
click at [339, 252] on div at bounding box center [606, 244] width 705 height 405
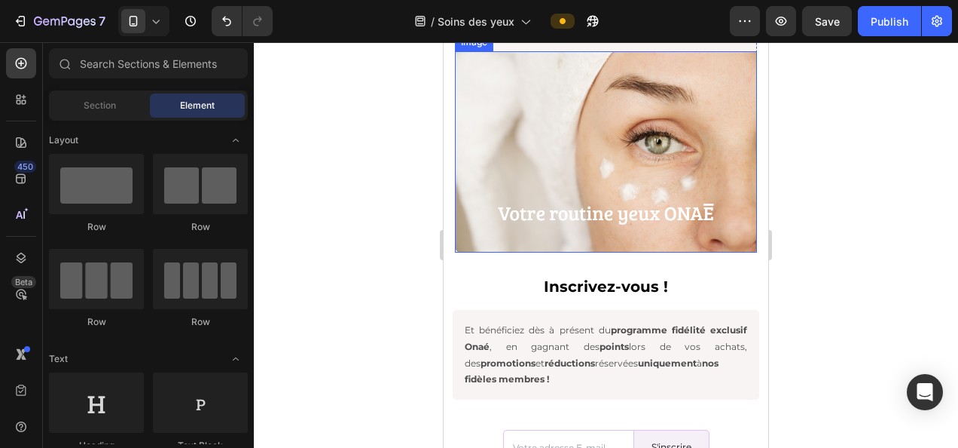
scroll to position [3315, 0]
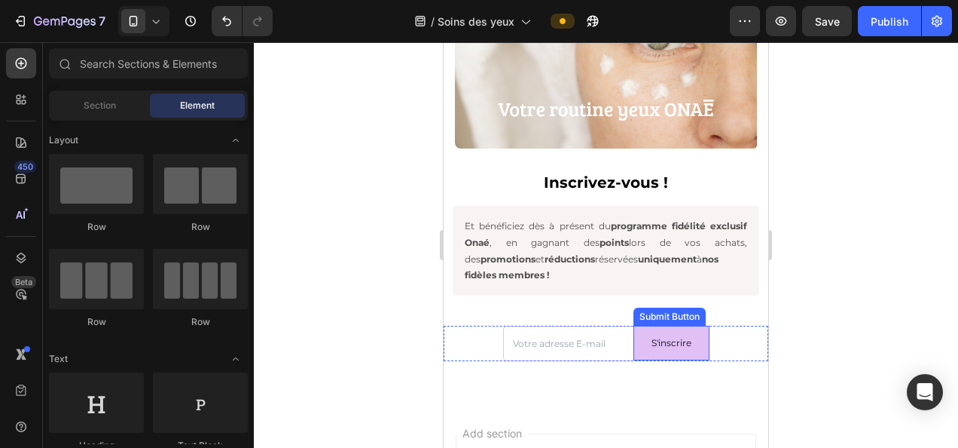
click at [660, 336] on button "S'inscrire" at bounding box center [672, 343] width 76 height 35
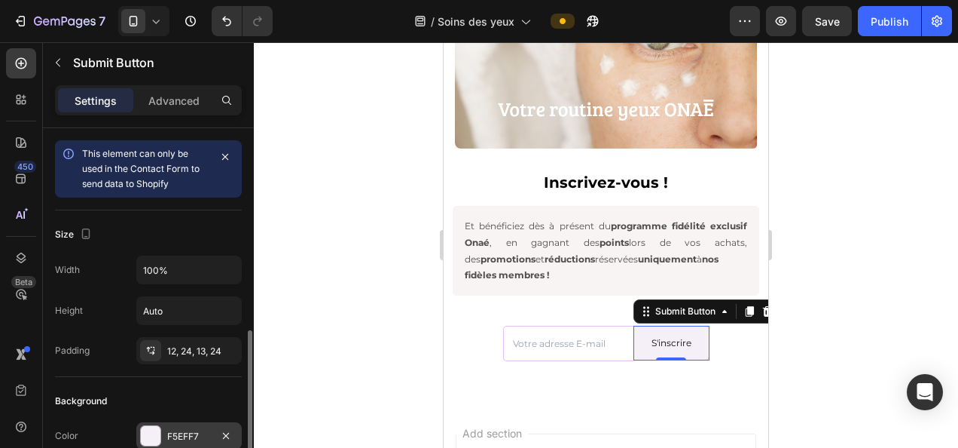
scroll to position [226, 0]
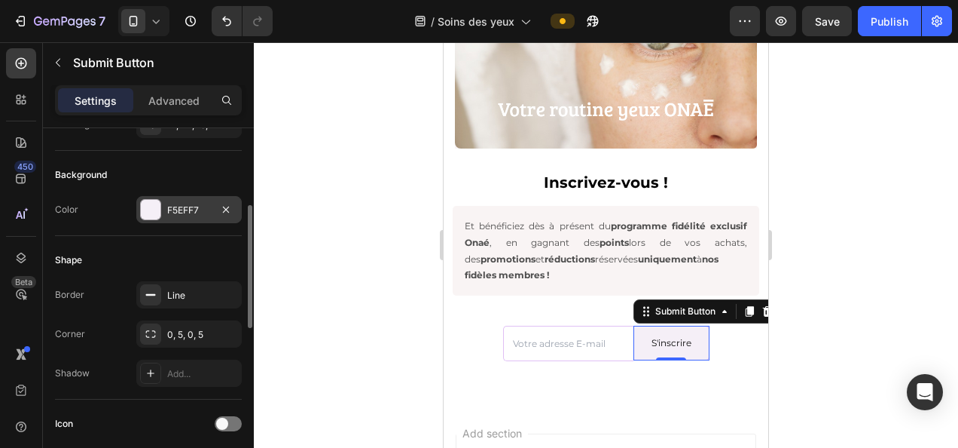
click at [198, 209] on div "F5EFF7" at bounding box center [189, 210] width 44 height 14
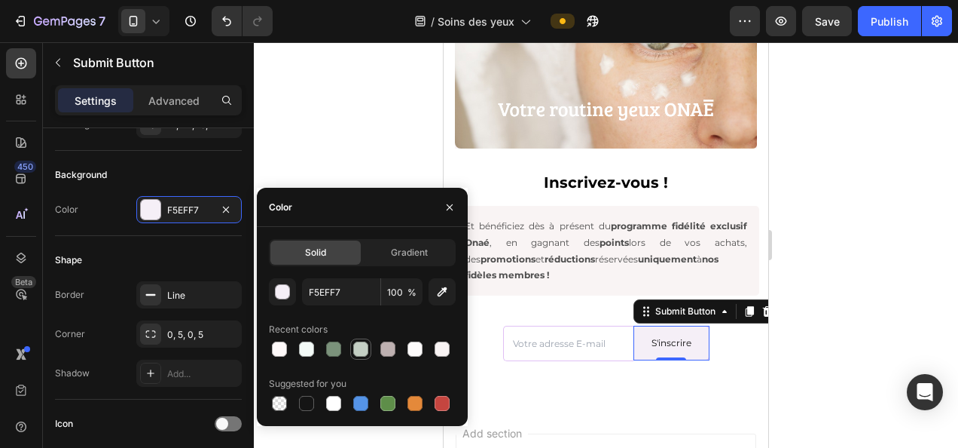
click at [366, 353] on div at bounding box center [360, 348] width 15 height 15
type input "C4CFC4"
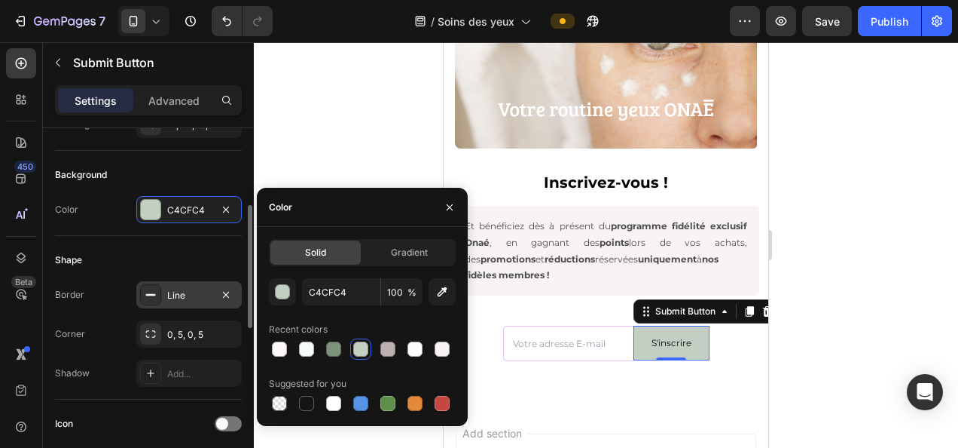
click at [208, 289] on div "Line" at bounding box center [189, 296] width 44 height 14
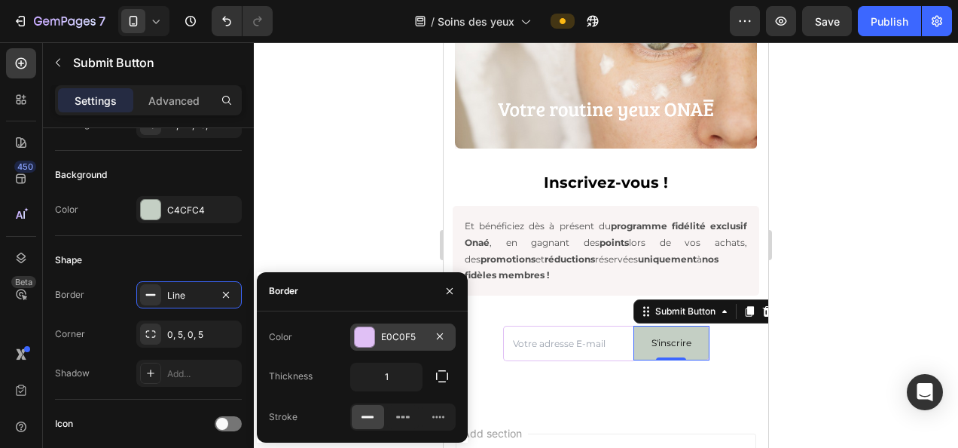
click at [401, 333] on div "E0C0F5" at bounding box center [403, 337] width 44 height 14
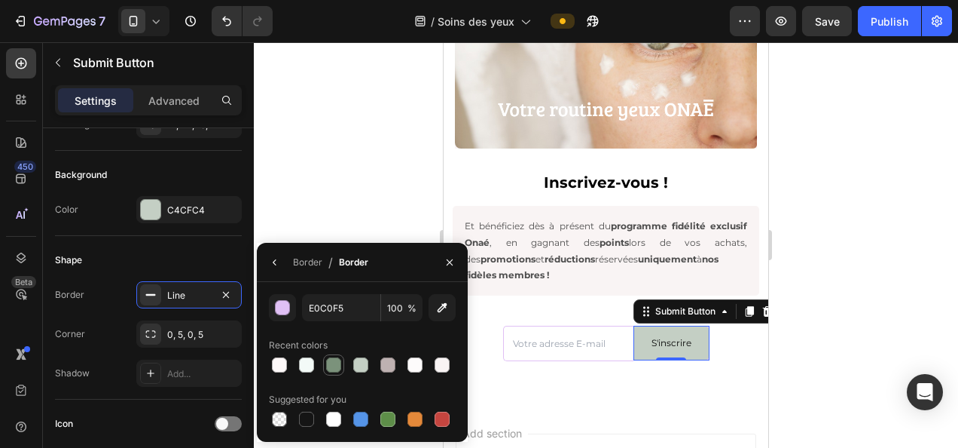
click at [335, 365] on div at bounding box center [333, 364] width 15 height 15
type input "7B927B"
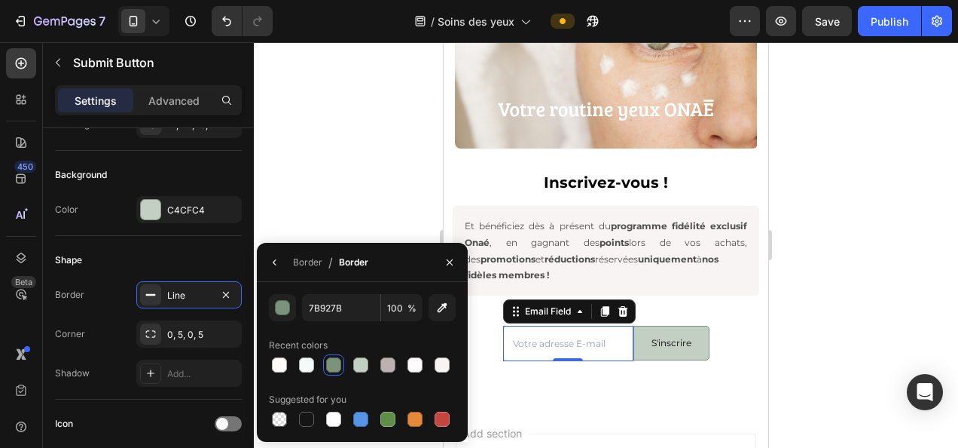
click at [530, 327] on input "email" at bounding box center [568, 344] width 130 height 36
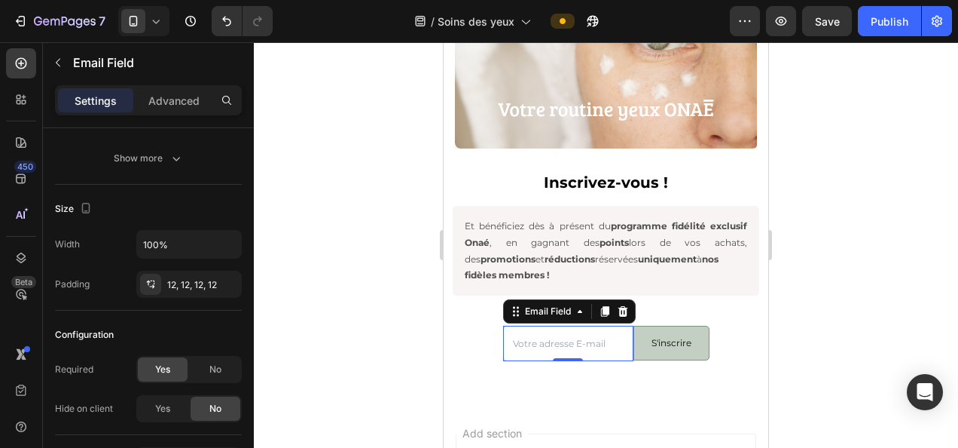
scroll to position [0, 0]
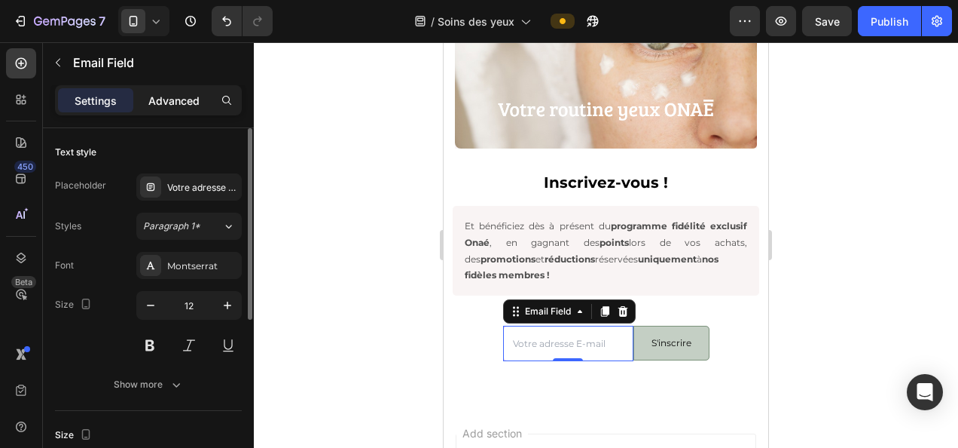
click at [188, 103] on p "Advanced" at bounding box center [173, 101] width 51 height 16
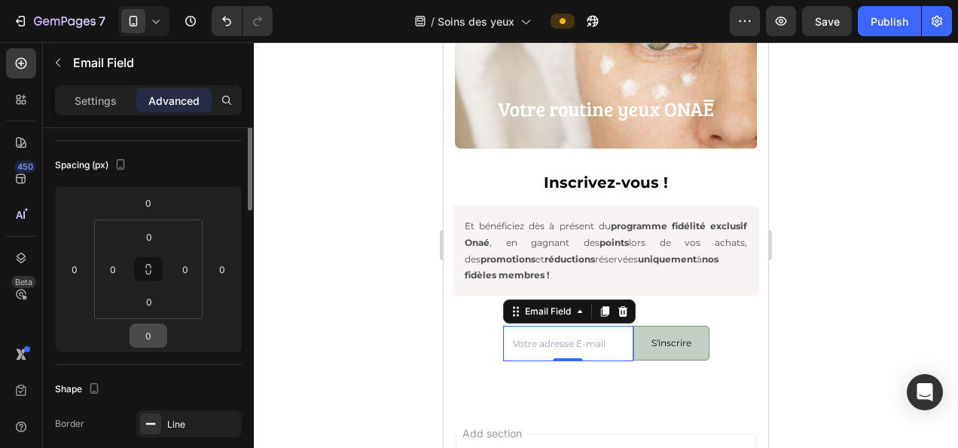
scroll to position [301, 0]
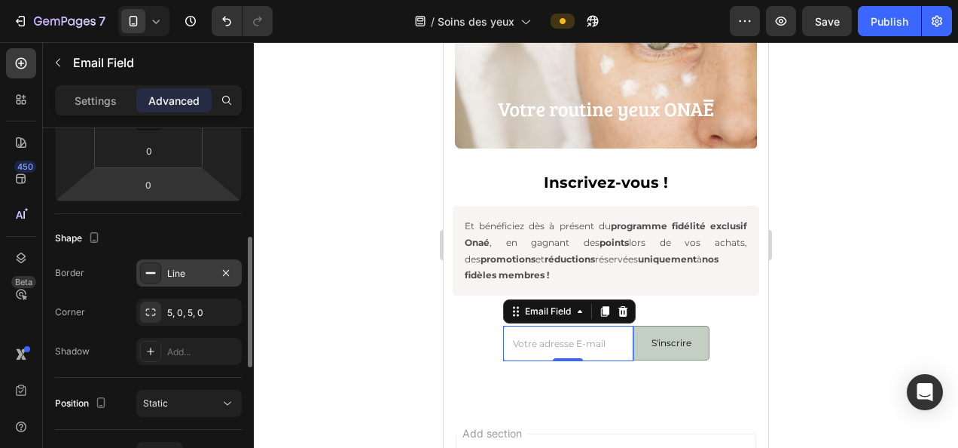
click at [182, 277] on div "Line" at bounding box center [189, 274] width 44 height 14
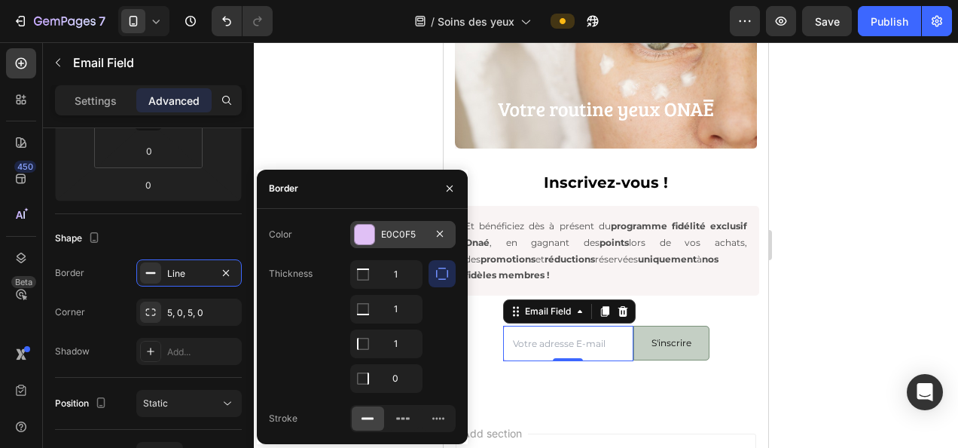
click at [400, 222] on div "E0C0F5" at bounding box center [402, 234] width 105 height 27
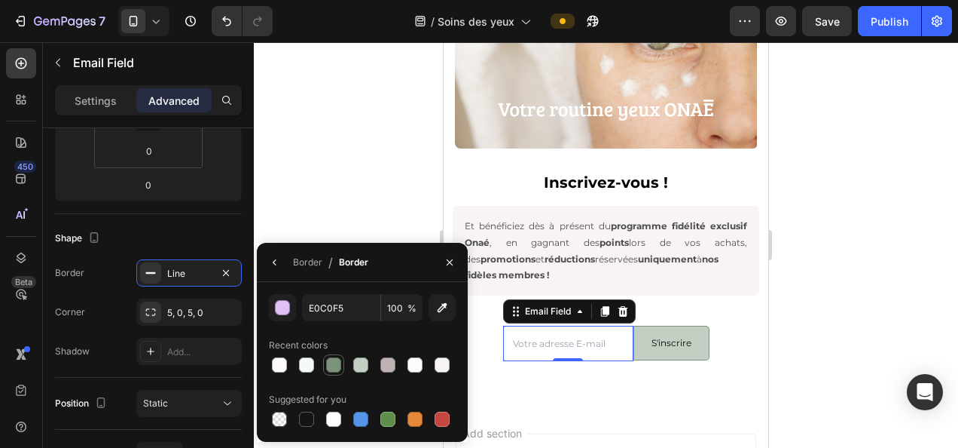
click at [338, 364] on div at bounding box center [333, 364] width 15 height 15
type input "7B927B"
click at [393, 116] on div at bounding box center [606, 244] width 705 height 405
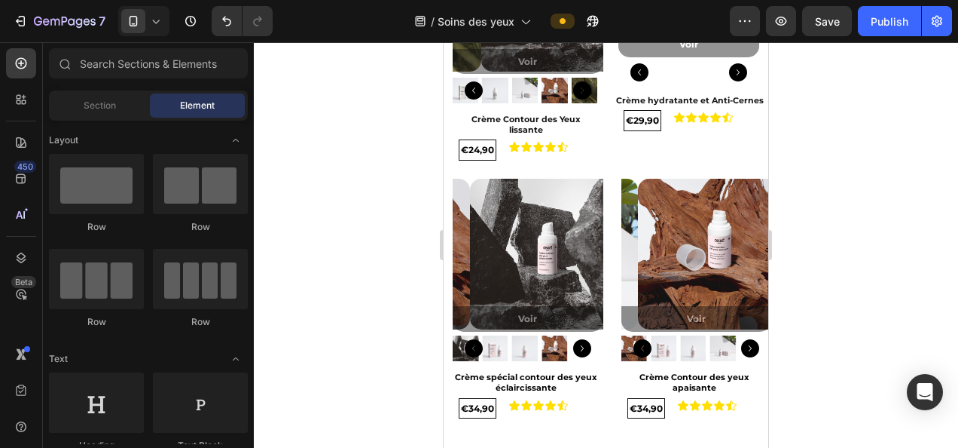
scroll to position [98, 0]
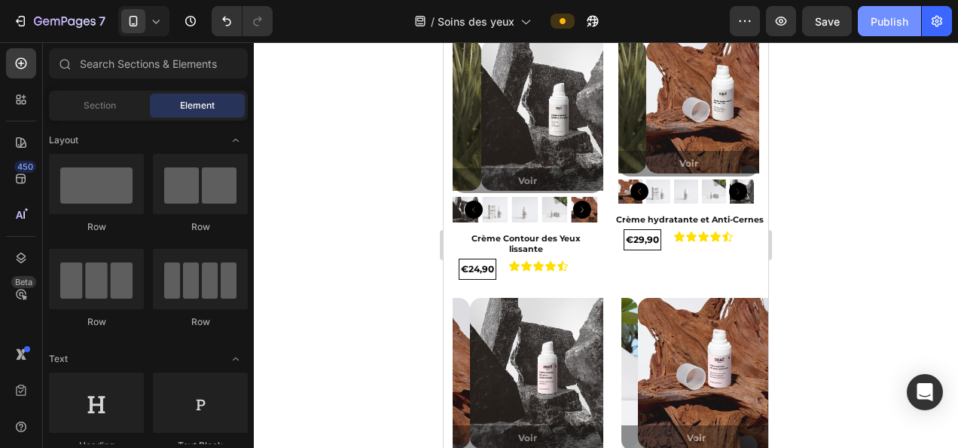
click at [891, 21] on div "Publish" at bounding box center [890, 22] width 38 height 16
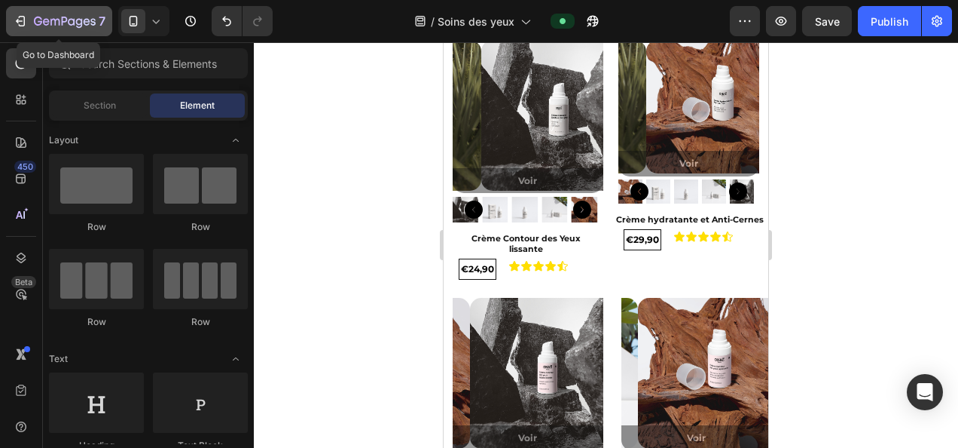
click at [48, 18] on icon "button" at bounding box center [65, 22] width 62 height 13
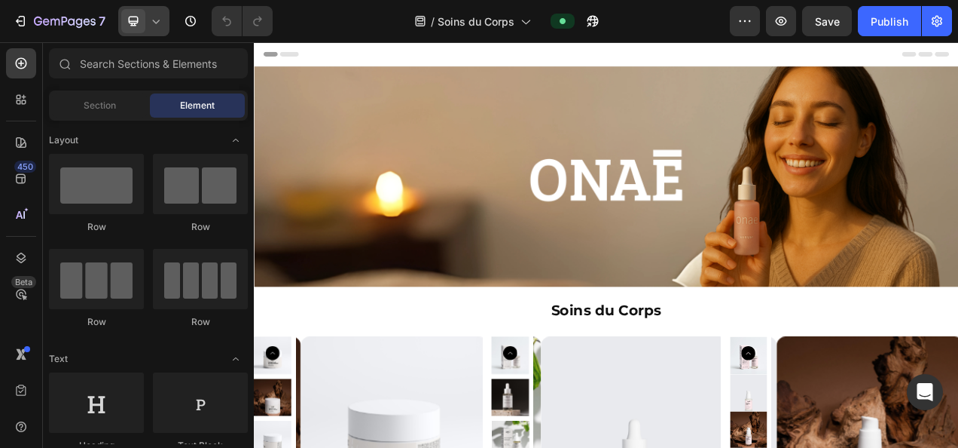
click at [160, 23] on icon at bounding box center [155, 21] width 15 height 15
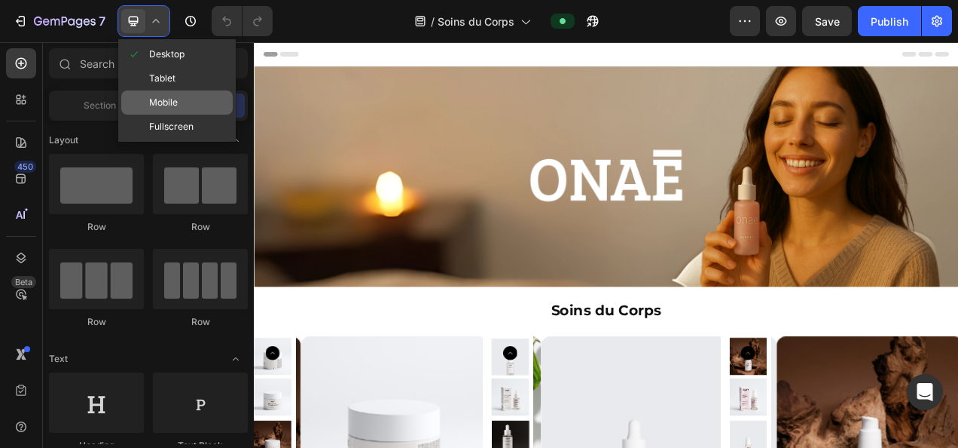
click at [172, 102] on span "Mobile" at bounding box center [163, 102] width 29 height 15
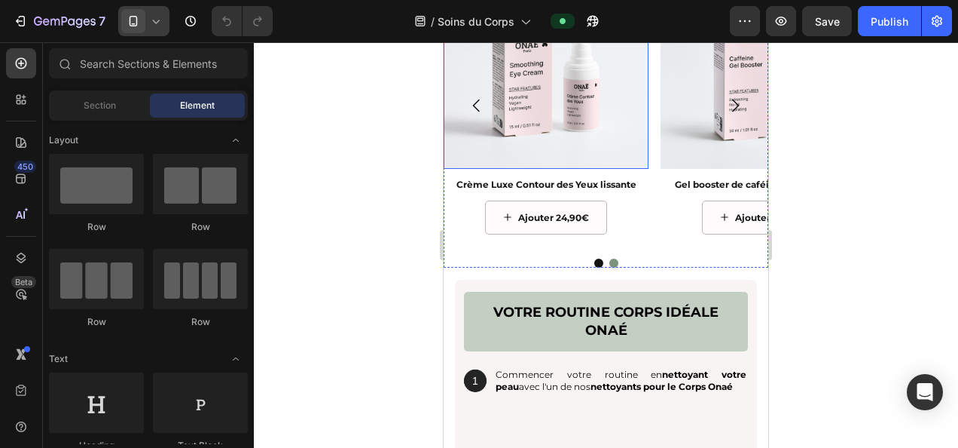
scroll to position [2034, 0]
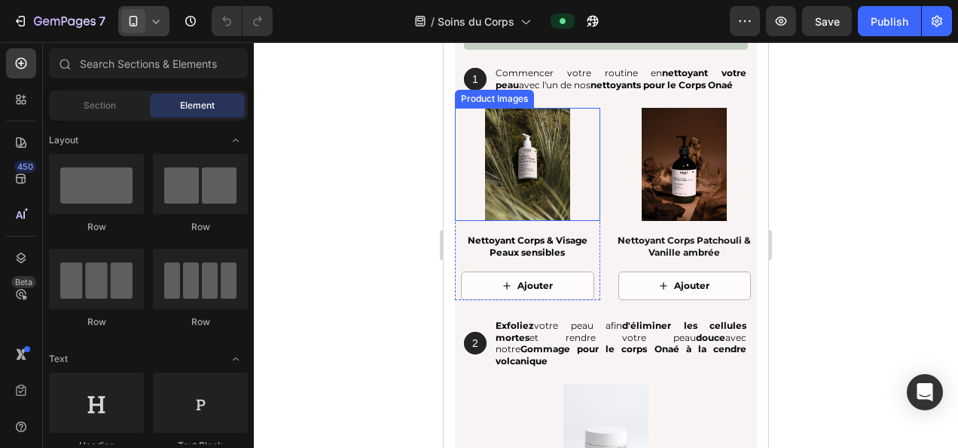
click at [558, 177] on img at bounding box center [527, 164] width 113 height 113
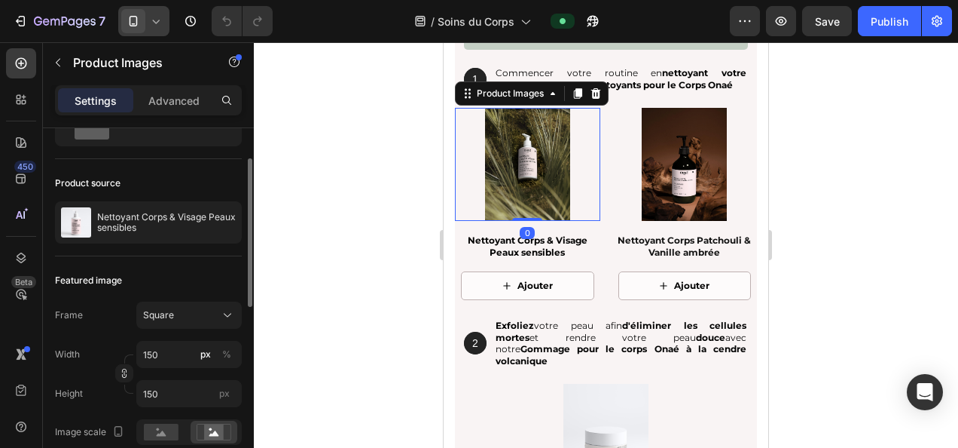
scroll to position [151, 0]
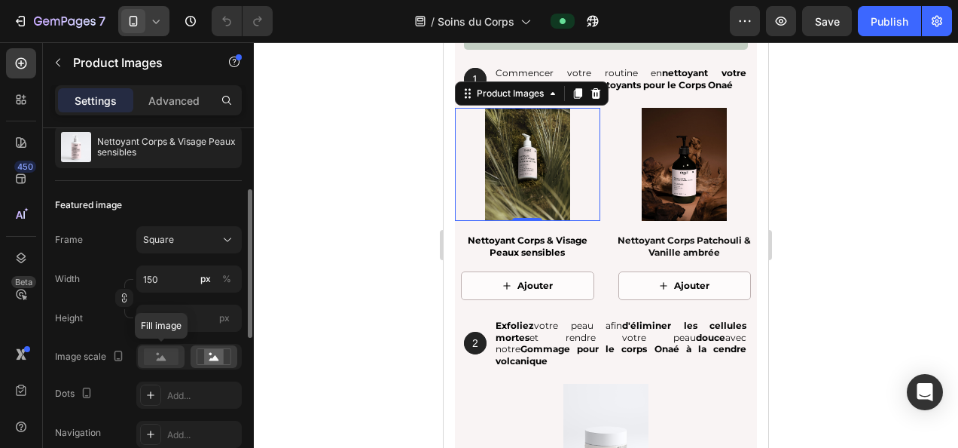
click at [157, 355] on rect at bounding box center [161, 356] width 35 height 17
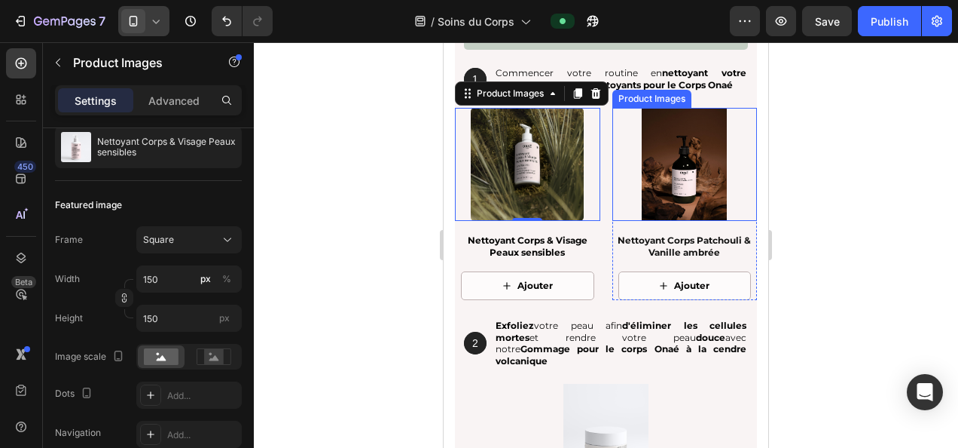
click at [642, 157] on img at bounding box center [684, 164] width 113 height 113
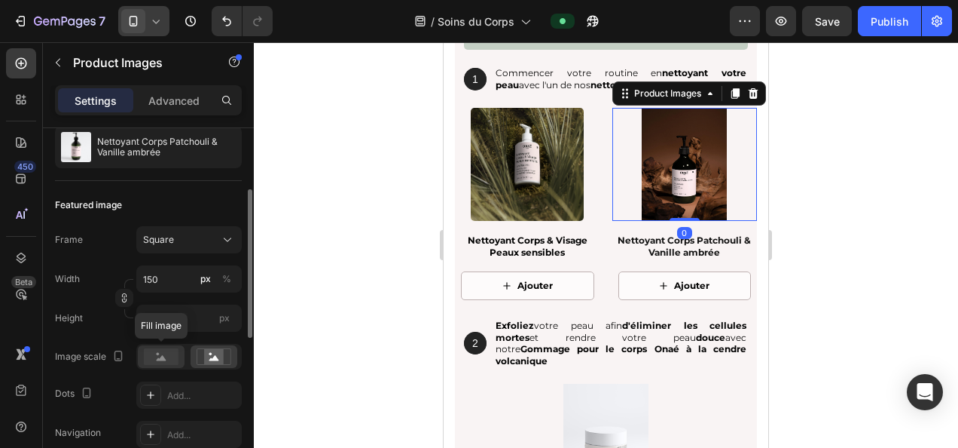
click at [171, 357] on rect at bounding box center [161, 356] width 35 height 17
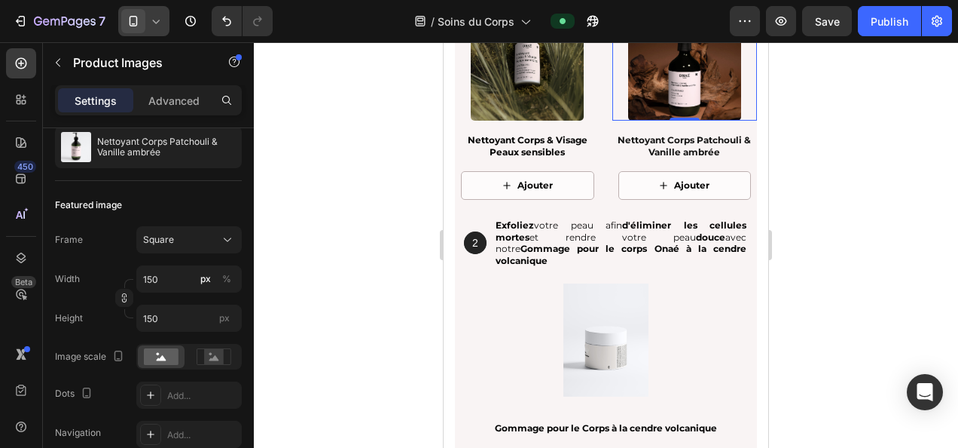
scroll to position [2261, 0]
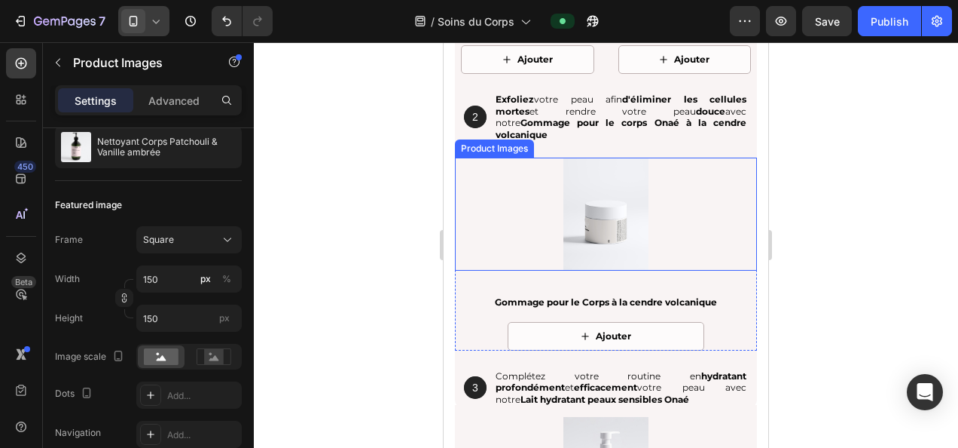
click at [616, 212] on img at bounding box center [606, 213] width 113 height 113
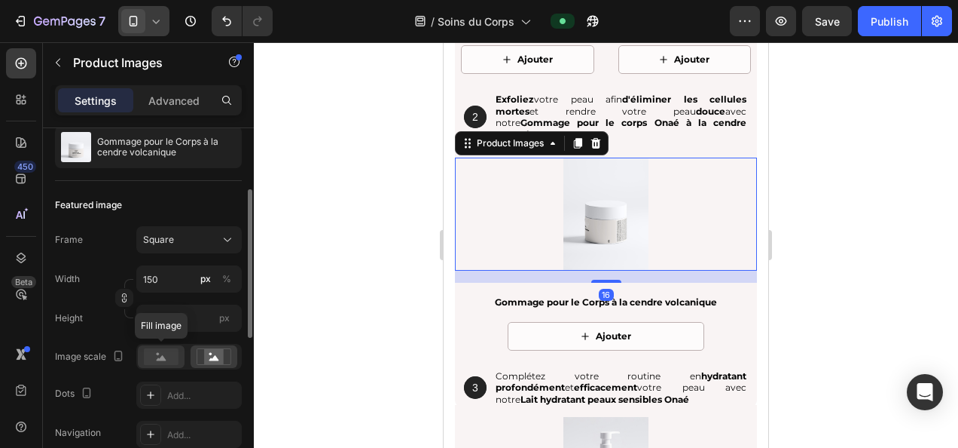
click at [157, 351] on rect at bounding box center [161, 356] width 35 height 17
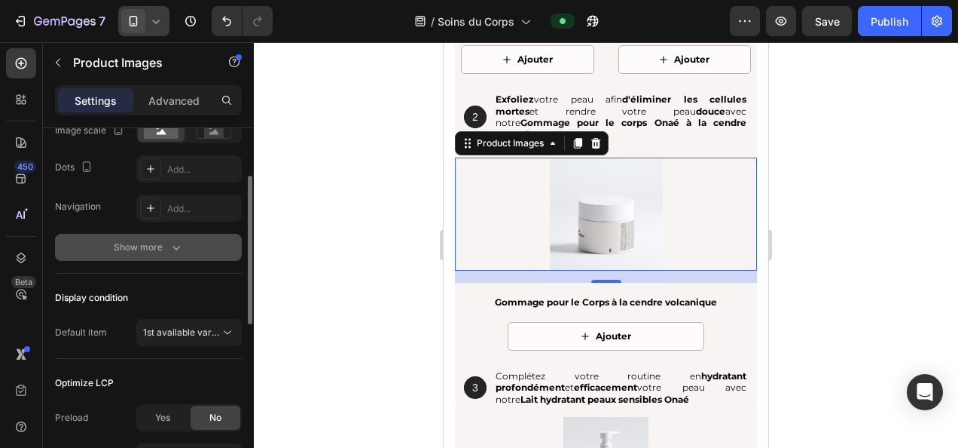
scroll to position [301, 0]
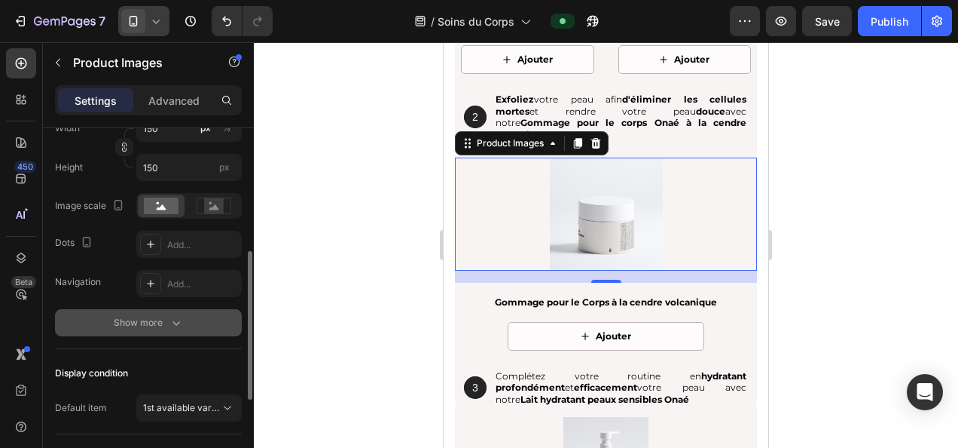
click at [167, 330] on button "Show more" at bounding box center [148, 322] width 187 height 27
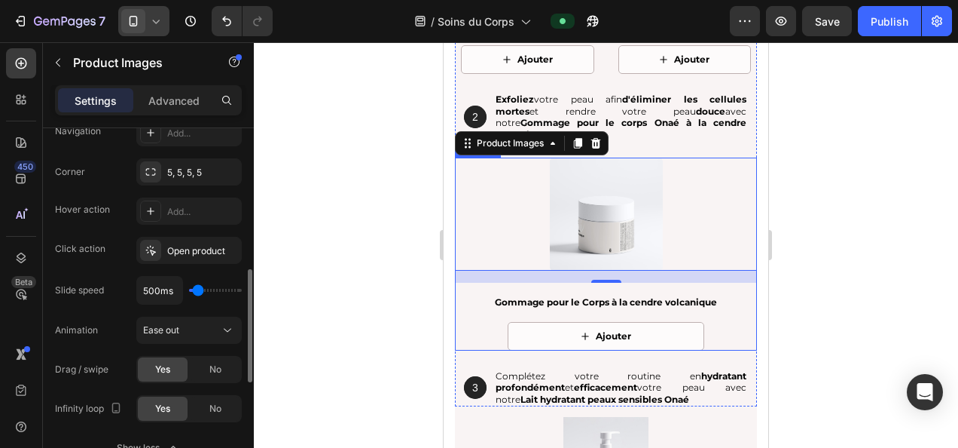
scroll to position [2411, 0]
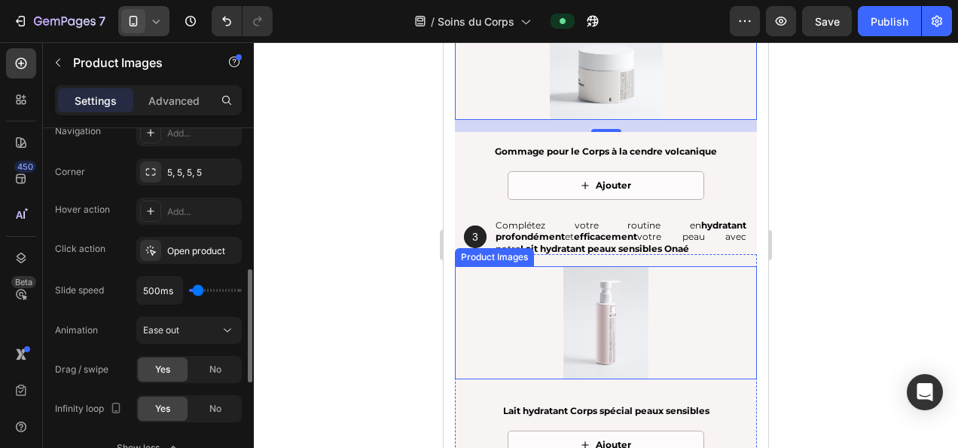
click at [597, 315] on img at bounding box center [606, 322] width 113 height 113
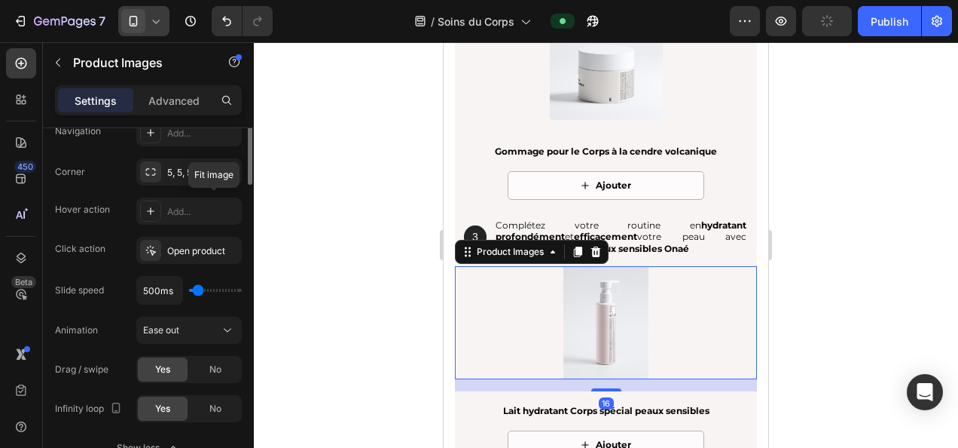
scroll to position [301, 0]
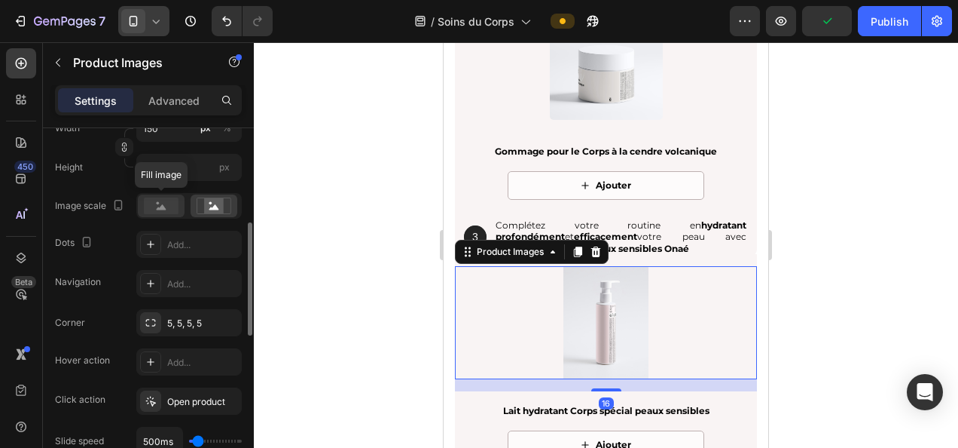
click at [155, 202] on rect at bounding box center [161, 205] width 35 height 17
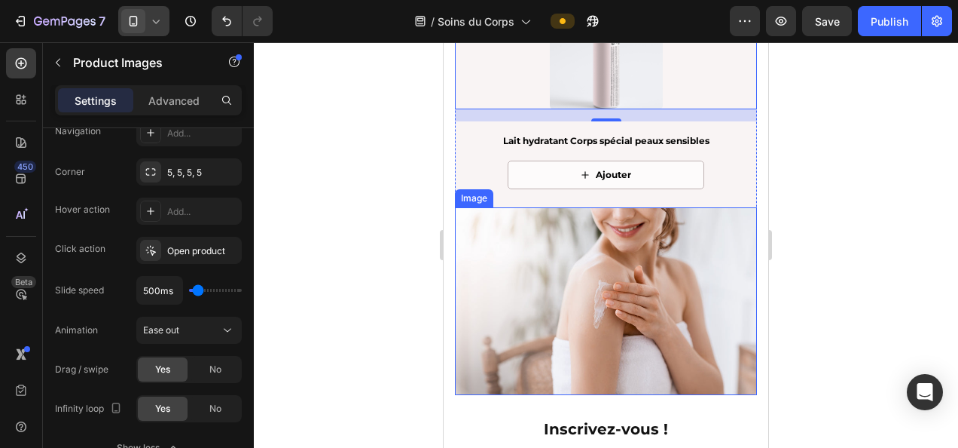
scroll to position [2713, 0]
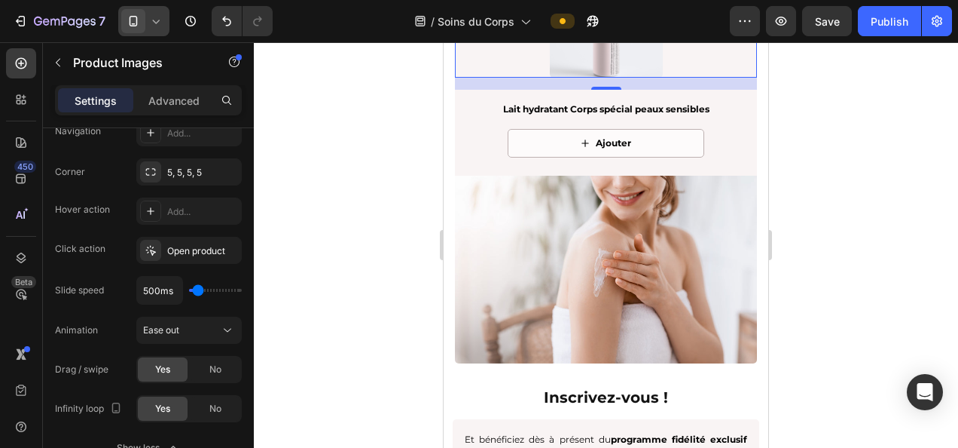
click at [885, 213] on div at bounding box center [606, 244] width 705 height 405
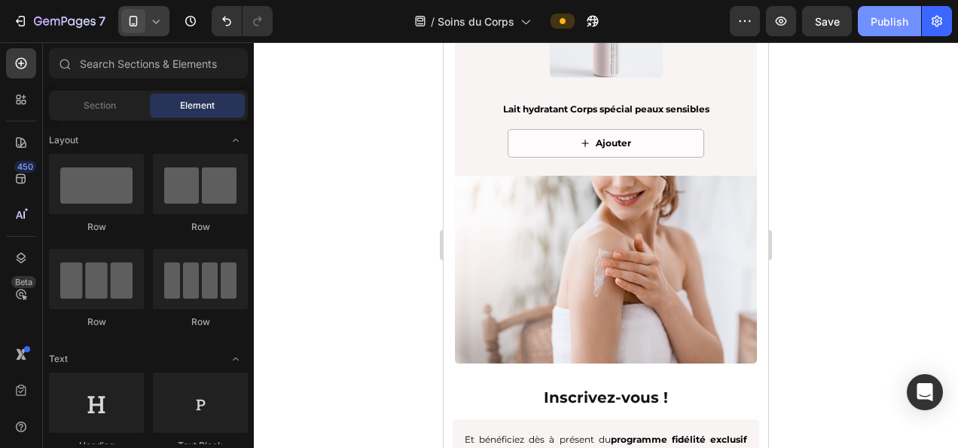
click at [874, 14] on div "Publish" at bounding box center [890, 22] width 38 height 16
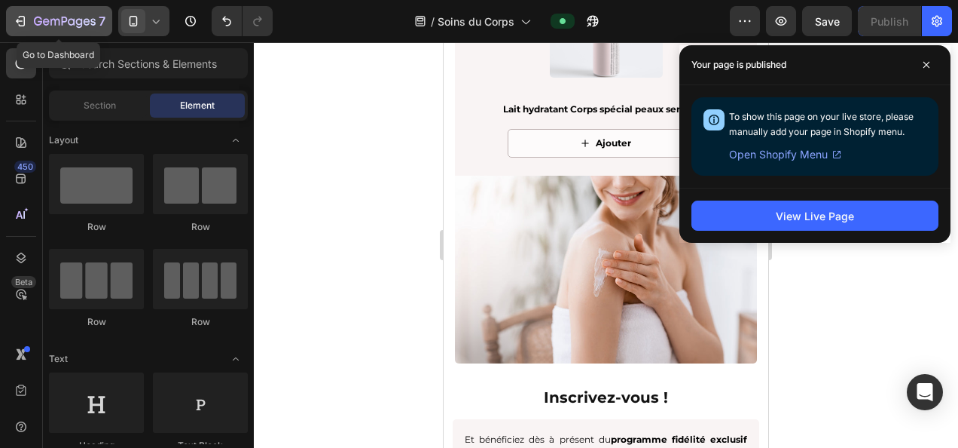
click at [74, 20] on icon "button" at bounding box center [71, 21] width 7 height 7
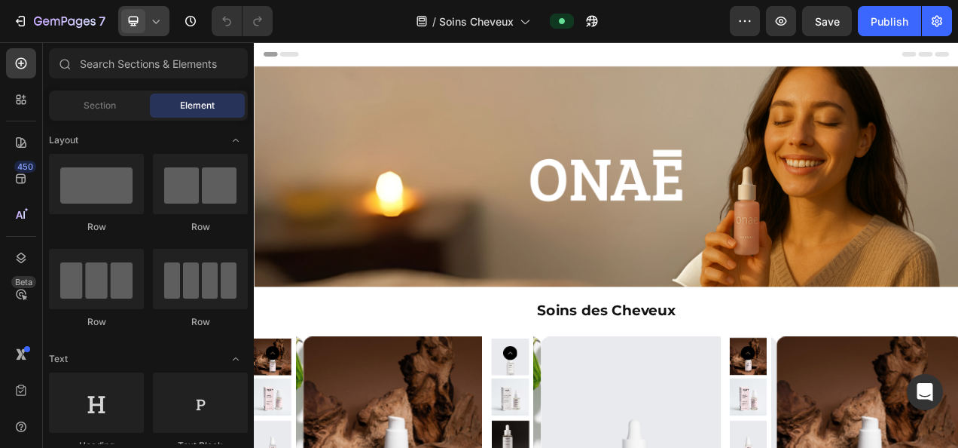
click at [160, 17] on icon at bounding box center [155, 21] width 15 height 15
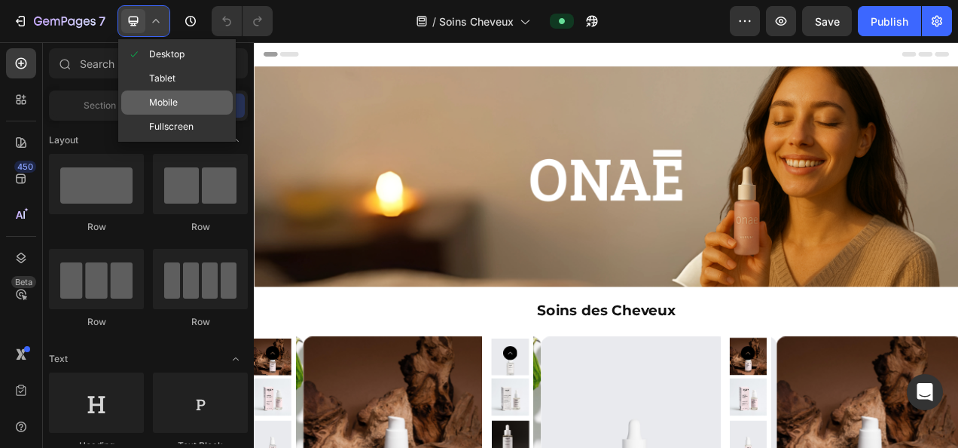
click at [171, 115] on div "Mobile" at bounding box center [177, 127] width 112 height 24
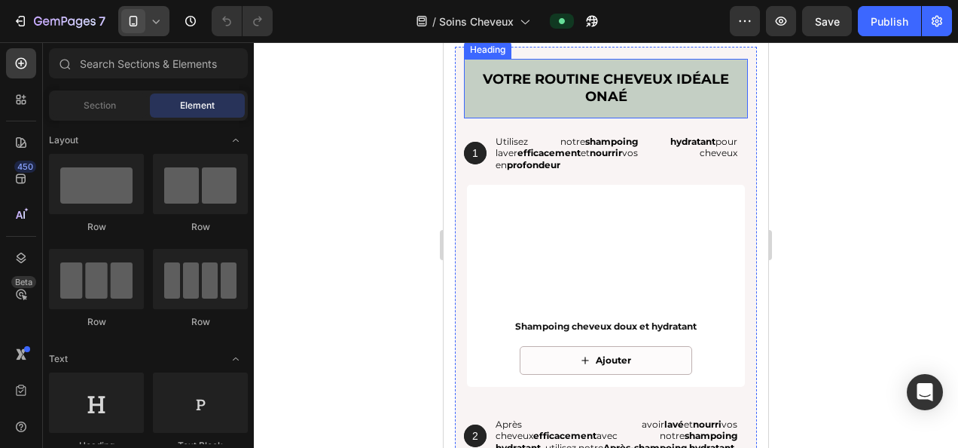
scroll to position [2185, 0]
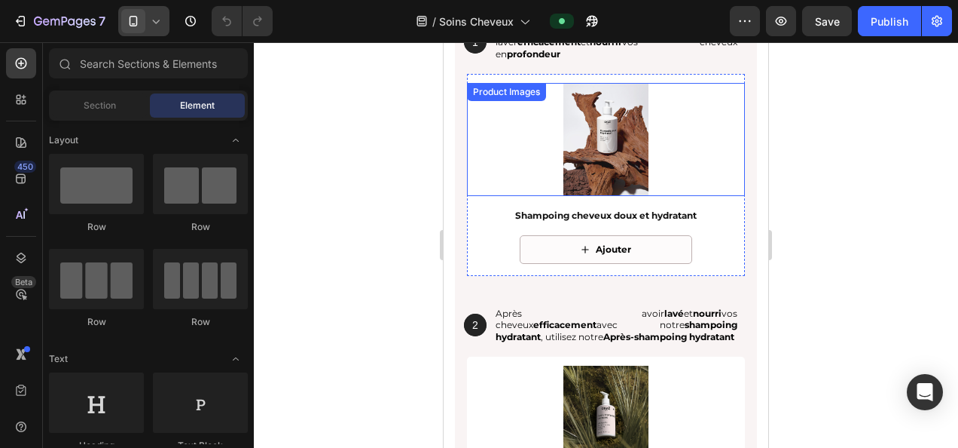
click at [591, 167] on img at bounding box center [606, 139] width 113 height 113
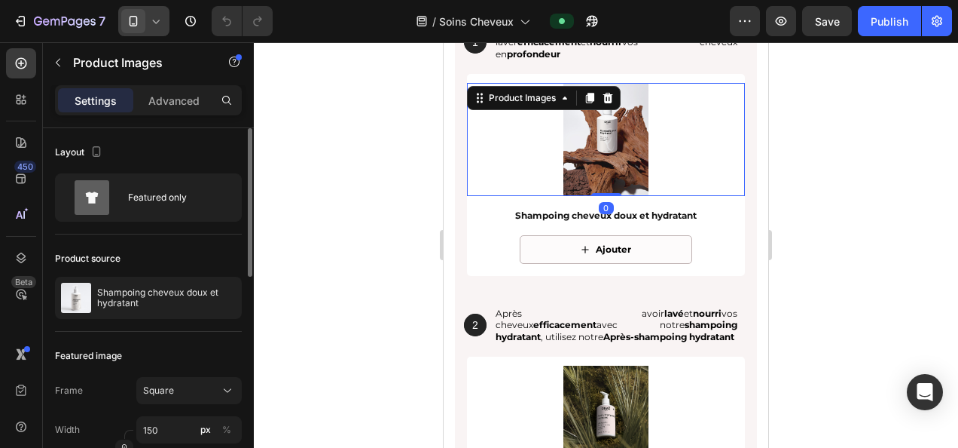
scroll to position [151, 0]
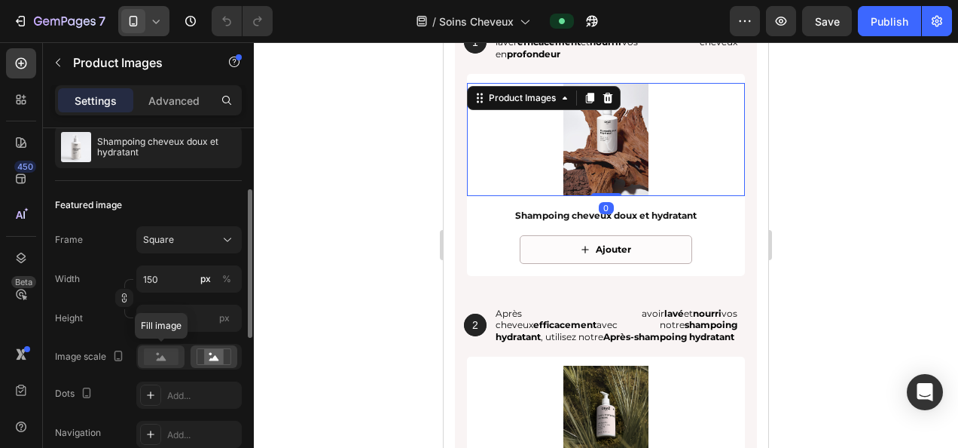
click at [161, 352] on rect at bounding box center [161, 356] width 35 height 17
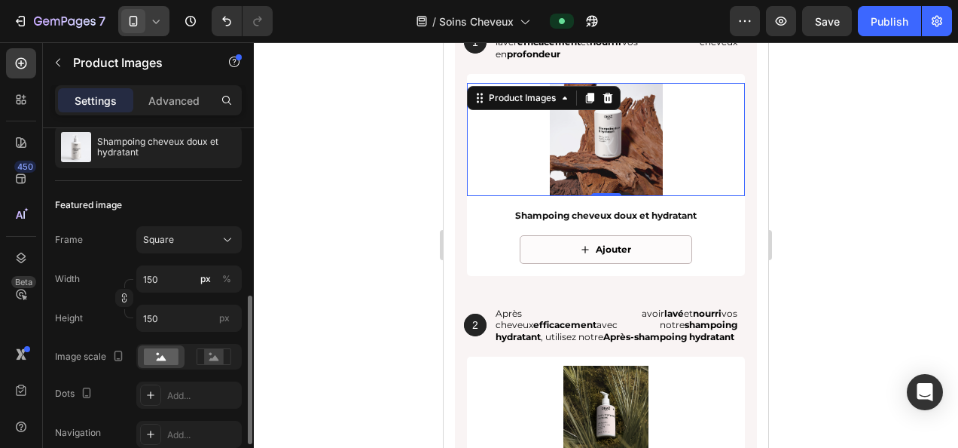
scroll to position [301, 0]
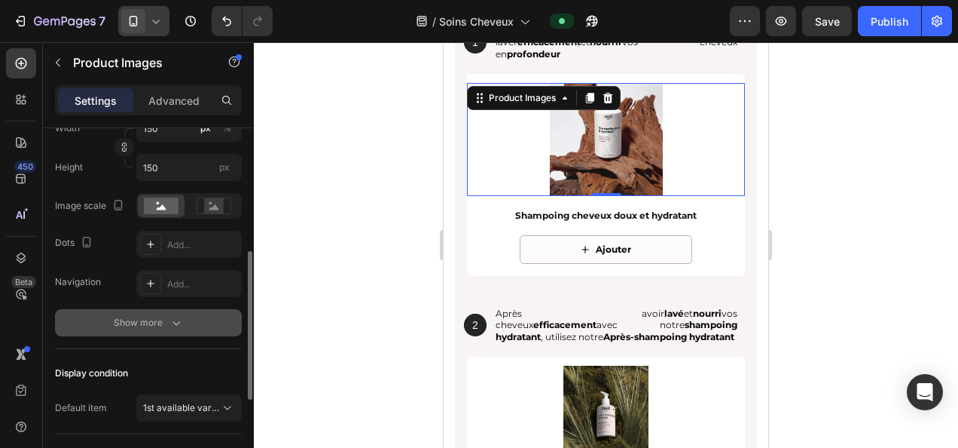
click at [136, 319] on div "Show more" at bounding box center [149, 322] width 70 height 15
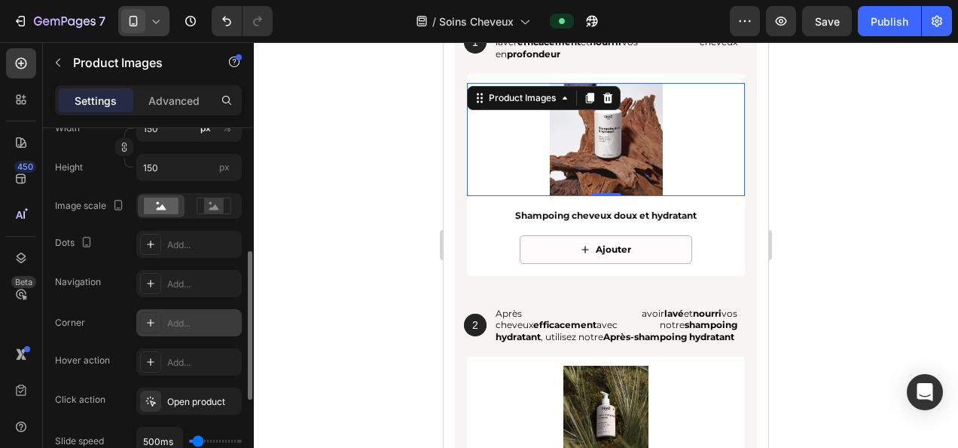
click at [179, 325] on div "Add..." at bounding box center [202, 323] width 71 height 14
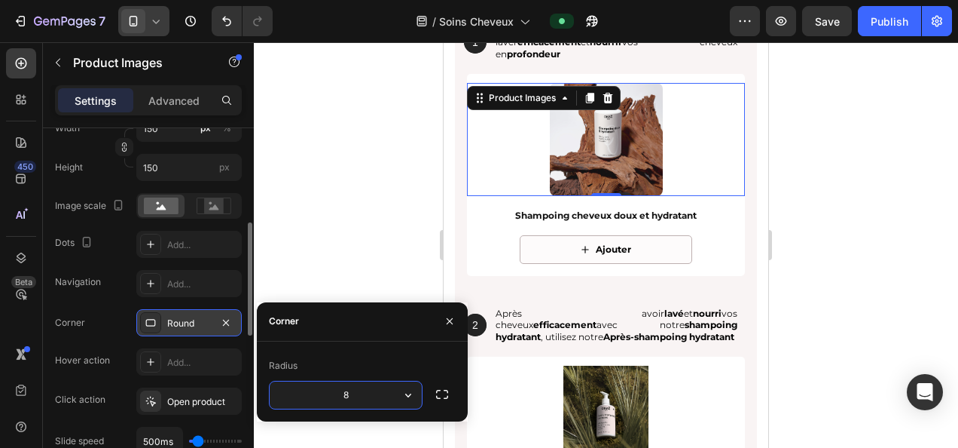
type input "5"
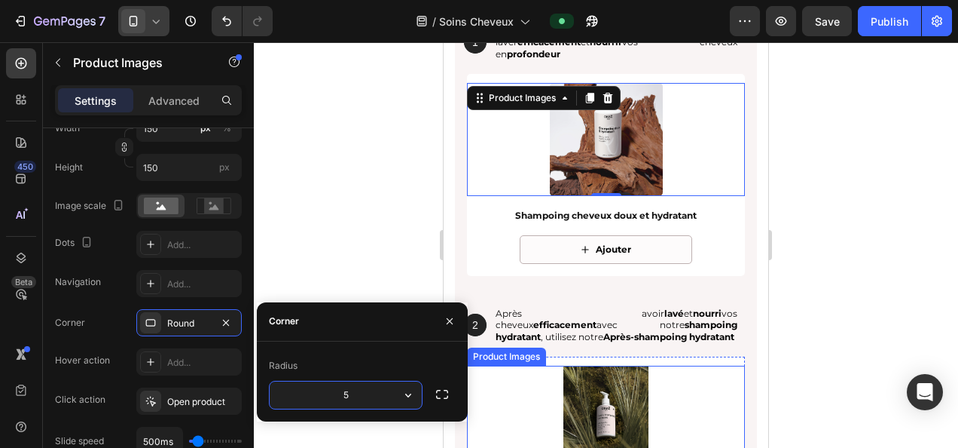
click at [613, 384] on img at bounding box center [606, 421] width 113 height 113
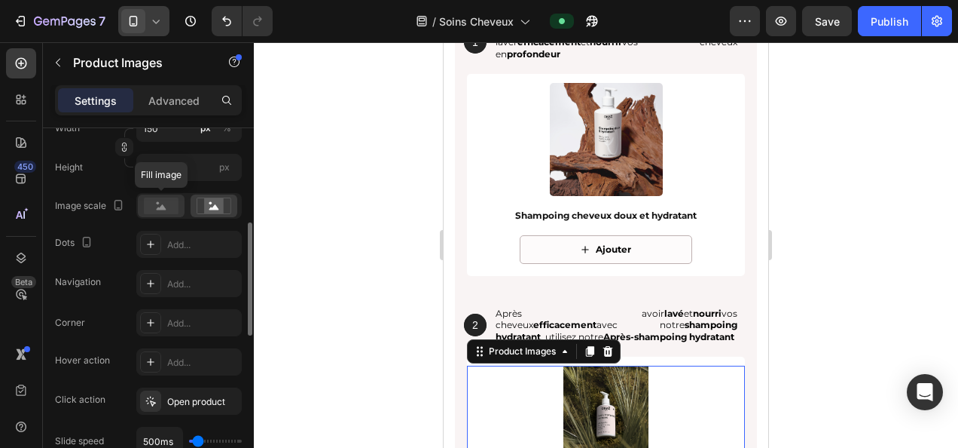
click at [173, 206] on rect at bounding box center [161, 205] width 35 height 17
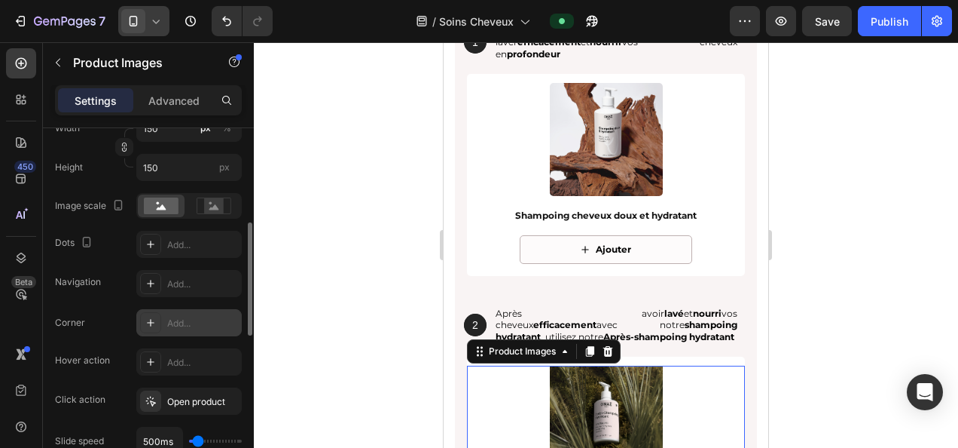
click at [179, 316] on div "Add..." at bounding box center [202, 323] width 71 height 14
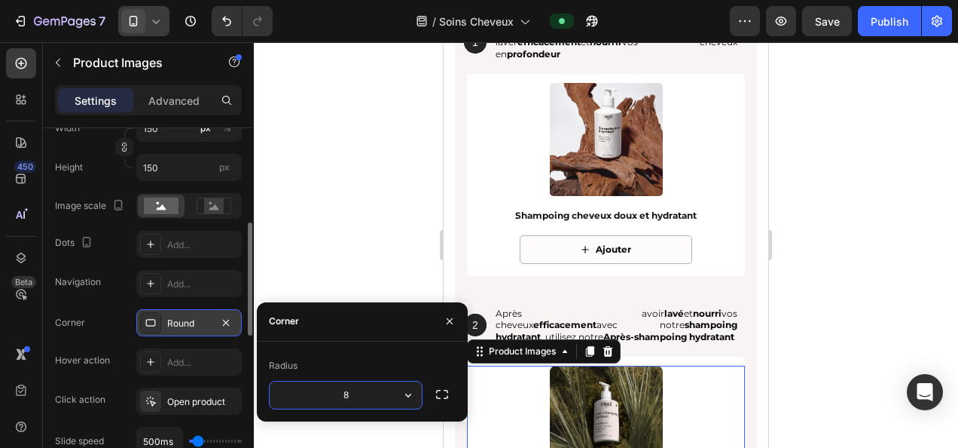
type input "5"
click at [350, 228] on div at bounding box center [606, 244] width 705 height 405
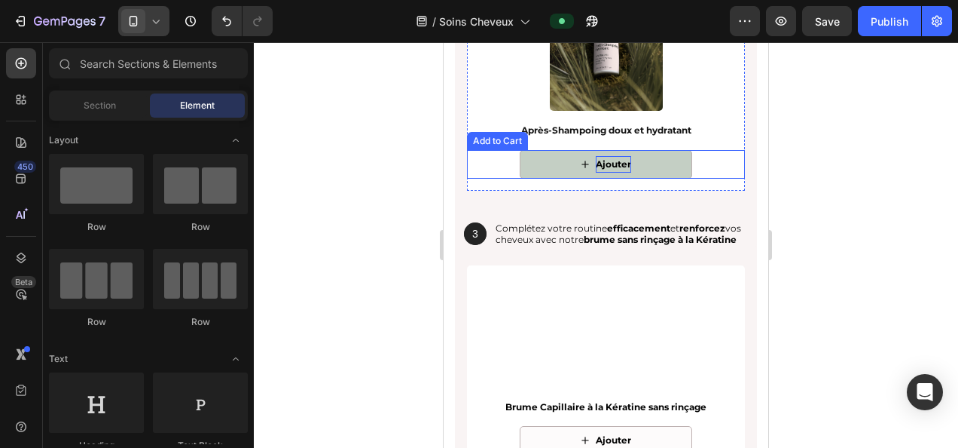
scroll to position [2562, 0]
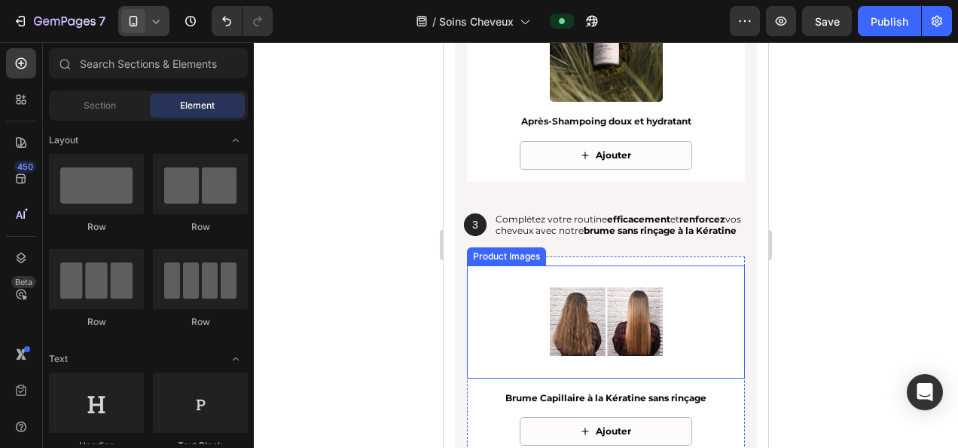
click at [577, 337] on img at bounding box center [606, 321] width 113 height 113
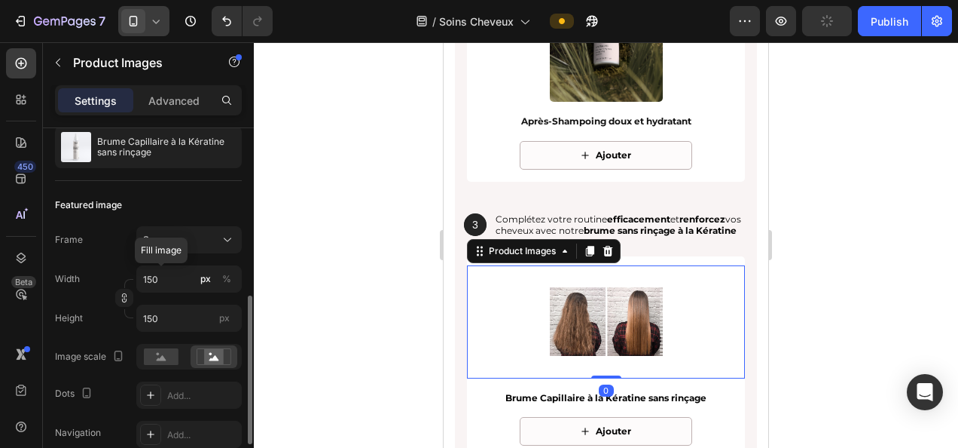
scroll to position [226, 0]
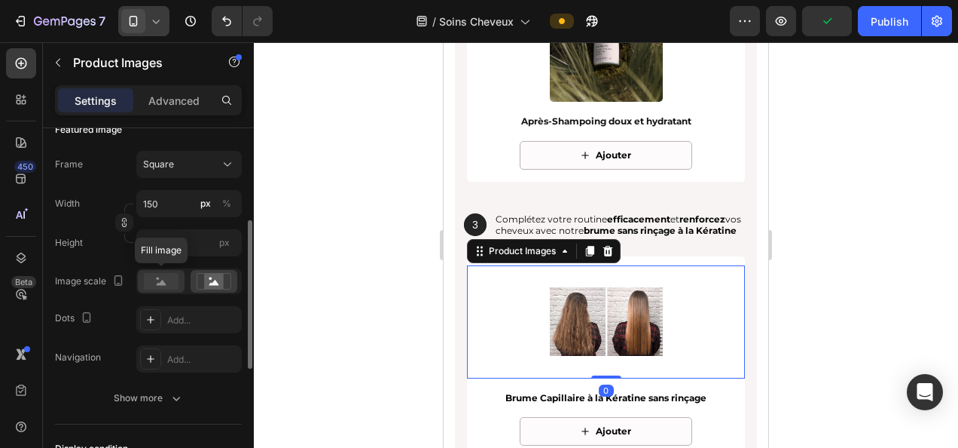
click at [161, 279] on rect at bounding box center [161, 281] width 35 height 17
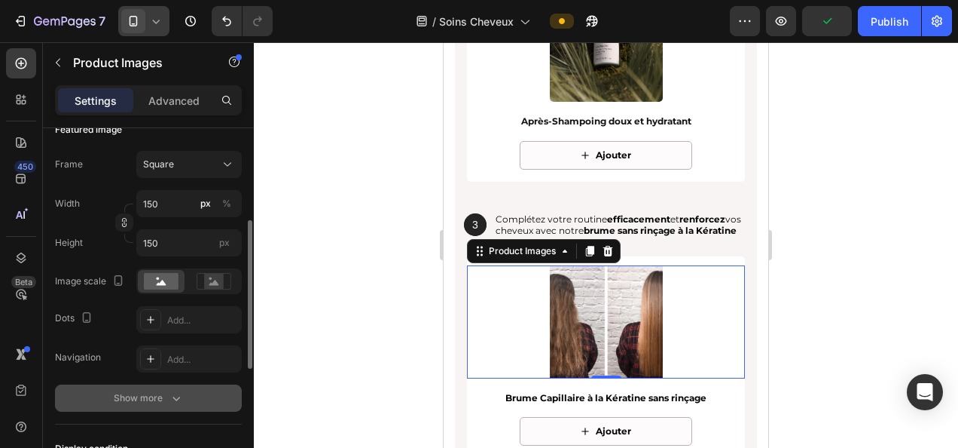
click at [164, 390] on div "Show more" at bounding box center [149, 397] width 70 height 15
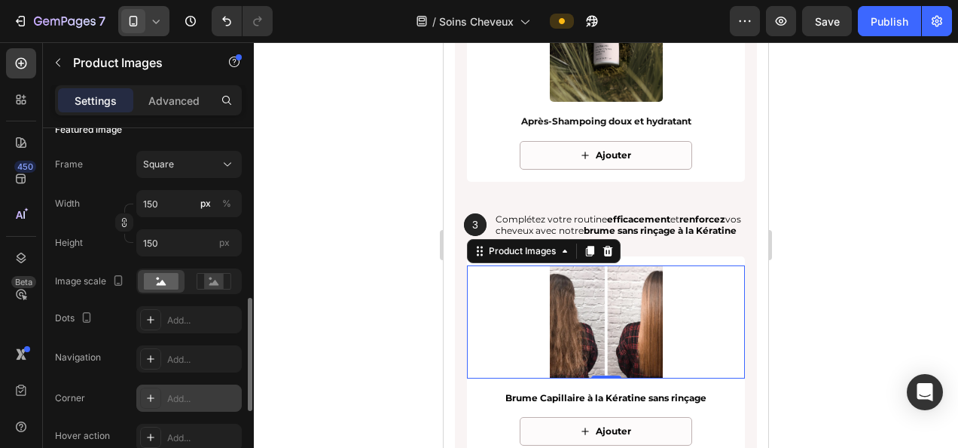
scroll to position [301, 0]
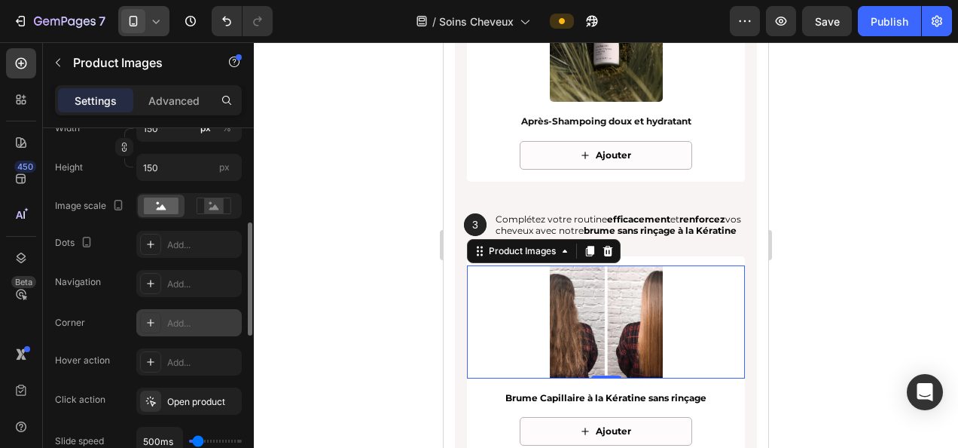
click at [189, 324] on div "Add..." at bounding box center [202, 323] width 71 height 14
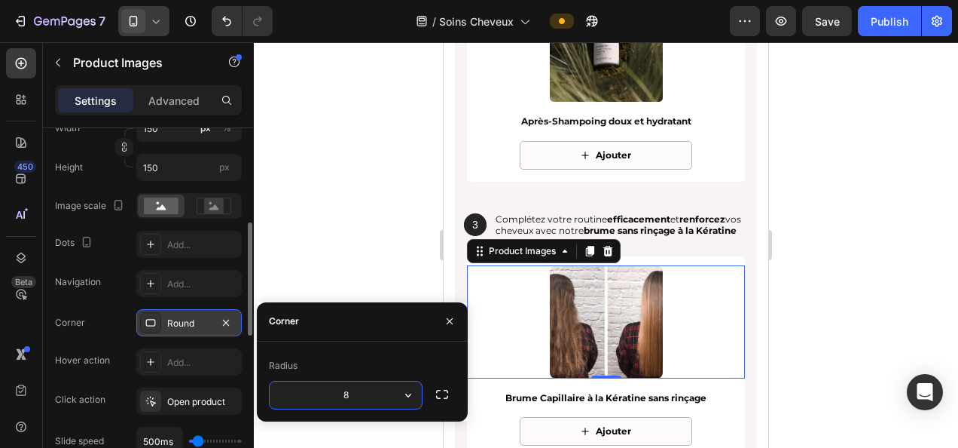
type input "5"
click at [365, 216] on div at bounding box center [606, 244] width 705 height 405
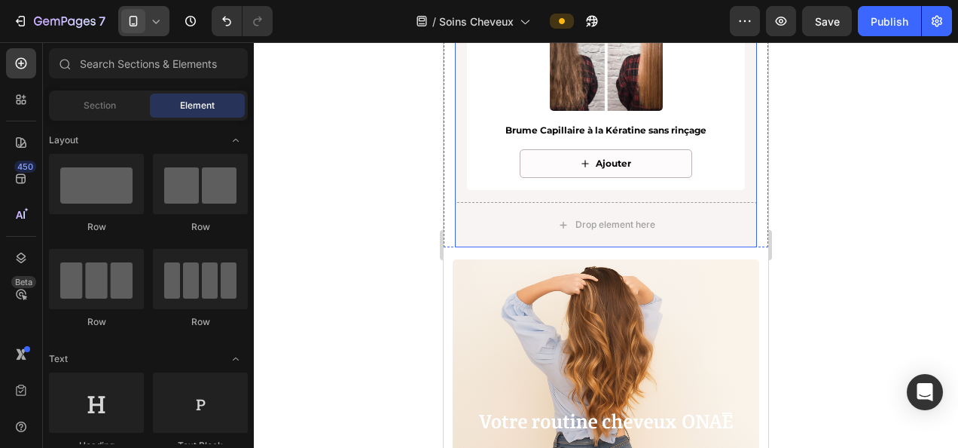
scroll to position [2863, 0]
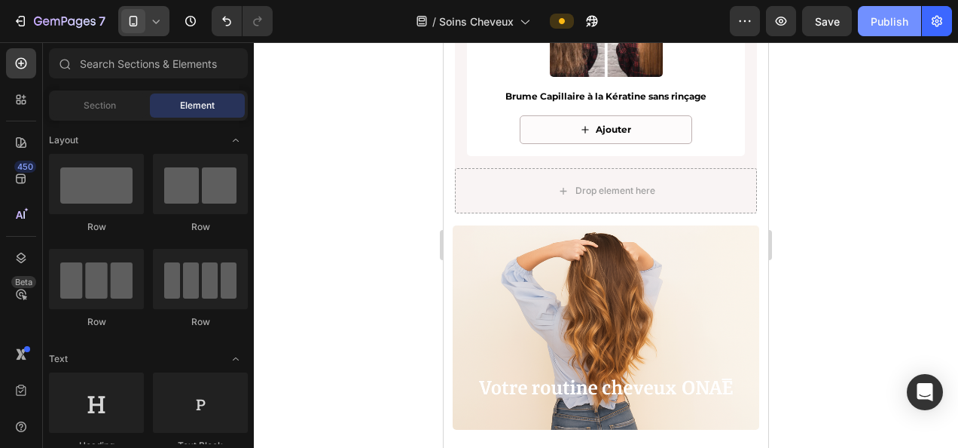
click at [885, 23] on div "Publish" at bounding box center [890, 22] width 38 height 16
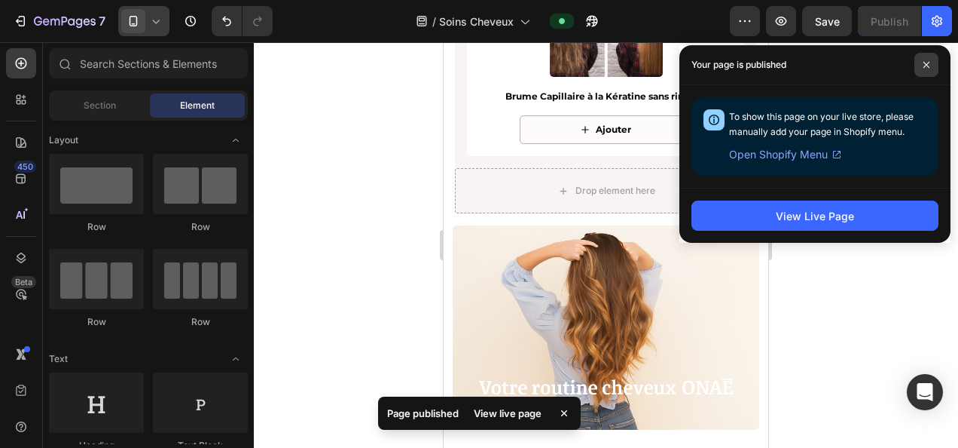
click at [928, 63] on icon at bounding box center [927, 65] width 6 height 6
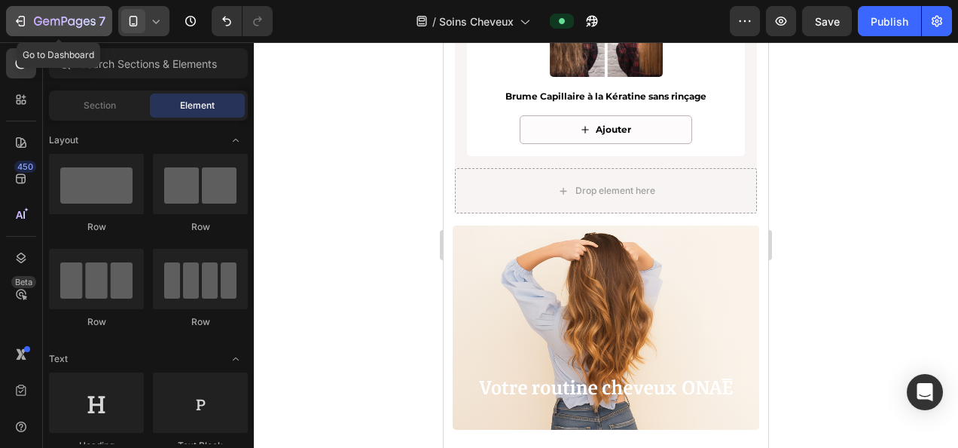
click at [46, 24] on icon "button" at bounding box center [65, 22] width 62 height 13
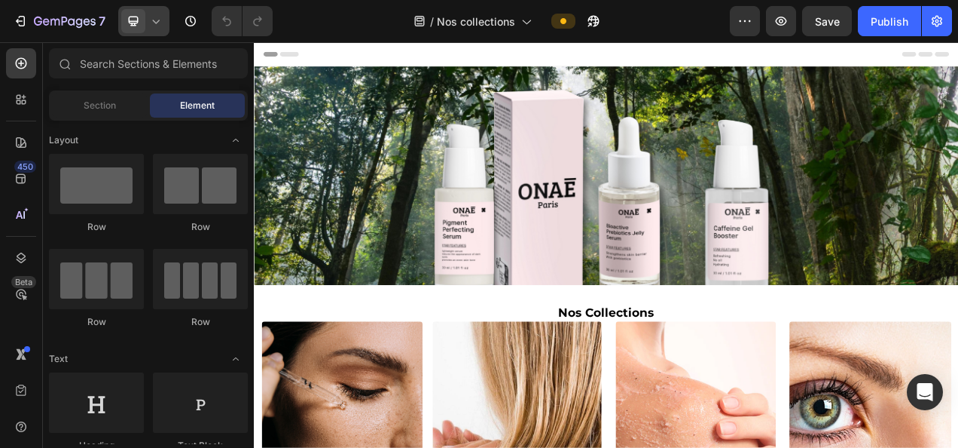
click at [158, 17] on icon at bounding box center [155, 21] width 15 height 15
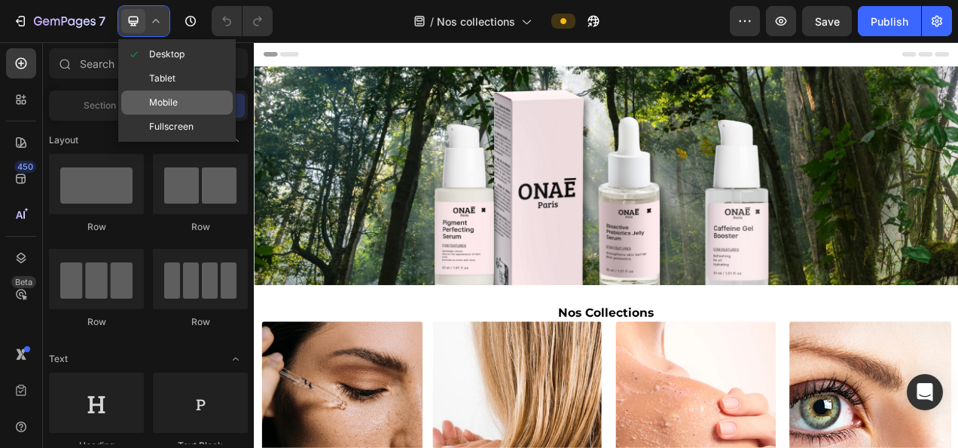
click at [167, 99] on span "Mobile" at bounding box center [163, 102] width 29 height 15
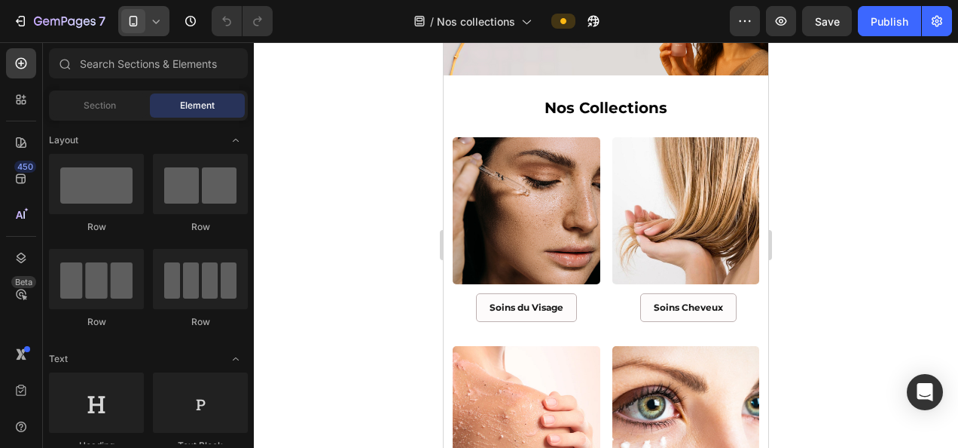
scroll to position [75, 0]
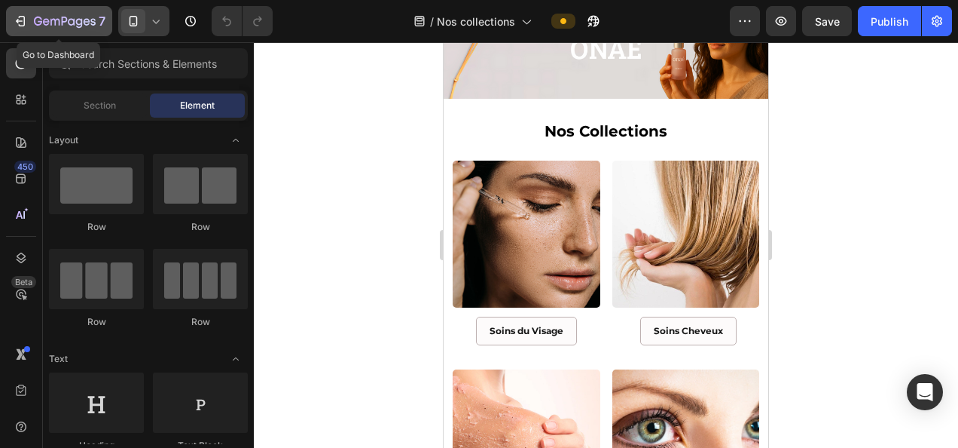
click at [76, 23] on icon "button" at bounding box center [79, 23] width 7 height 10
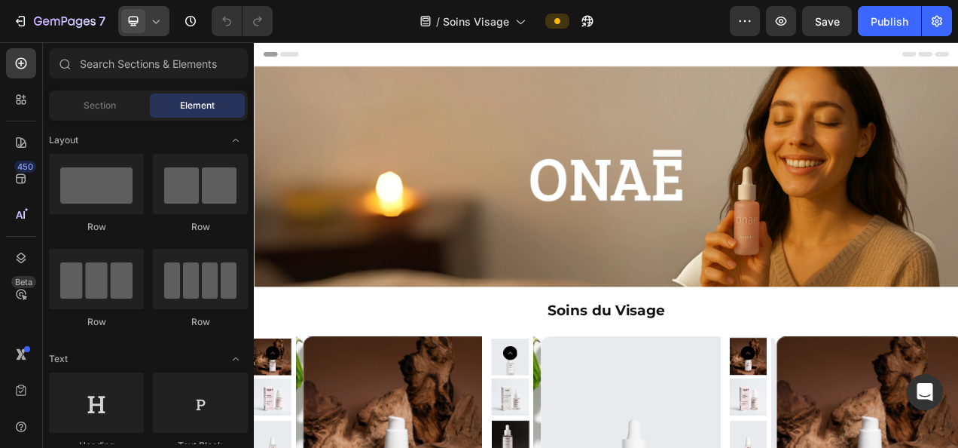
click at [160, 18] on icon at bounding box center [155, 21] width 15 height 15
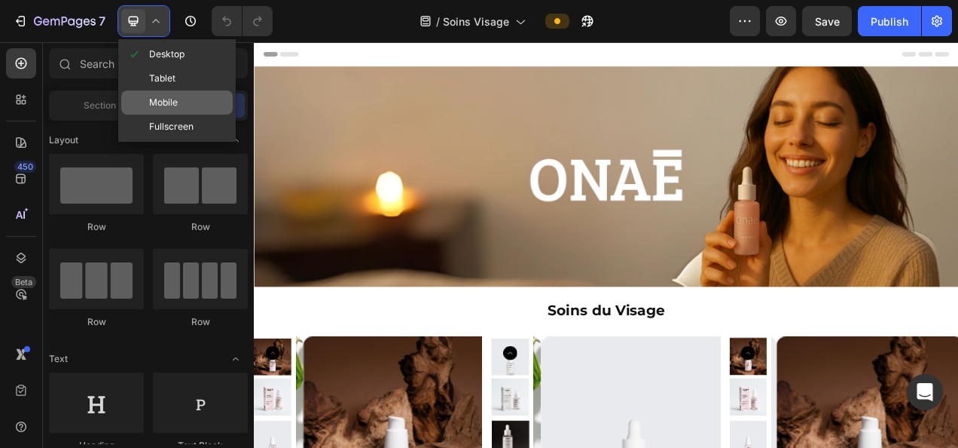
drag, startPoint x: 180, startPoint y: 102, endPoint x: 253, endPoint y: 105, distance: 73.2
click at [180, 115] on div "Mobile" at bounding box center [177, 127] width 112 height 24
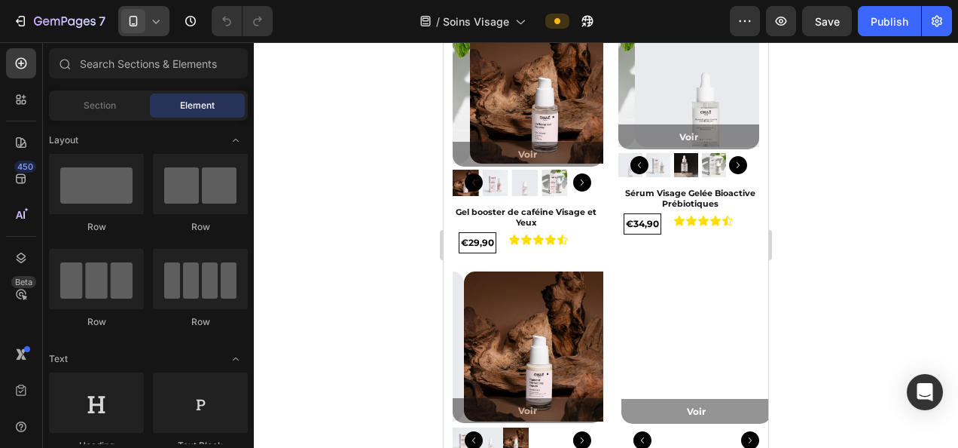
scroll to position [151, 0]
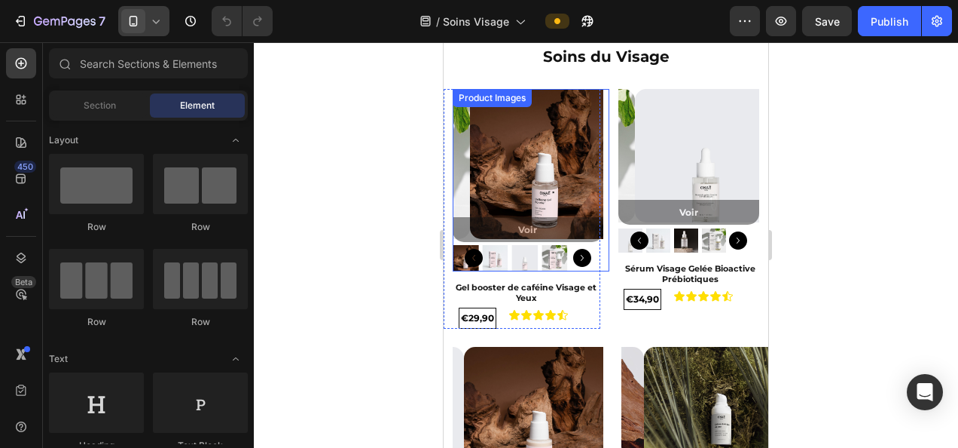
click at [524, 160] on img at bounding box center [545, 164] width 151 height 151
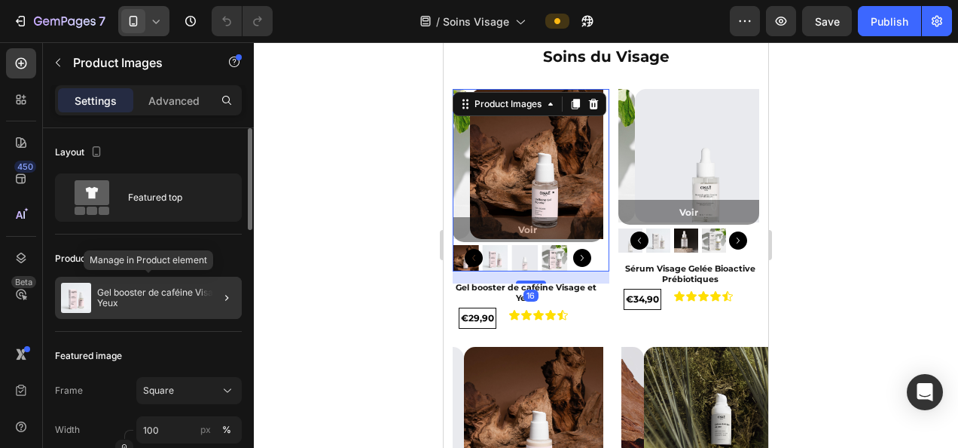
click at [142, 300] on p "Gel booster de caféine Visage et Yeux" at bounding box center [166, 297] width 139 height 21
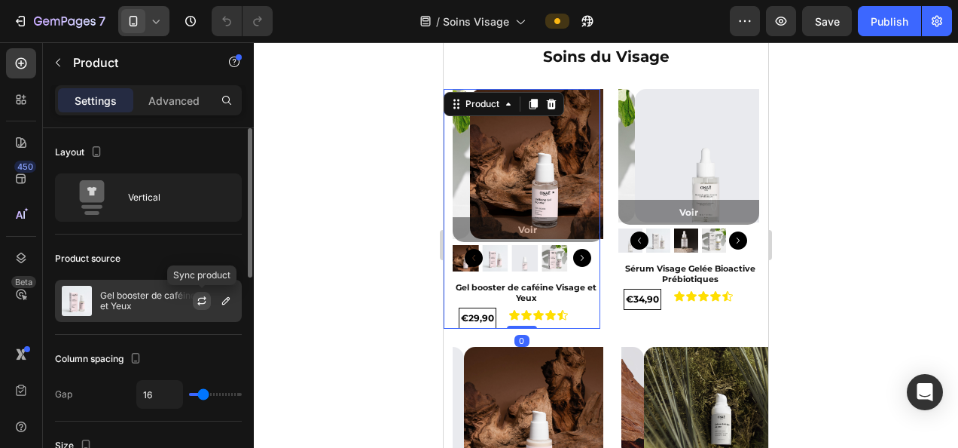
click at [203, 297] on icon "button" at bounding box center [202, 298] width 8 height 5
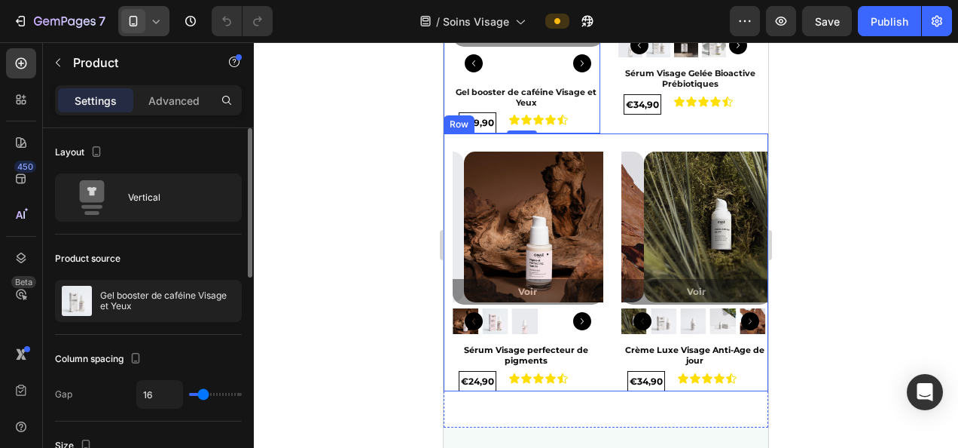
scroll to position [377, 0]
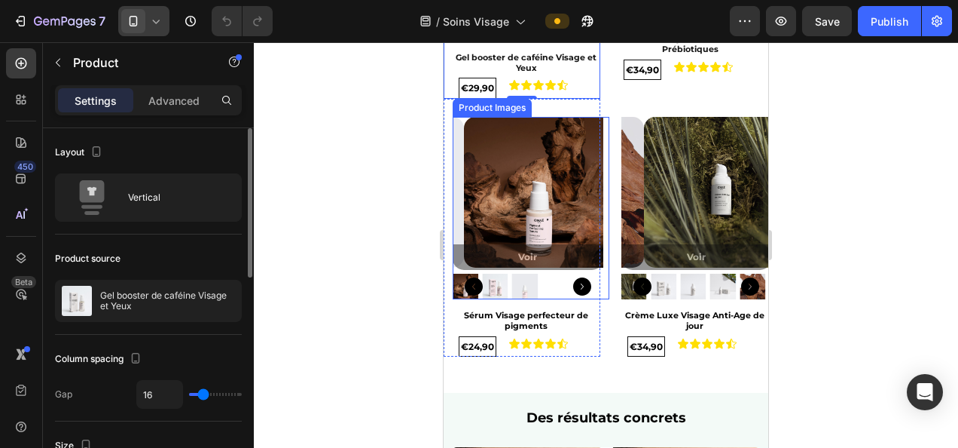
click at [555, 188] on img at bounding box center [539, 192] width 151 height 151
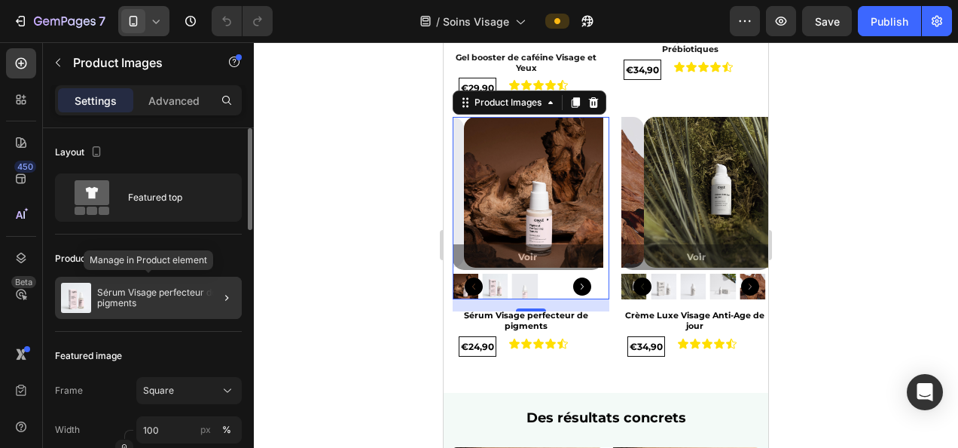
click at [170, 291] on p "Sérum Visage perfecteur de pigments" at bounding box center [166, 297] width 139 height 21
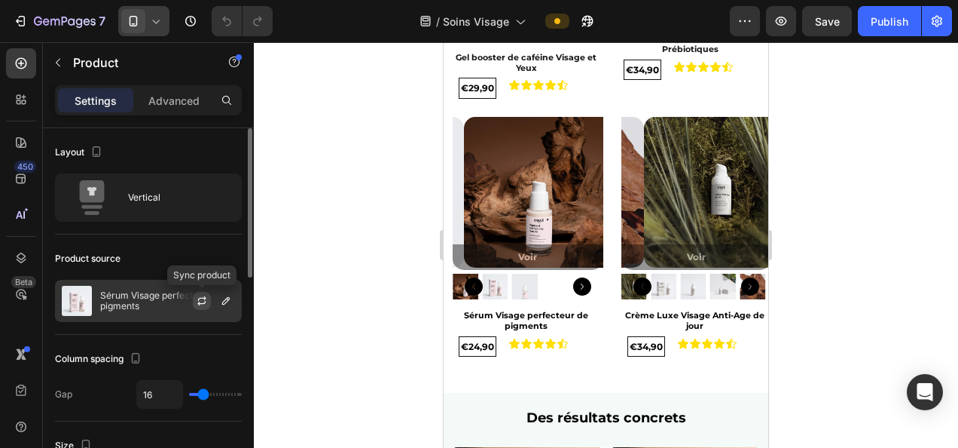
click at [203, 298] on icon "button" at bounding box center [202, 301] width 12 height 12
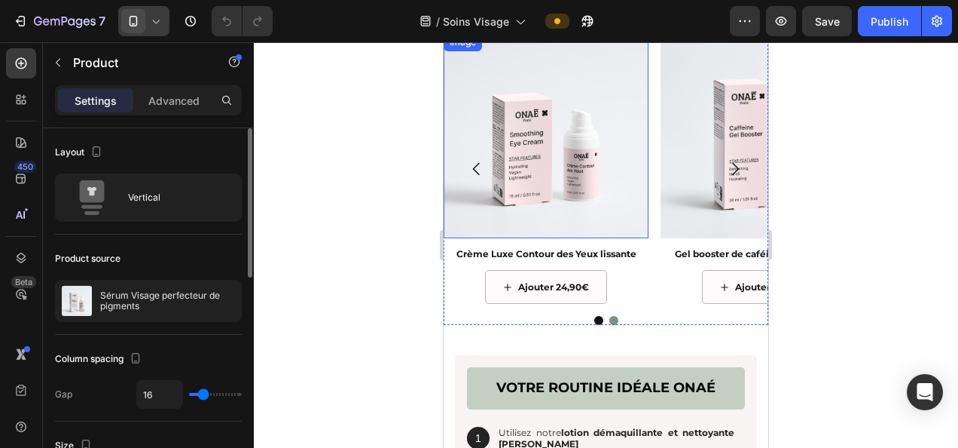
scroll to position [1658, 0]
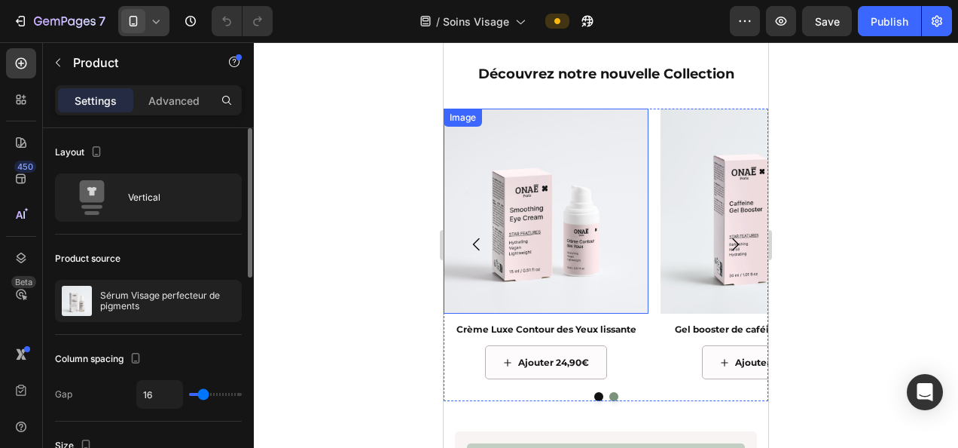
click at [555, 200] on img at bounding box center [546, 211] width 205 height 205
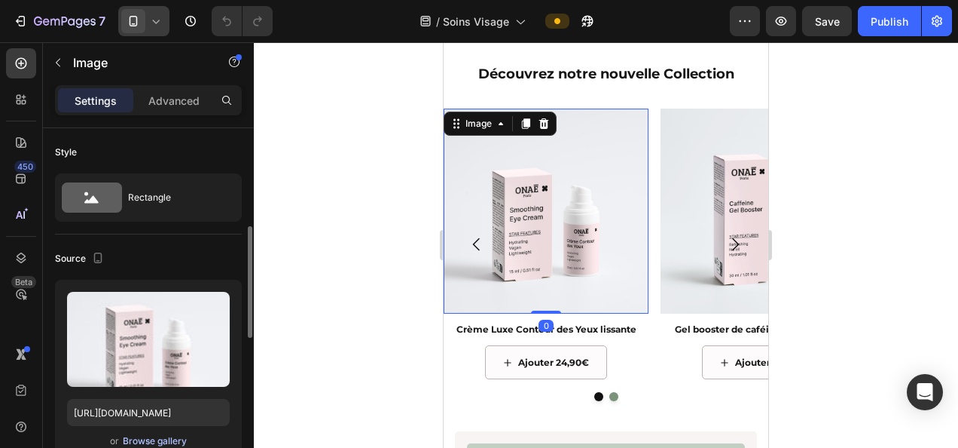
scroll to position [151, 0]
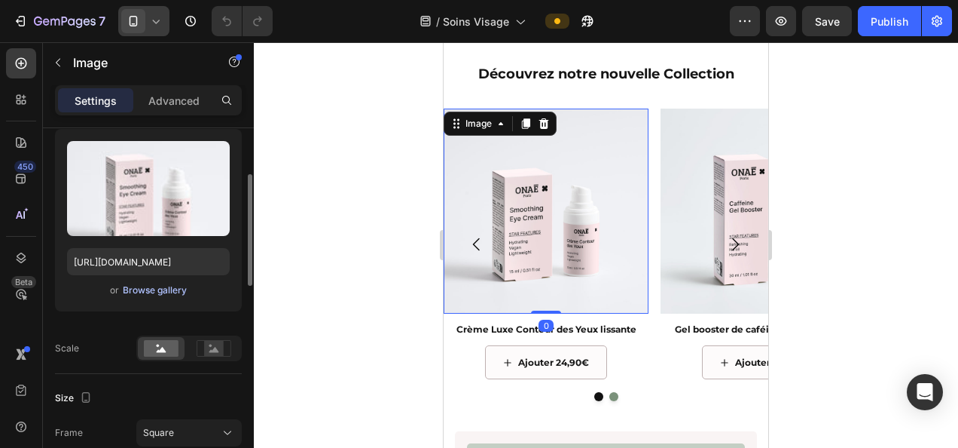
click at [154, 291] on div "Browse gallery" at bounding box center [155, 290] width 64 height 14
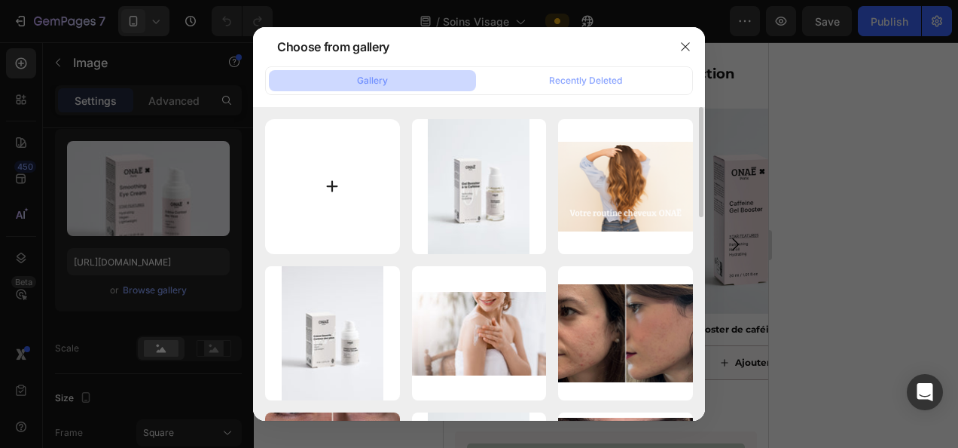
click at [335, 185] on input "file" at bounding box center [332, 186] width 135 height 135
type input "C:\fakepath\télécharger.jpg"
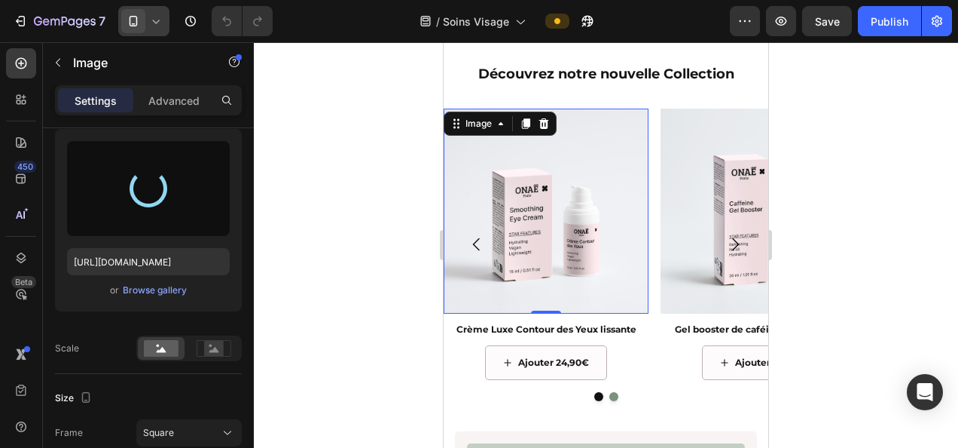
type input "[URL][DOMAIN_NAME]"
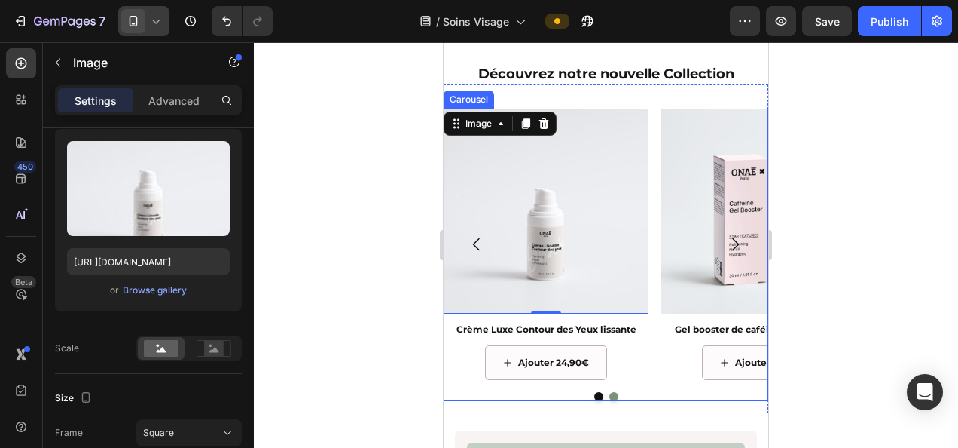
click at [728, 243] on icon "Carousel Next Arrow" at bounding box center [735, 244] width 18 height 18
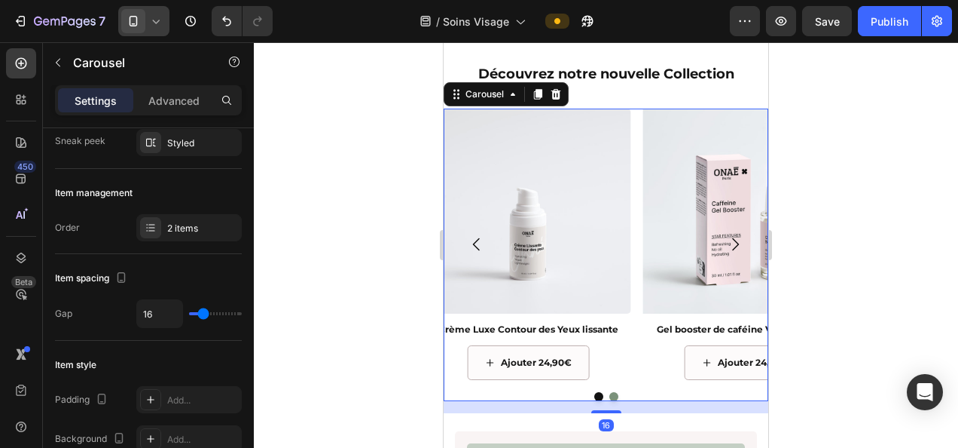
scroll to position [0, 0]
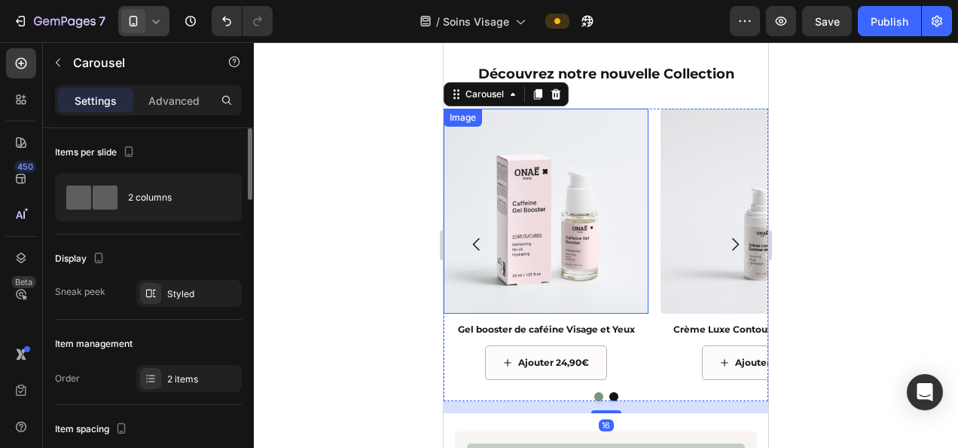
click at [559, 229] on img at bounding box center [546, 211] width 205 height 205
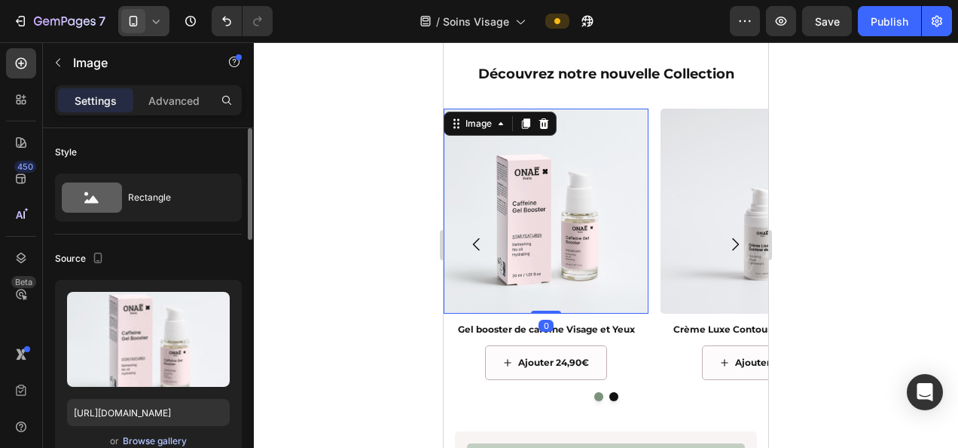
click at [152, 438] on div "Browse gallery" at bounding box center [155, 441] width 64 height 14
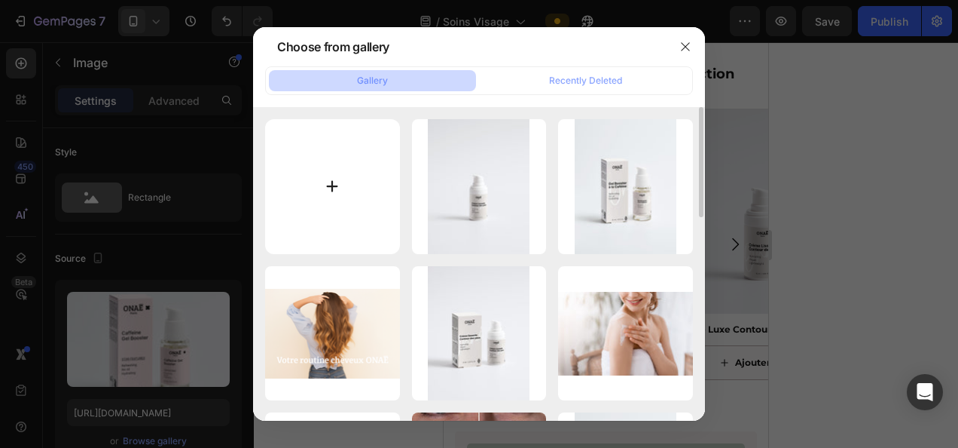
click at [336, 188] on input "file" at bounding box center [332, 186] width 135 height 135
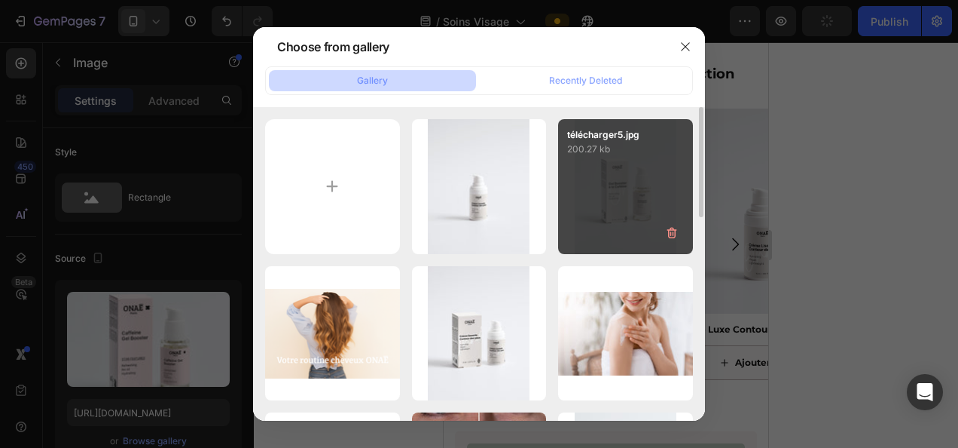
click at [613, 193] on div "télécharger5.jpg 200.27 kb" at bounding box center [625, 186] width 135 height 135
type input "[URL][DOMAIN_NAME]"
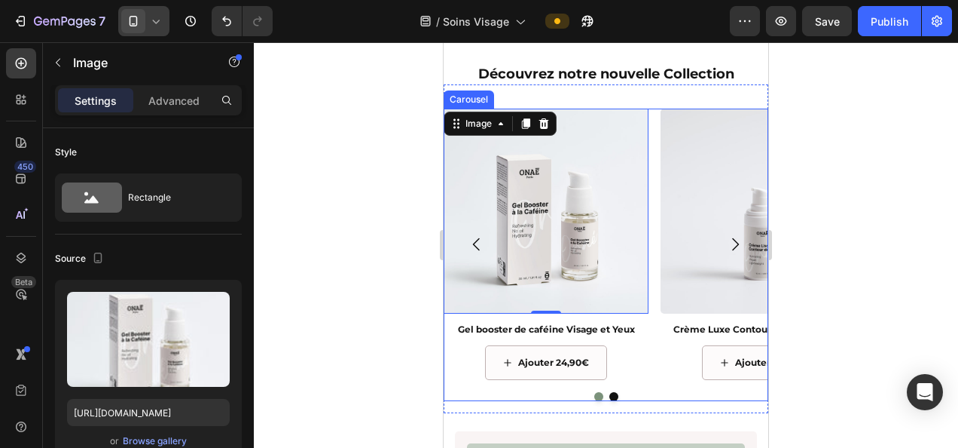
click at [726, 238] on icon "Carousel Next Arrow" at bounding box center [735, 244] width 18 height 18
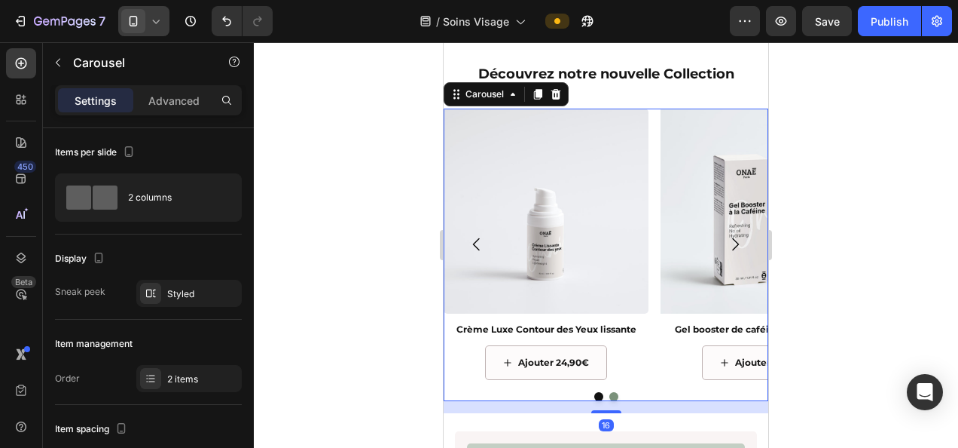
click at [475, 243] on icon "Carousel Back Arrow" at bounding box center [477, 244] width 18 height 18
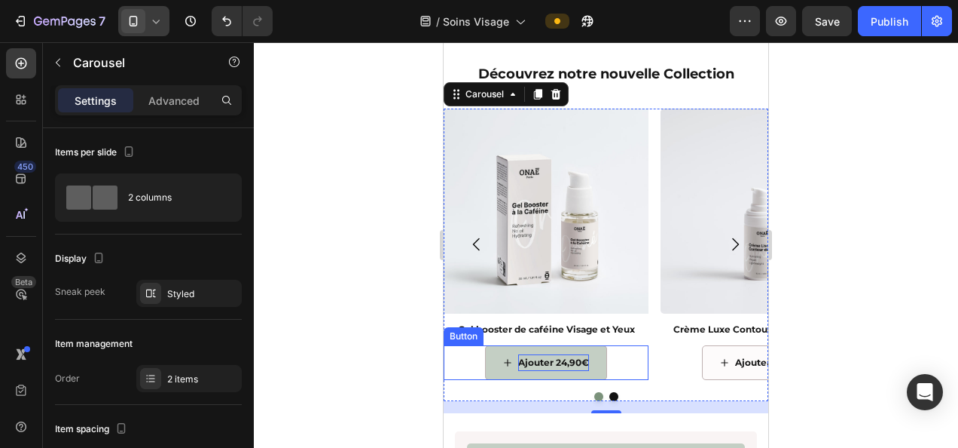
click at [569, 362] on p "Ajouter 24,90€" at bounding box center [553, 362] width 71 height 17
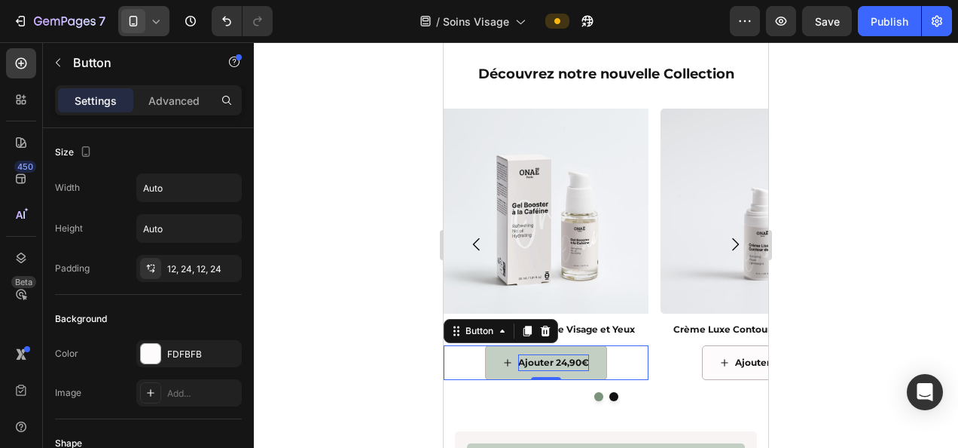
click at [562, 360] on p "Ajouter 24,90€" at bounding box center [553, 362] width 71 height 17
click at [826, 247] on div at bounding box center [606, 244] width 705 height 405
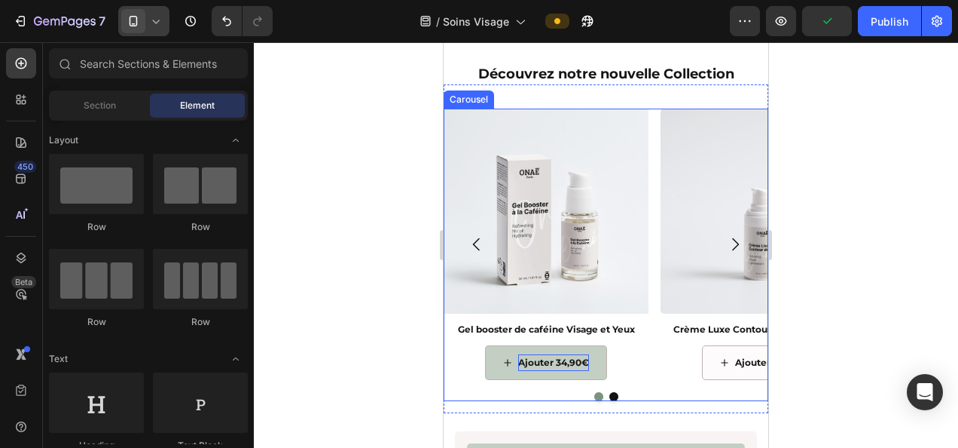
click at [726, 243] on icon "Carousel Next Arrow" at bounding box center [735, 244] width 18 height 18
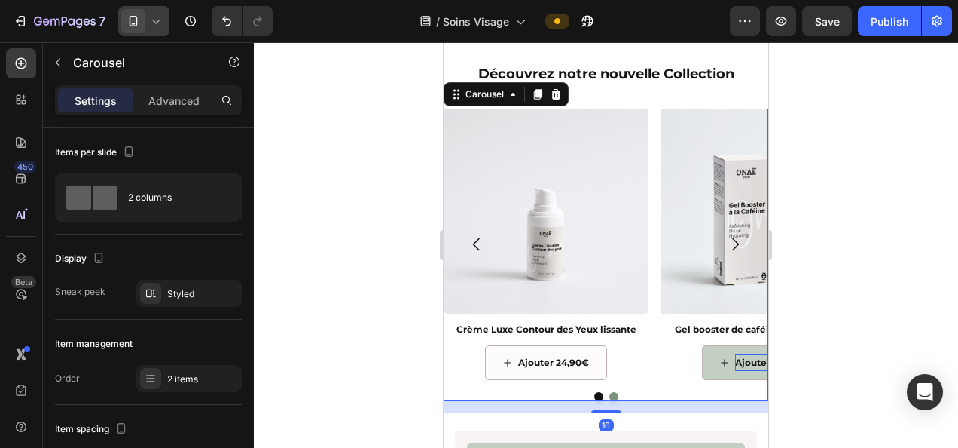
click at [726, 242] on icon "Carousel Next Arrow" at bounding box center [735, 244] width 18 height 18
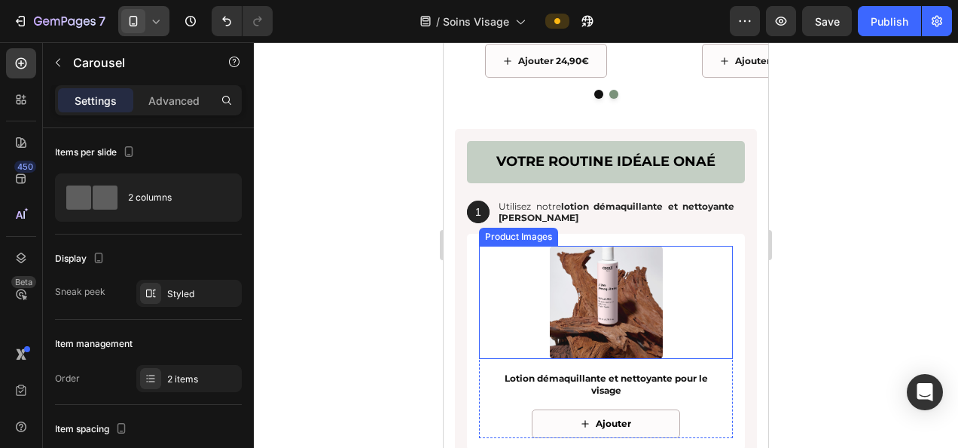
scroll to position [2034, 0]
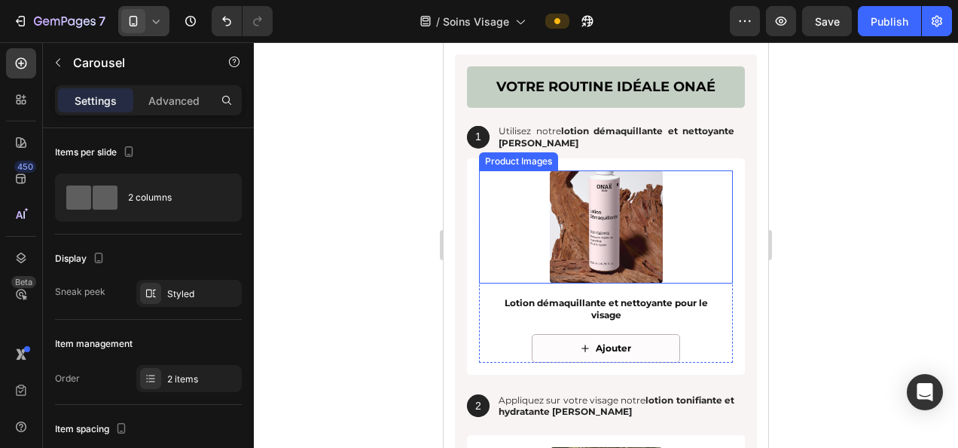
click at [609, 203] on img at bounding box center [606, 226] width 113 height 113
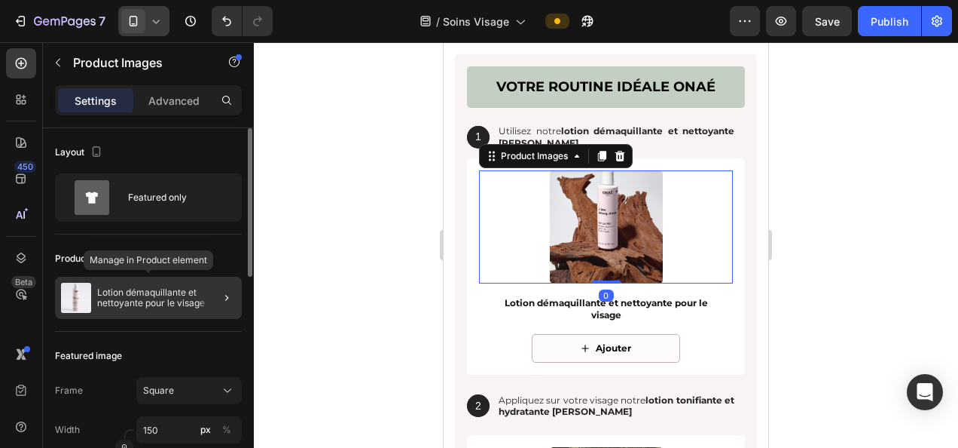
click at [139, 298] on p "Lotion démaquillante et nettoyante pour le visage" at bounding box center [166, 297] width 139 height 21
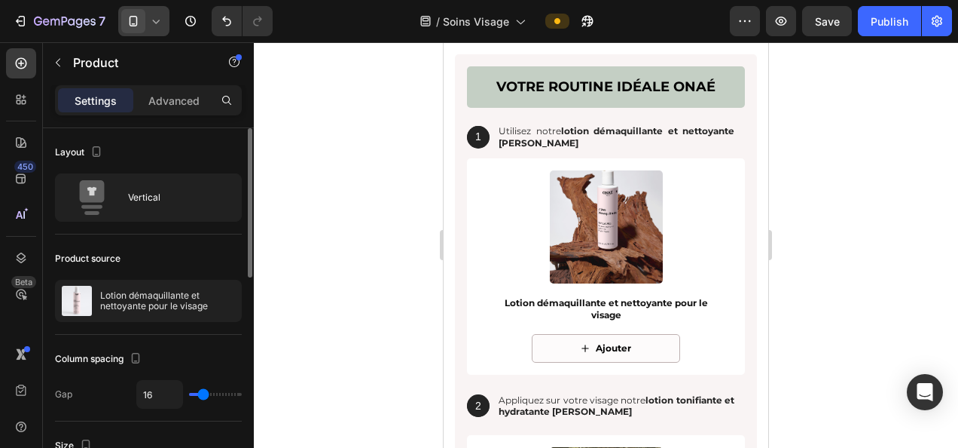
click at [585, 249] on img at bounding box center [606, 226] width 113 height 113
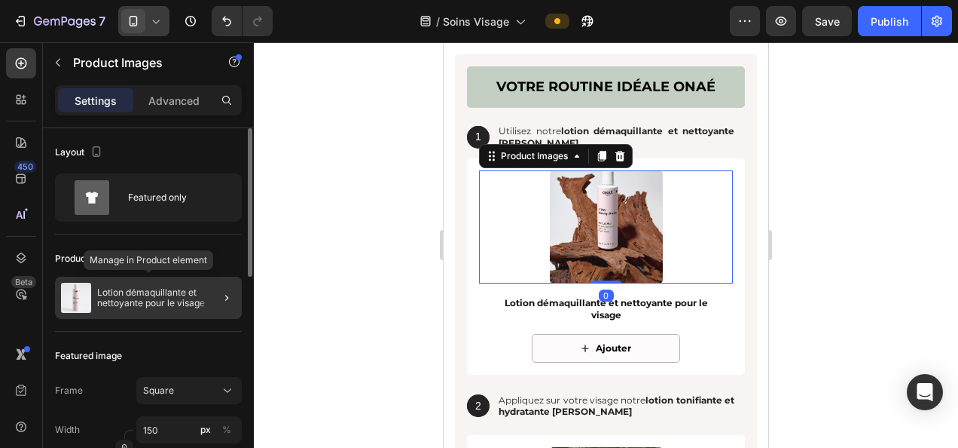
click at [175, 298] on p "Lotion démaquillante et nettoyante pour le visage" at bounding box center [166, 297] width 139 height 21
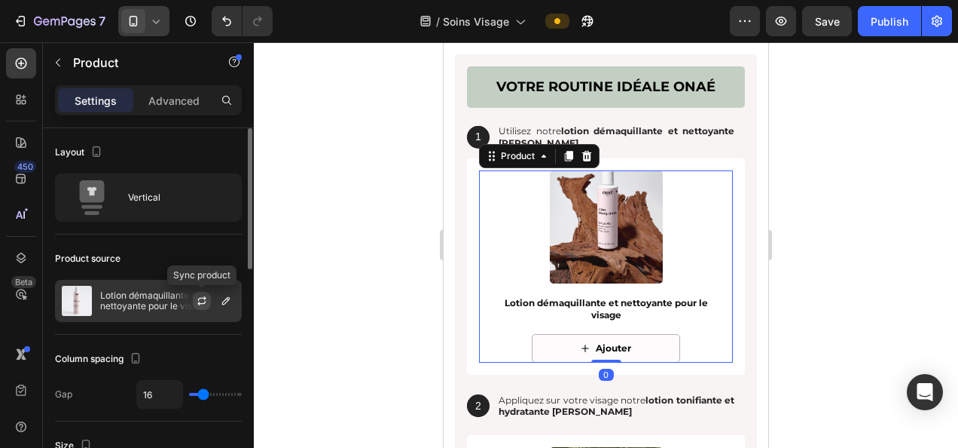
click at [206, 298] on icon "button" at bounding box center [202, 301] width 12 height 12
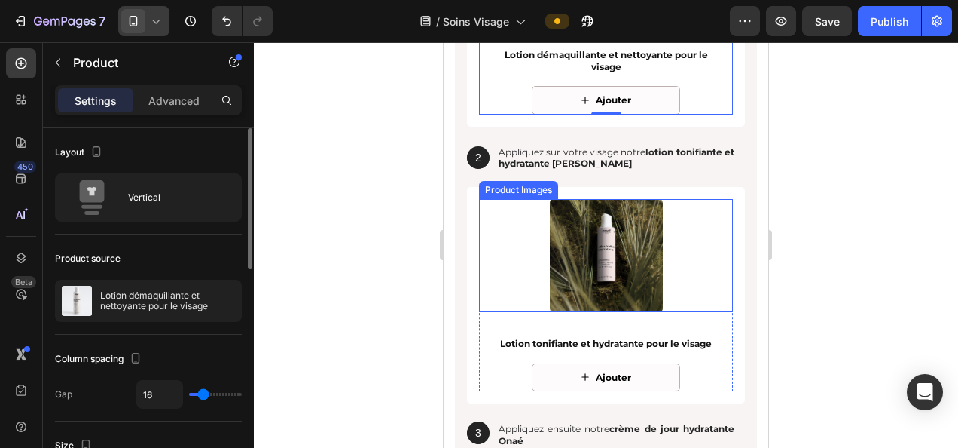
scroll to position [2336, 0]
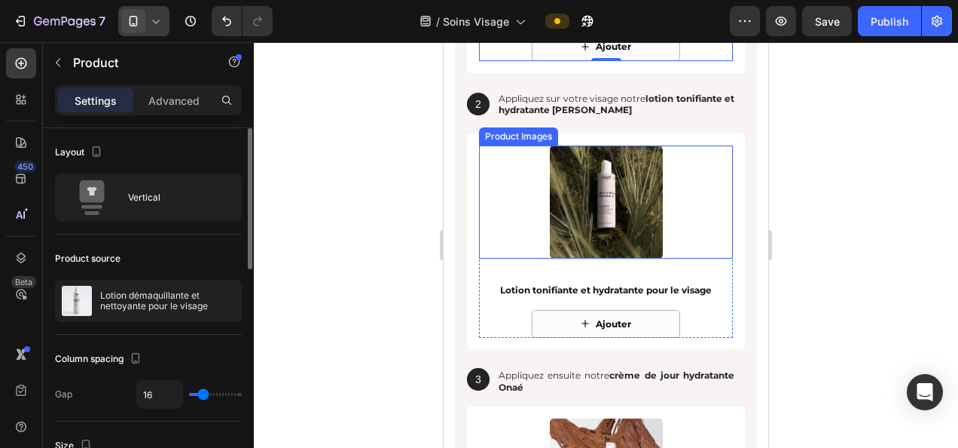
click at [597, 222] on img at bounding box center [606, 201] width 113 height 113
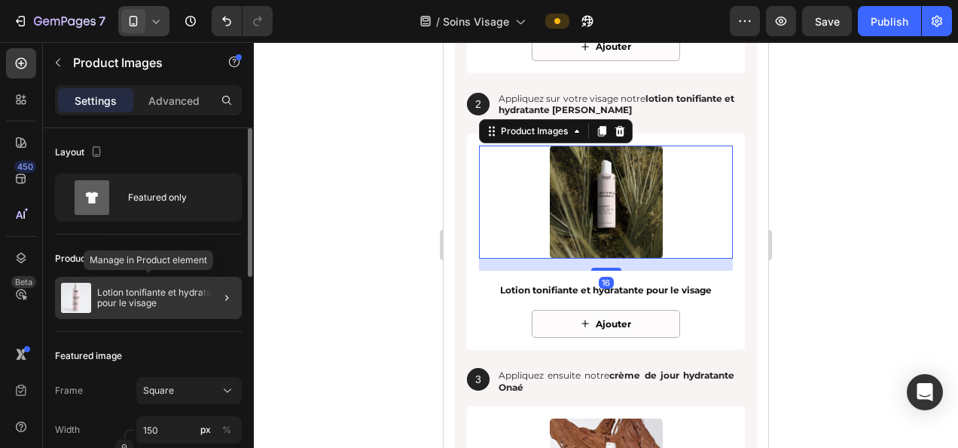
click at [121, 306] on p "Lotion tonifiante et hydratante pour le visage" at bounding box center [166, 297] width 139 height 21
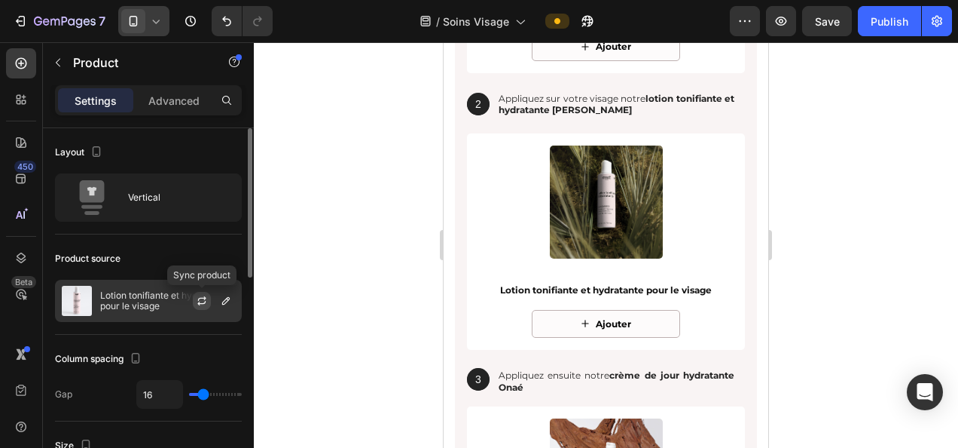
click at [206, 298] on icon "button" at bounding box center [202, 301] width 12 height 12
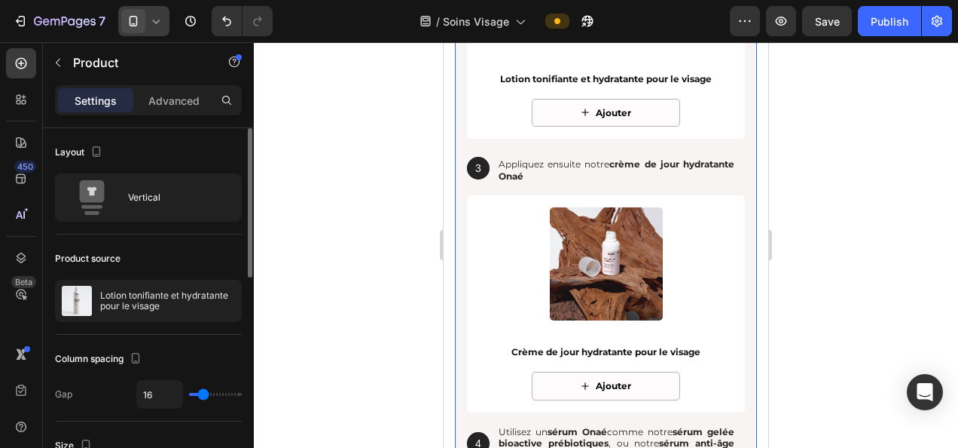
scroll to position [2637, 0]
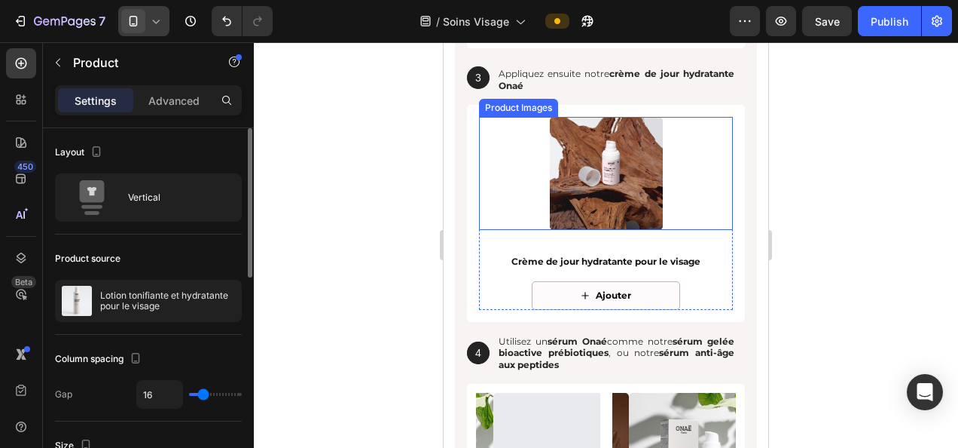
click at [589, 178] on img at bounding box center [606, 173] width 113 height 113
